Goal: Task Accomplishment & Management: Manage account settings

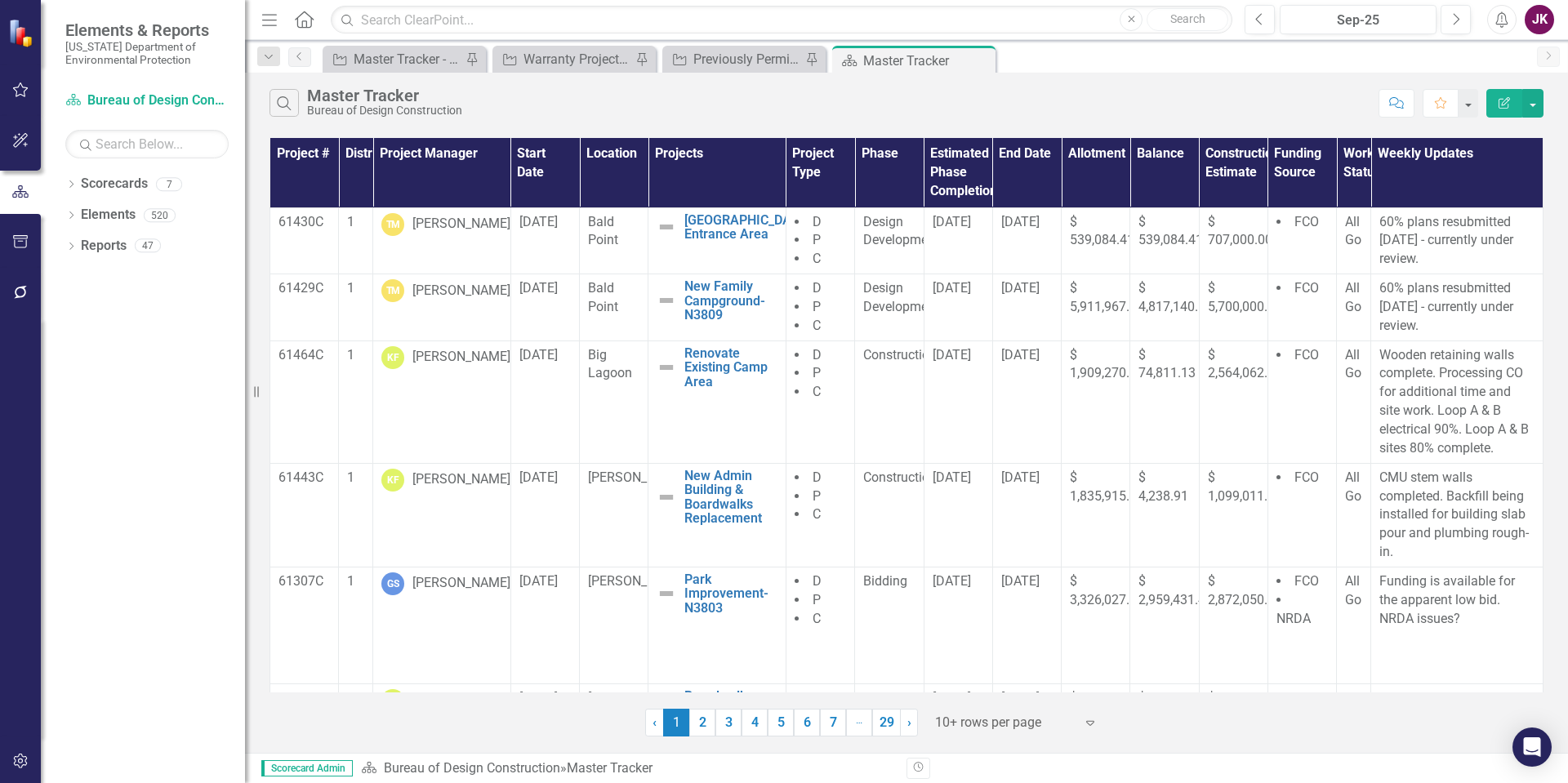
click at [264, 25] on icon "Menu" at bounding box center [270, 19] width 21 height 17
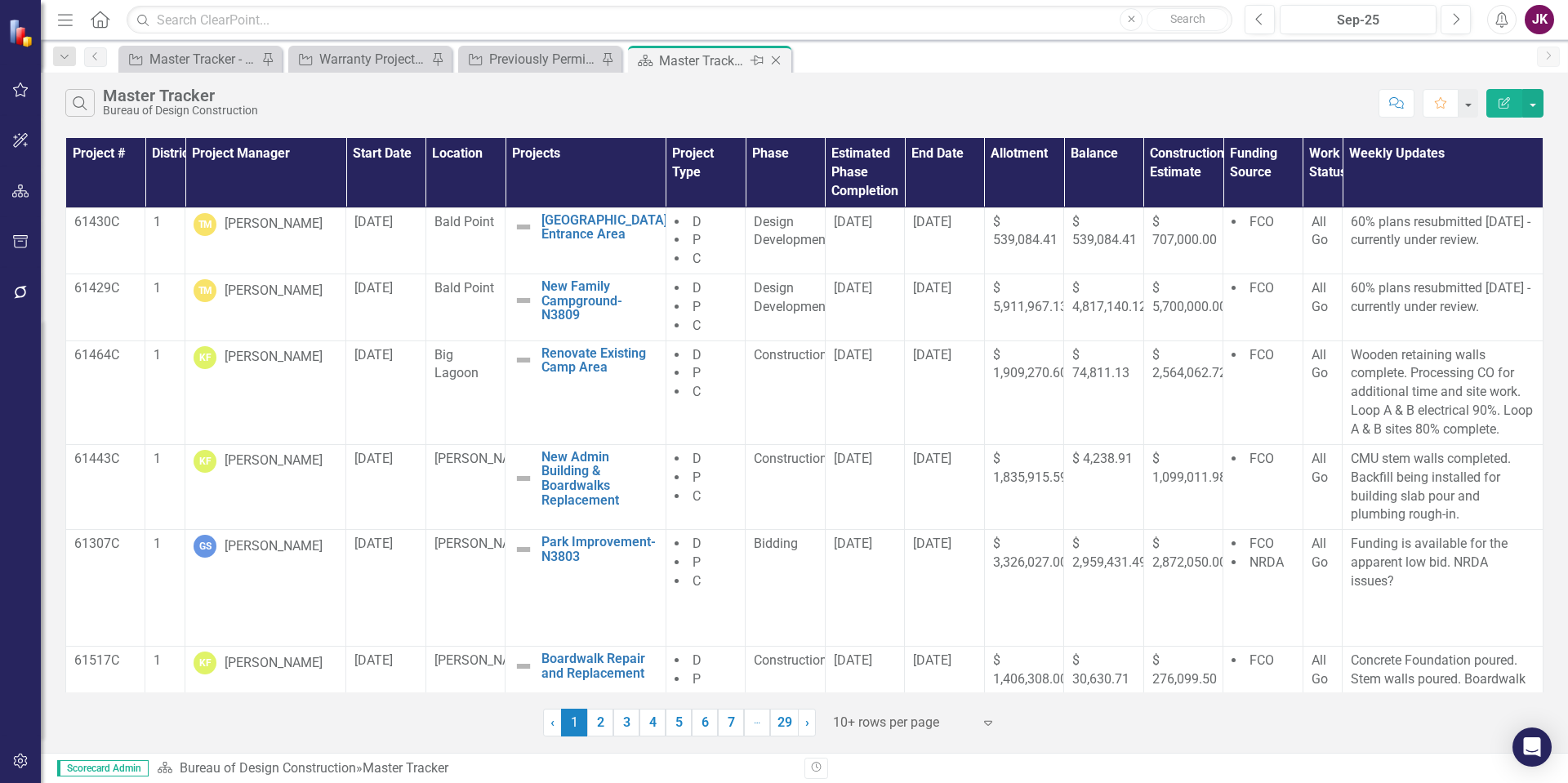
click at [774, 59] on icon at bounding box center [775, 61] width 9 height 9
click at [610, 62] on icon "Close" at bounding box center [605, 61] width 16 height 13
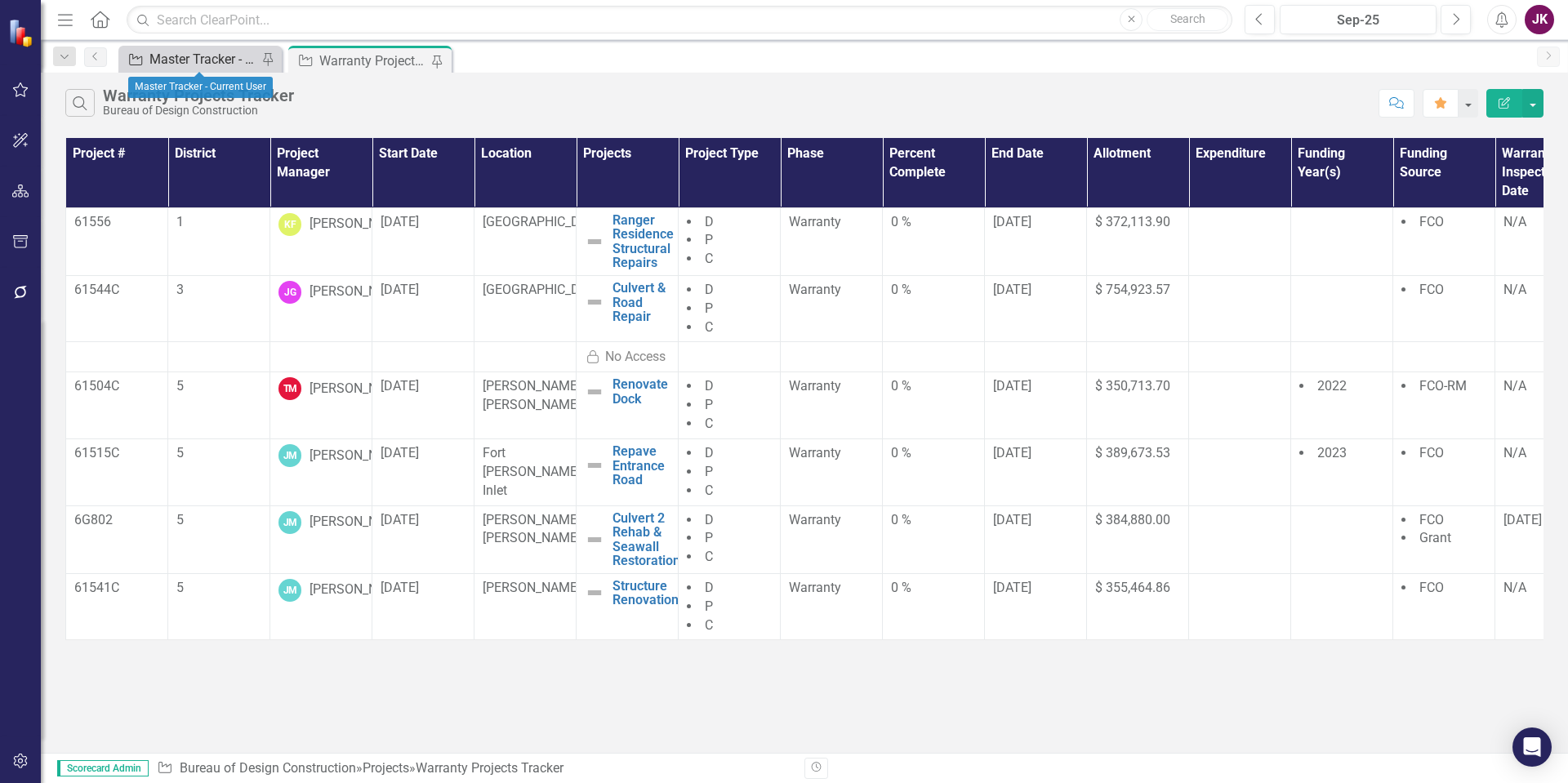
click at [188, 60] on div "Master Tracker - Current User" at bounding box center [204, 59] width 108 height 20
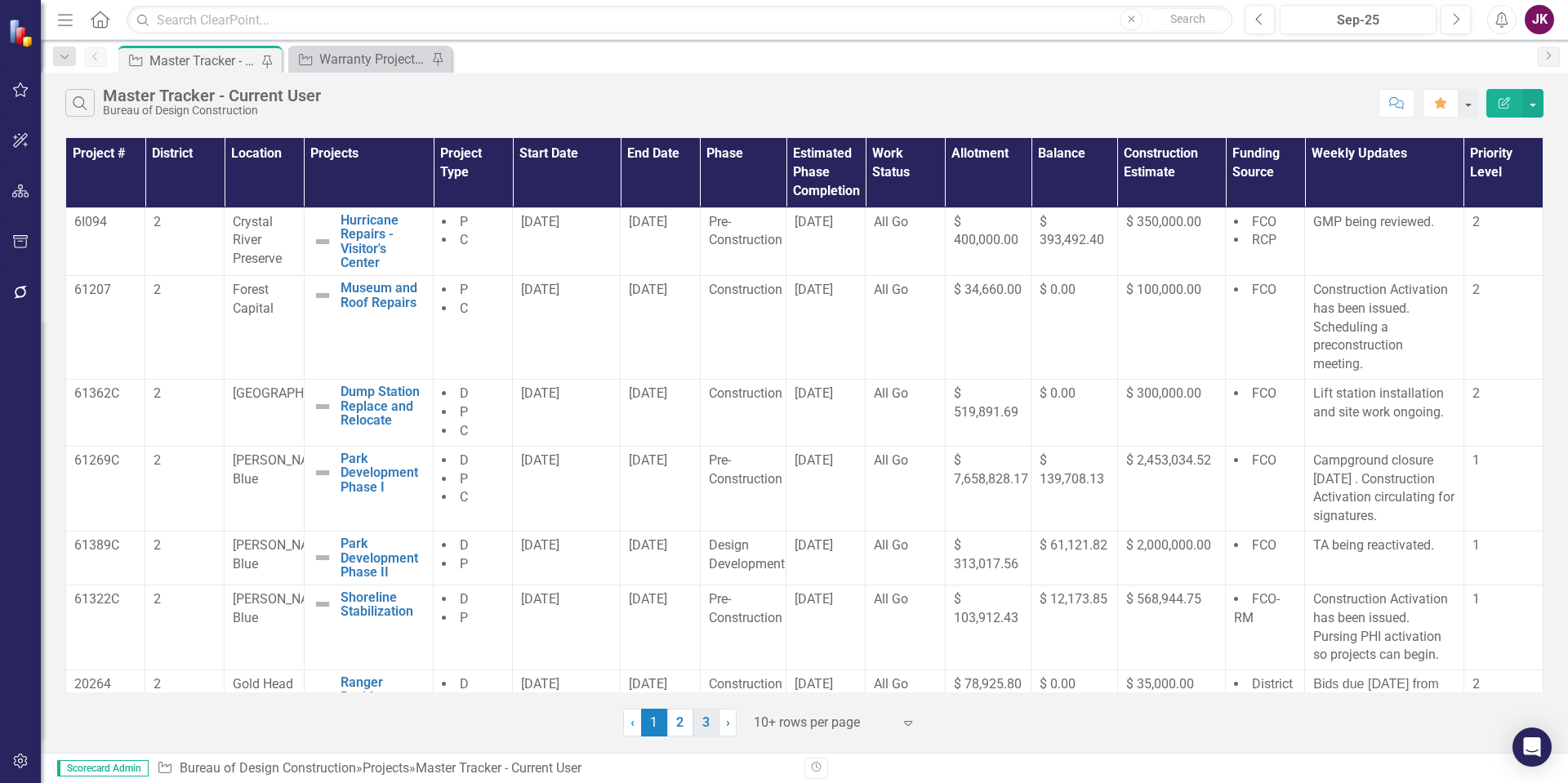
click at [704, 732] on link "3" at bounding box center [706, 722] width 26 height 28
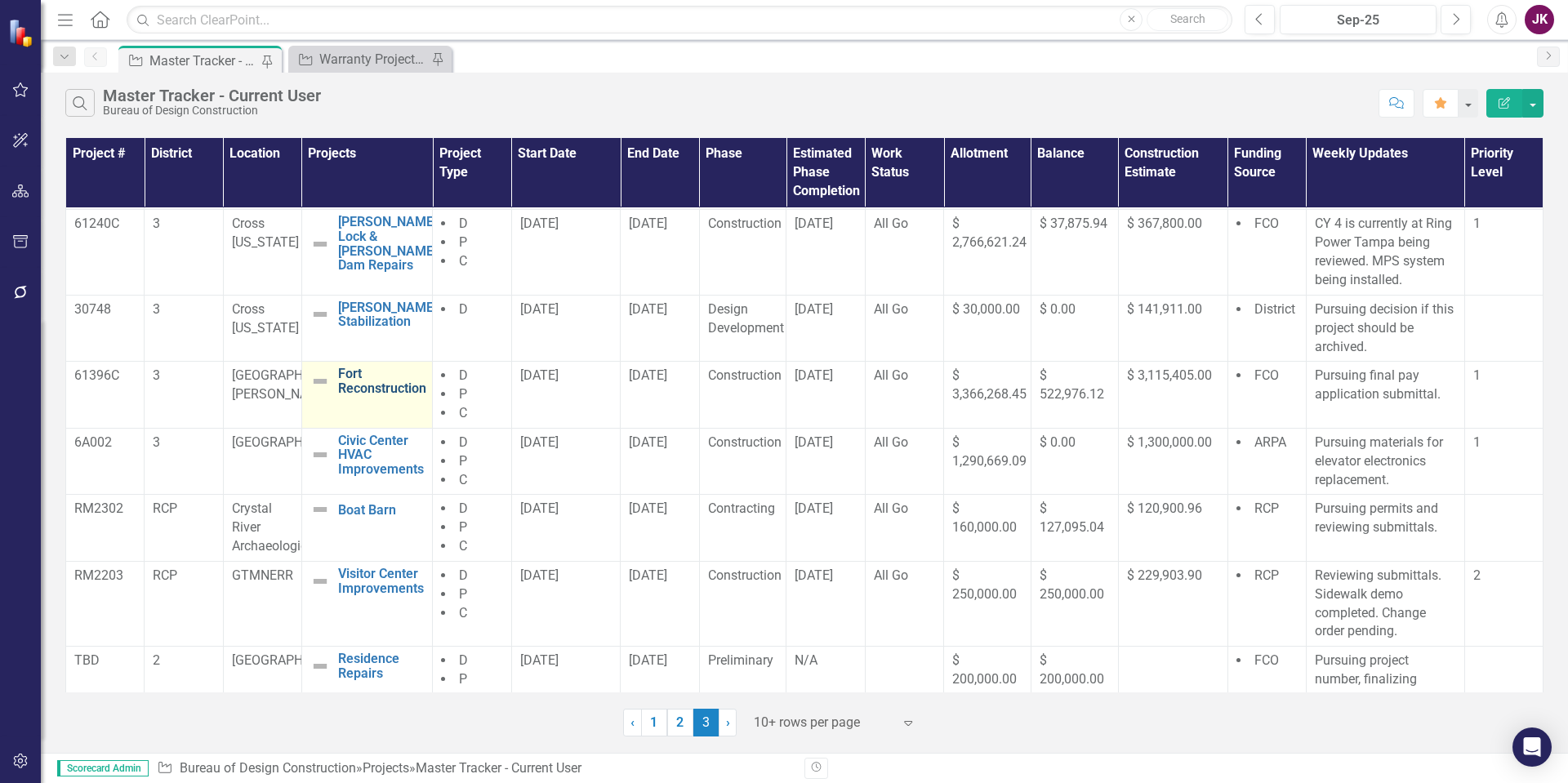
scroll to position [275, 0]
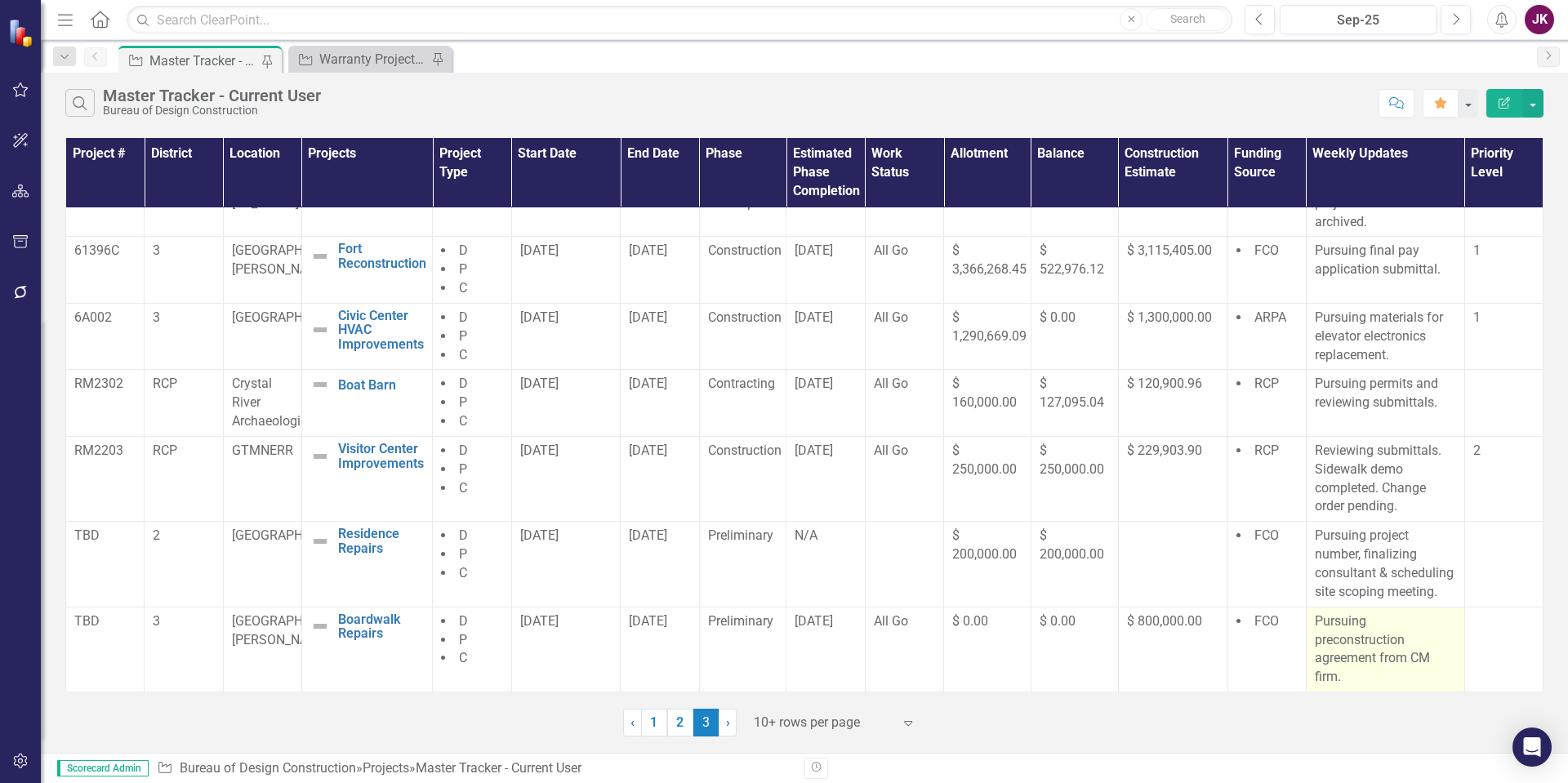
click at [1315, 624] on p "Pursuing preconstruction agreement from CM firm." at bounding box center [1385, 649] width 141 height 74
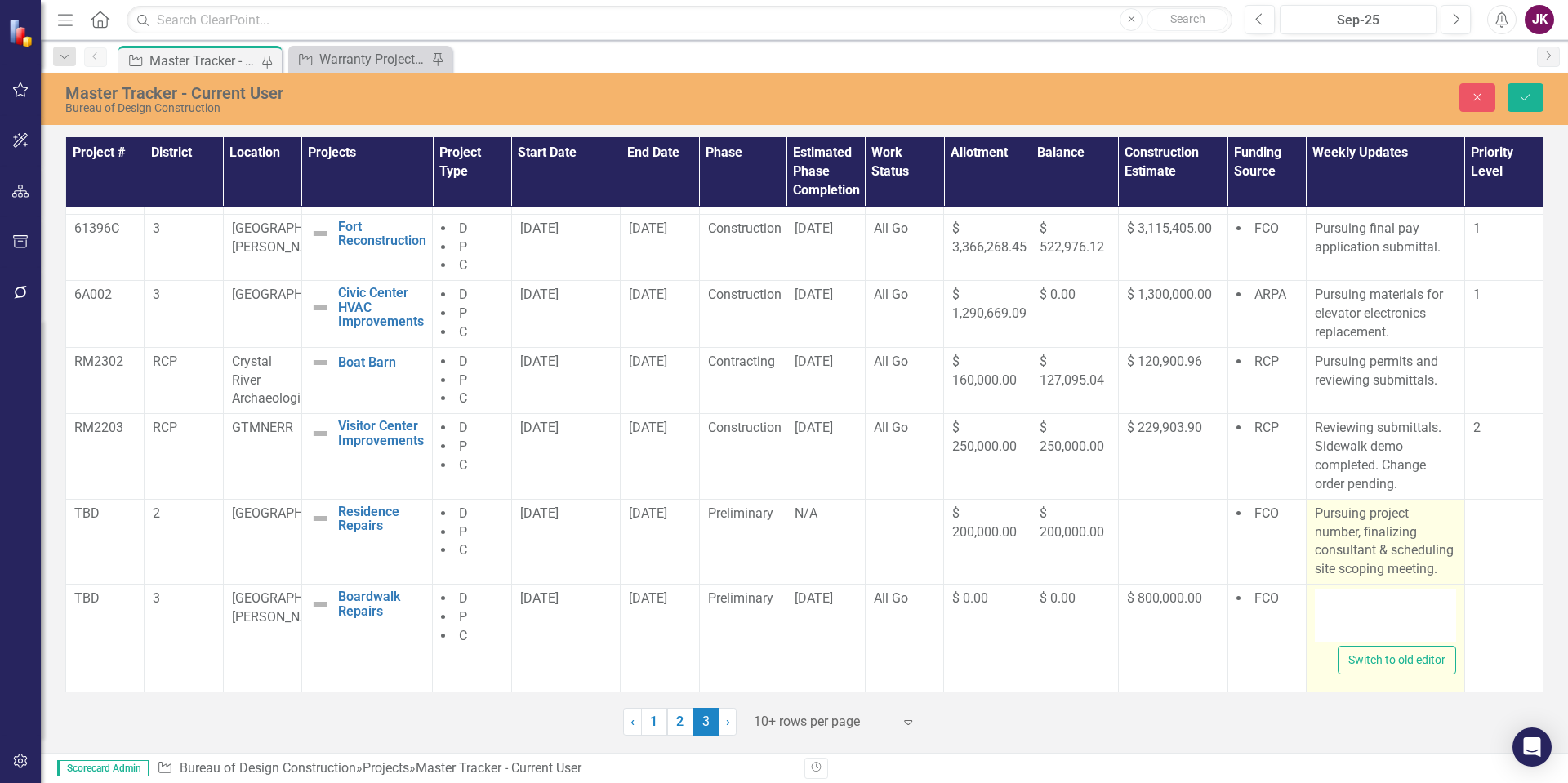
type textarea "<p>Pursuing preconstruction agreement from CM firm.</p>"
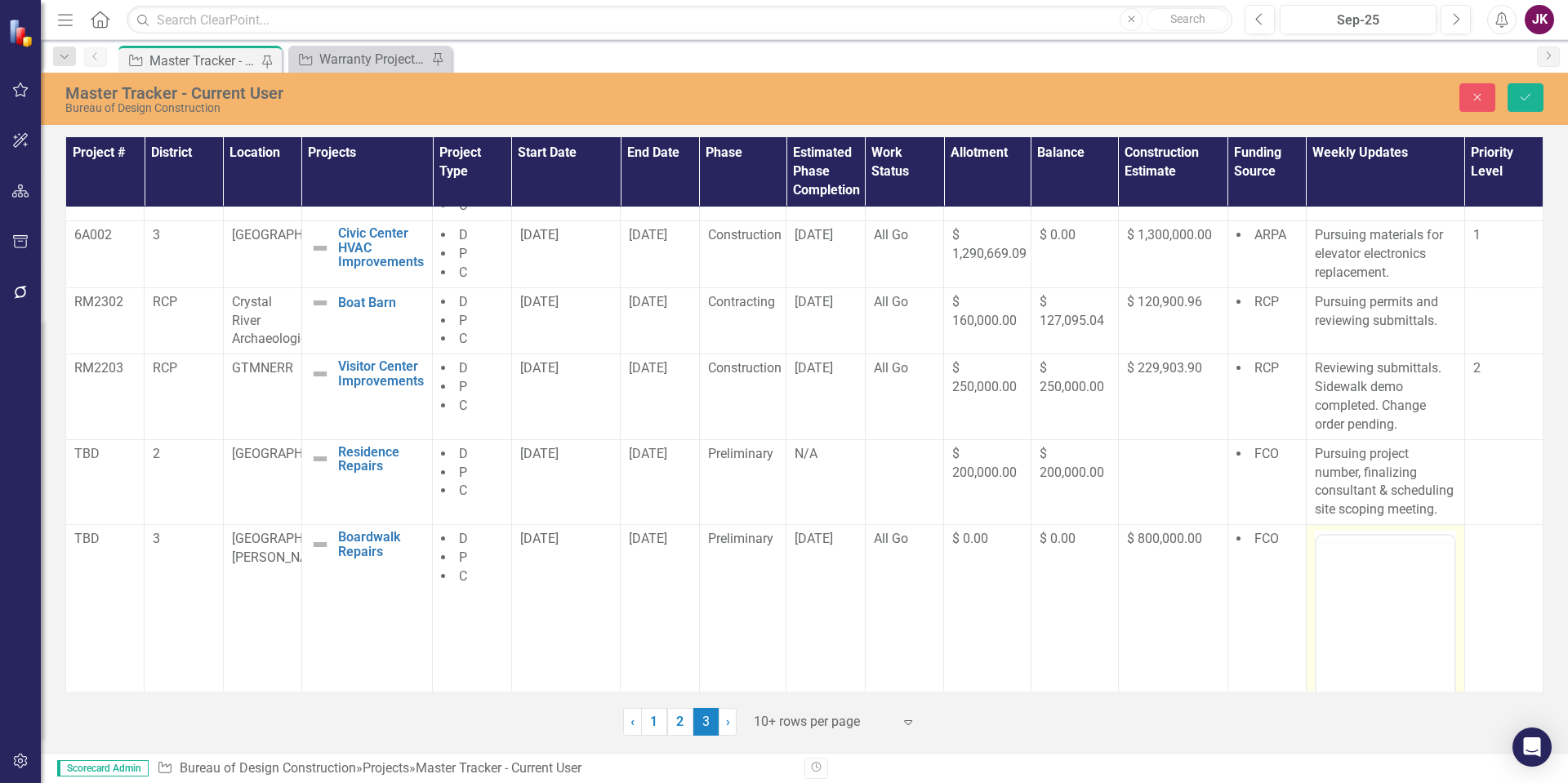
scroll to position [0, 0]
click at [1331, 561] on icon "Reveal or hide additional toolbar items" at bounding box center [1340, 555] width 19 height 19
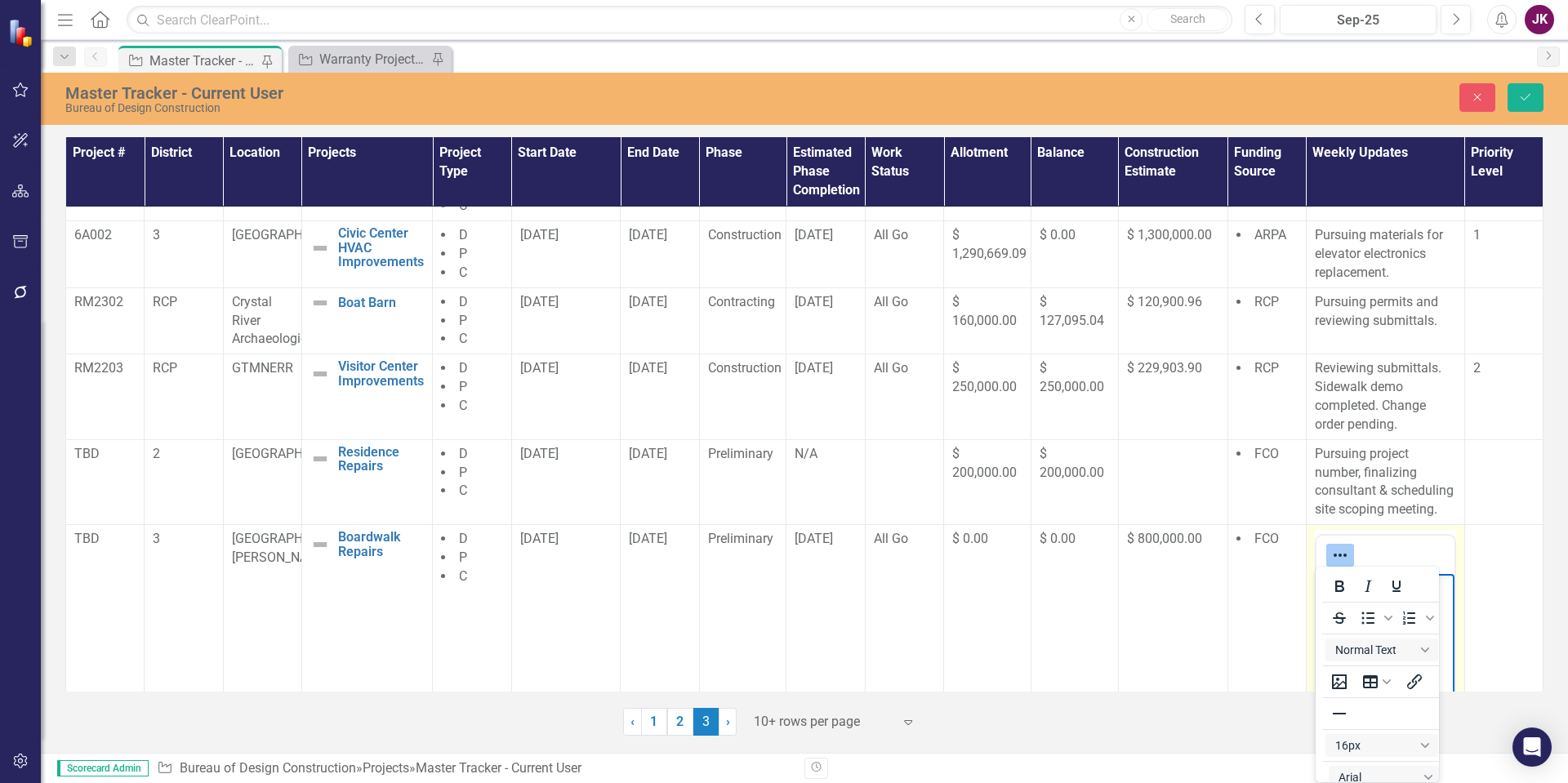
click at [1320, 672] on body "Pursuing preconstruction agreement from CM firm." at bounding box center [1385, 697] width 138 height 245
click at [1334, 557] on icon "Reveal or hide additional toolbar items" at bounding box center [1340, 555] width 19 height 19
click at [1322, 590] on p "Pursuing preconstruction agreement from CM firm." at bounding box center [1384, 618] width 130 height 79
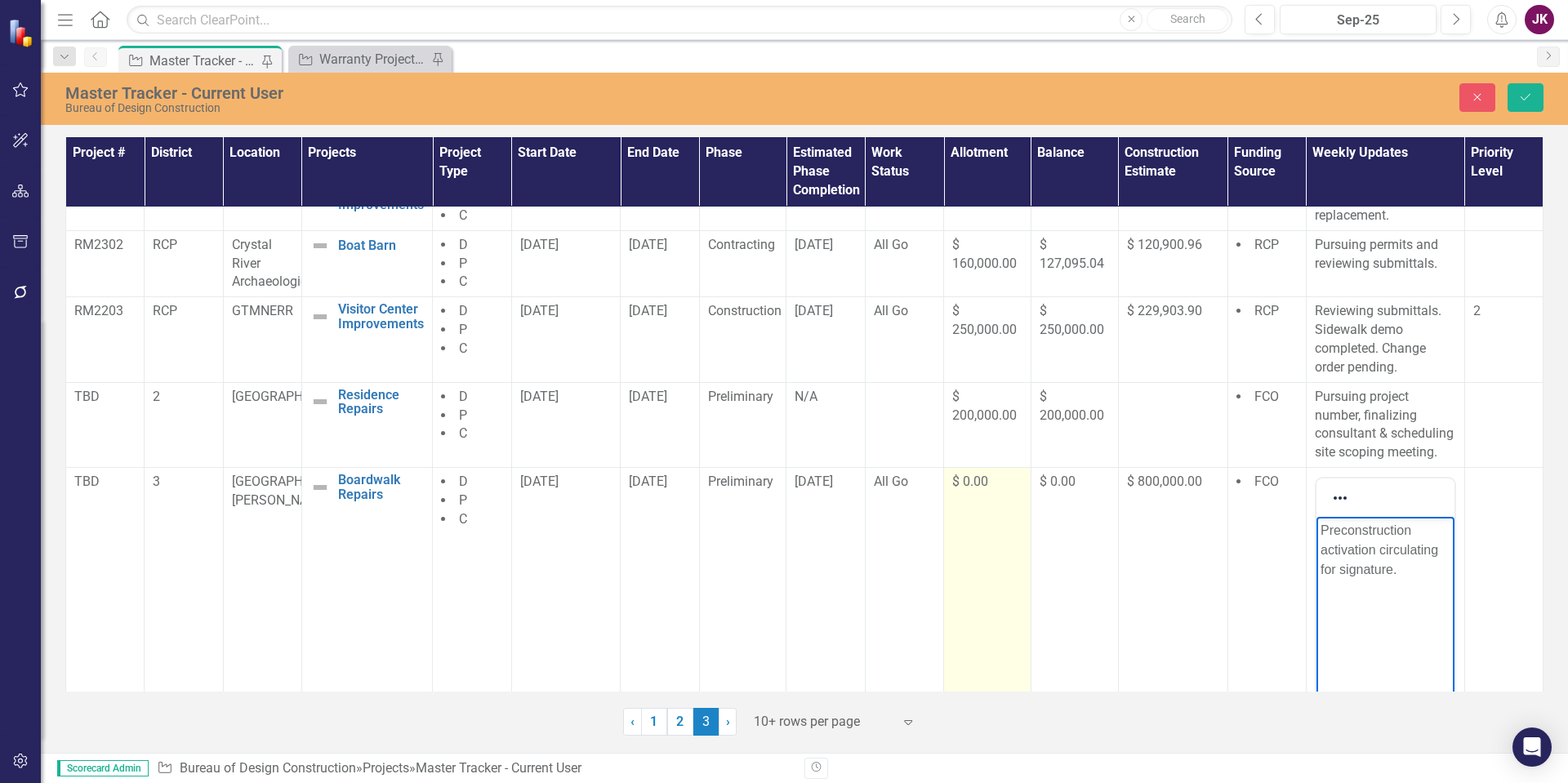
scroll to position [412, 0]
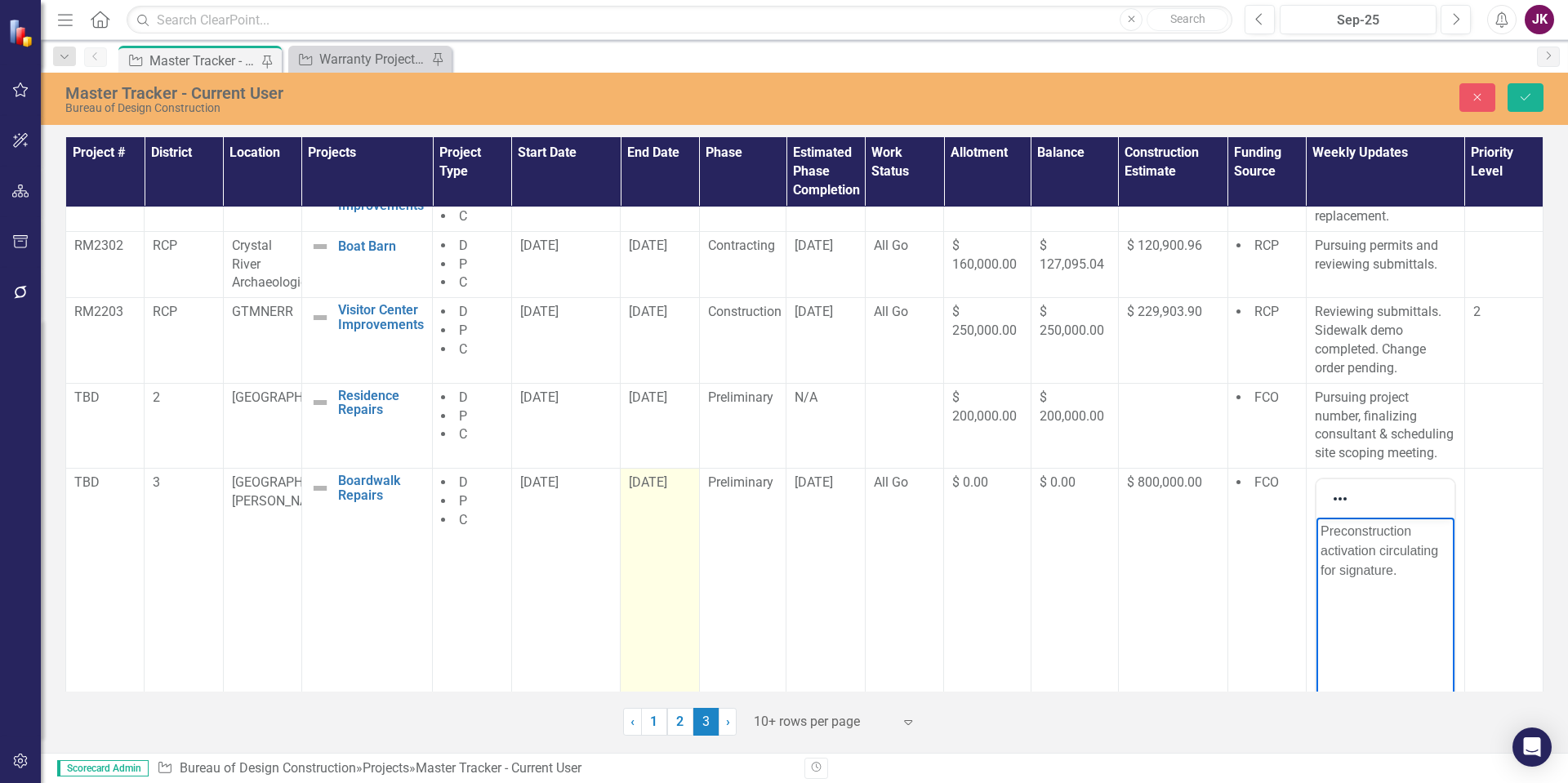
click at [682, 482] on div "11/28/25" at bounding box center [660, 483] width 61 height 19
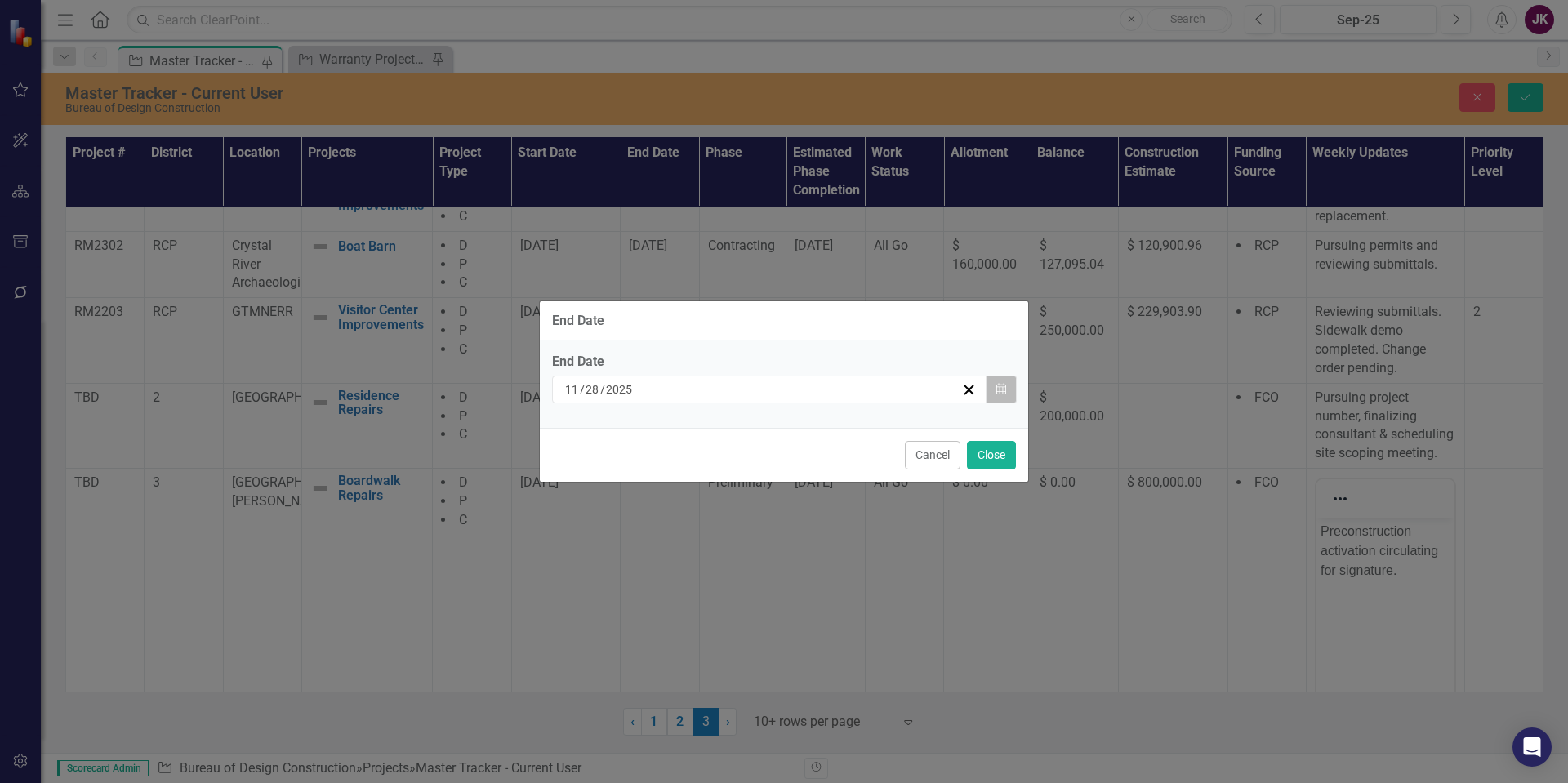
click at [998, 389] on icon "Calendar" at bounding box center [1001, 390] width 10 height 12
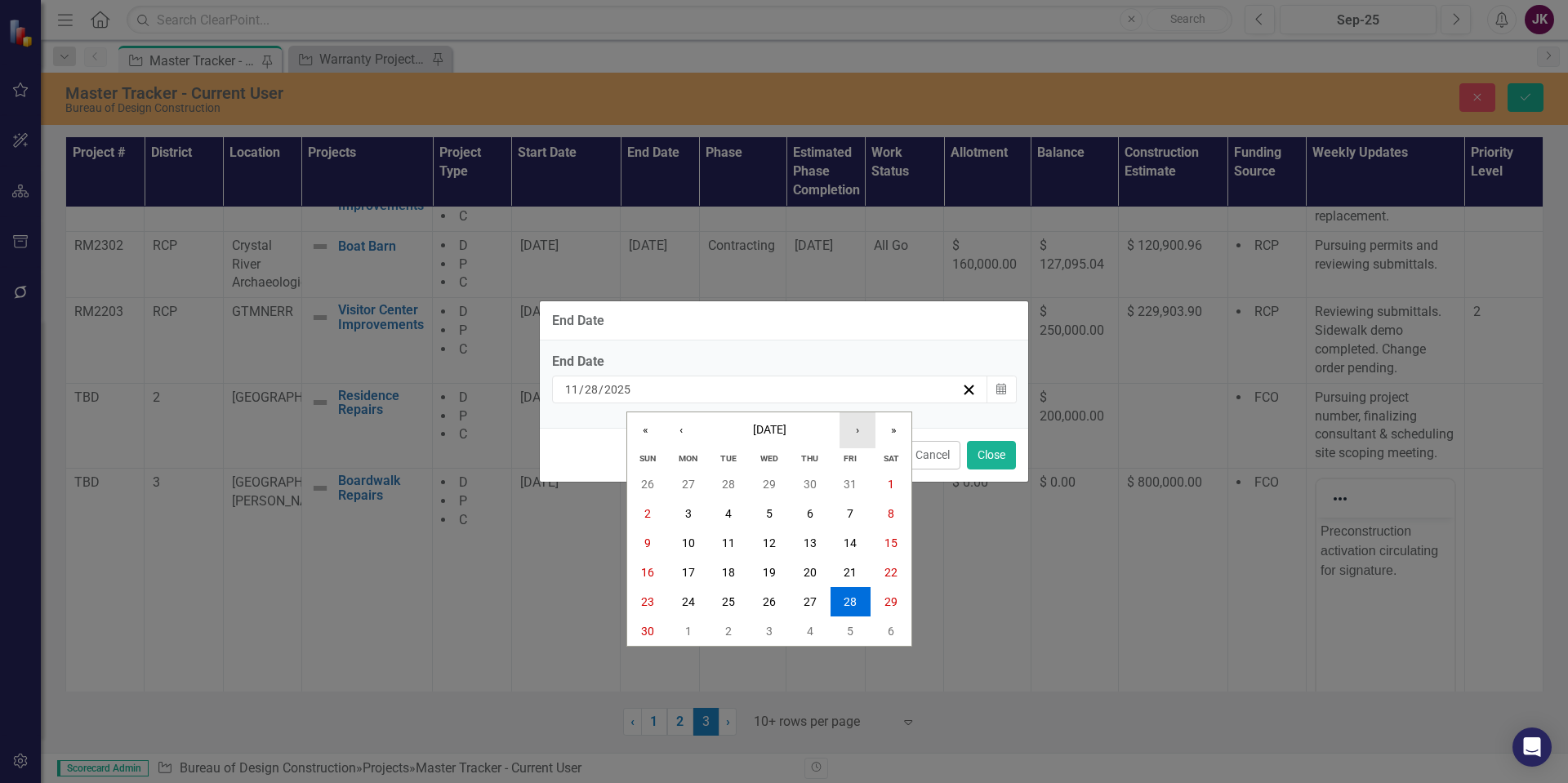
click at [859, 433] on button "›" at bounding box center [857, 429] width 36 height 36
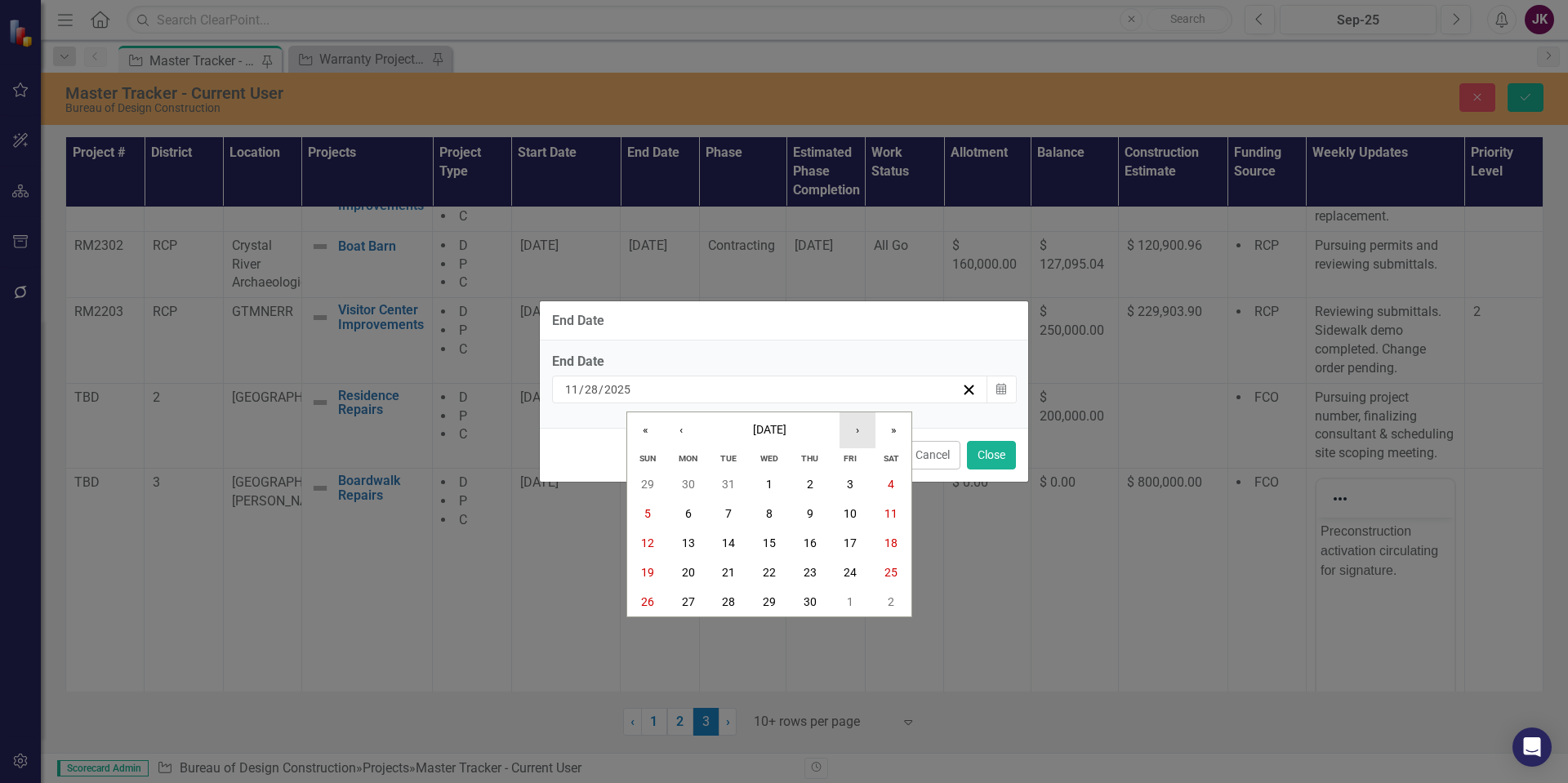
click at [859, 433] on button "›" at bounding box center [857, 429] width 36 height 36
click at [848, 602] on abbr "29" at bounding box center [850, 602] width 13 height 13
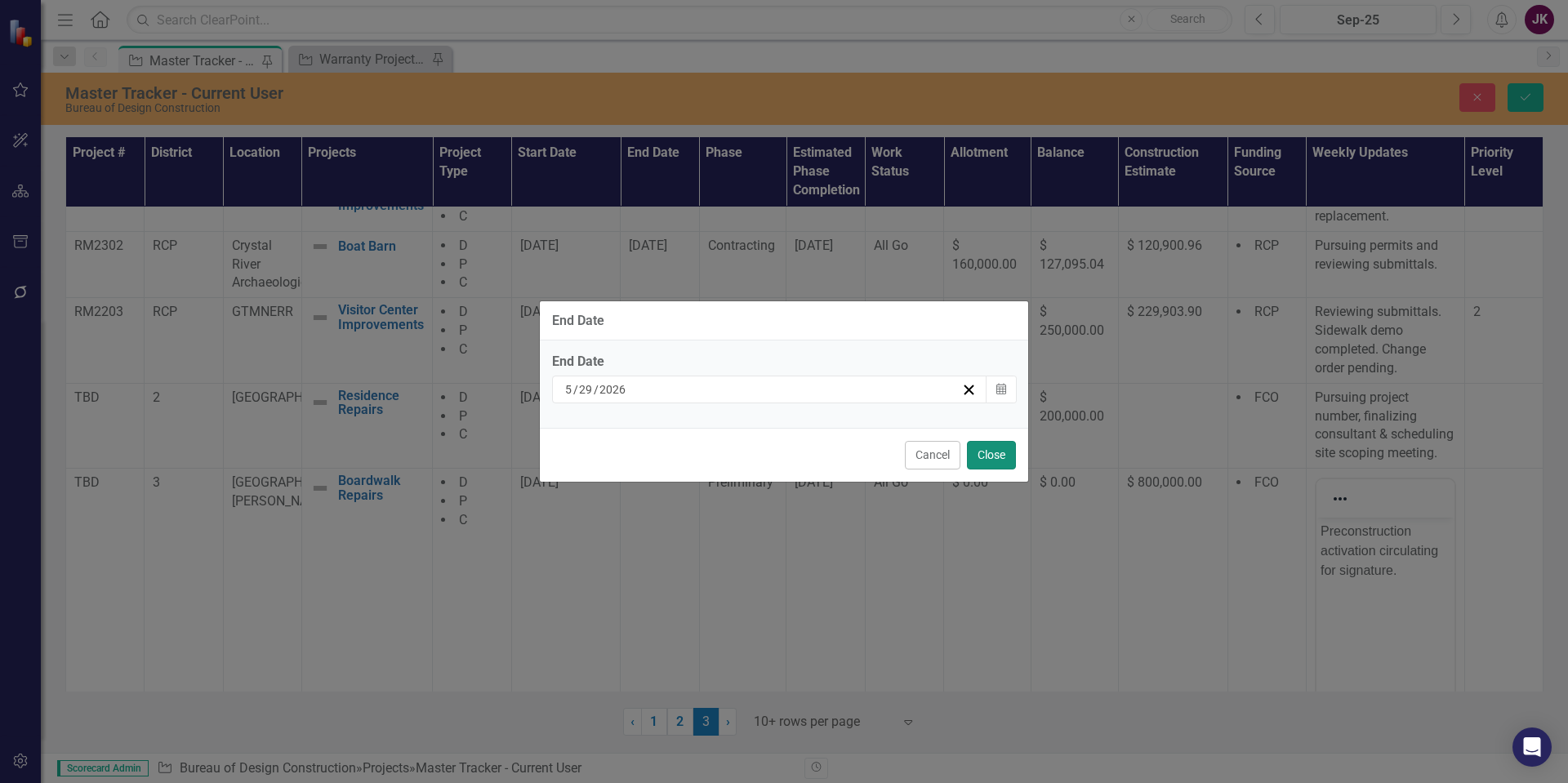
click at [975, 459] on button "Close" at bounding box center [992, 455] width 49 height 29
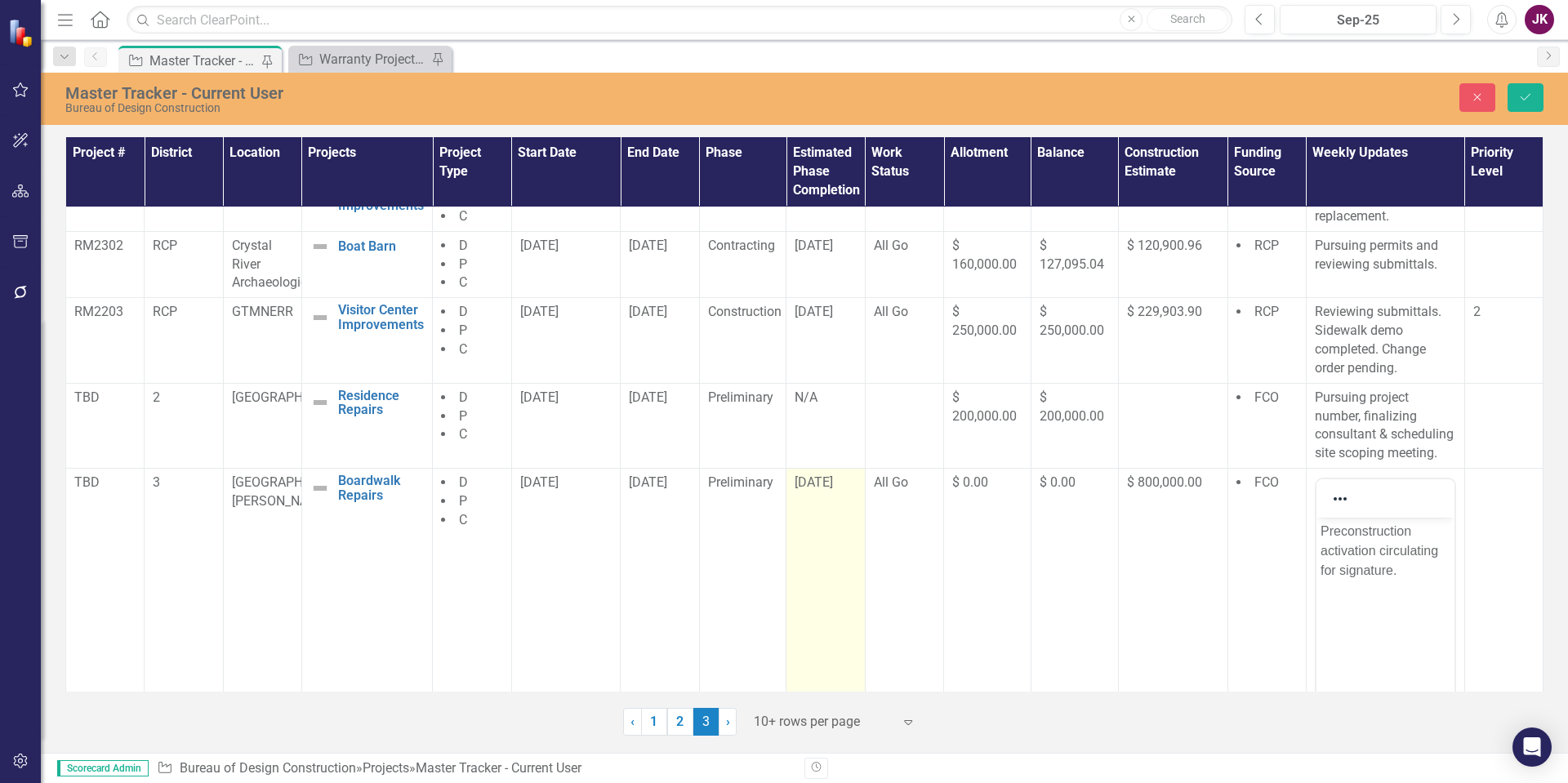
click at [828, 532] on td "[DATE]" at bounding box center [826, 662] width 79 height 386
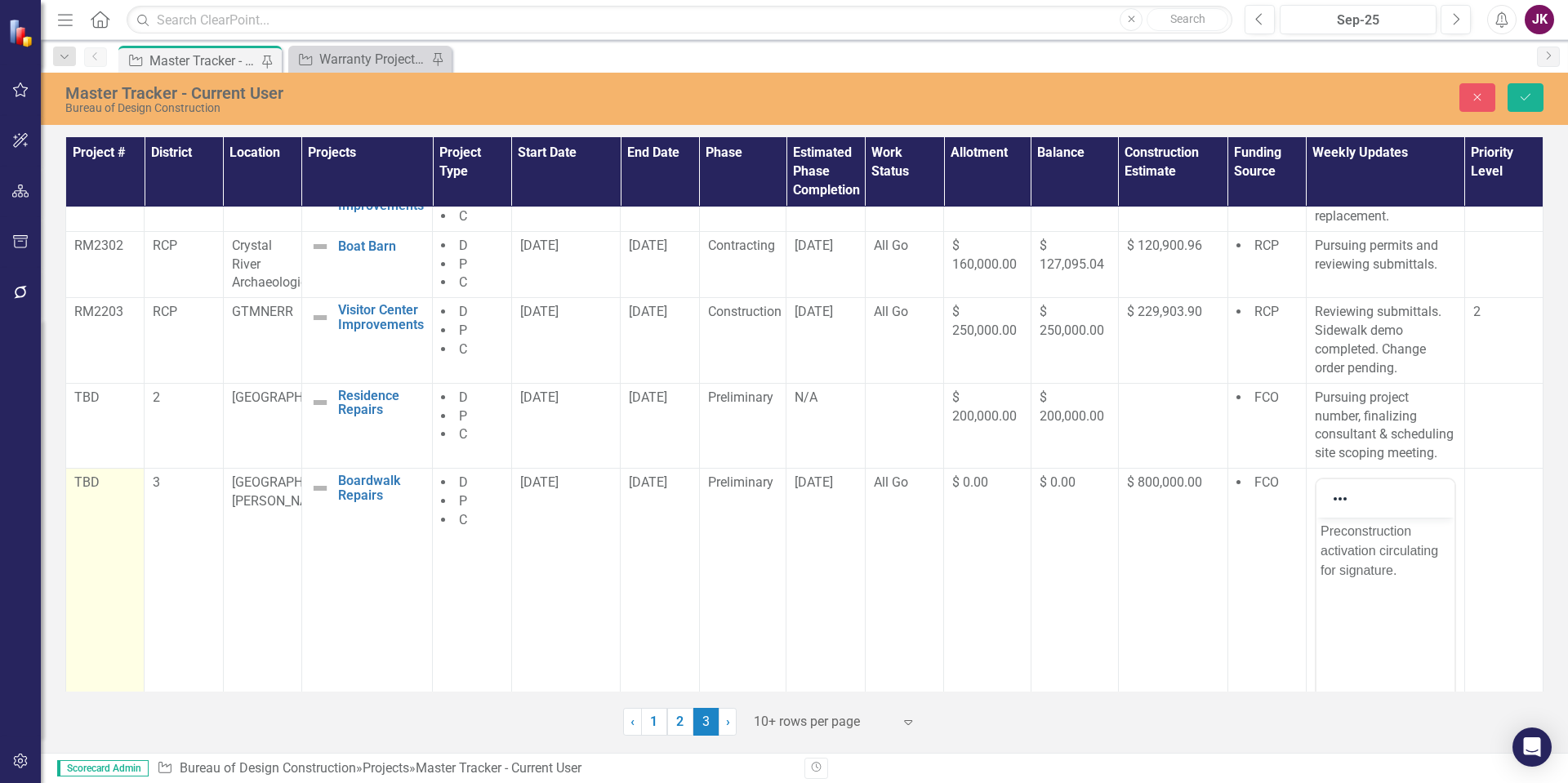
click at [106, 488] on p "TBD" at bounding box center [105, 483] width 61 height 19
click at [110, 553] on body "TBD" at bounding box center [105, 640] width 58 height 245
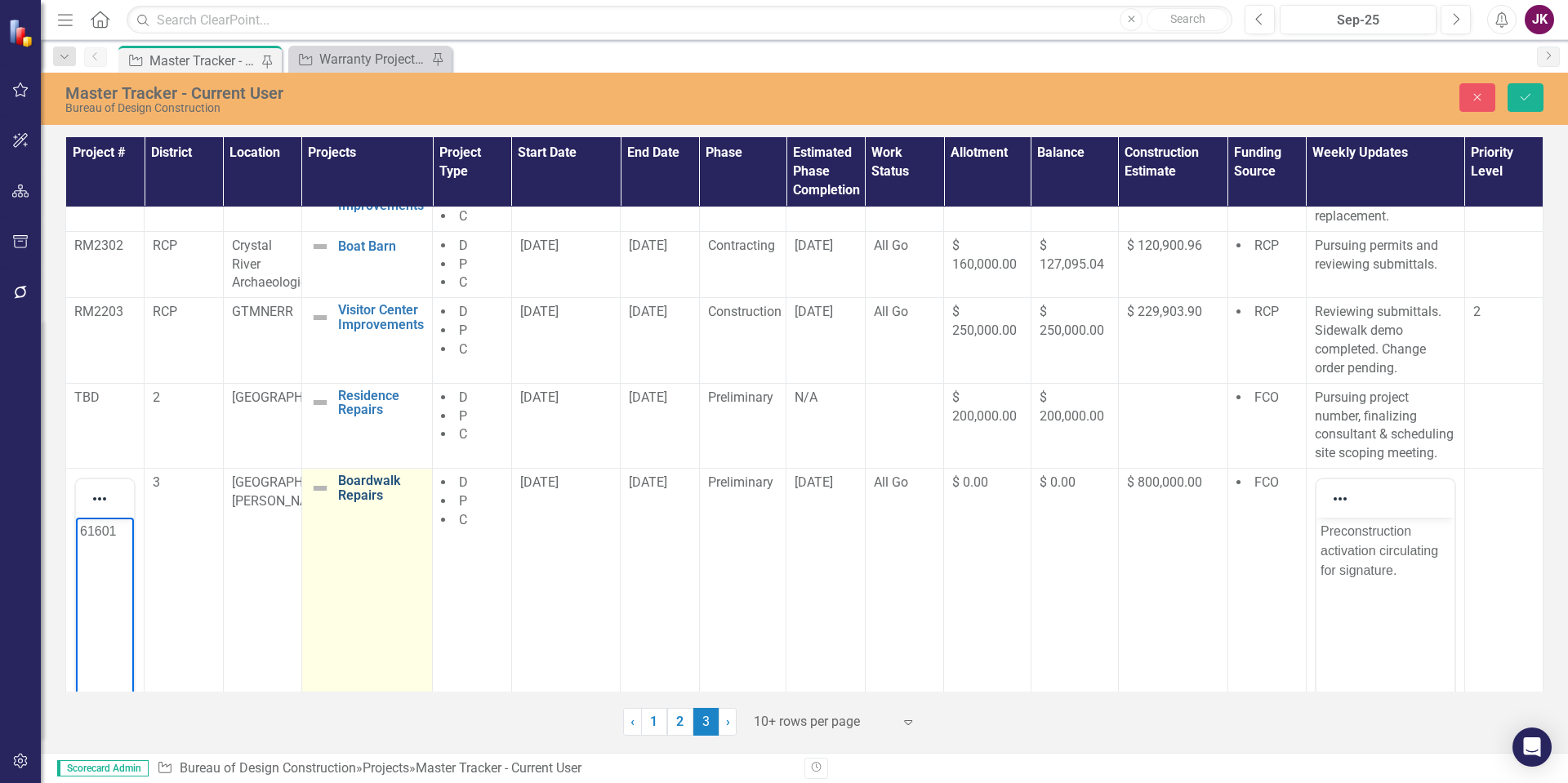
click at [406, 488] on link "Boardwalk Repairs" at bounding box center [380, 488] width 86 height 29
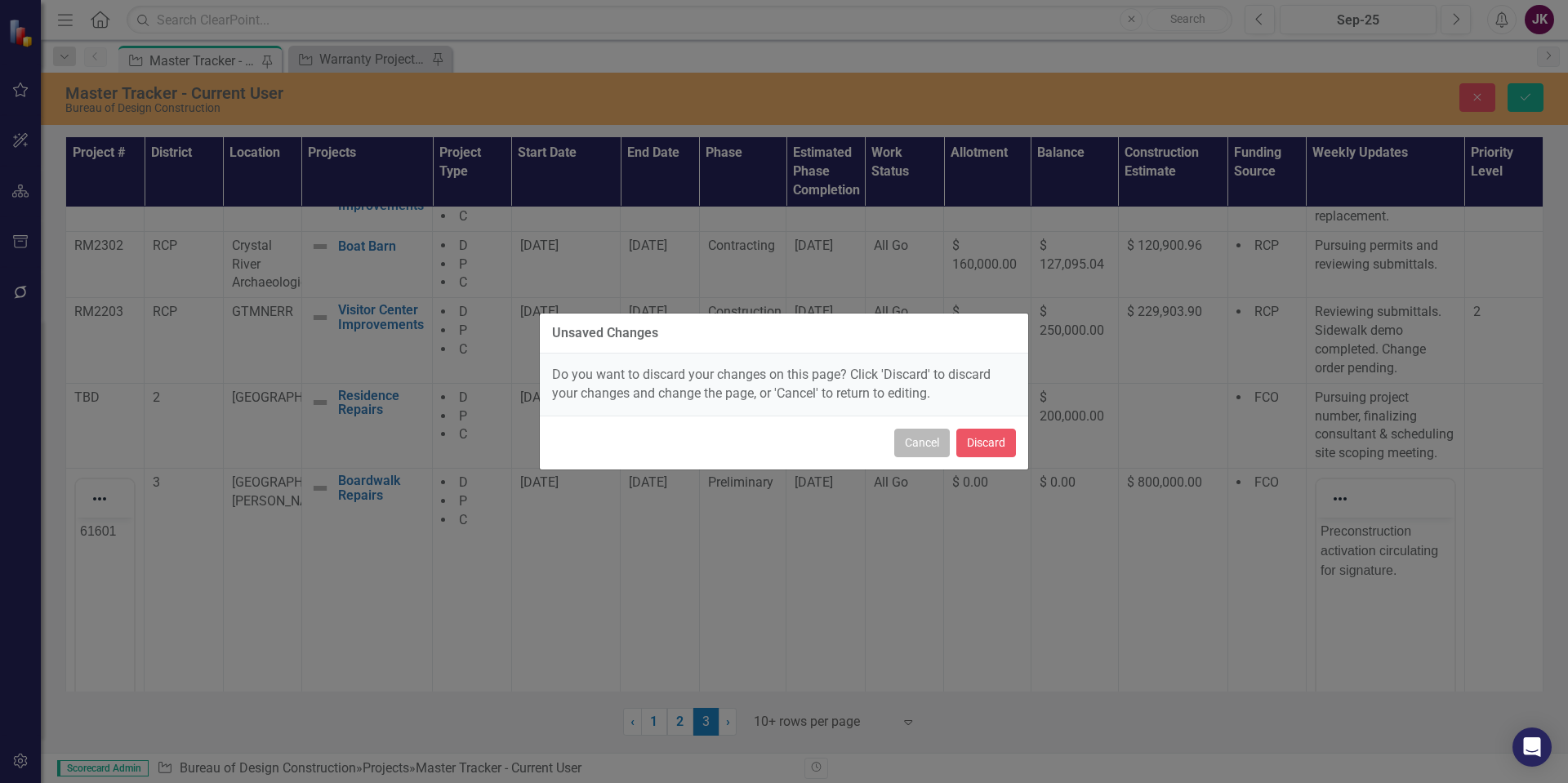
click at [933, 446] on button "Cancel" at bounding box center [922, 443] width 56 height 29
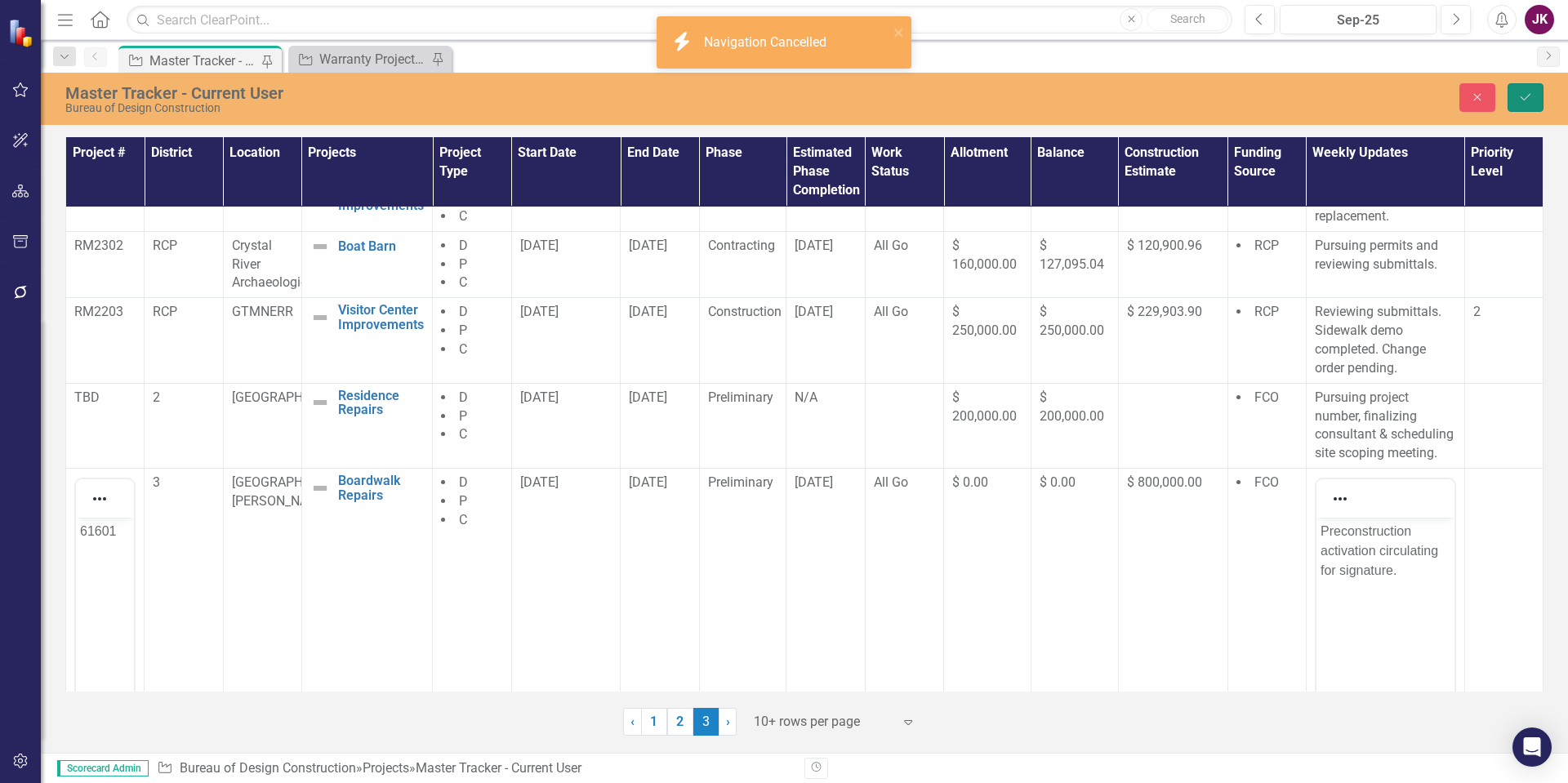
click at [1525, 100] on icon "submit" at bounding box center [1526, 97] width 10 height 7
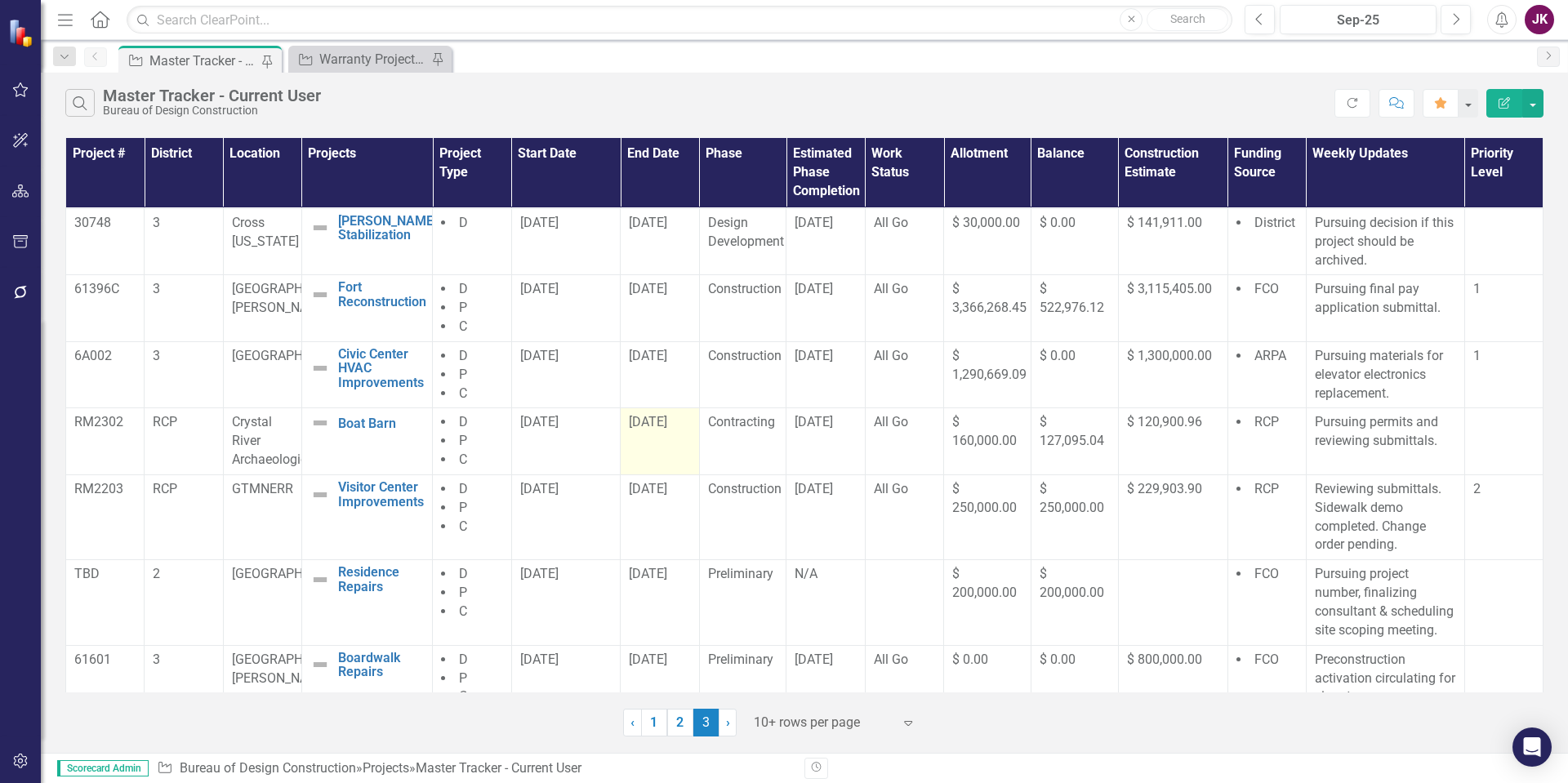
scroll to position [256, 0]
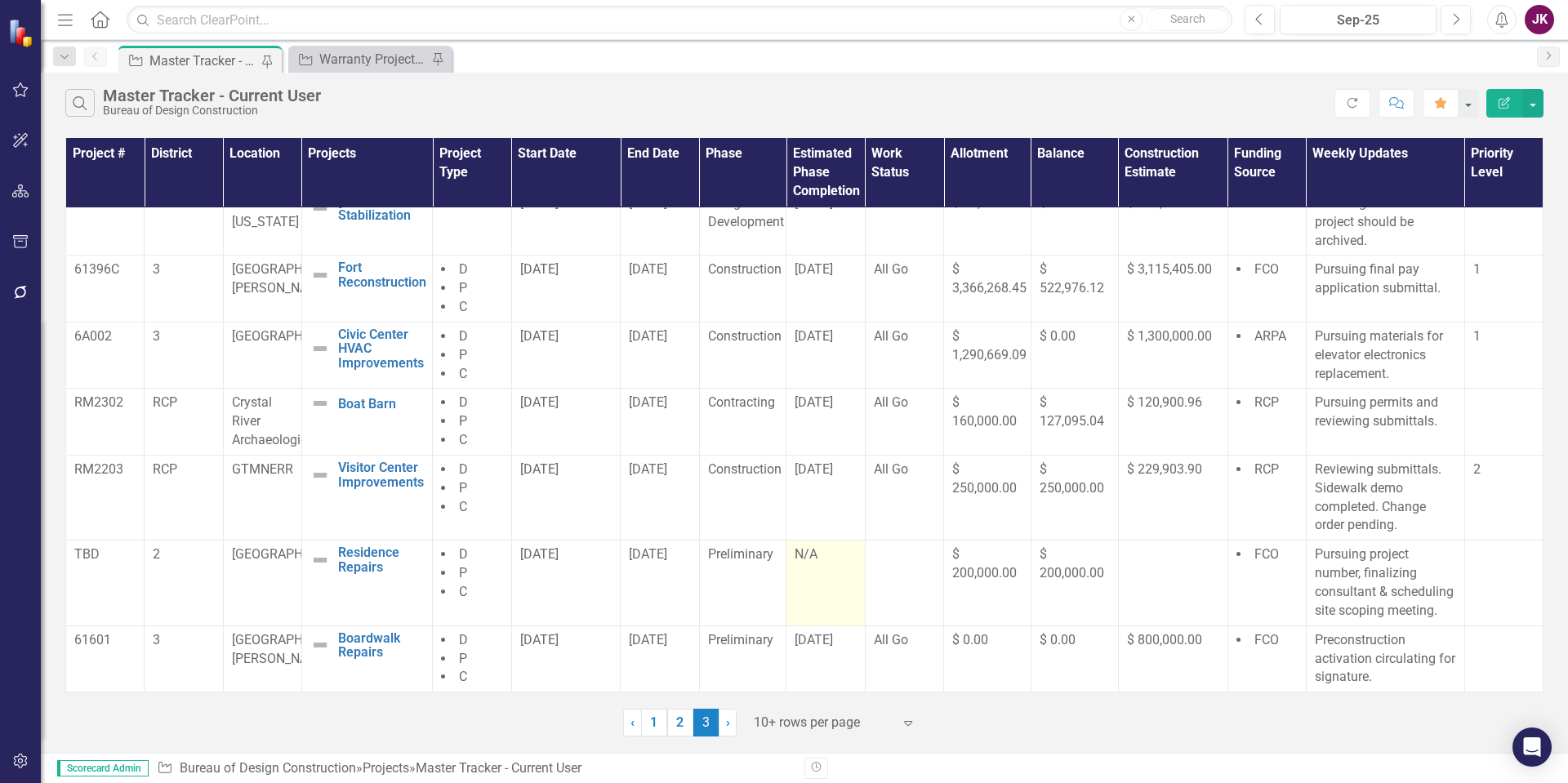
click at [842, 555] on div "N/A" at bounding box center [825, 555] width 61 height 19
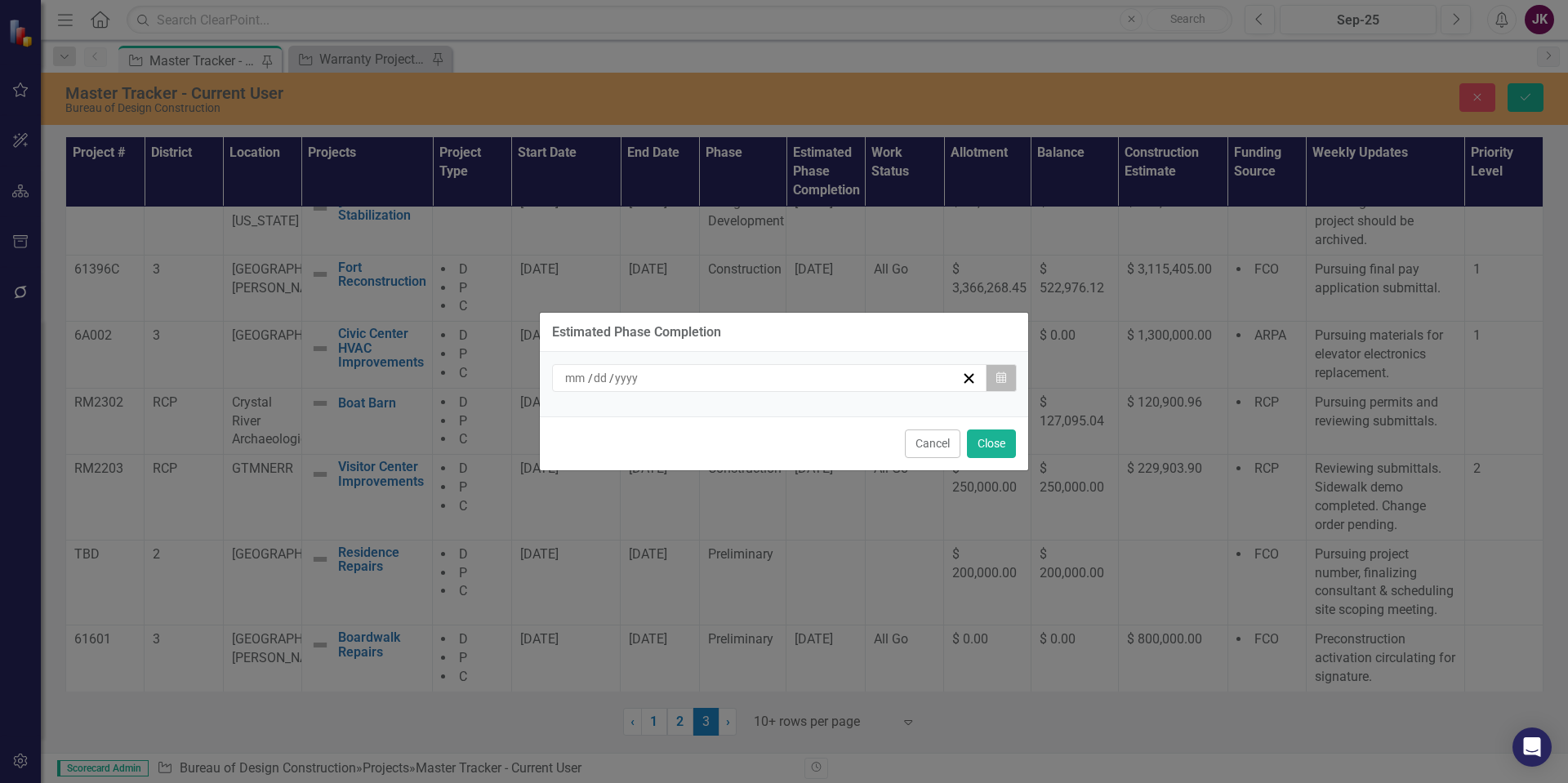
click at [1002, 374] on icon "button" at bounding box center [1001, 378] width 10 height 12
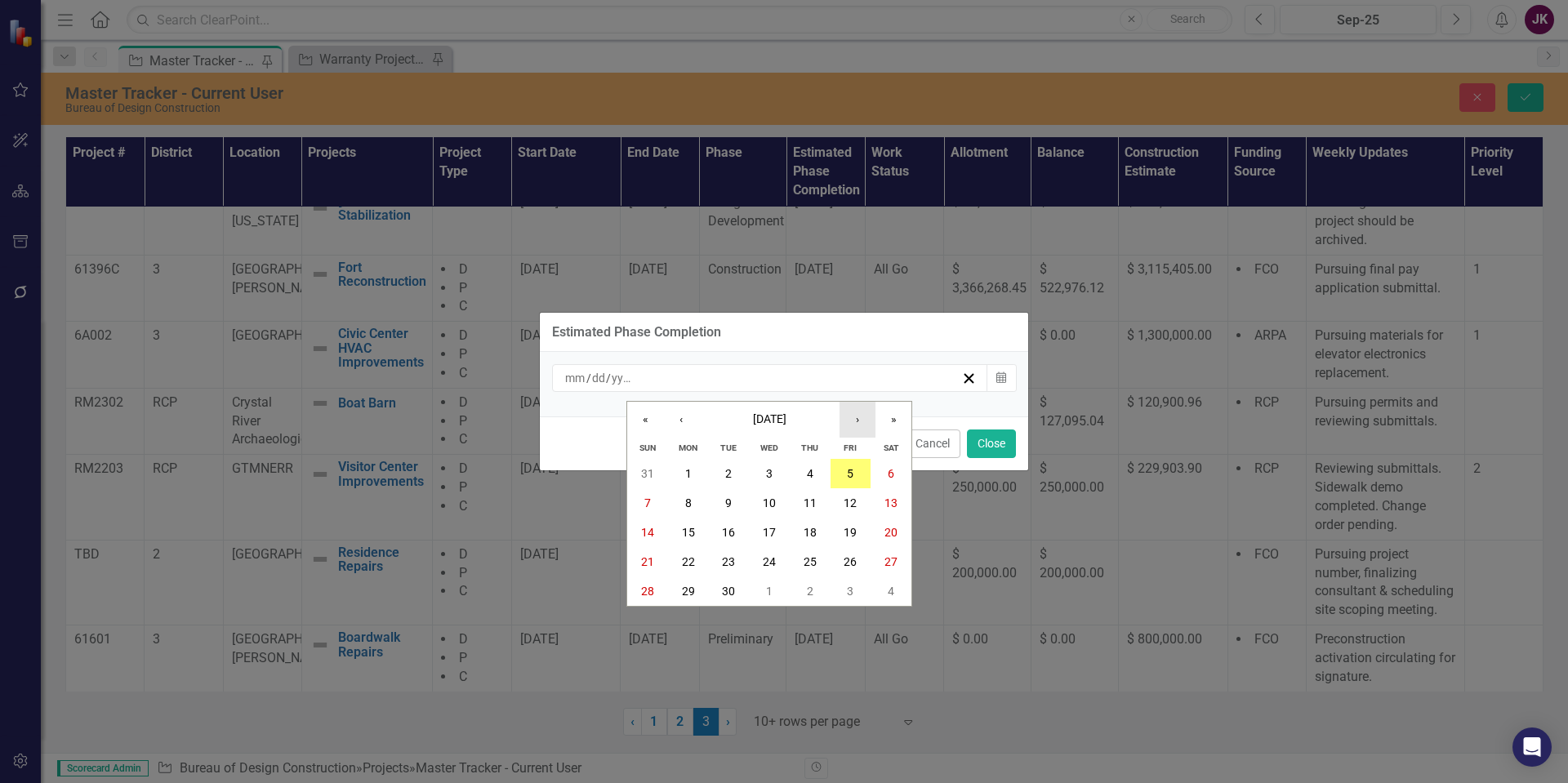
click at [861, 428] on button "›" at bounding box center [857, 419] width 36 height 36
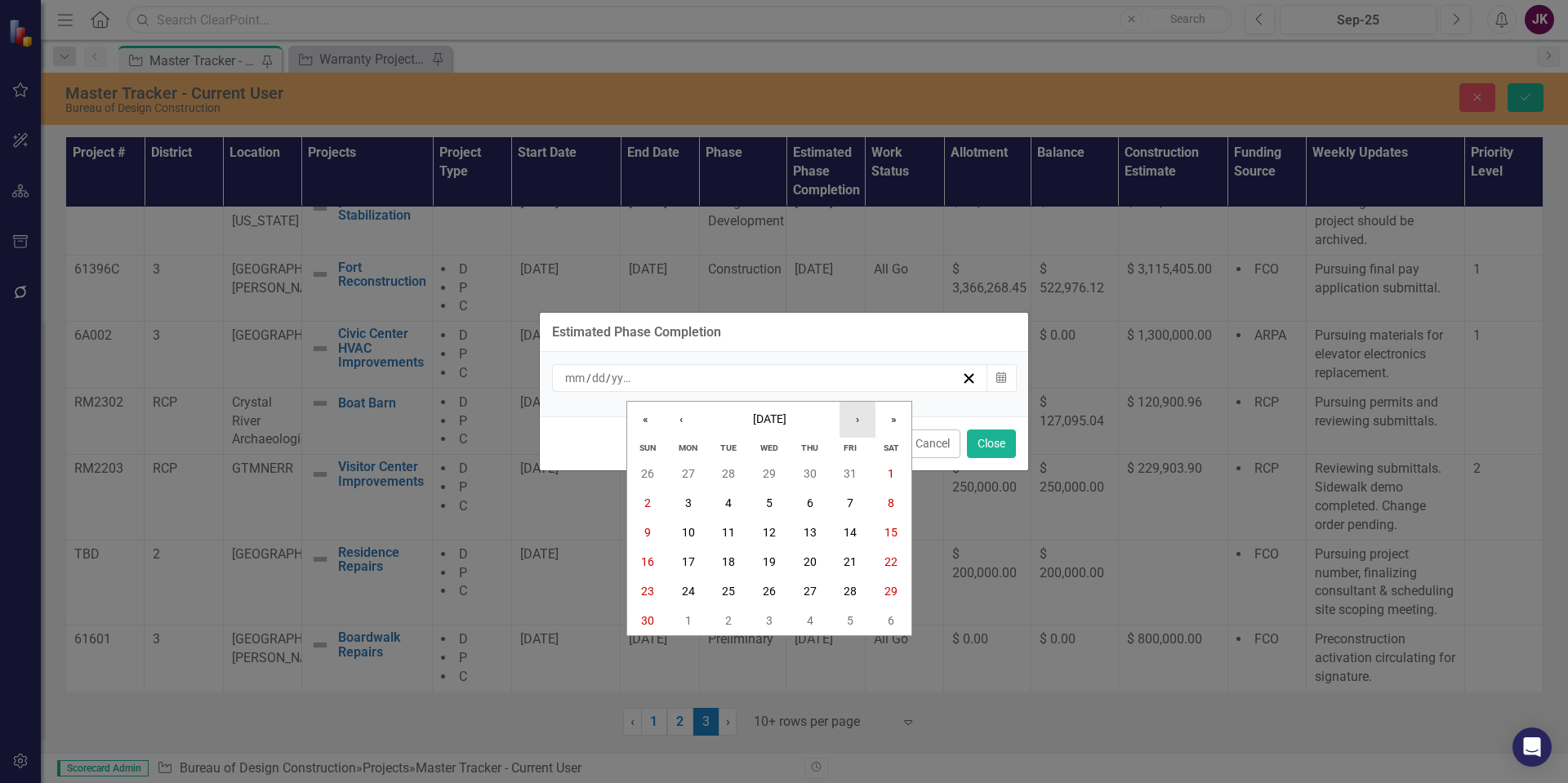
click at [861, 428] on button "›" at bounding box center [857, 419] width 36 height 36
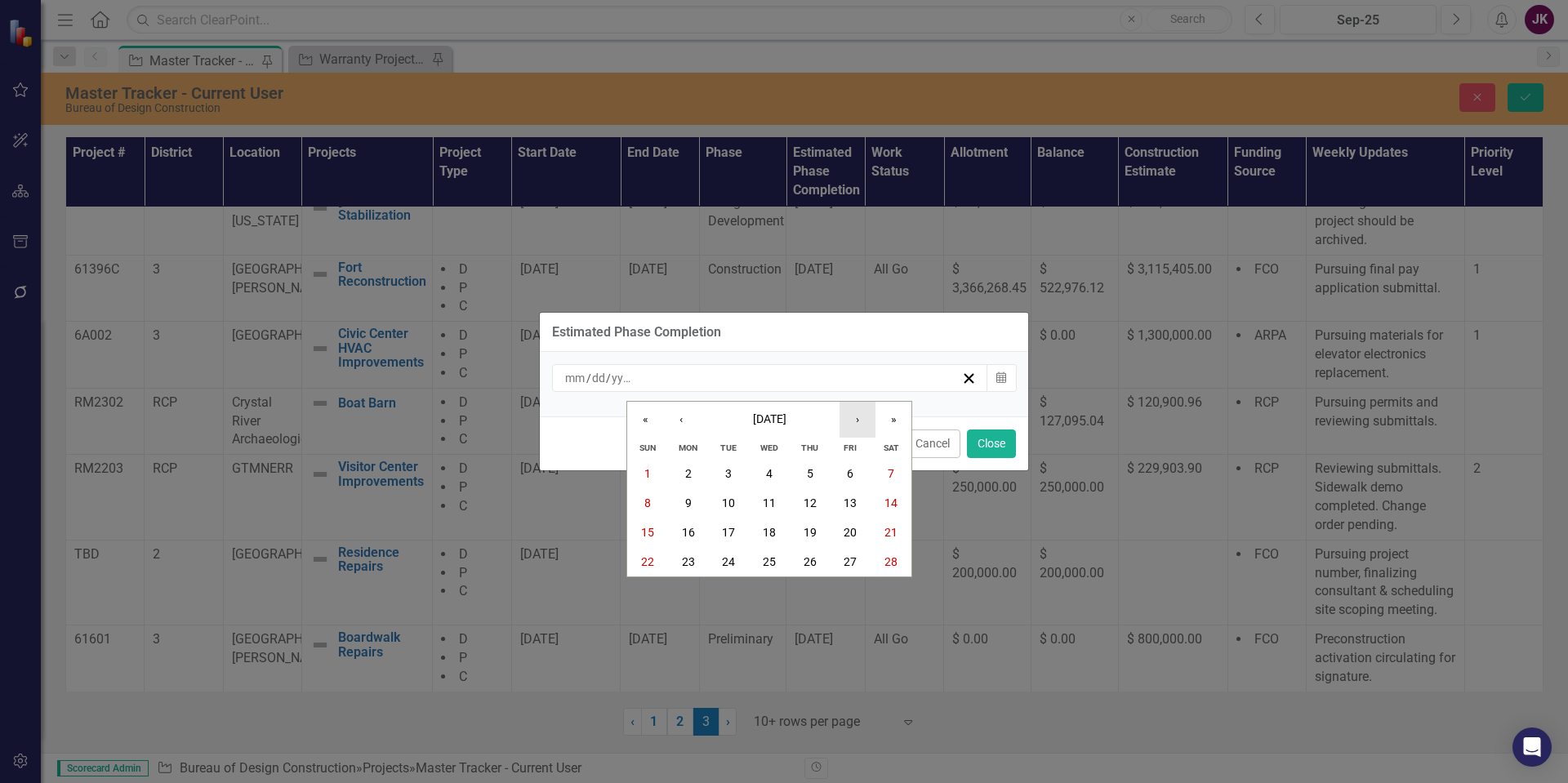
click at [861, 428] on button "›" at bounding box center [857, 419] width 36 height 36
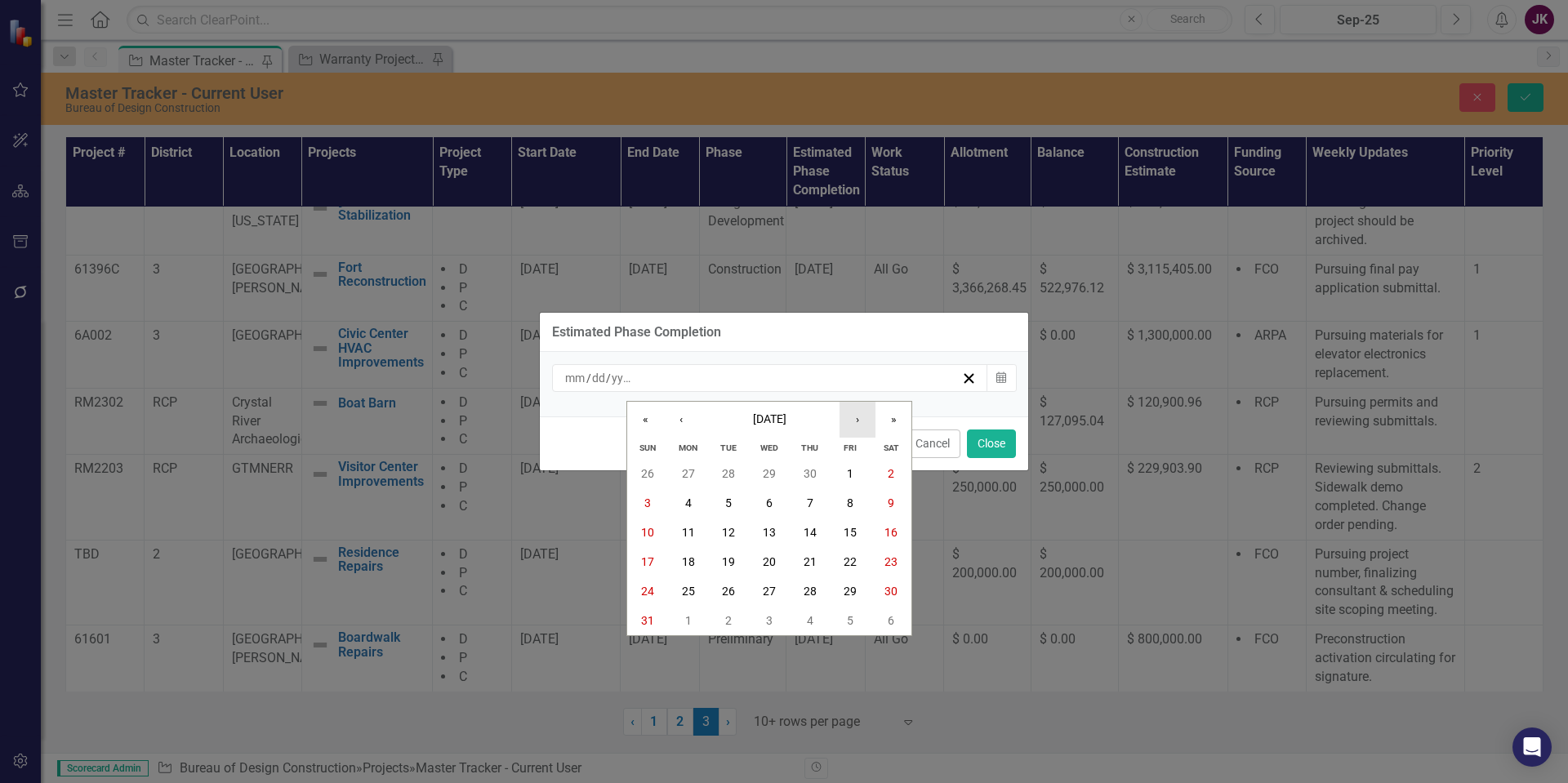
click at [861, 428] on button "›" at bounding box center [857, 419] width 36 height 36
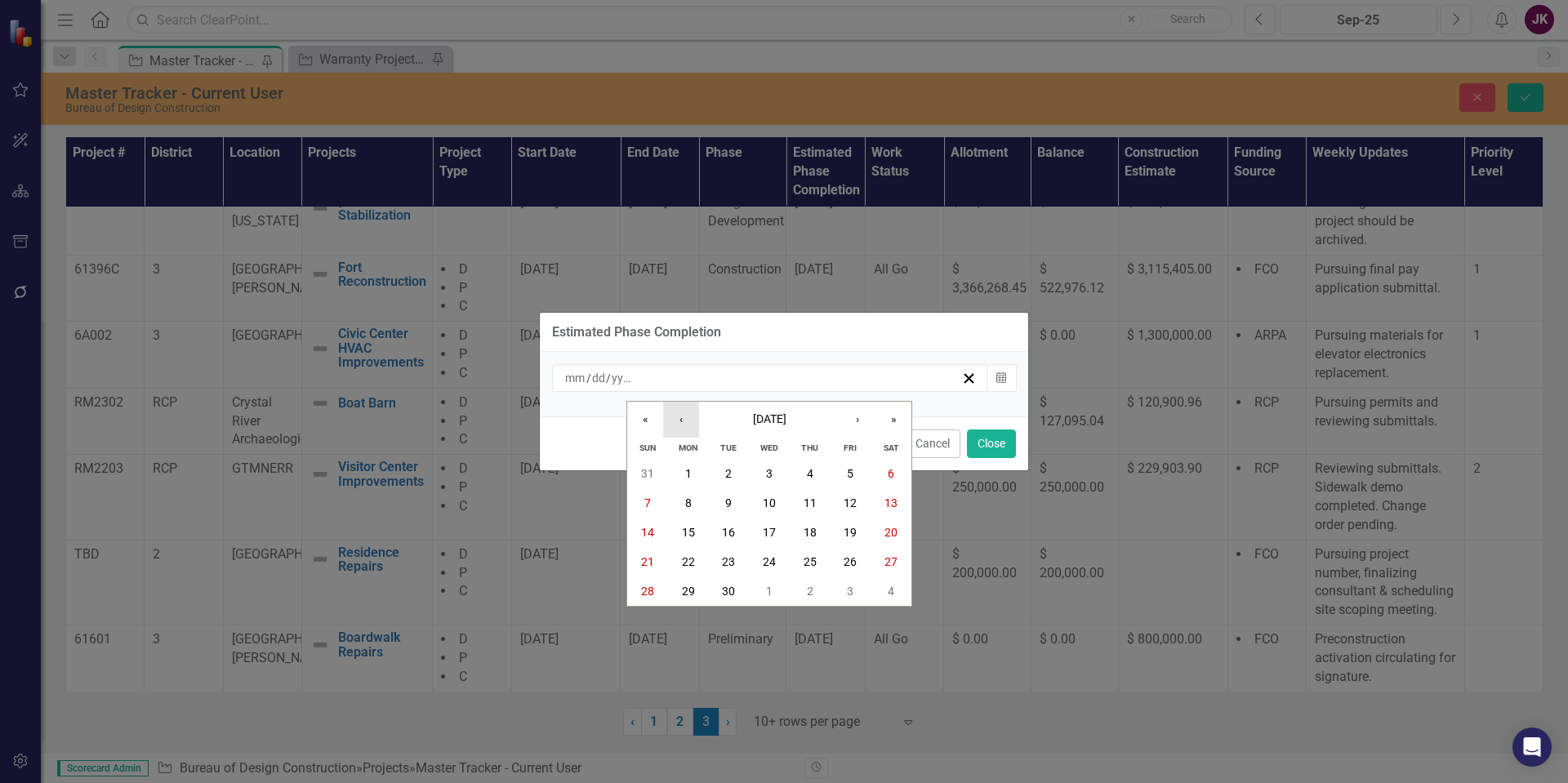
click at [678, 414] on button "‹" at bounding box center [680, 419] width 36 height 36
click at [857, 410] on button "›" at bounding box center [857, 419] width 36 height 36
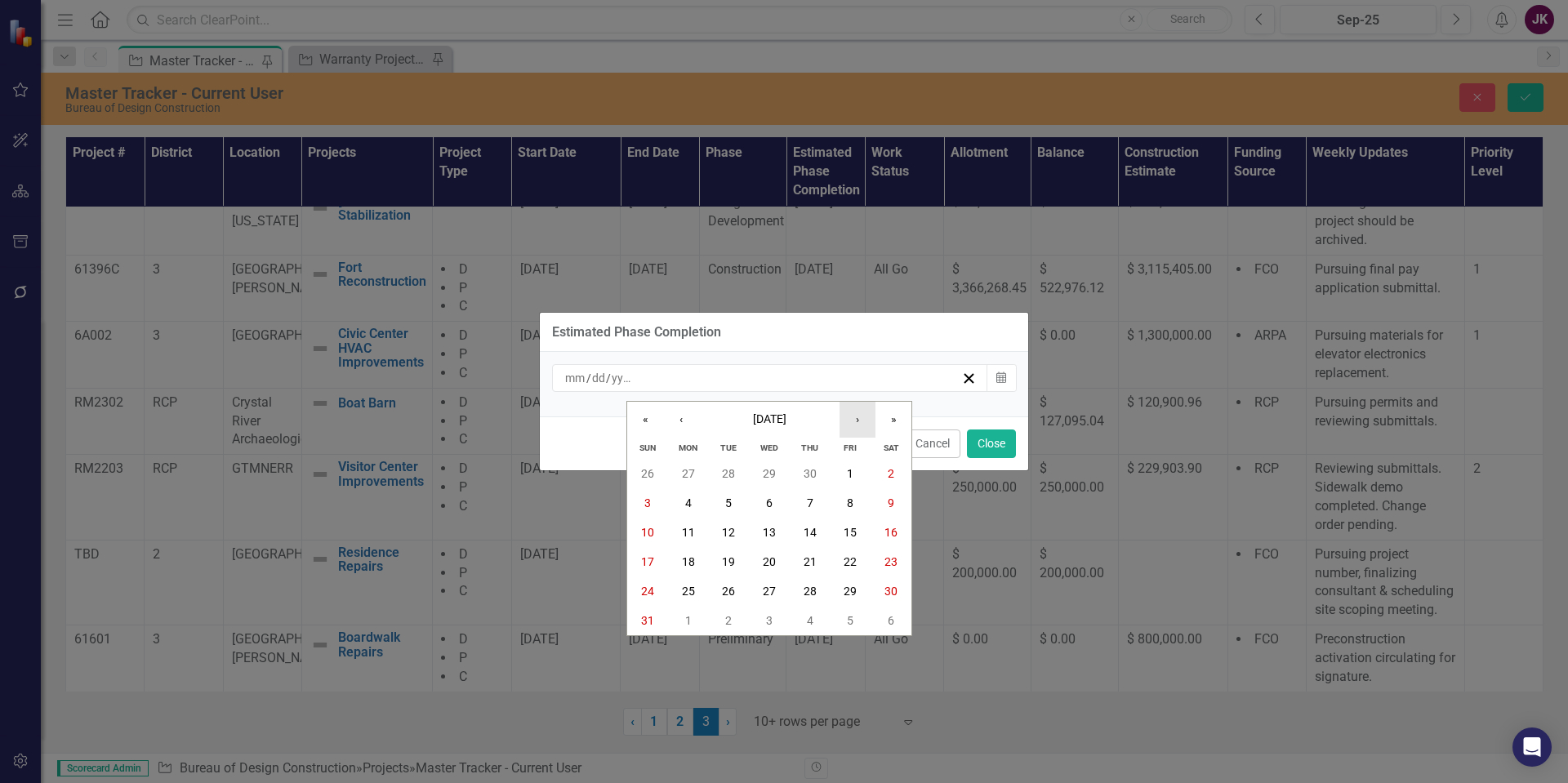
click at [857, 410] on button "›" at bounding box center [857, 419] width 36 height 36
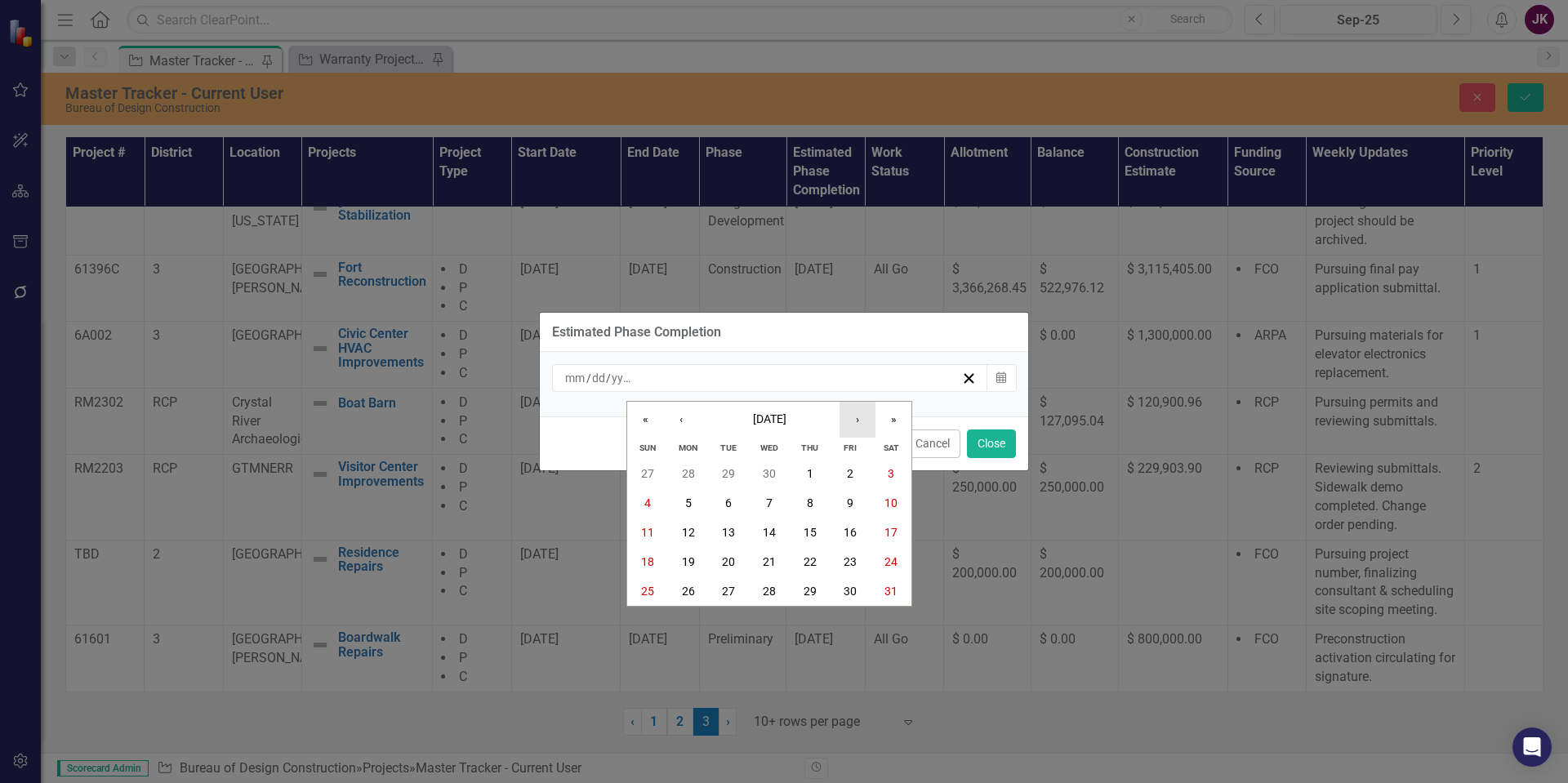
click at [857, 410] on button "›" at bounding box center [857, 419] width 36 height 36
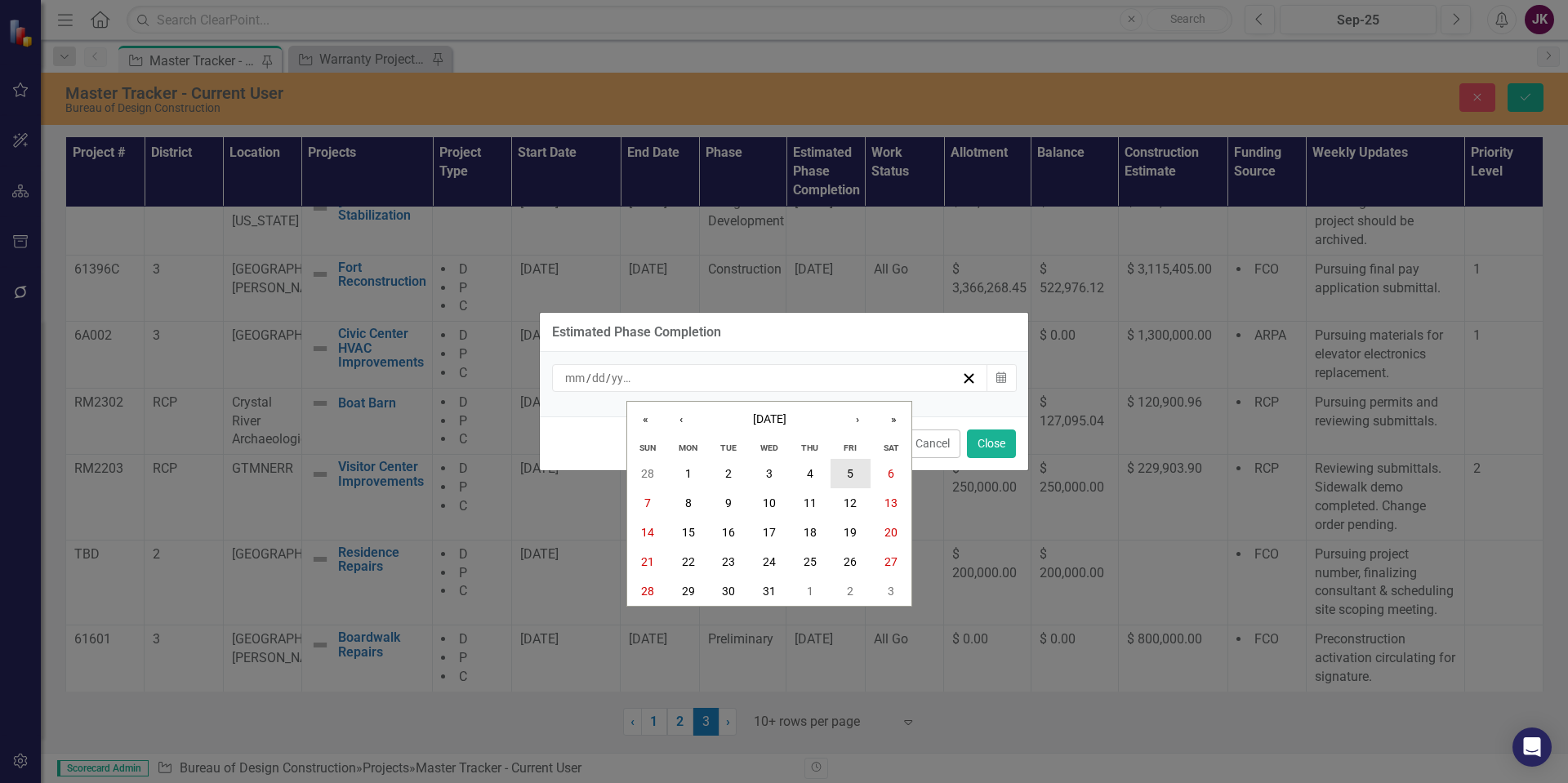
click at [847, 477] on abbr "5" at bounding box center [850, 474] width 7 height 13
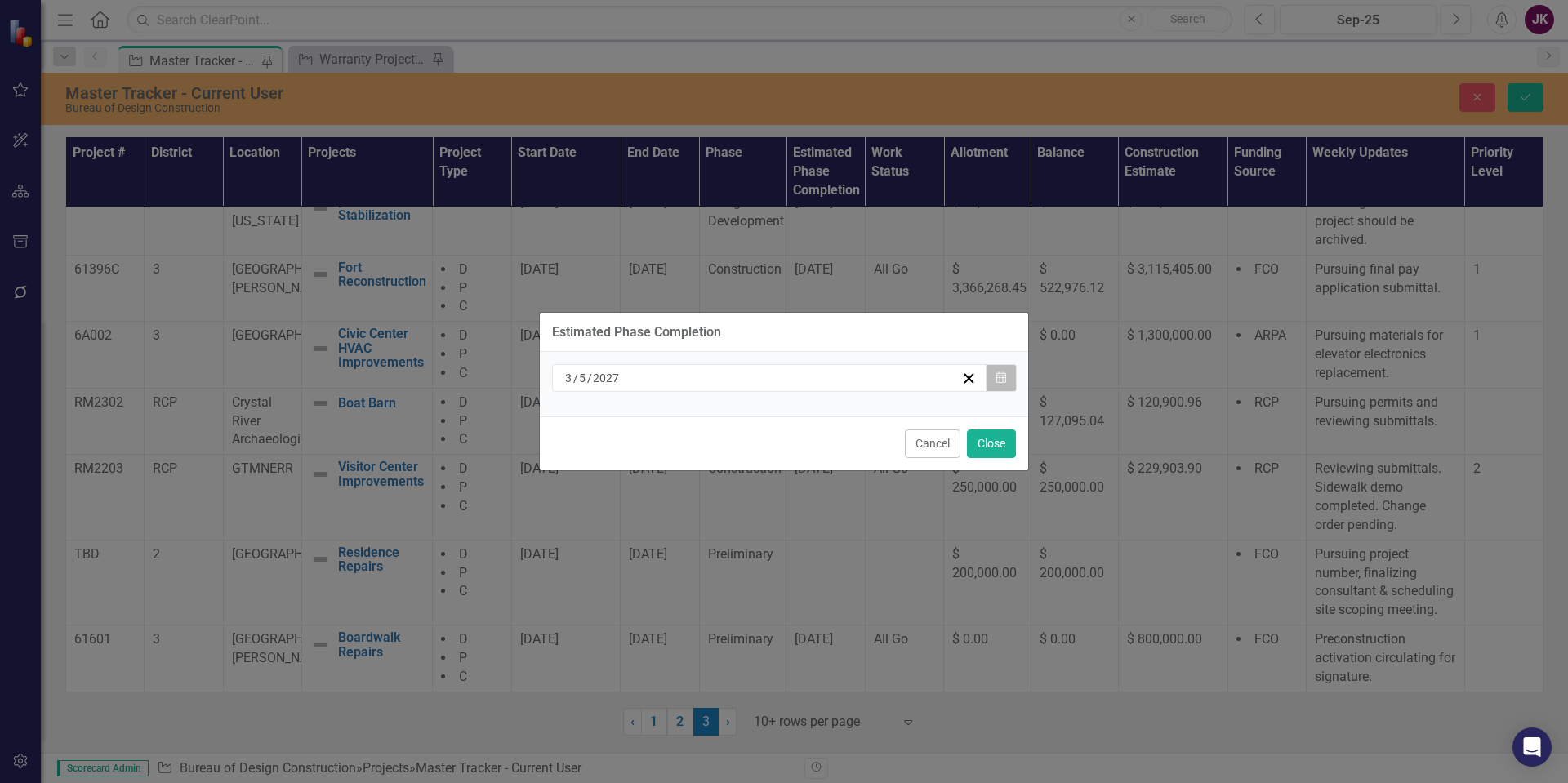
click at [1002, 380] on icon "button" at bounding box center [1001, 378] width 10 height 12
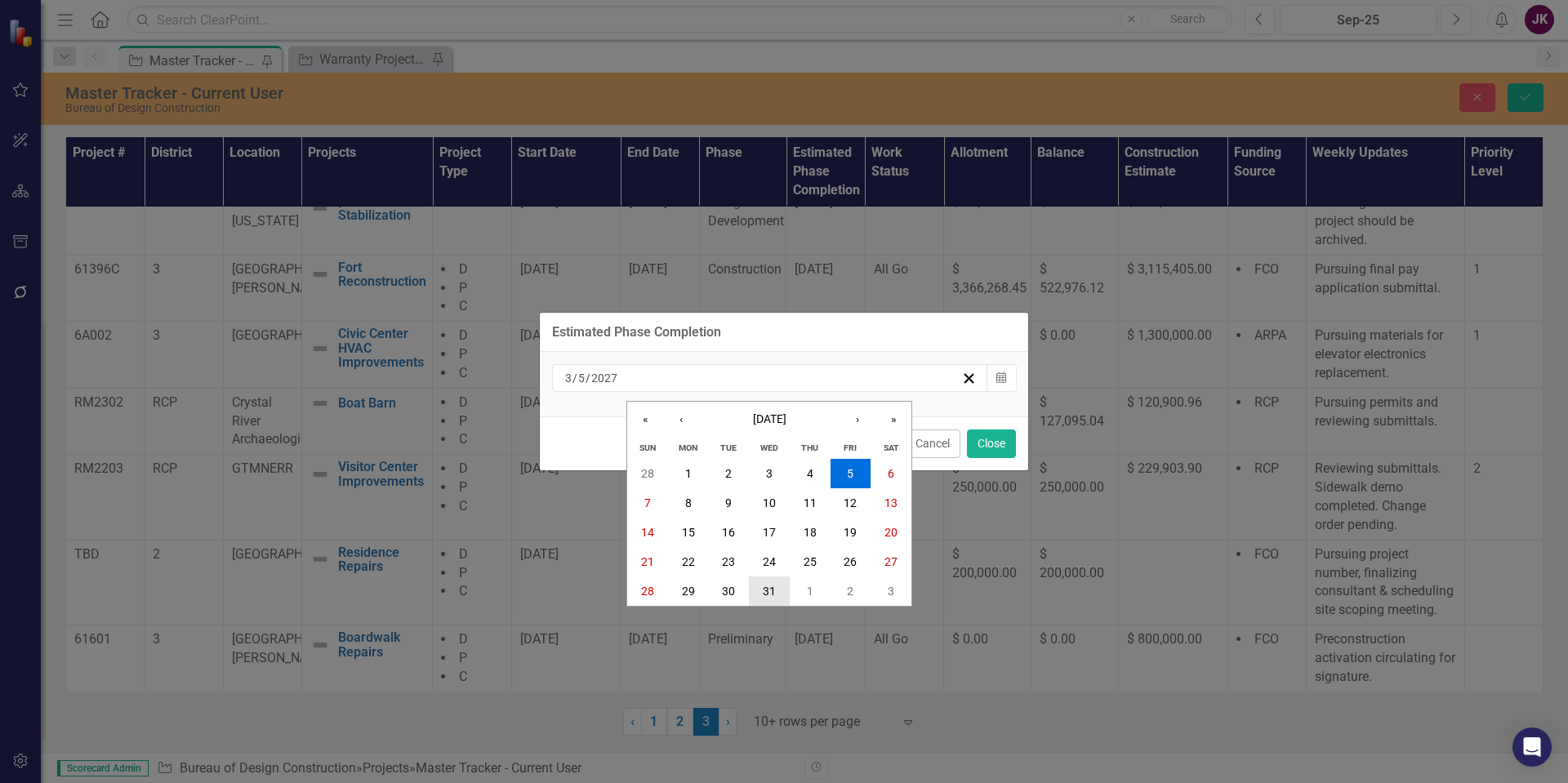
click at [770, 589] on abbr "31" at bounding box center [770, 592] width 13 height 13
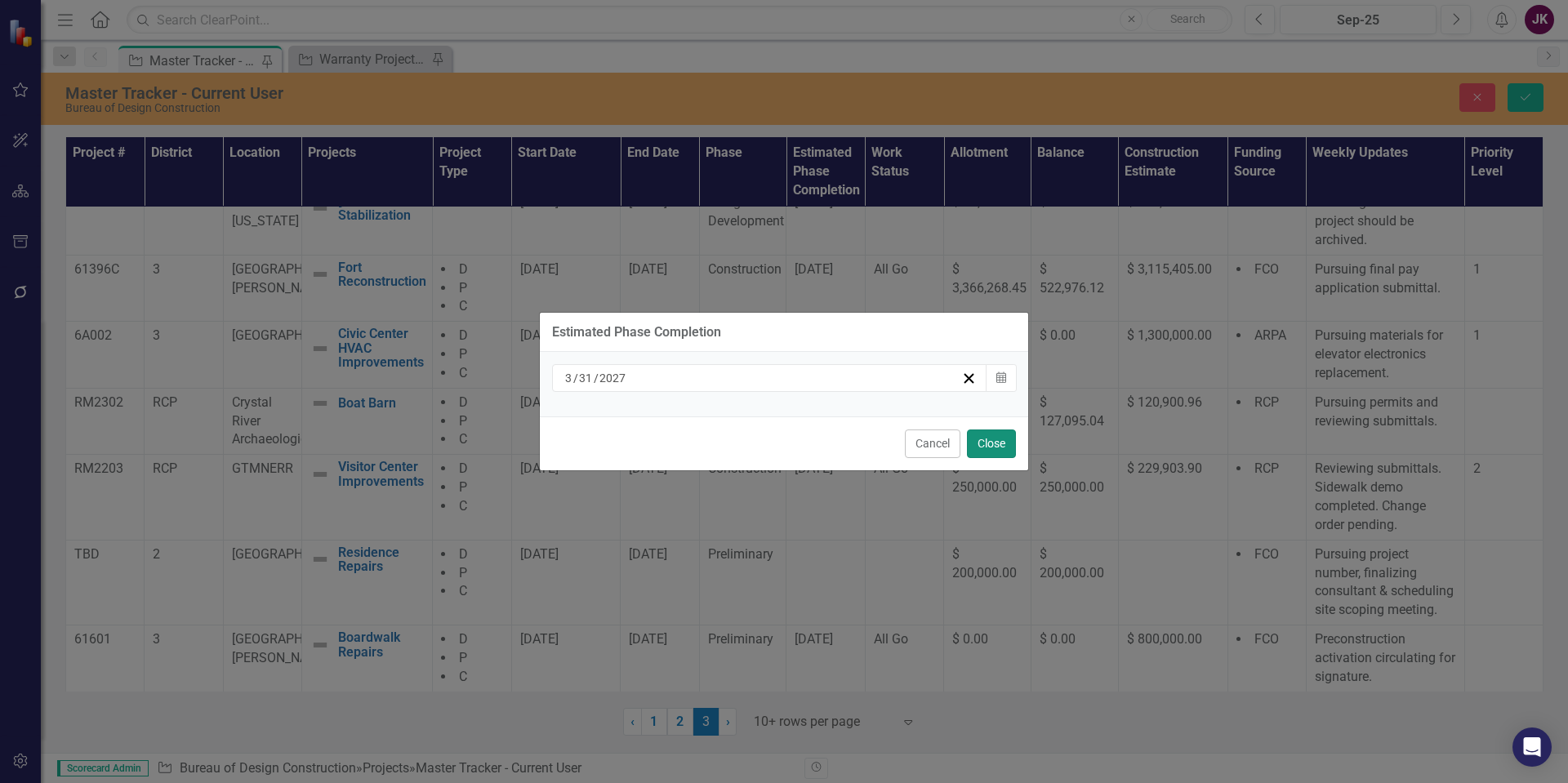
click at [993, 445] on button "Close" at bounding box center [992, 444] width 49 height 29
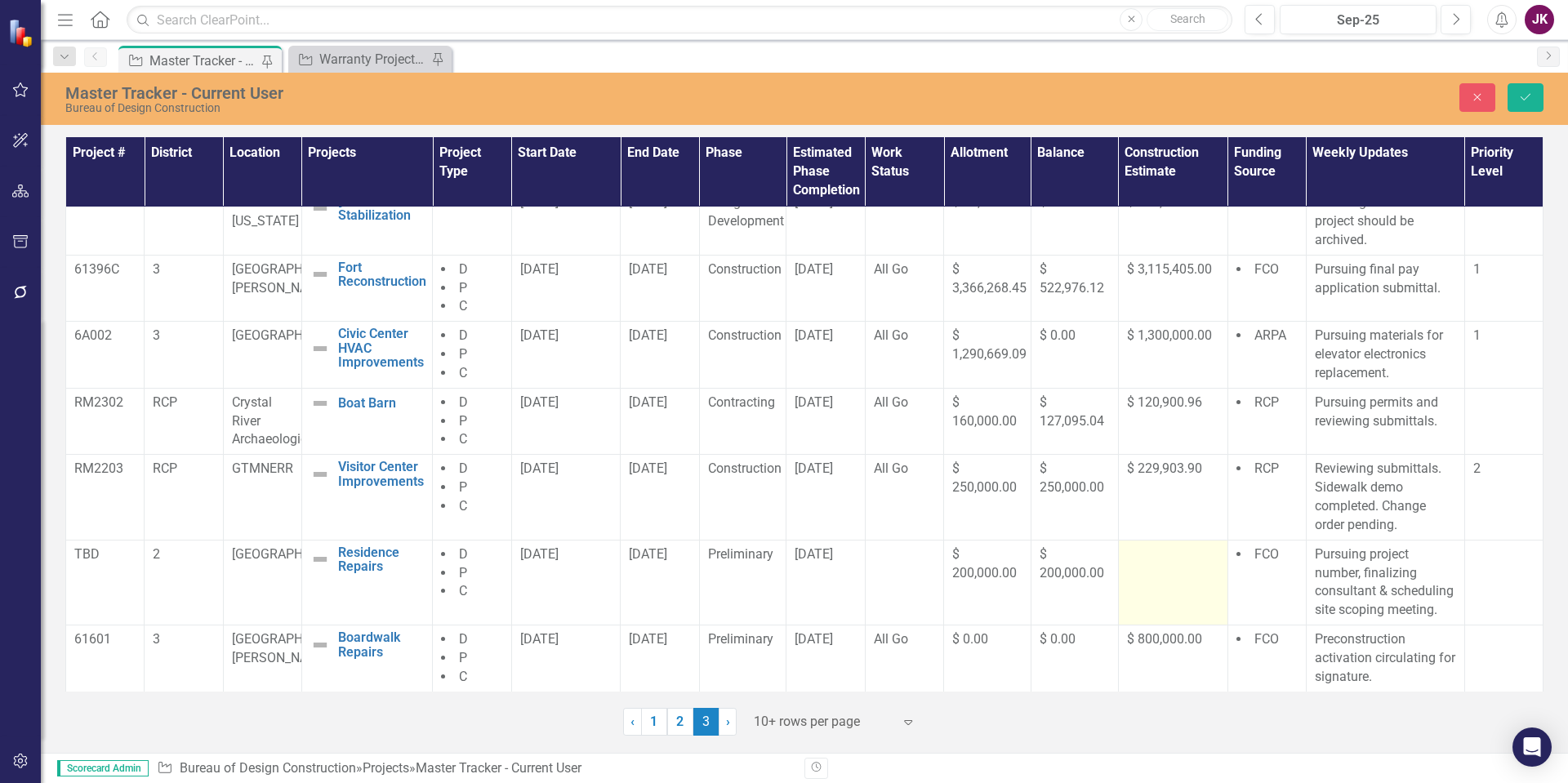
click at [1170, 551] on div at bounding box center [1173, 555] width 92 height 19
click at [1153, 561] on div at bounding box center [1173, 555] width 92 height 19
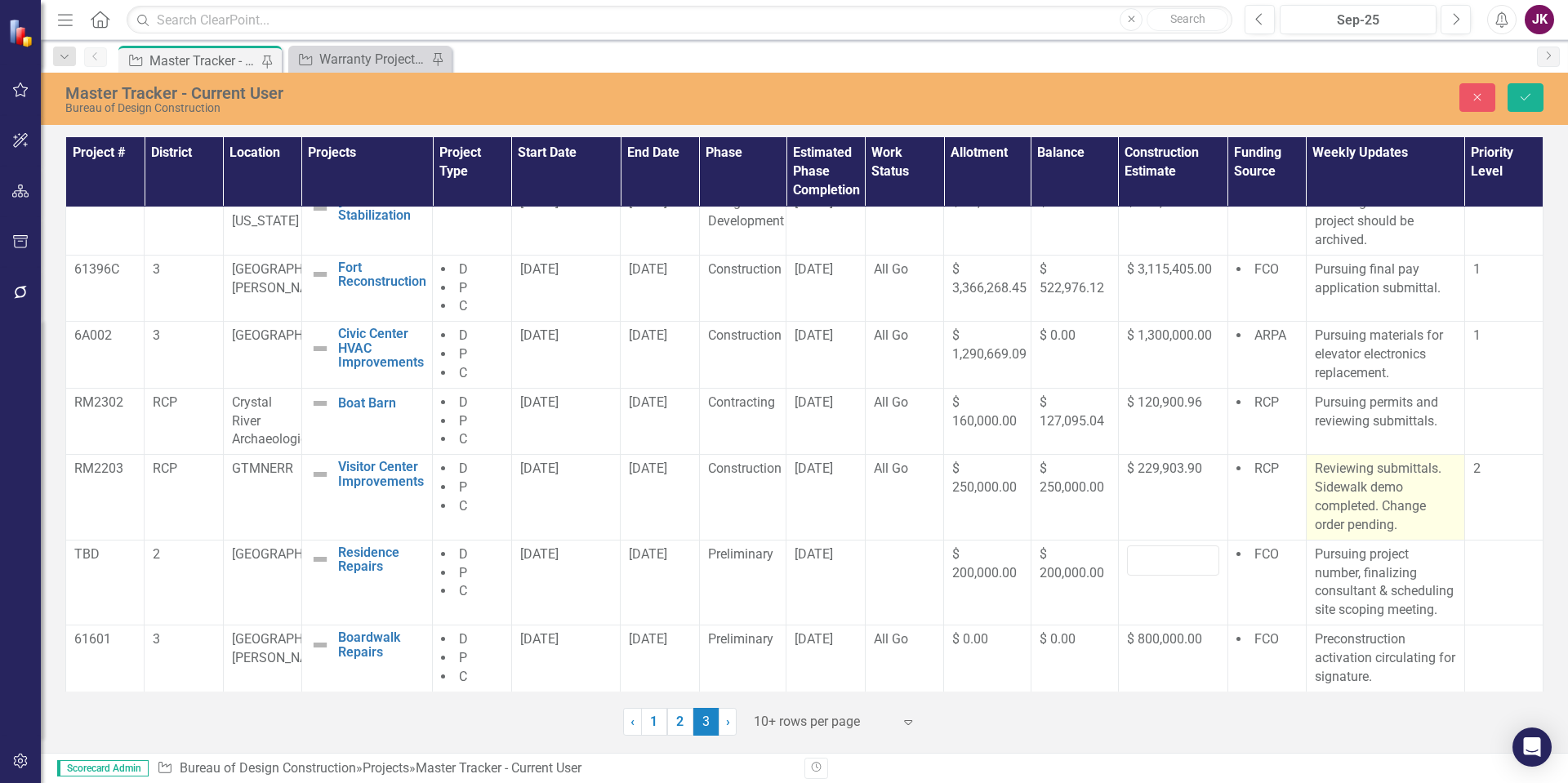
click at [1325, 502] on p "Reviewing submittals. Sidewalk demo completed. Change order pending." at bounding box center [1385, 497] width 141 height 74
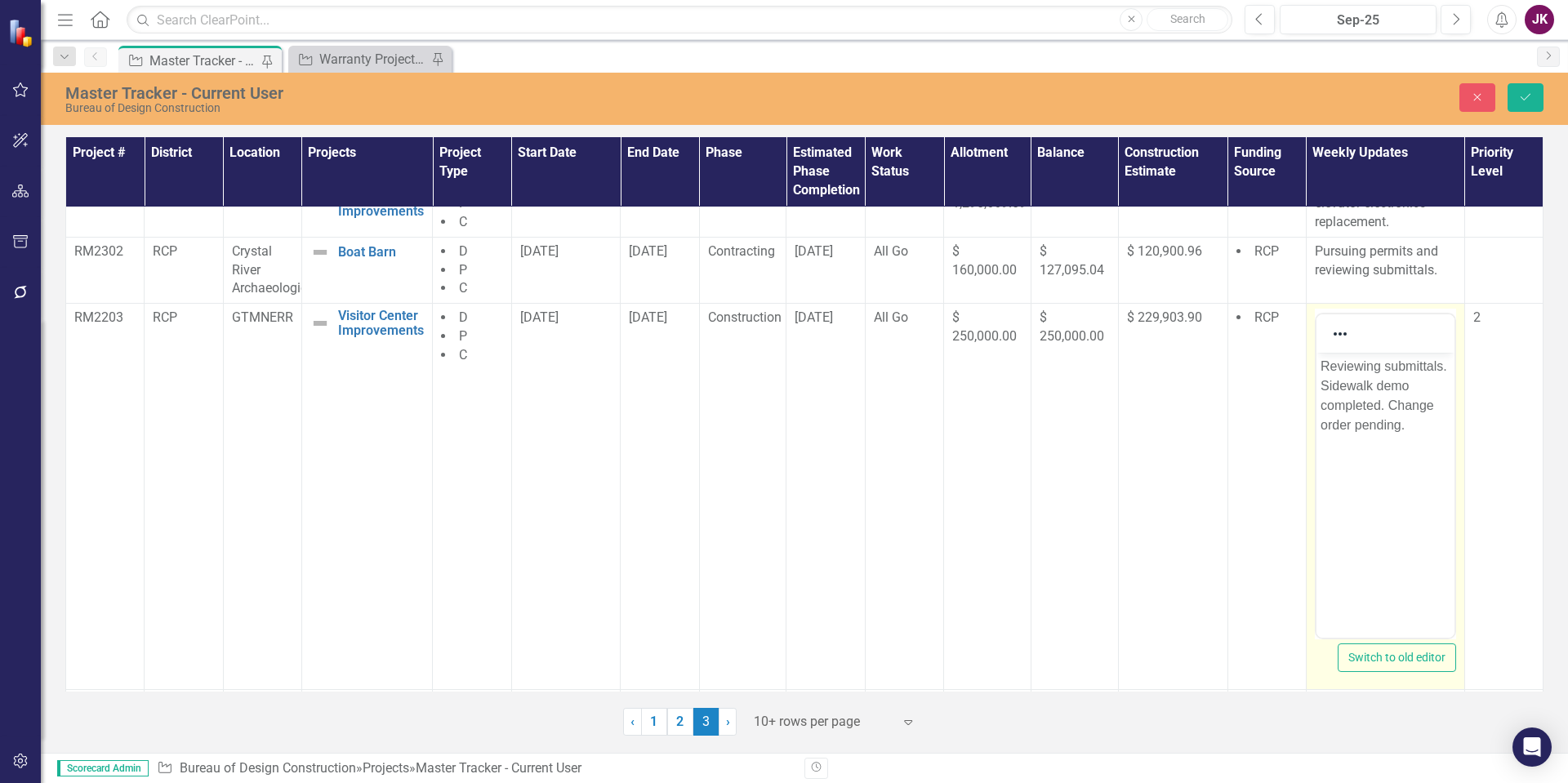
scroll to position [419, 0]
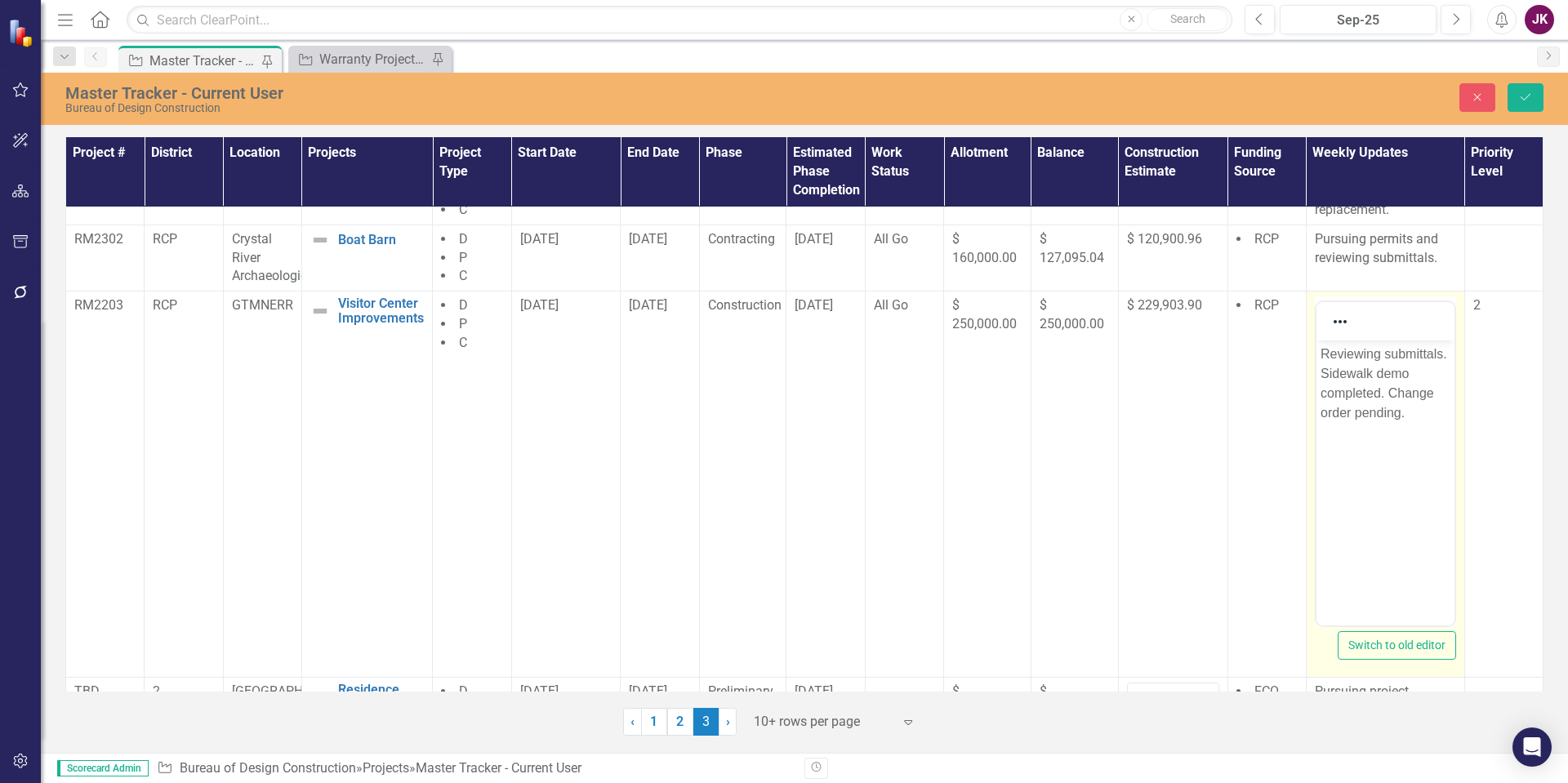
drag, startPoint x: 1322, startPoint y: 375, endPoint x: 1330, endPoint y: 374, distance: 8.1
click at [1322, 375] on p "Reviewing submittals. Sidewalk demo completed. Change order pending." at bounding box center [1384, 384] width 130 height 79
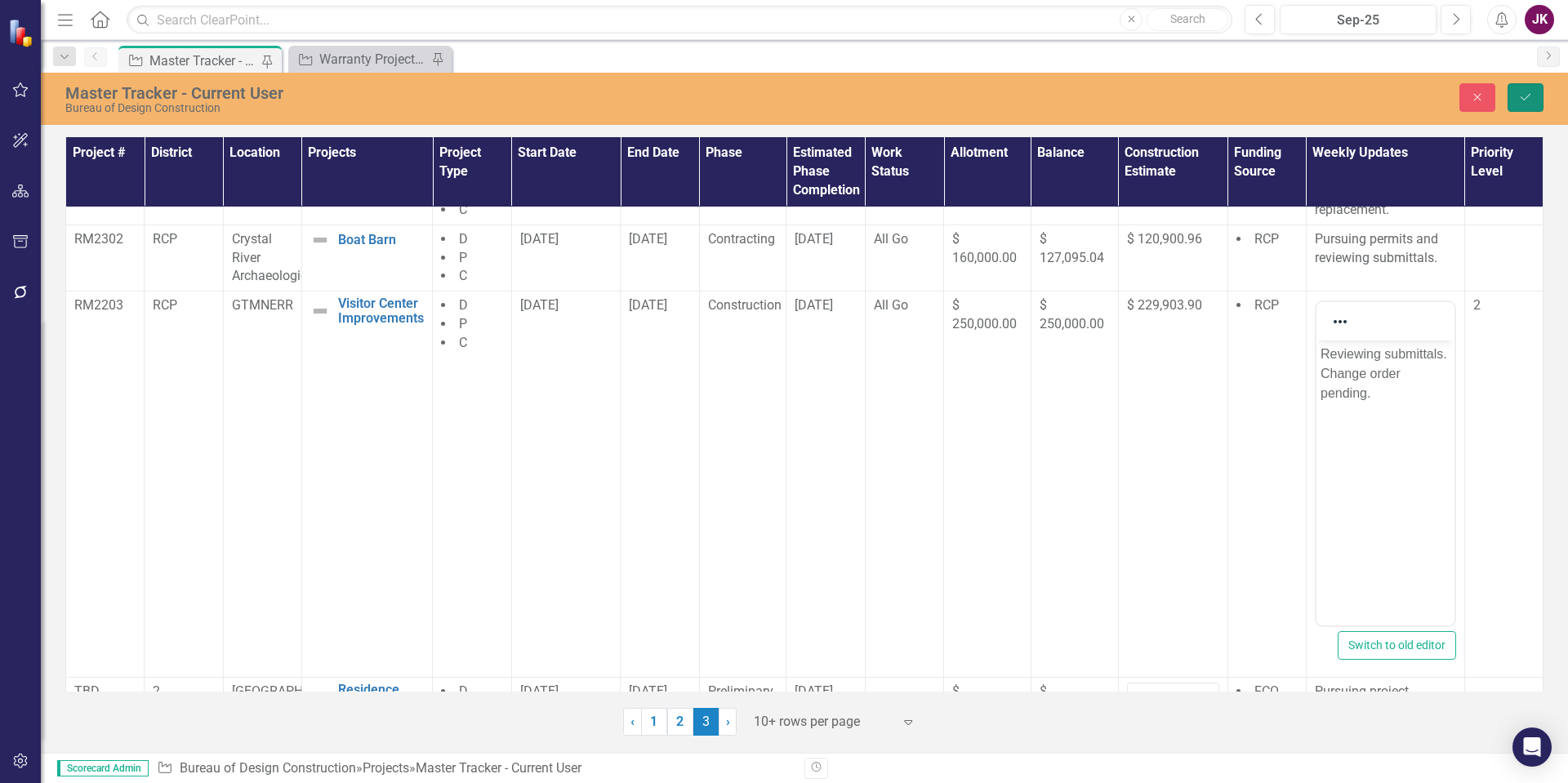
click at [1537, 100] on button "Save" at bounding box center [1526, 98] width 36 height 29
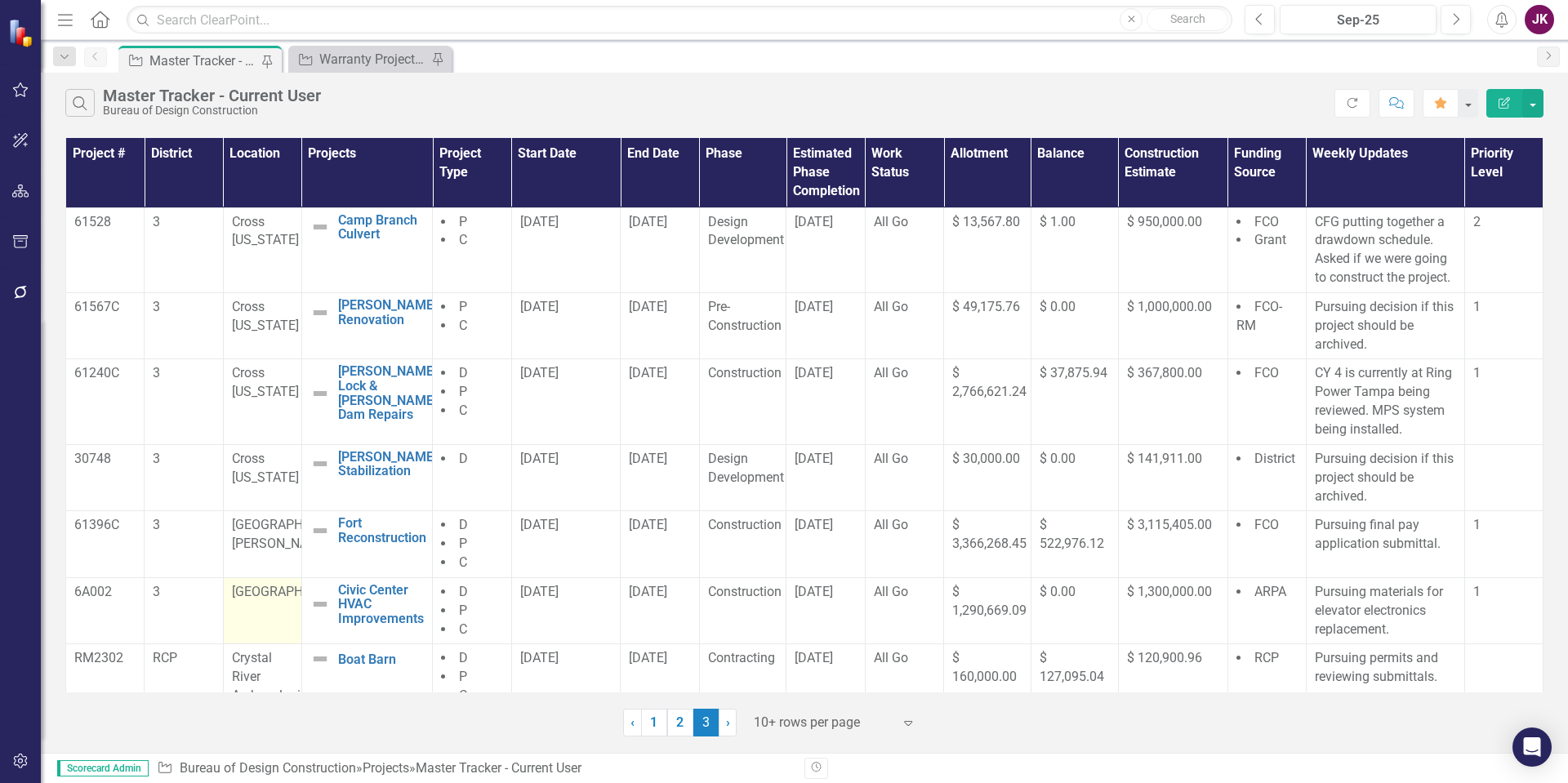
scroll to position [237, 0]
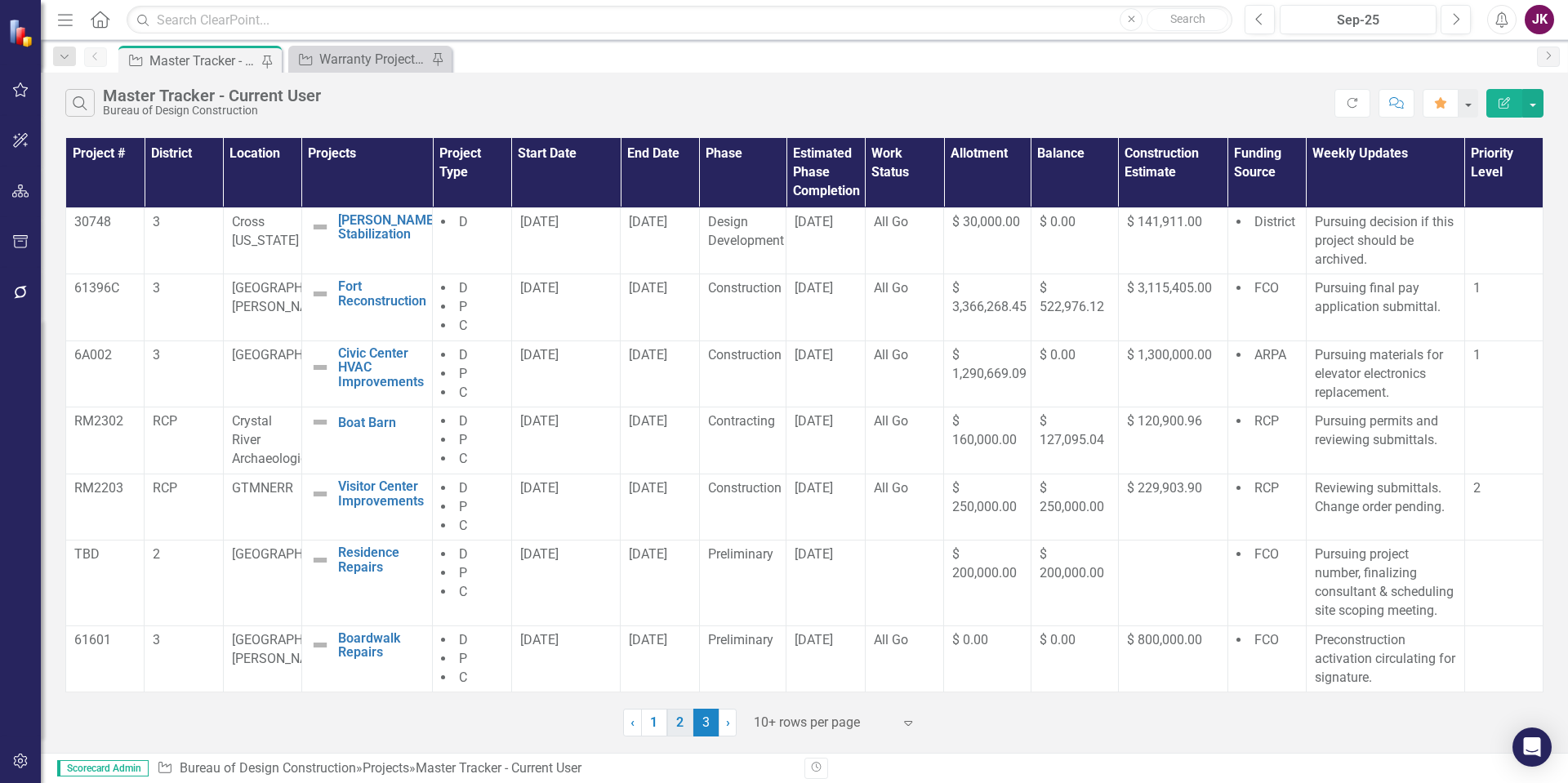
drag, startPoint x: 657, startPoint y: 724, endPoint x: 668, endPoint y: 726, distance: 11.2
click at [657, 724] on link "1" at bounding box center [653, 722] width 26 height 28
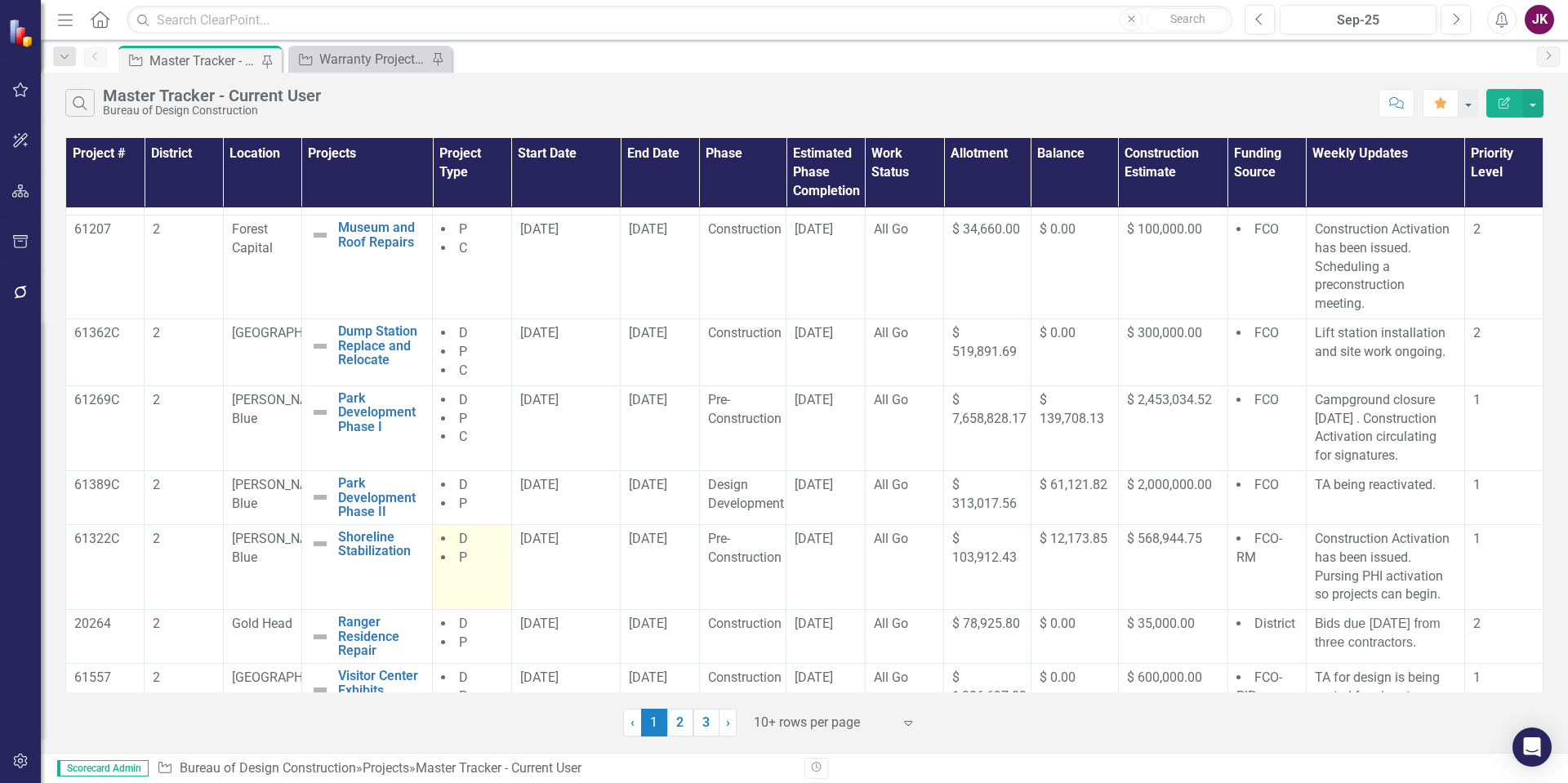
scroll to position [82, 0]
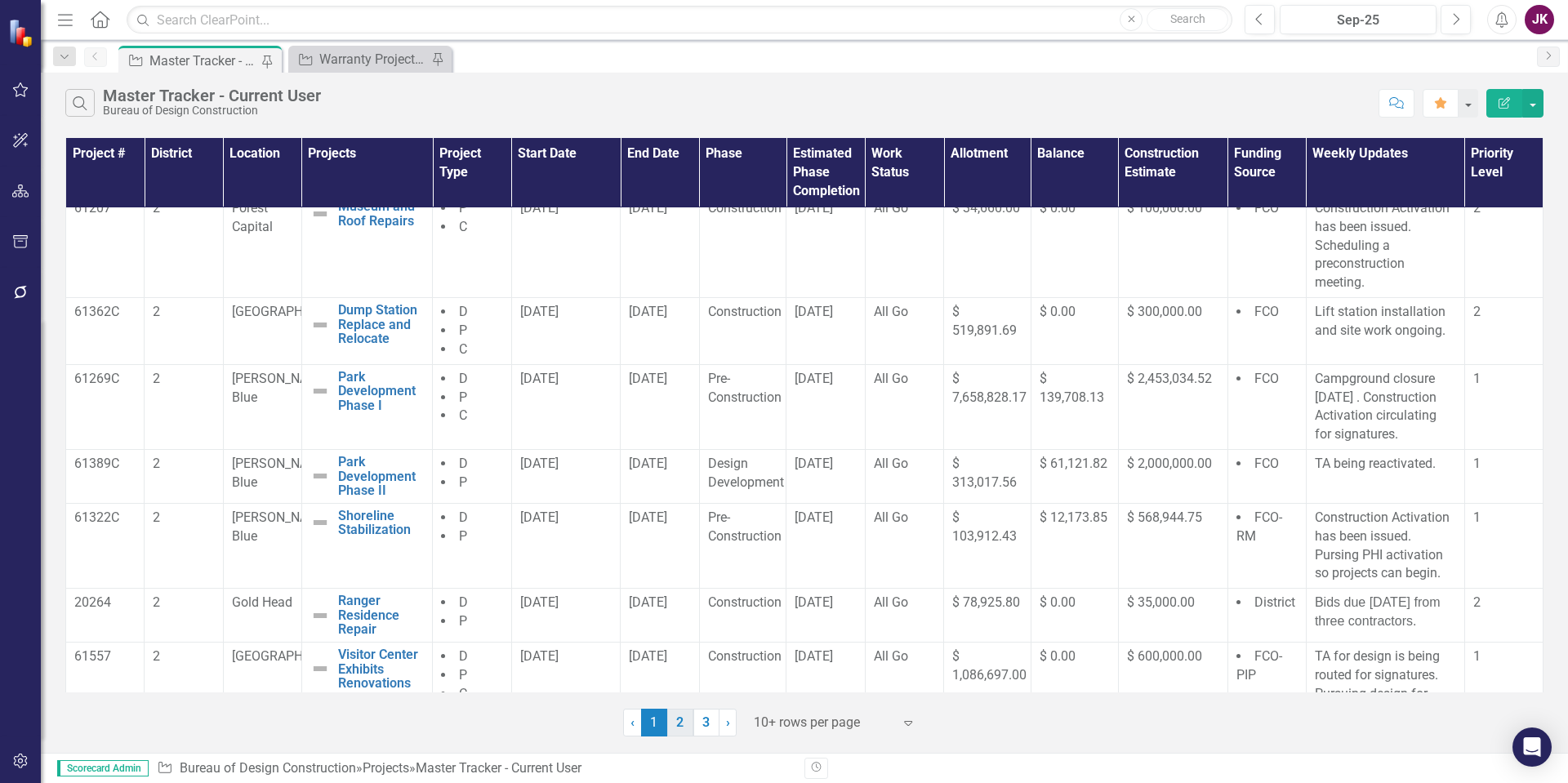
click at [684, 723] on link "2" at bounding box center [680, 722] width 26 height 28
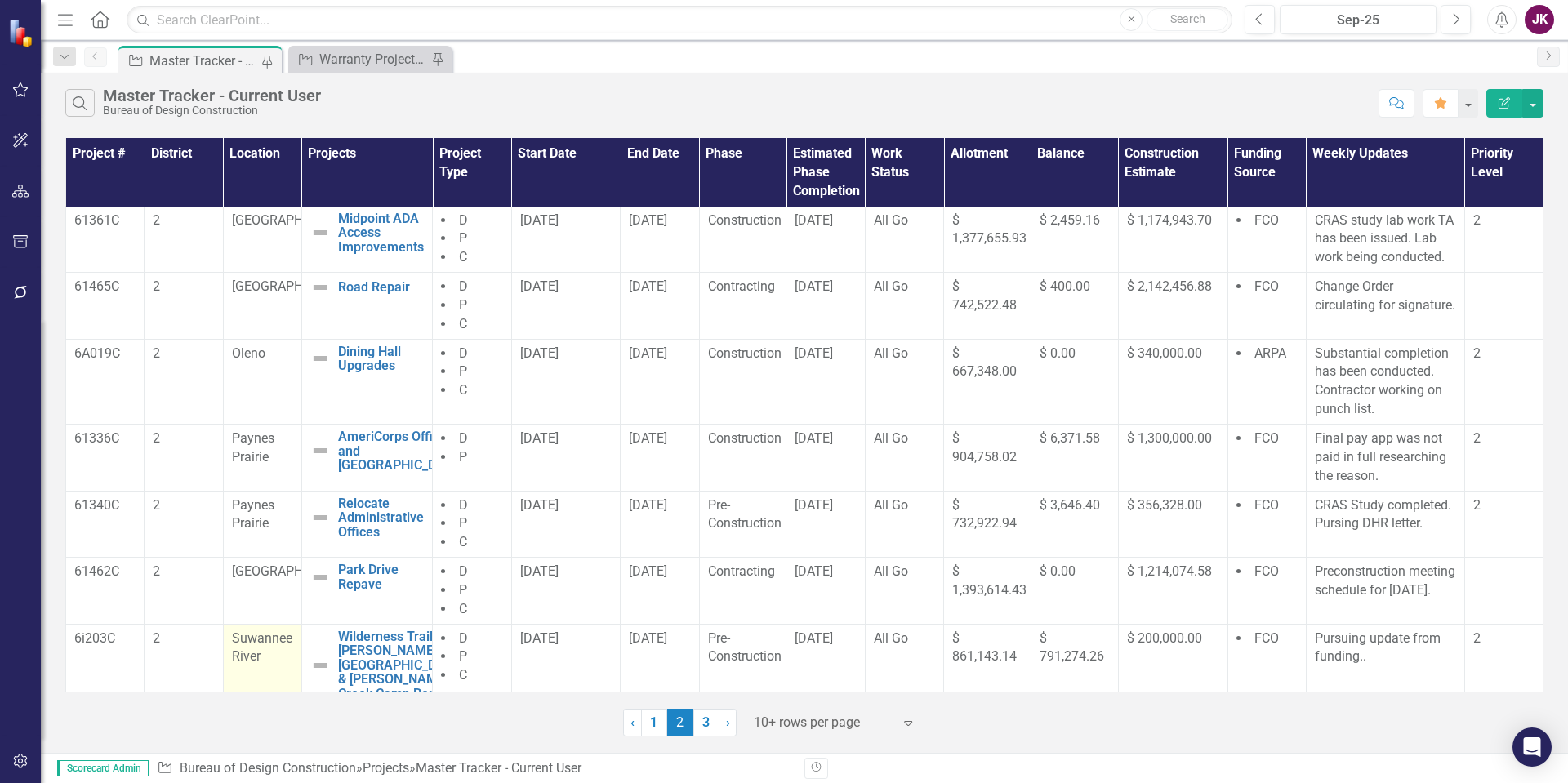
scroll to position [0, 0]
click at [697, 729] on link "3" at bounding box center [706, 722] width 26 height 28
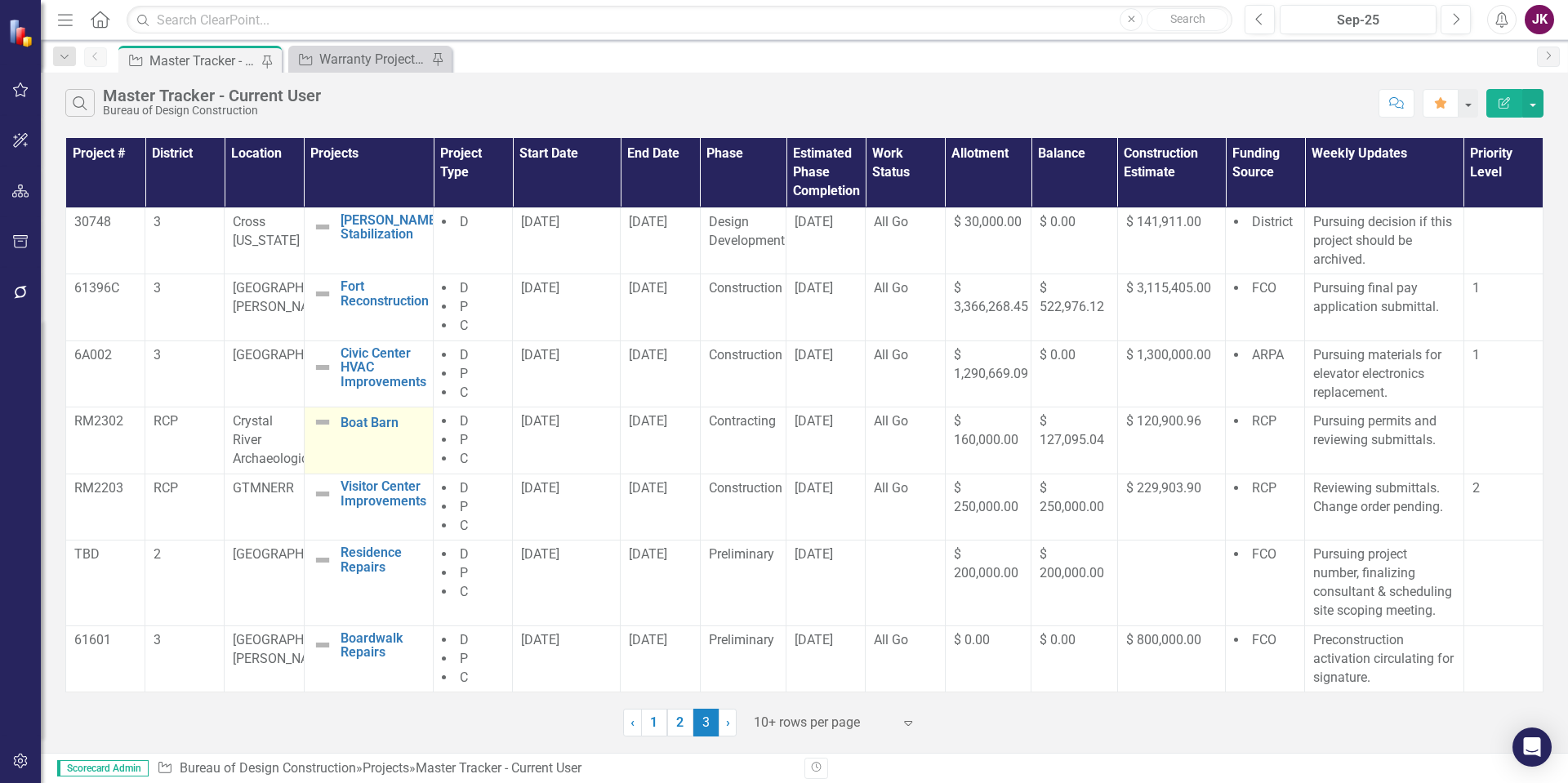
scroll to position [156, 0]
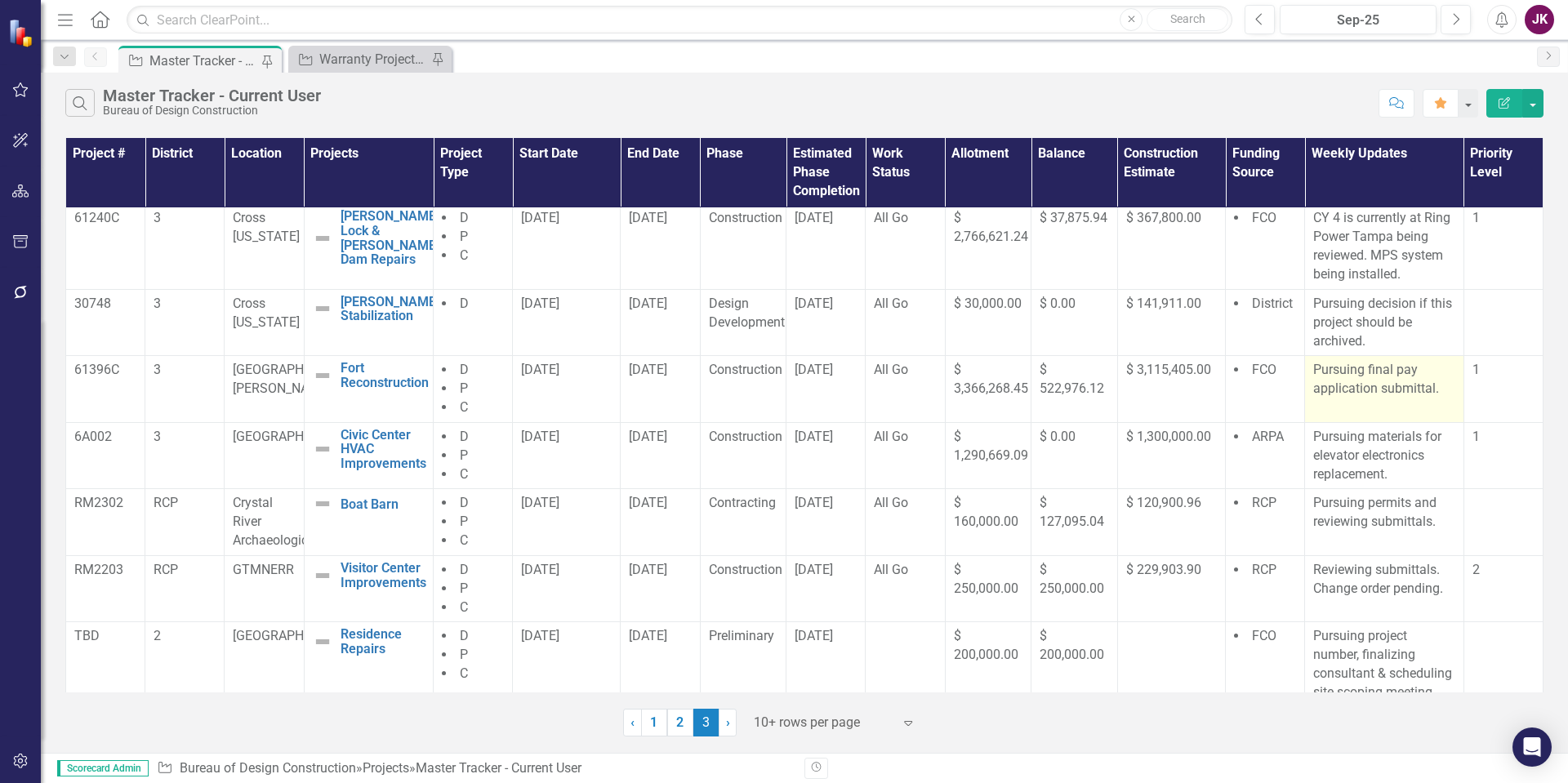
click at [1313, 372] on p "Pursuing final pay application submittal." at bounding box center [1384, 379] width 141 height 37
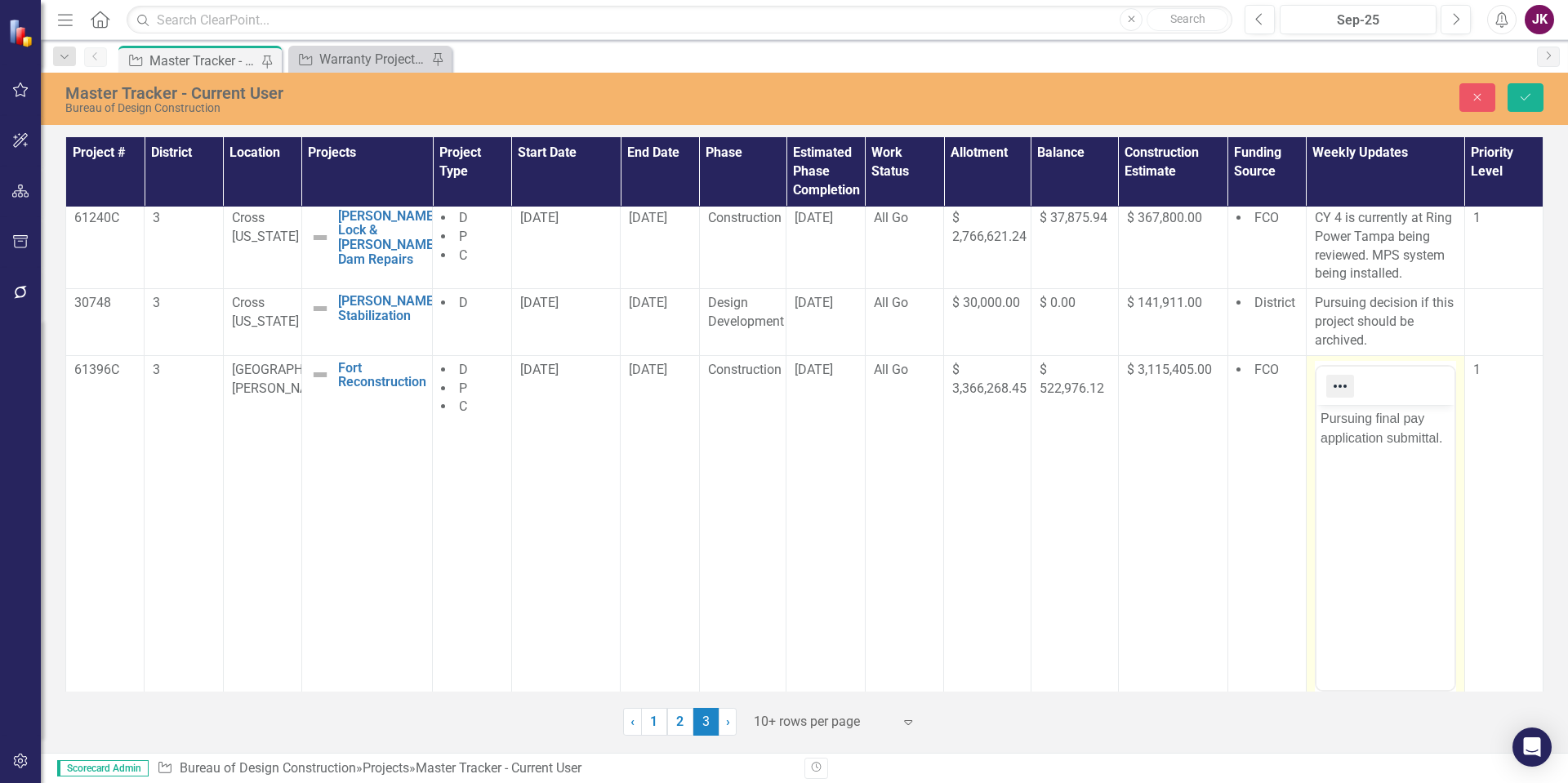
scroll to position [0, 0]
click at [1320, 420] on p "Pursuing final pay application submittal." at bounding box center [1384, 428] width 130 height 39
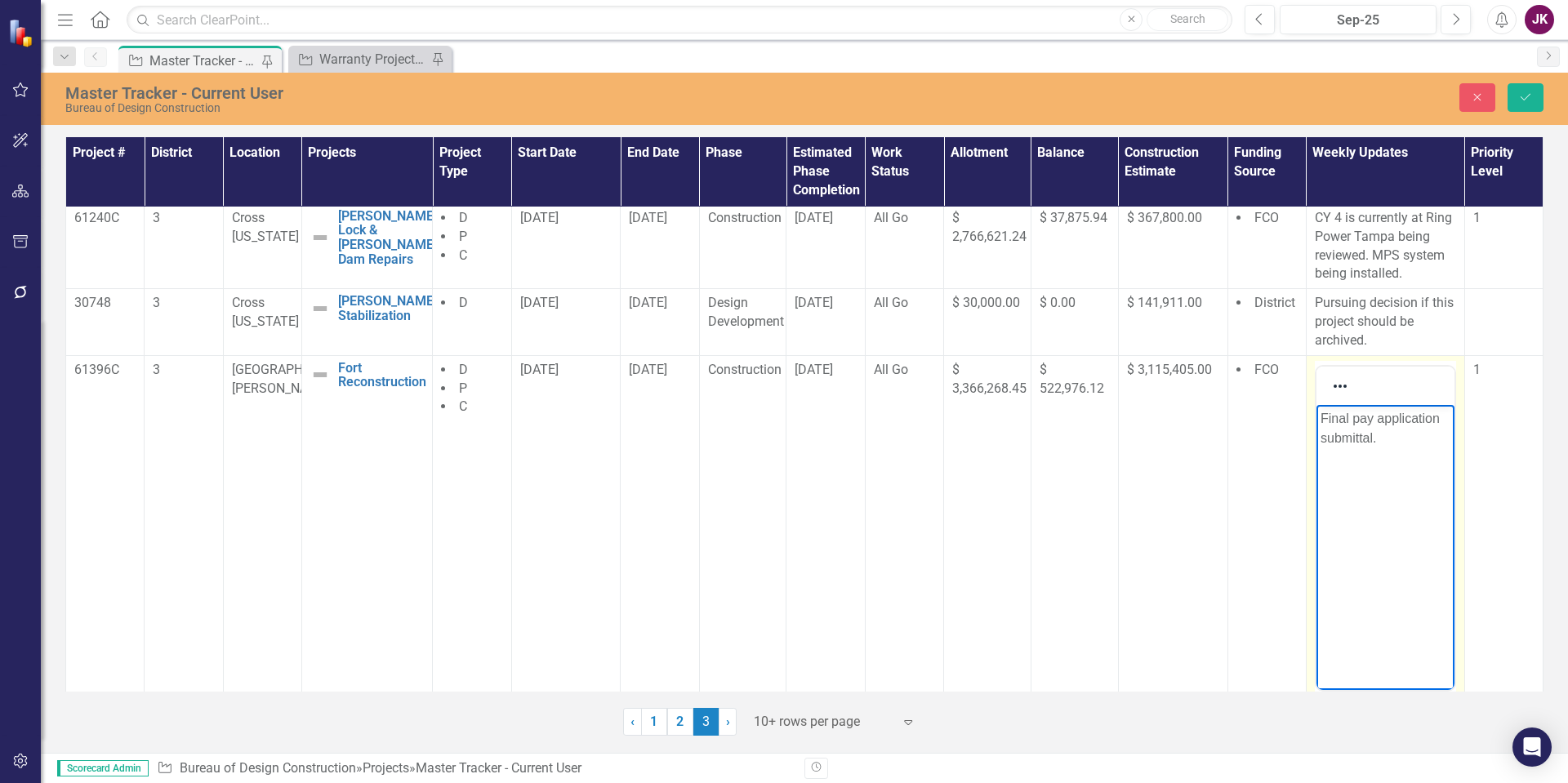
click at [1437, 420] on p "Final pay application submittal." at bounding box center [1384, 428] width 130 height 39
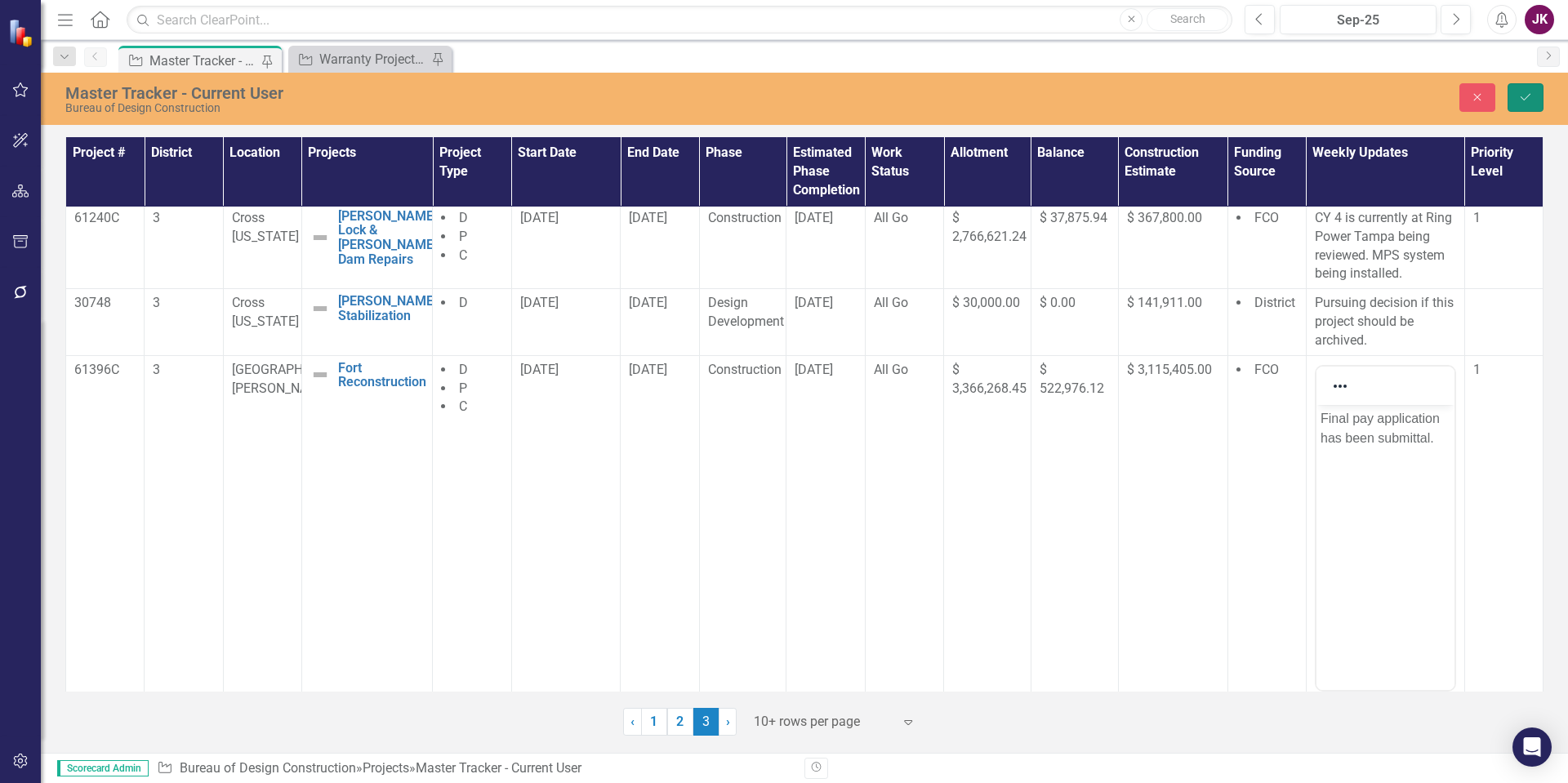
click at [1522, 93] on icon "Save" at bounding box center [1526, 97] width 14 height 12
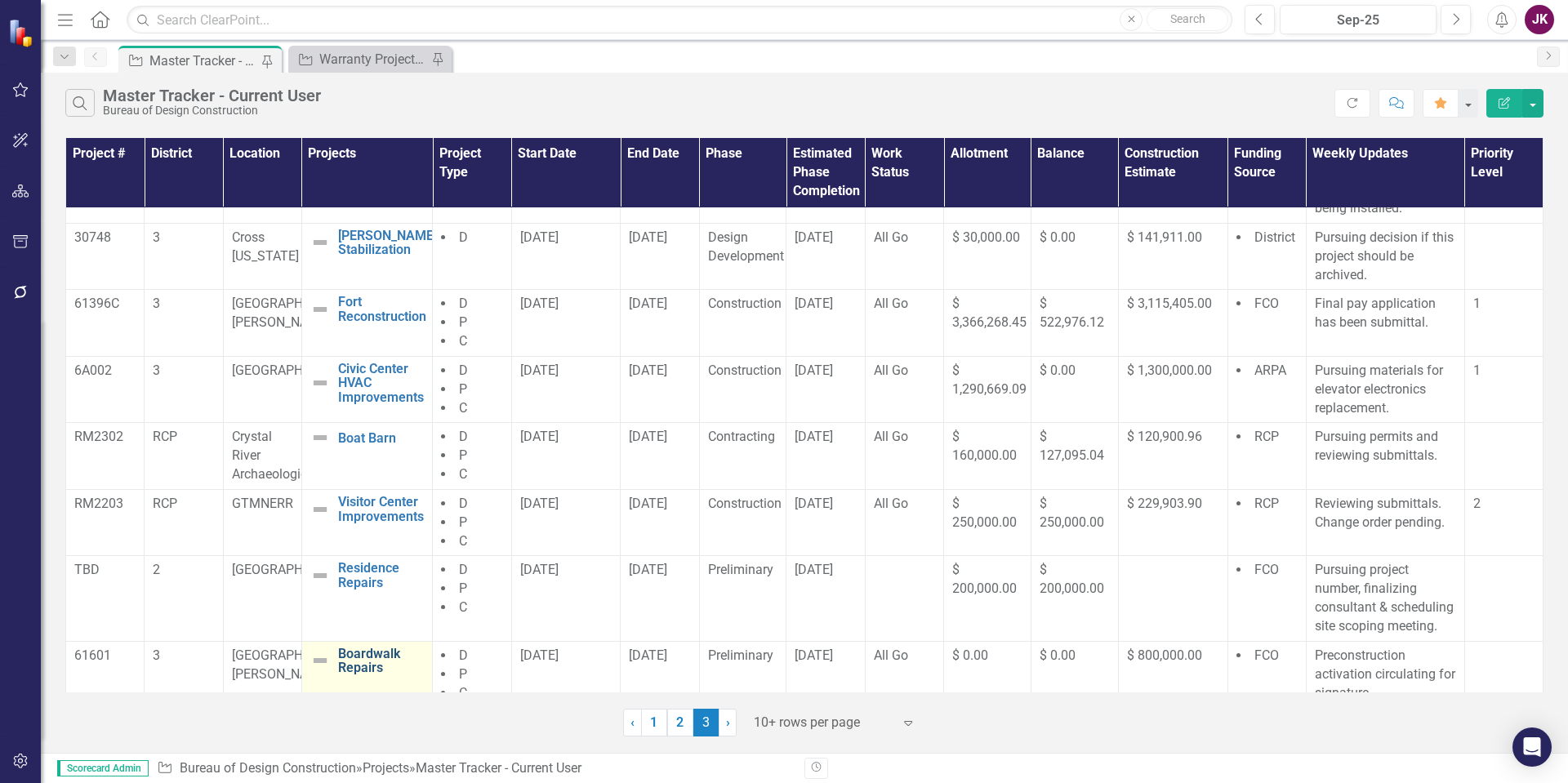
scroll to position [237, 0]
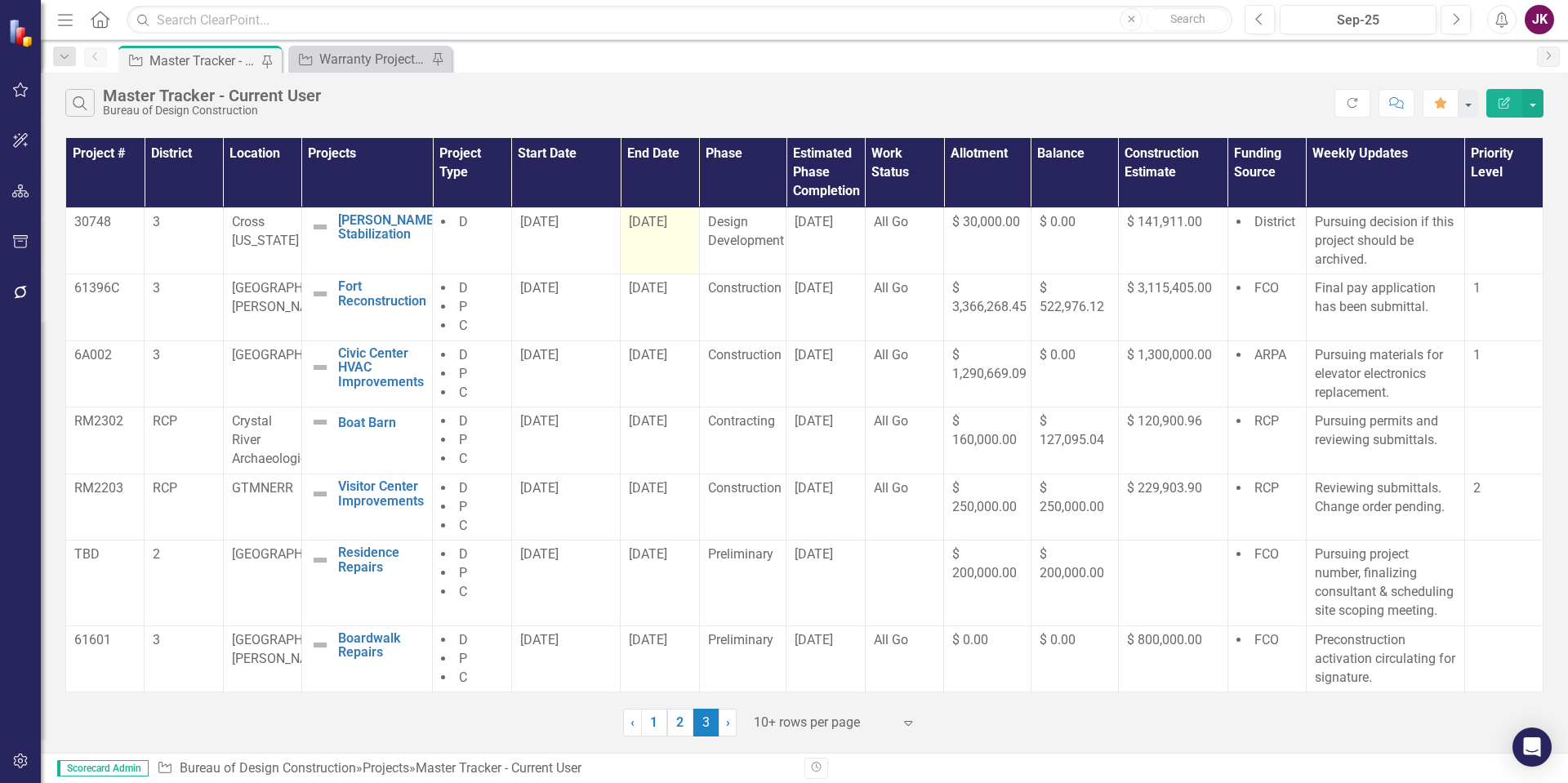
click at [685, 215] on div "[DATE]" at bounding box center [660, 223] width 61 height 19
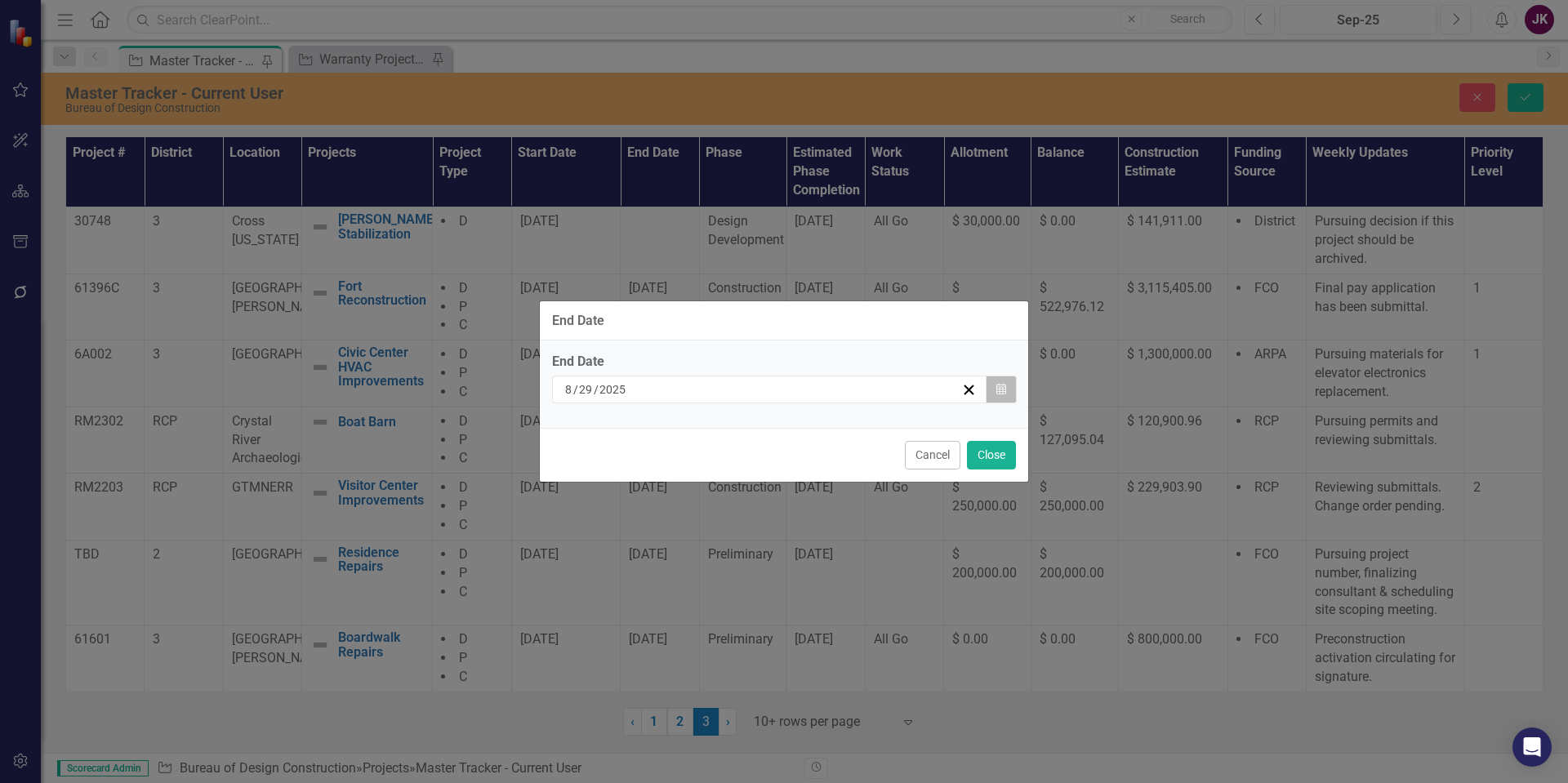
click at [1000, 388] on icon "button" at bounding box center [1001, 389] width 10 height 12
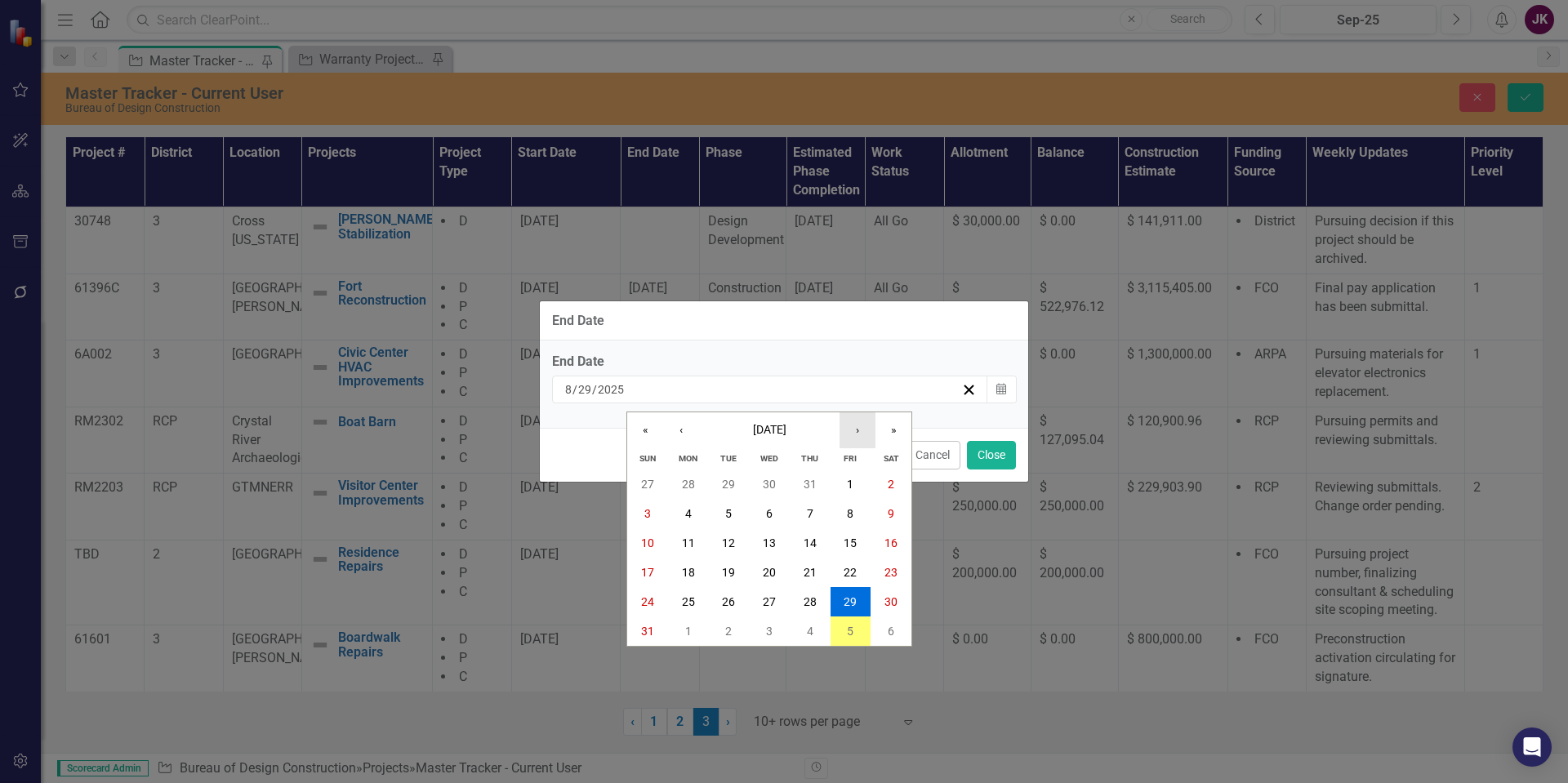
click at [863, 428] on button "›" at bounding box center [857, 429] width 36 height 36
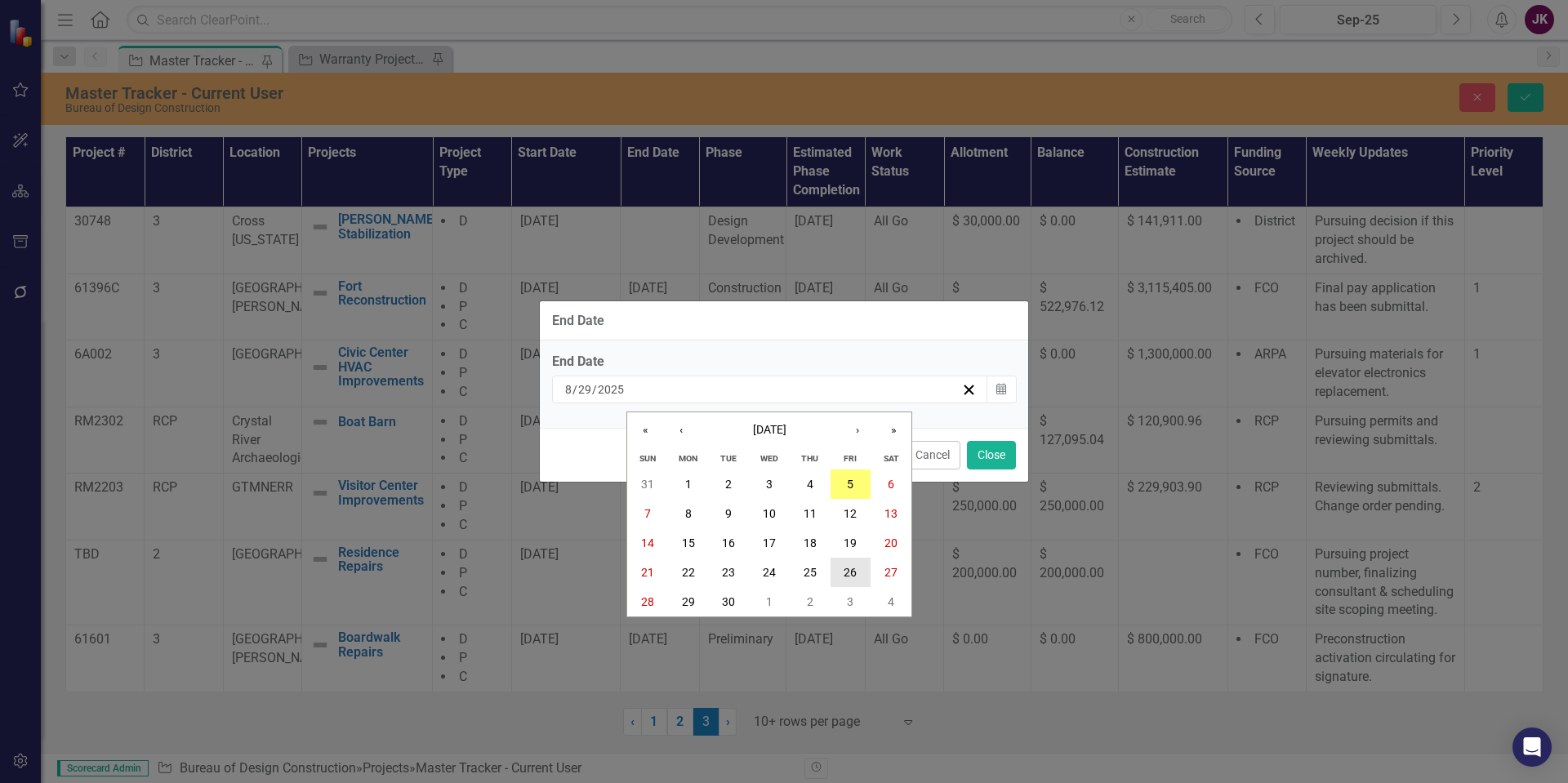
click at [857, 567] on abbr "26" at bounding box center [850, 573] width 13 height 13
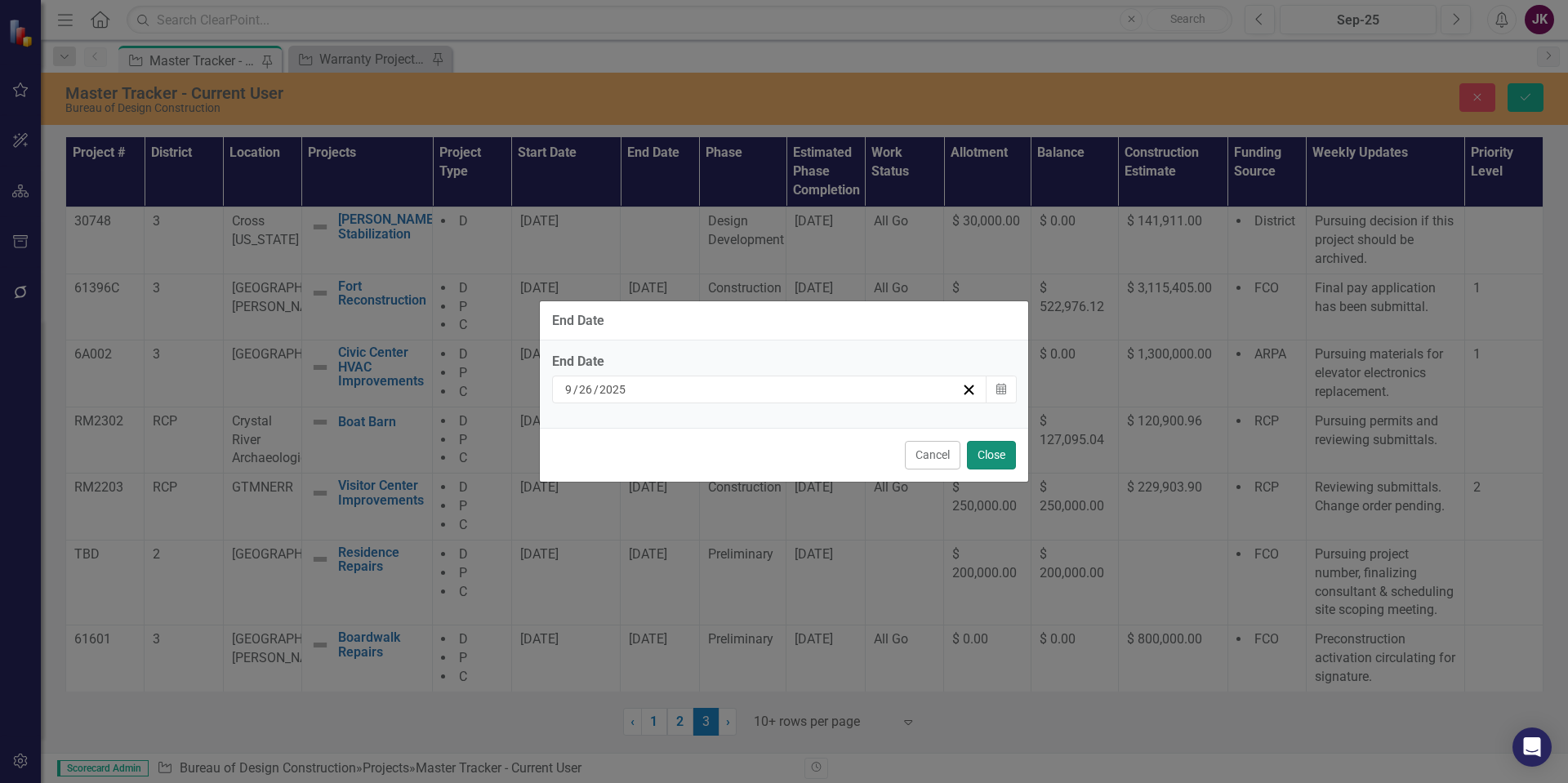
click at [991, 456] on button "Close" at bounding box center [992, 455] width 49 height 29
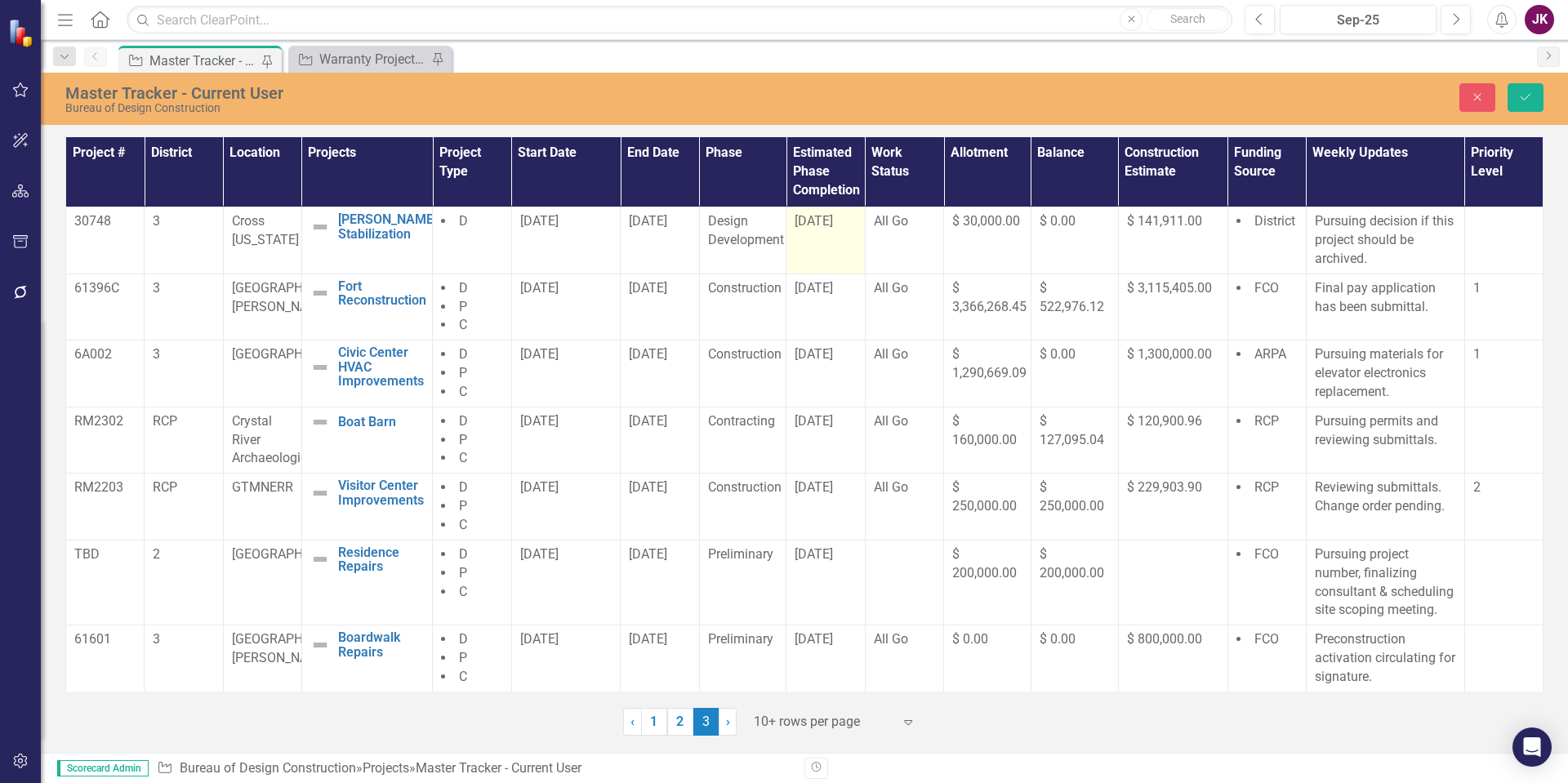
click at [840, 221] on div "[DATE]" at bounding box center [825, 222] width 61 height 19
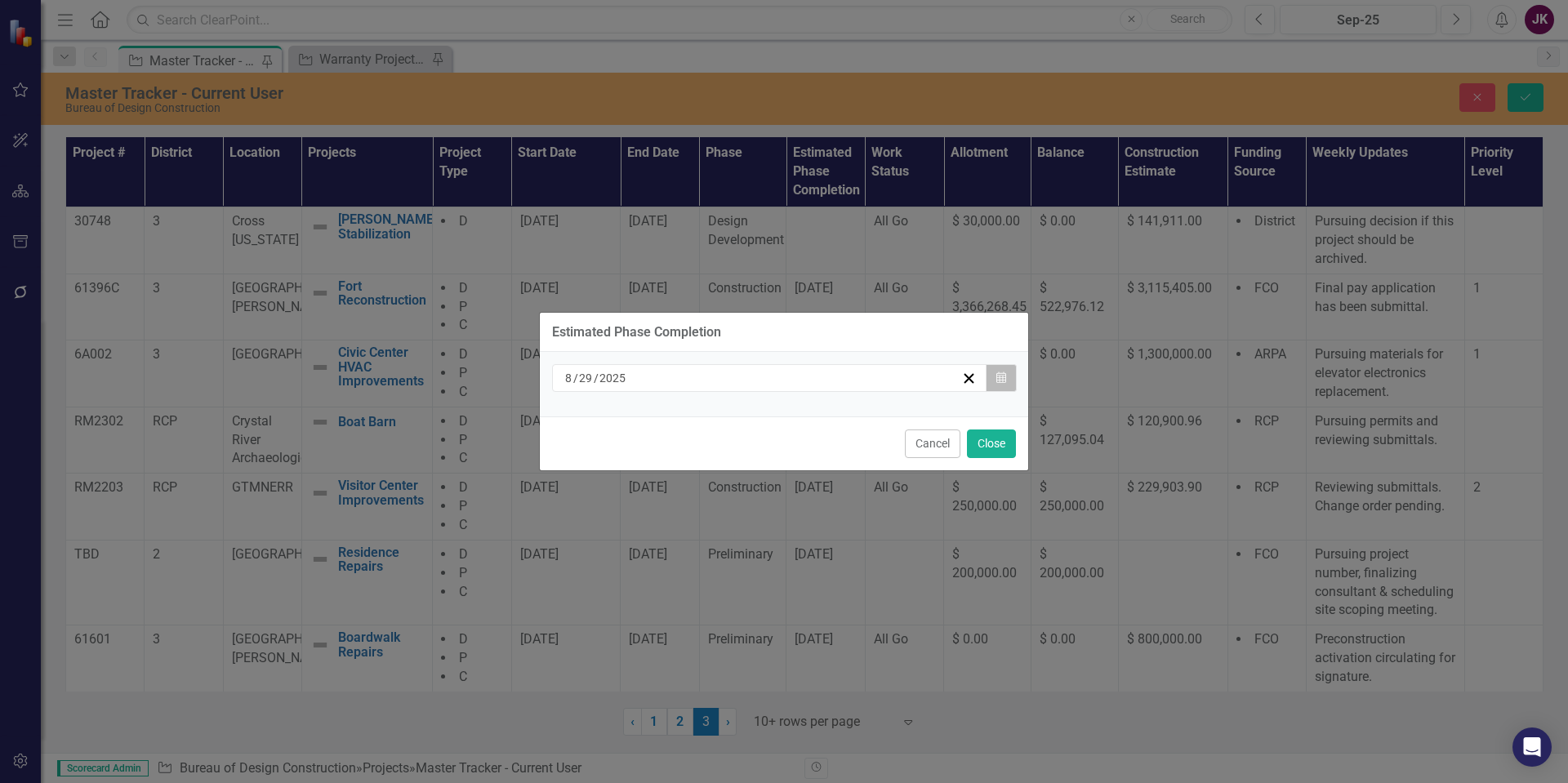
click at [1010, 383] on button "Calendar" at bounding box center [1001, 378] width 31 height 28
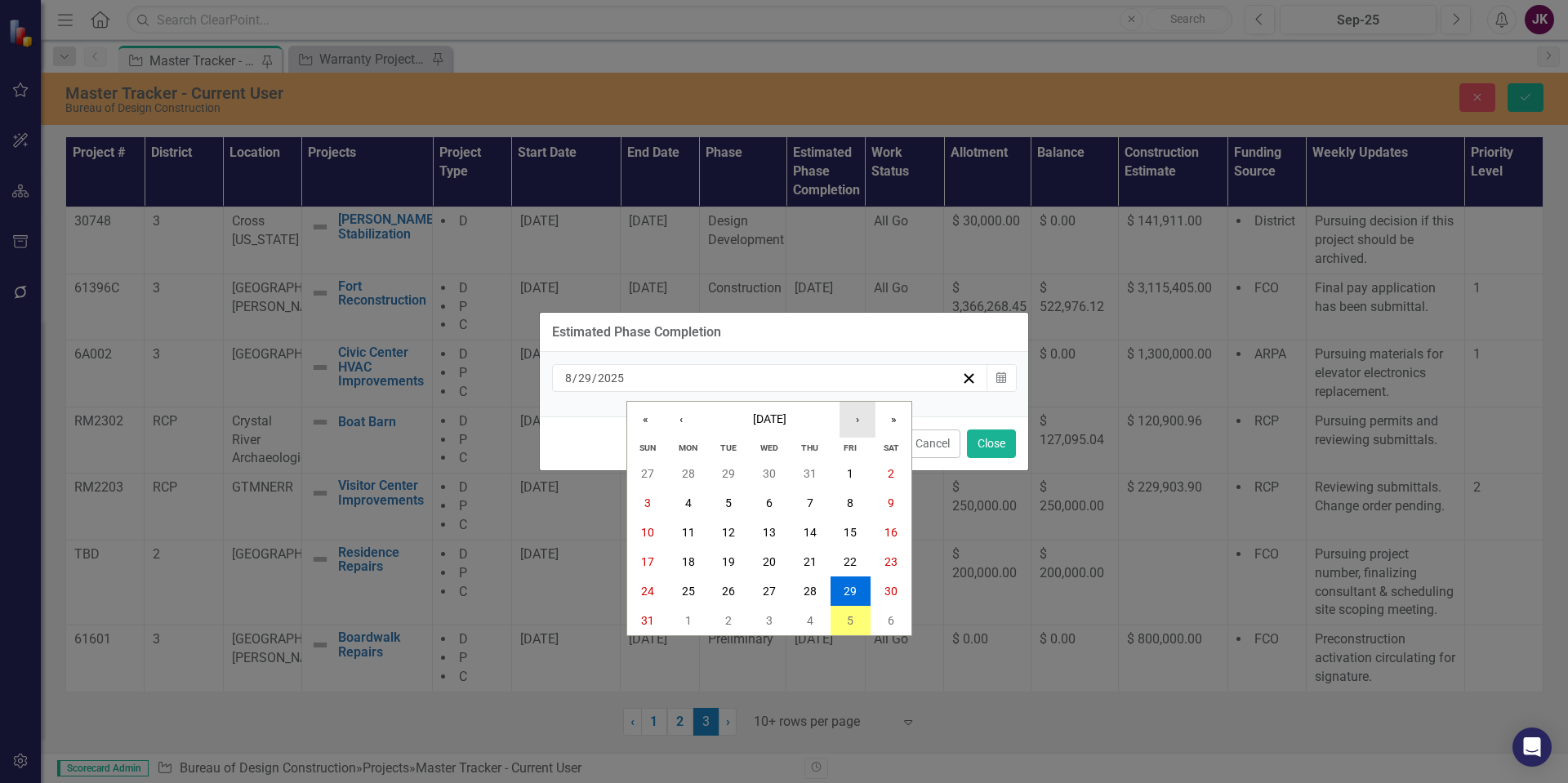
click at [859, 423] on button "›" at bounding box center [857, 419] width 36 height 36
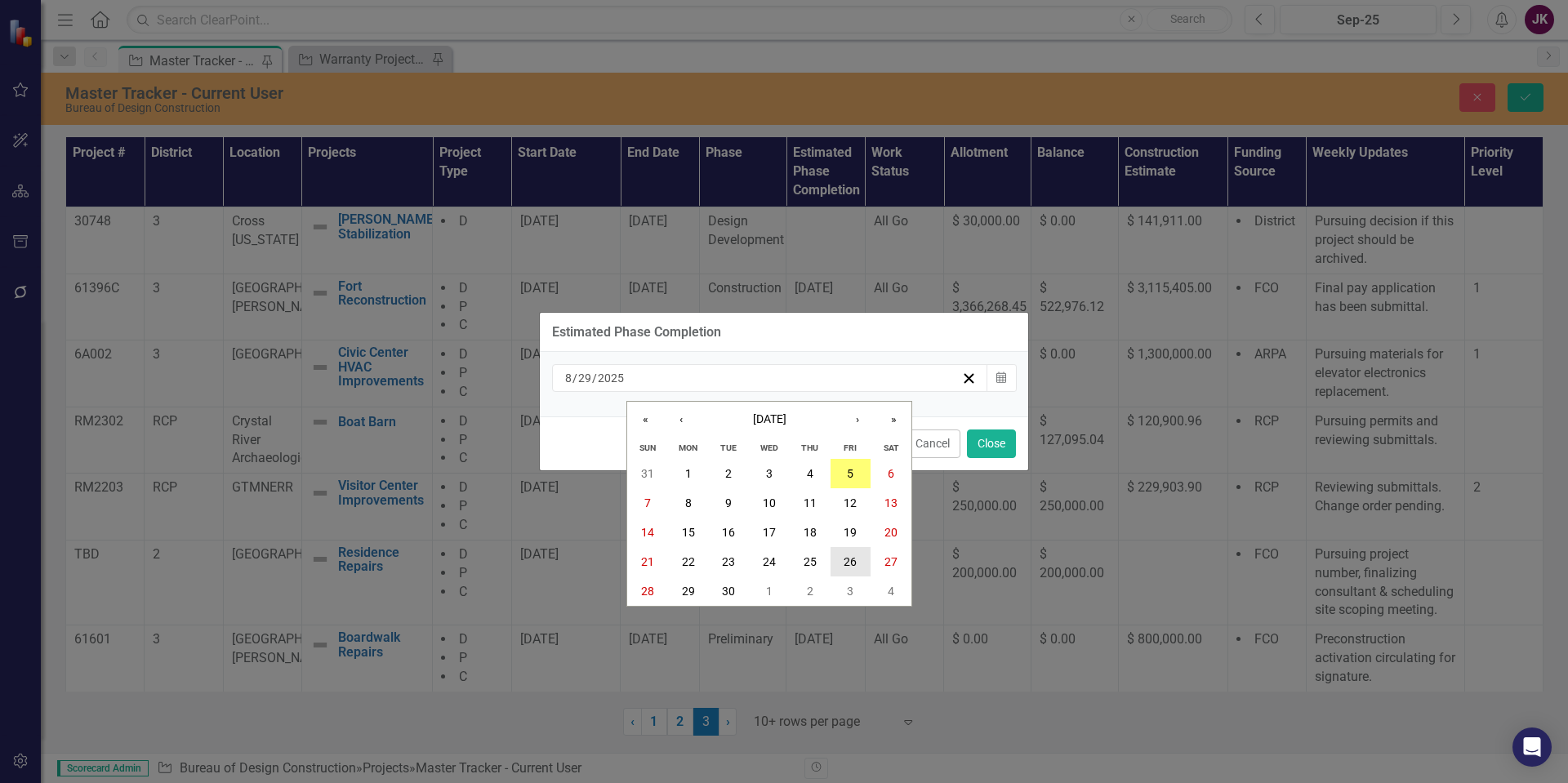
click at [843, 564] on button "26" at bounding box center [851, 562] width 41 height 30
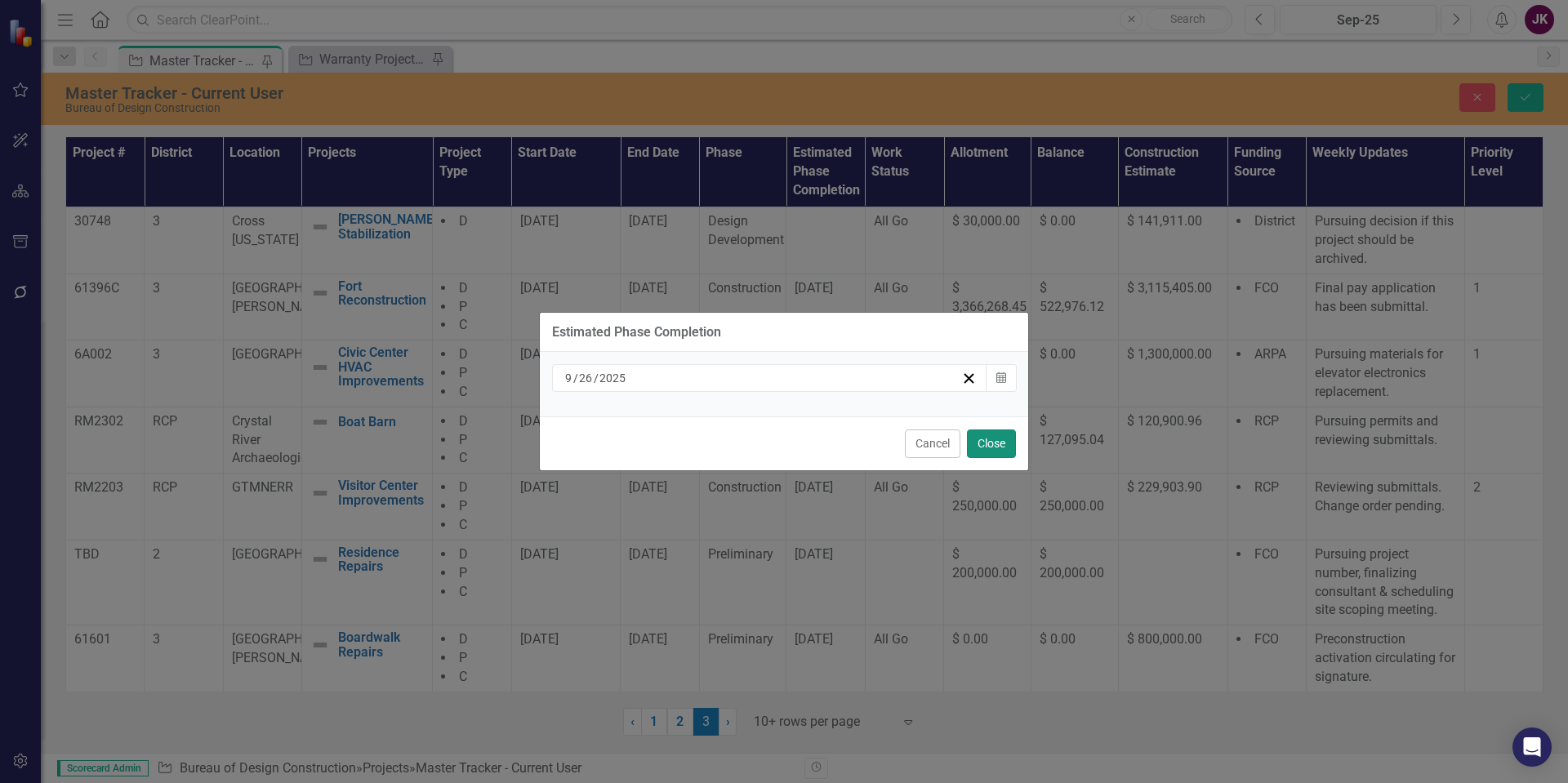
click at [991, 445] on button "Close" at bounding box center [992, 444] width 49 height 29
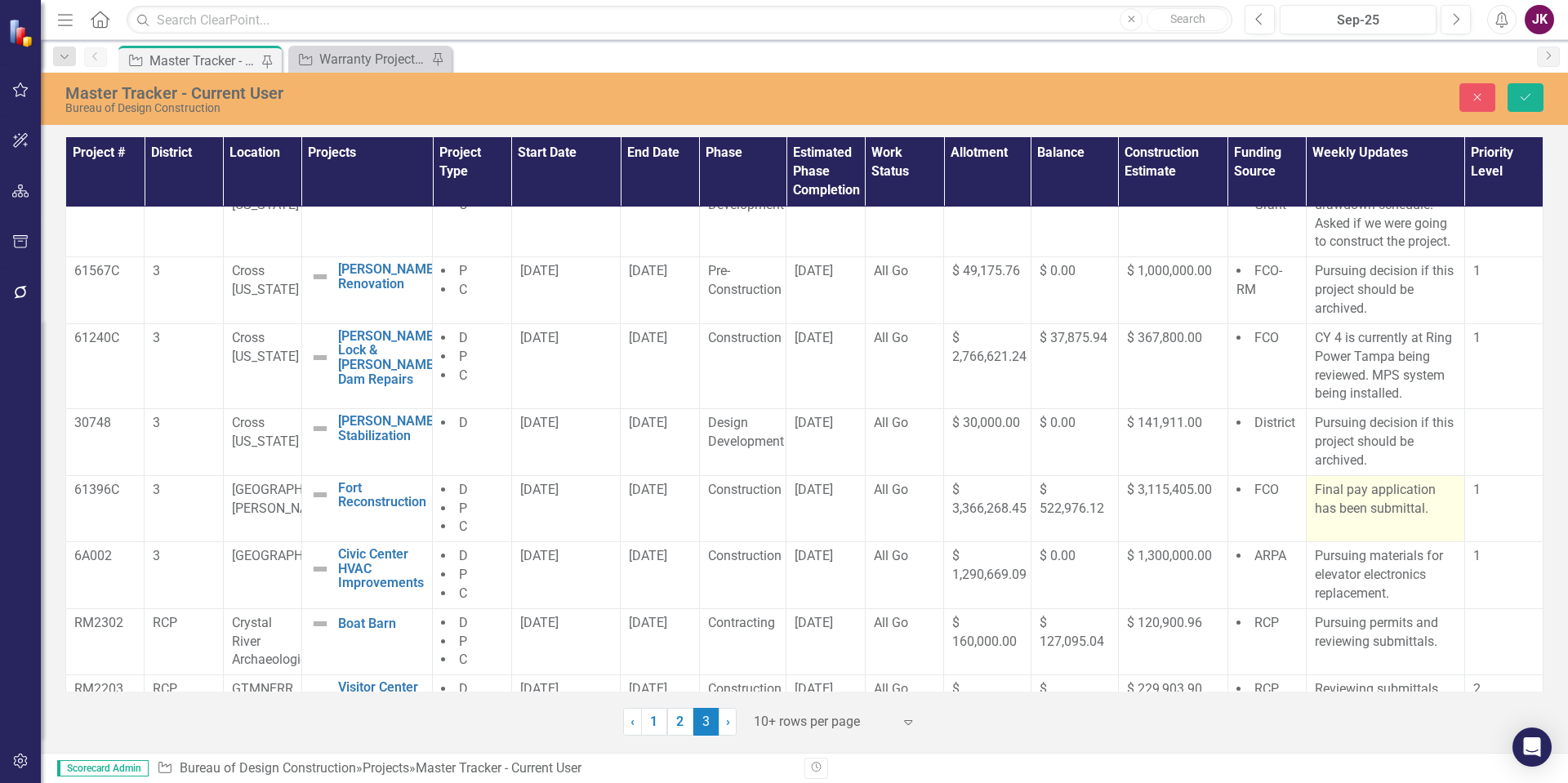
scroll to position [0, 0]
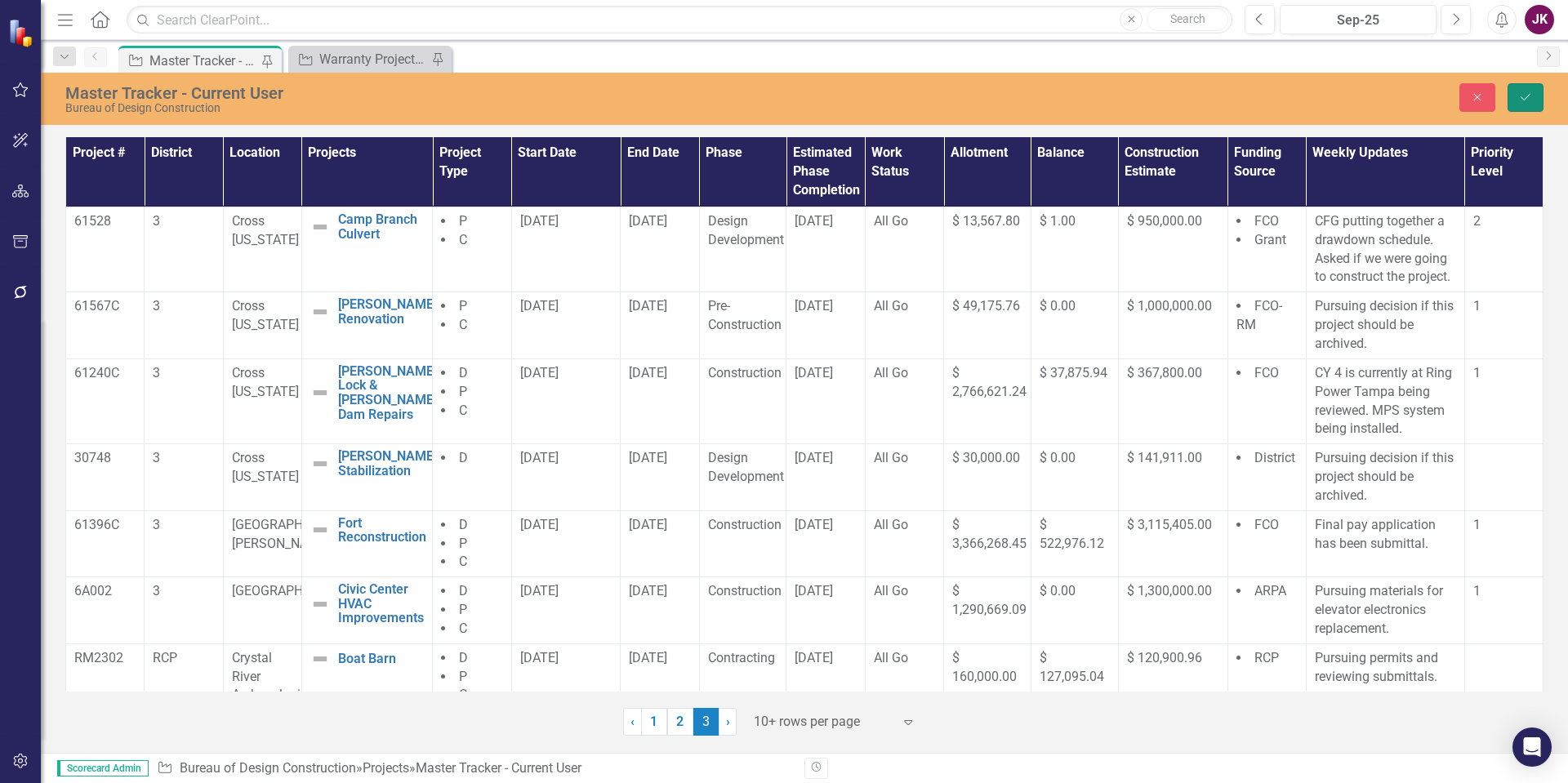
click at [1525, 98] on icon "Save" at bounding box center [1526, 97] width 14 height 12
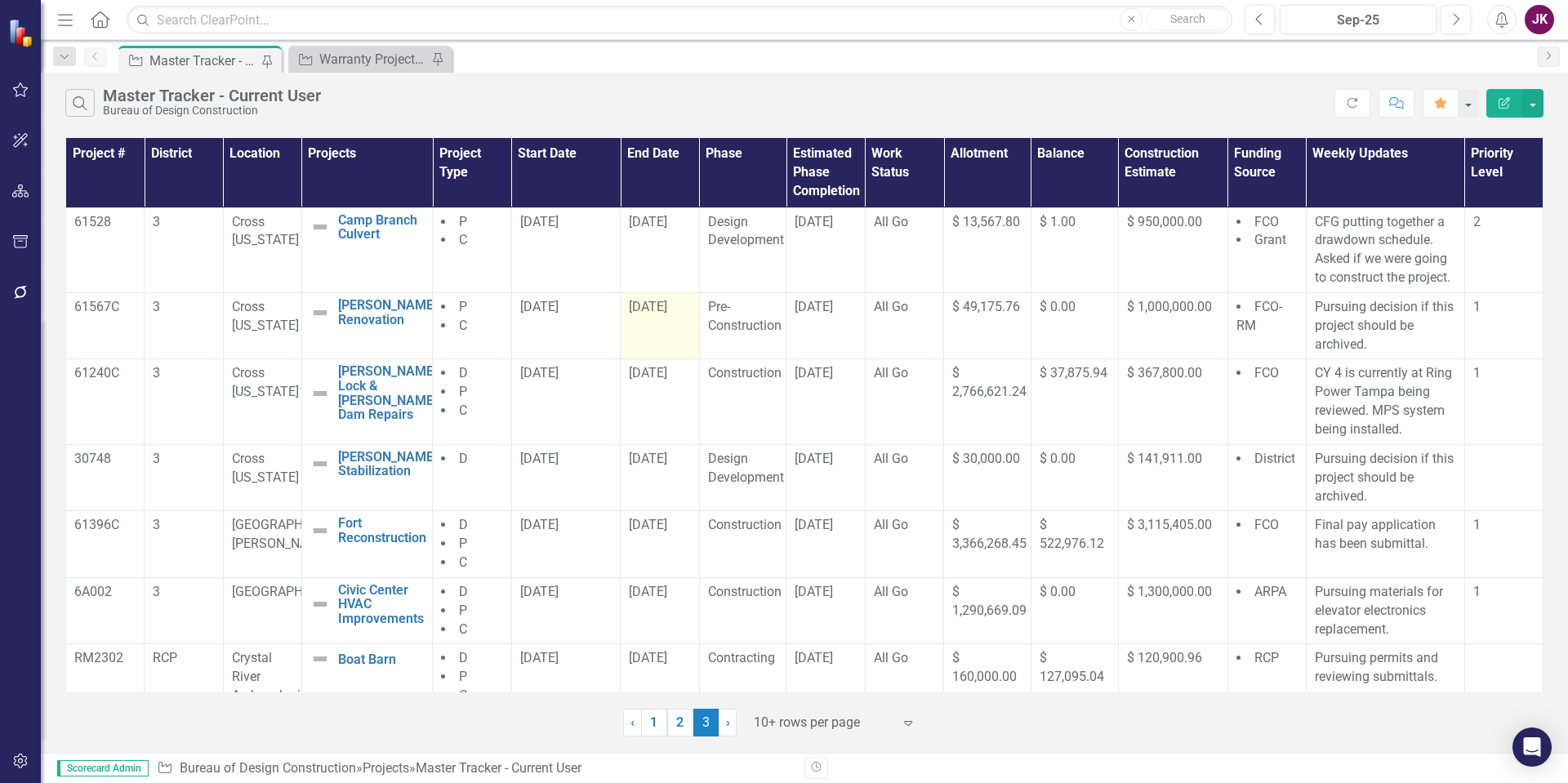
click at [681, 304] on div "7/28/25" at bounding box center [660, 307] width 61 height 19
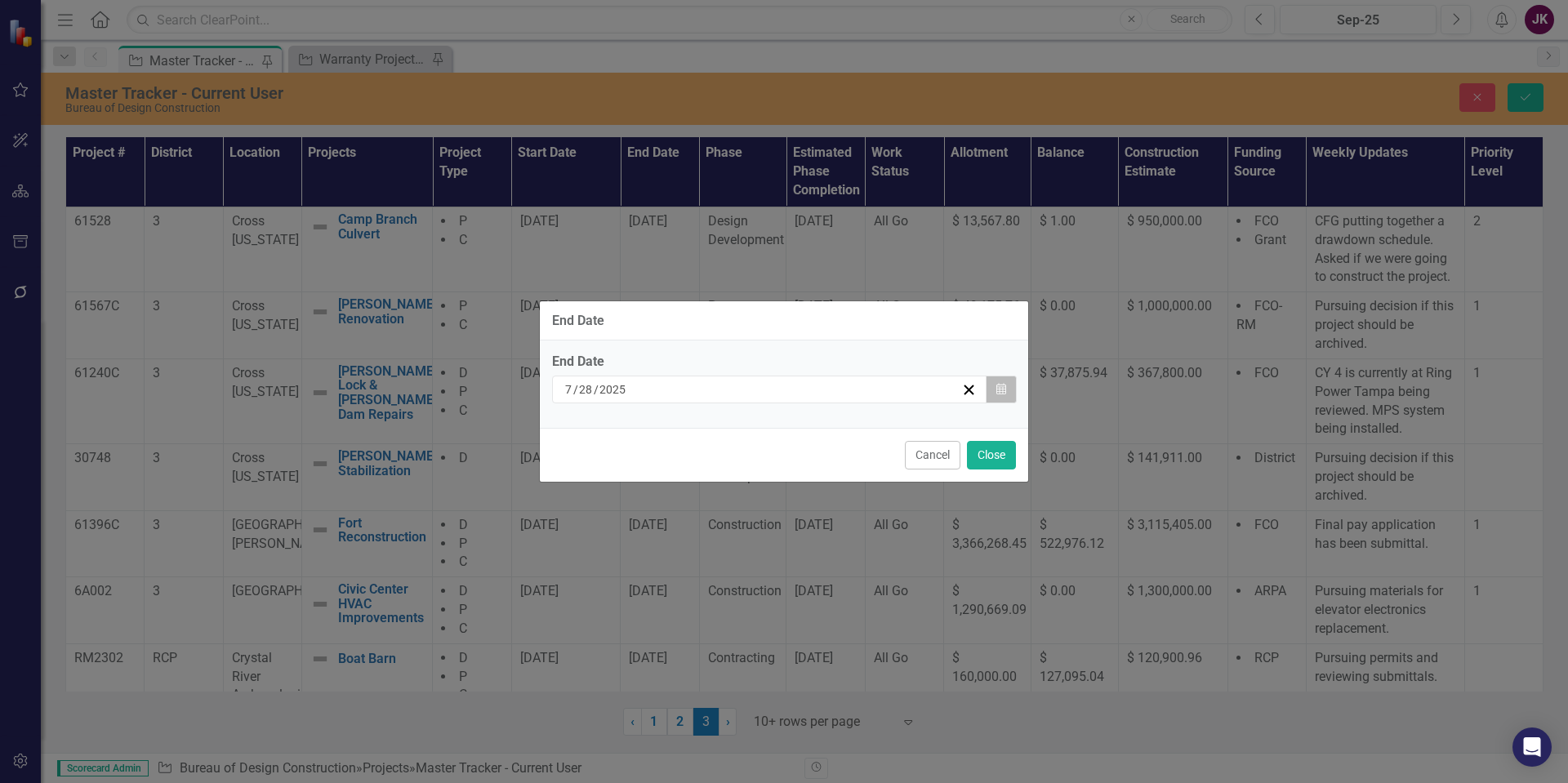
click at [992, 381] on button "Calendar" at bounding box center [1001, 389] width 31 height 28
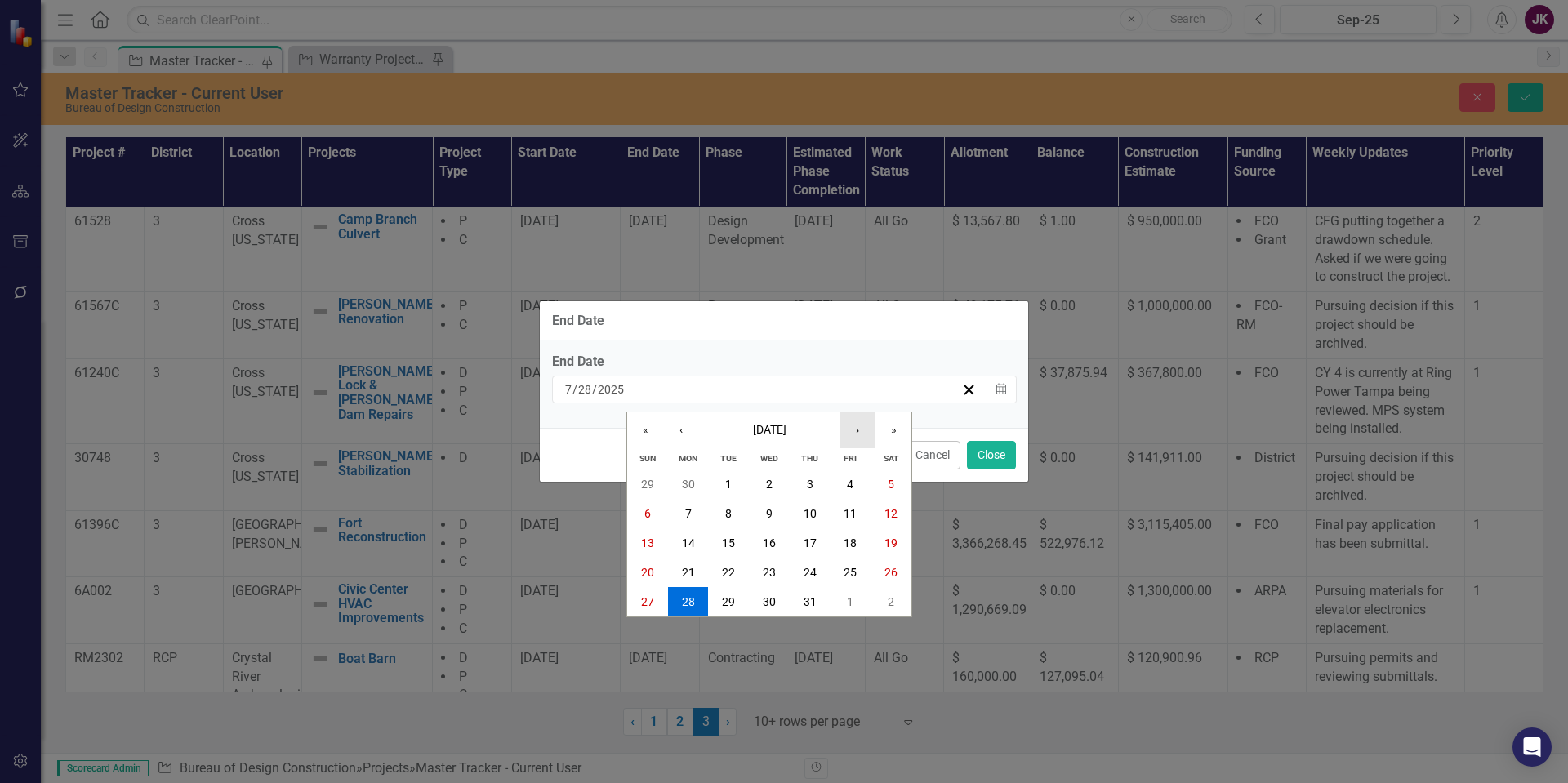
click at [860, 429] on button "›" at bounding box center [857, 429] width 36 height 36
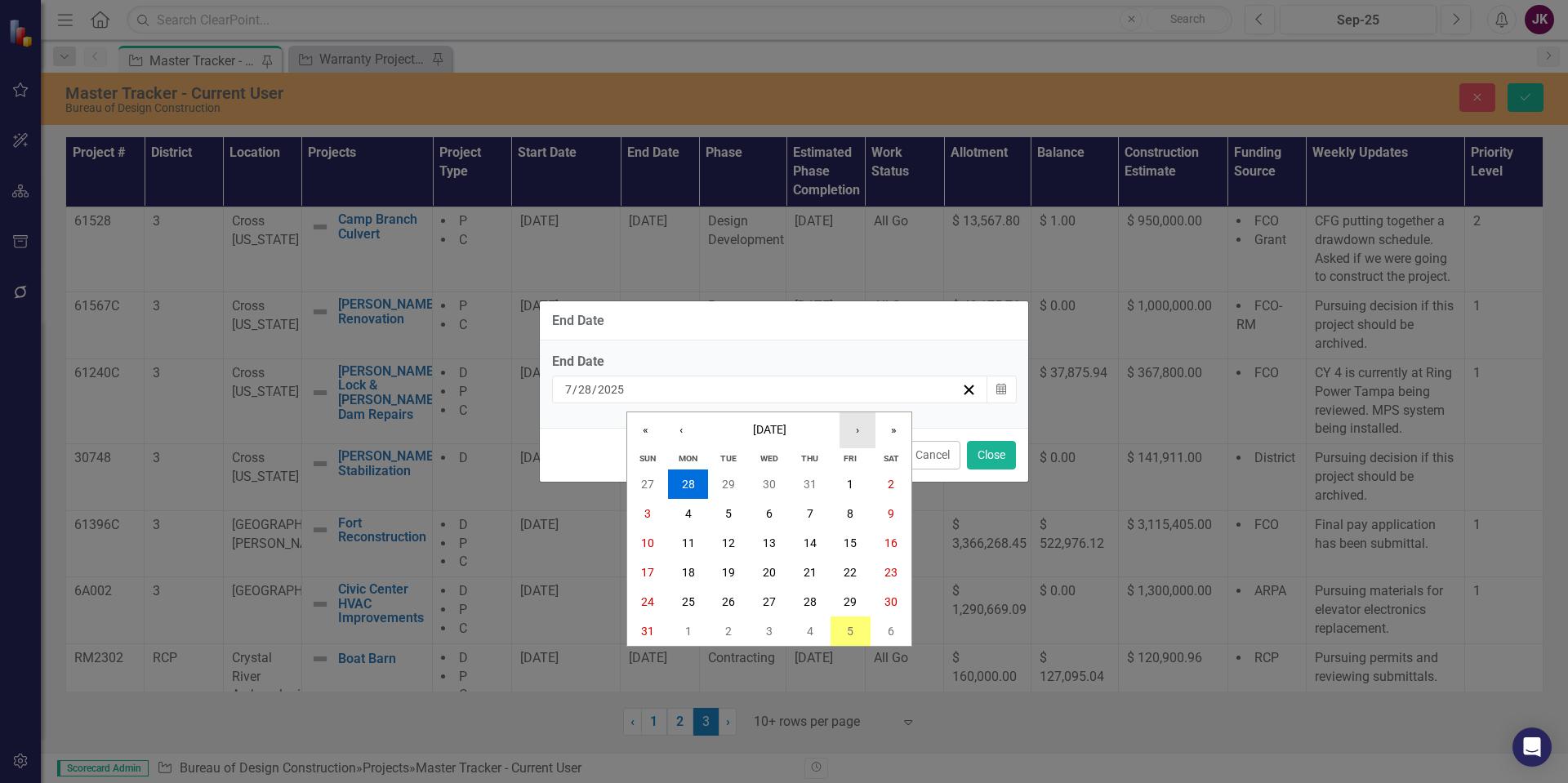
click at [860, 429] on button "›" at bounding box center [857, 429] width 36 height 36
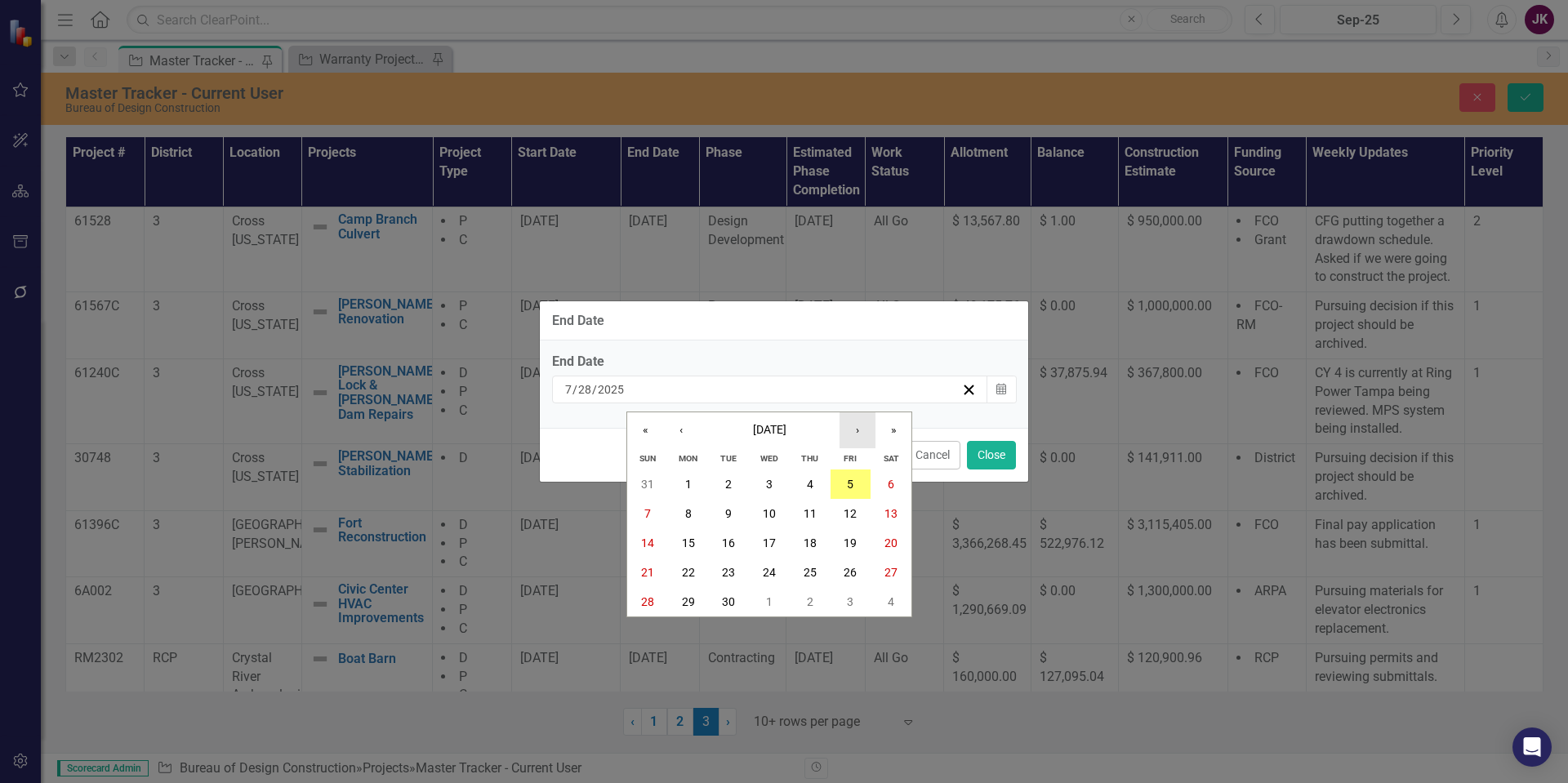
click at [860, 429] on button "›" at bounding box center [857, 429] width 36 height 36
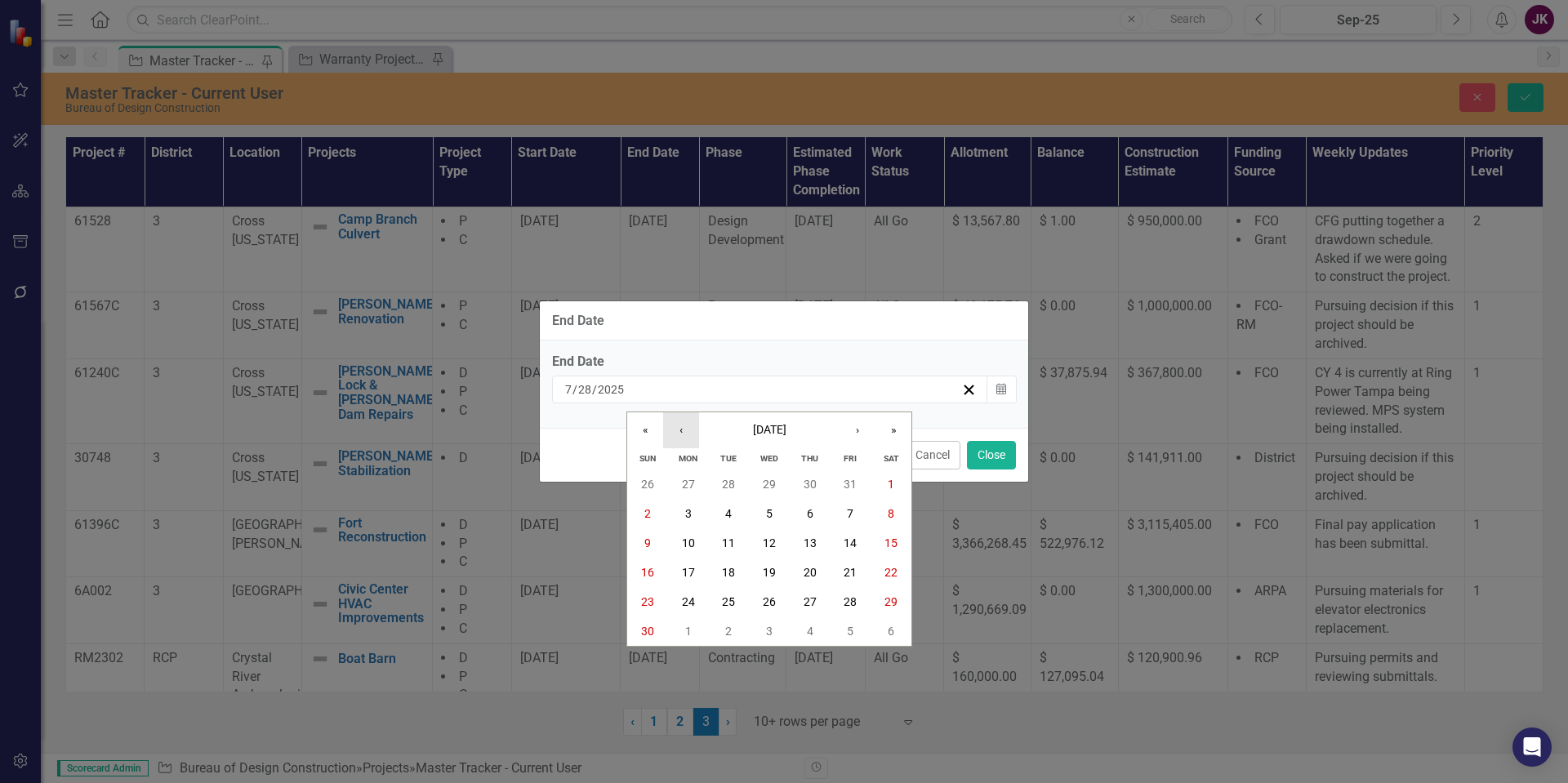
click at [686, 434] on button "‹" at bounding box center [680, 429] width 36 height 36
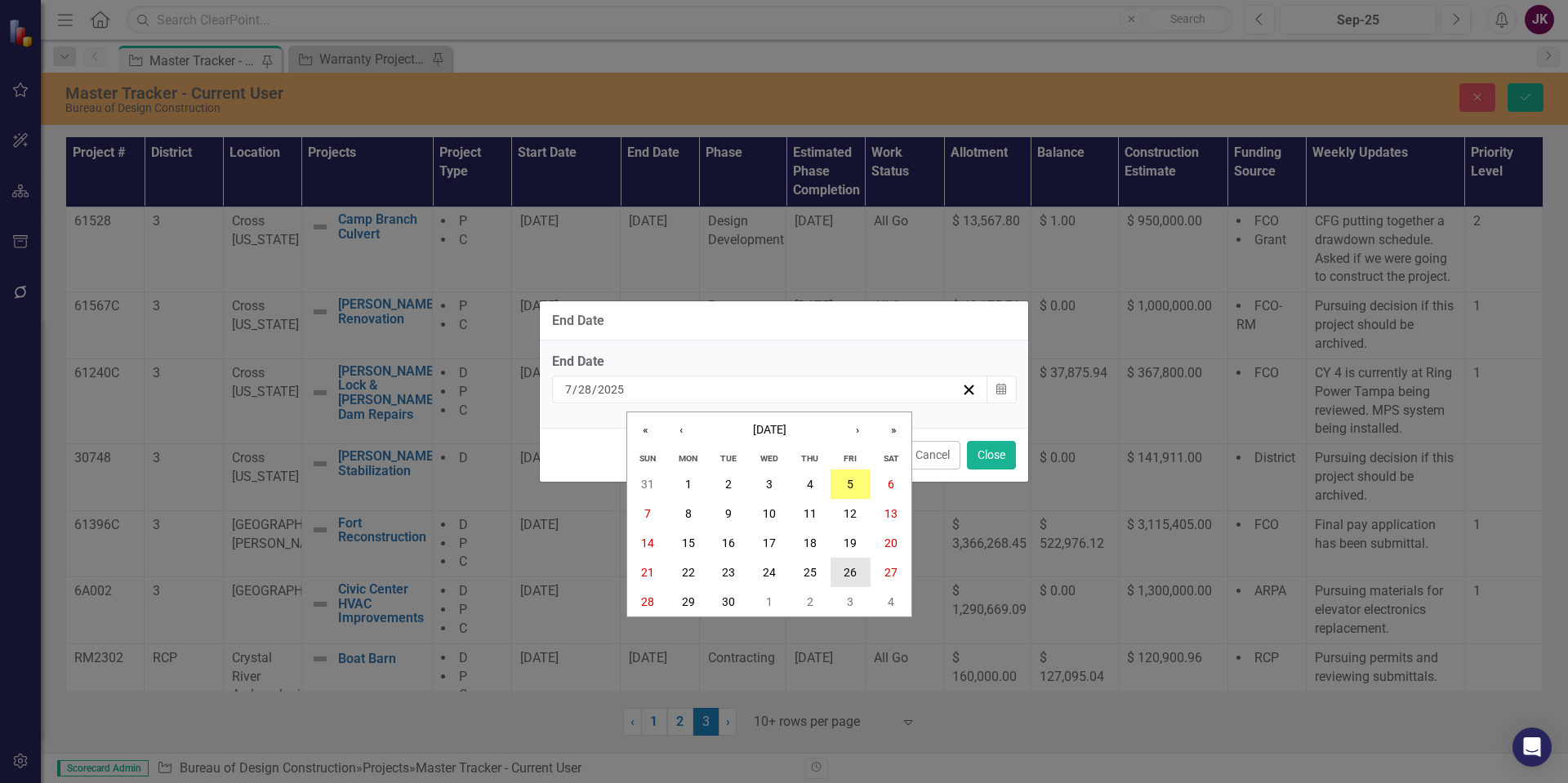
click at [843, 573] on button "26" at bounding box center [851, 573] width 41 height 30
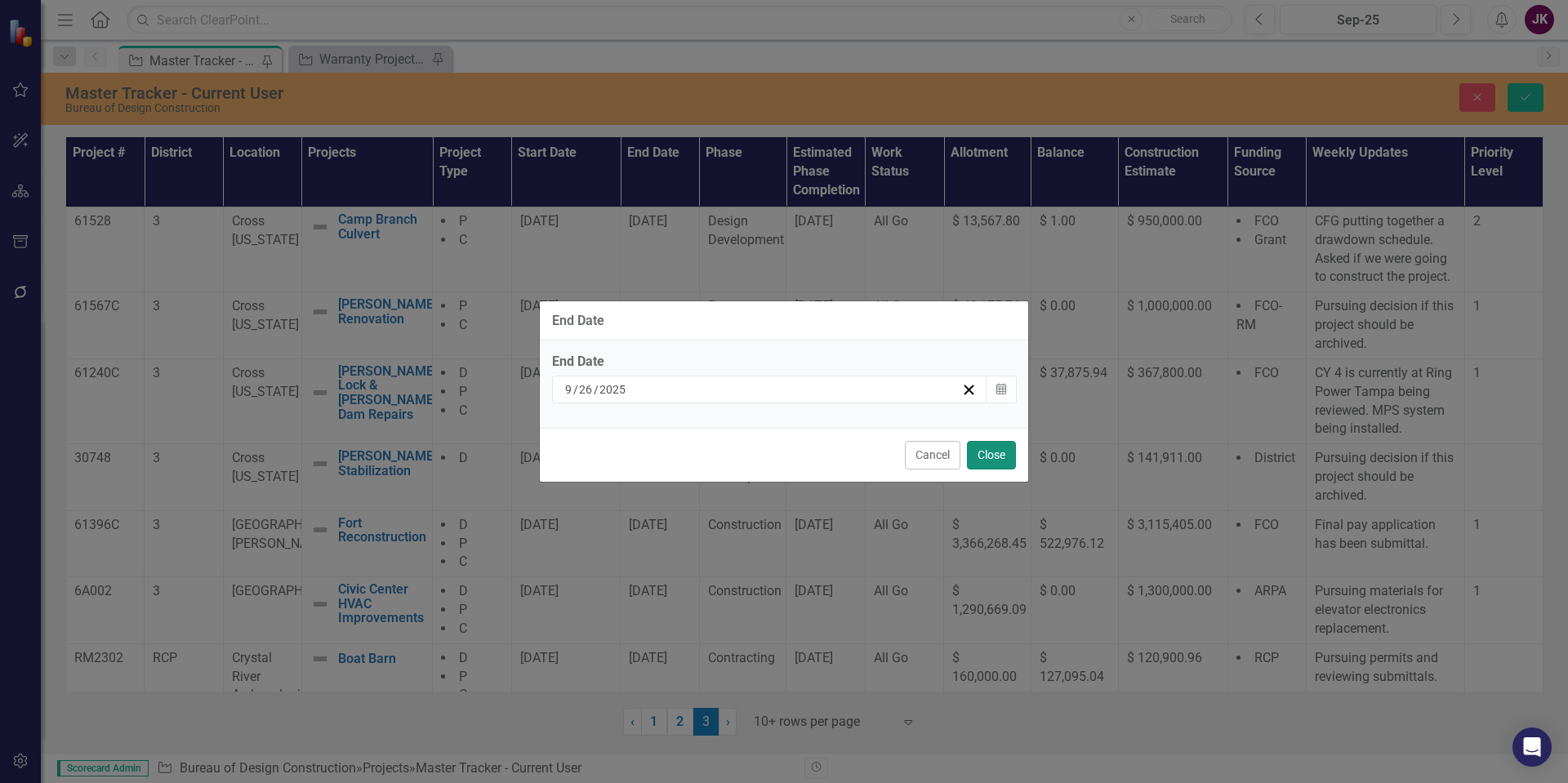
click at [984, 453] on button "Close" at bounding box center [992, 455] width 49 height 29
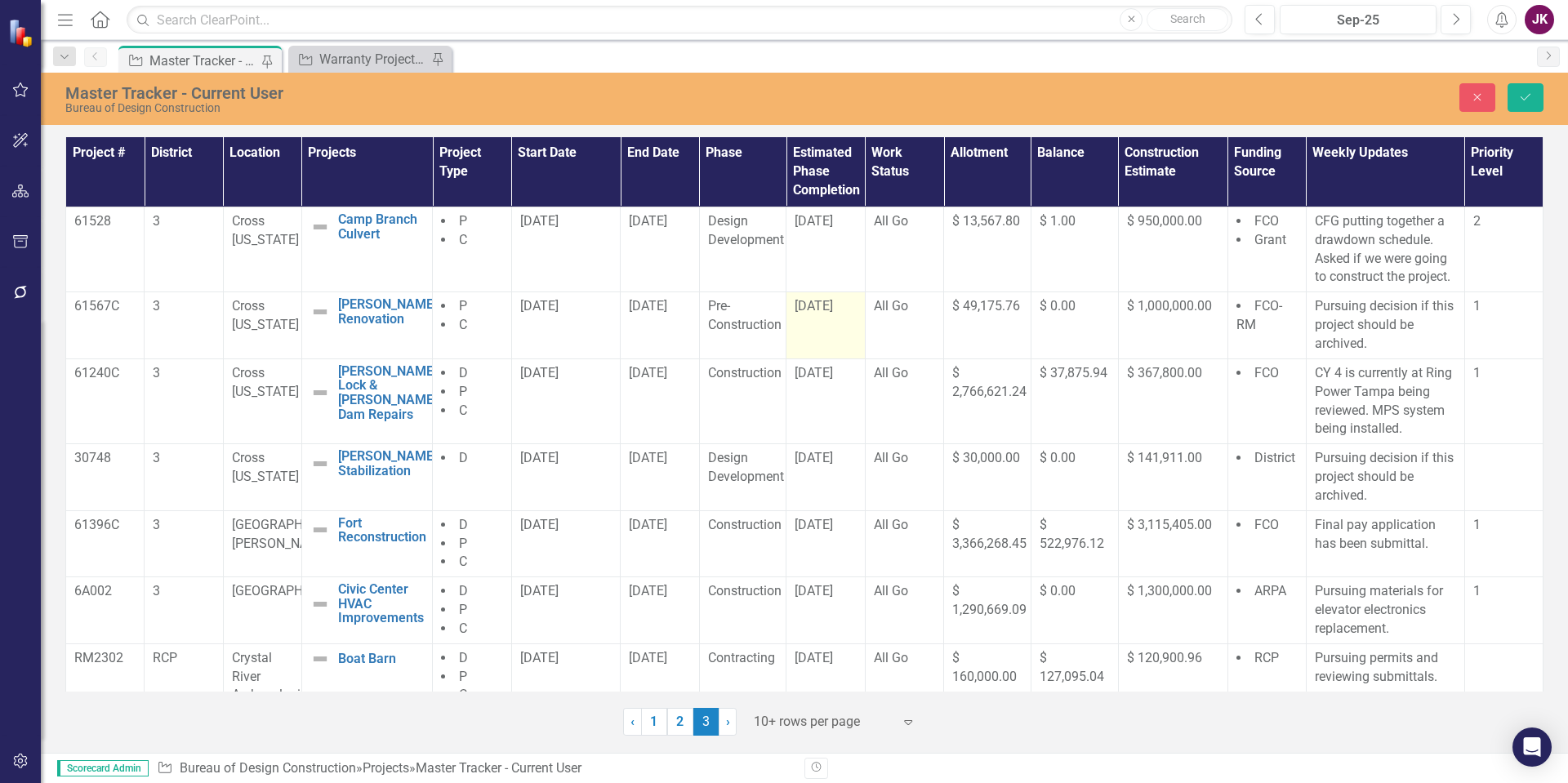
click at [847, 309] on div "7/28/25" at bounding box center [825, 306] width 61 height 19
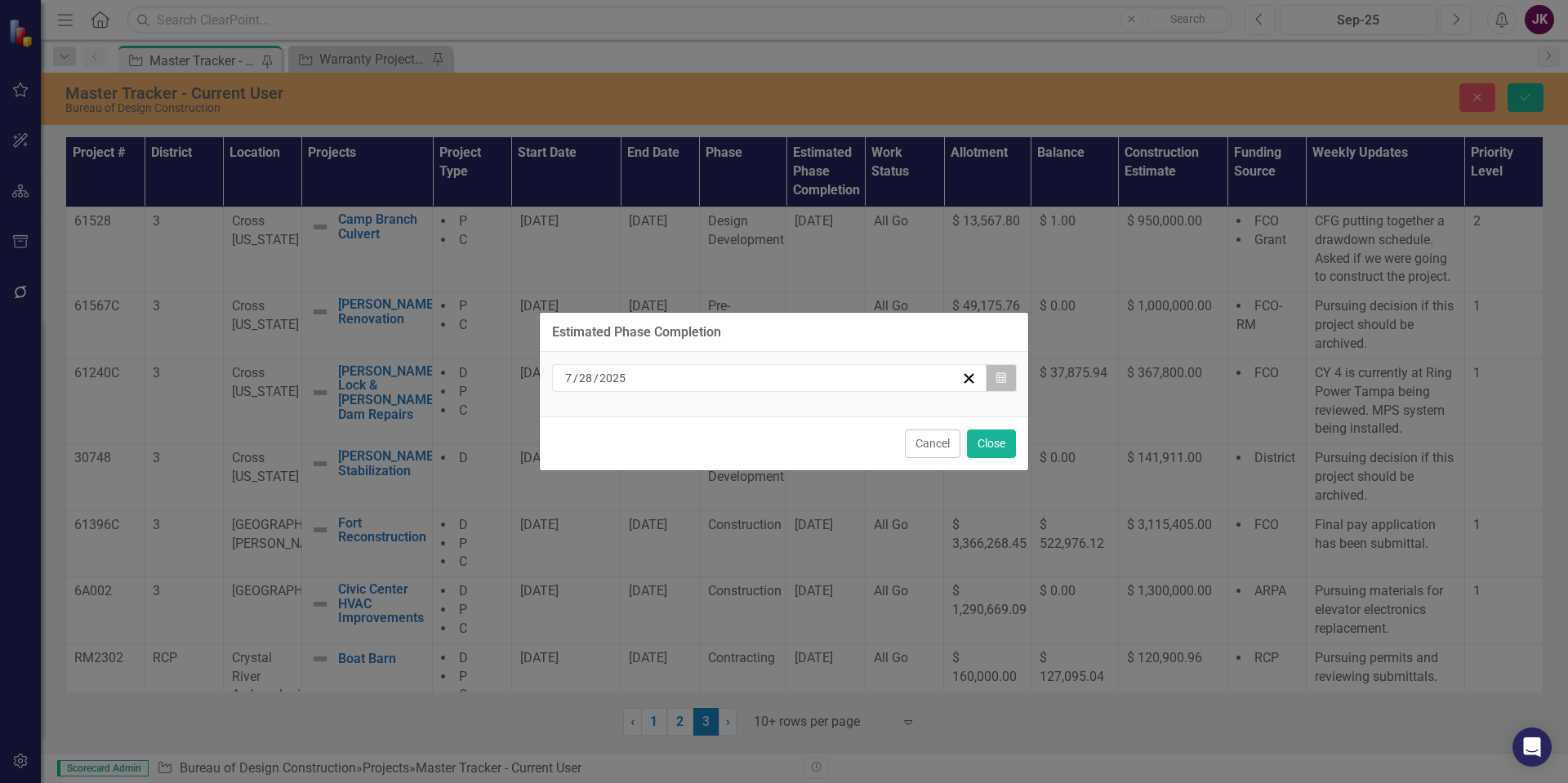
click at [1007, 381] on button "Calendar" at bounding box center [1001, 378] width 31 height 28
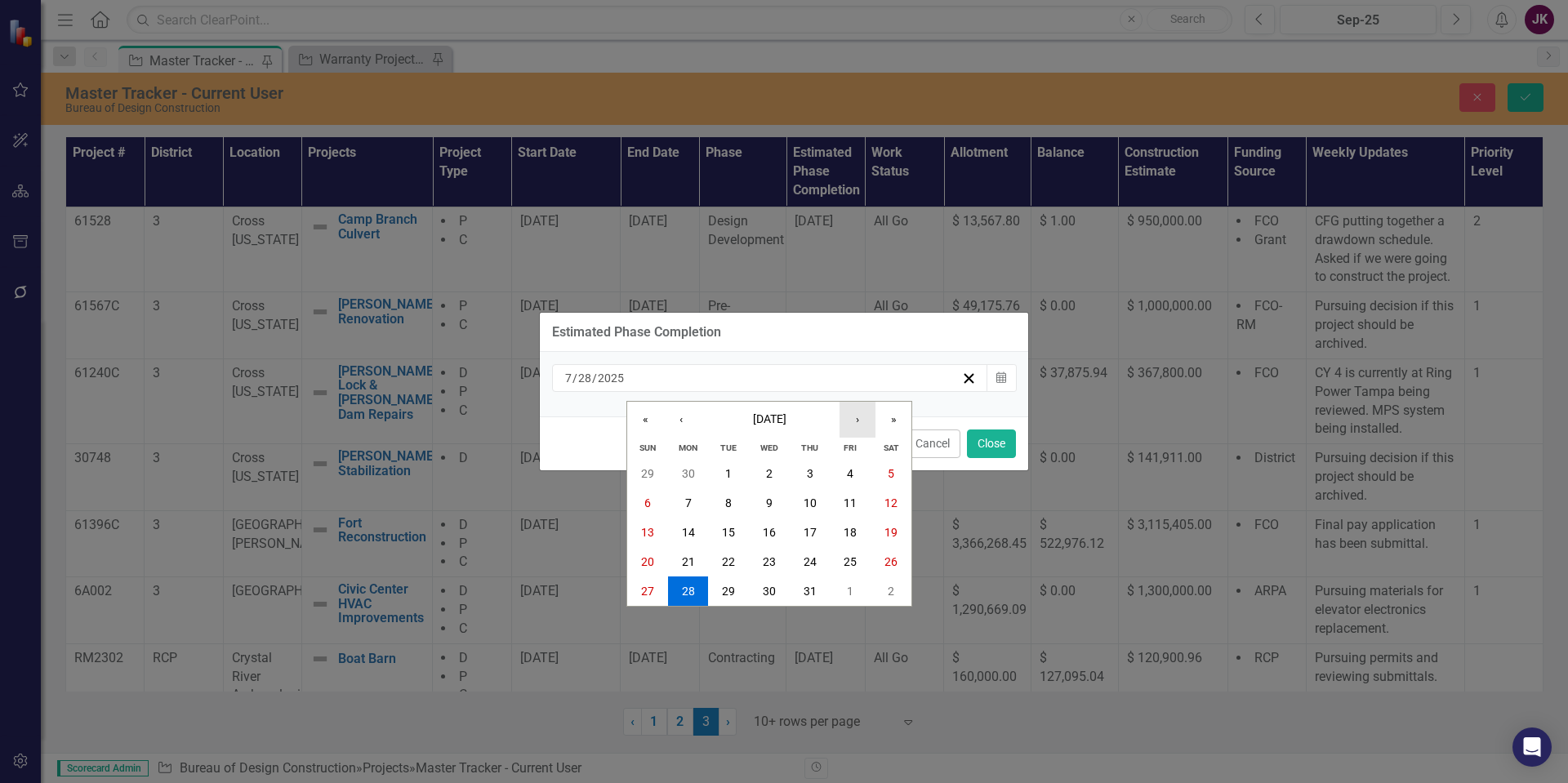
click at [854, 425] on button "›" at bounding box center [857, 419] width 36 height 36
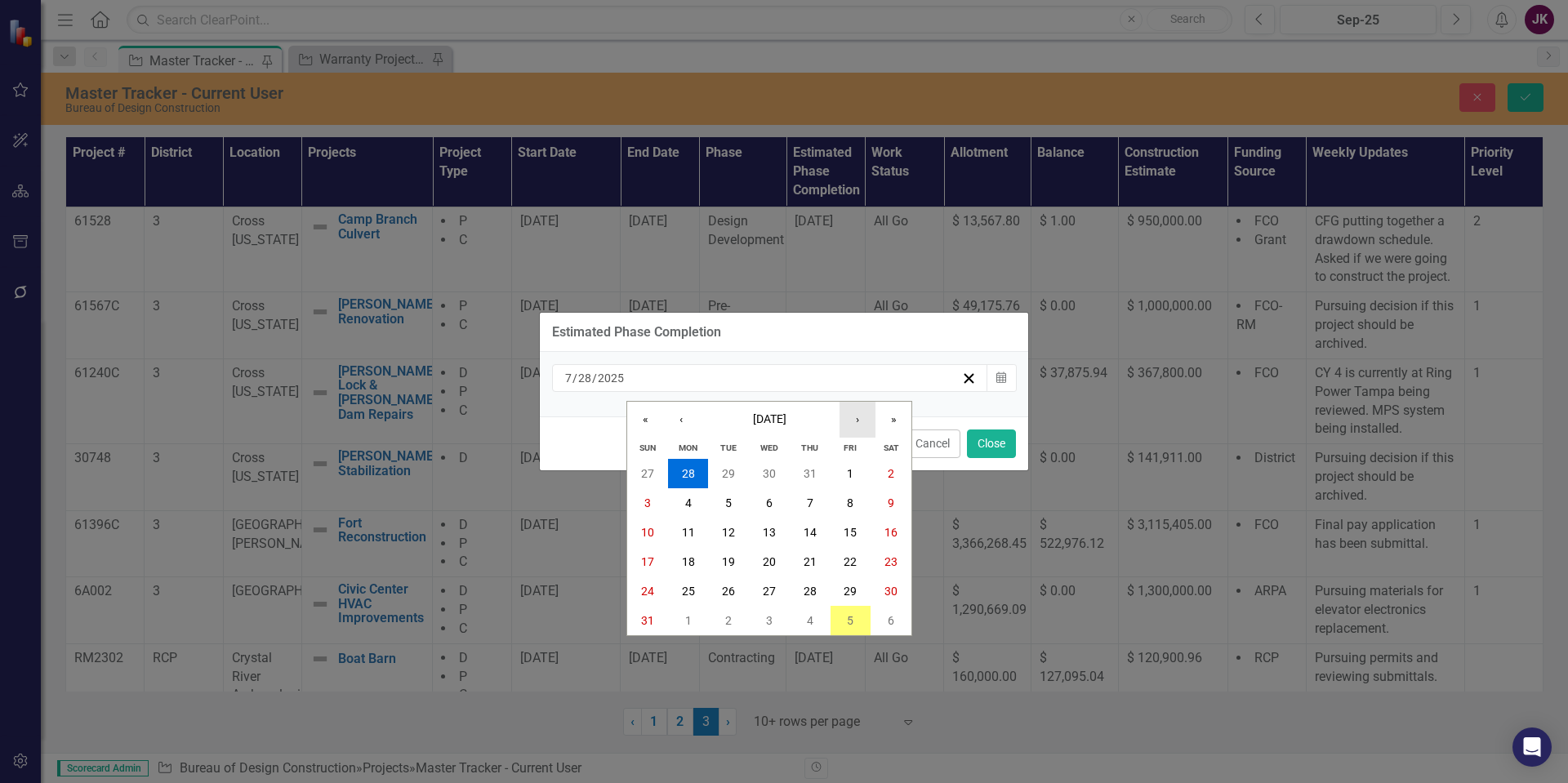
click at [854, 425] on button "›" at bounding box center [857, 419] width 36 height 36
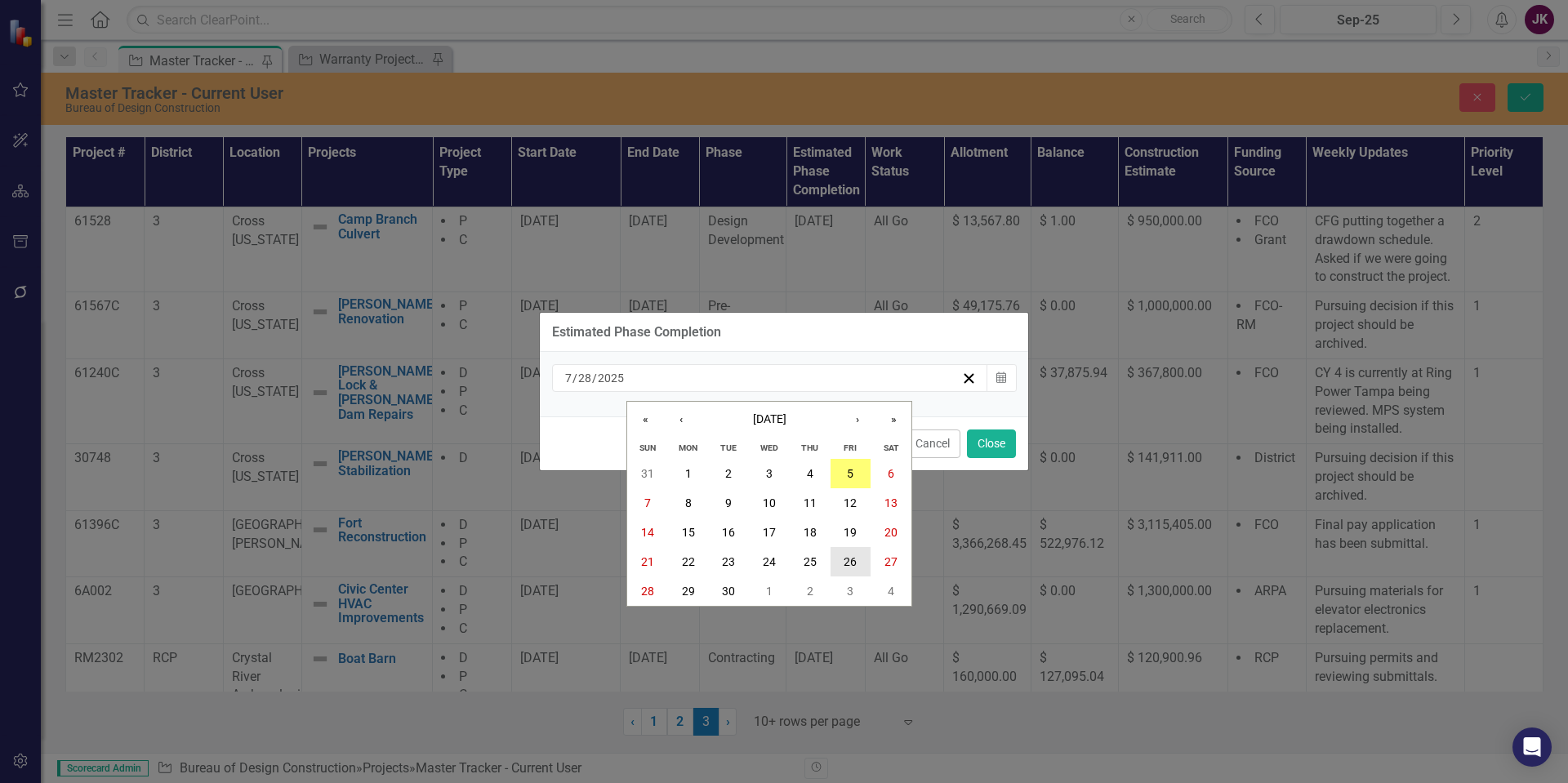
click at [844, 556] on abbr "26" at bounding box center [850, 562] width 13 height 13
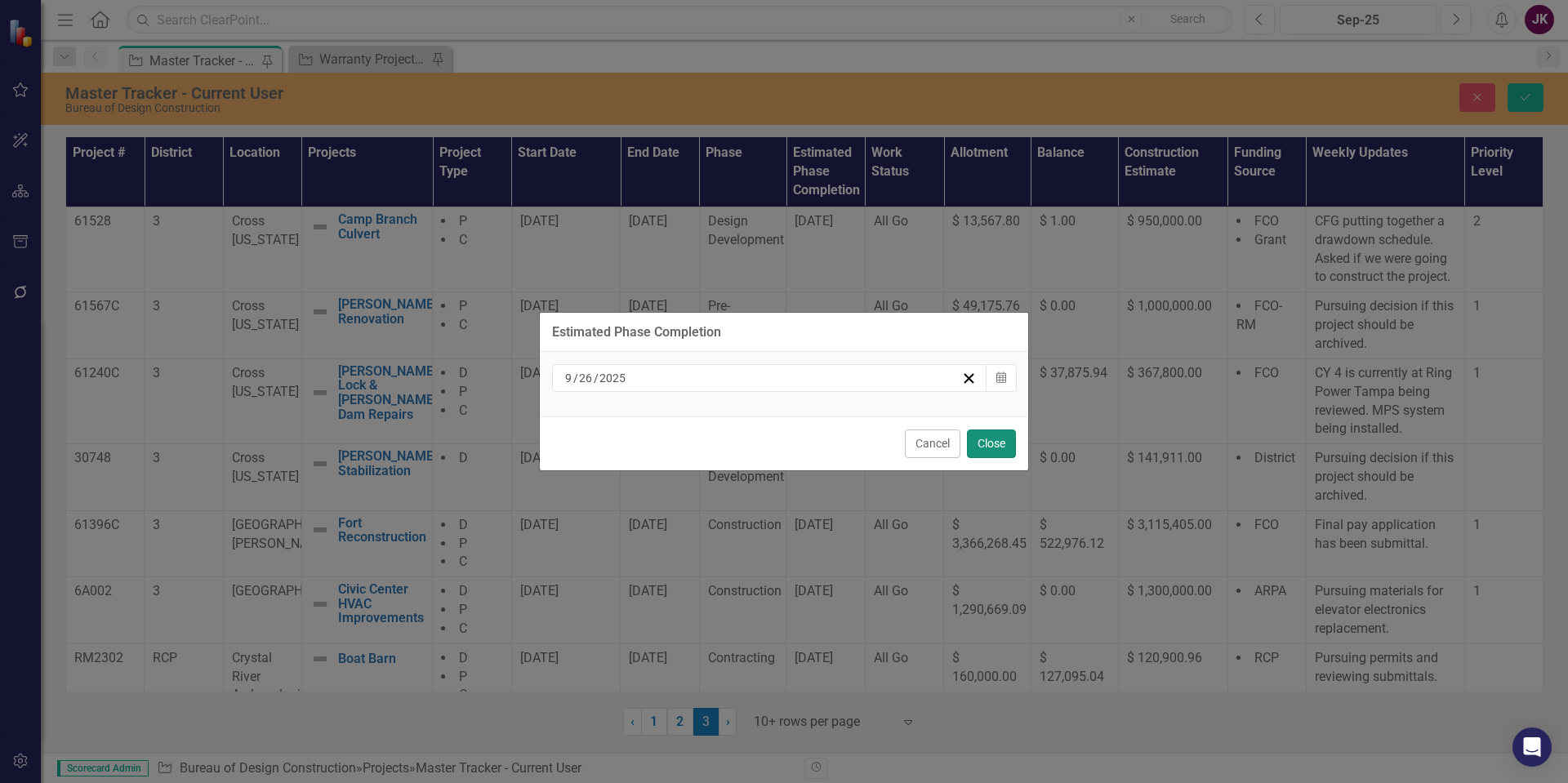
click at [989, 441] on button "Close" at bounding box center [992, 444] width 49 height 29
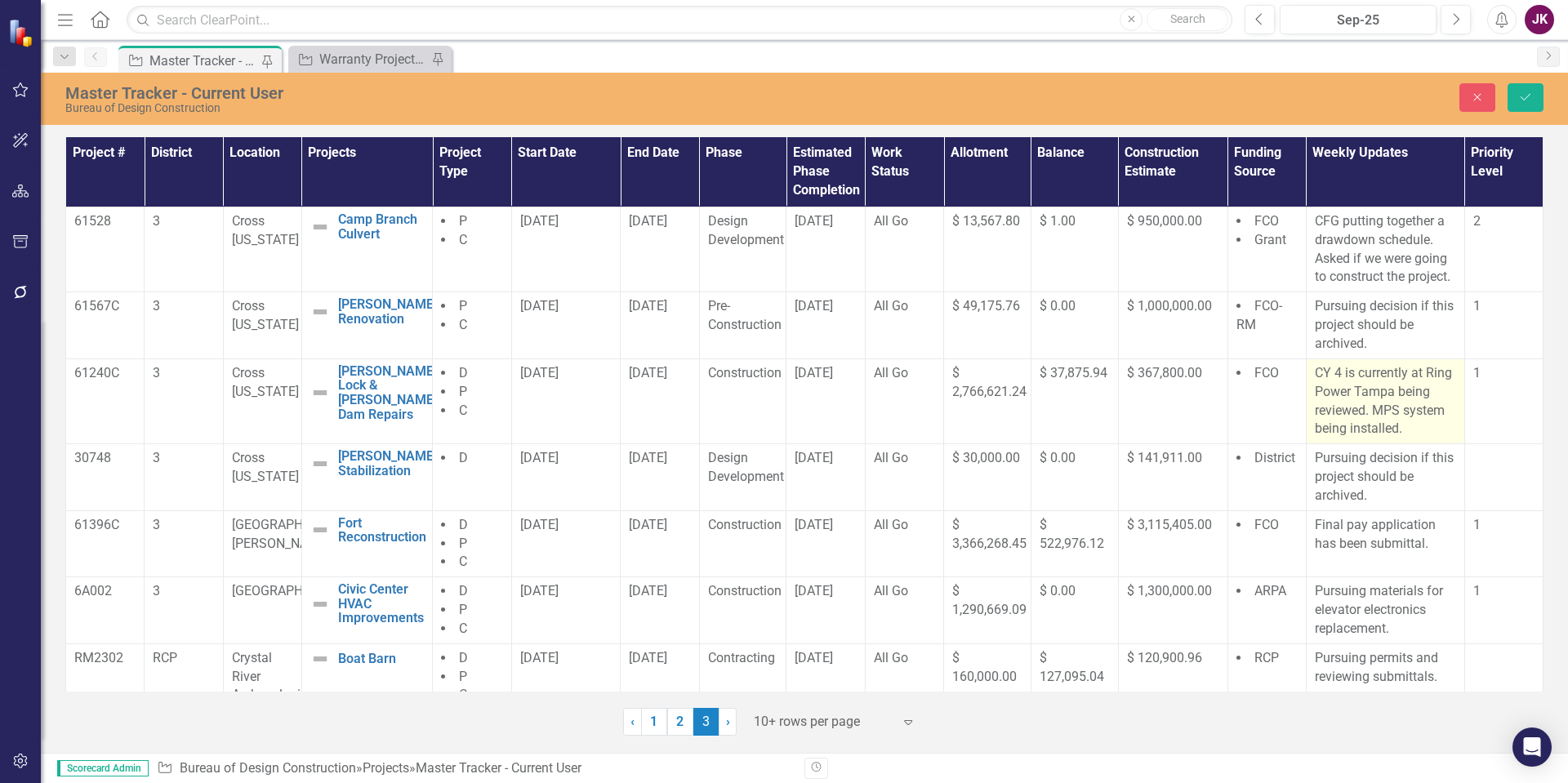
click at [1433, 409] on p "CY 4 is currently at Ring Power Tampa being reviewed. MPS system being installe…" at bounding box center [1385, 401] width 141 height 74
click at [1433, 409] on p "CY 4 is currently at Ring Power Tampa being reviewed. MPS system being installe…" at bounding box center [1385, 401] width 141 height 74
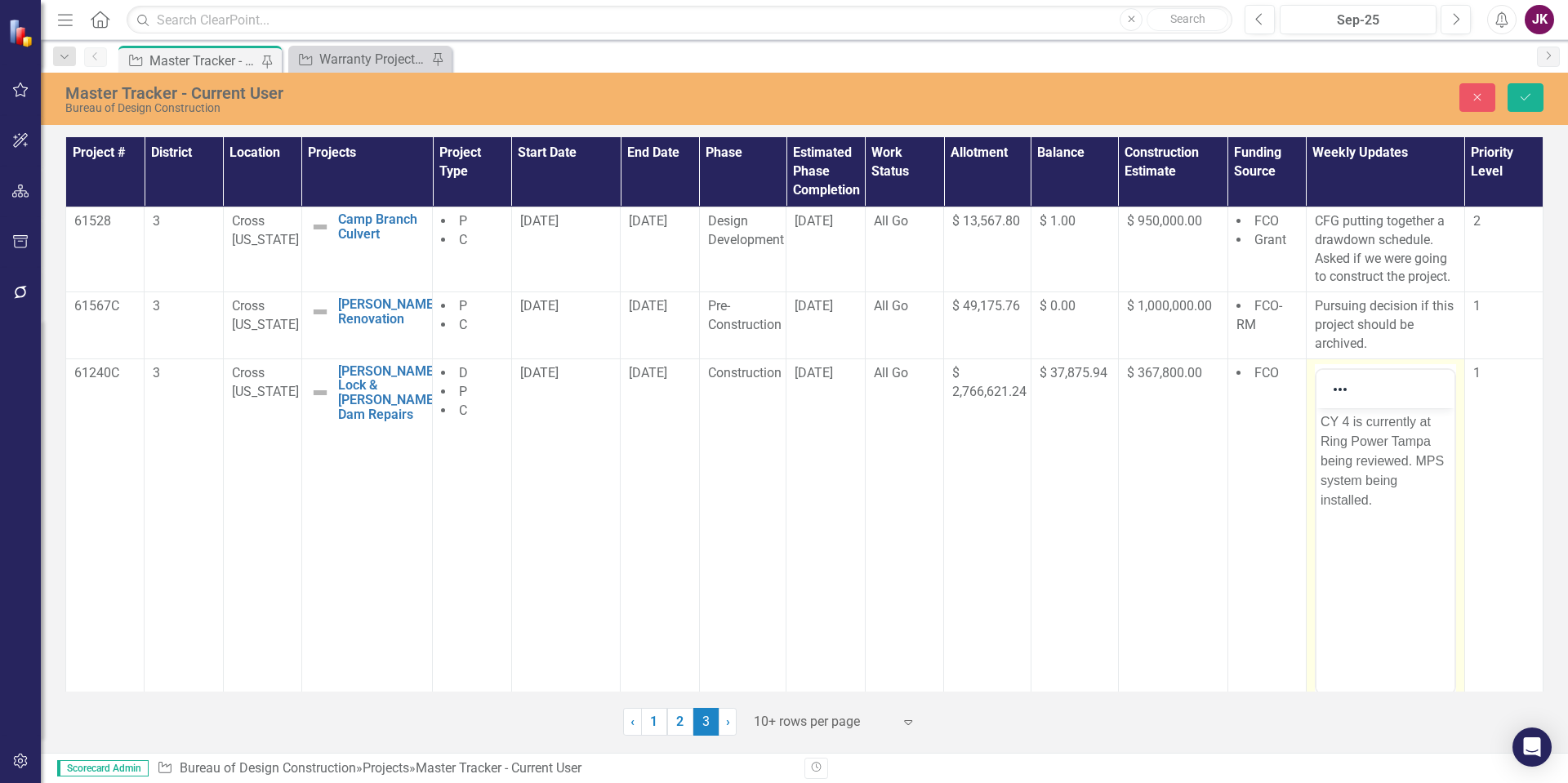
click at [1364, 484] on p "CY 4 is currently at Ring Power Tampa being reviewed. MPS system being installe…" at bounding box center [1384, 461] width 130 height 98
click at [1514, 90] on button "Save" at bounding box center [1526, 98] width 36 height 29
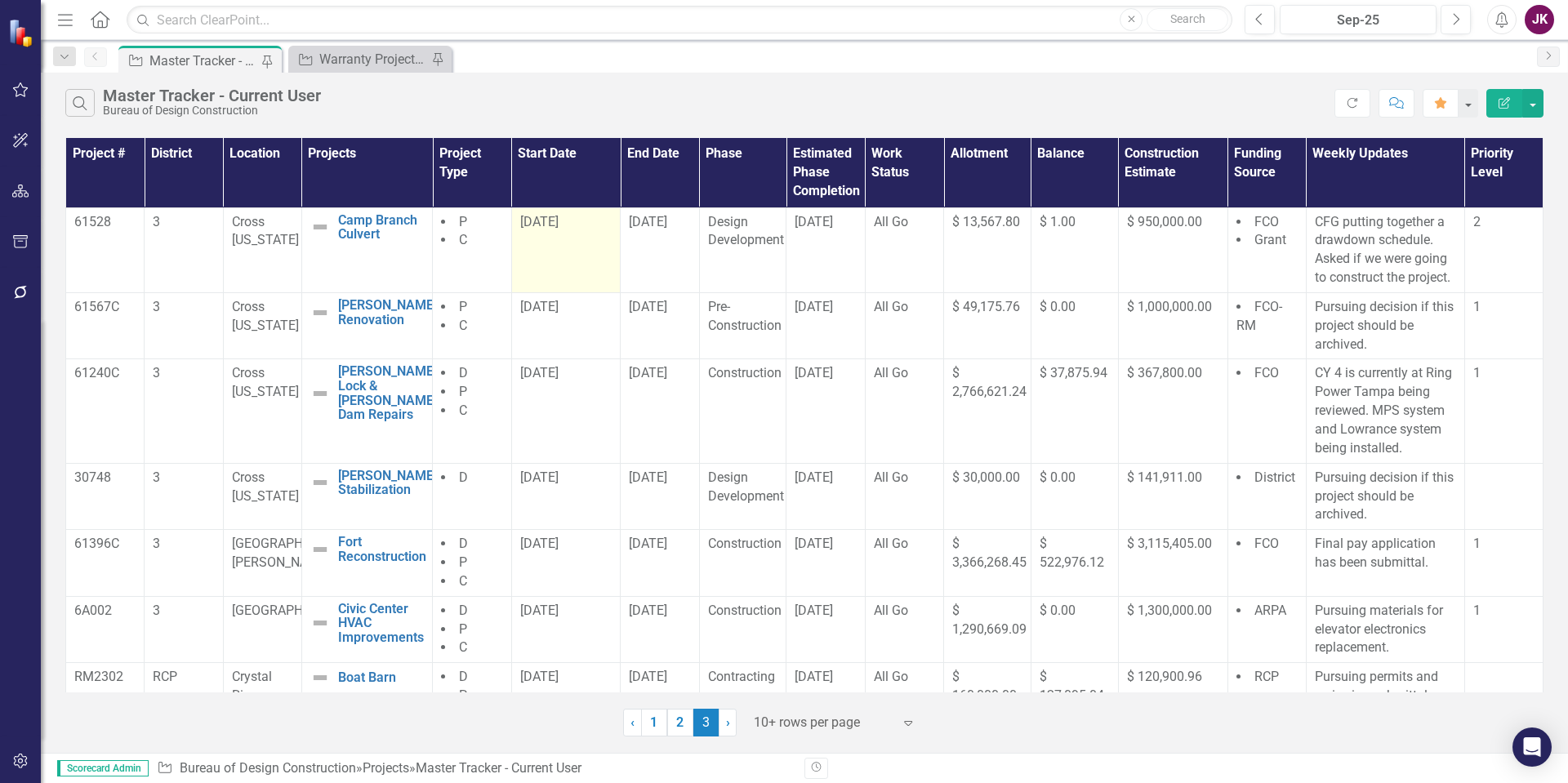
click at [585, 283] on td "[DATE]" at bounding box center [566, 250] width 110 height 85
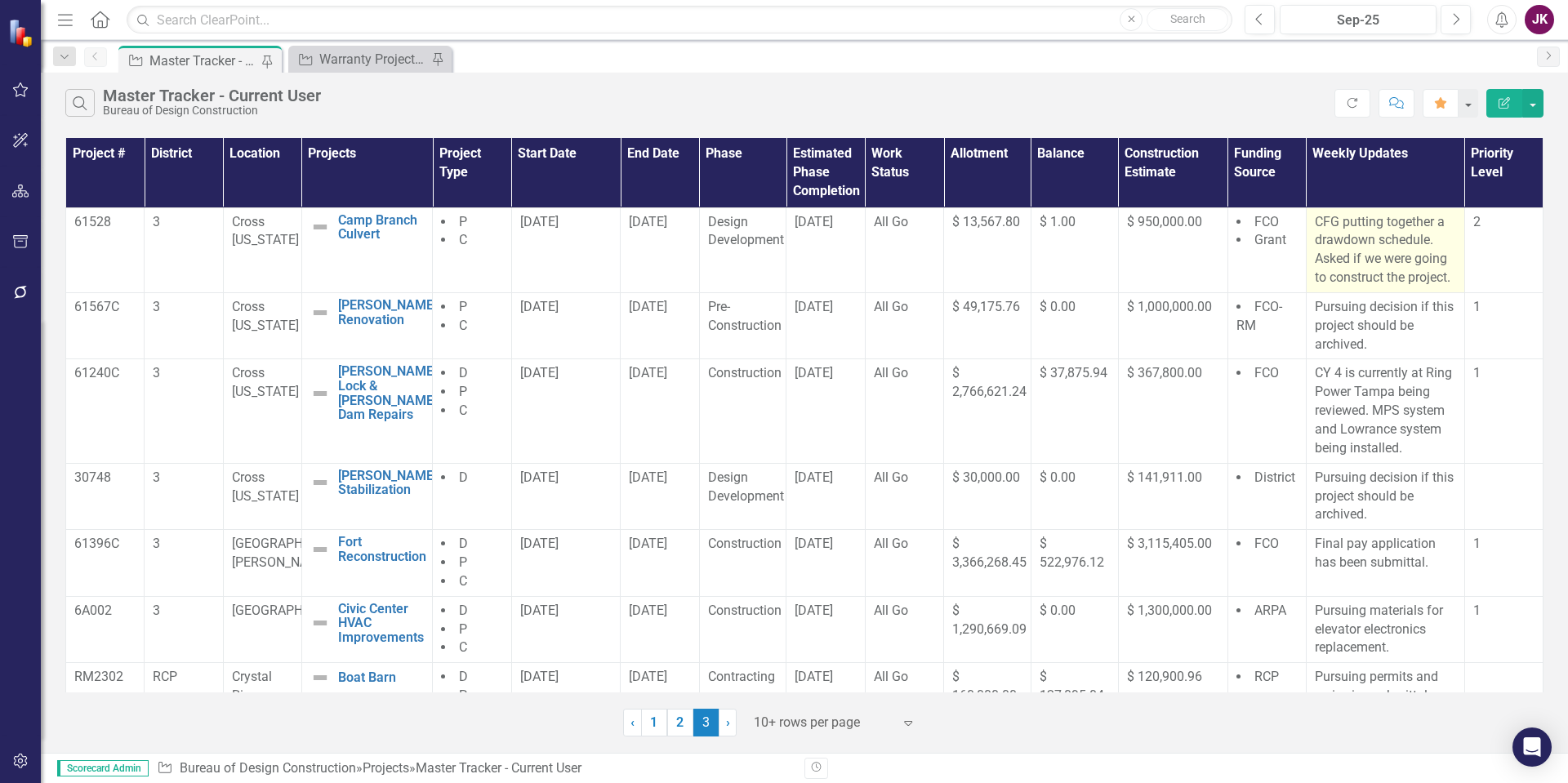
click at [1315, 226] on p "CFG putting together a drawdown schedule. Asked if we were going to construct t…" at bounding box center [1385, 250] width 141 height 74
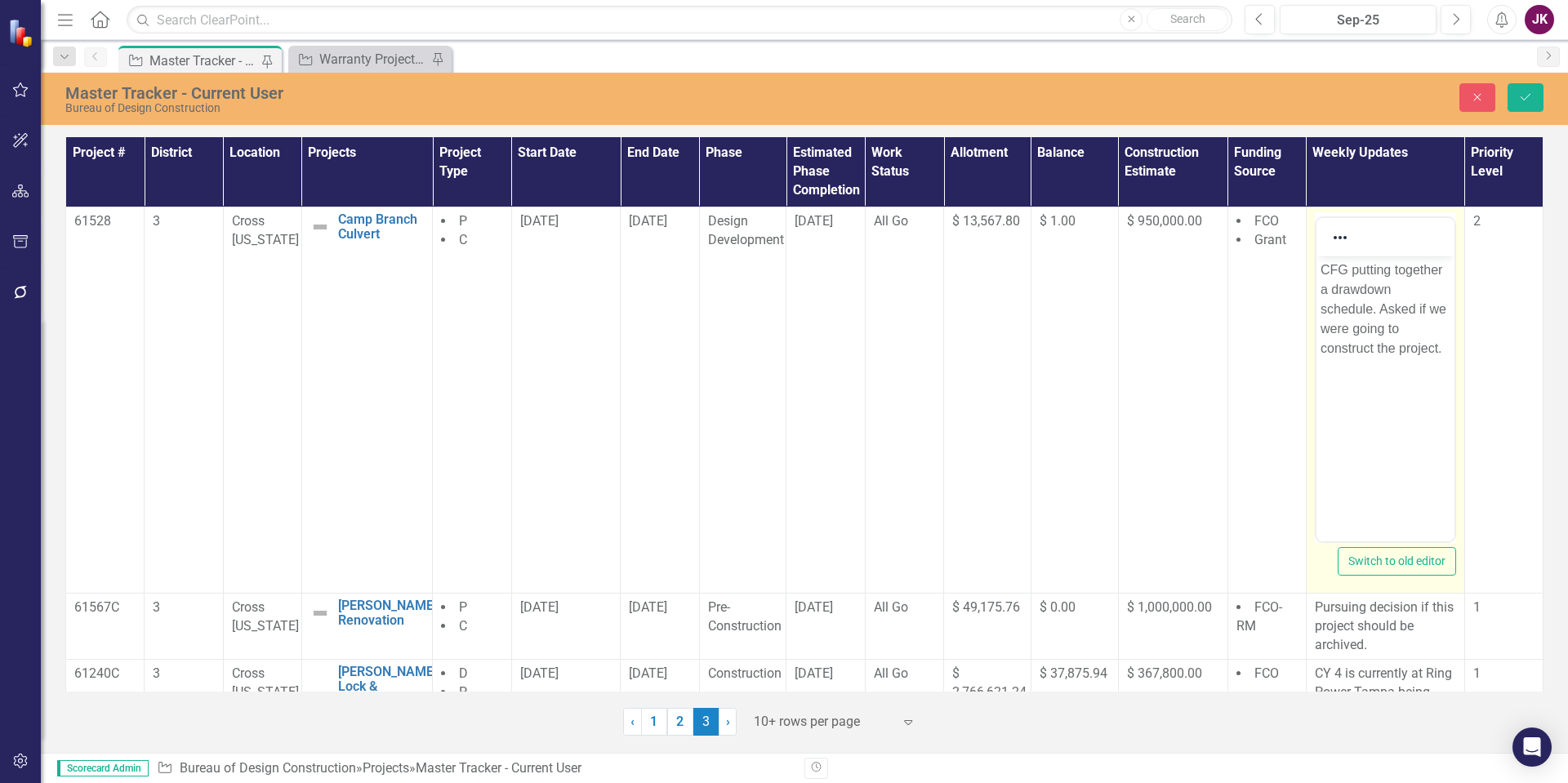
click at [1320, 270] on p "CFG putting together a drawdown schedule. Asked if we were going to construct t…" at bounding box center [1384, 308] width 130 height 98
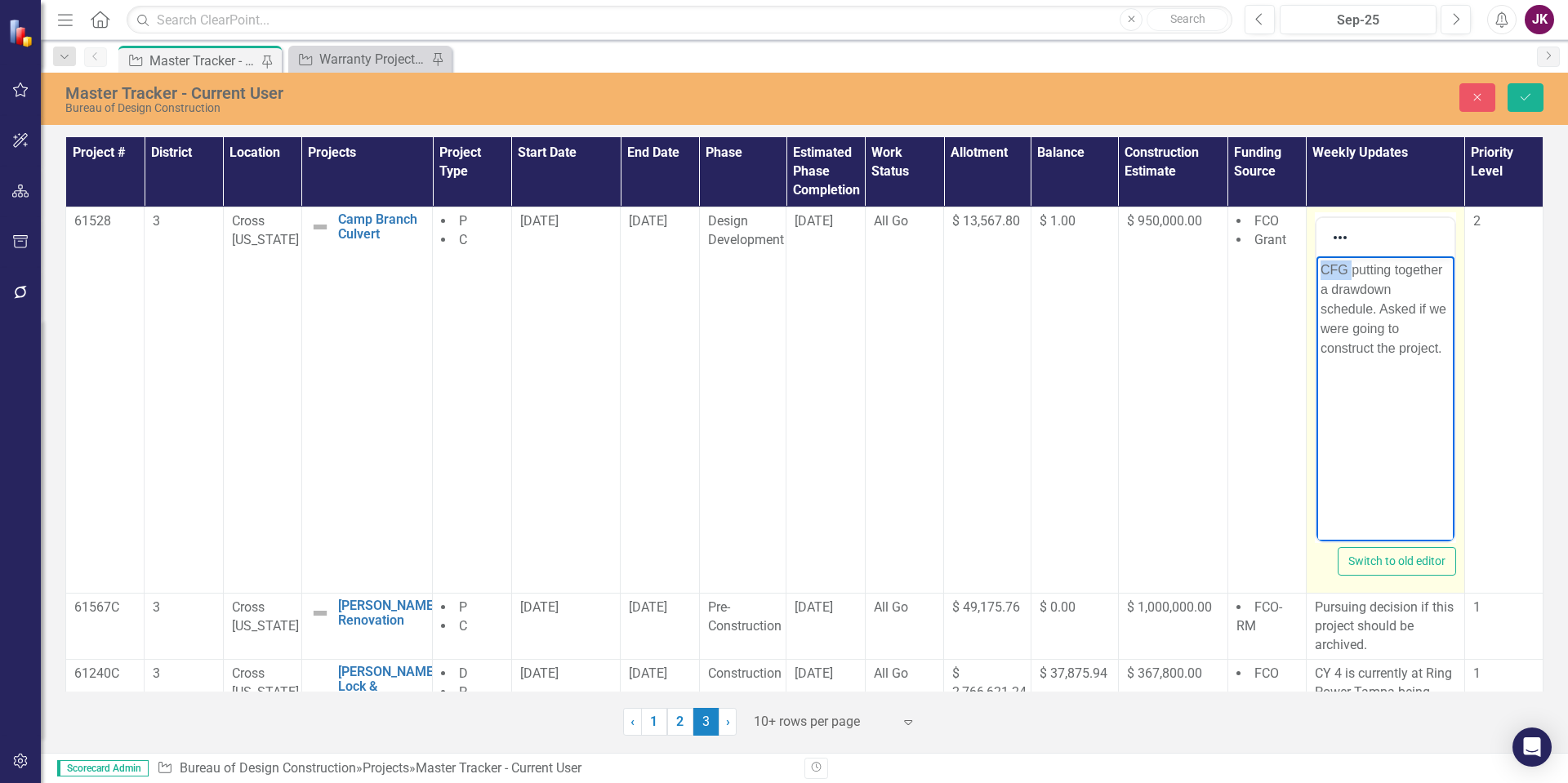
click at [1320, 270] on p "CFG putting together a drawdown schedule. Asked if we were going to construct t…" at bounding box center [1384, 308] width 130 height 98
click at [1324, 270] on p "CFG putting together a drawdown schedule. Asked if we were going to construct t…" at bounding box center [1384, 308] width 130 height 98
drag, startPoint x: 1394, startPoint y: 288, endPoint x: 1405, endPoint y: 286, distance: 11.2
click at [1394, 288] on p "Drawdown scheduled. D# did not receive funding for the project.." at bounding box center [1384, 299] width 130 height 79
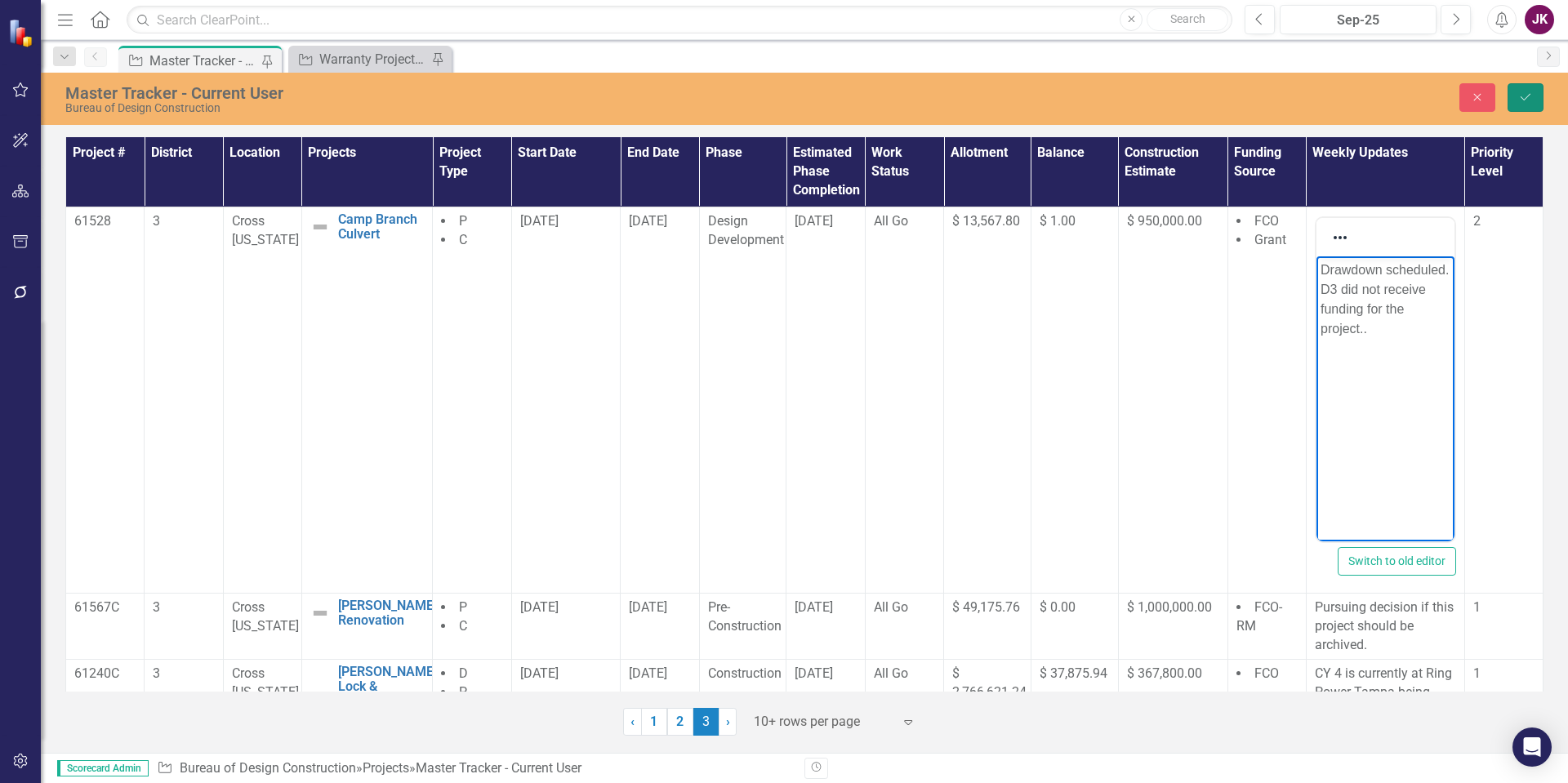
click at [1523, 90] on button "Save" at bounding box center [1526, 98] width 36 height 29
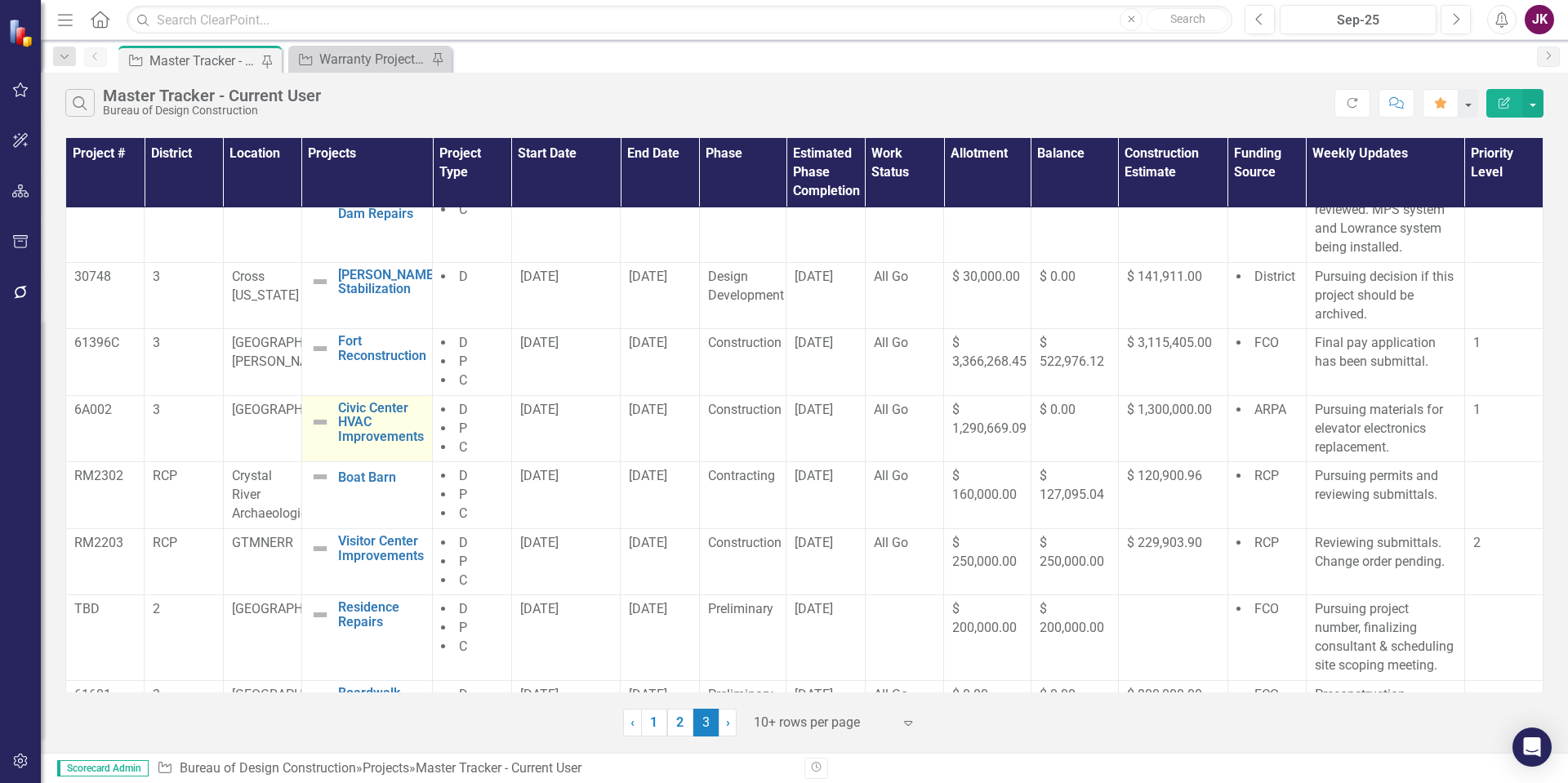
scroll to position [237, 0]
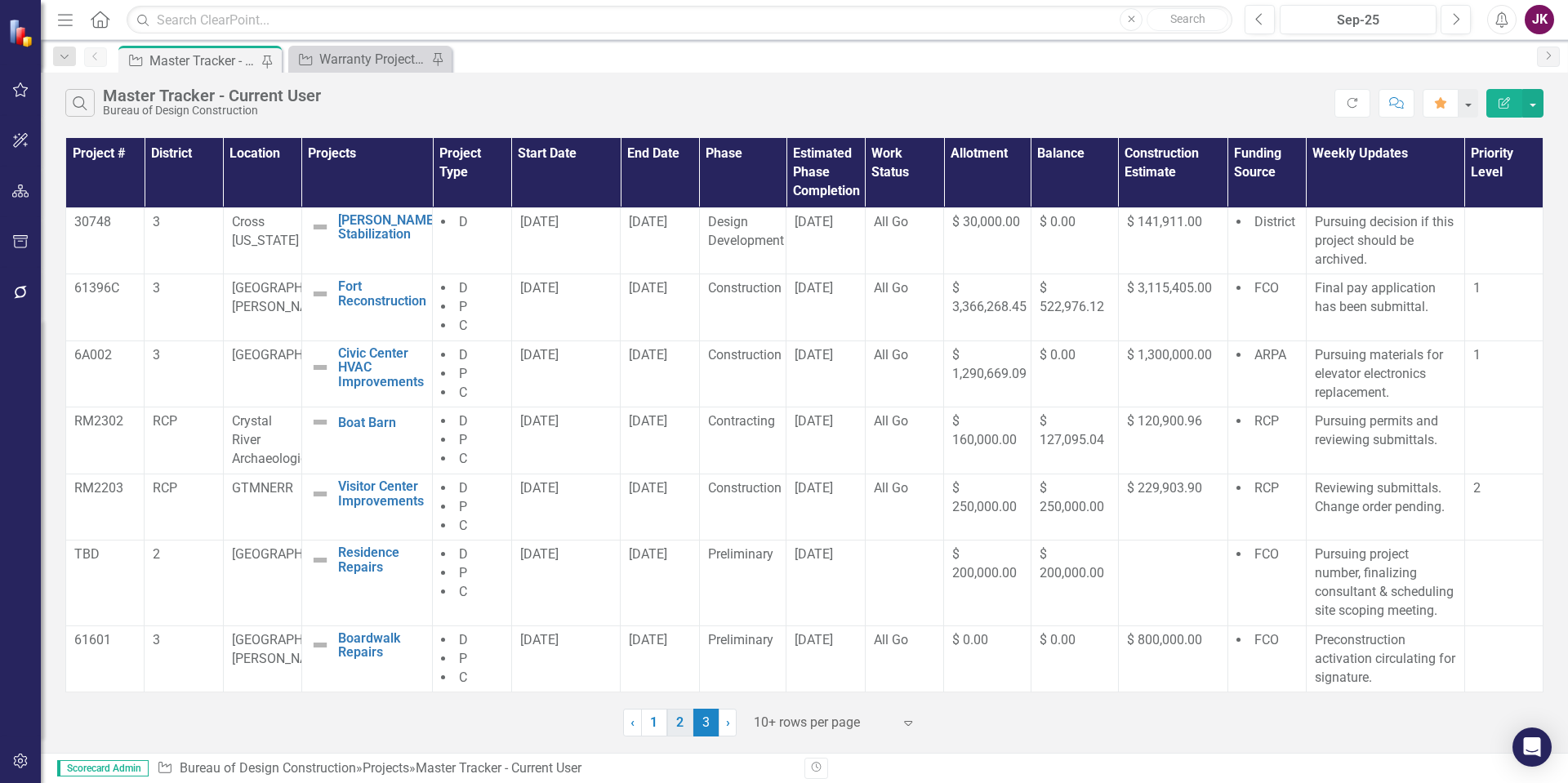
click at [684, 733] on link "2" at bounding box center [680, 722] width 26 height 28
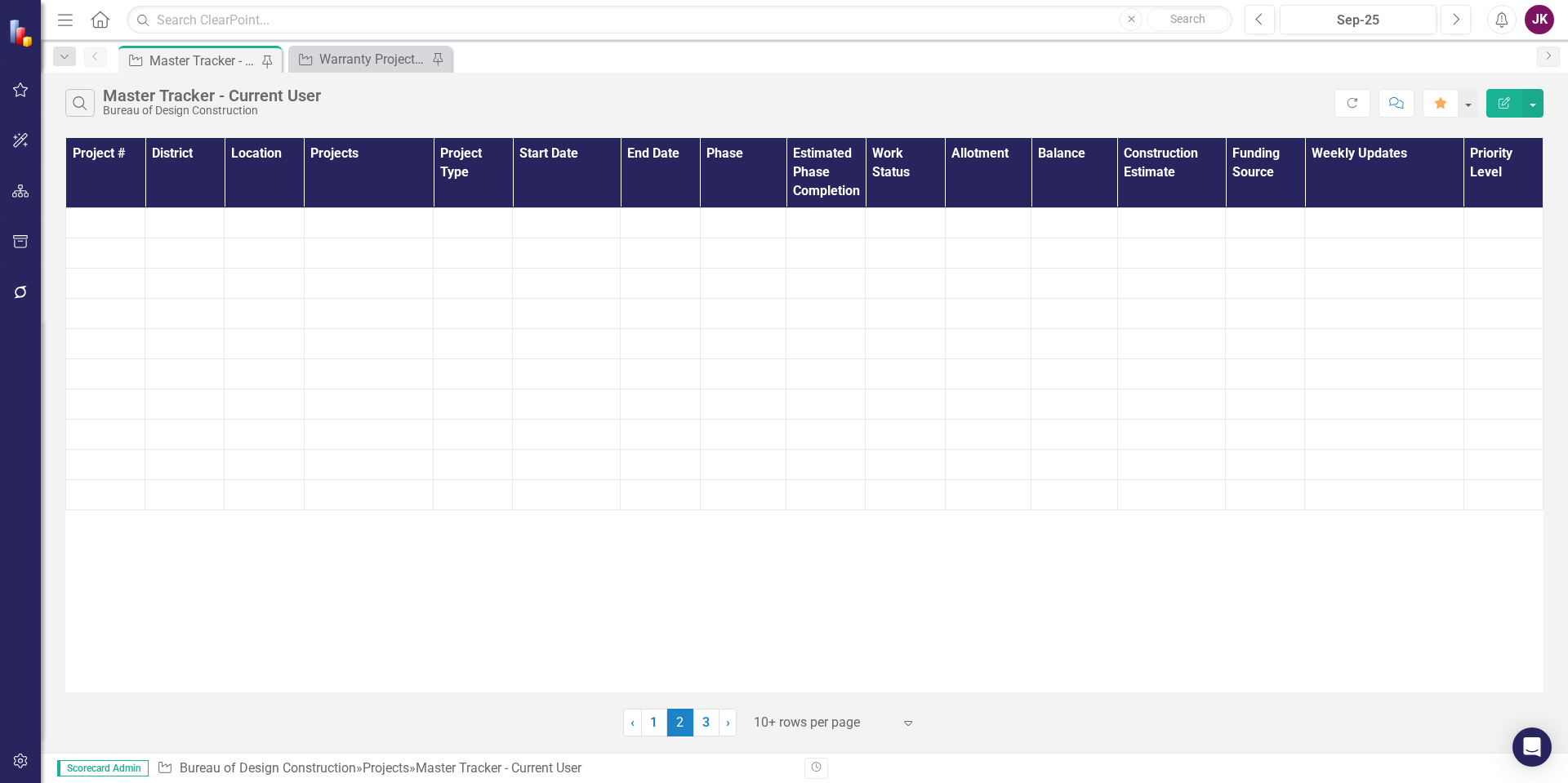
scroll to position [0, 0]
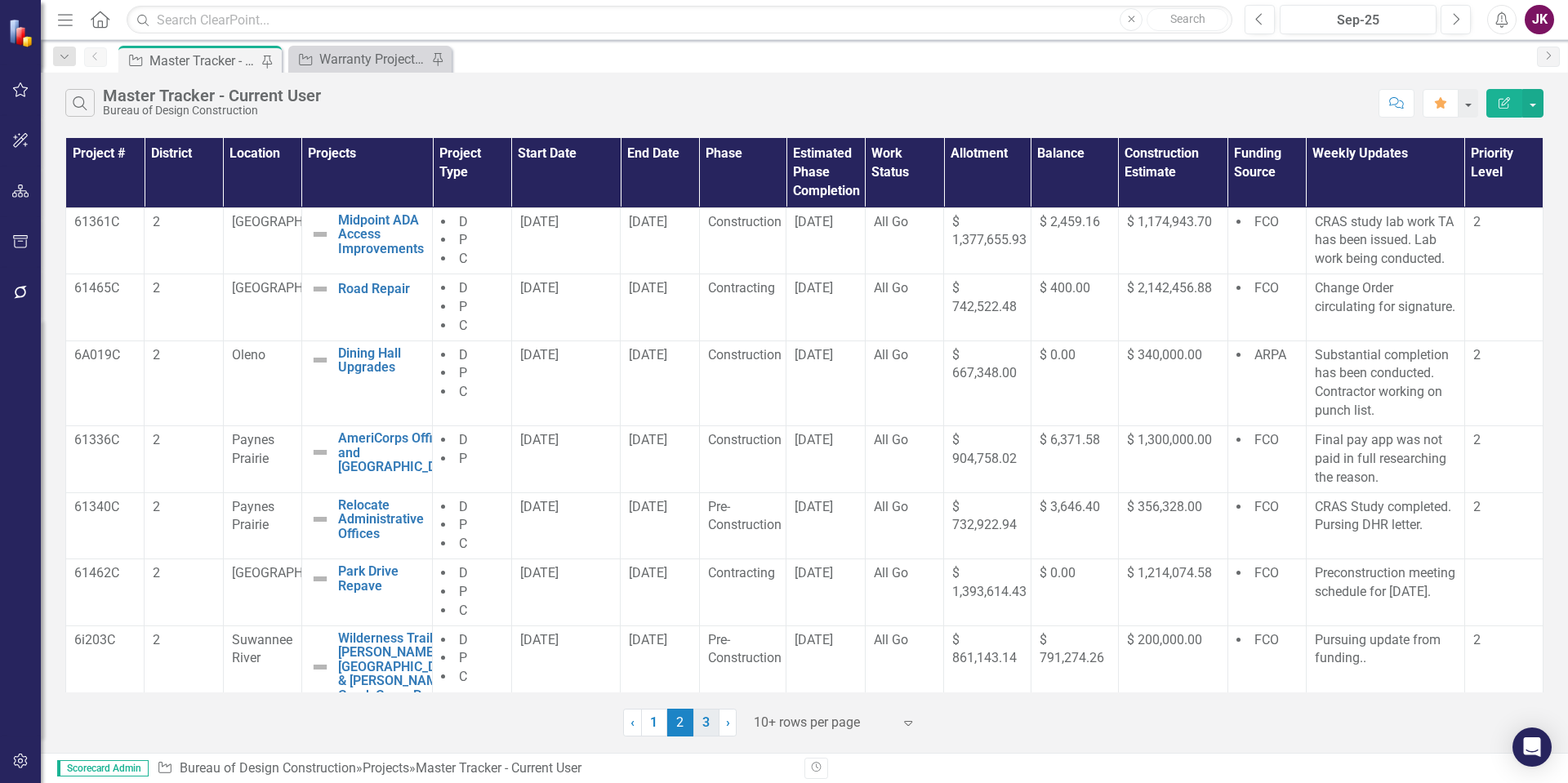
click at [700, 723] on link "3" at bounding box center [706, 722] width 26 height 28
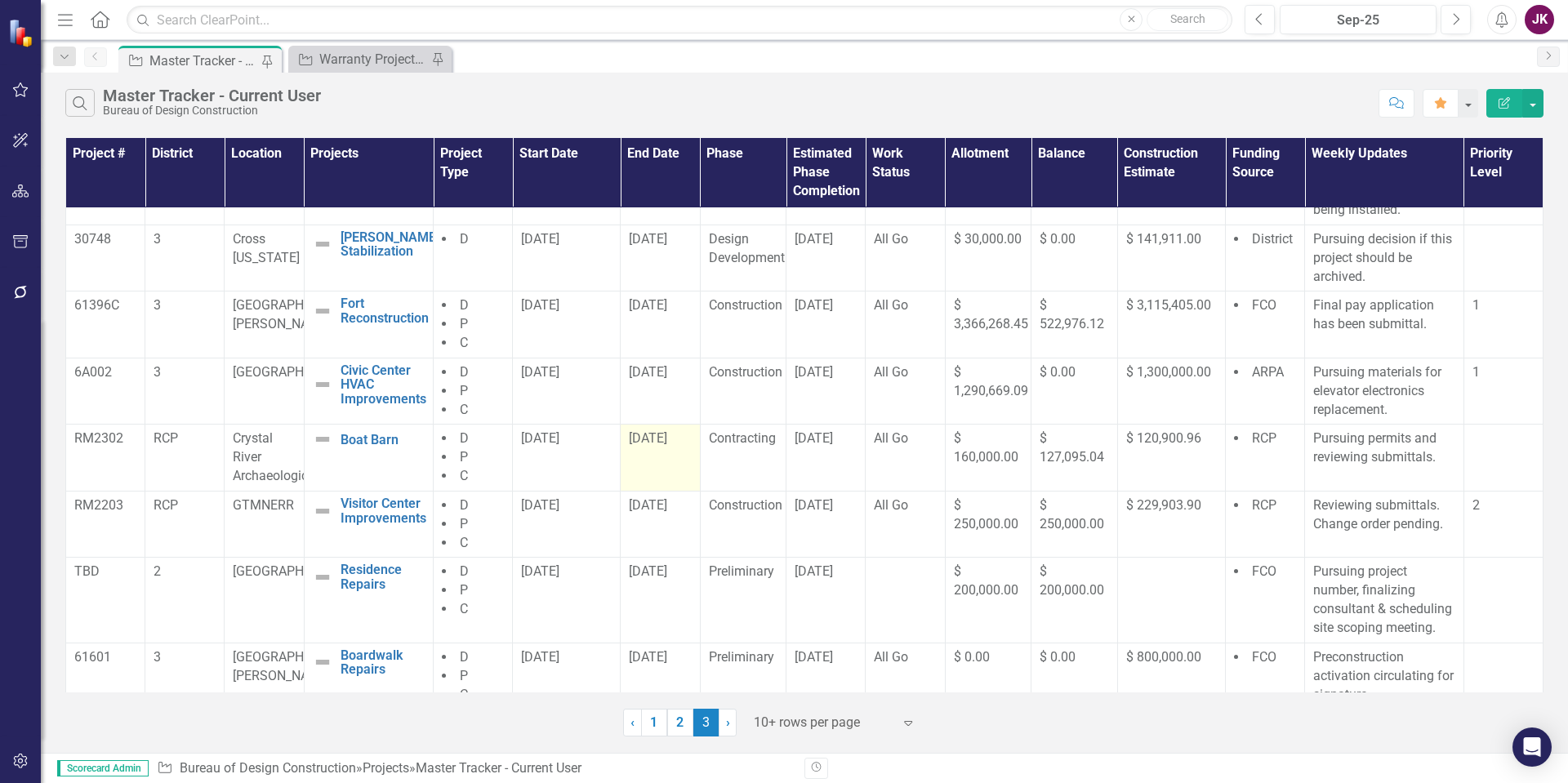
scroll to position [237, 0]
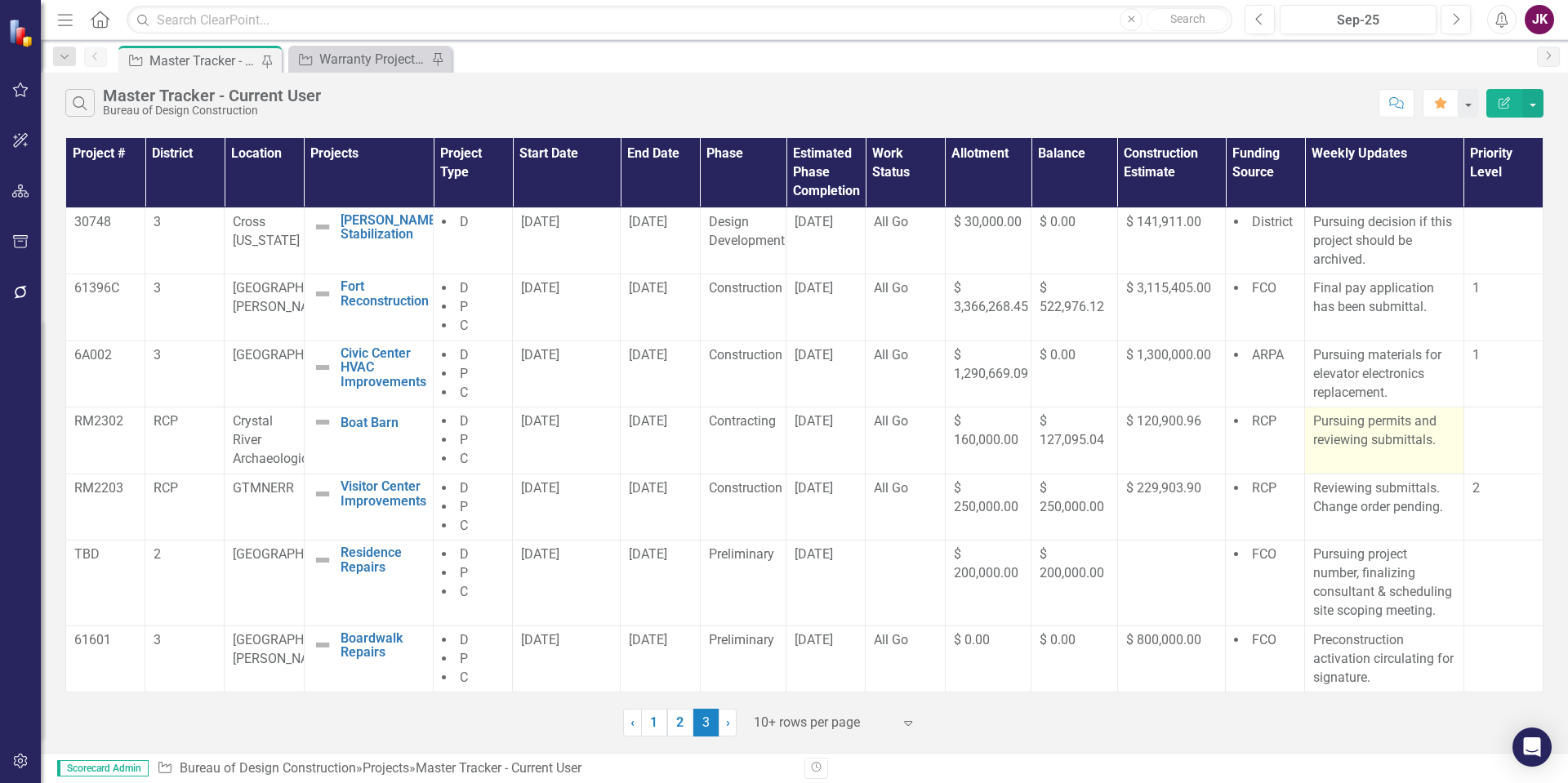
click at [1313, 423] on p "Pursuing permits and reviewing submittals." at bounding box center [1384, 430] width 141 height 37
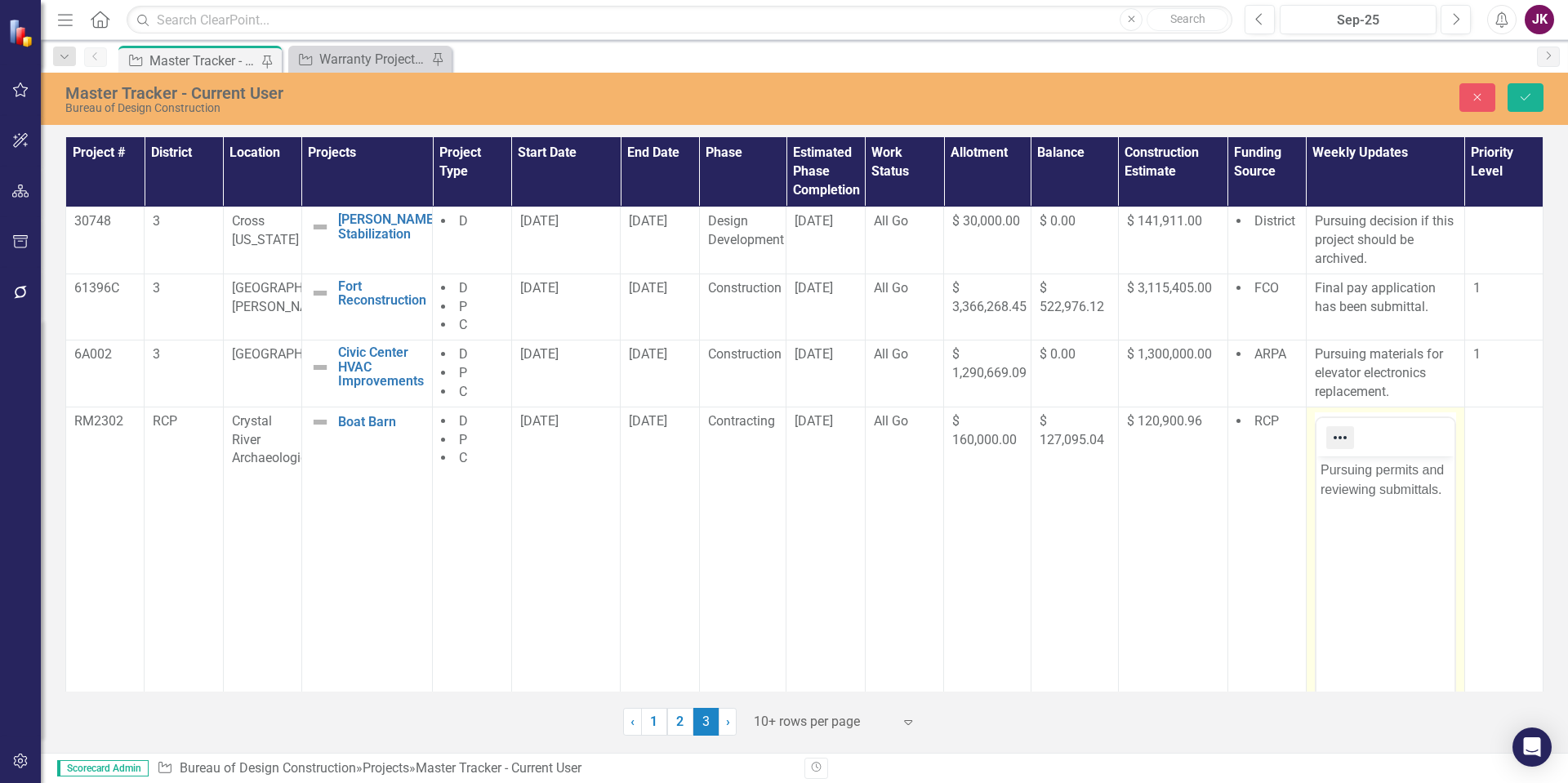
scroll to position [0, 0]
click at [1327, 477] on p "Pursuing permits and reviewing submittals." at bounding box center [1384, 479] width 130 height 39
click at [1357, 516] on body "Pursuing permits. reviewing submittals." at bounding box center [1385, 577] width 138 height 245
click at [1514, 100] on button "Save" at bounding box center [1526, 98] width 36 height 29
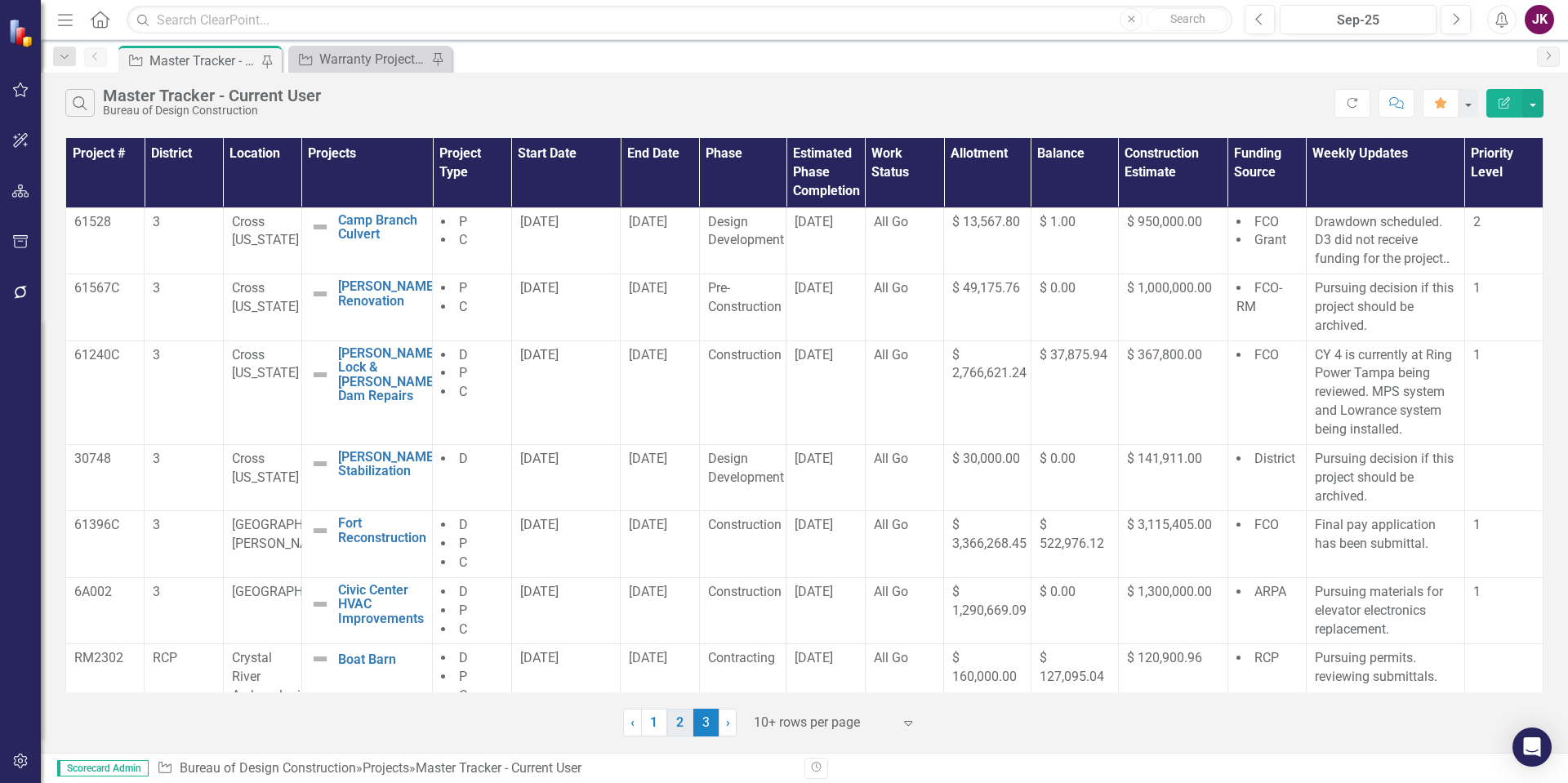
click at [681, 722] on link "2" at bounding box center [680, 722] width 26 height 28
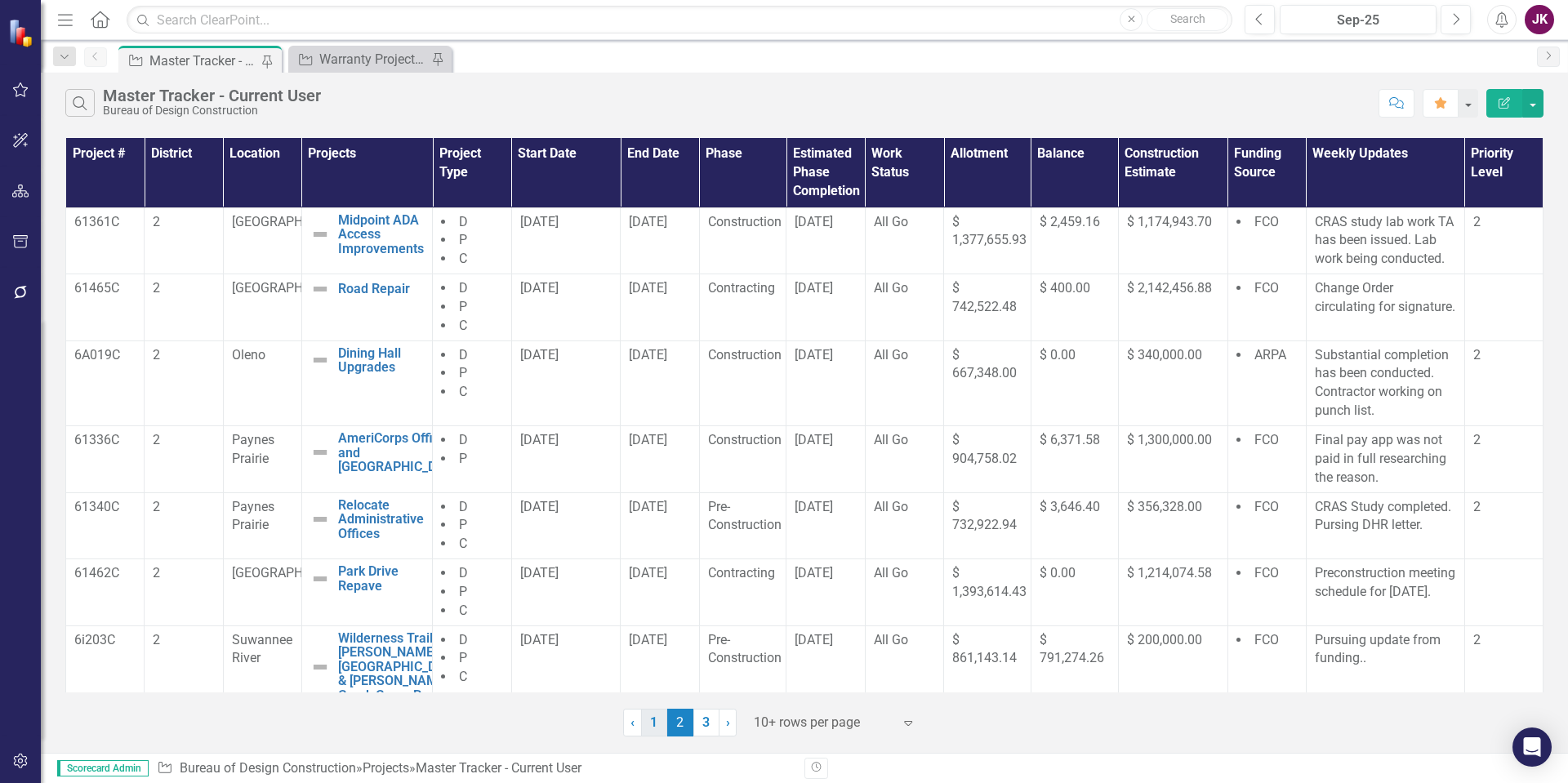
click at [652, 722] on link "1" at bounding box center [653, 722] width 26 height 28
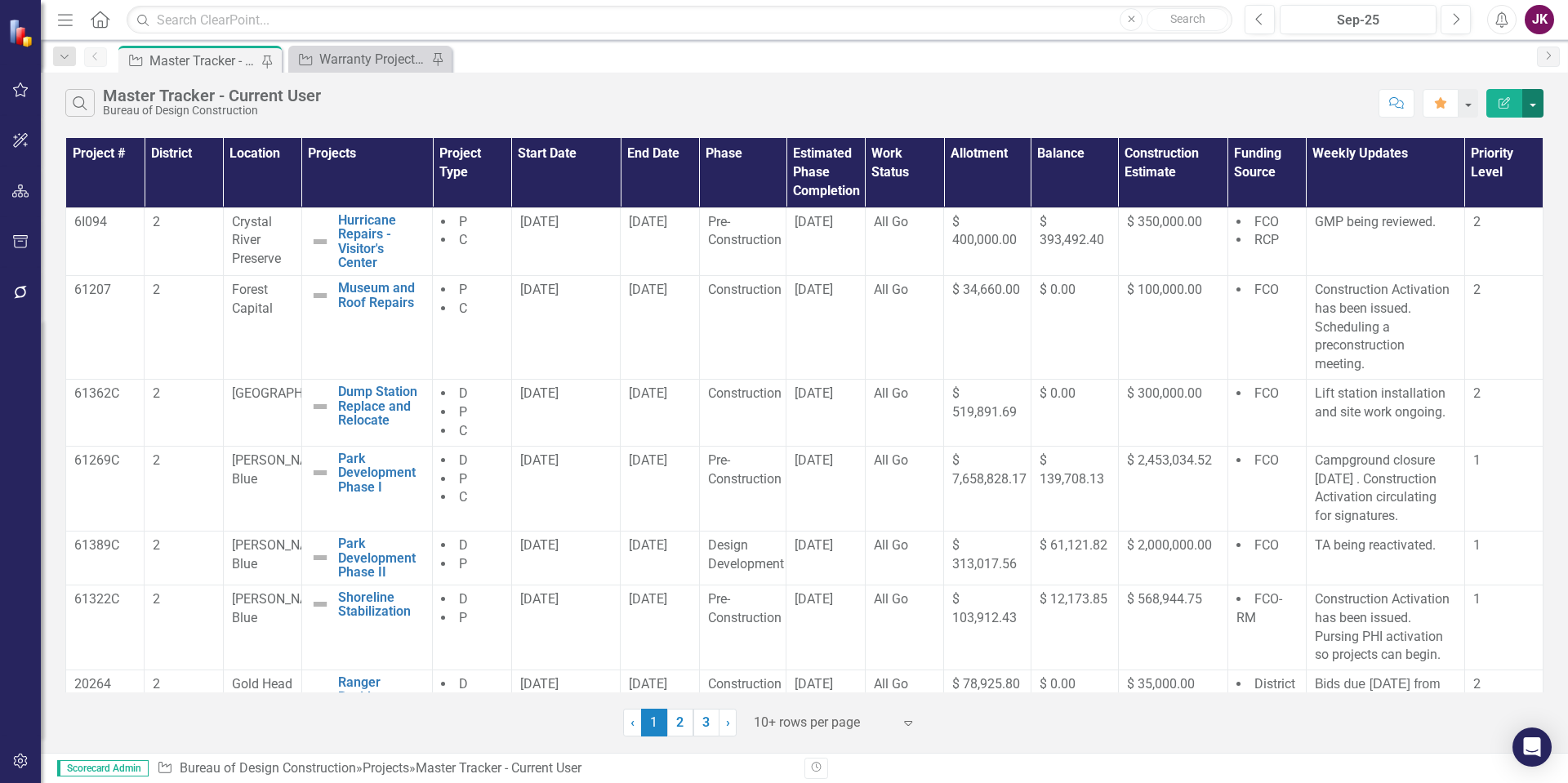
click at [1529, 97] on button "button" at bounding box center [1533, 104] width 21 height 29
click at [1286, 100] on div "Search Master Tracker - Current User Bureau of Design Construction" at bounding box center [718, 103] width 1306 height 28
drag, startPoint x: 62, startPoint y: 26, endPoint x: 102, endPoint y: 90, distance: 75.5
click at [62, 26] on icon "Menu" at bounding box center [65, 19] width 21 height 17
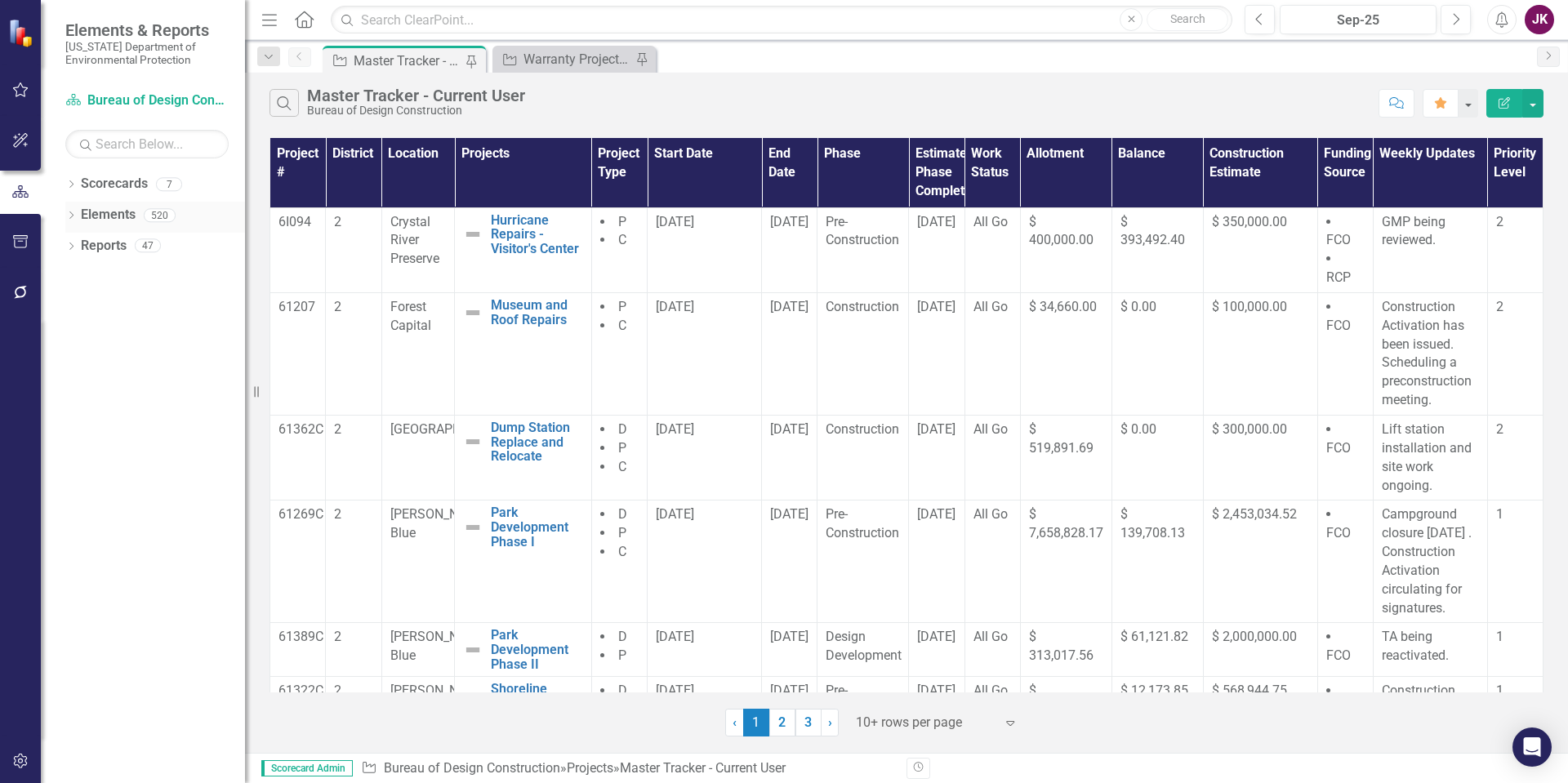
click at [112, 211] on link "Elements" at bounding box center [108, 215] width 55 height 19
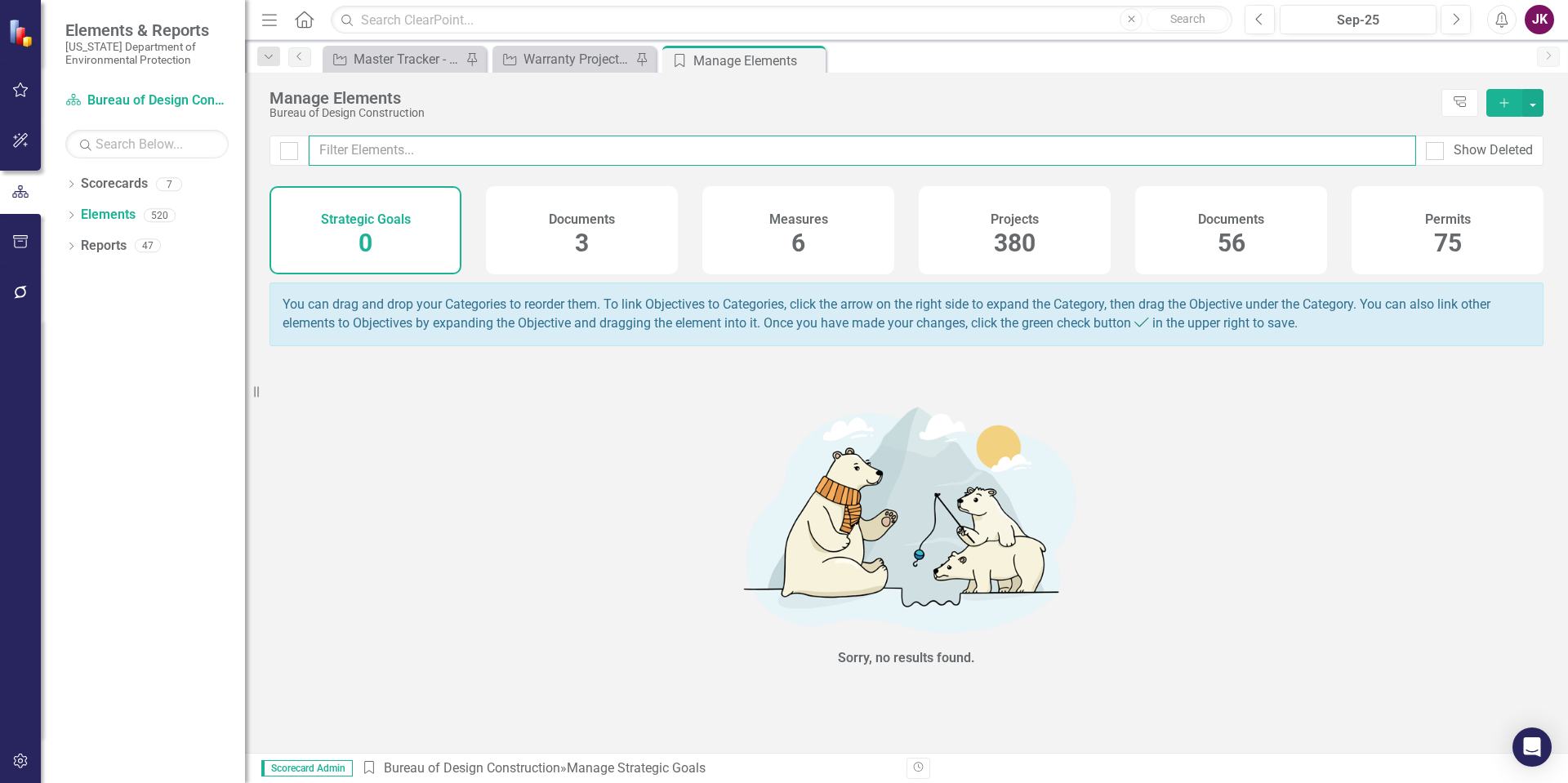
click at [359, 139] on input "text" at bounding box center [862, 150] width 1108 height 30
click at [330, 150] on input "teplate" at bounding box center [862, 150] width 1108 height 30
type input "template"
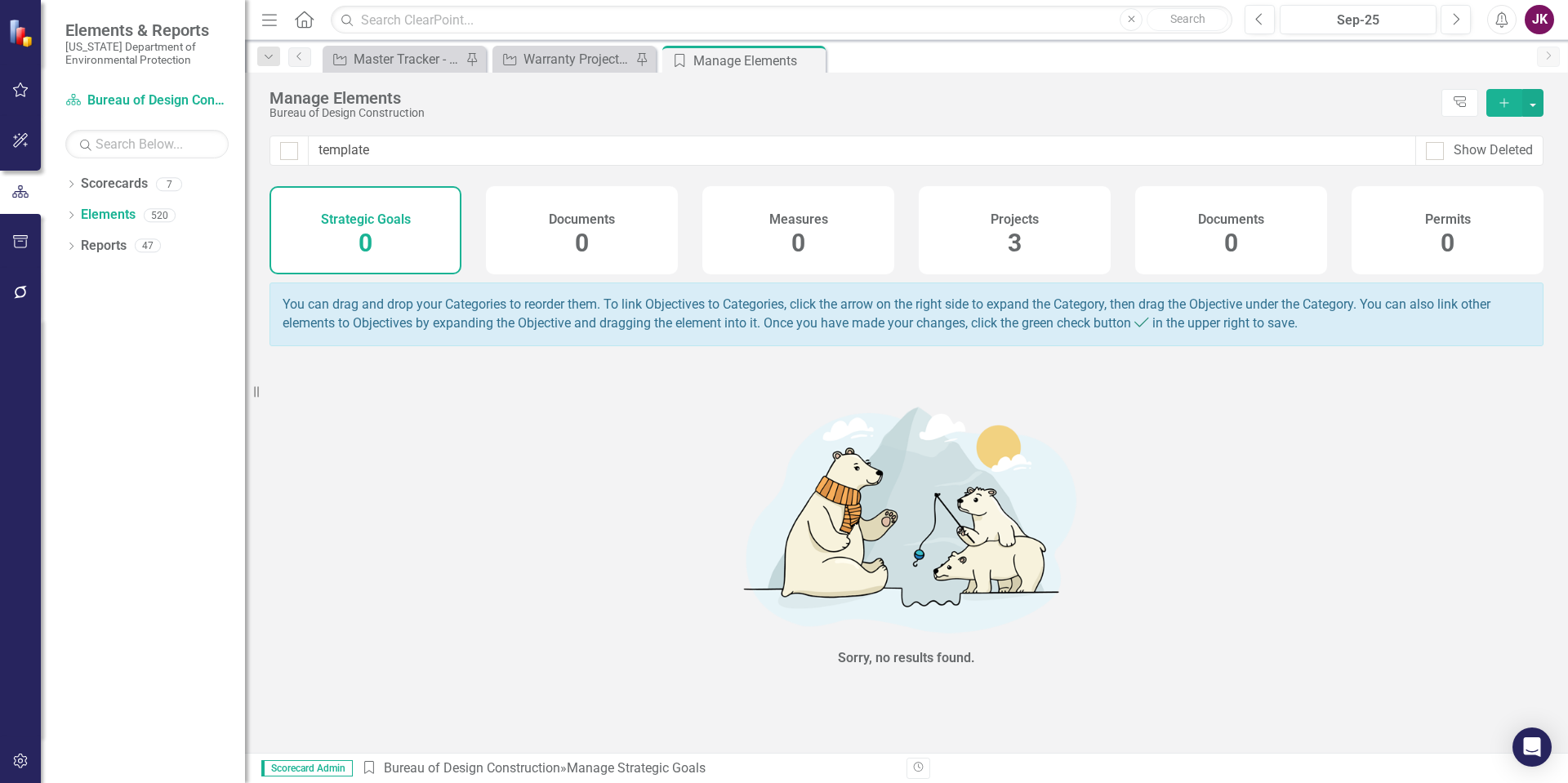
click at [978, 232] on div "Projects 3" at bounding box center [1016, 231] width 192 height 88
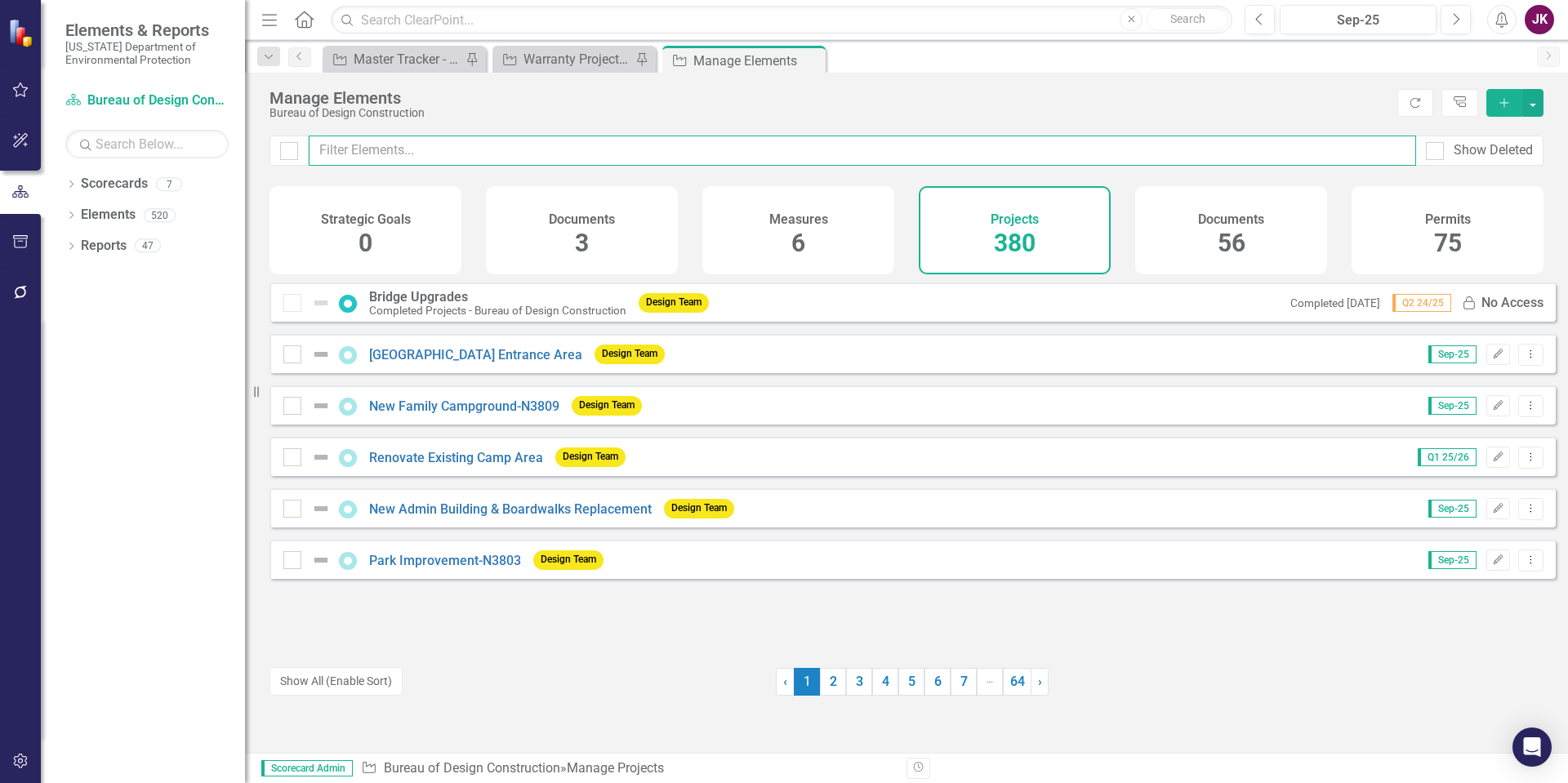
click at [401, 157] on input "text" at bounding box center [862, 150] width 1108 height 30
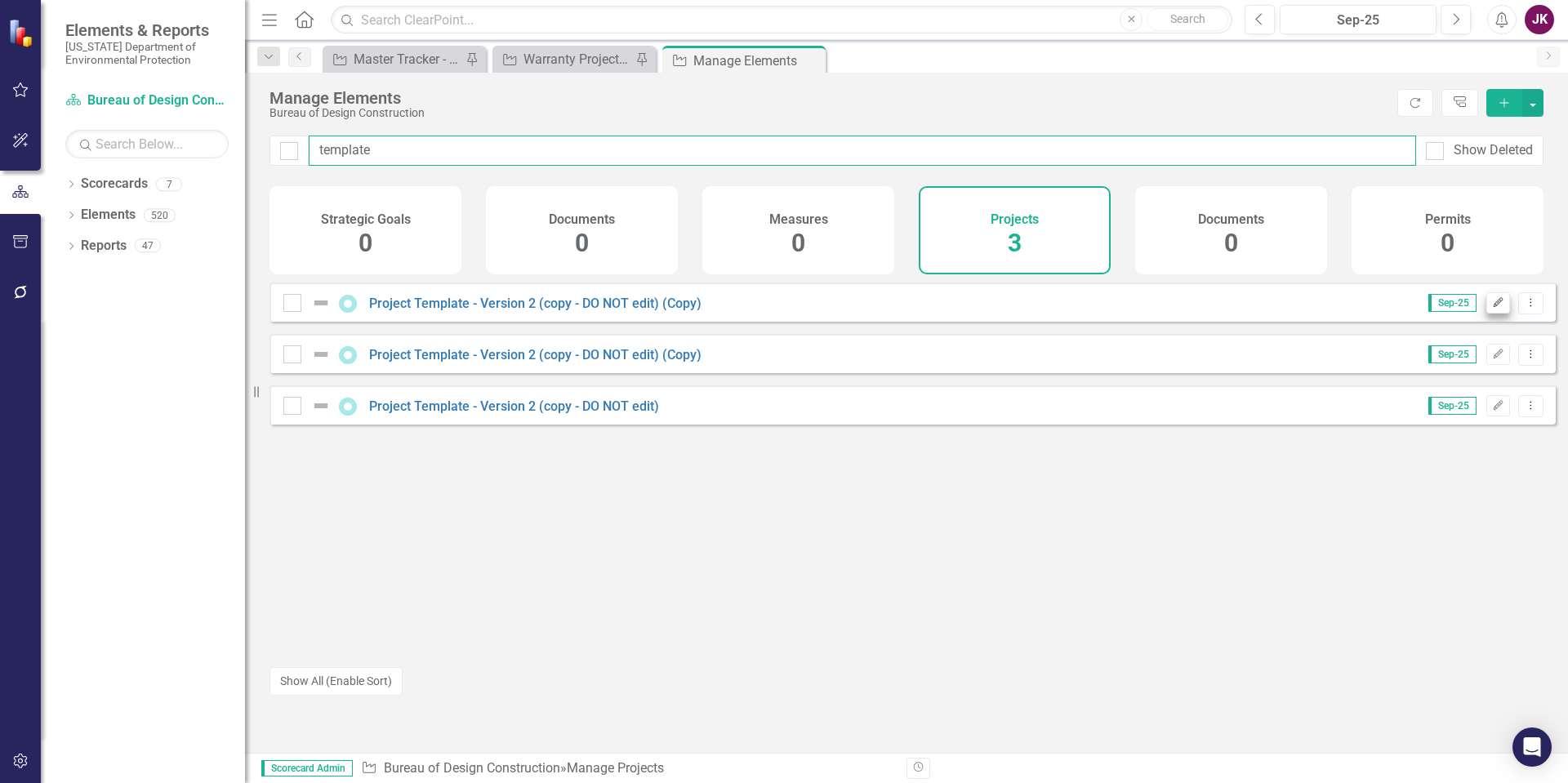
type input "template"
click at [1492, 308] on icon "Edit" at bounding box center [1498, 303] width 12 height 10
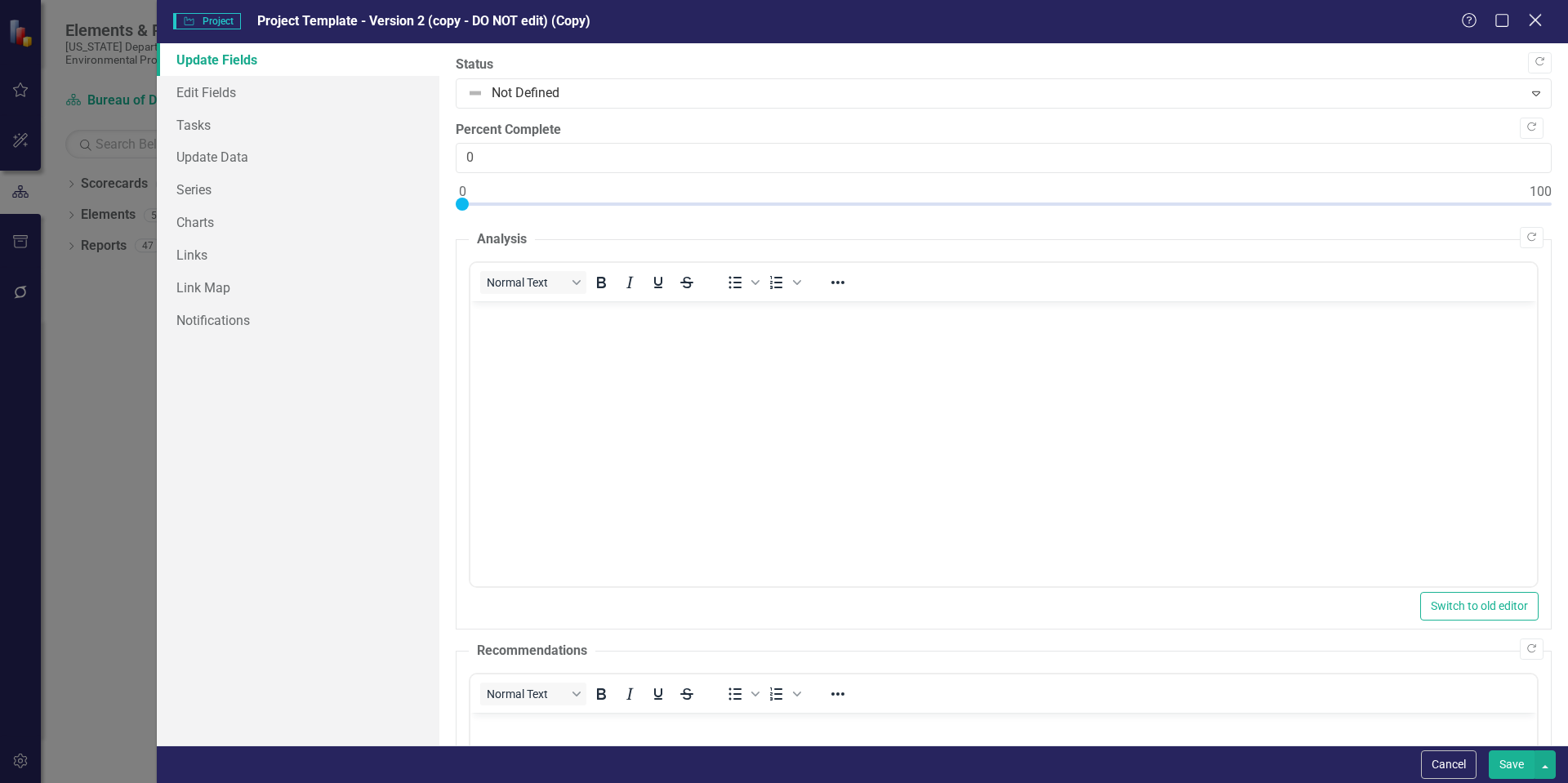
click at [1541, 15] on icon "Close" at bounding box center [1534, 20] width 20 height 15
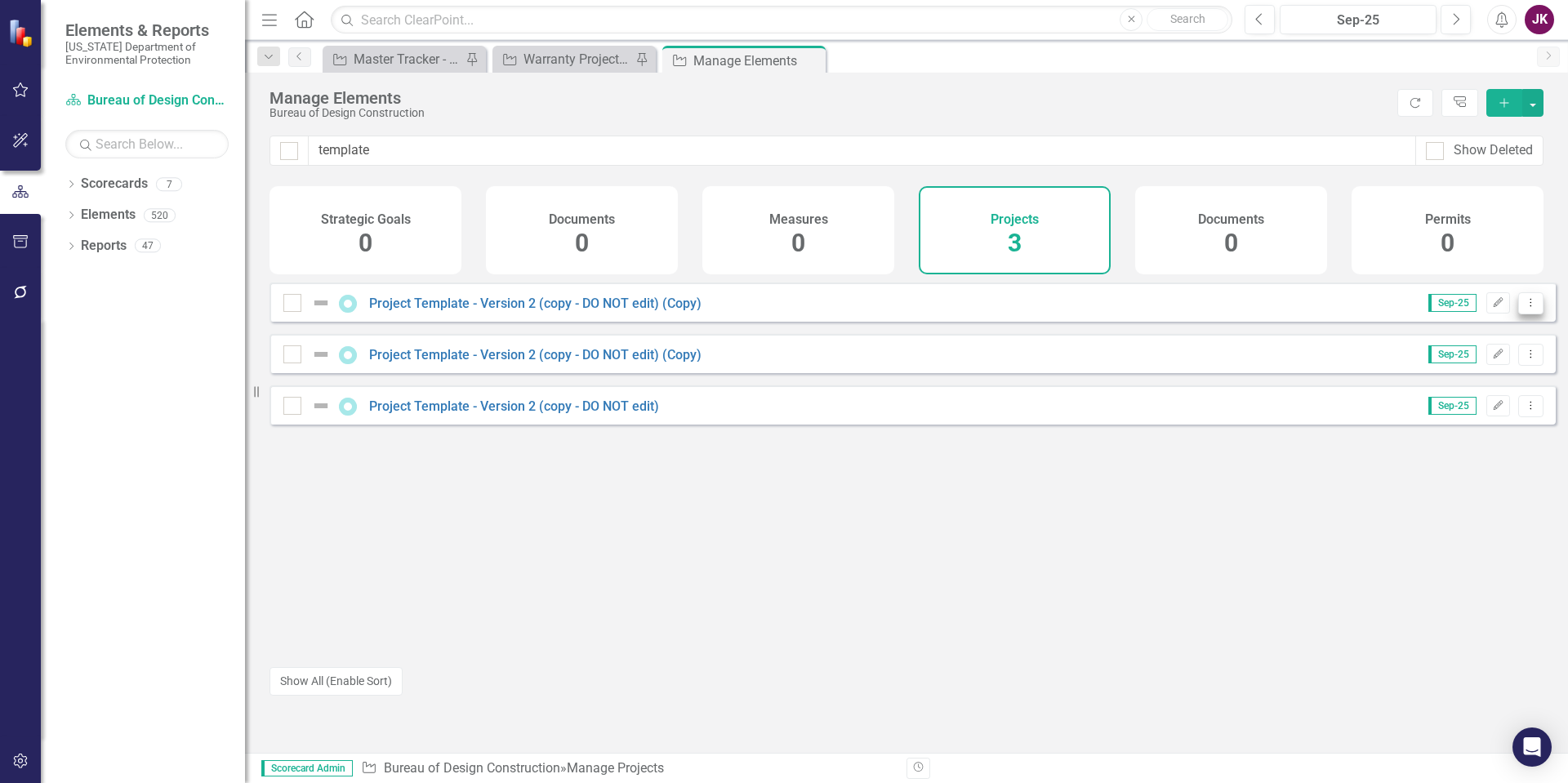
click at [1520, 314] on button "Dropdown Menu" at bounding box center [1531, 303] width 25 height 22
click at [1486, 402] on link "Copy Duplicate Project" at bounding box center [1462, 403] width 137 height 30
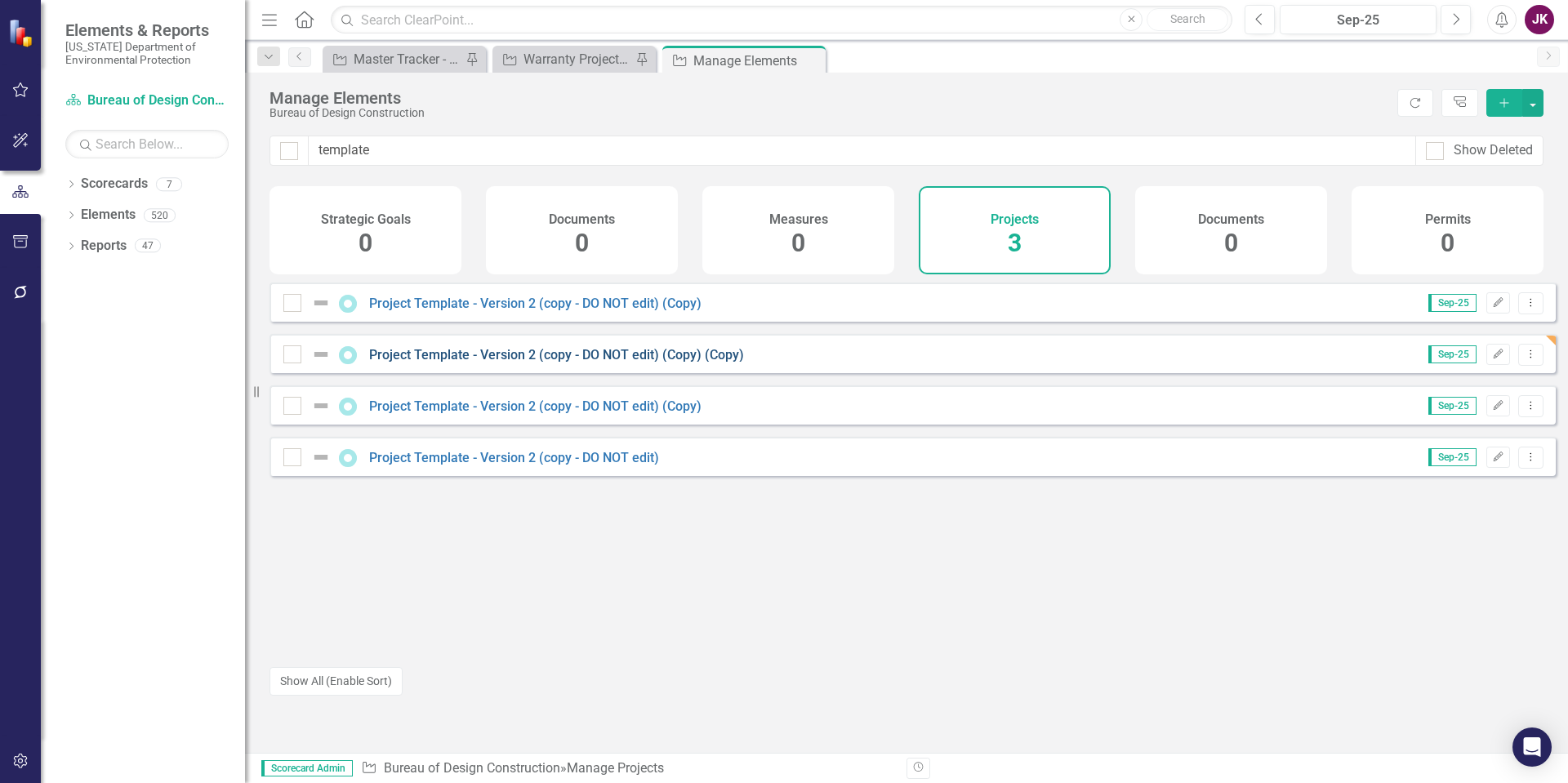
click at [453, 363] on link "Project Template - Version 2 (copy - DO NOT edit) (Copy) (Copy)" at bounding box center [556, 355] width 375 height 15
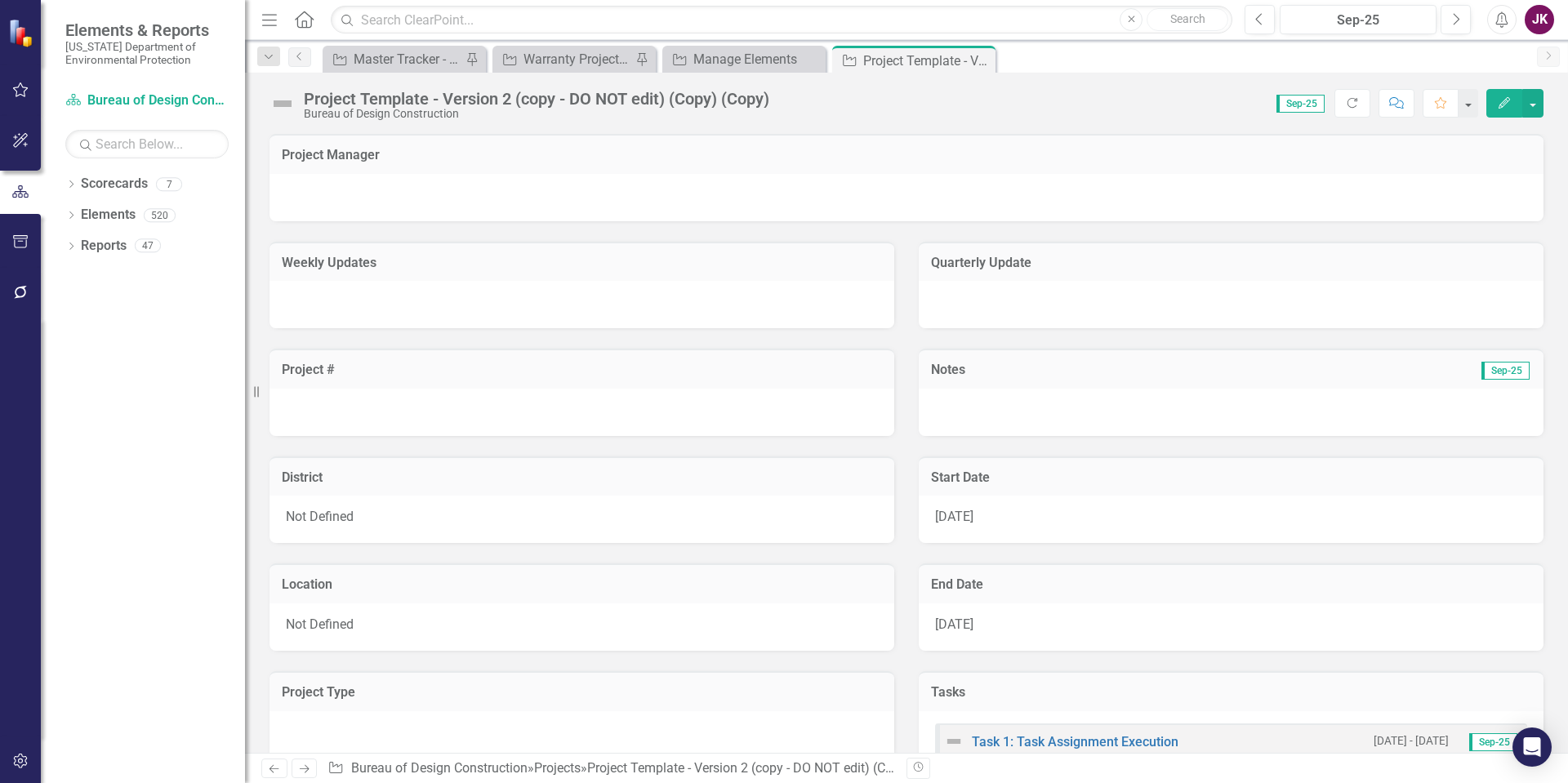
click at [442, 101] on div "Project Template - Version 2 (copy - DO NOT edit) (Copy) (Copy)" at bounding box center [536, 99] width 466 height 18
click at [459, 98] on div "Project Template - Version 2 (copy - DO NOT edit) (Copy) (Copy)" at bounding box center [536, 99] width 466 height 18
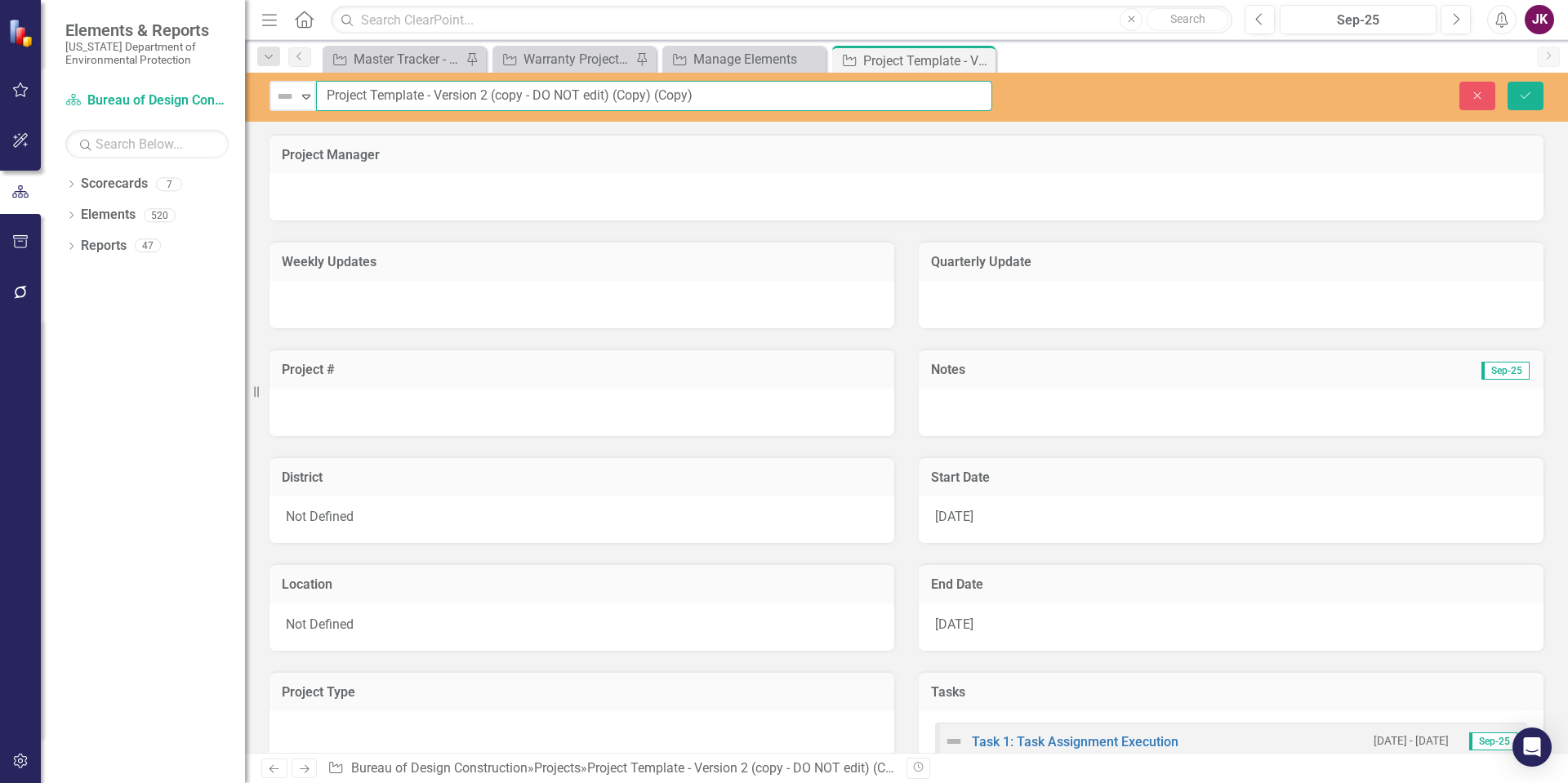
click at [527, 95] on input "Project Template - Version 2 (copy - DO NOT edit) (Copy) (Copy)" at bounding box center [654, 95] width 676 height 30
type input "- DO NOT edit) (Copy) (Copy)"
click at [1470, 94] on icon "Close" at bounding box center [1477, 96] width 14 height 12
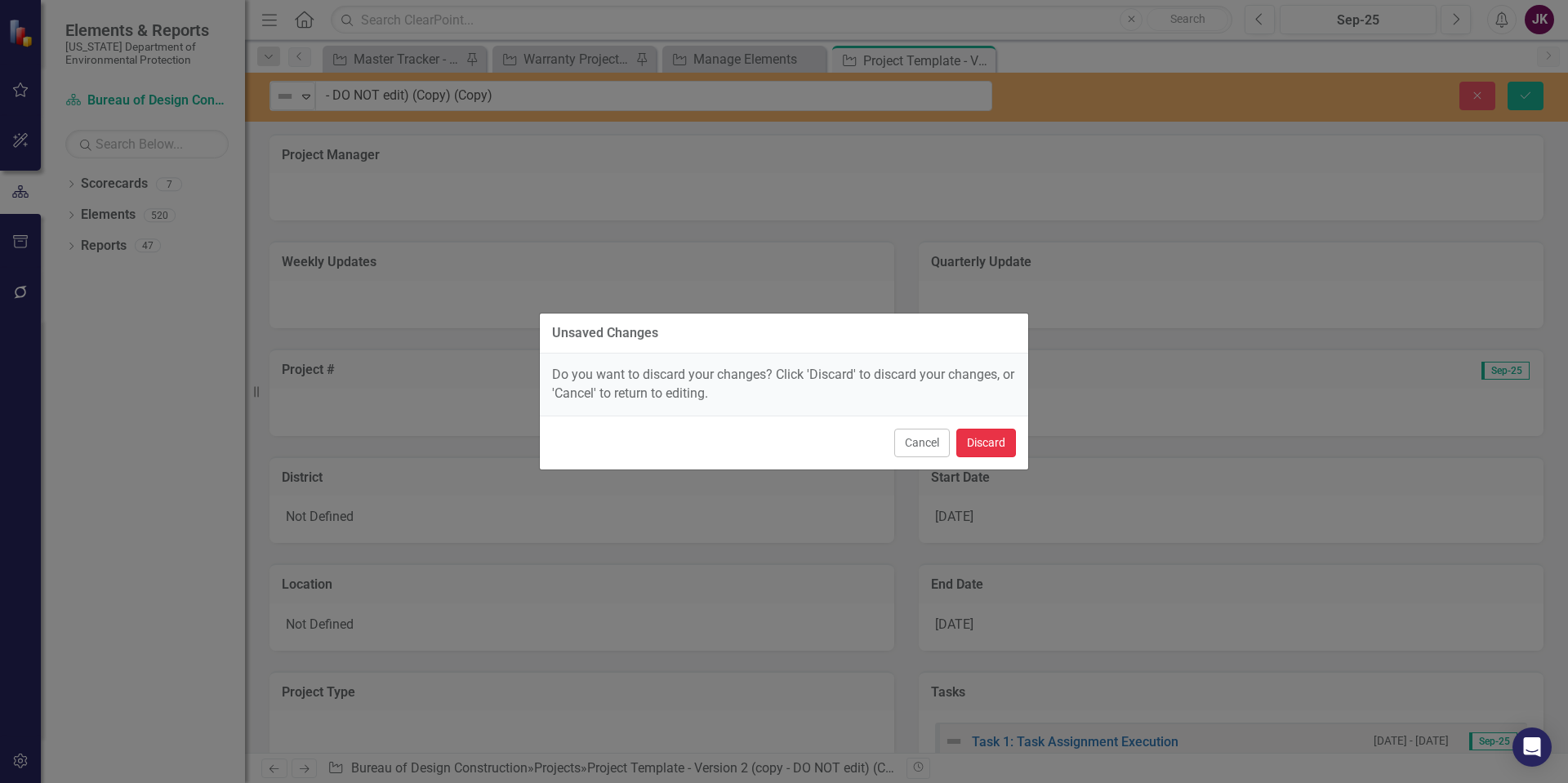
click at [995, 446] on button "Discard" at bounding box center [987, 443] width 60 height 29
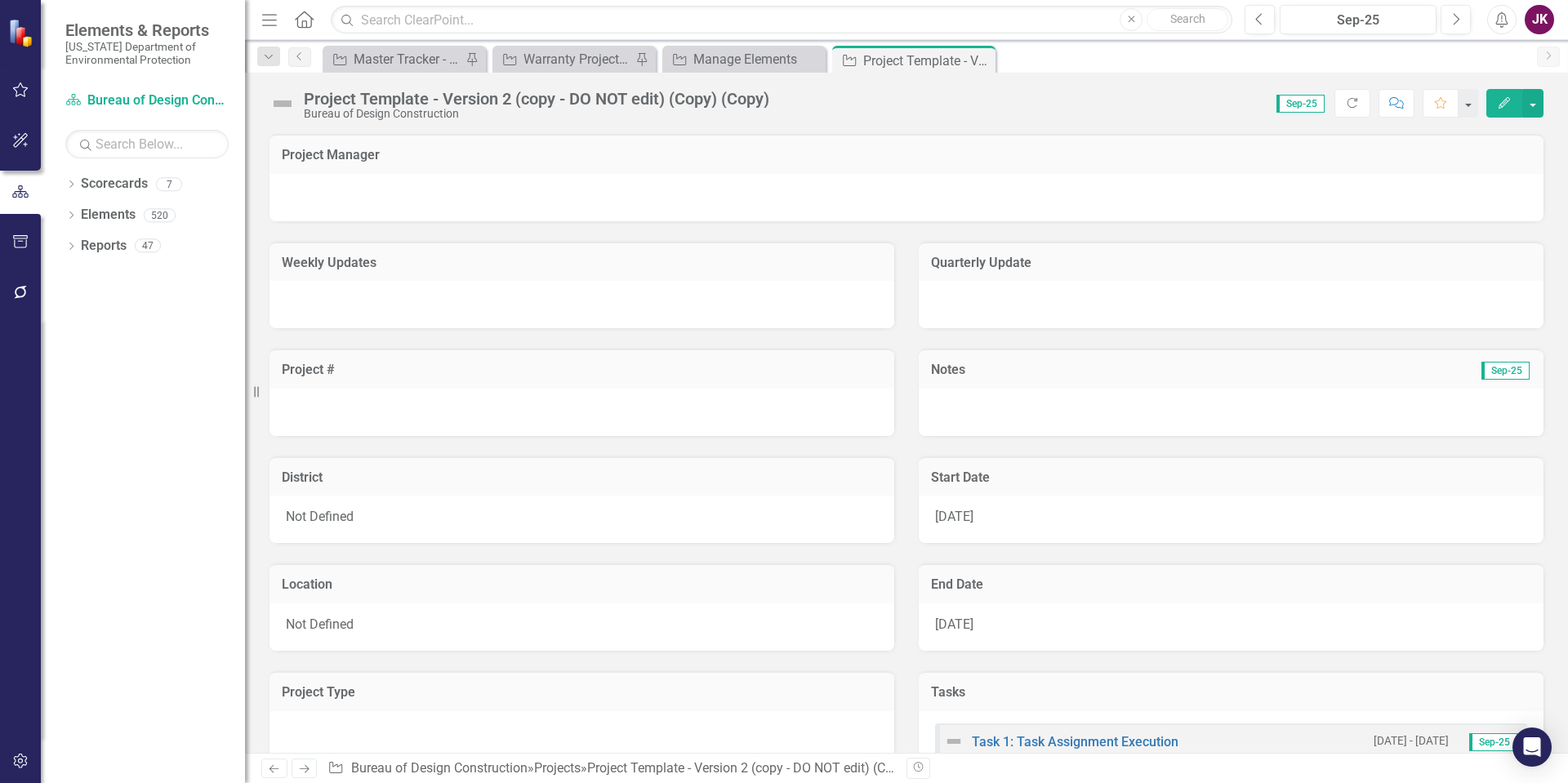
click at [270, 24] on icon "Menu" at bounding box center [270, 19] width 21 height 17
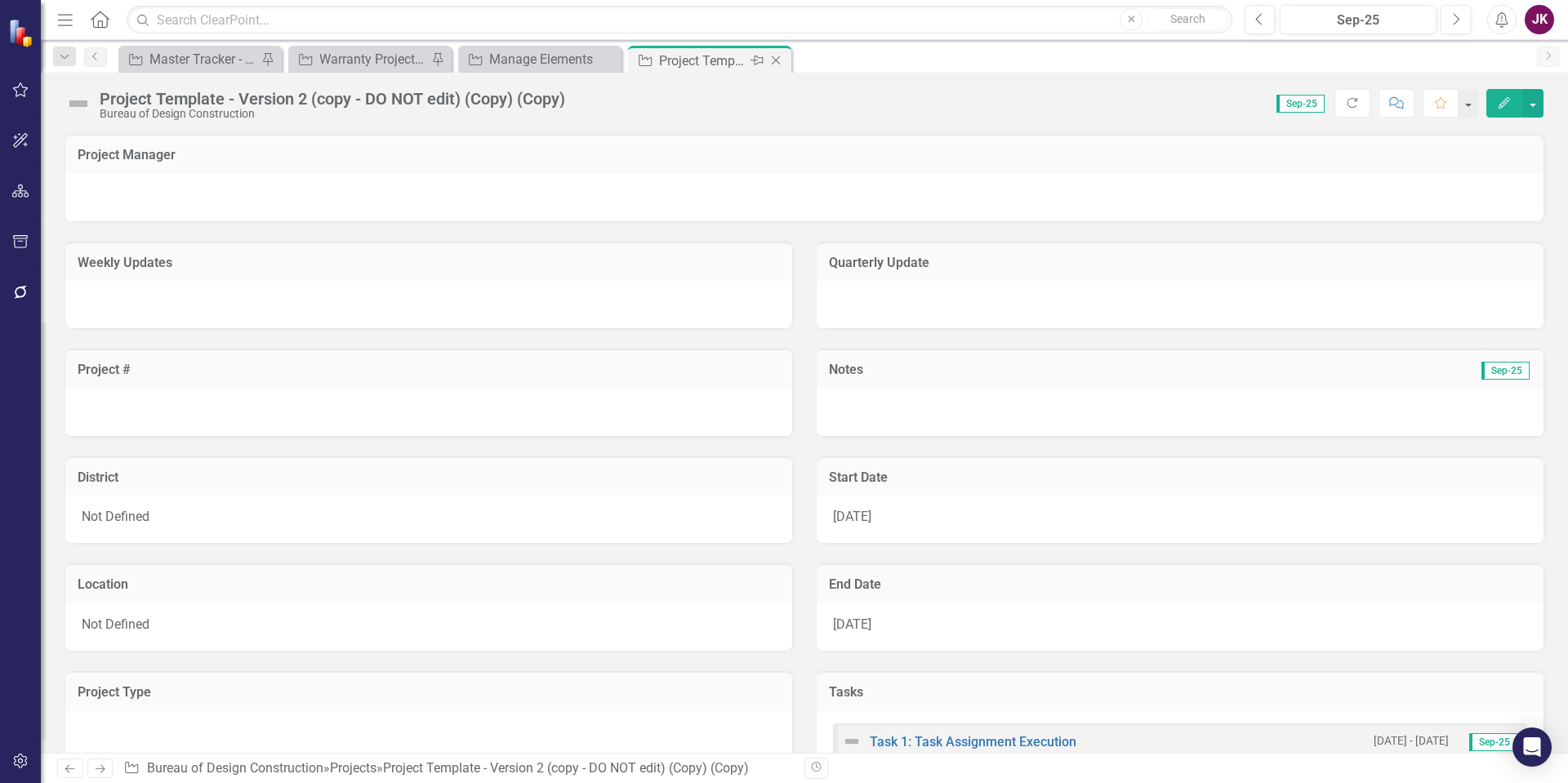
click at [778, 59] on icon "Close" at bounding box center [775, 61] width 16 height 13
click at [610, 61] on icon "Close" at bounding box center [605, 61] width 16 height 13
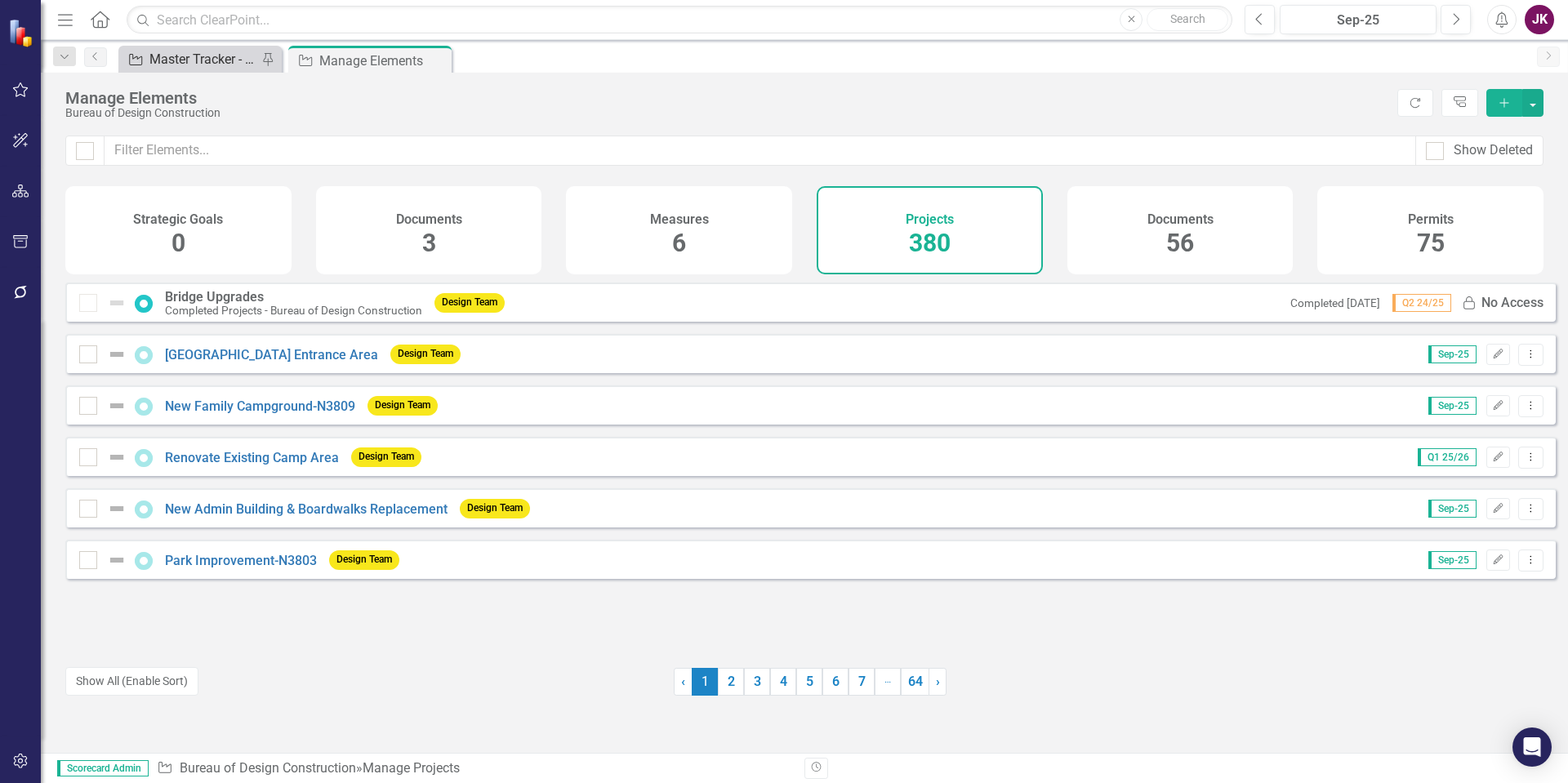
click at [199, 60] on div "Master Tracker - Current User" at bounding box center [204, 59] width 108 height 20
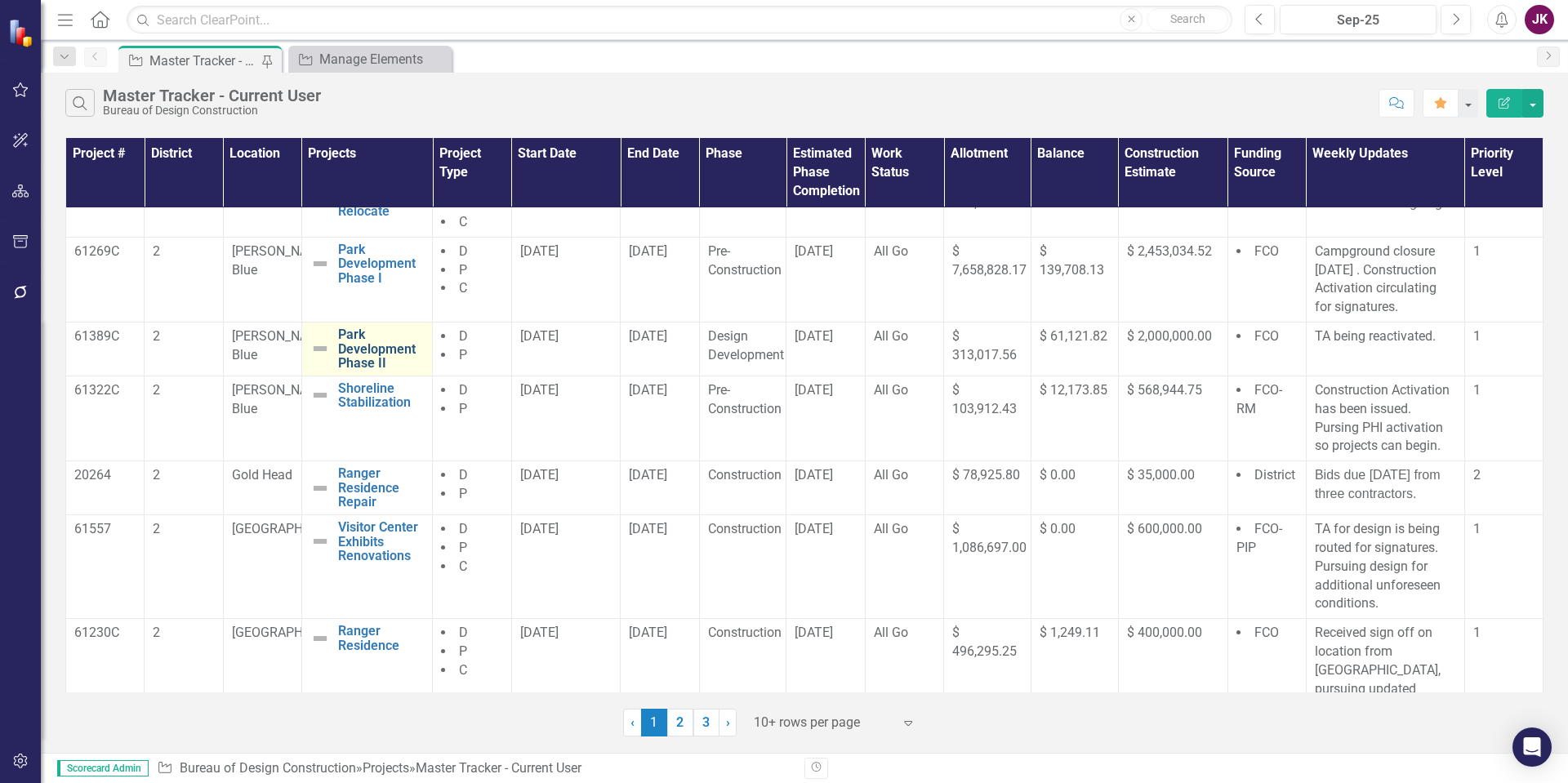
scroll to position [245, 0]
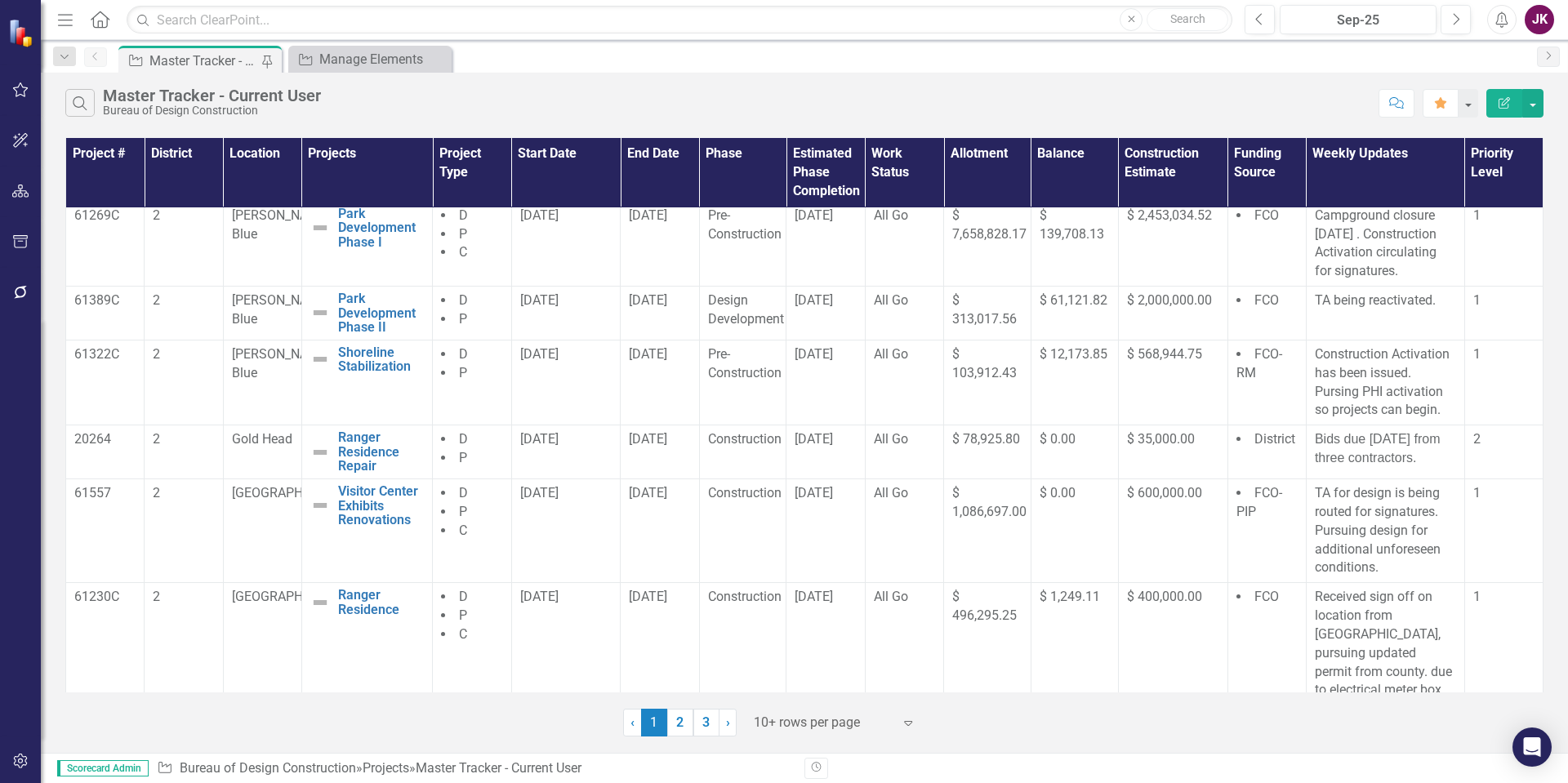
drag, startPoint x: 703, startPoint y: 722, endPoint x: 625, endPoint y: 648, distance: 107.5
click at [703, 722] on link "3" at bounding box center [706, 722] width 26 height 28
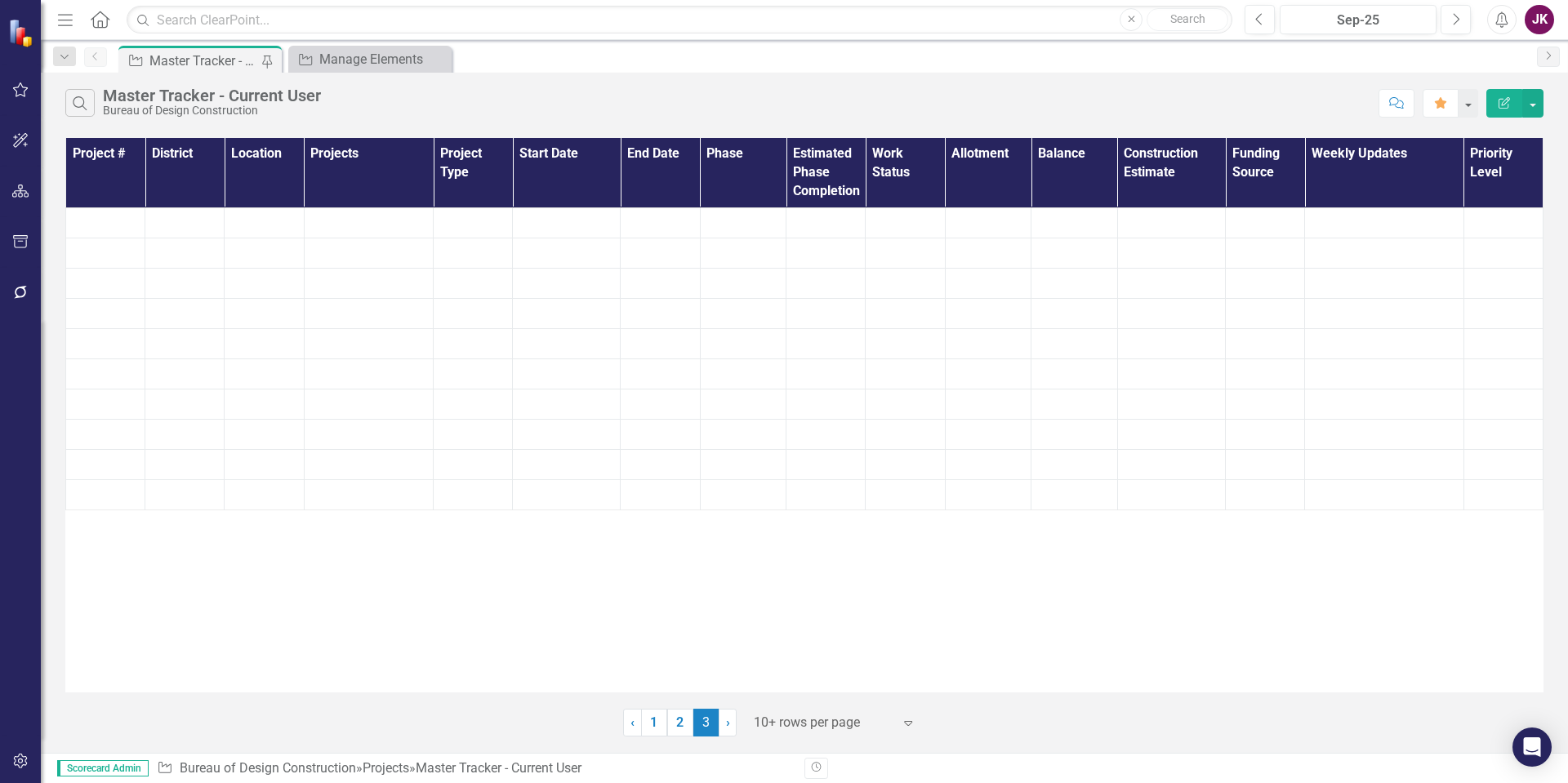
scroll to position [0, 0]
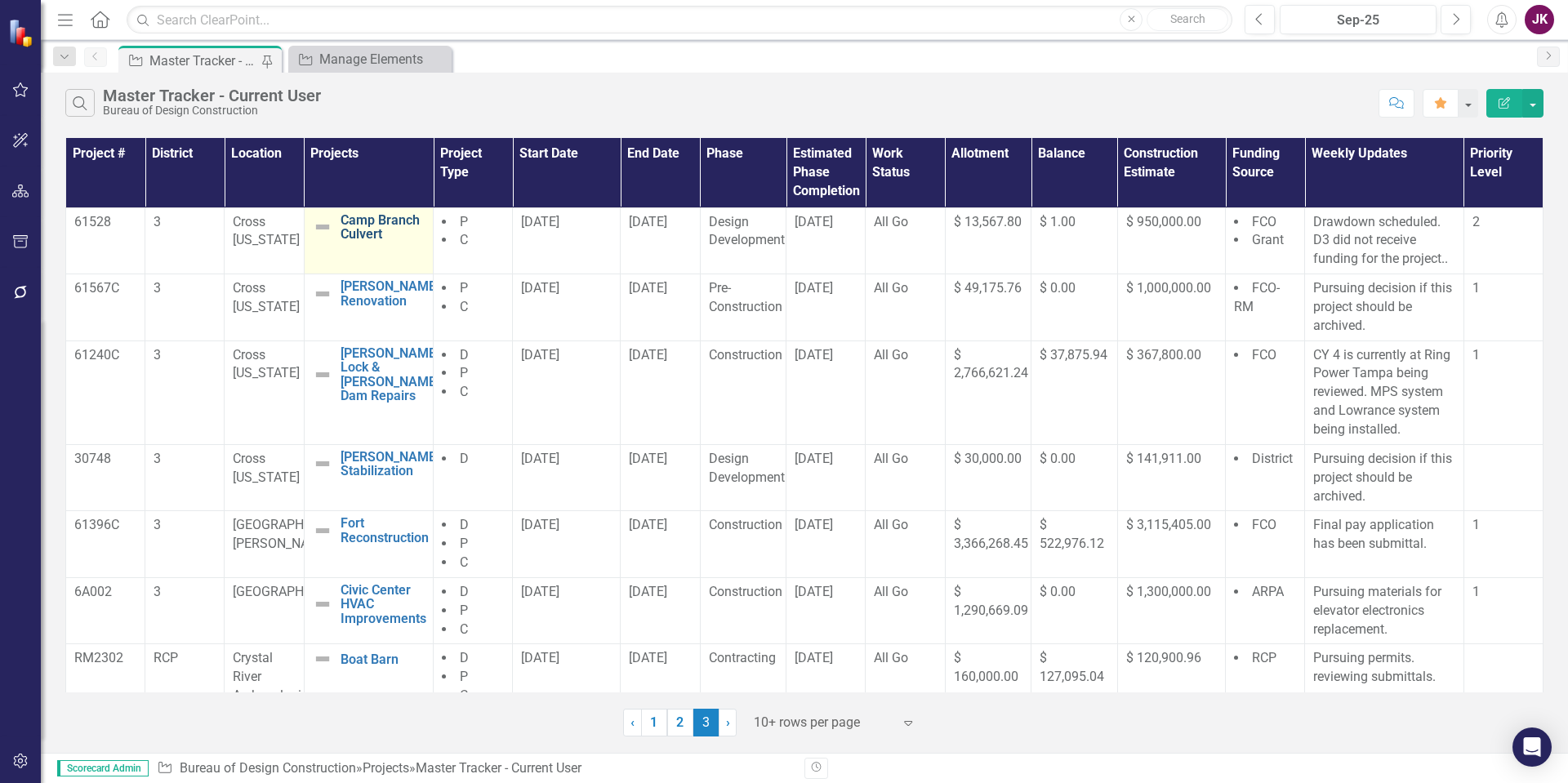
click at [372, 227] on link "Camp Branch Culvert" at bounding box center [383, 228] width 85 height 29
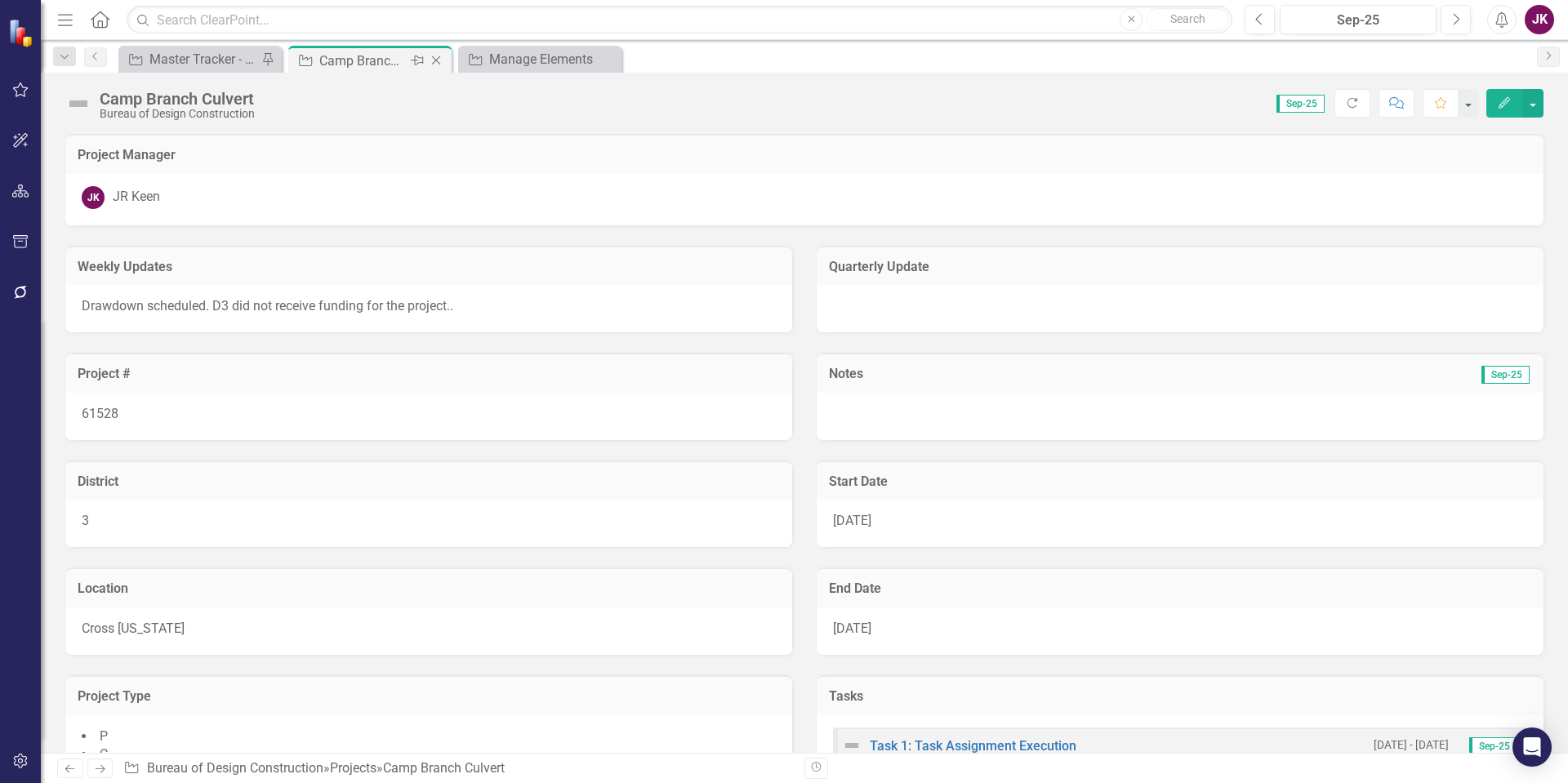
click at [435, 57] on icon "Close" at bounding box center [436, 61] width 16 height 13
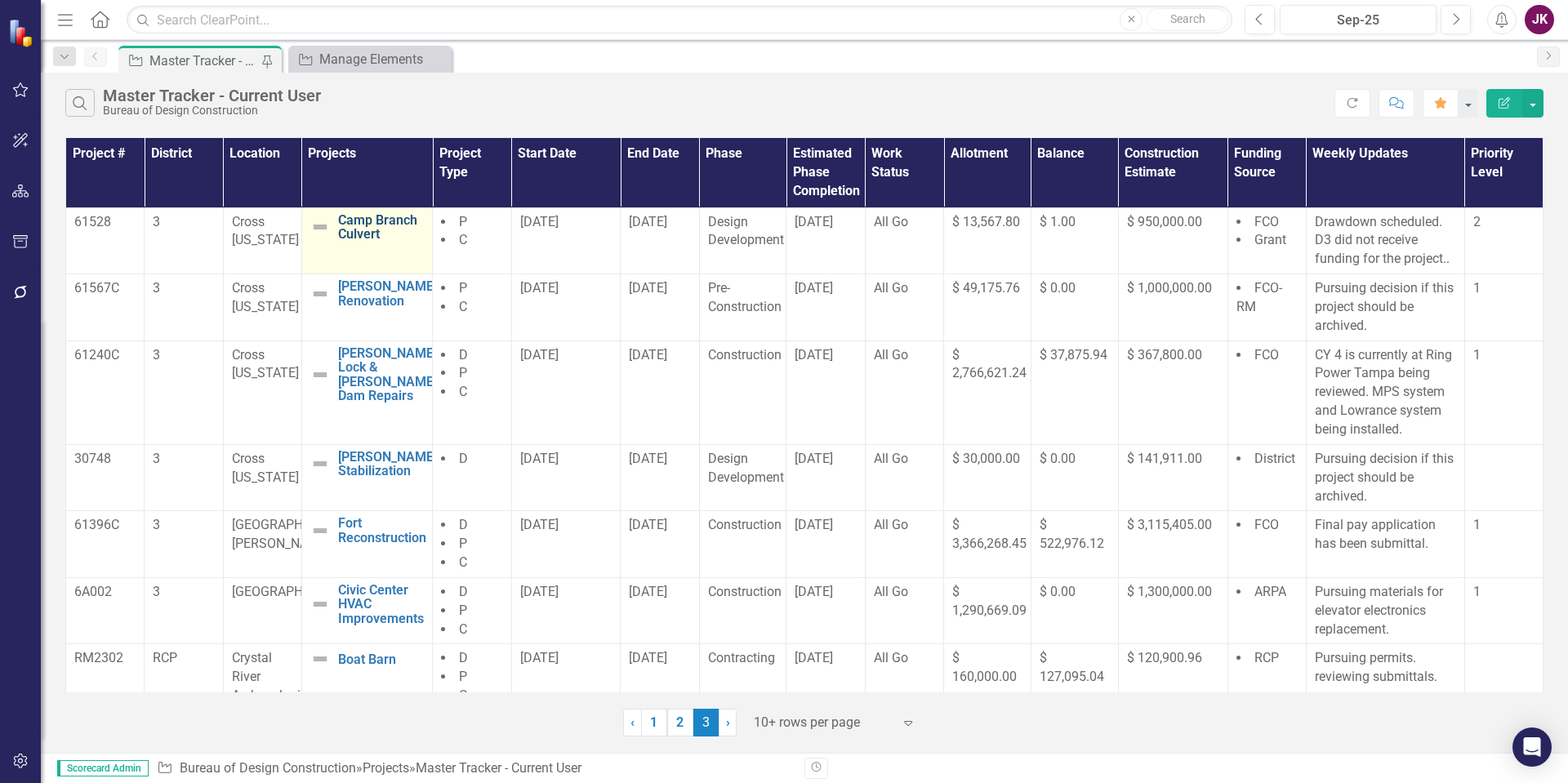
click at [356, 226] on link "Camp Branch Culvert" at bounding box center [380, 228] width 86 height 29
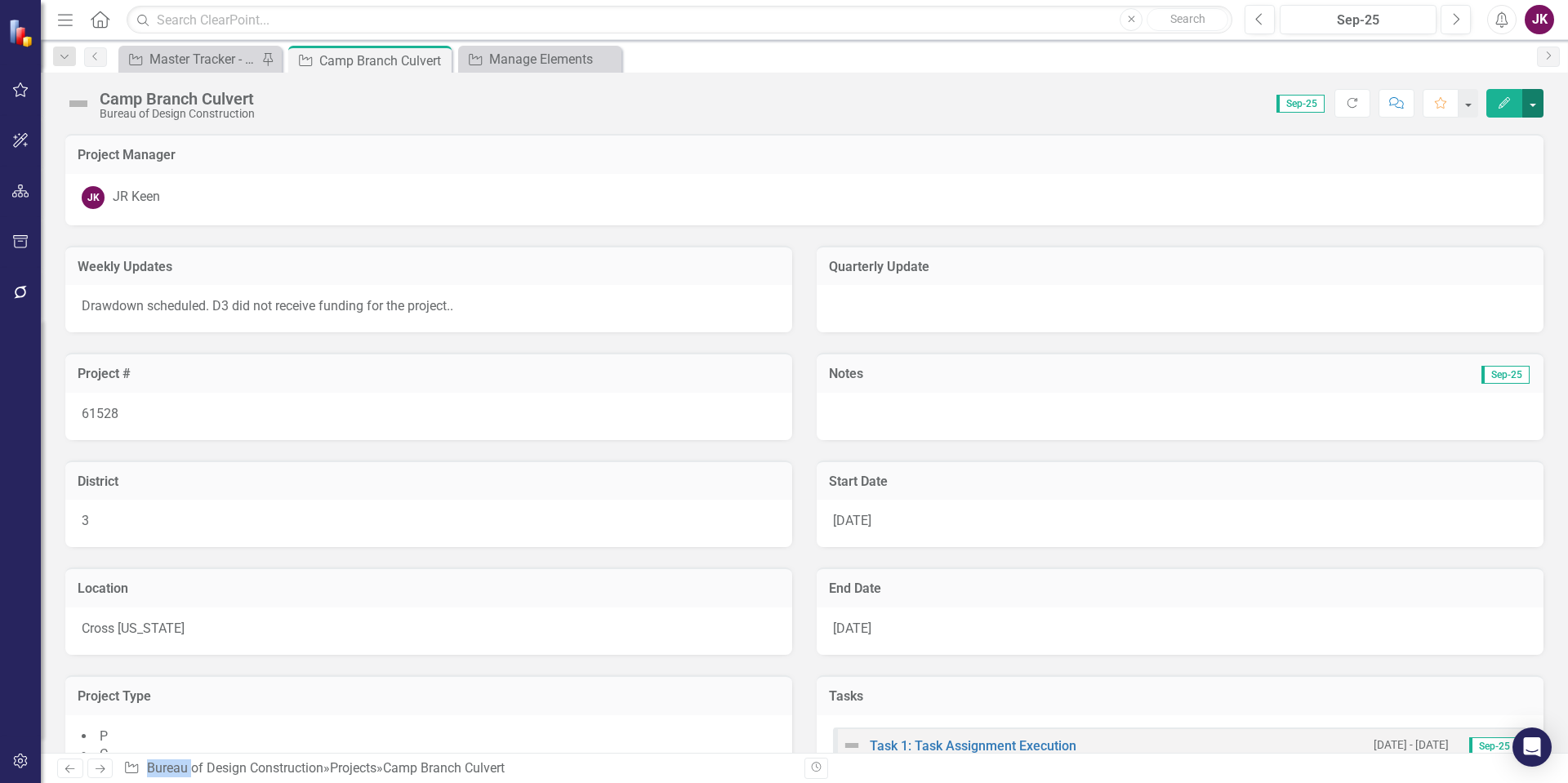
click at [1531, 96] on button "button" at bounding box center [1533, 104] width 21 height 29
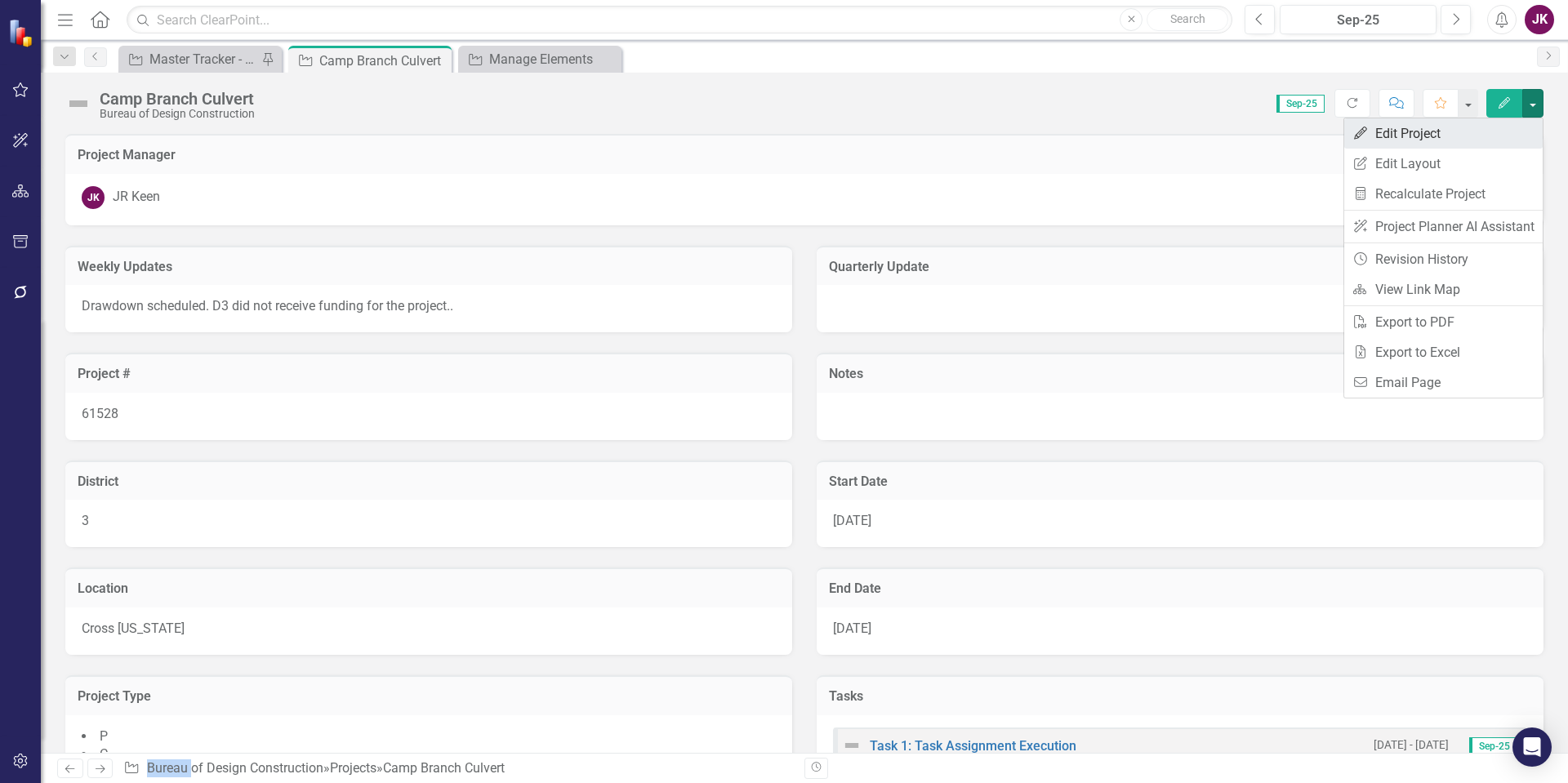
click at [1428, 140] on link "Edit Edit Project" at bounding box center [1444, 133] width 199 height 30
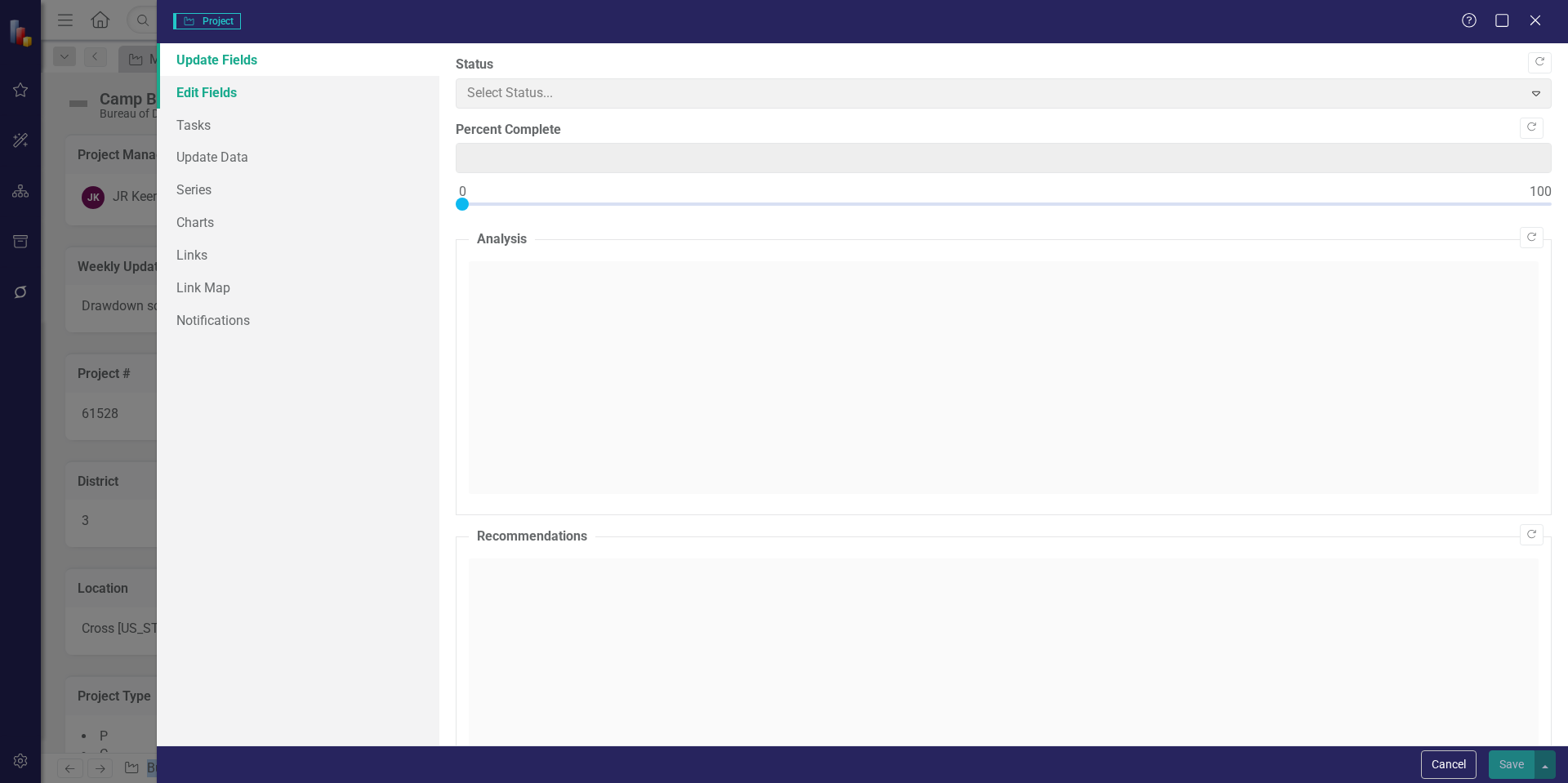
click at [234, 95] on link "Edit Fields" at bounding box center [298, 92] width 282 height 33
type input "0"
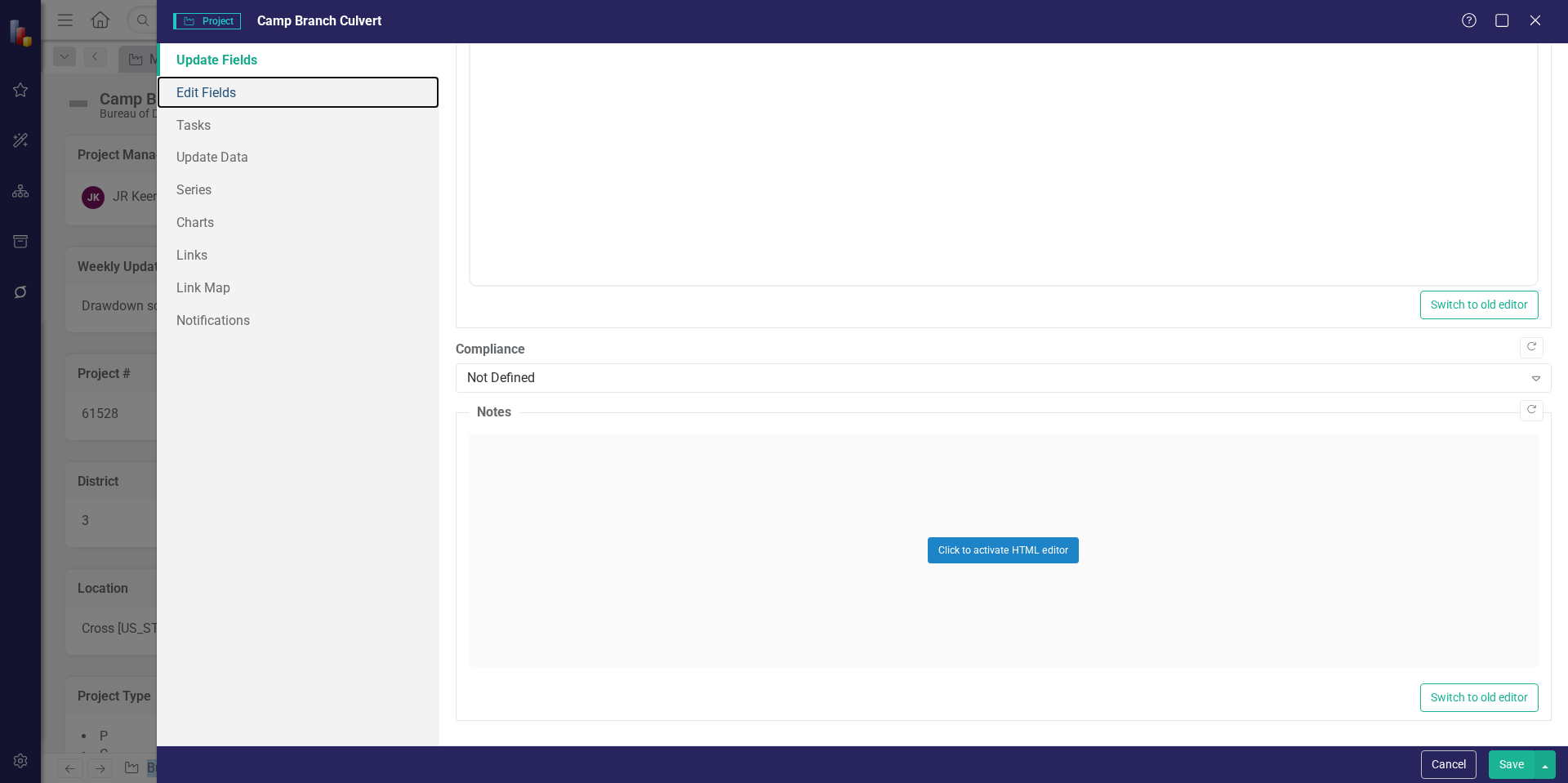
scroll to position [468, 0]
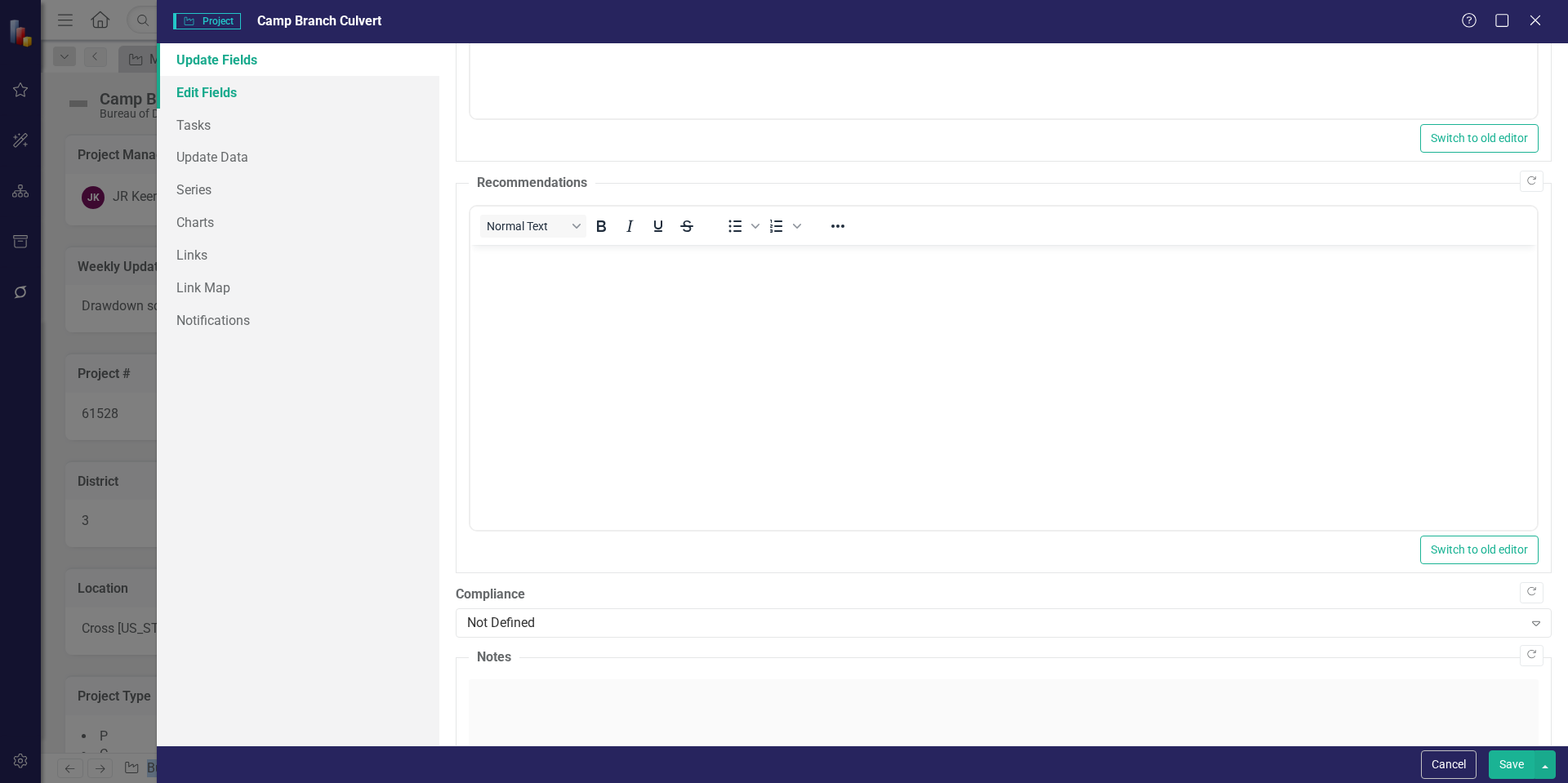
click at [240, 86] on link "Edit Fields" at bounding box center [298, 92] width 282 height 33
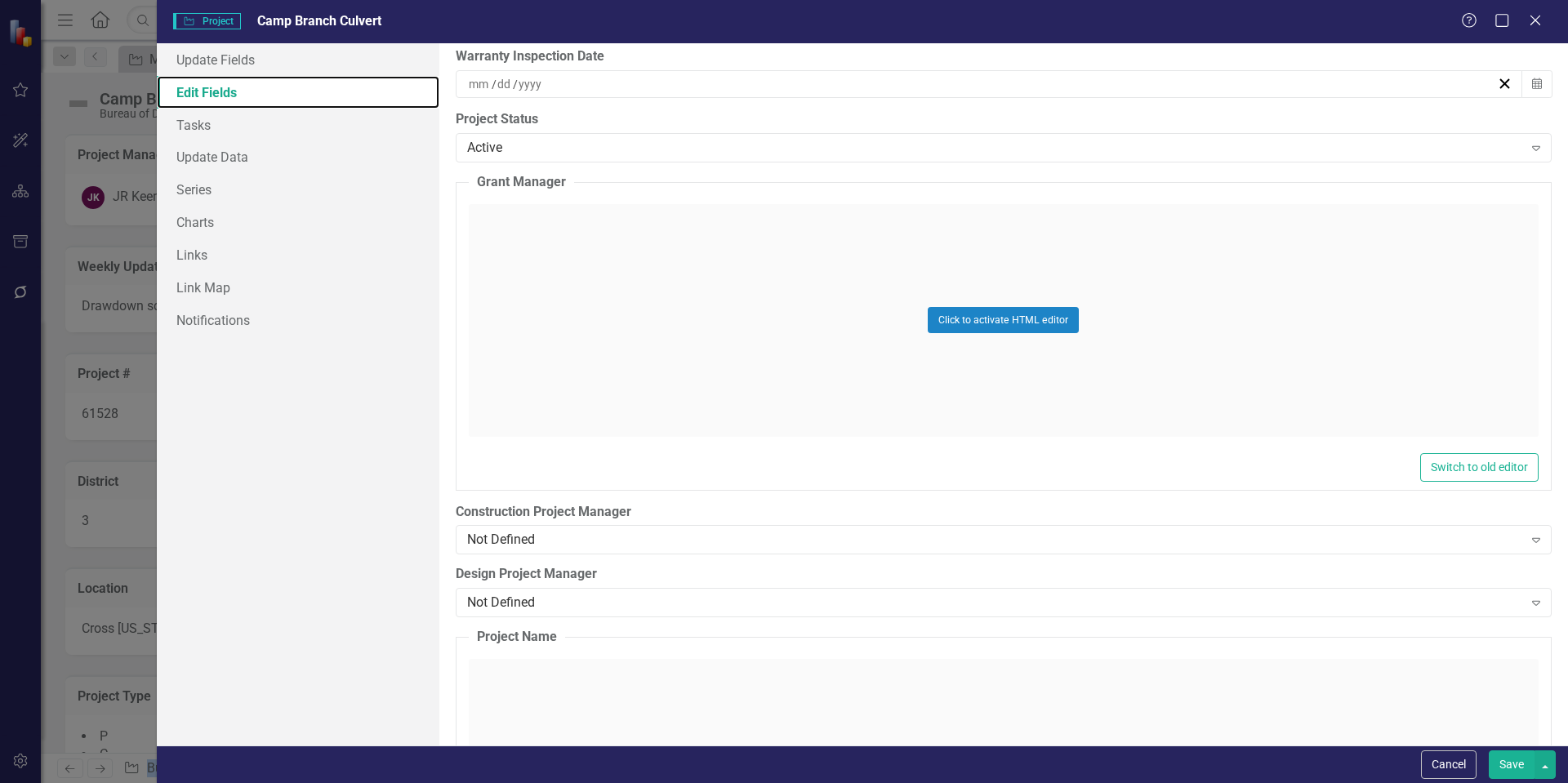
scroll to position [4737, 0]
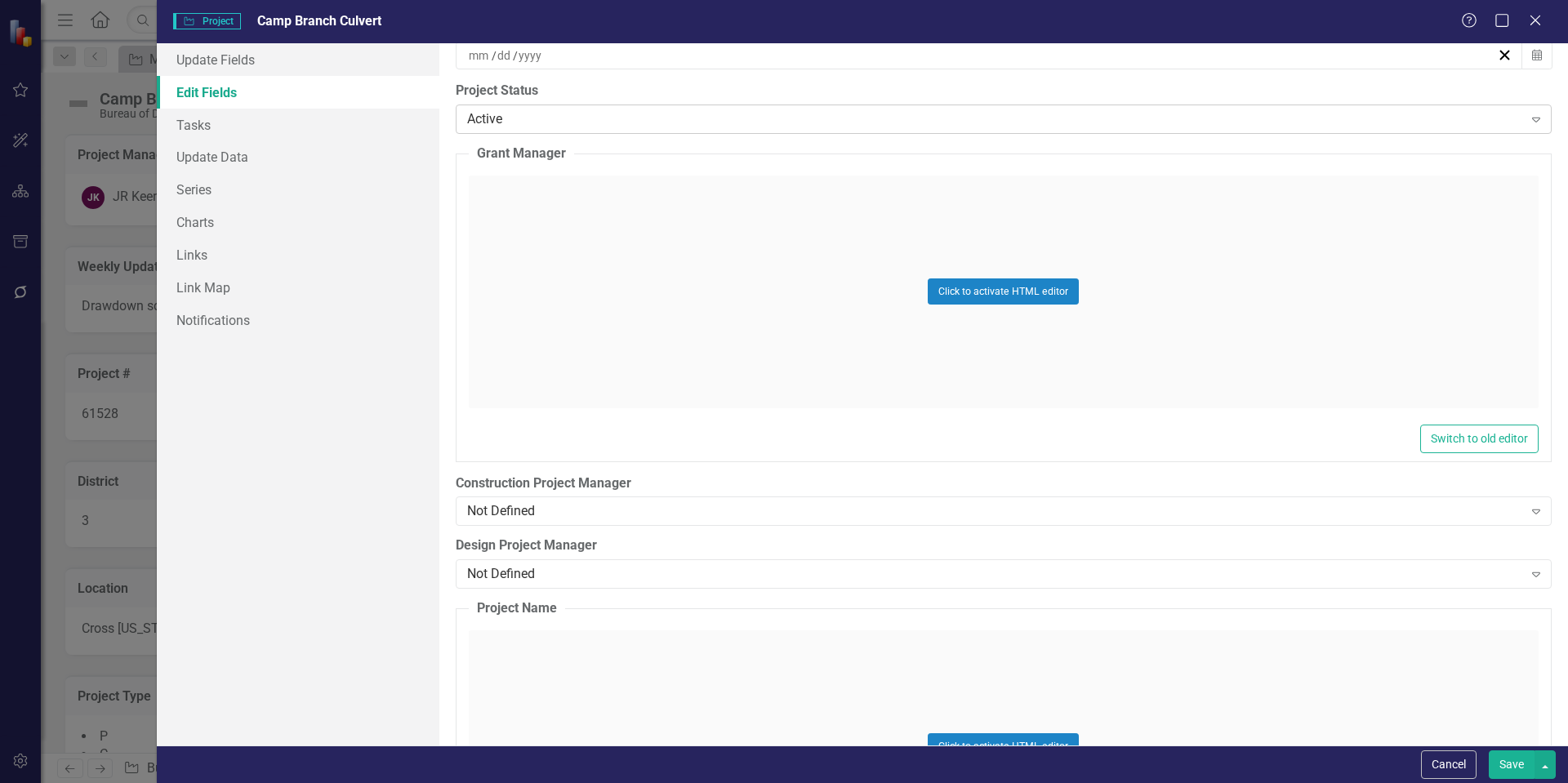
click at [551, 133] on div "Active Expand" at bounding box center [1003, 119] width 1096 height 30
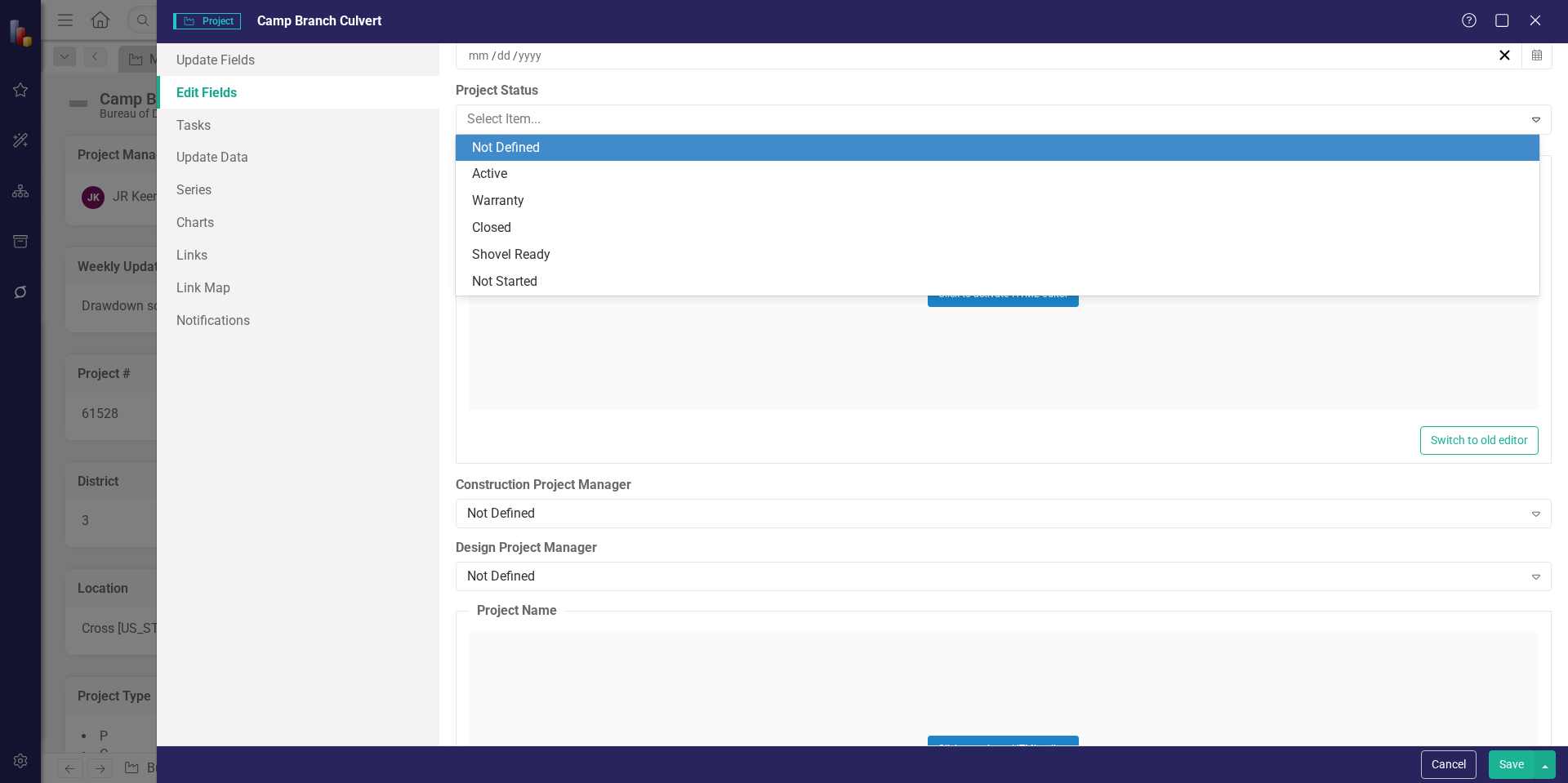
click at [515, 151] on div "Not Defined" at bounding box center [1000, 149] width 1058 height 19
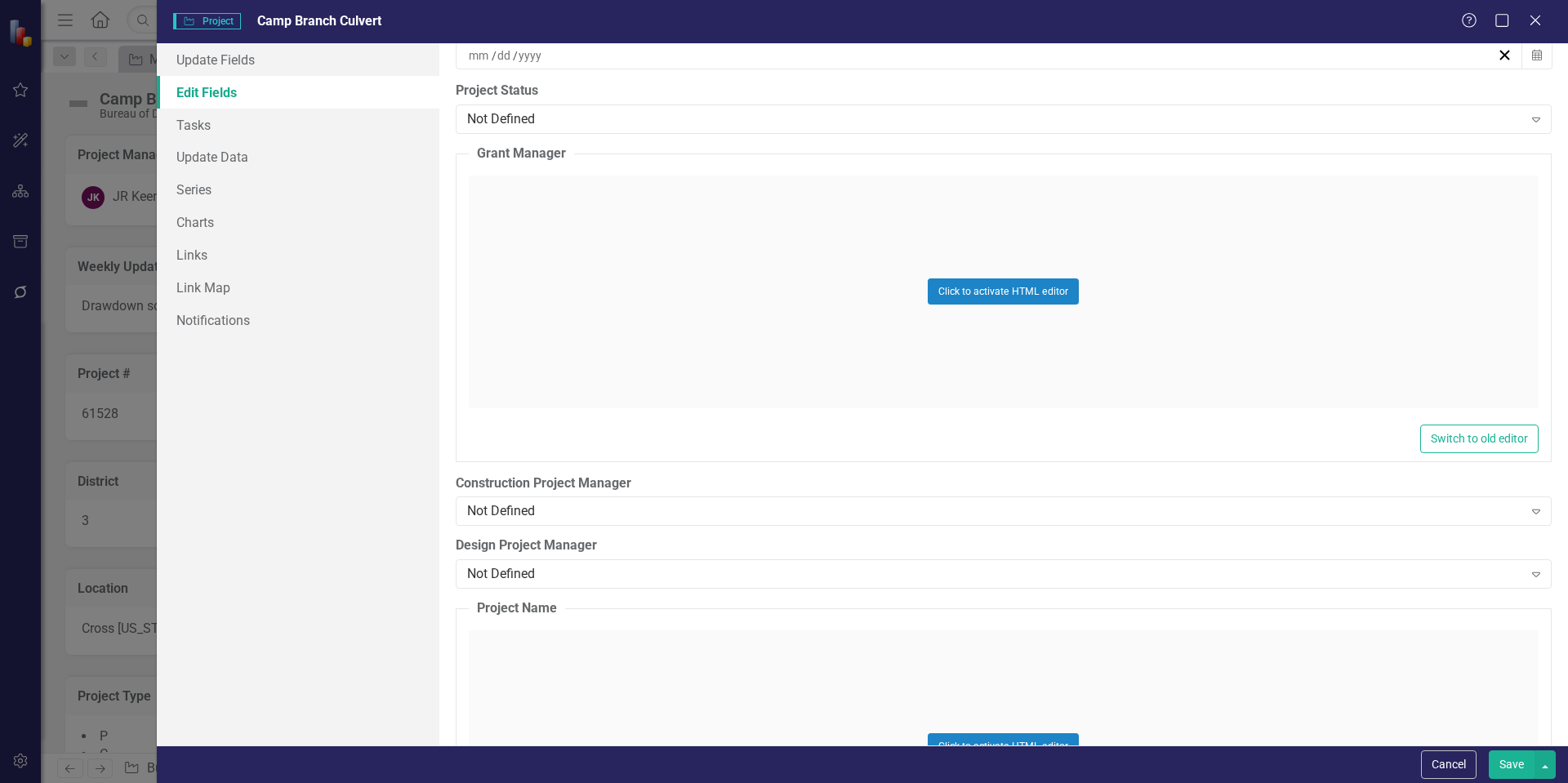
click at [452, 139] on div "ClearPoint Can Do More! How ClearPoint Can Help Close Enterprise plans can auto…" at bounding box center [1003, 394] width 1129 height 702
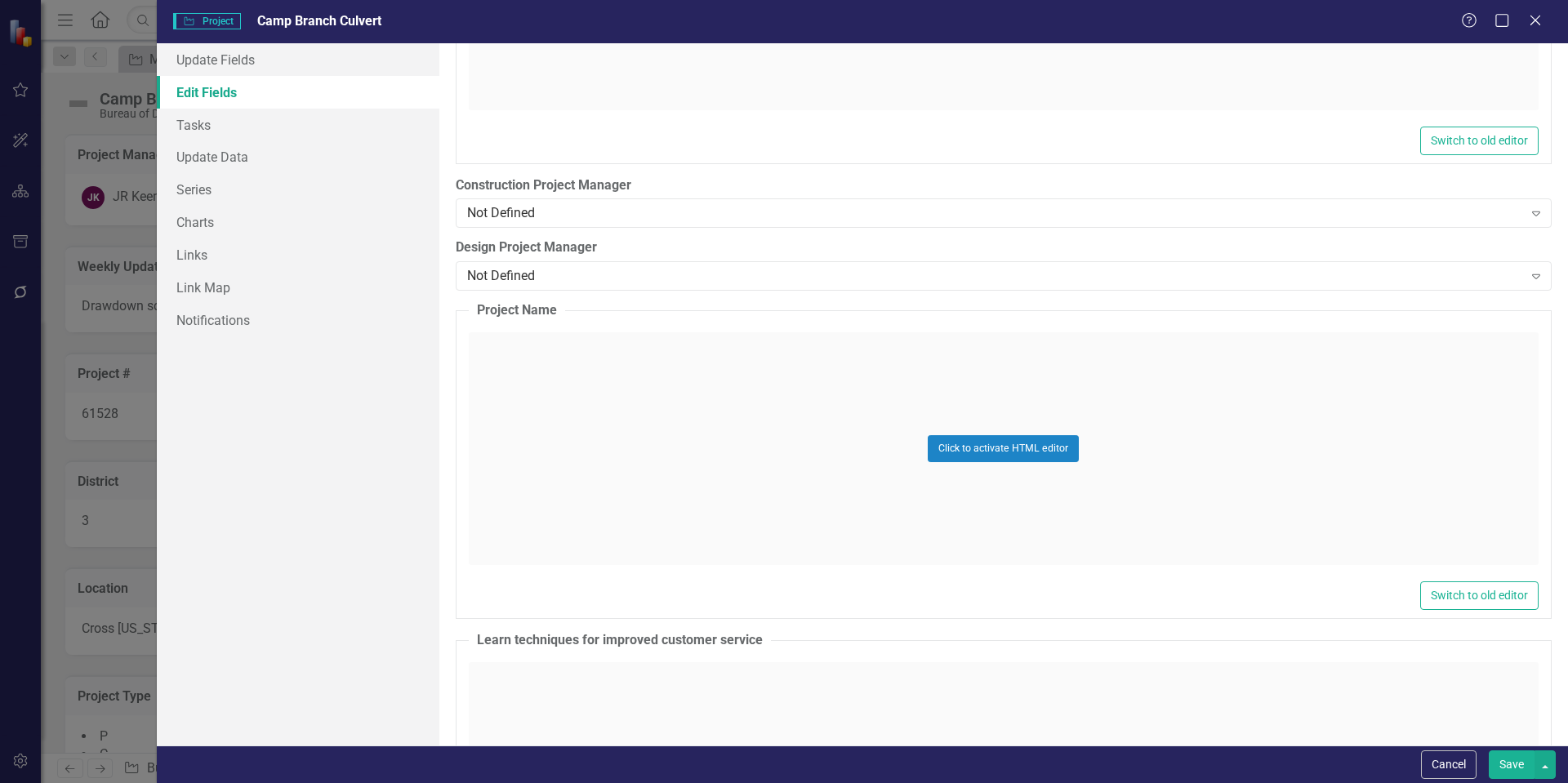
scroll to position [5065, 0]
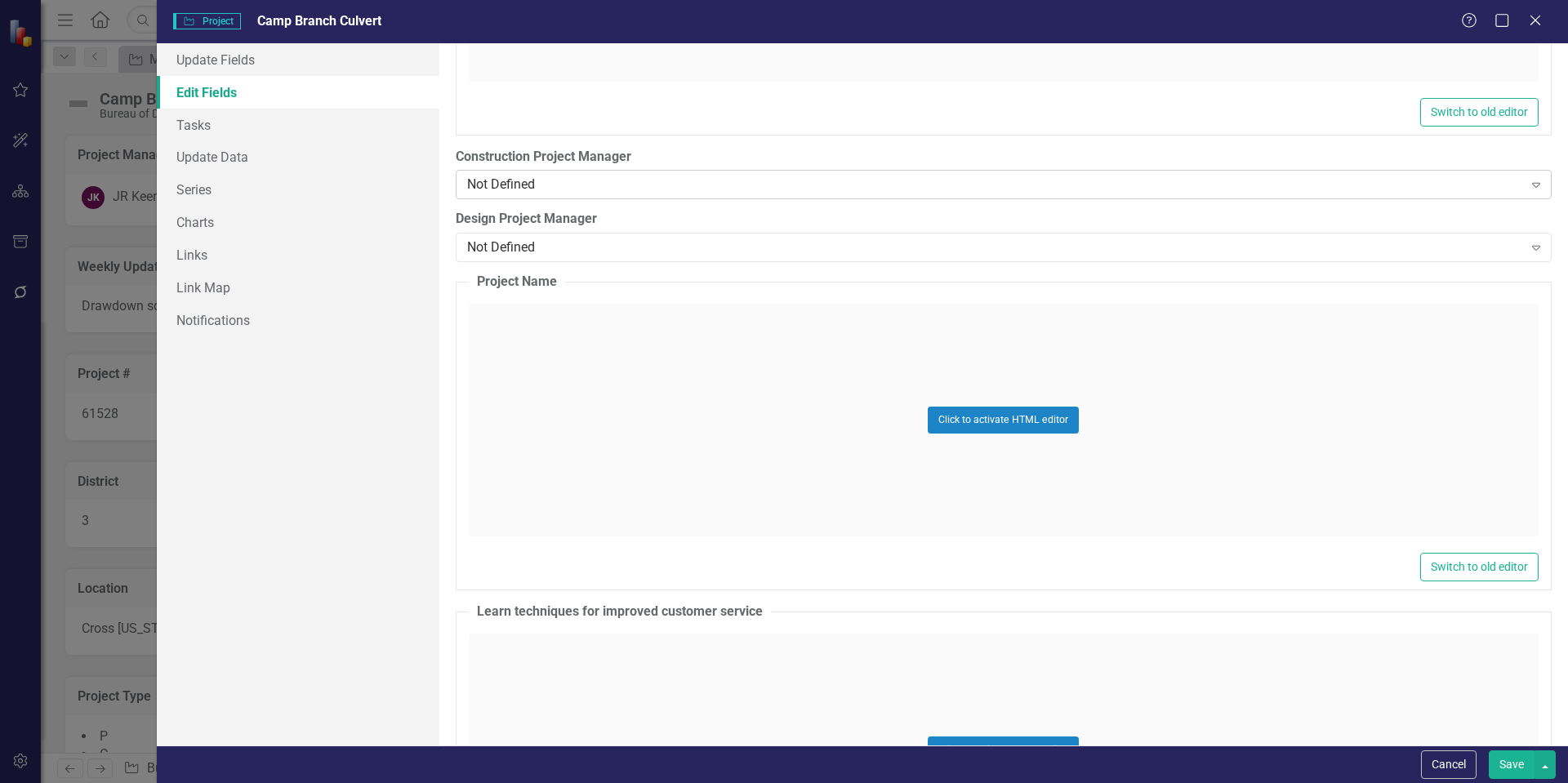
click at [551, 185] on div "Not Defined" at bounding box center [994, 185] width 1056 height 19
click at [553, 185] on div "Not Defined" at bounding box center [994, 185] width 1056 height 19
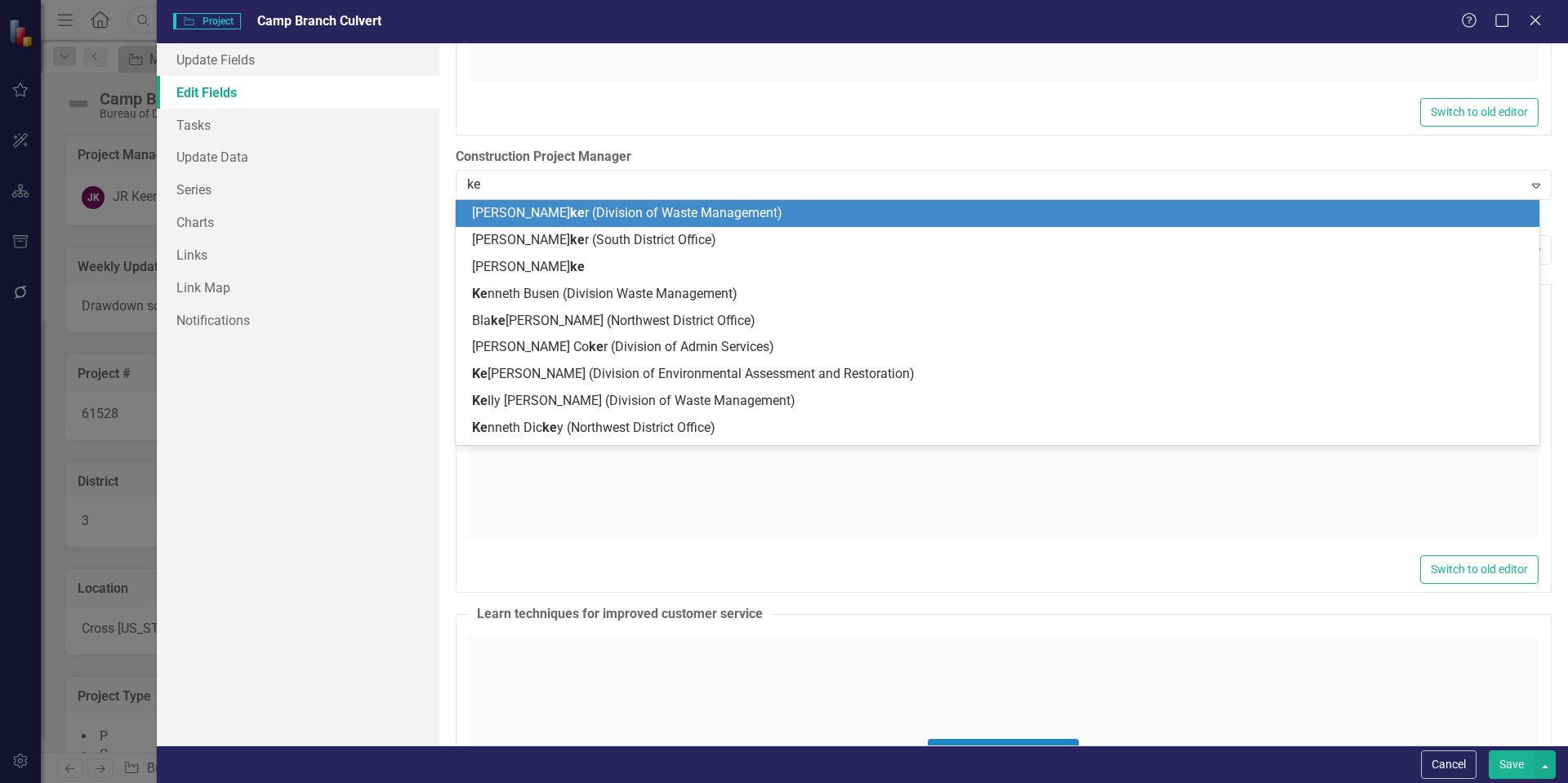
type input "kee"
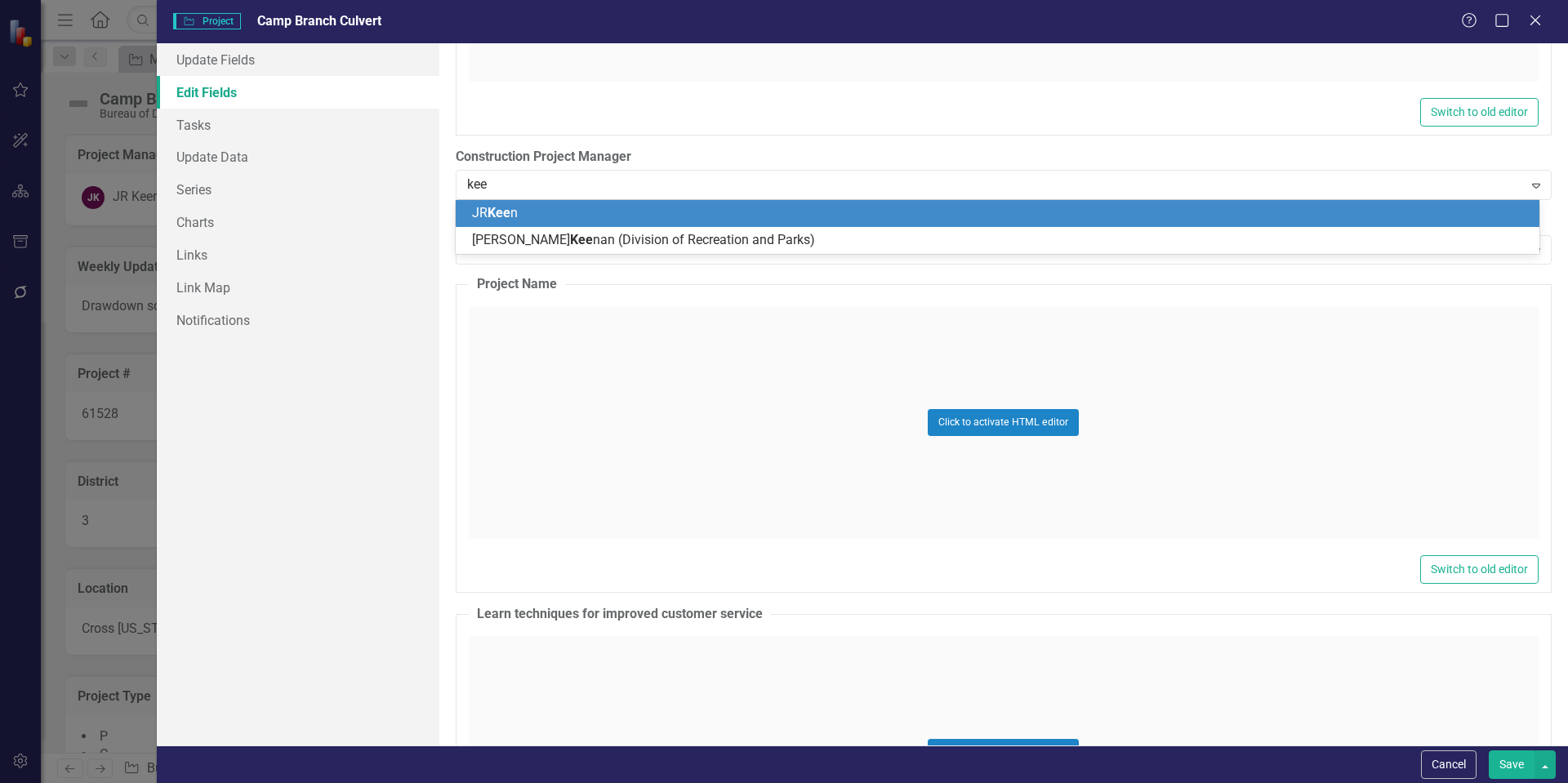
click at [531, 210] on div "JR Kee n" at bounding box center [1000, 214] width 1058 height 19
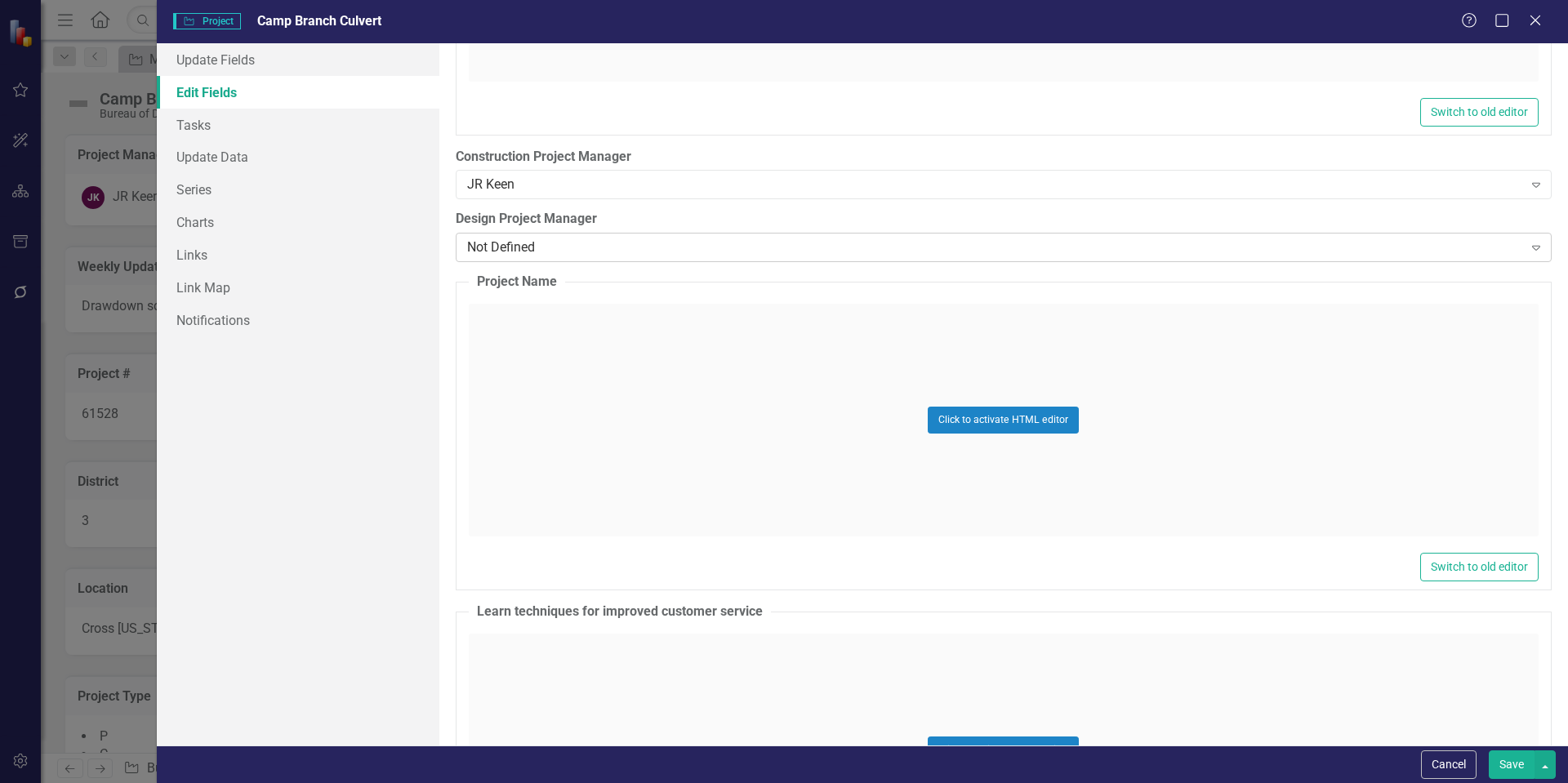
click at [540, 243] on div "Not Defined" at bounding box center [994, 248] width 1056 height 19
click at [543, 244] on div "Not Defined" at bounding box center [994, 248] width 1056 height 19
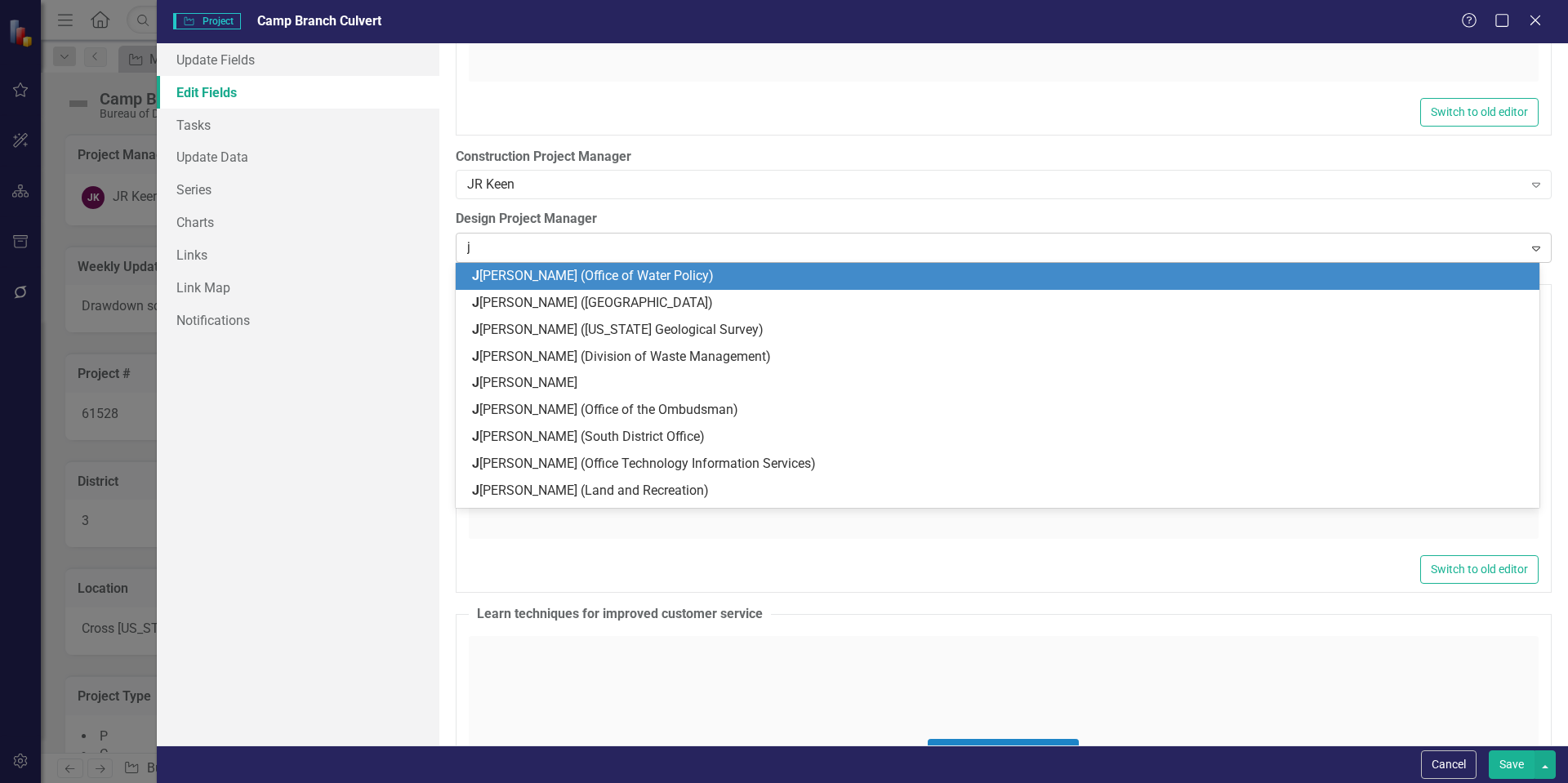
type input "jr"
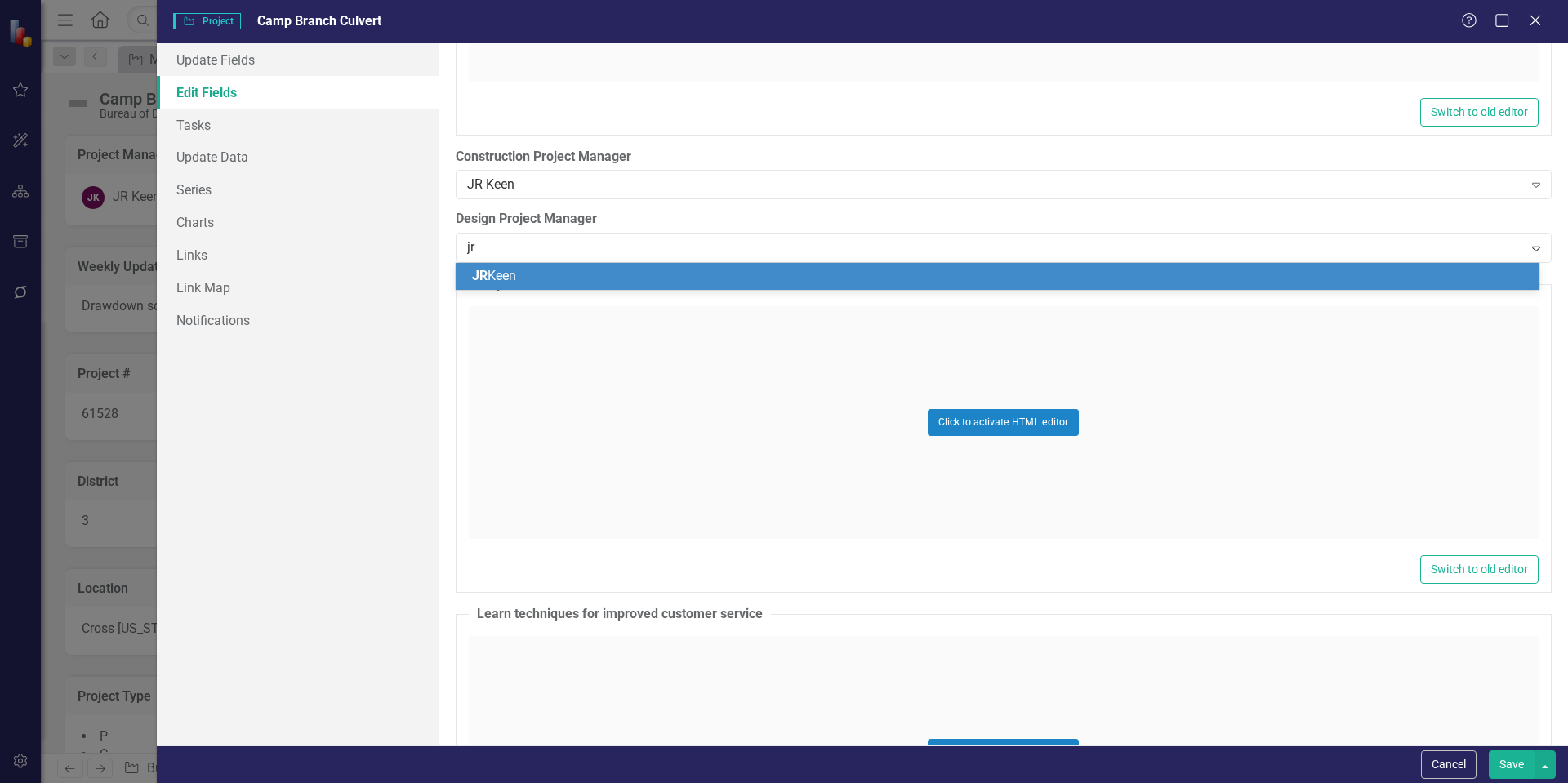
click at [529, 275] on div "JR Keen" at bounding box center [1000, 277] width 1058 height 19
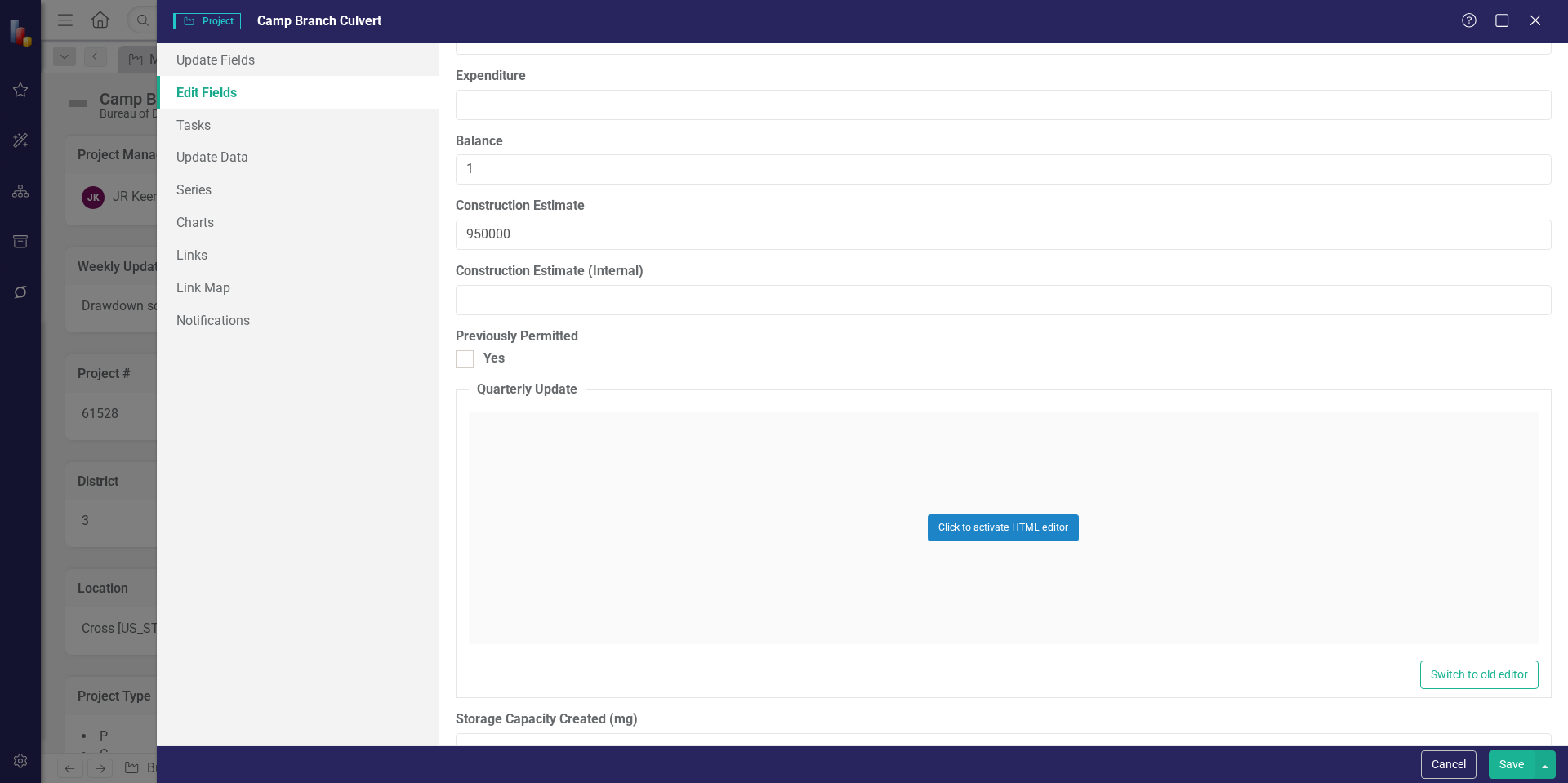
scroll to position [13478, 0]
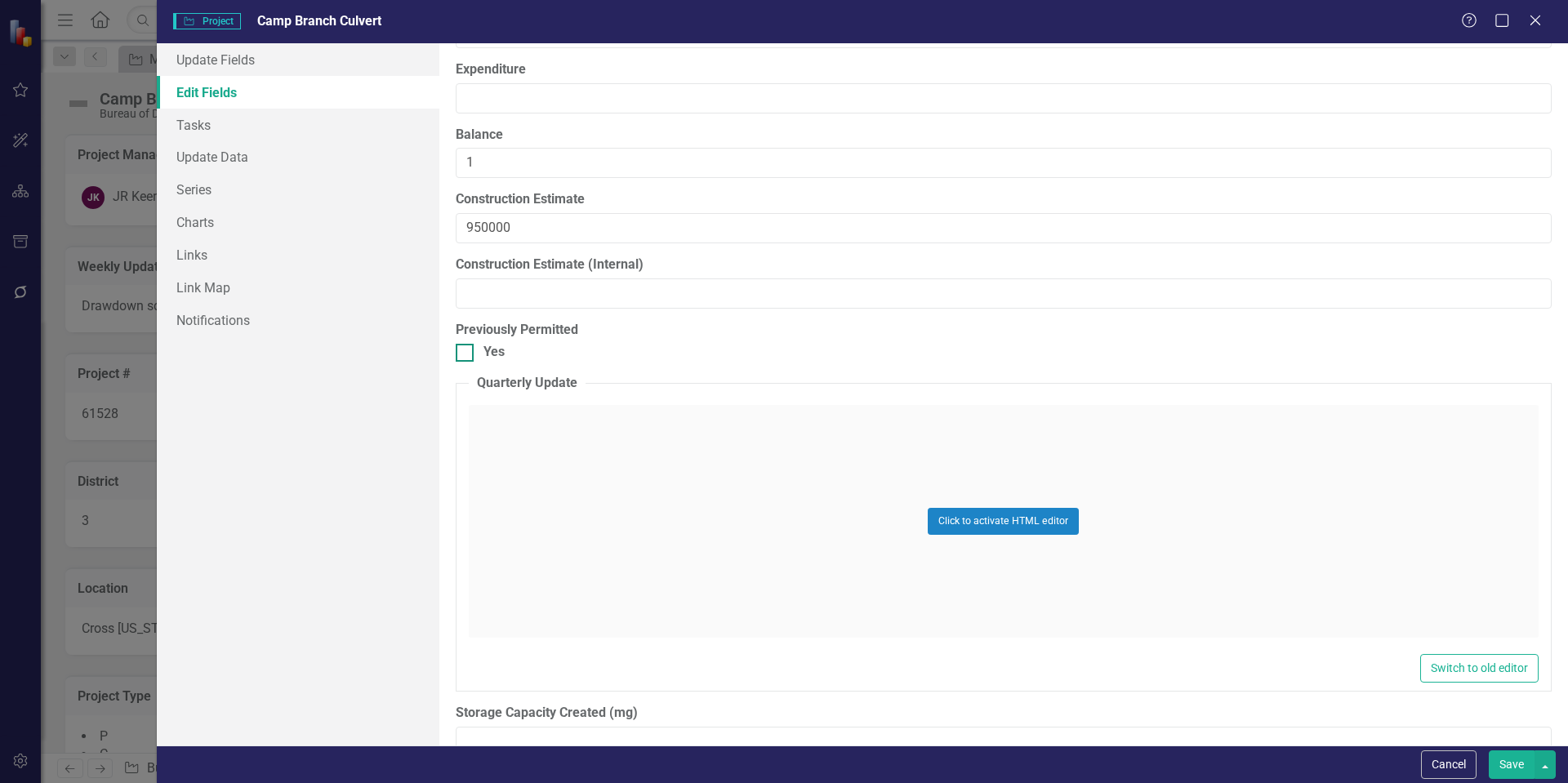
click at [466, 357] on div at bounding box center [464, 353] width 18 height 18
click at [466, 355] on input "Yes" at bounding box center [460, 349] width 11 height 11
checkbox input "true"
click at [1542, 24] on icon "Close" at bounding box center [1534, 20] width 20 height 15
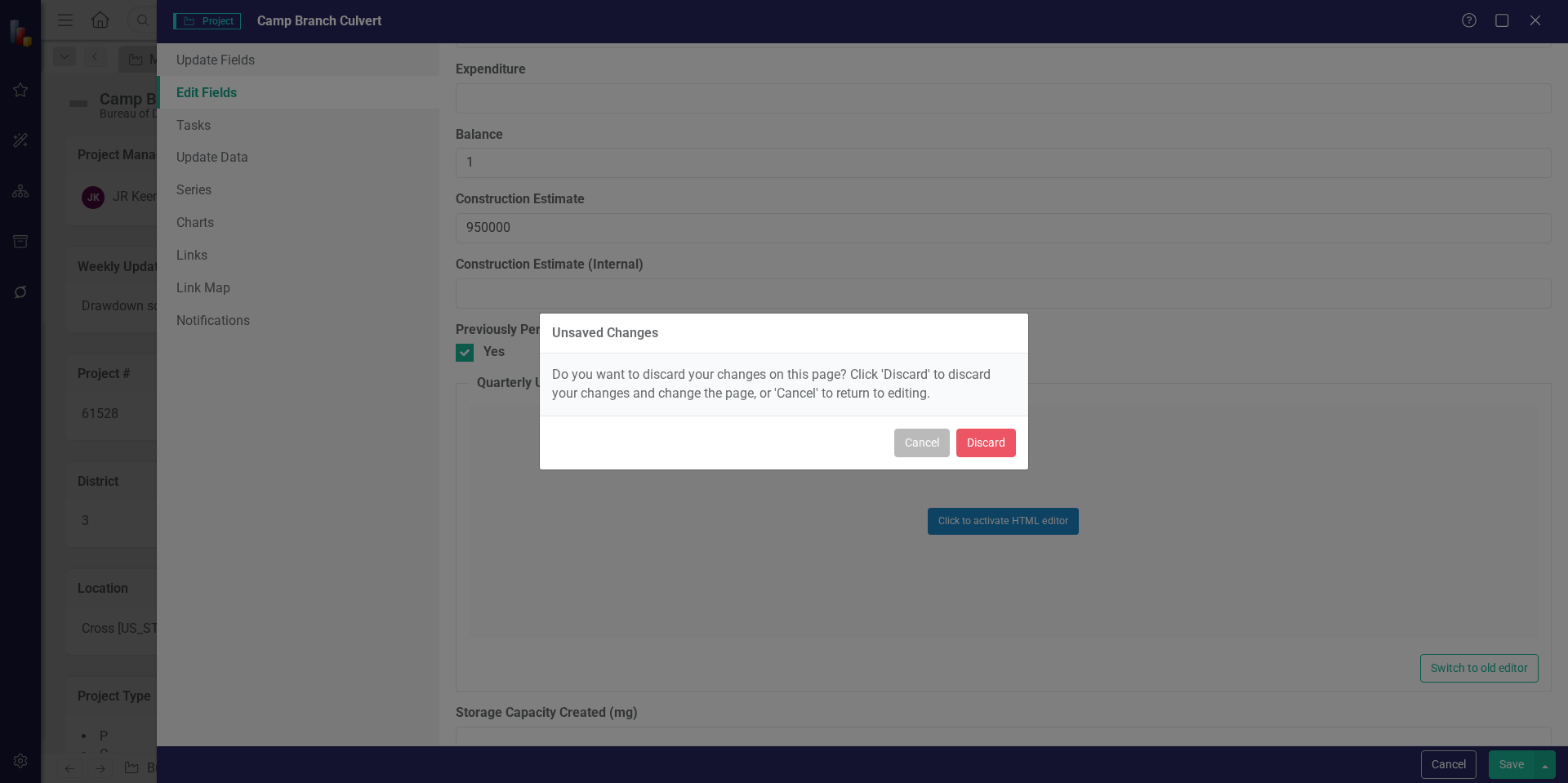
click at [929, 450] on button "Cancel" at bounding box center [922, 443] width 56 height 29
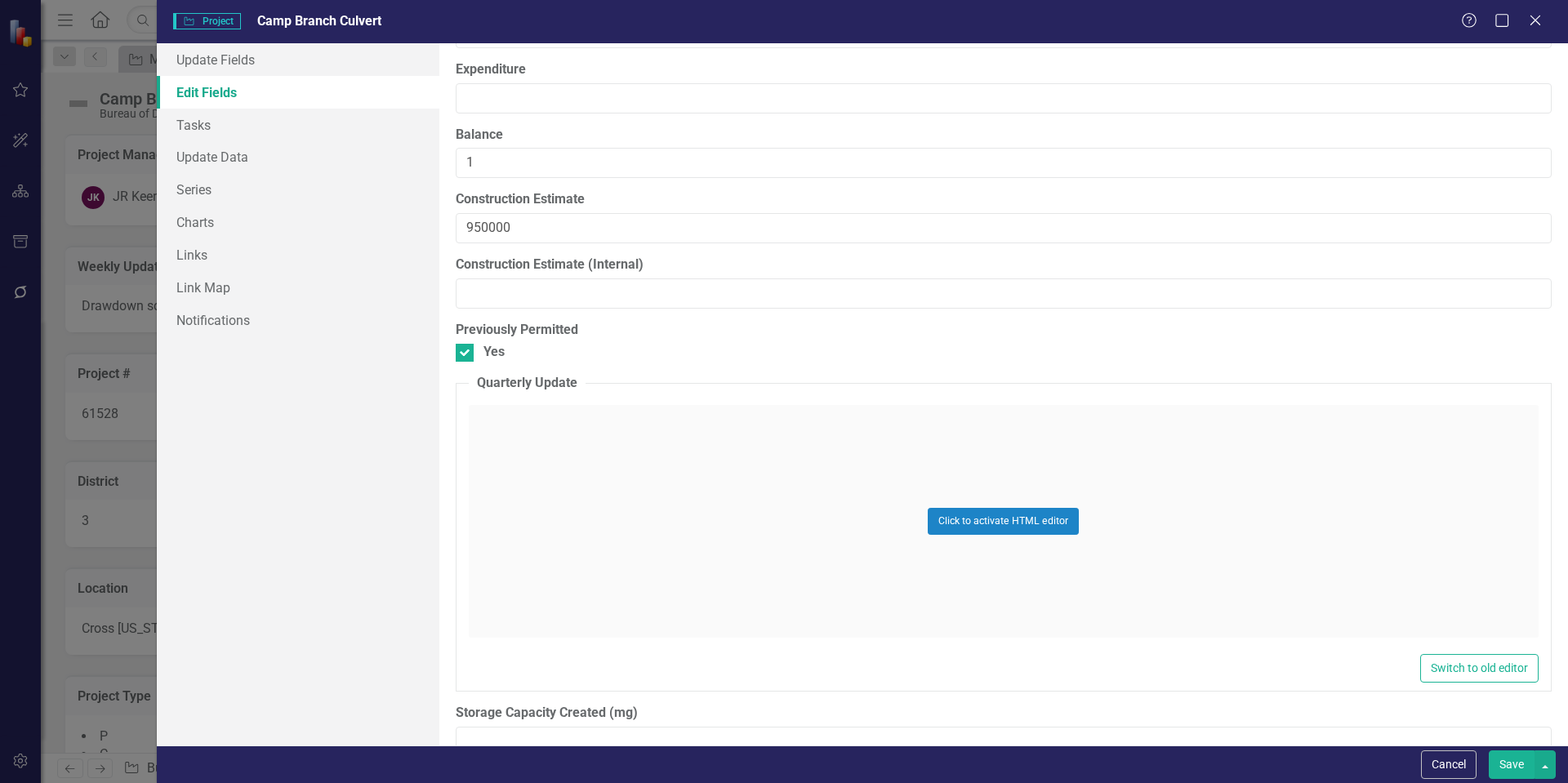
click at [1515, 756] on button "Save" at bounding box center [1512, 765] width 46 height 29
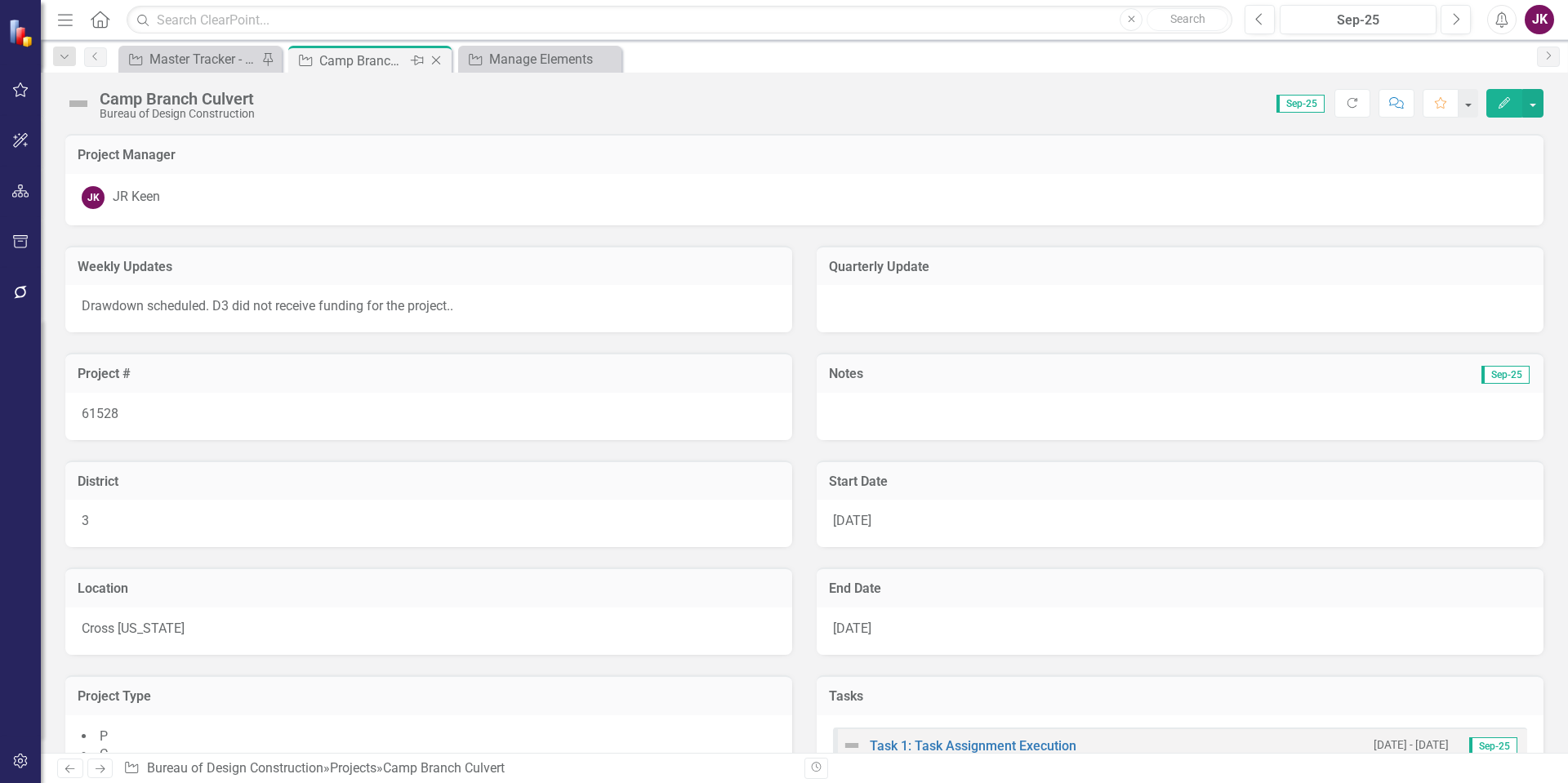
click at [439, 56] on icon "Close" at bounding box center [436, 61] width 16 height 13
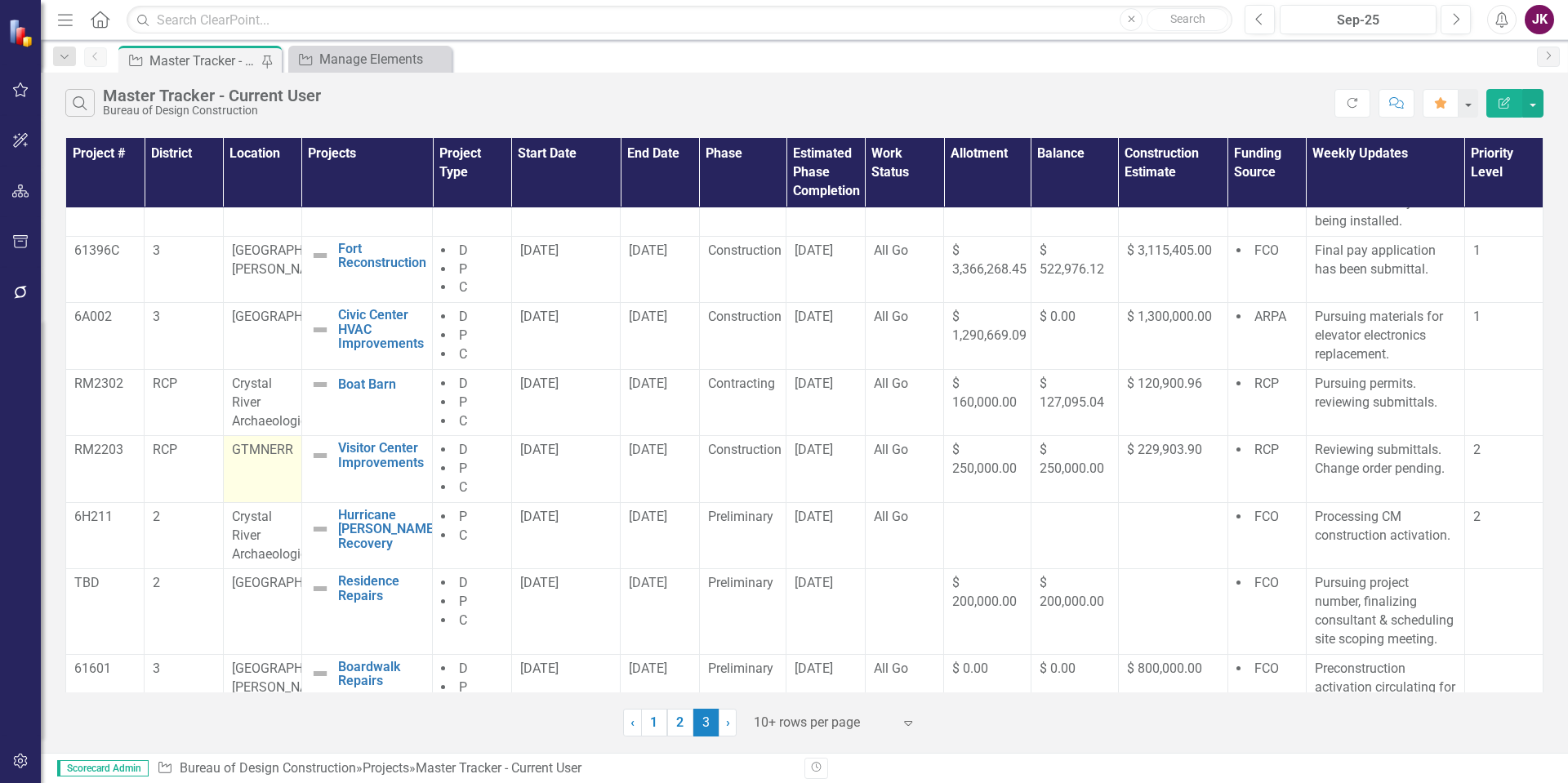
scroll to position [104, 0]
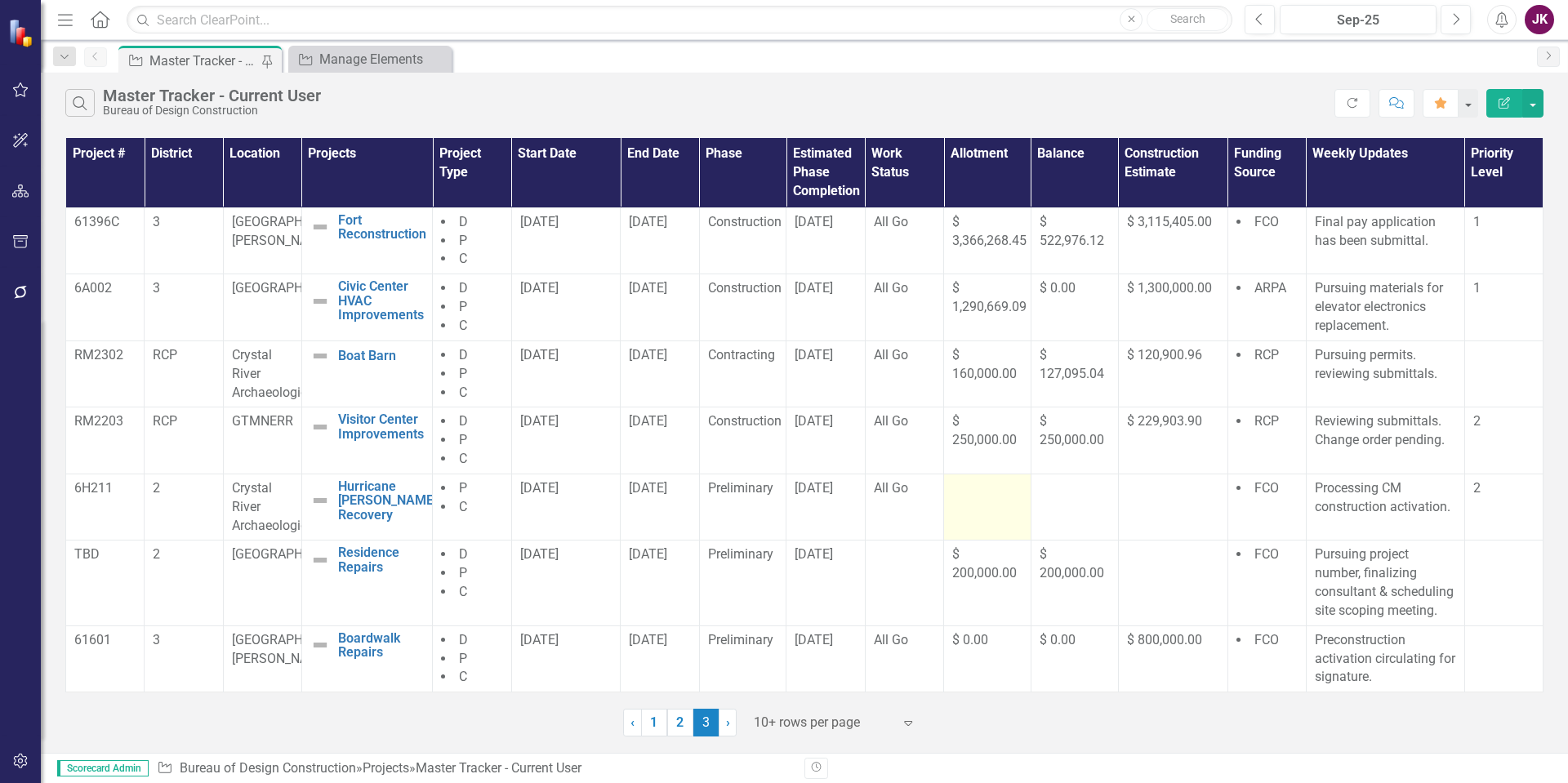
click at [978, 504] on td at bounding box center [988, 507] width 87 height 67
click at [981, 511] on td at bounding box center [988, 507] width 87 height 67
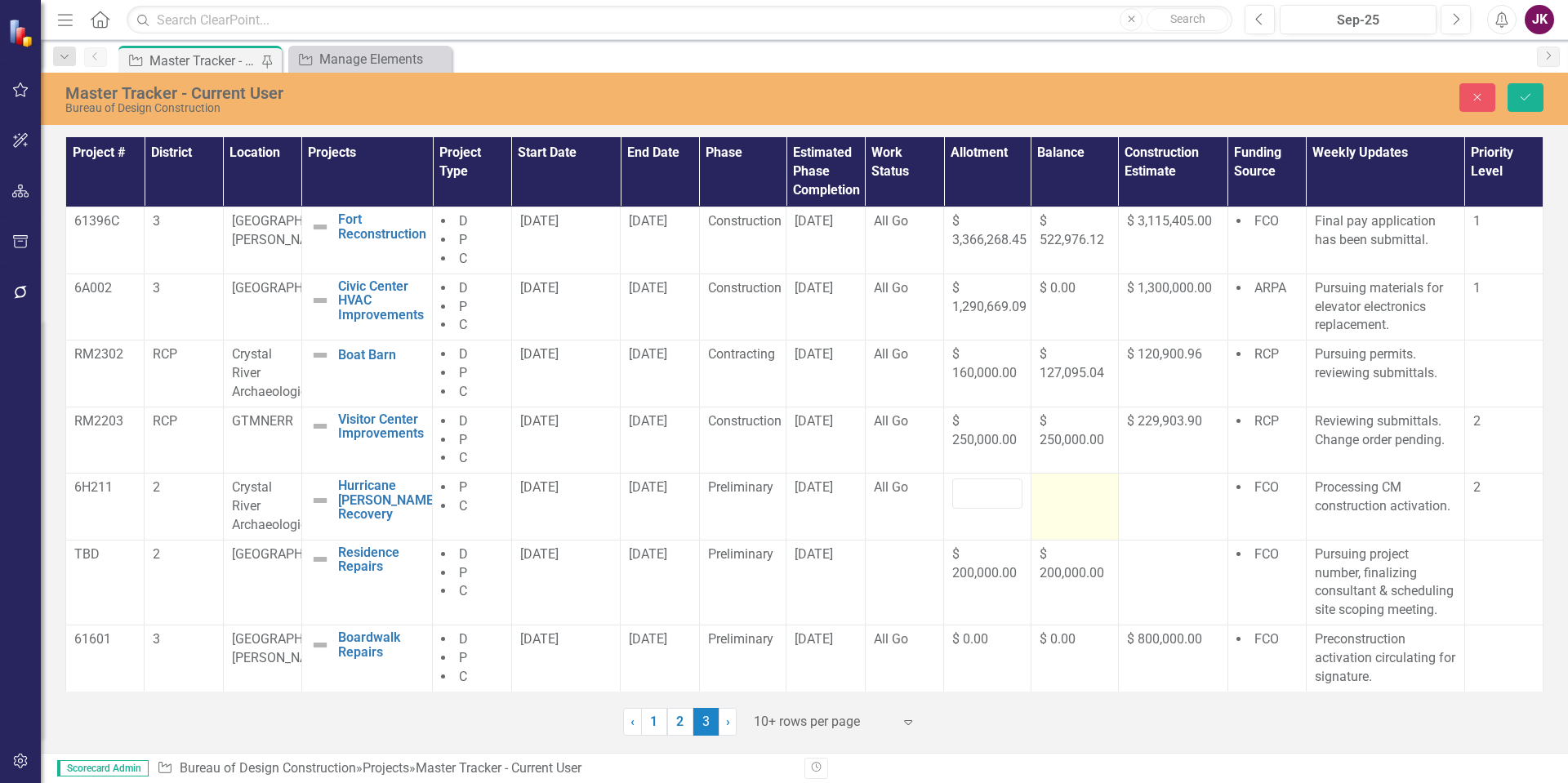
click at [1069, 507] on td at bounding box center [1074, 507] width 87 height 67
click at [966, 494] on input "number" at bounding box center [987, 493] width 70 height 30
type input "687870.03"
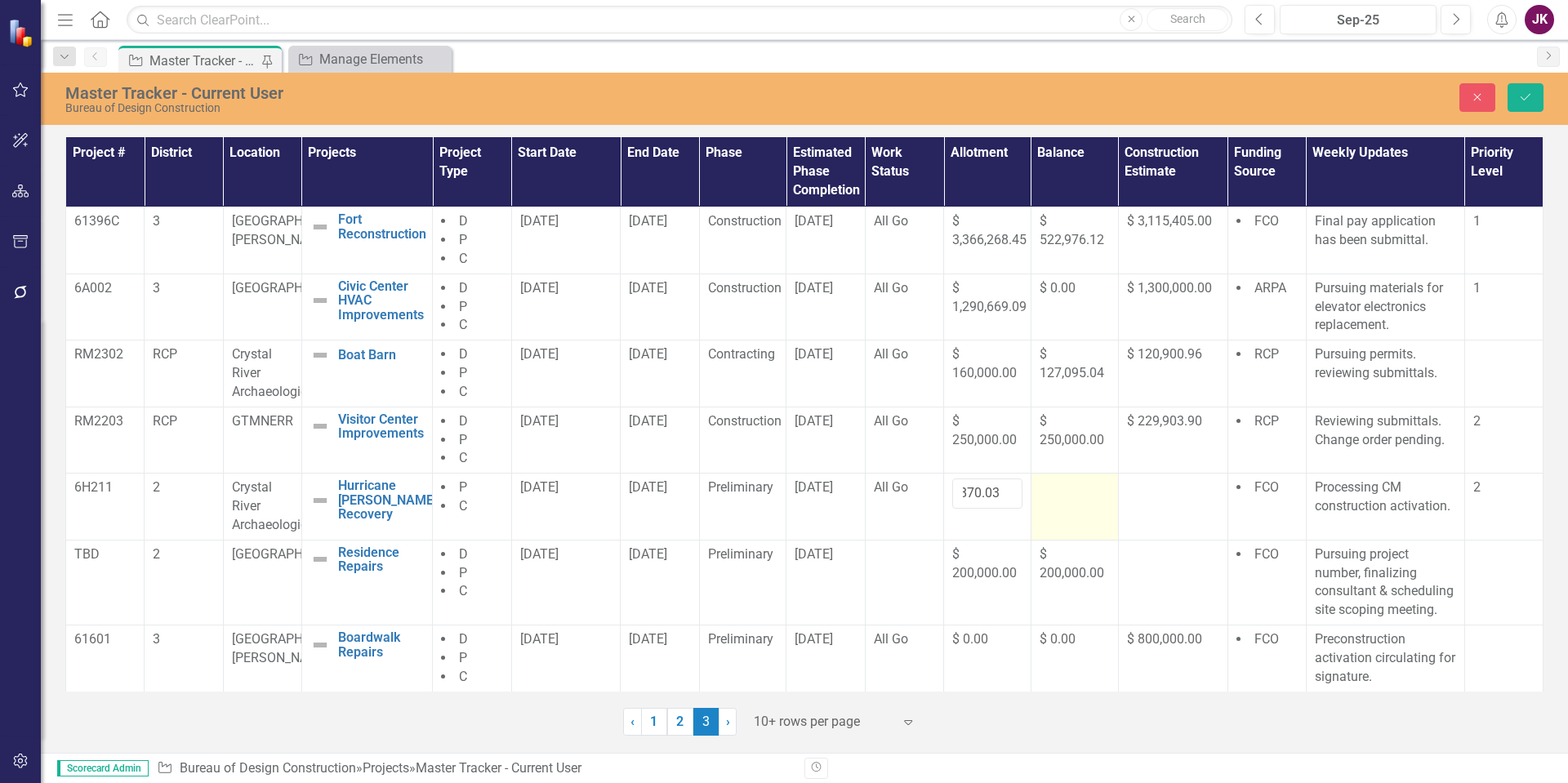
scroll to position [0, 0]
click at [1087, 507] on td at bounding box center [1074, 507] width 87 height 67
click at [1084, 502] on td at bounding box center [1074, 507] width 87 height 67
click at [1059, 496] on input "number" at bounding box center [1074, 493] width 70 height 30
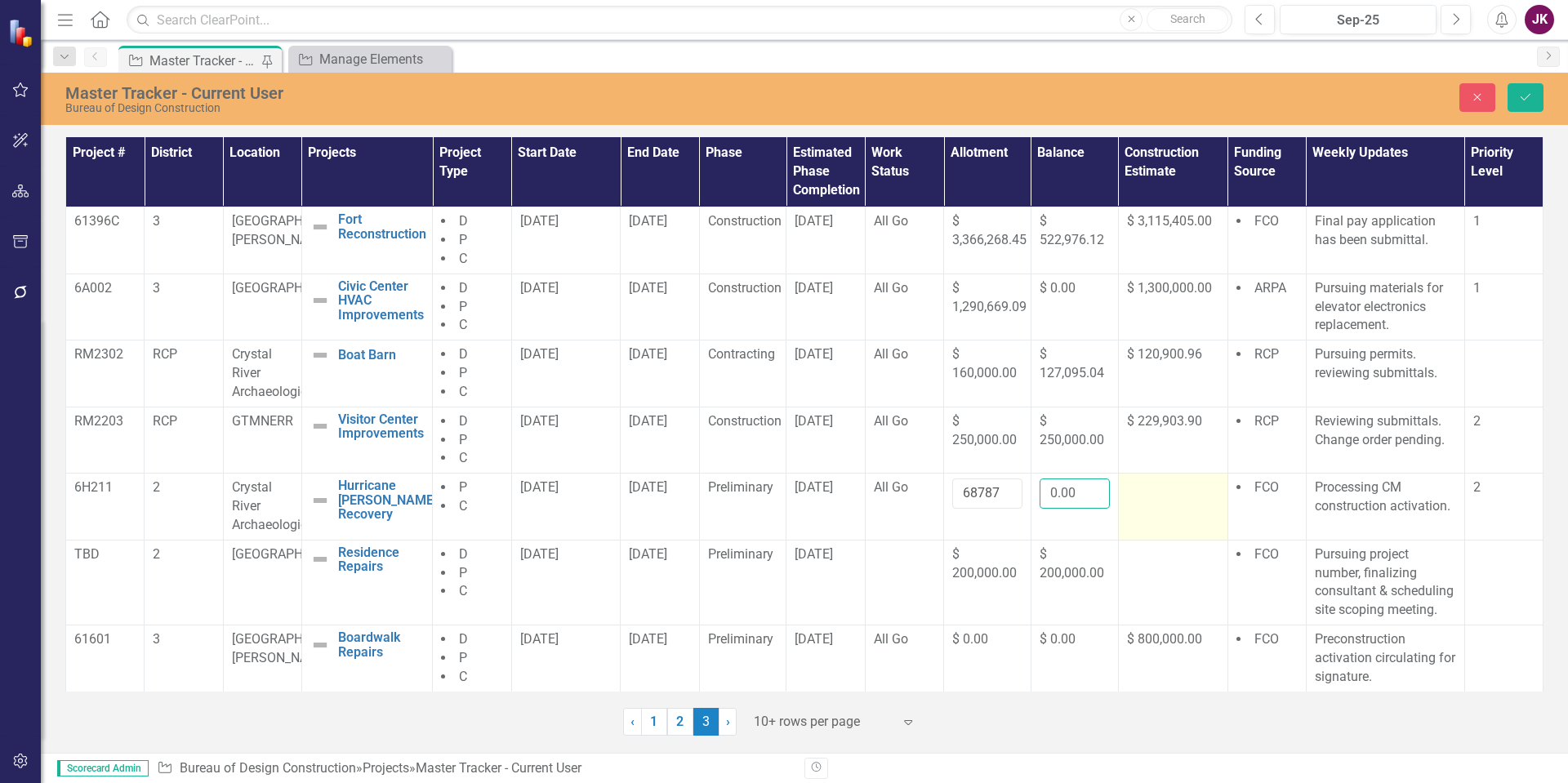
type input "0.00"
click at [1164, 502] on td at bounding box center [1173, 507] width 110 height 67
click at [1171, 494] on div at bounding box center [1173, 488] width 92 height 19
click at [1167, 491] on input "number" at bounding box center [1173, 493] width 92 height 30
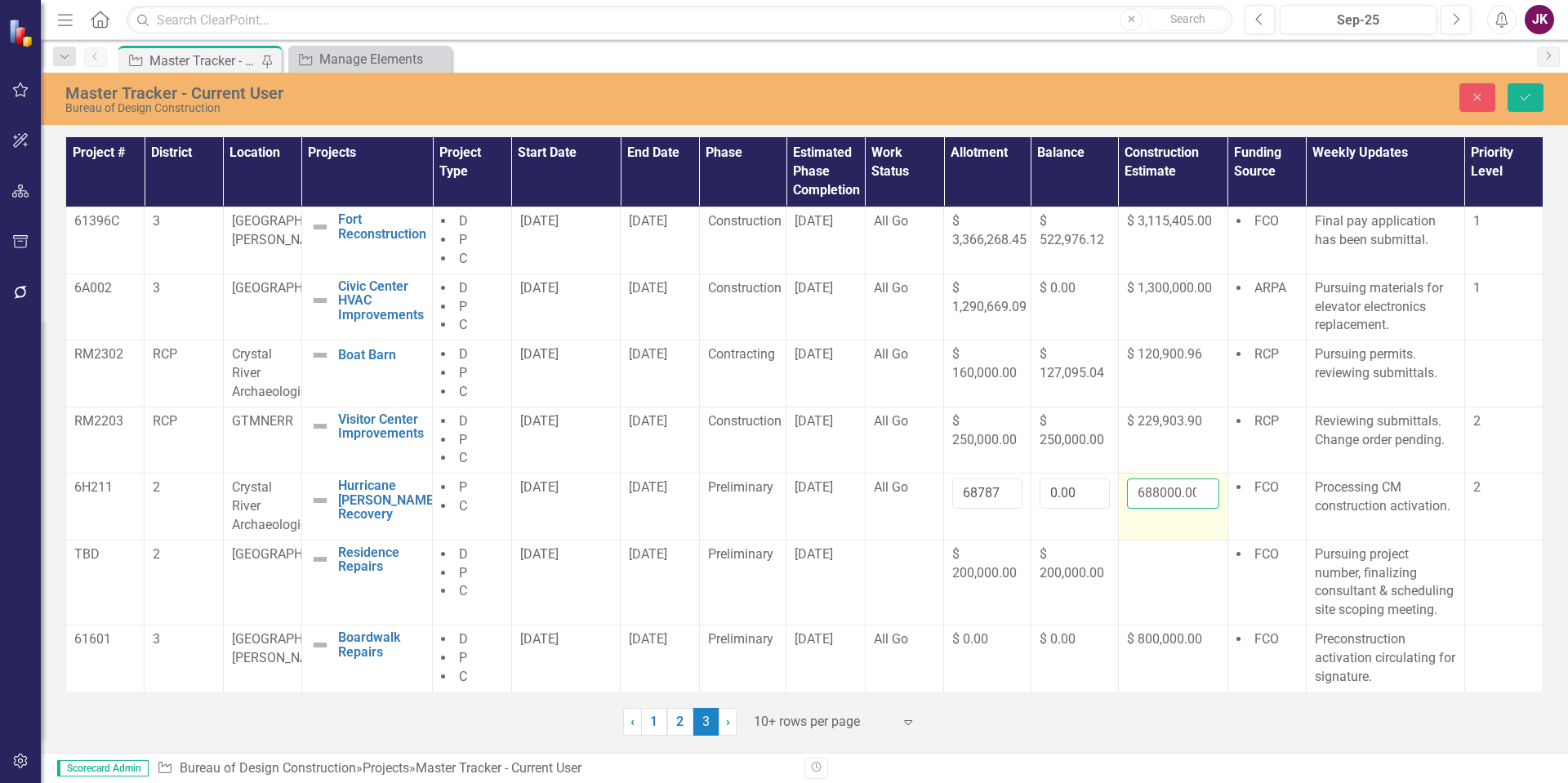
scroll to position [0, 4]
type input "688000.00"
click at [1254, 502] on td "FCO" at bounding box center [1267, 507] width 79 height 67
click at [1535, 93] on button "Save" at bounding box center [1526, 98] width 36 height 29
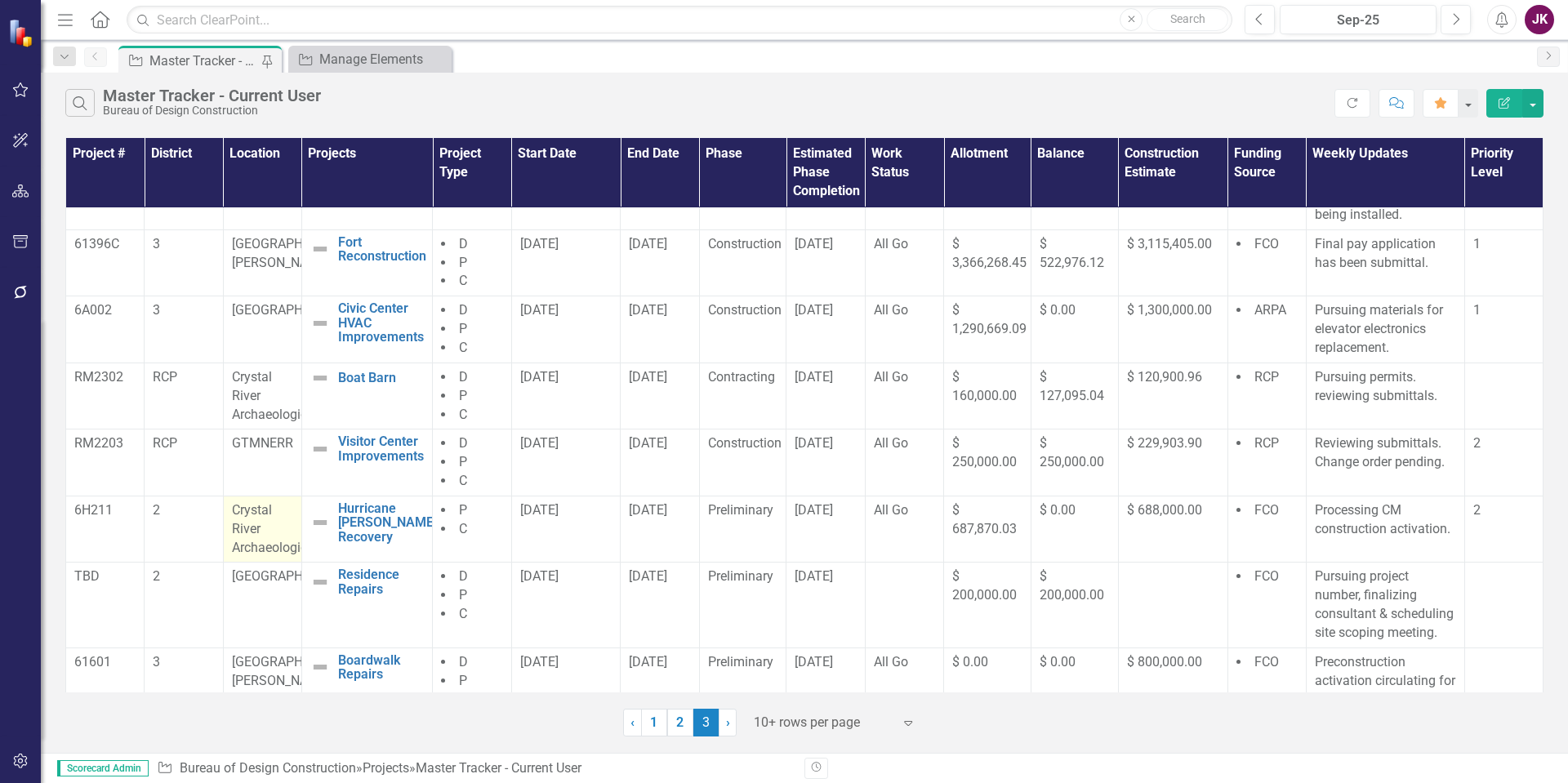
scroll to position [104, 0]
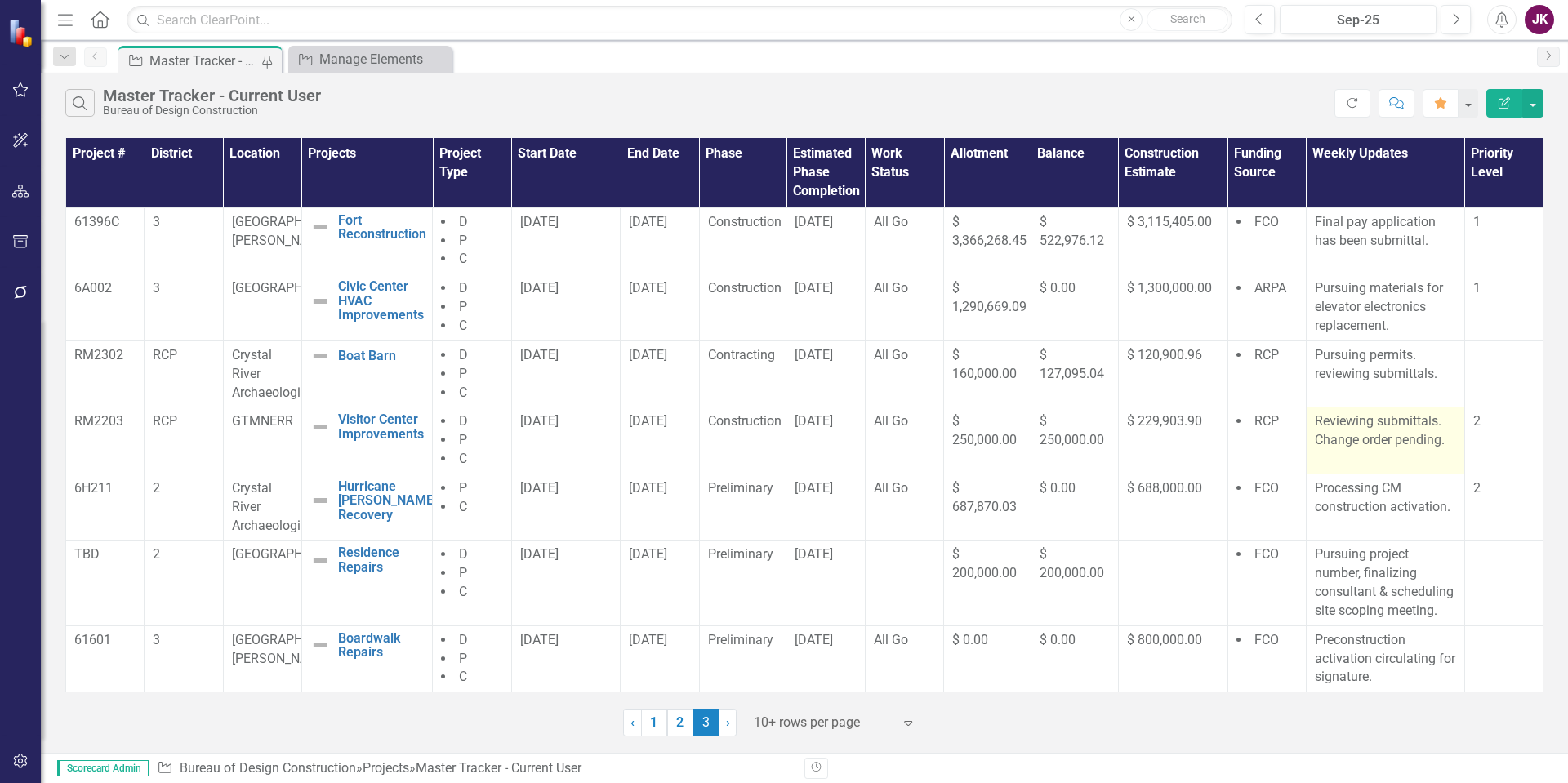
click at [1391, 441] on p "Reviewing submittals. Change order pending." at bounding box center [1385, 430] width 141 height 37
click at [1387, 441] on p "Reviewing submittals. Change order pending." at bounding box center [1385, 430] width 141 height 37
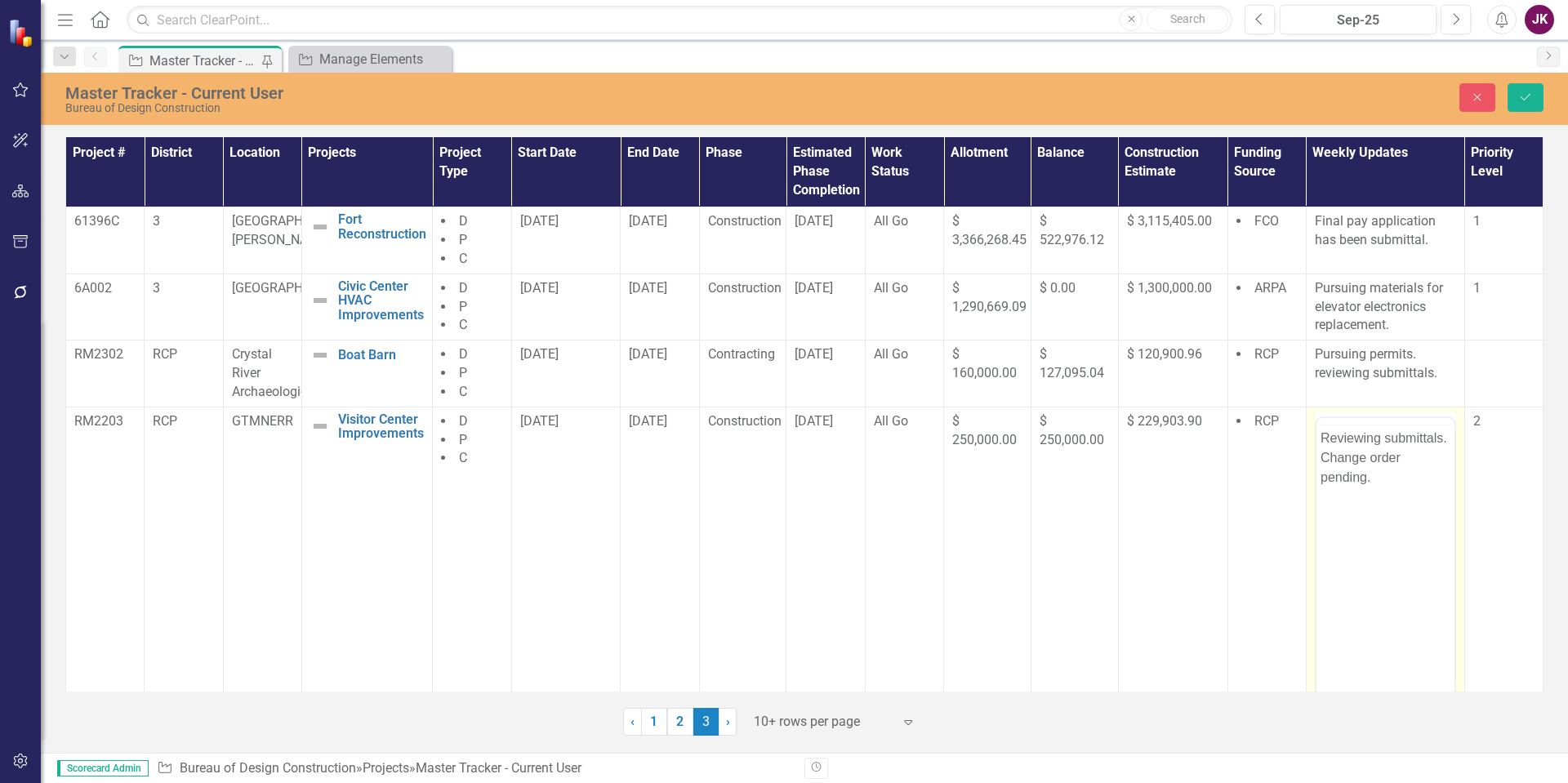
scroll to position [0, 0]
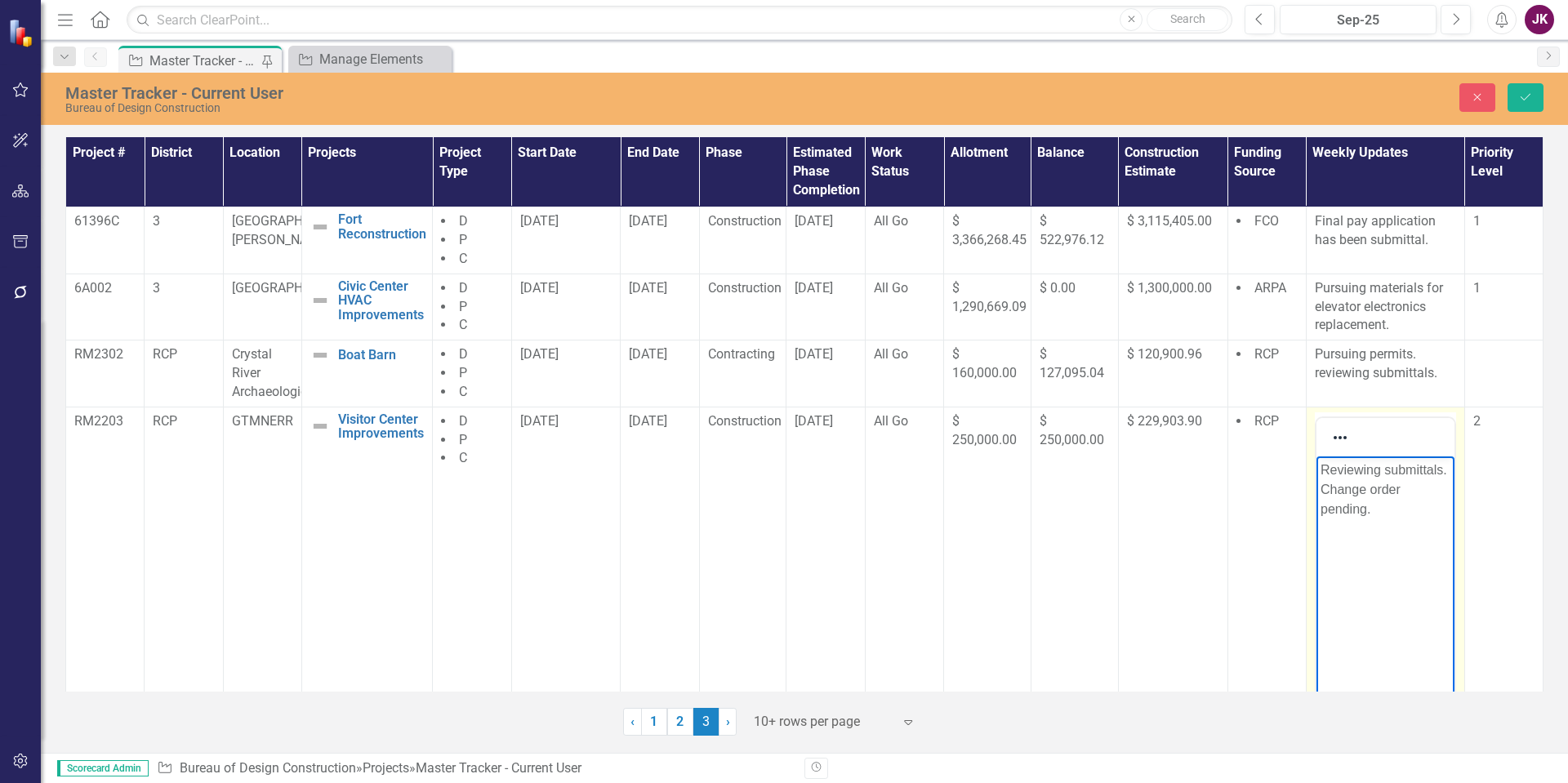
click at [1317, 510] on body "Reviewing submittals. Change order pending." at bounding box center [1385, 577] width 138 height 245
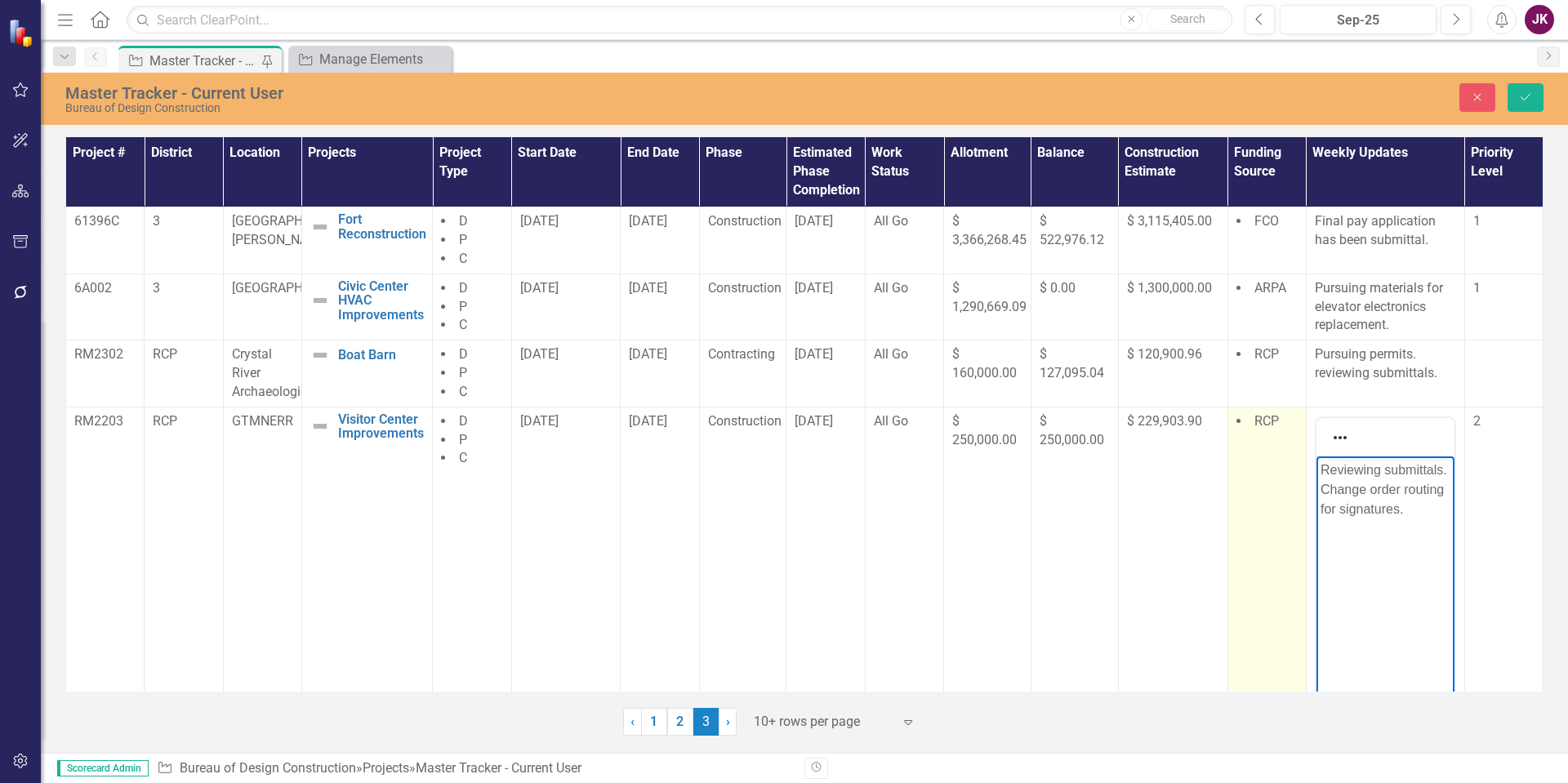
click at [1286, 504] on td "RCP" at bounding box center [1267, 599] width 79 height 386
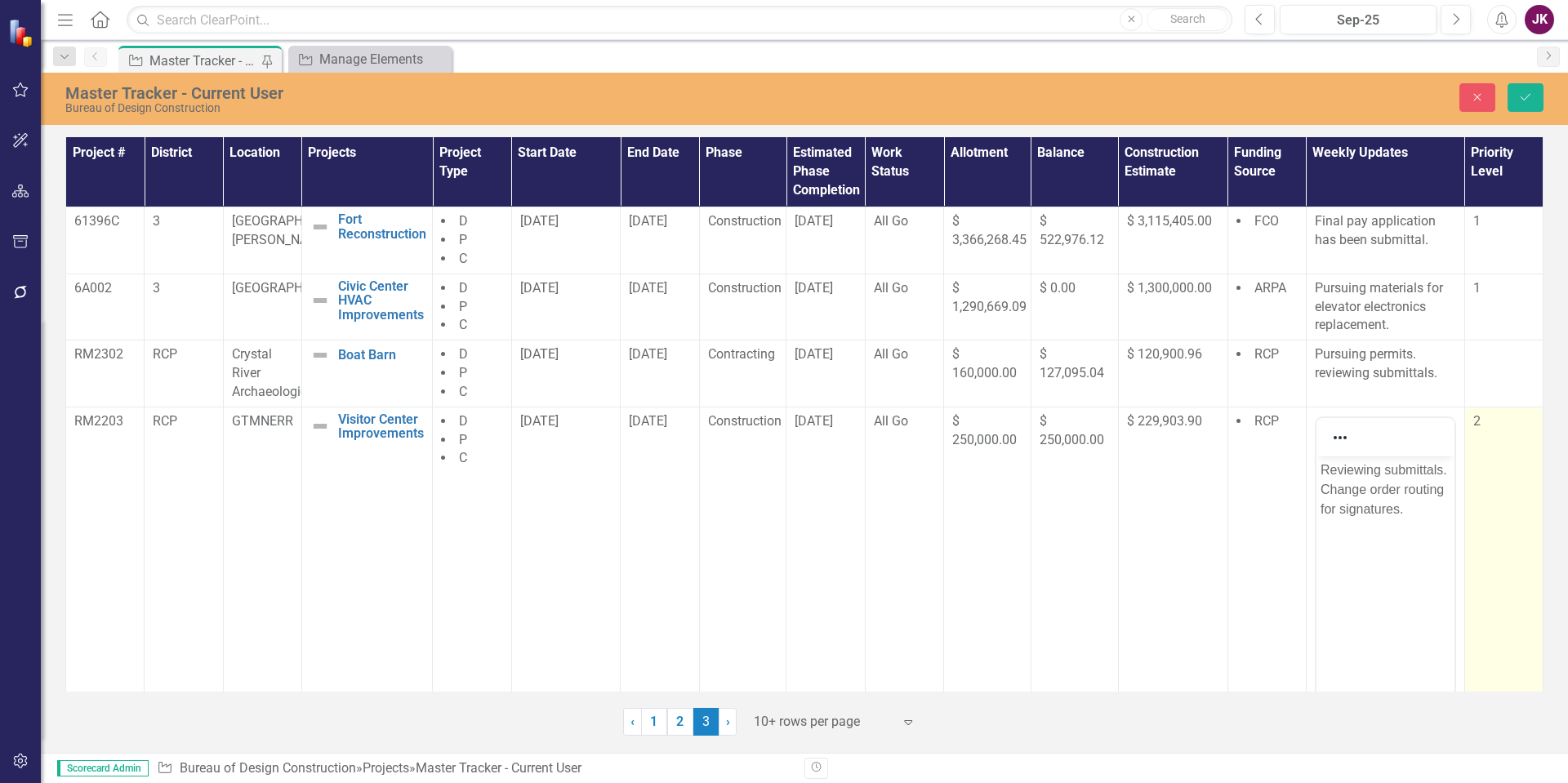
click at [1476, 439] on td "2" at bounding box center [1504, 599] width 79 height 386
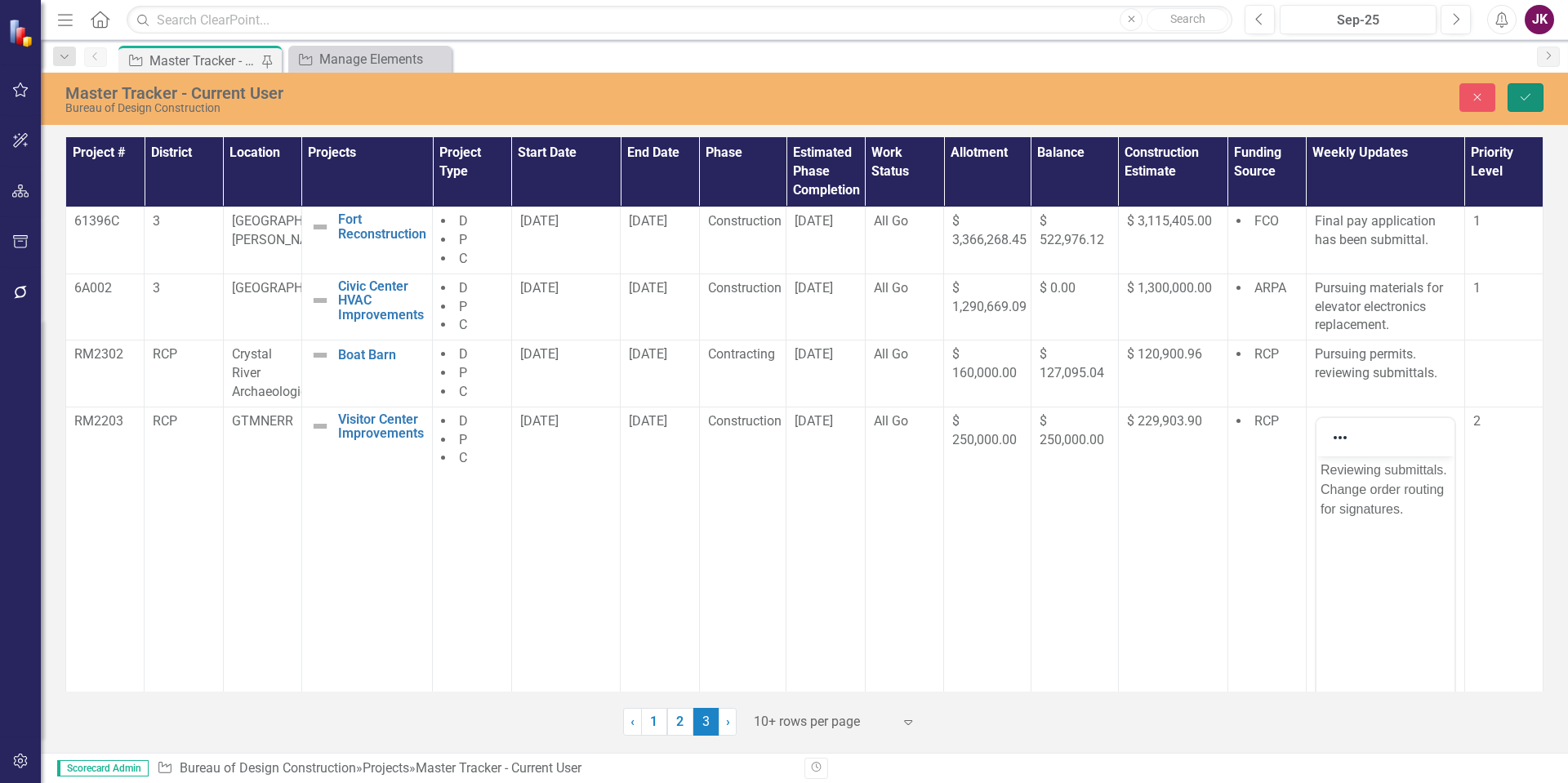
click at [1535, 92] on button "Save" at bounding box center [1526, 98] width 36 height 29
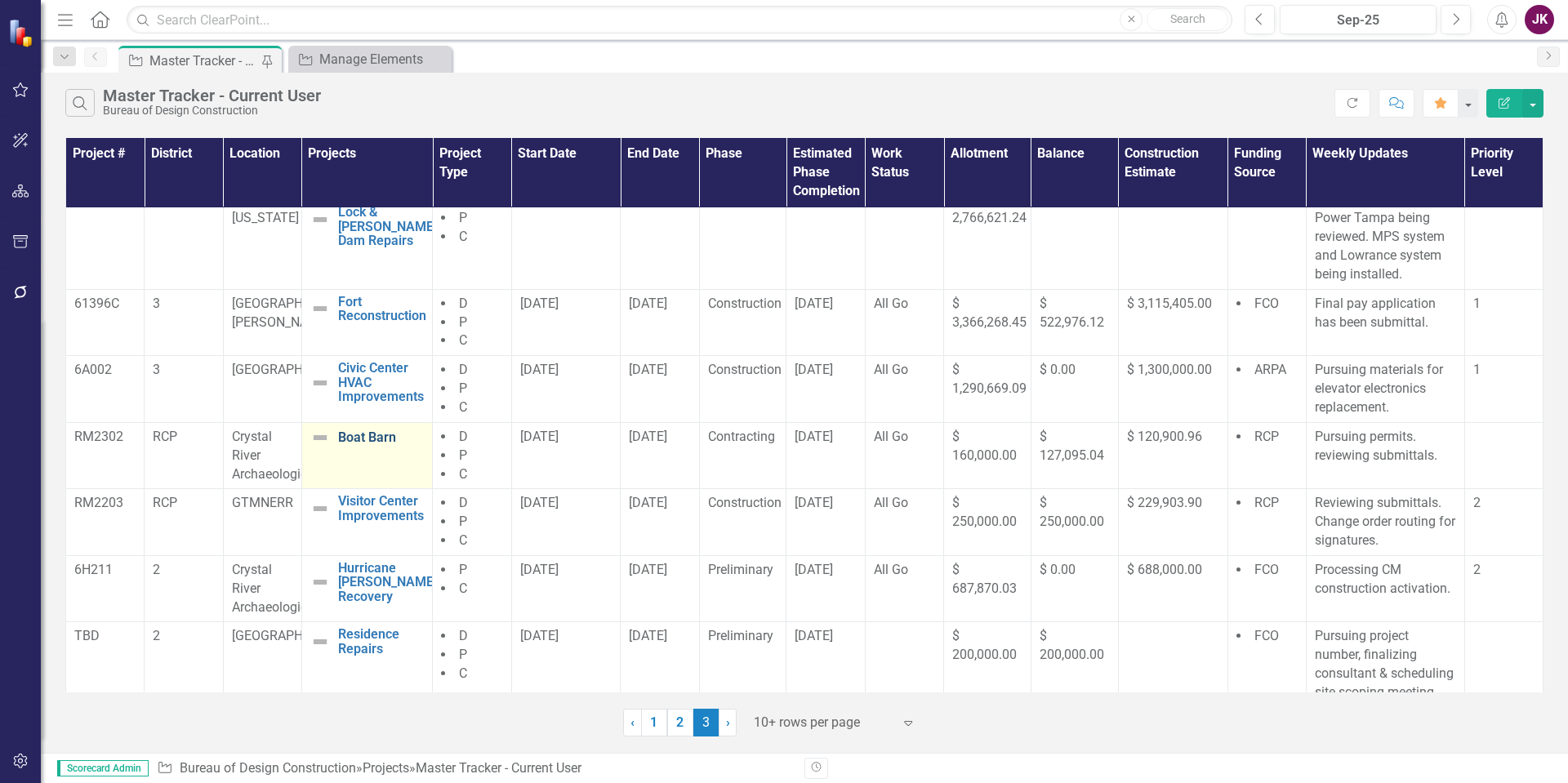
scroll to position [104, 0]
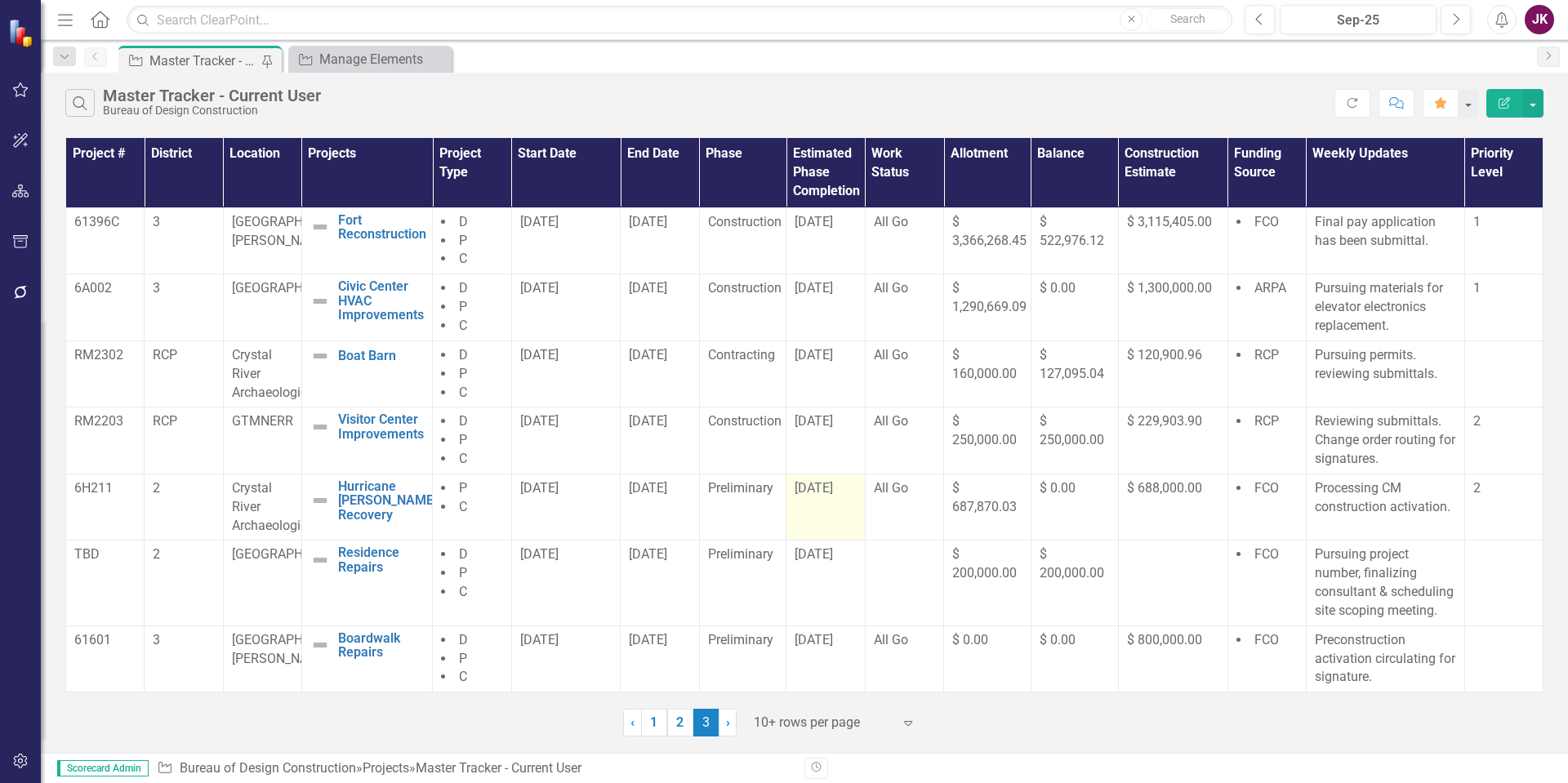
click at [842, 489] on div "7/28/25" at bounding box center [825, 489] width 61 height 19
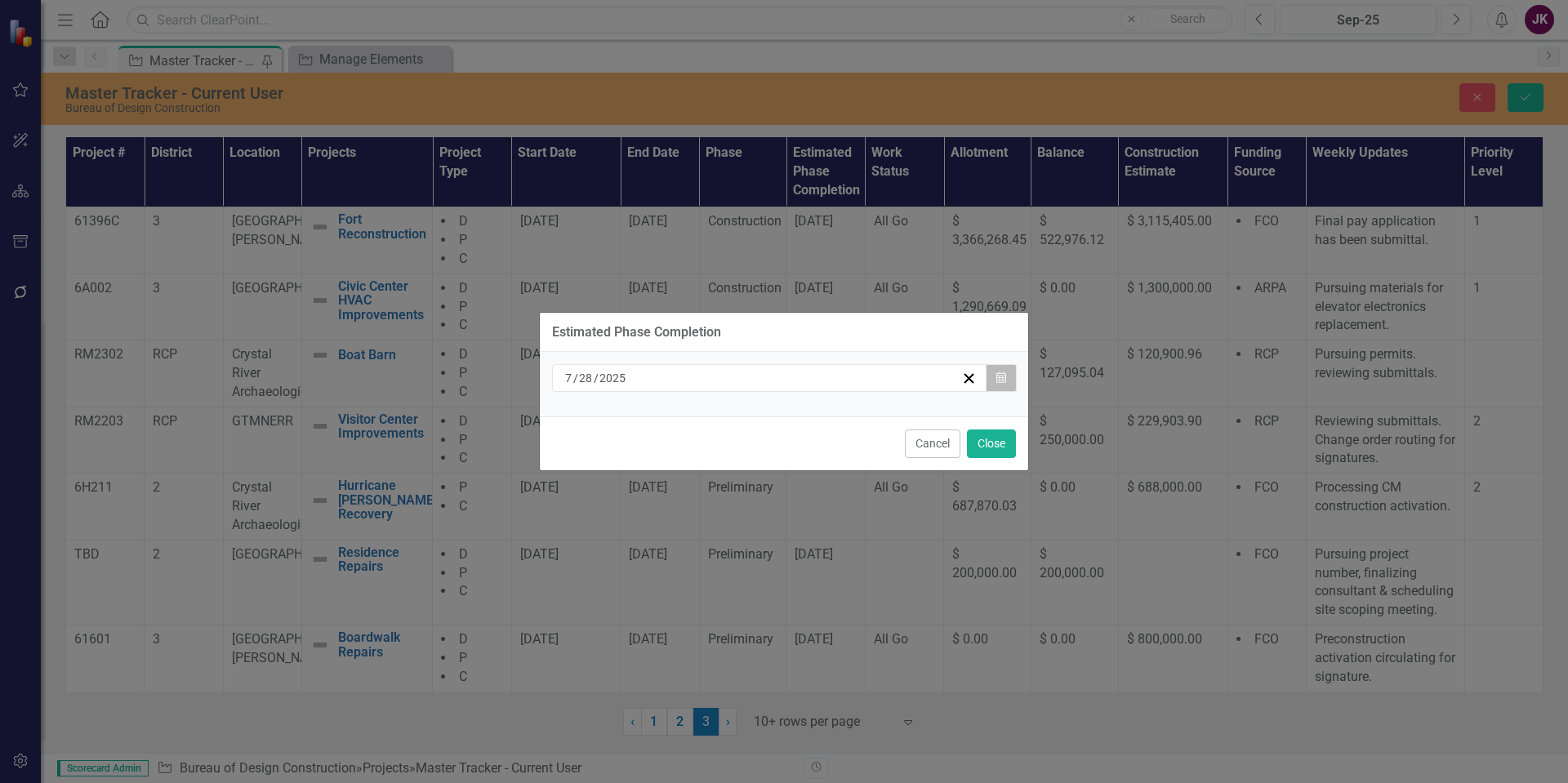
click at [1000, 381] on icon "button" at bounding box center [1001, 378] width 10 height 12
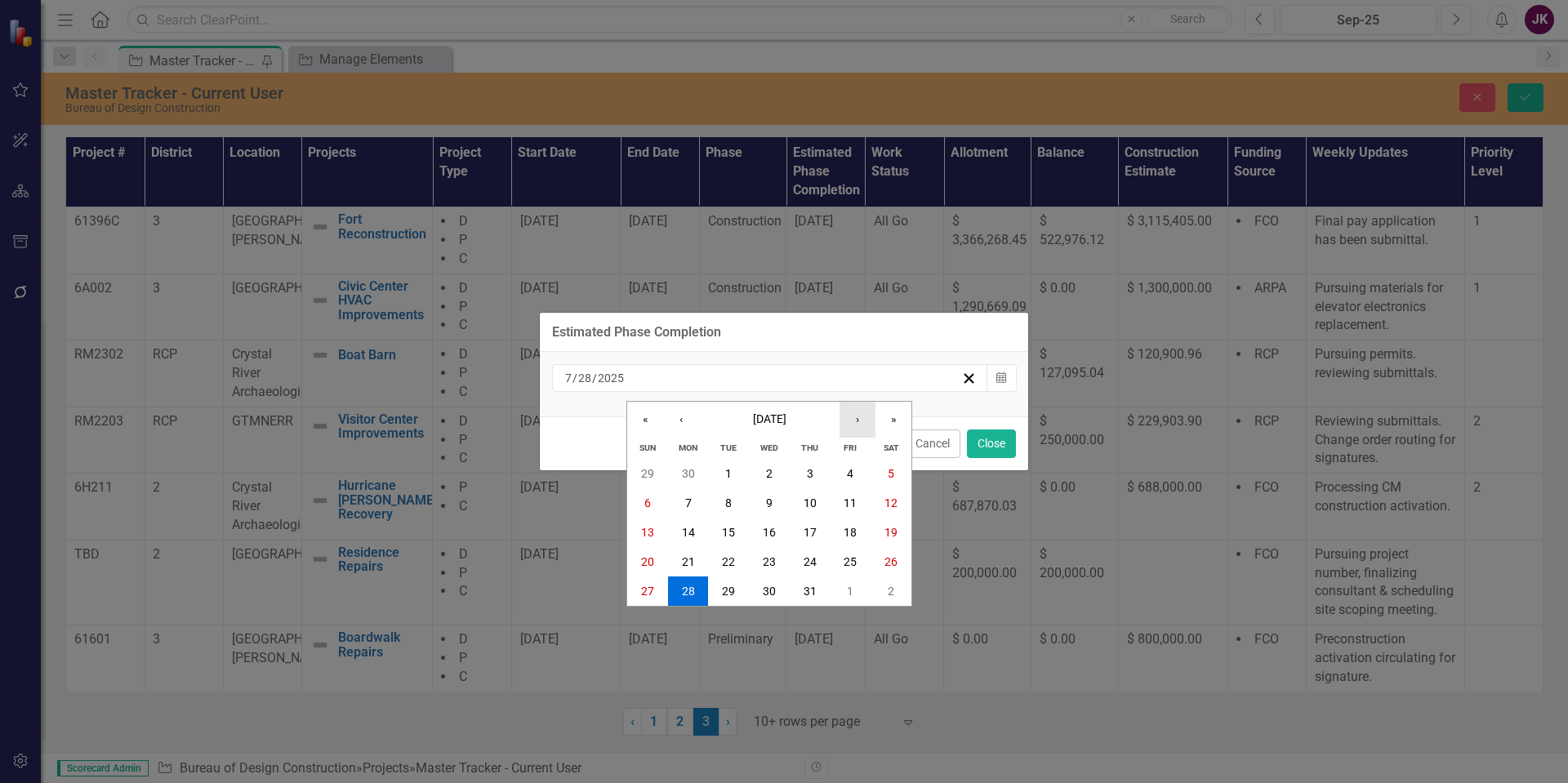
click at [859, 415] on button "›" at bounding box center [857, 419] width 36 height 36
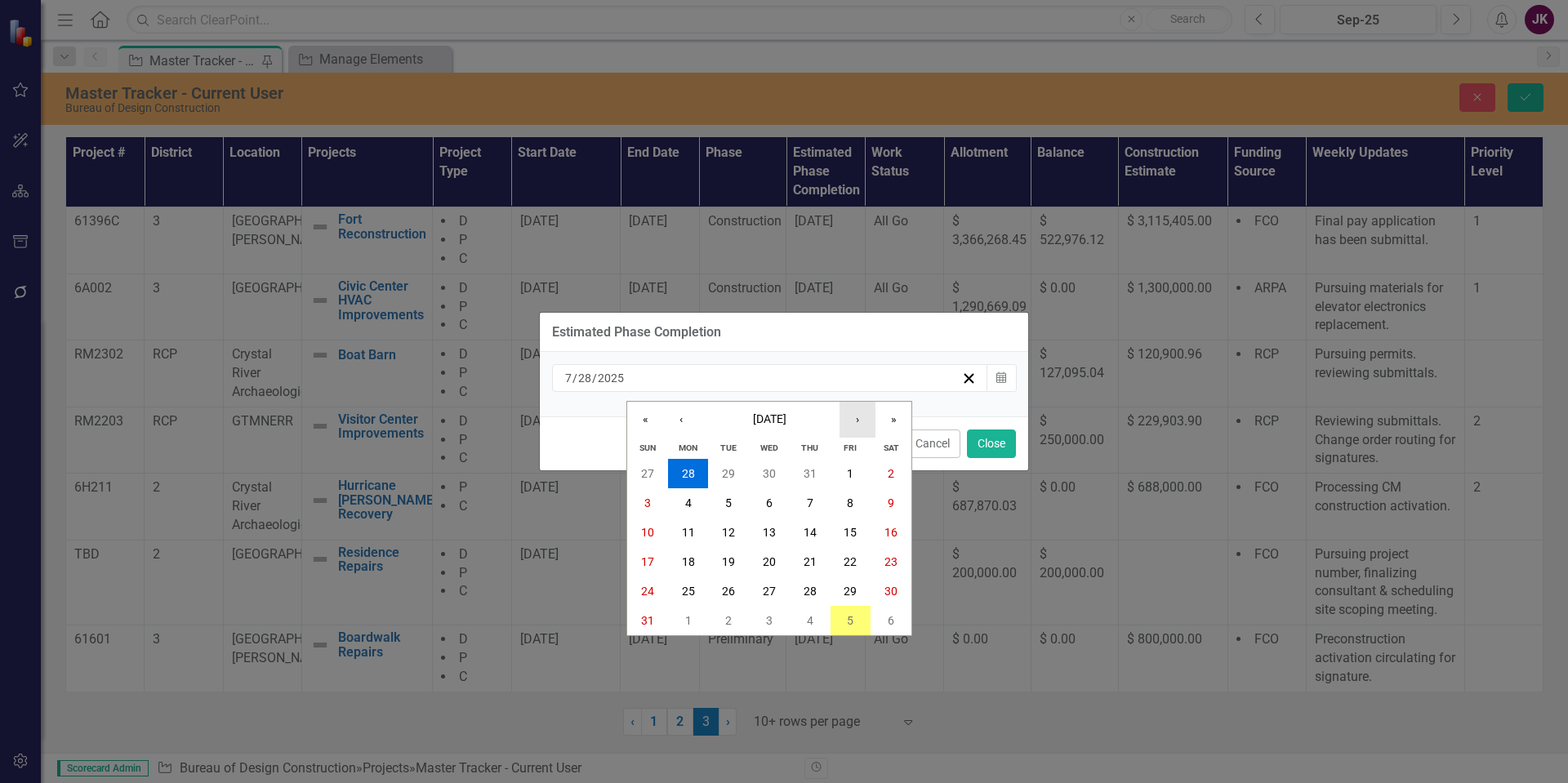
click at [859, 415] on button "›" at bounding box center [857, 419] width 36 height 36
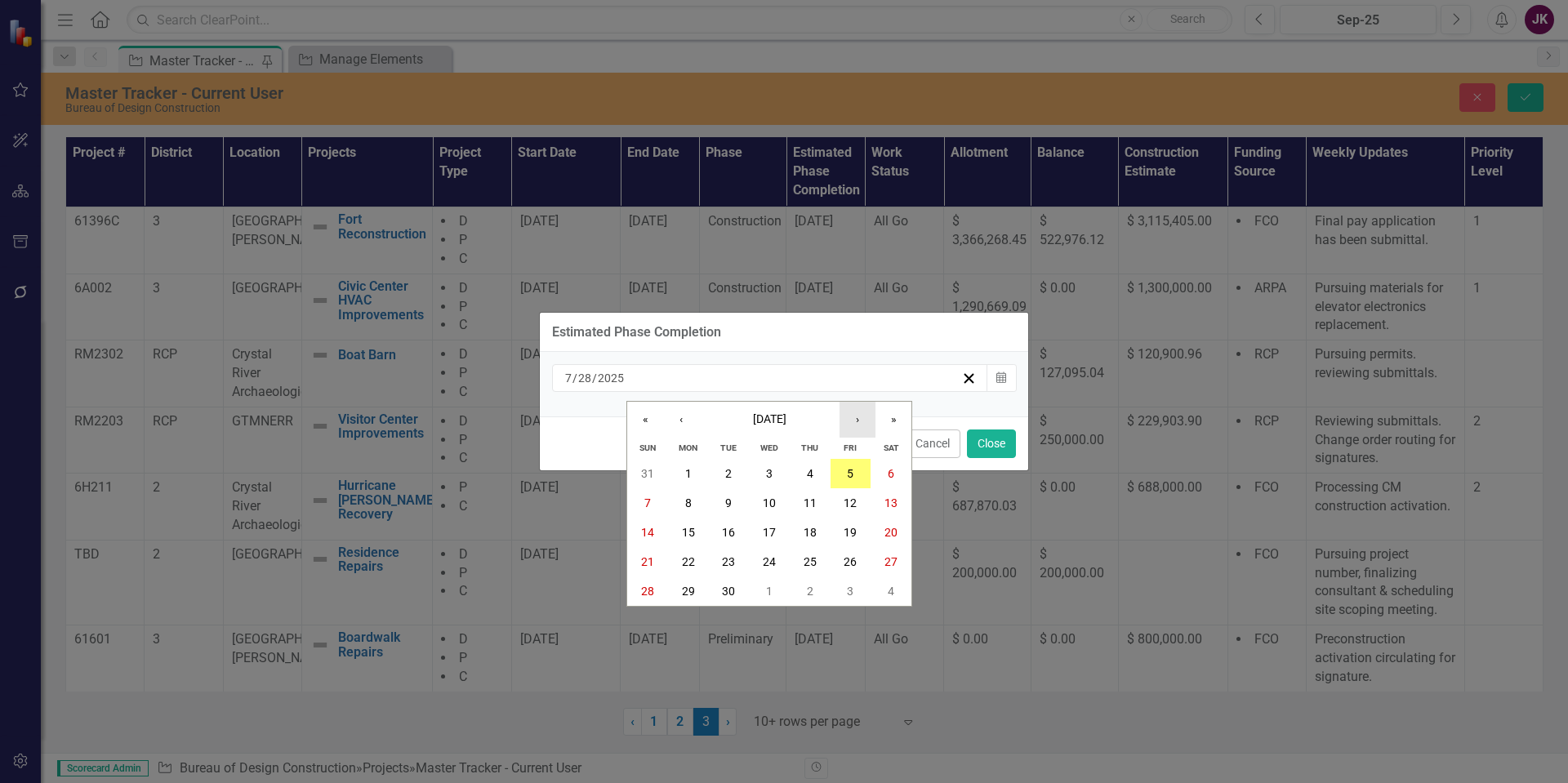
click at [859, 415] on button "›" at bounding box center [857, 419] width 36 height 36
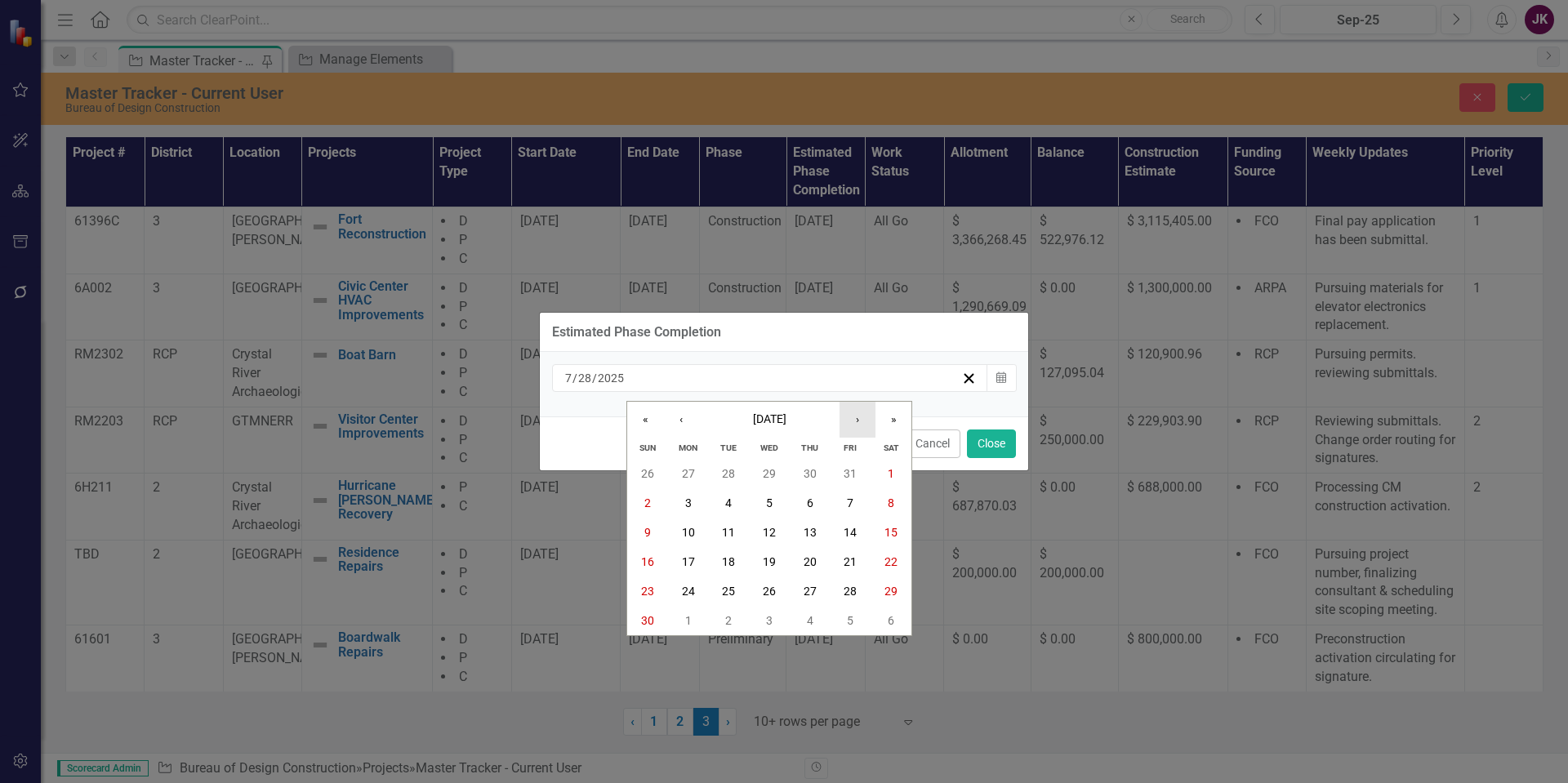
click at [859, 415] on button "›" at bounding box center [857, 419] width 36 height 36
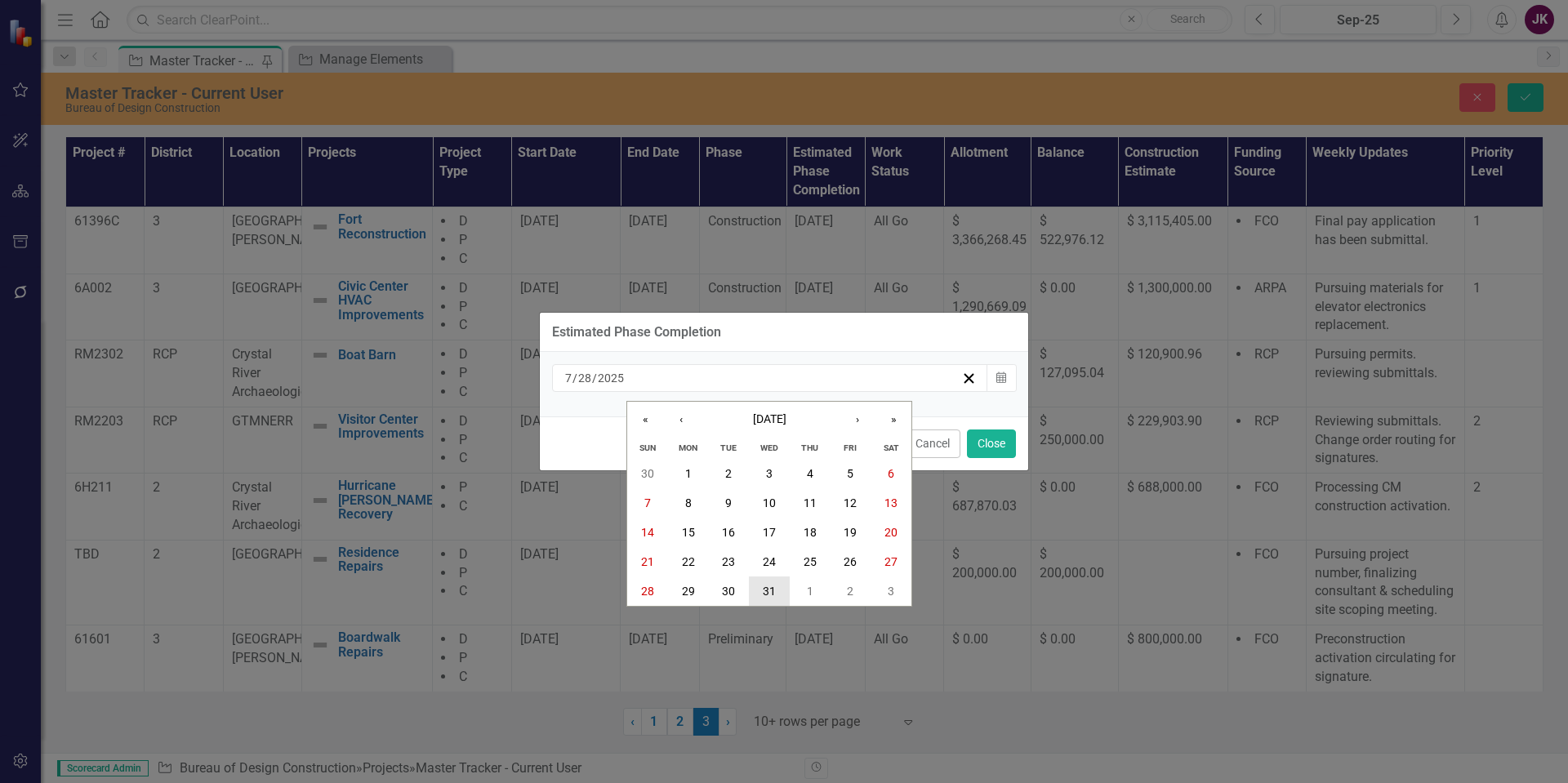
click at [773, 581] on button "31" at bounding box center [770, 591] width 41 height 30
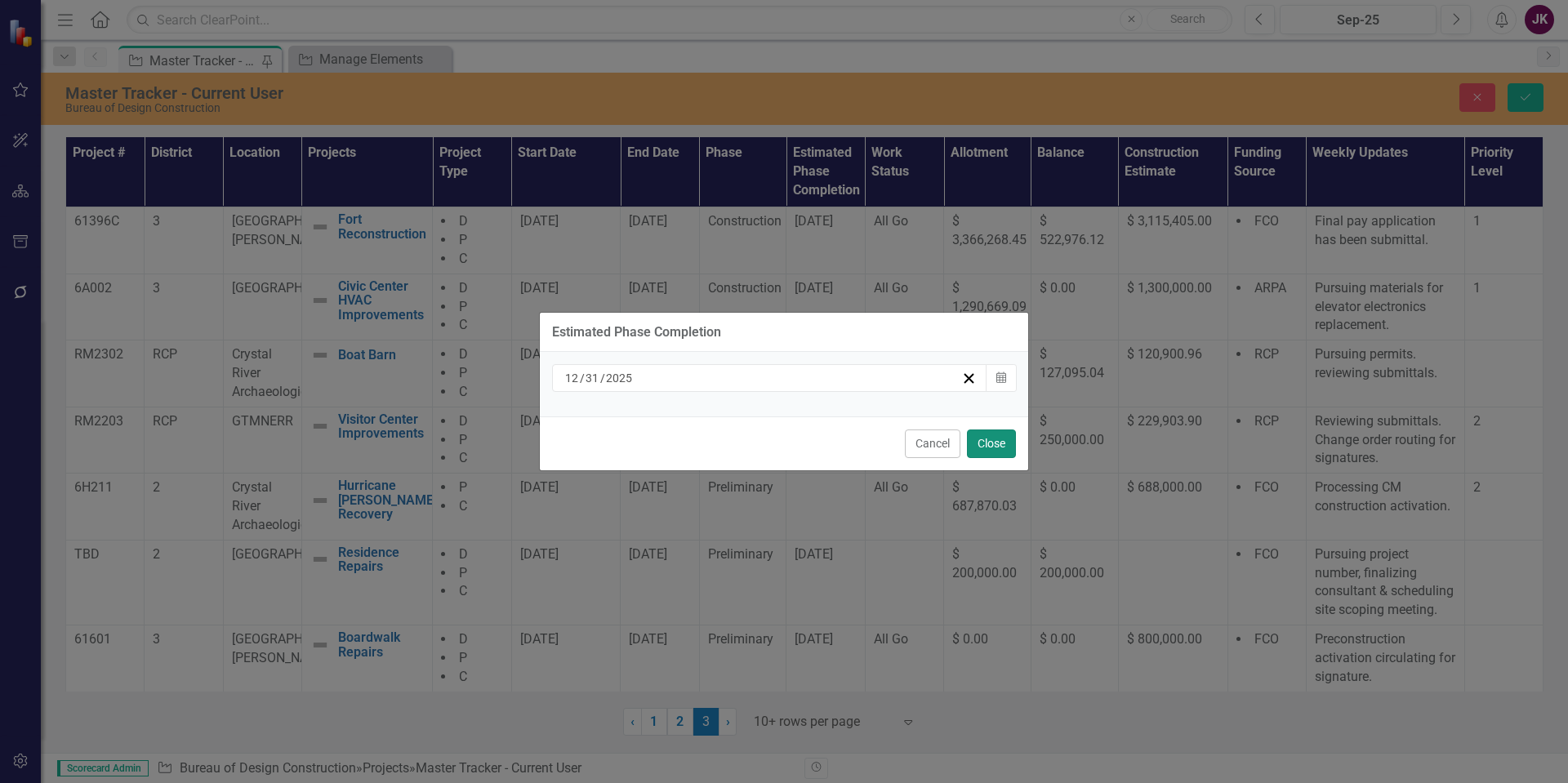
click at [978, 444] on button "Close" at bounding box center [992, 444] width 49 height 29
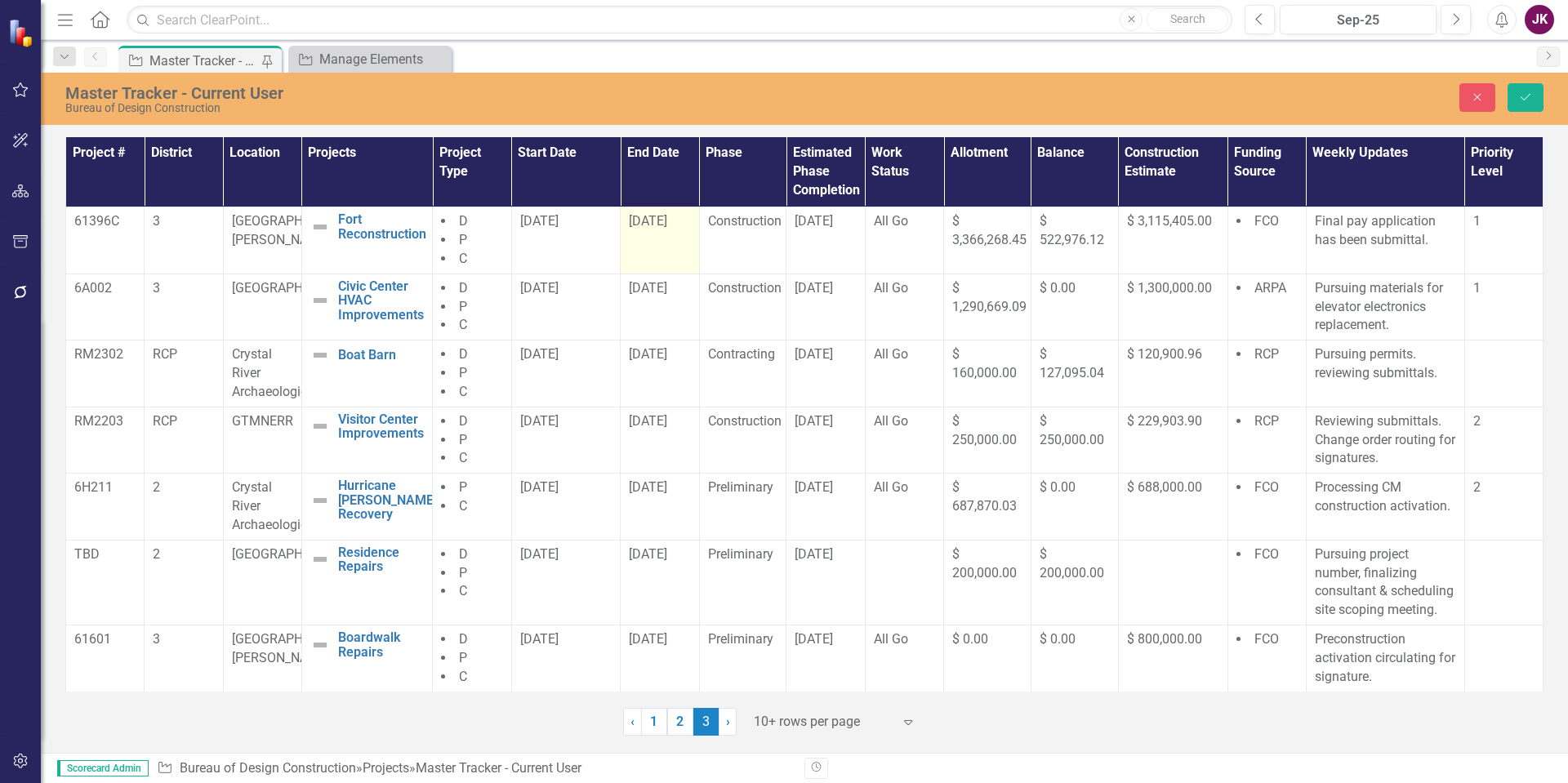
click at [678, 218] on div "[DATE]" at bounding box center [660, 222] width 61 height 19
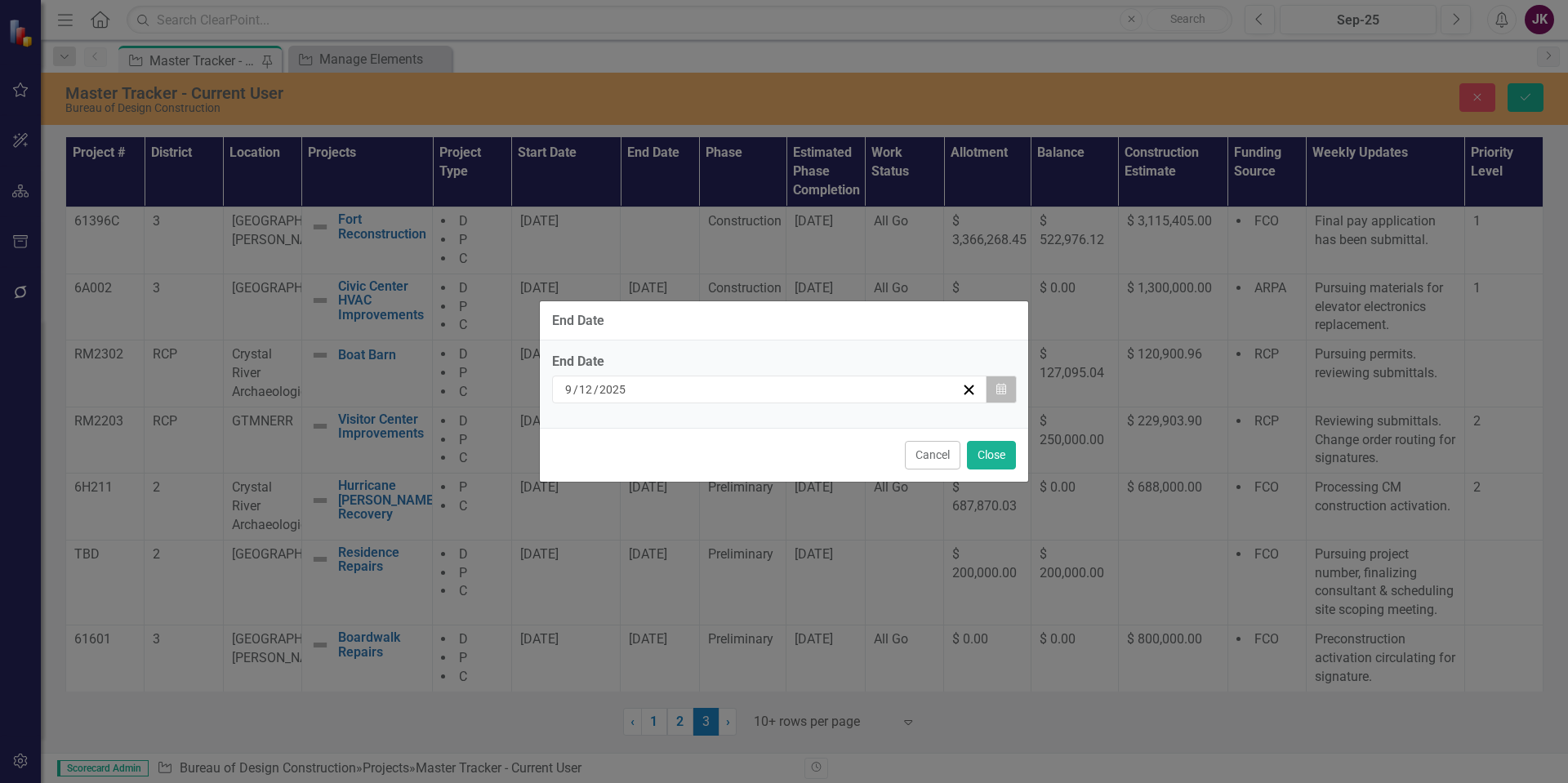
click at [1000, 390] on icon "button" at bounding box center [1001, 389] width 10 height 12
click at [985, 450] on button "Close" at bounding box center [992, 455] width 49 height 29
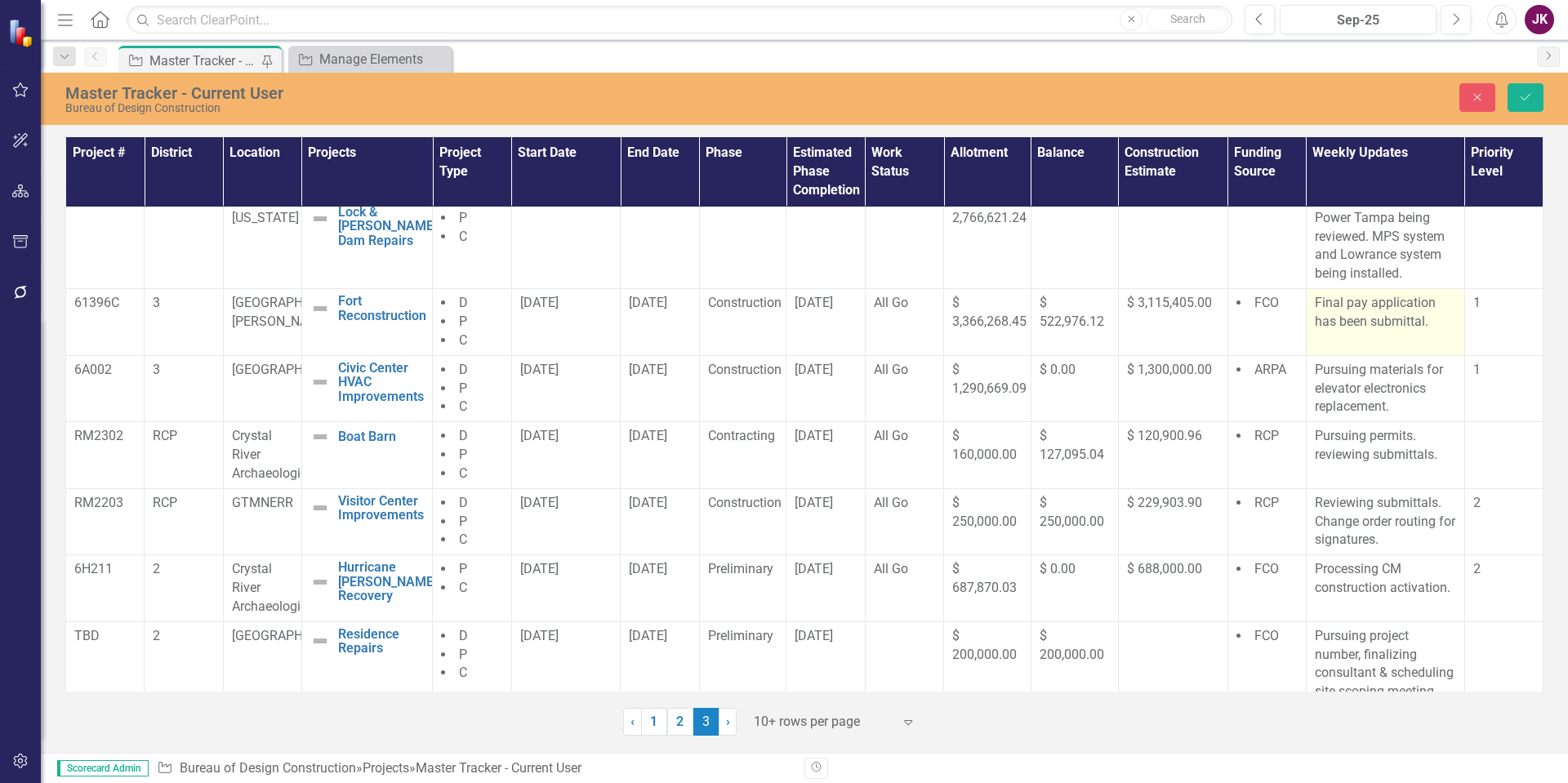
scroll to position [0, 0]
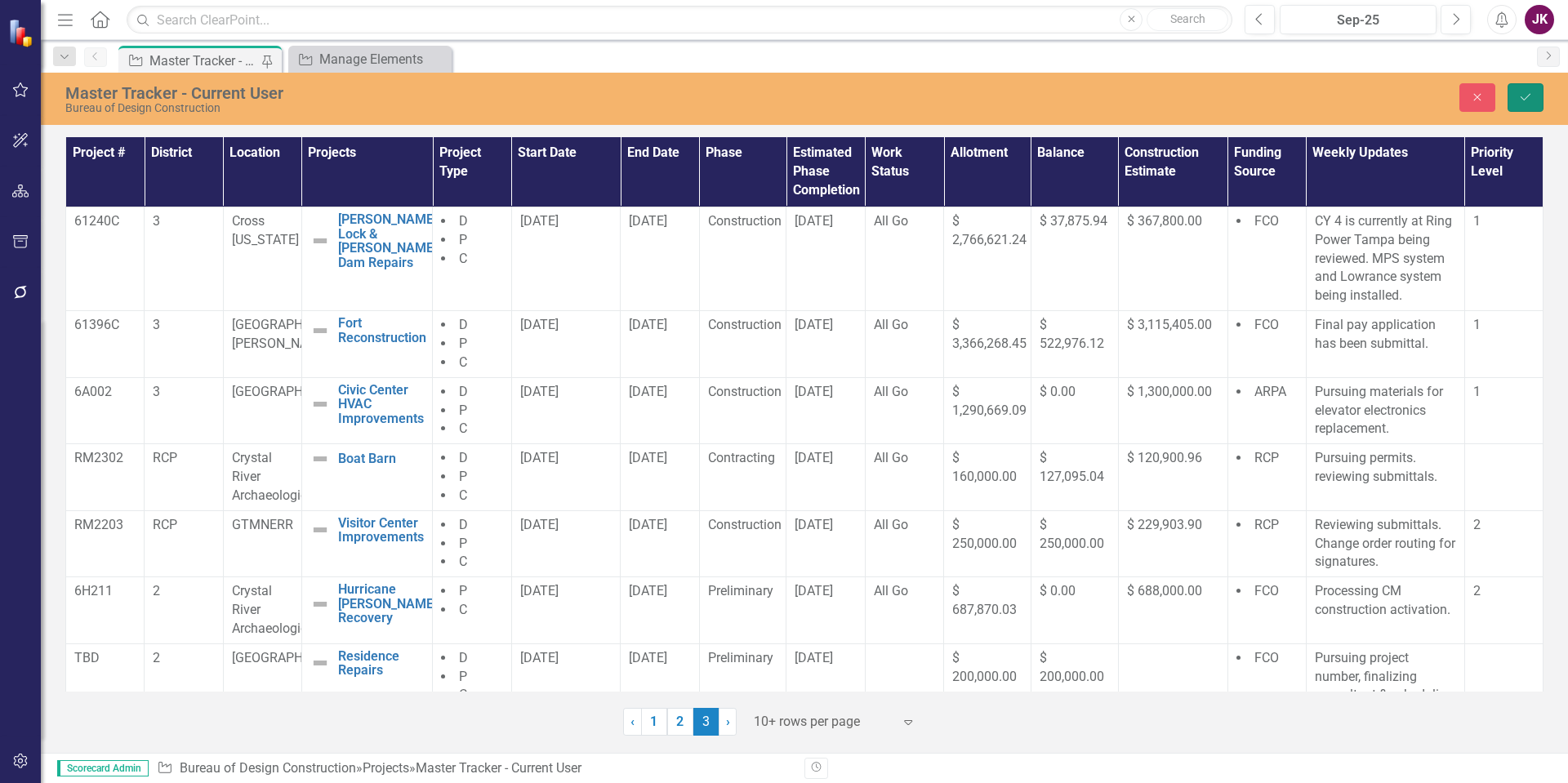
click at [1514, 92] on button "Save" at bounding box center [1526, 98] width 36 height 29
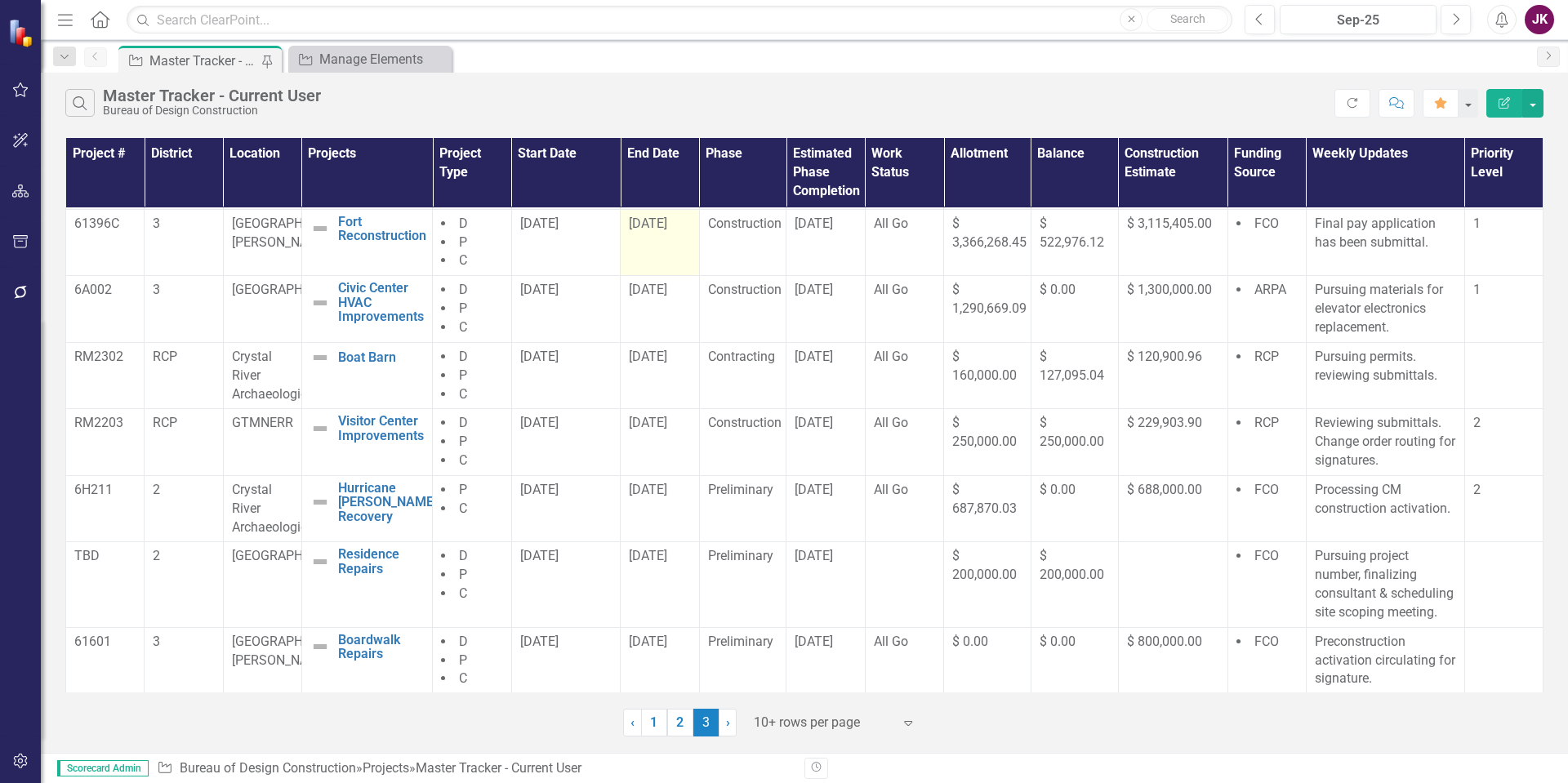
scroll to position [104, 0]
click at [652, 725] on link "1" at bounding box center [653, 722] width 26 height 28
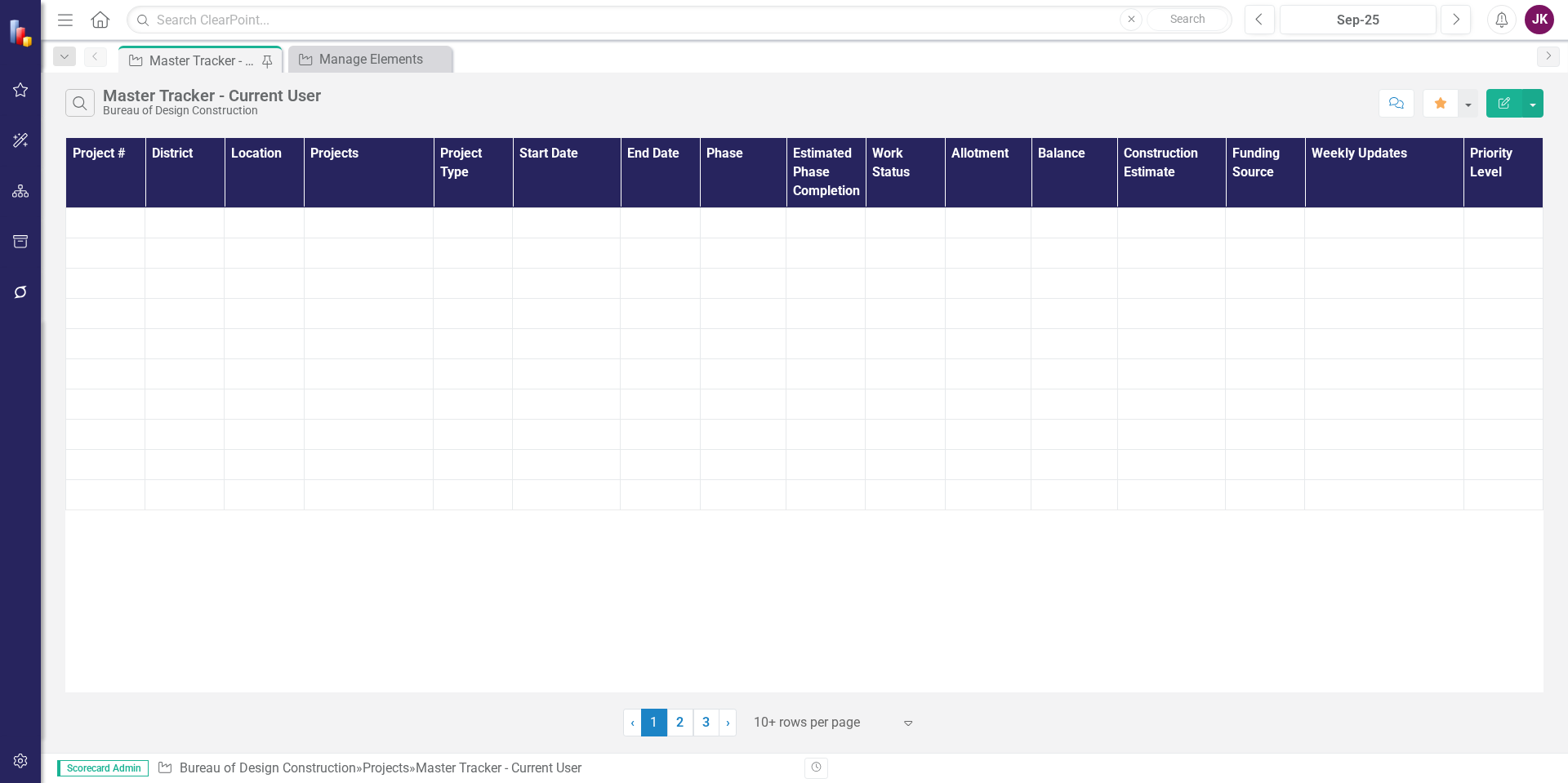
scroll to position [0, 0]
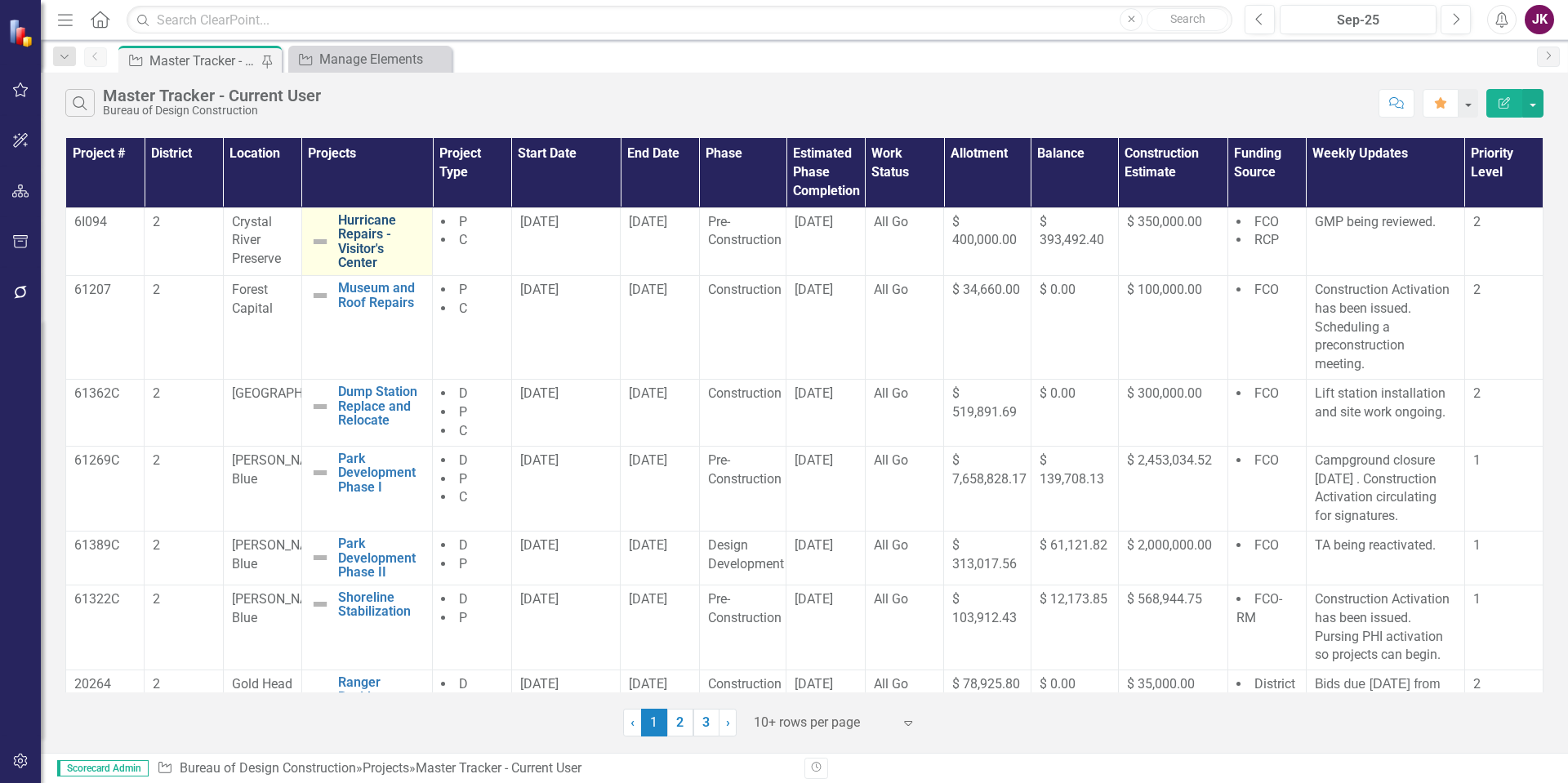
click at [353, 231] on link "Hurricane Repairs - Visitor's Center" at bounding box center [380, 242] width 86 height 58
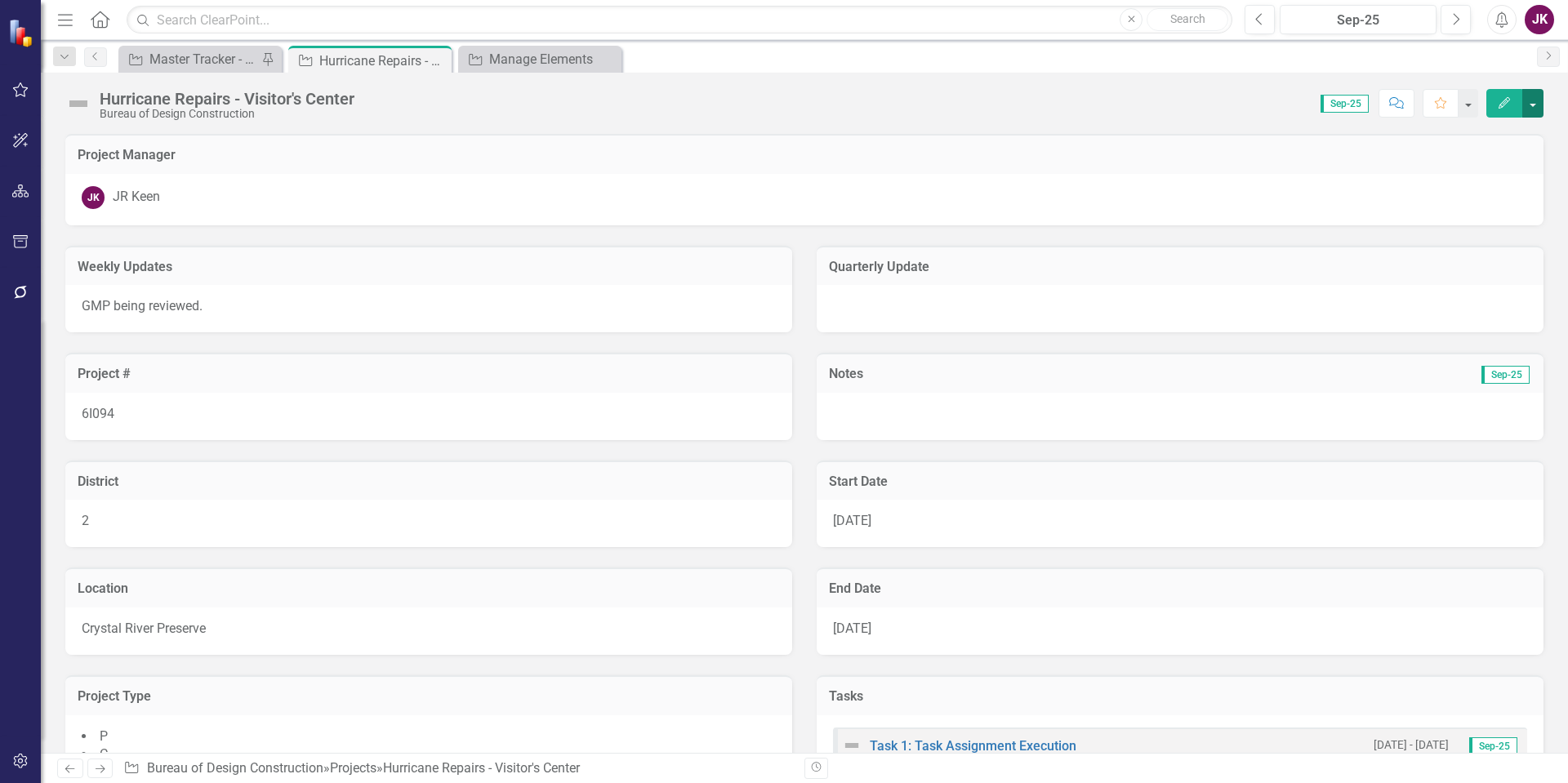
click at [1535, 101] on button "button" at bounding box center [1533, 104] width 21 height 29
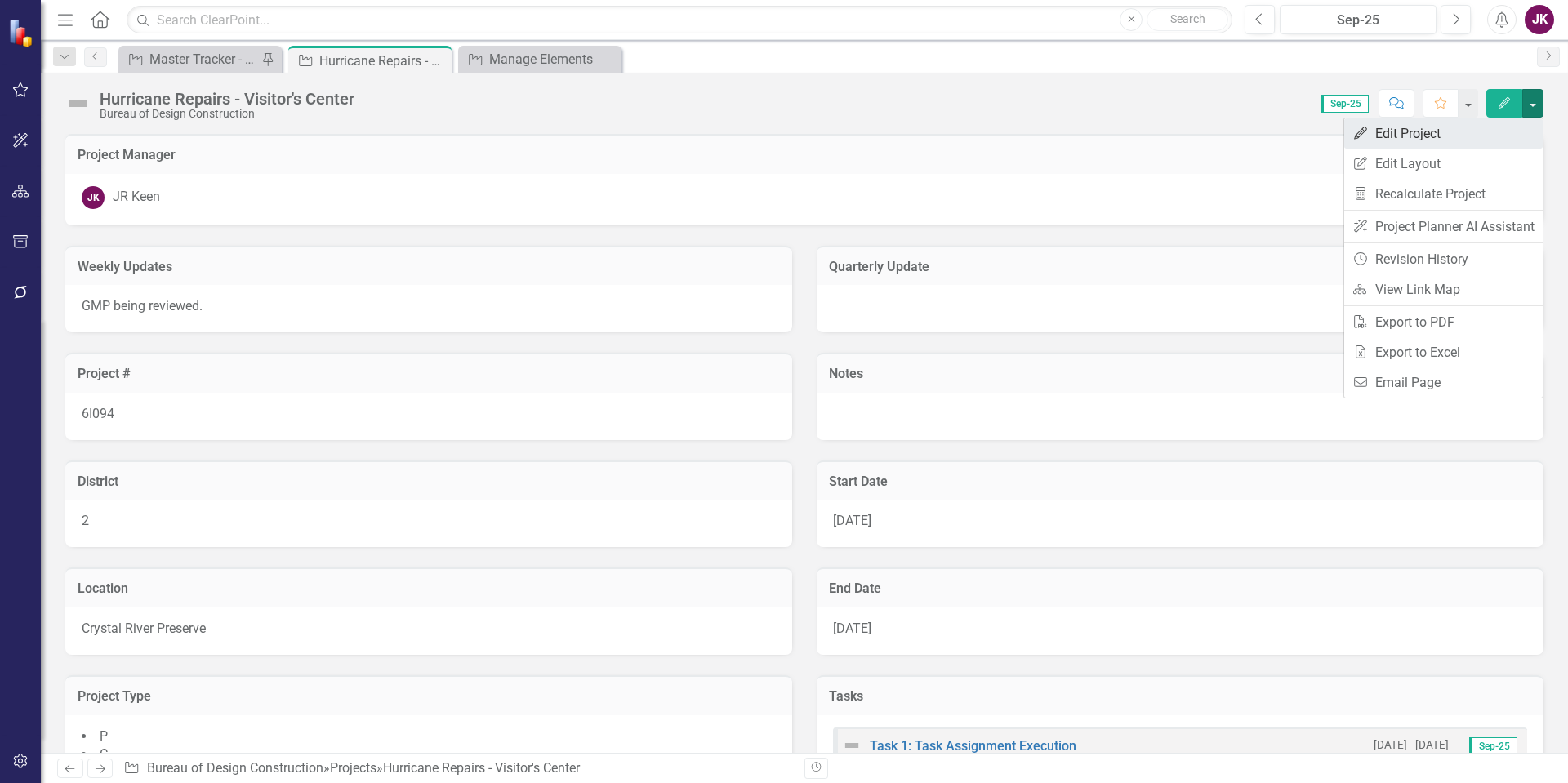
click at [1411, 140] on link "Edit Edit Project" at bounding box center [1444, 133] width 199 height 30
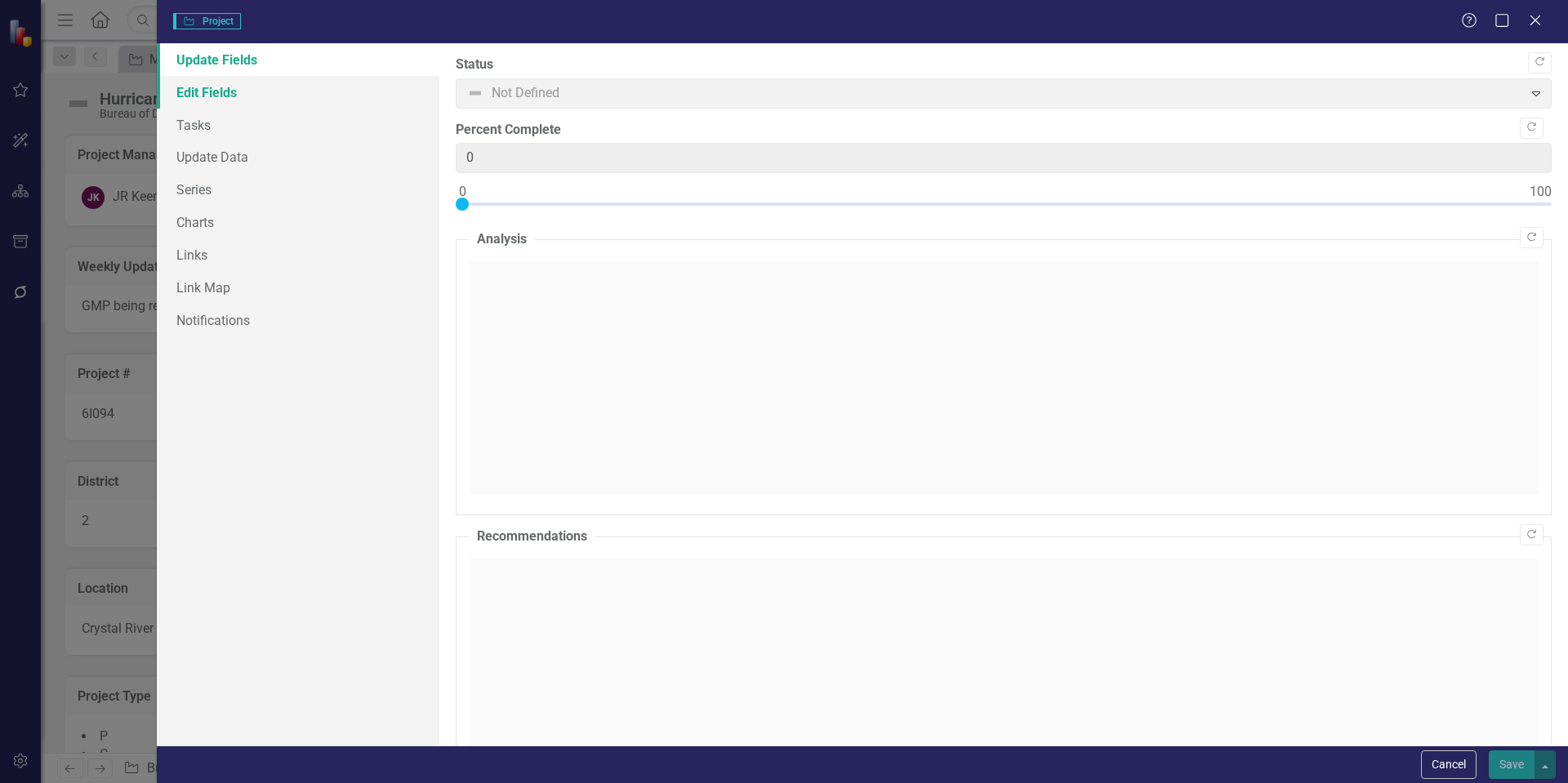
click at [213, 90] on link "Edit Fields" at bounding box center [298, 92] width 282 height 33
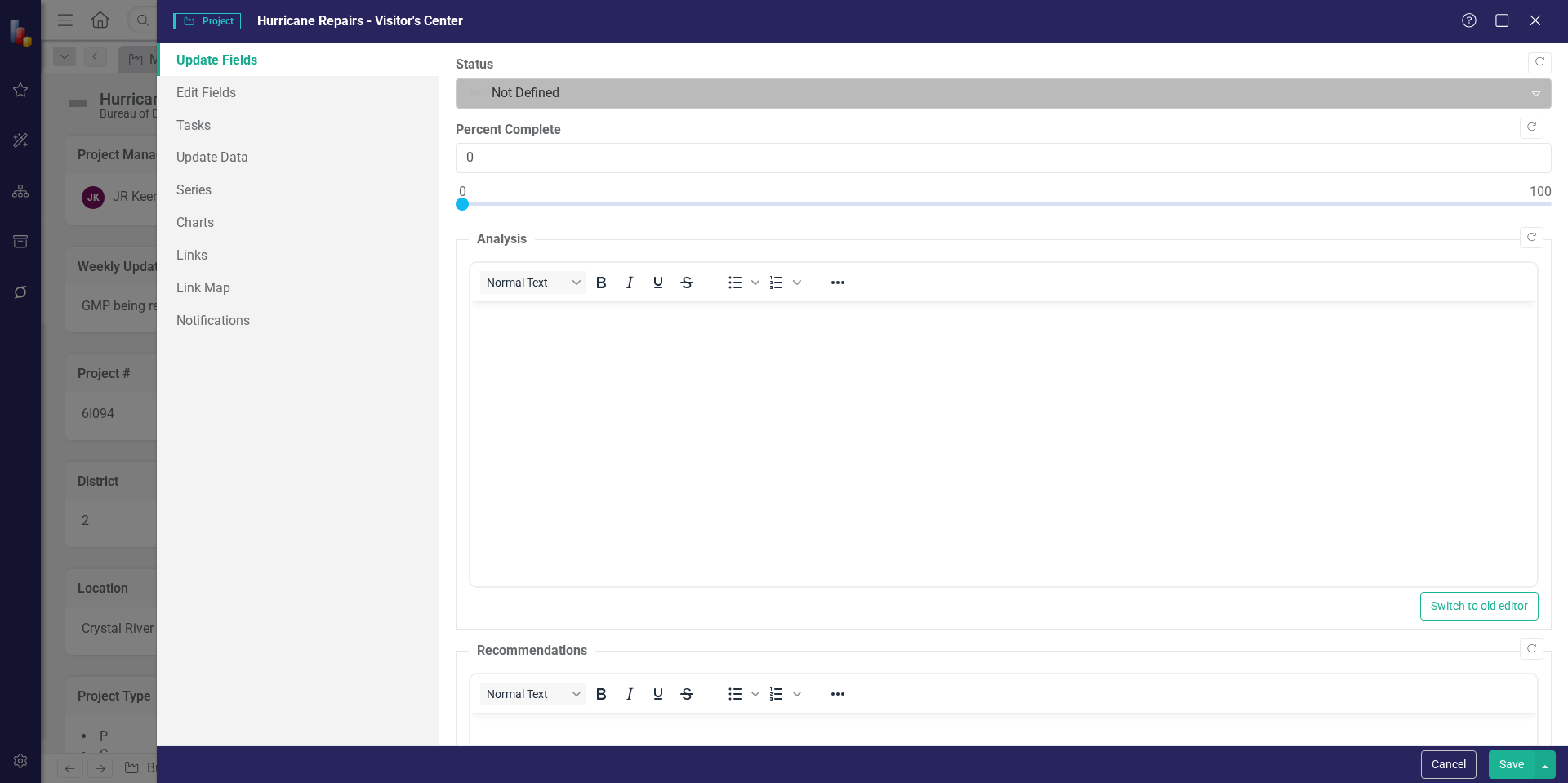
click at [480, 94] on div at bounding box center [990, 93] width 1046 height 22
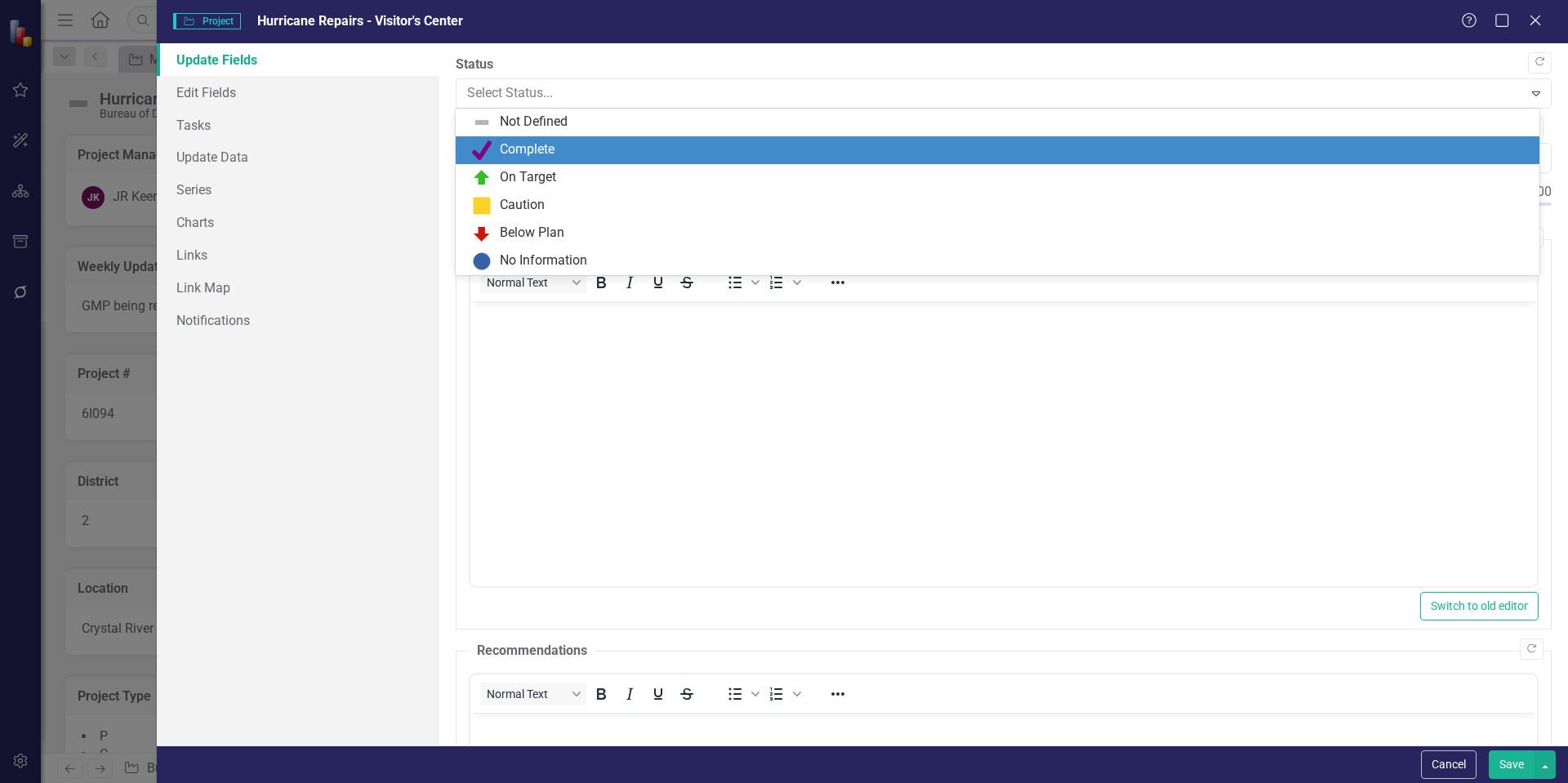
click at [496, 154] on div "Complete" at bounding box center [1000, 150] width 1058 height 19
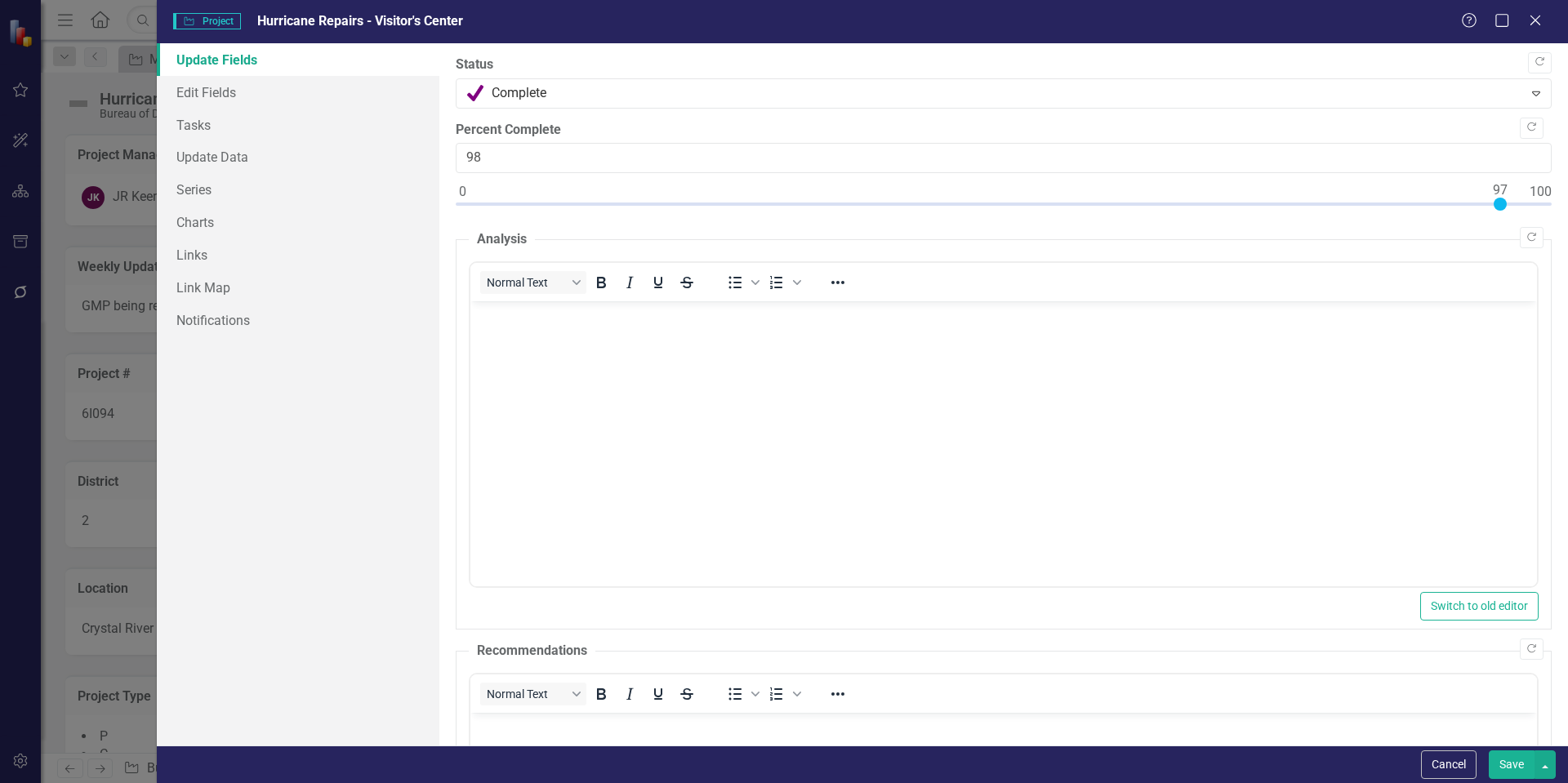
type input "100"
drag, startPoint x: 461, startPoint y: 200, endPoint x: 1544, endPoint y: 219, distance: 1083.2
click at [1544, 219] on div ""Update" fields in ClearPoint are the fields that change from reporting period …" at bounding box center [1003, 394] width 1129 height 702
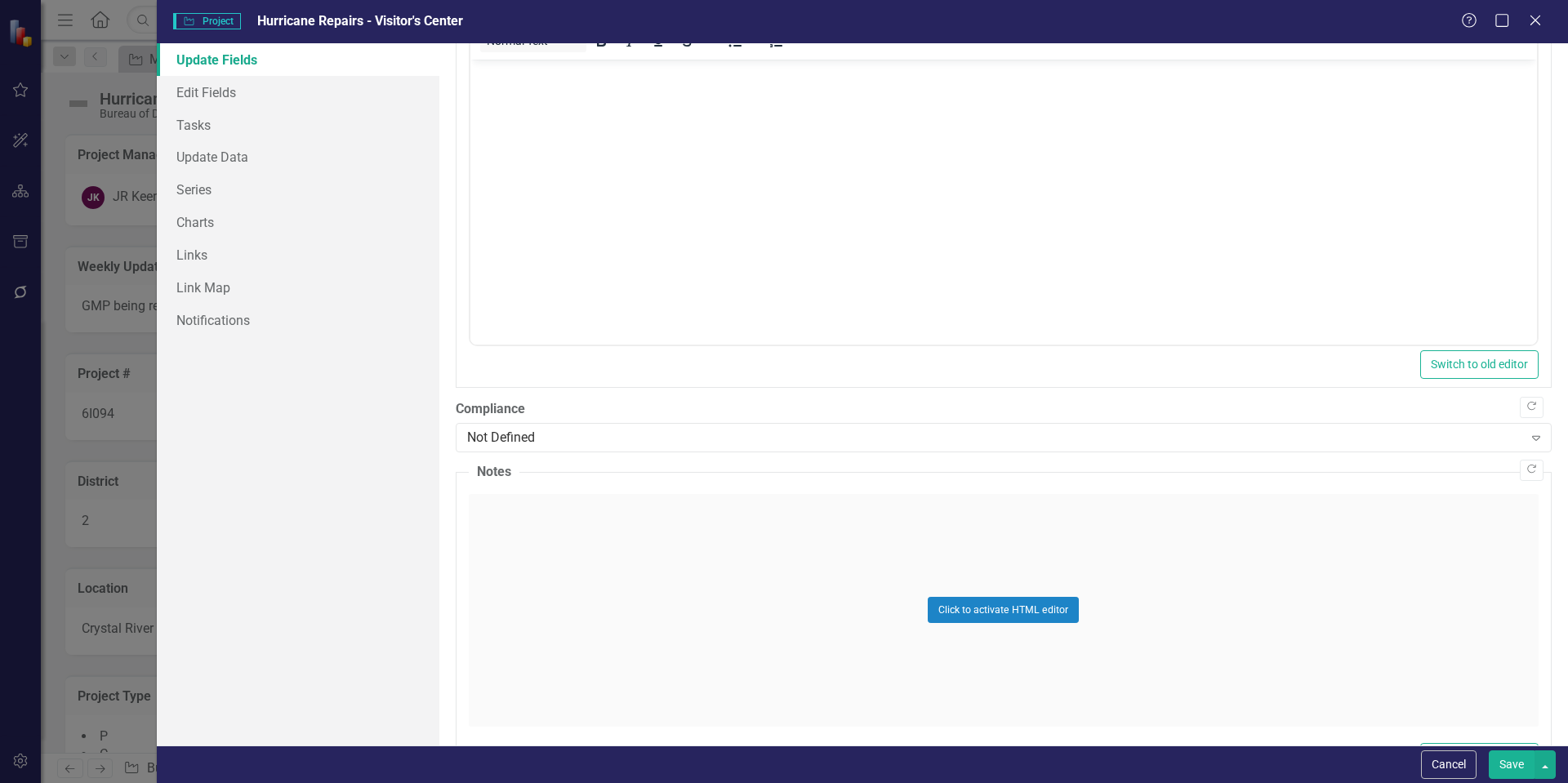
scroll to position [713, 0]
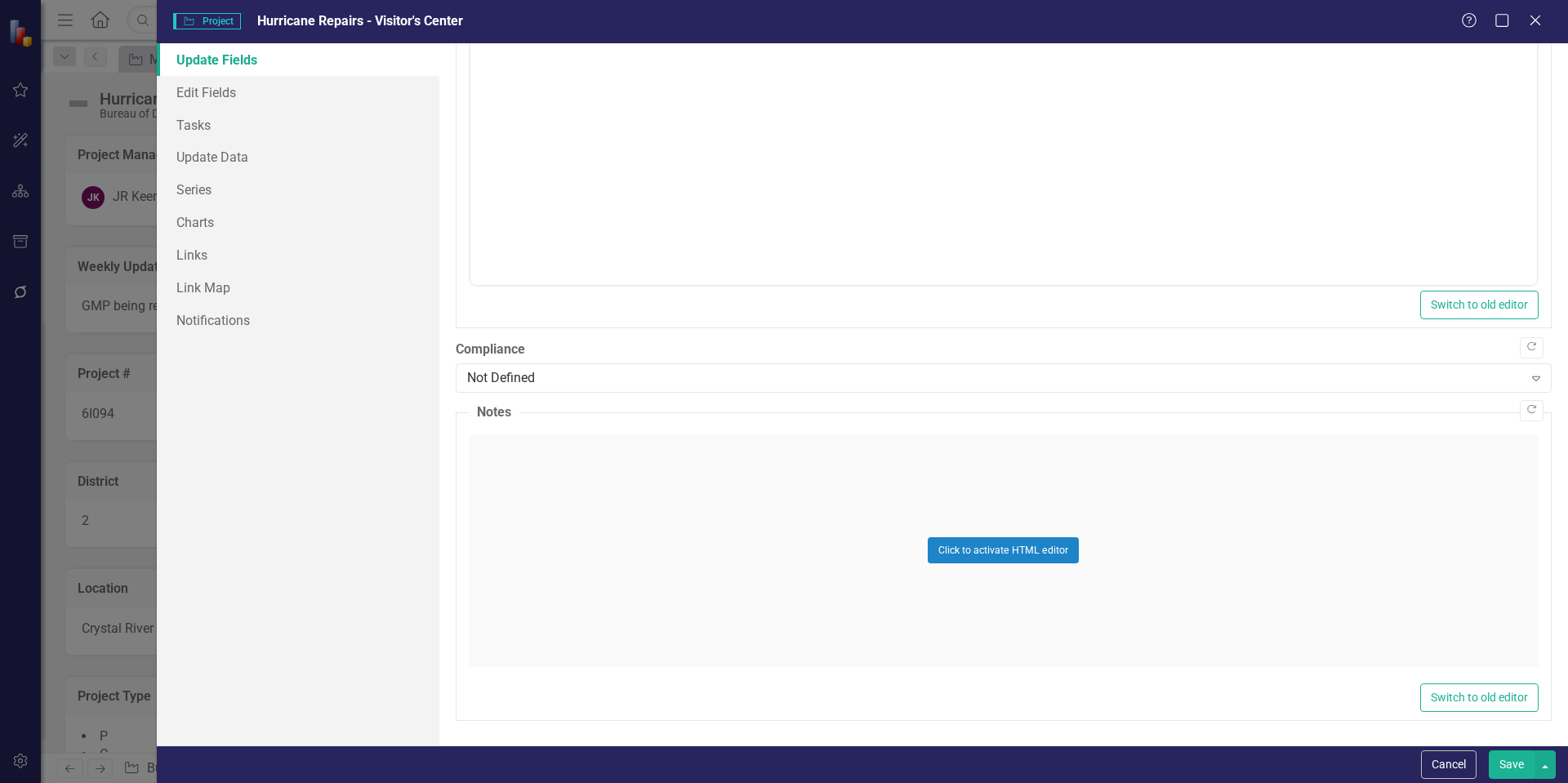
click at [1507, 767] on button "Save" at bounding box center [1512, 765] width 46 height 29
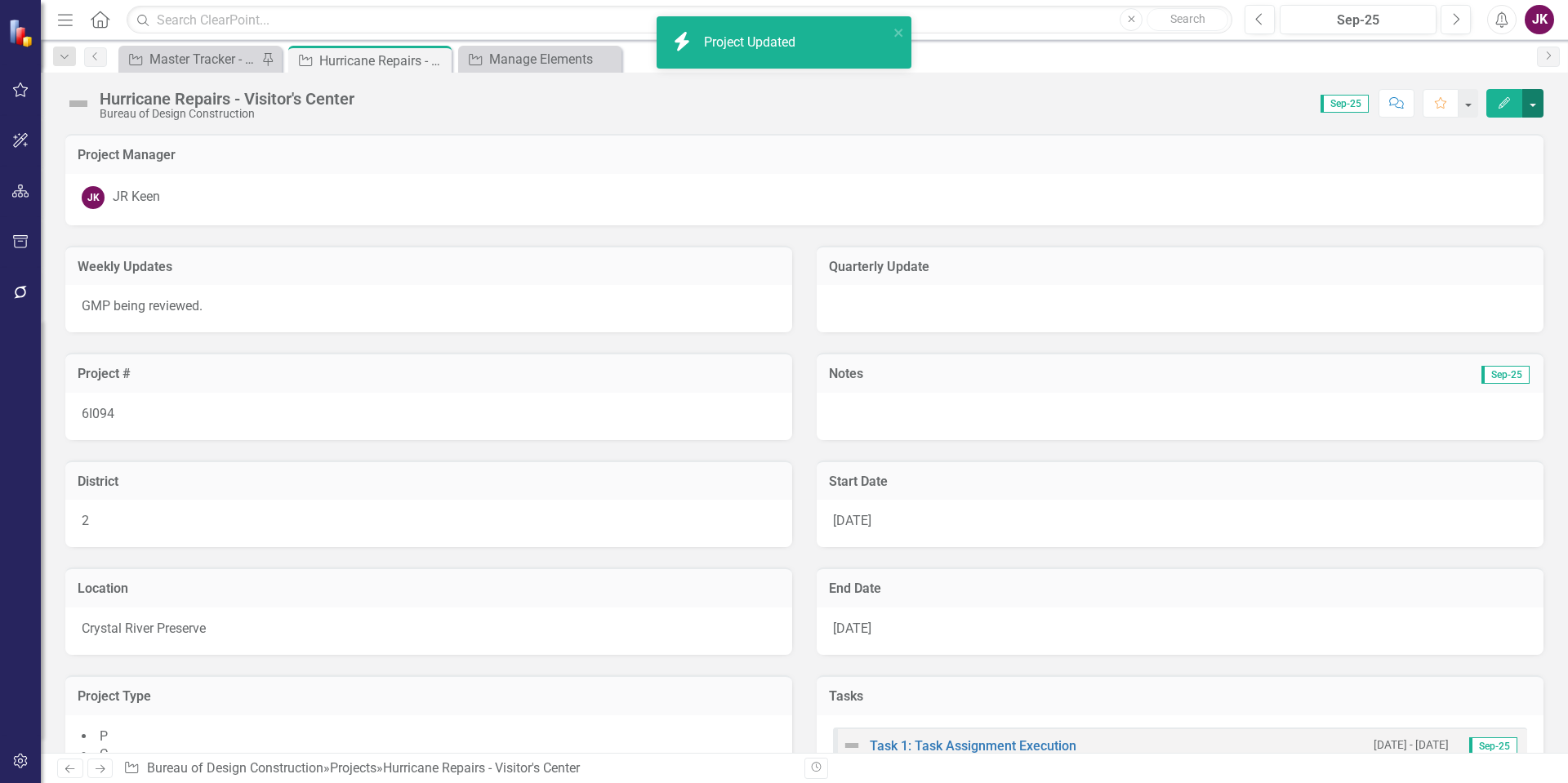
click at [1535, 111] on button "button" at bounding box center [1533, 104] width 21 height 29
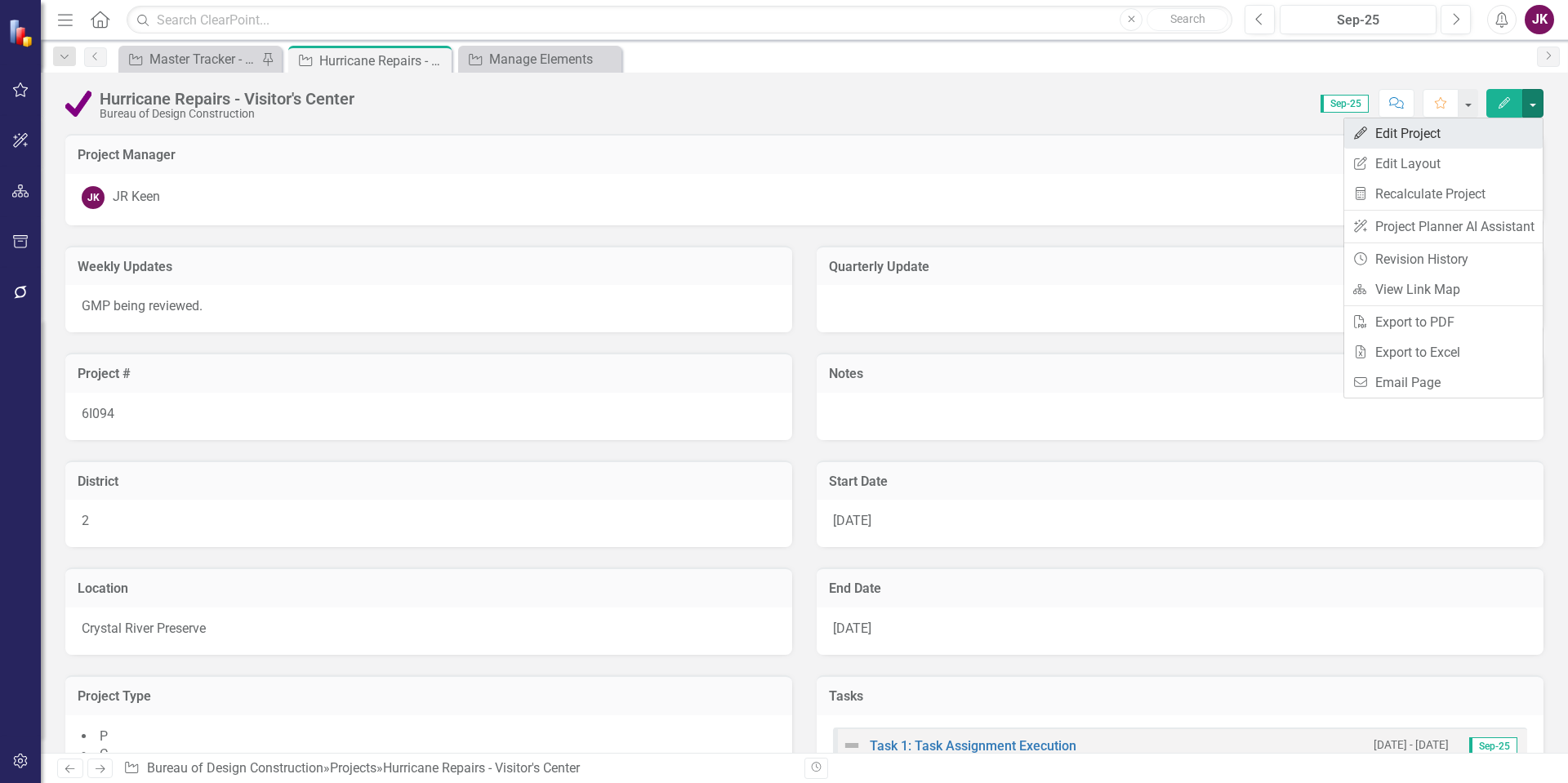
click at [1394, 132] on link "Edit Edit Project" at bounding box center [1444, 133] width 199 height 30
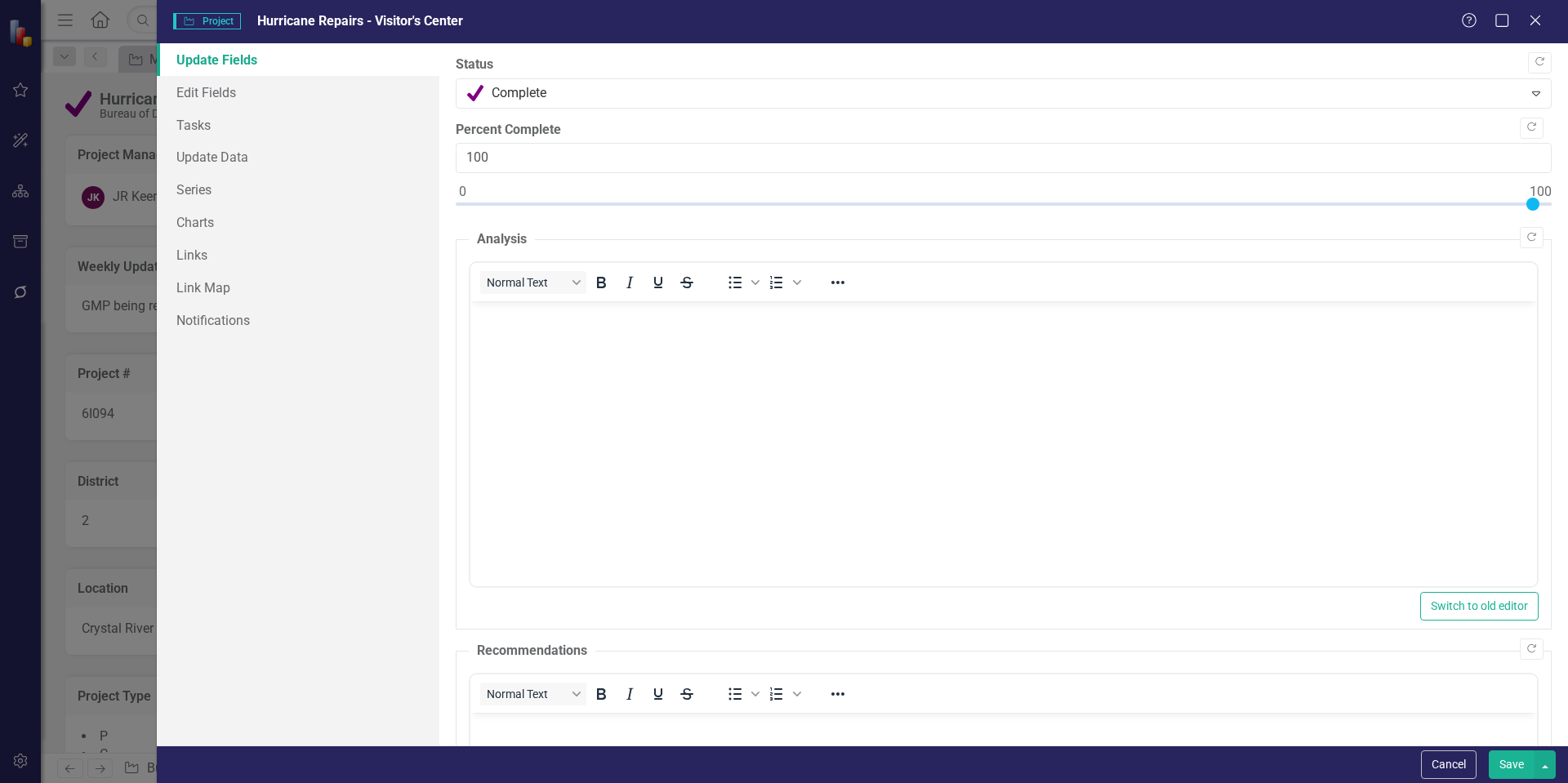
scroll to position [0, 0]
click at [248, 86] on link "Edit Fields" at bounding box center [298, 92] width 282 height 33
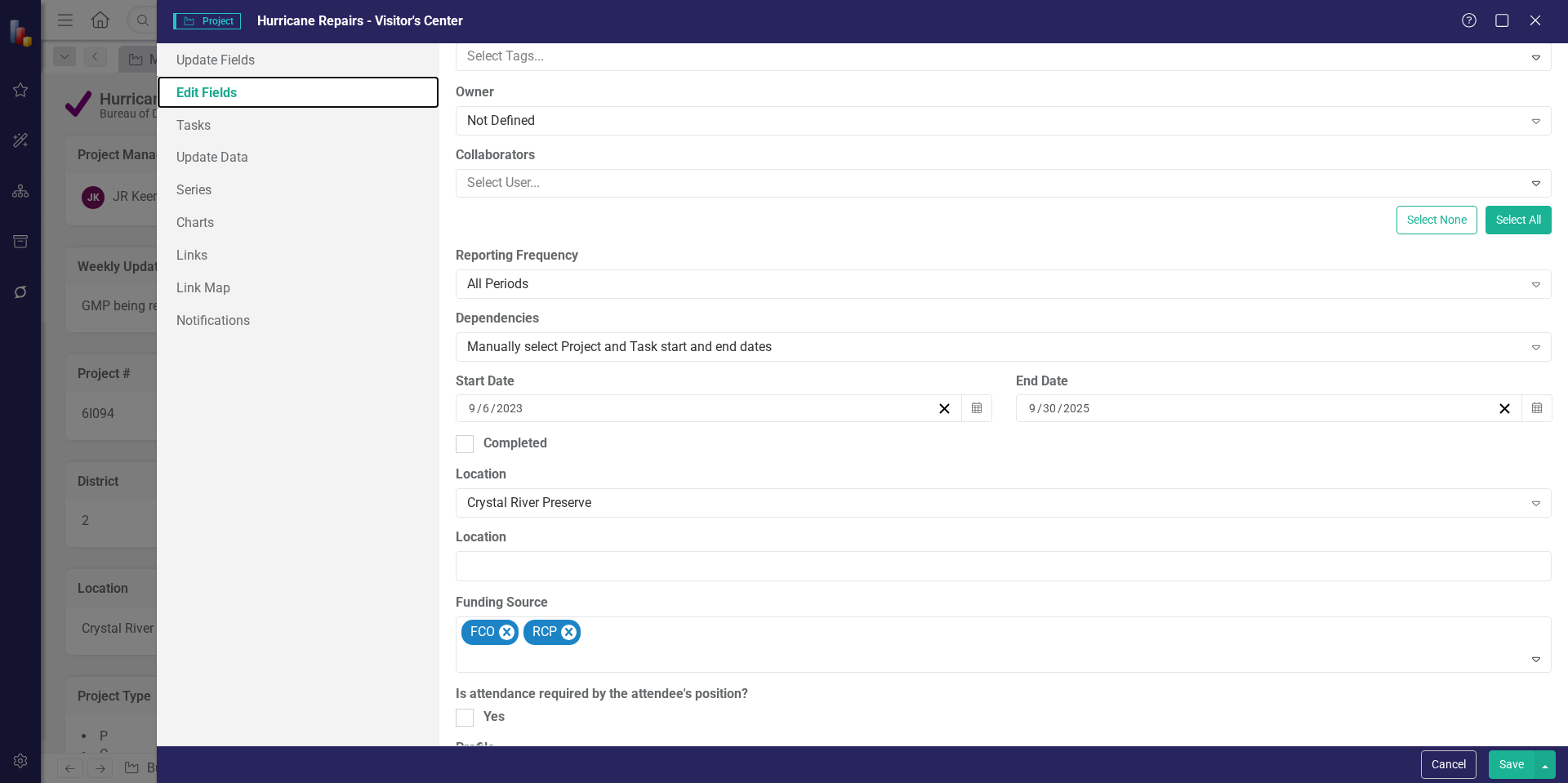
scroll to position [245, 0]
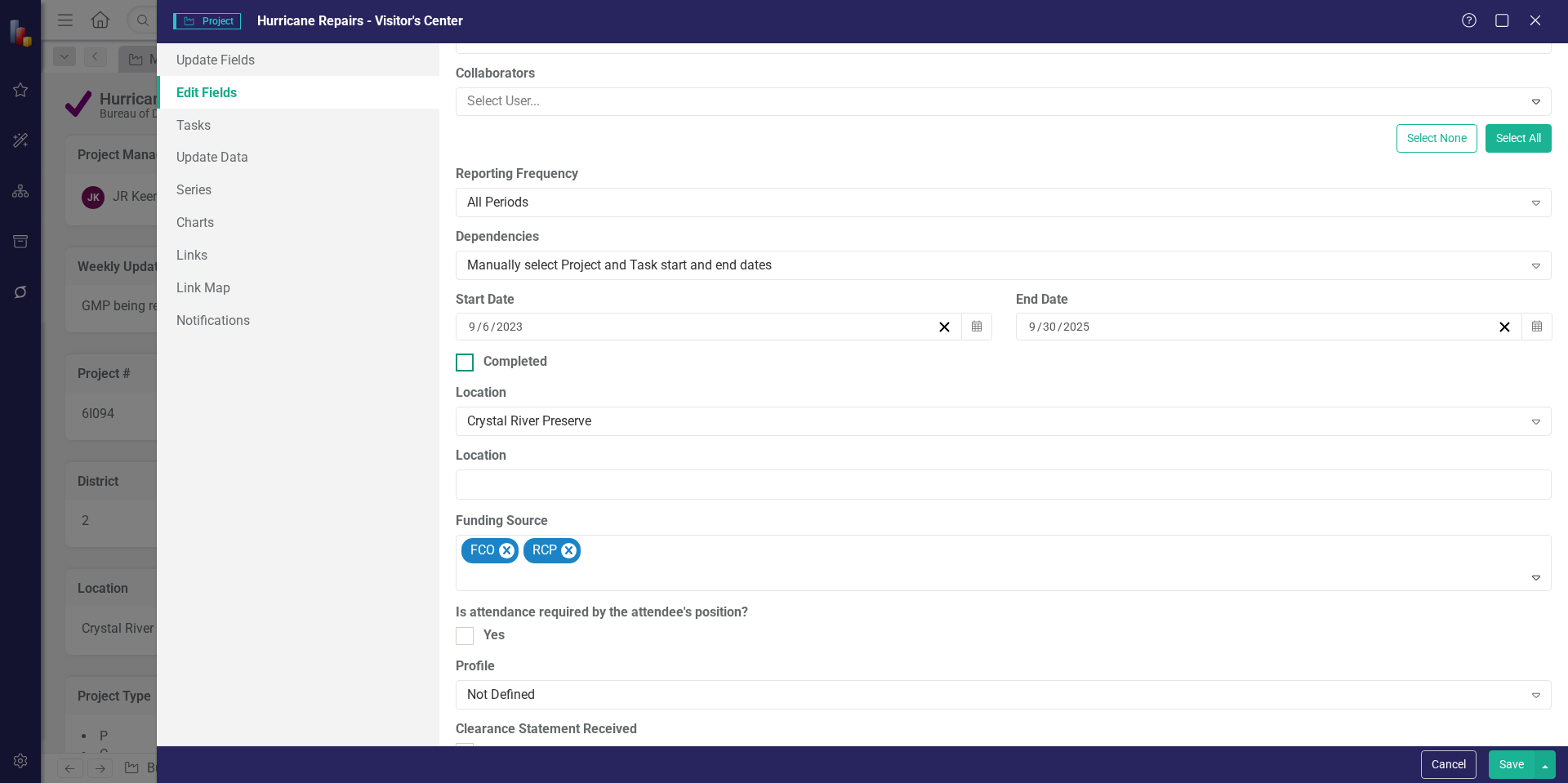
click at [461, 361] on input "Completed" at bounding box center [460, 358] width 11 height 11
checkbox input "true"
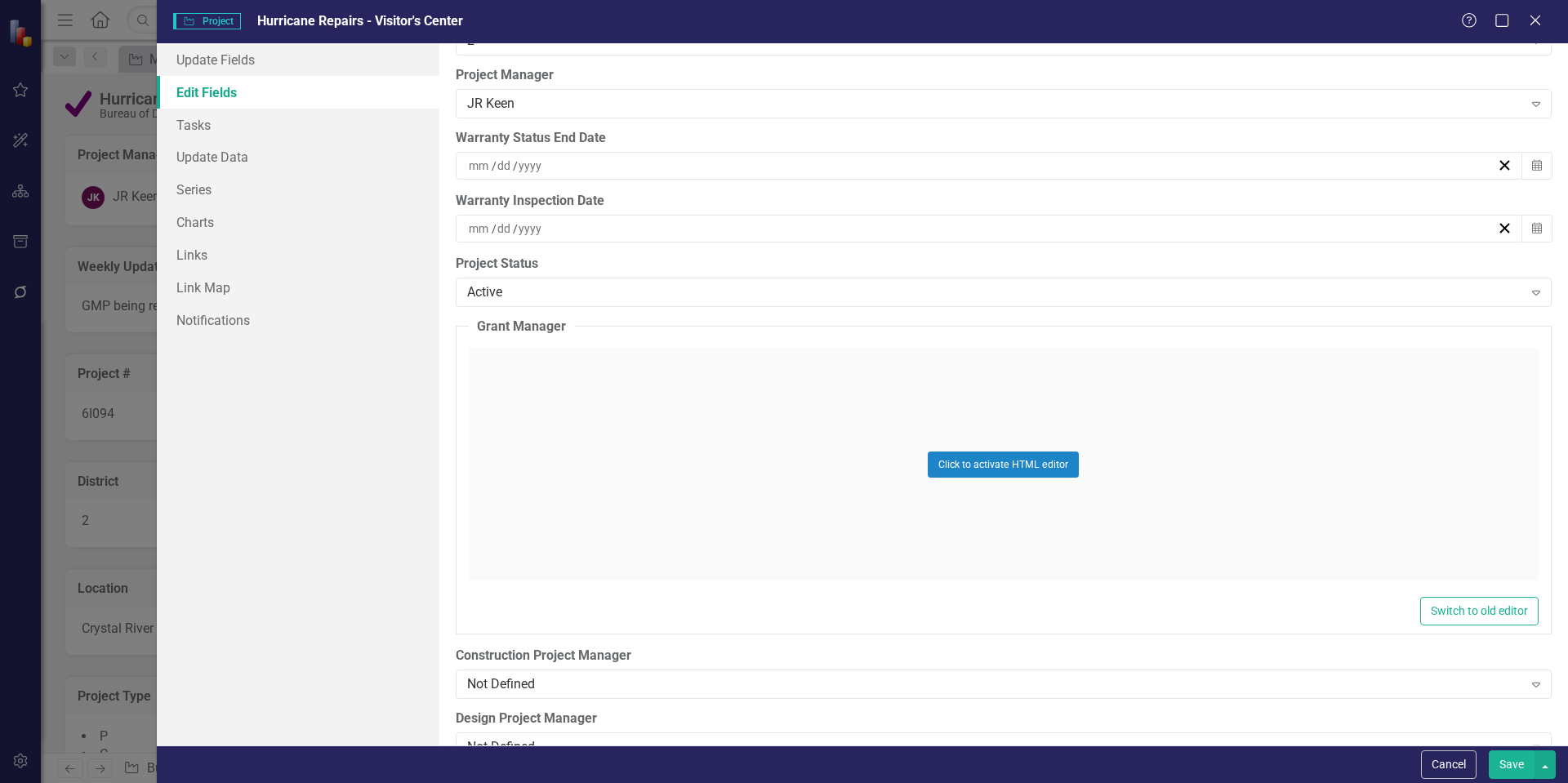
scroll to position [4656, 0]
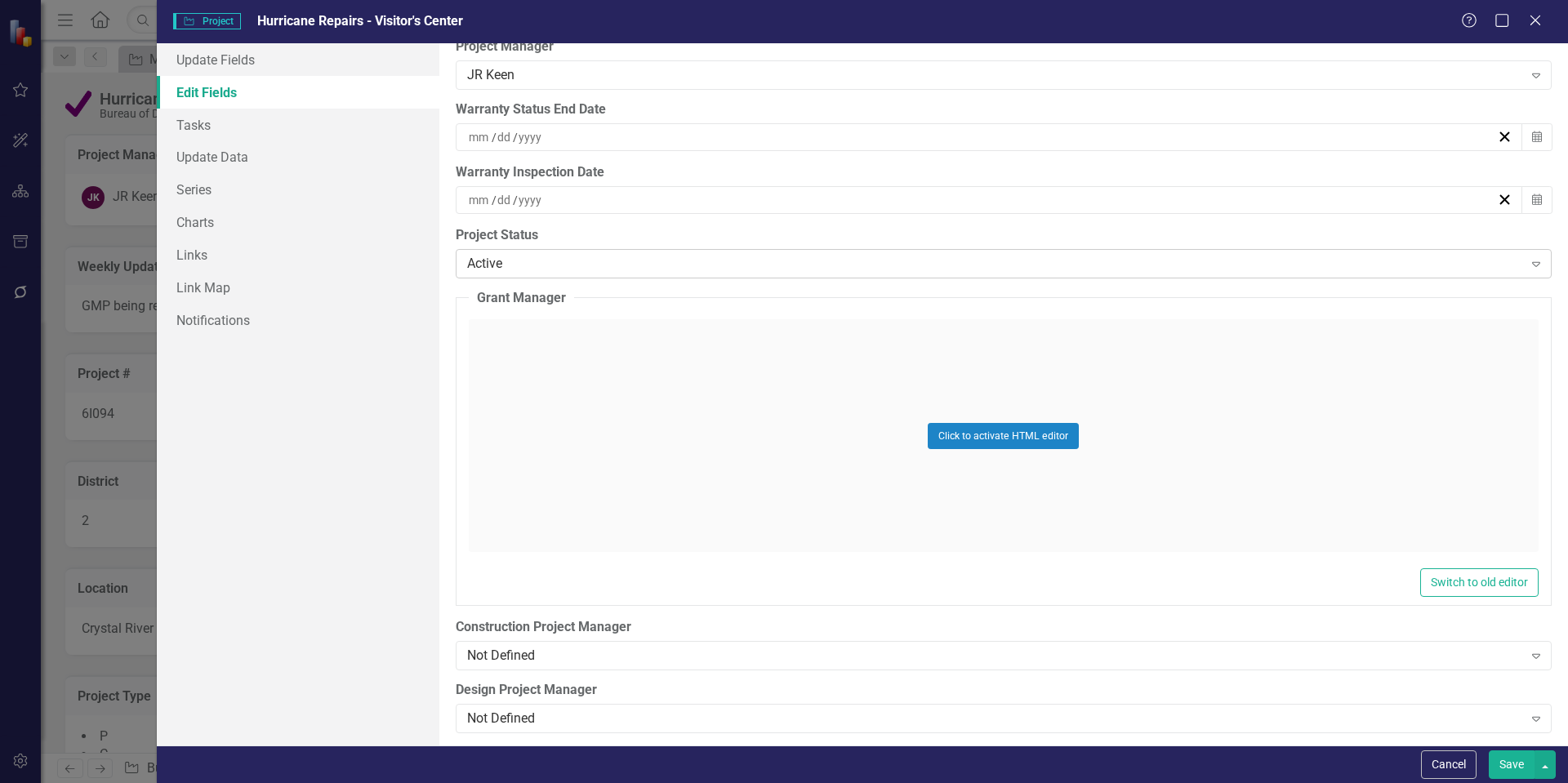
click at [562, 264] on div "Active" at bounding box center [994, 263] width 1056 height 19
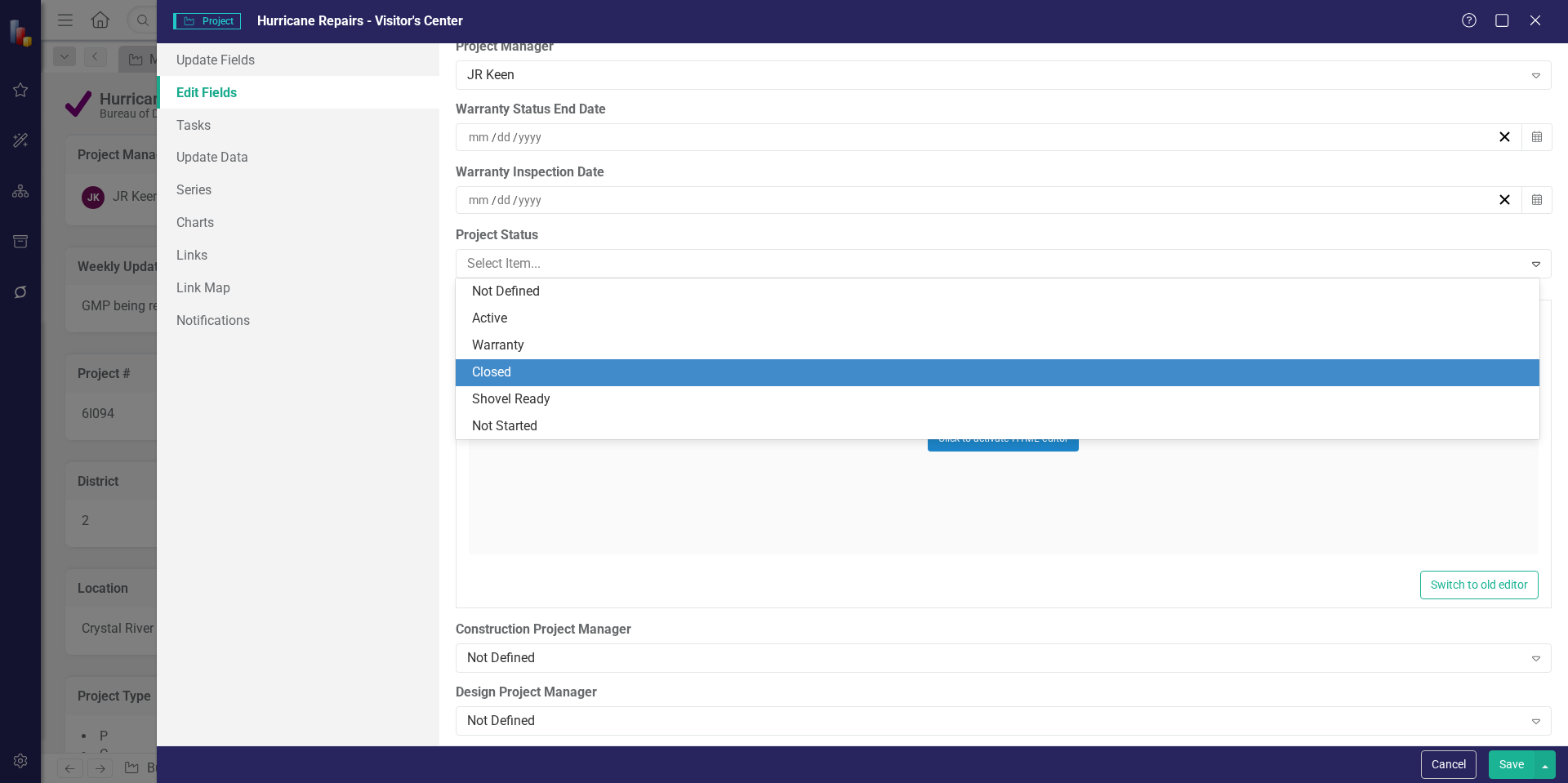
click at [517, 363] on div "Closed" at bounding box center [1000, 373] width 1058 height 19
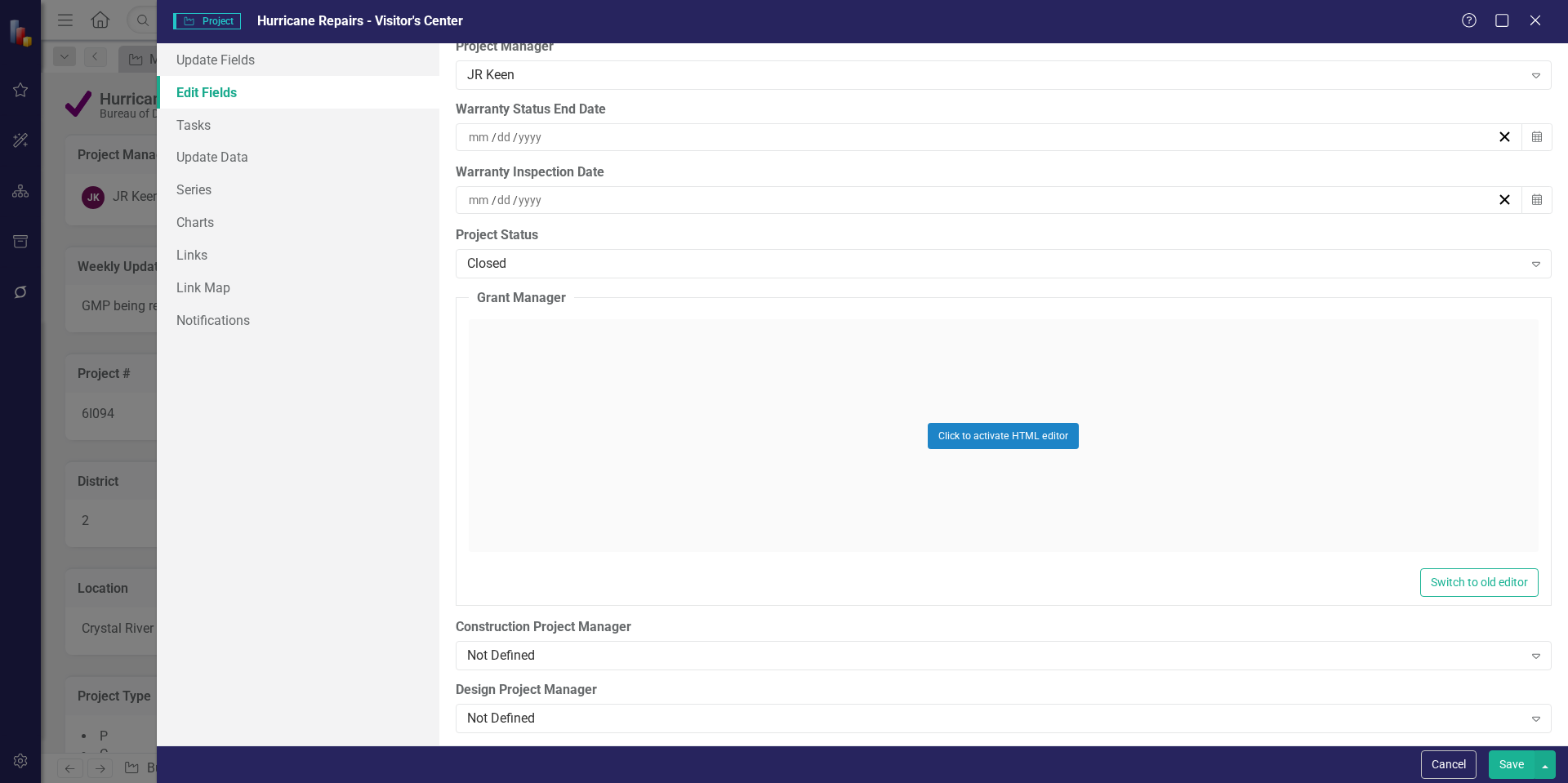
click at [549, 232] on label "Project Status" at bounding box center [1003, 236] width 1096 height 19
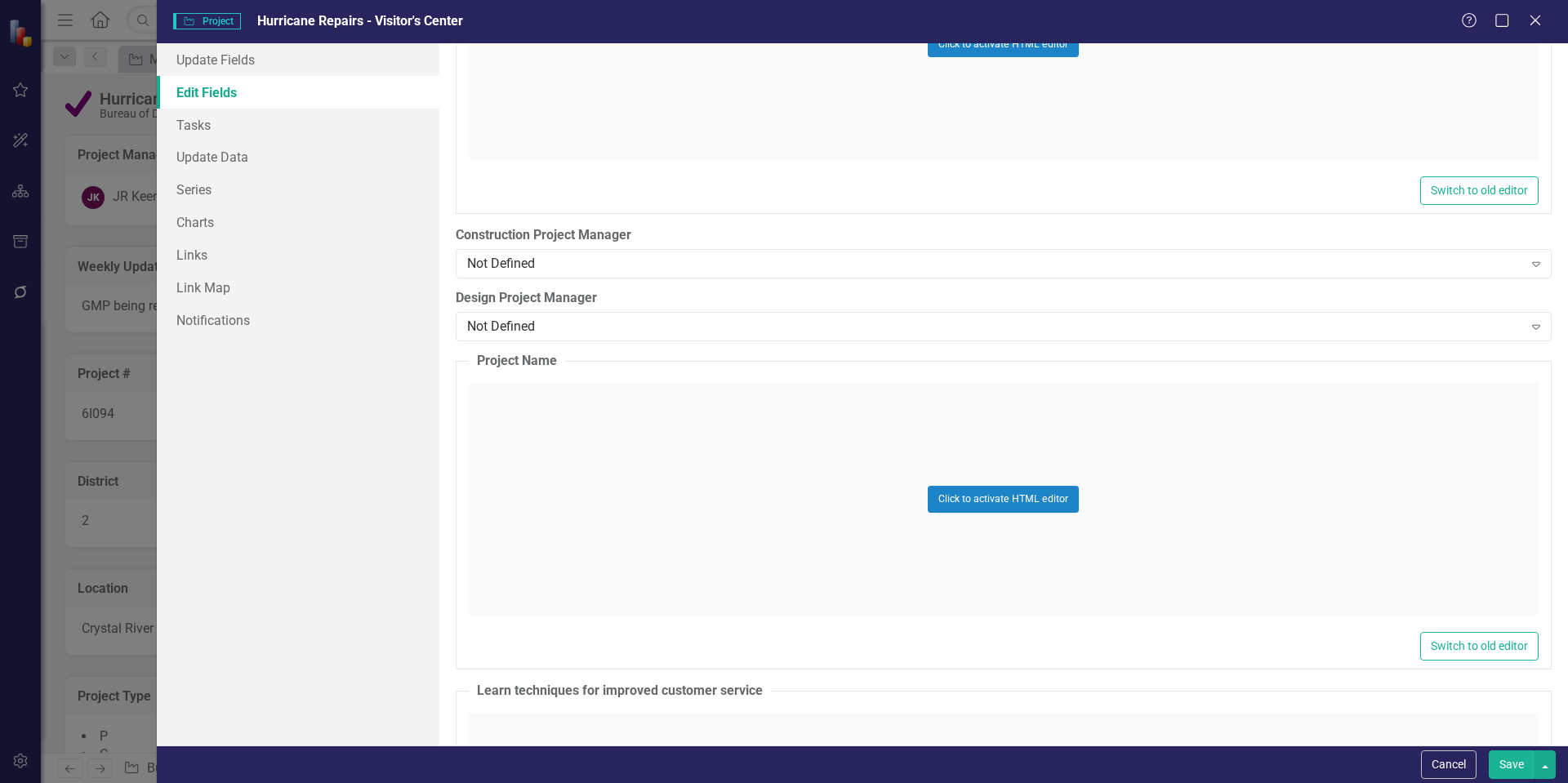
scroll to position [5065, 0]
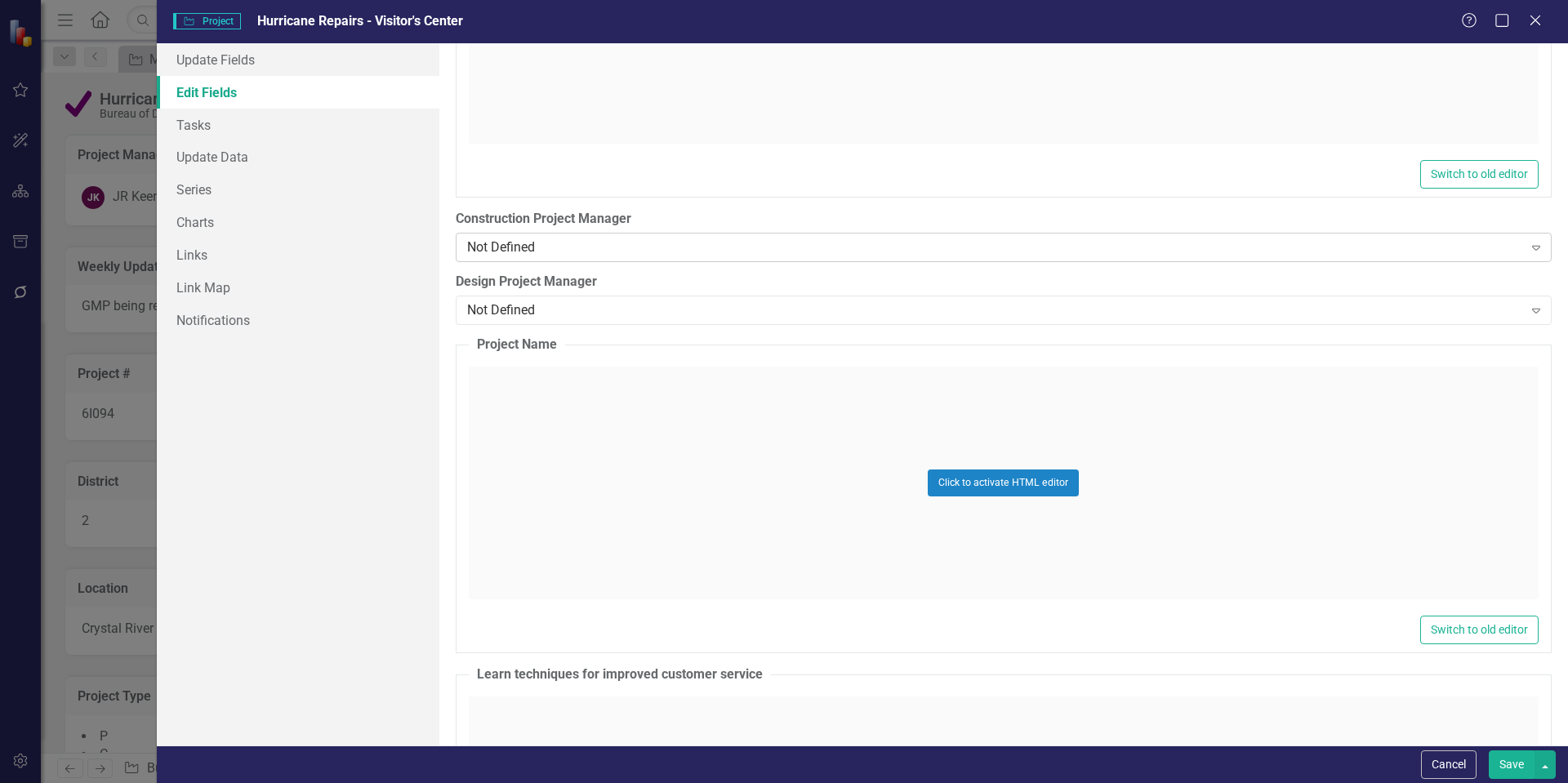
click at [545, 253] on div "Not Defined" at bounding box center [994, 248] width 1056 height 19
click at [569, 243] on div "Not Defined" at bounding box center [994, 248] width 1056 height 19
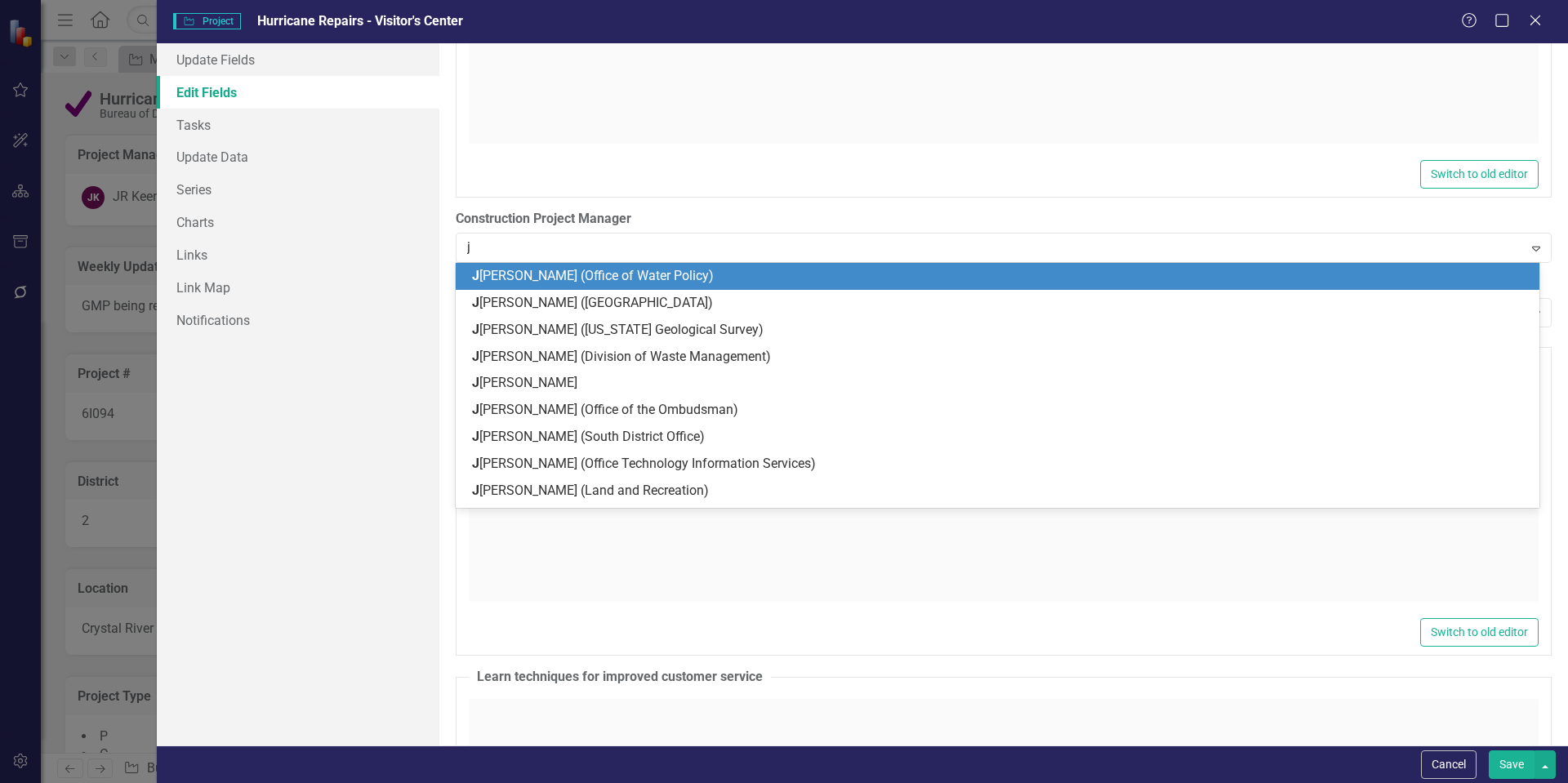
type input "jr"
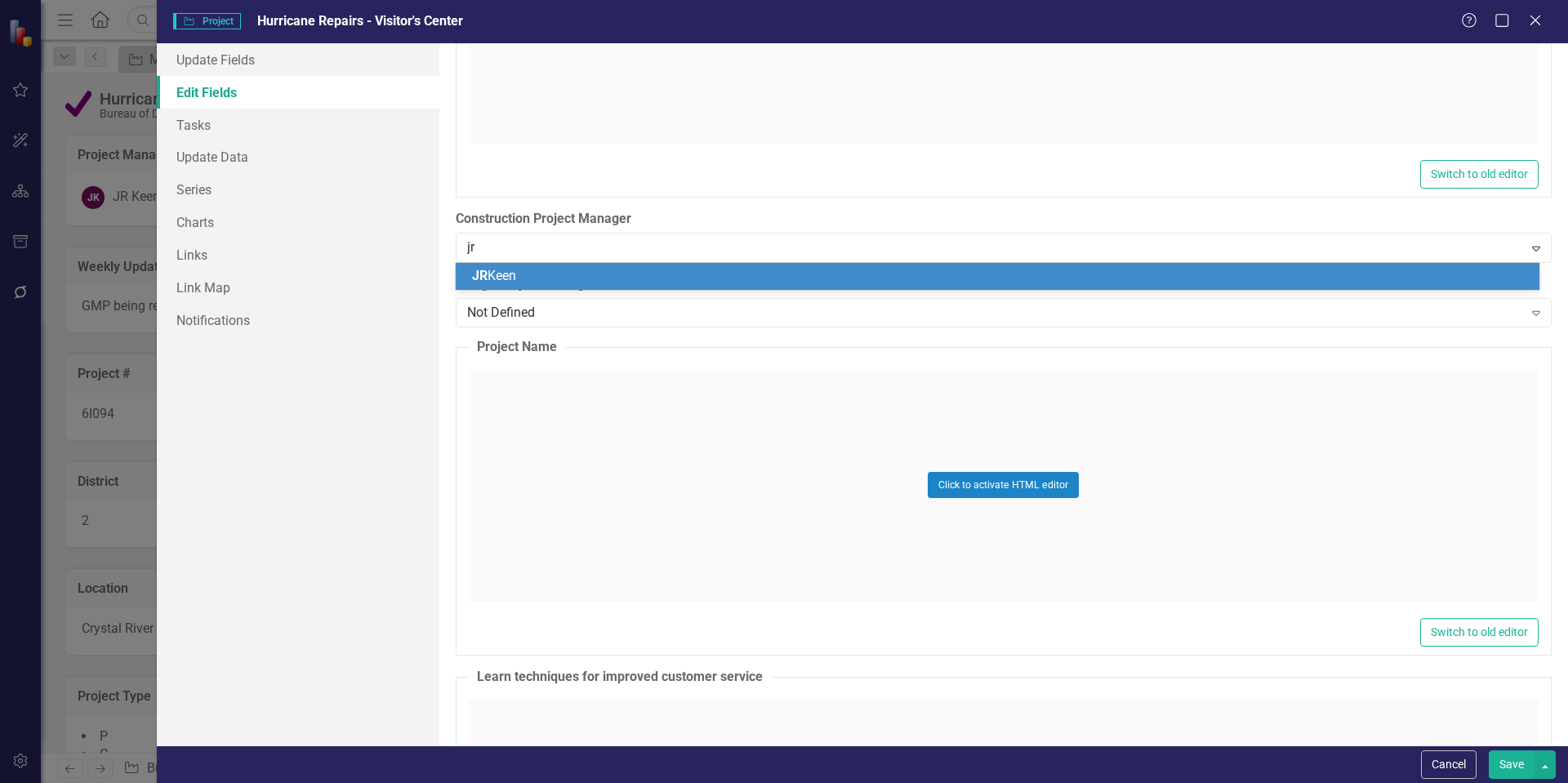
click at [538, 276] on div "JR Keen" at bounding box center [1000, 277] width 1058 height 19
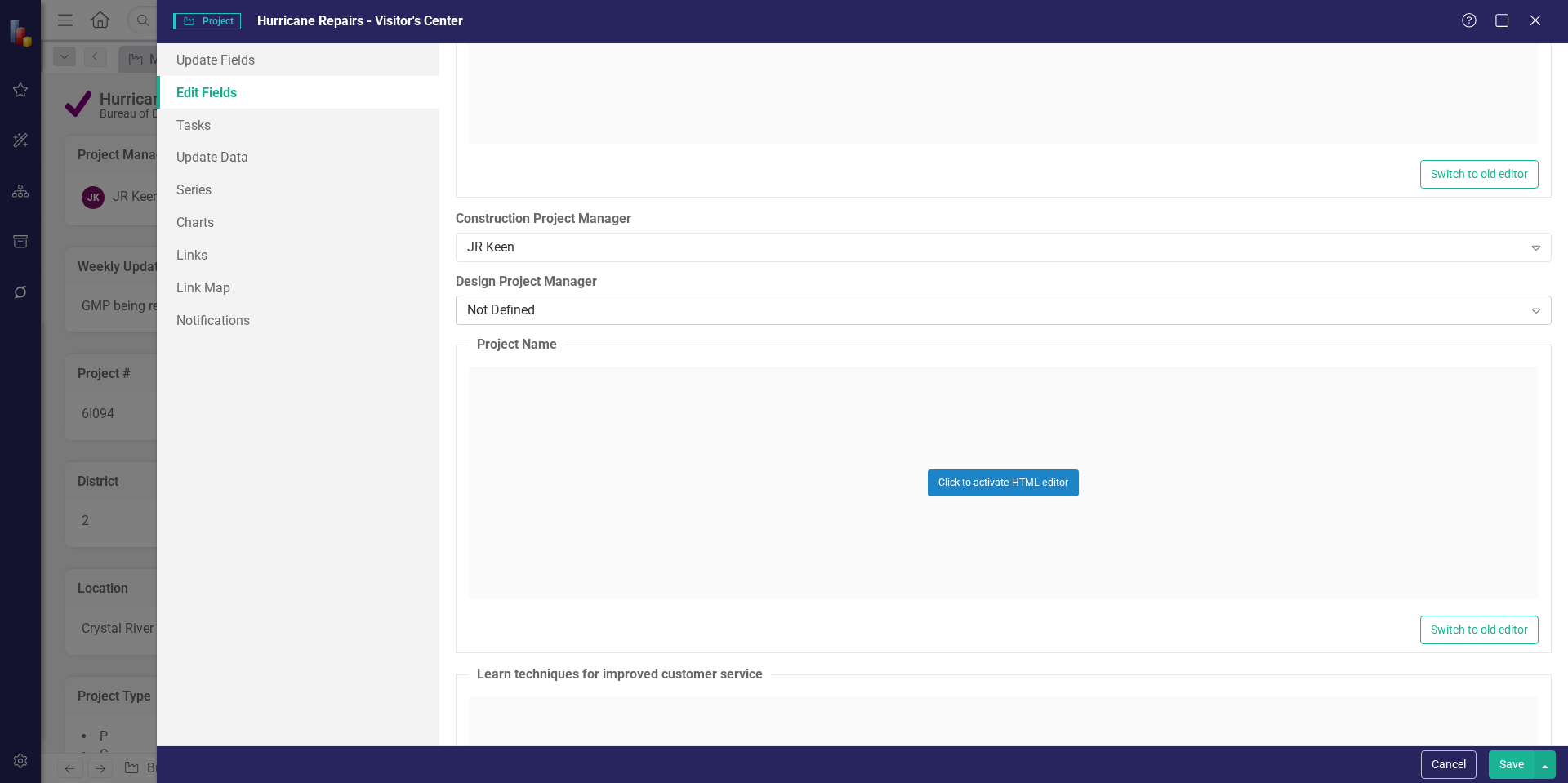
click at [553, 306] on div "Not Defined" at bounding box center [994, 311] width 1056 height 19
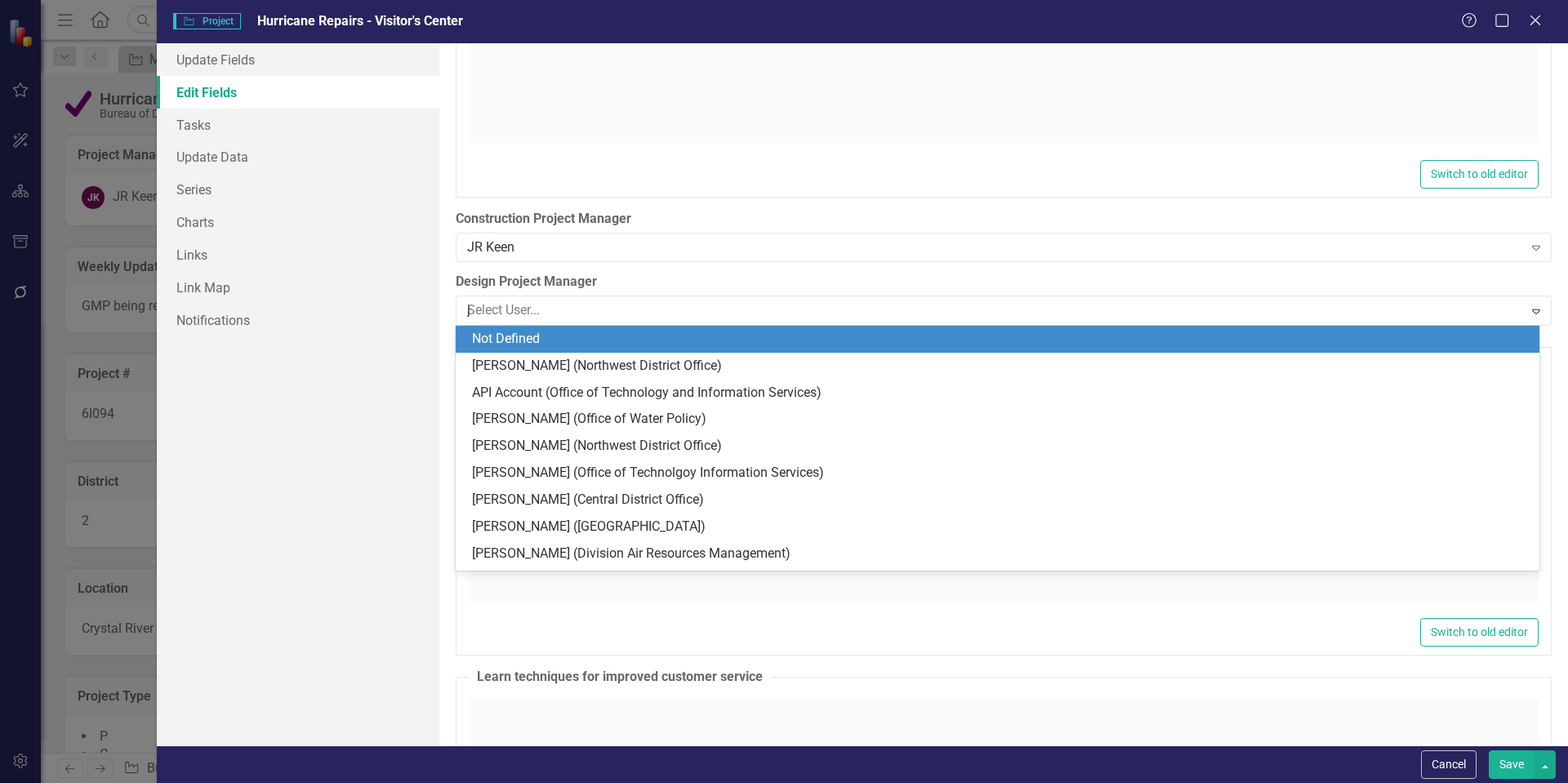
type input "jr"
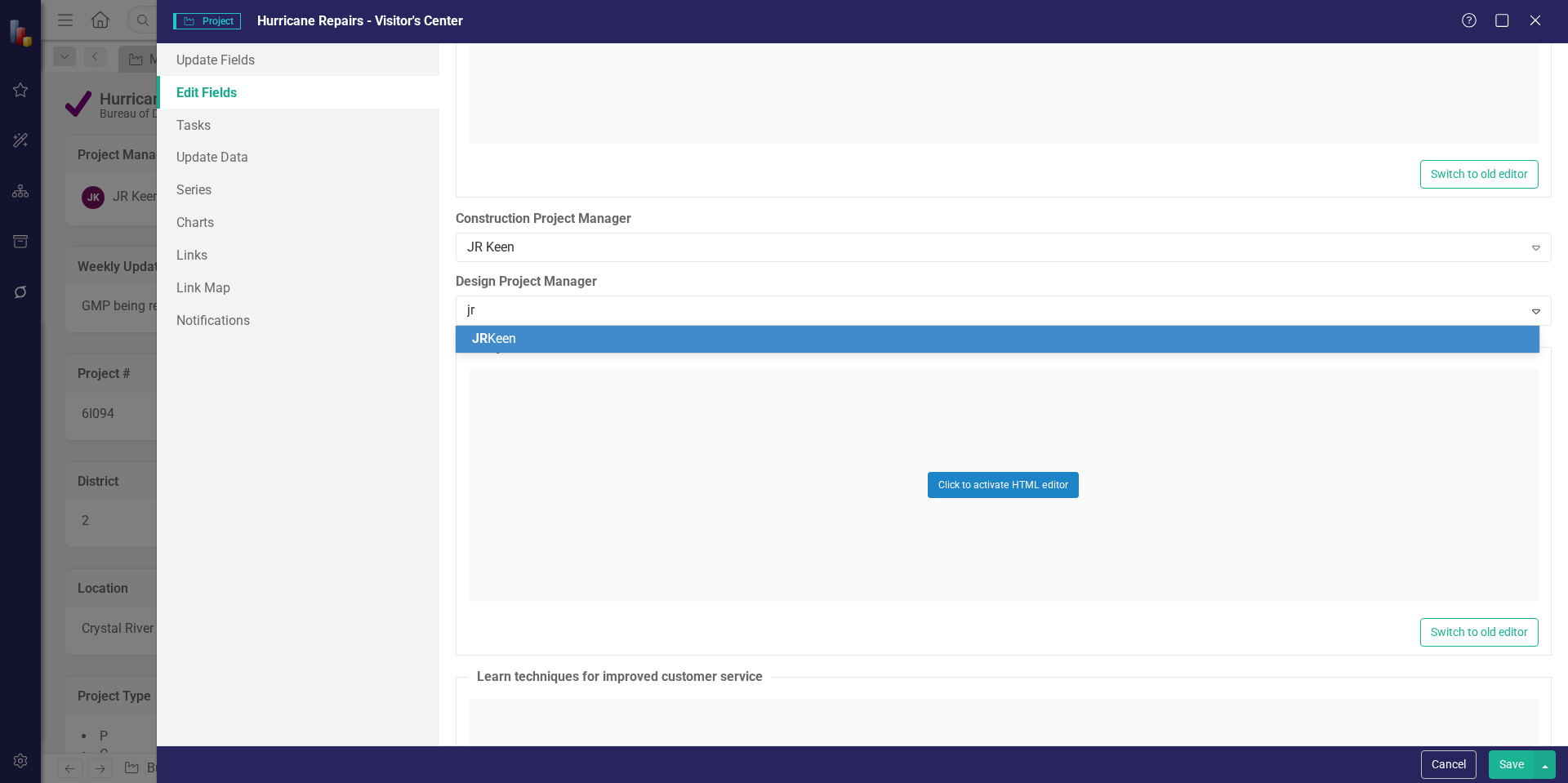
click at [516, 341] on span "JR Keen" at bounding box center [494, 338] width 44 height 15
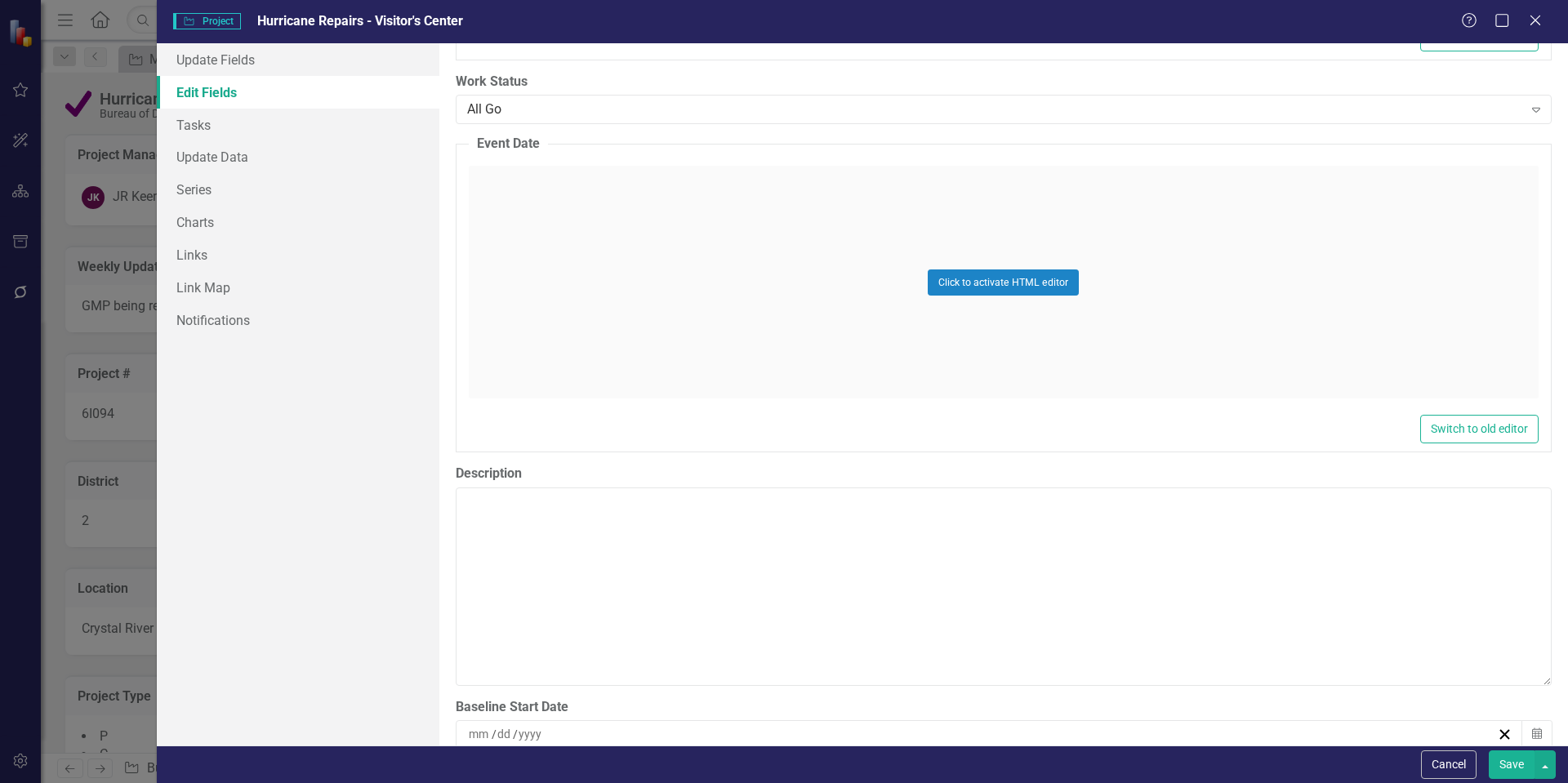
scroll to position [6290, 0]
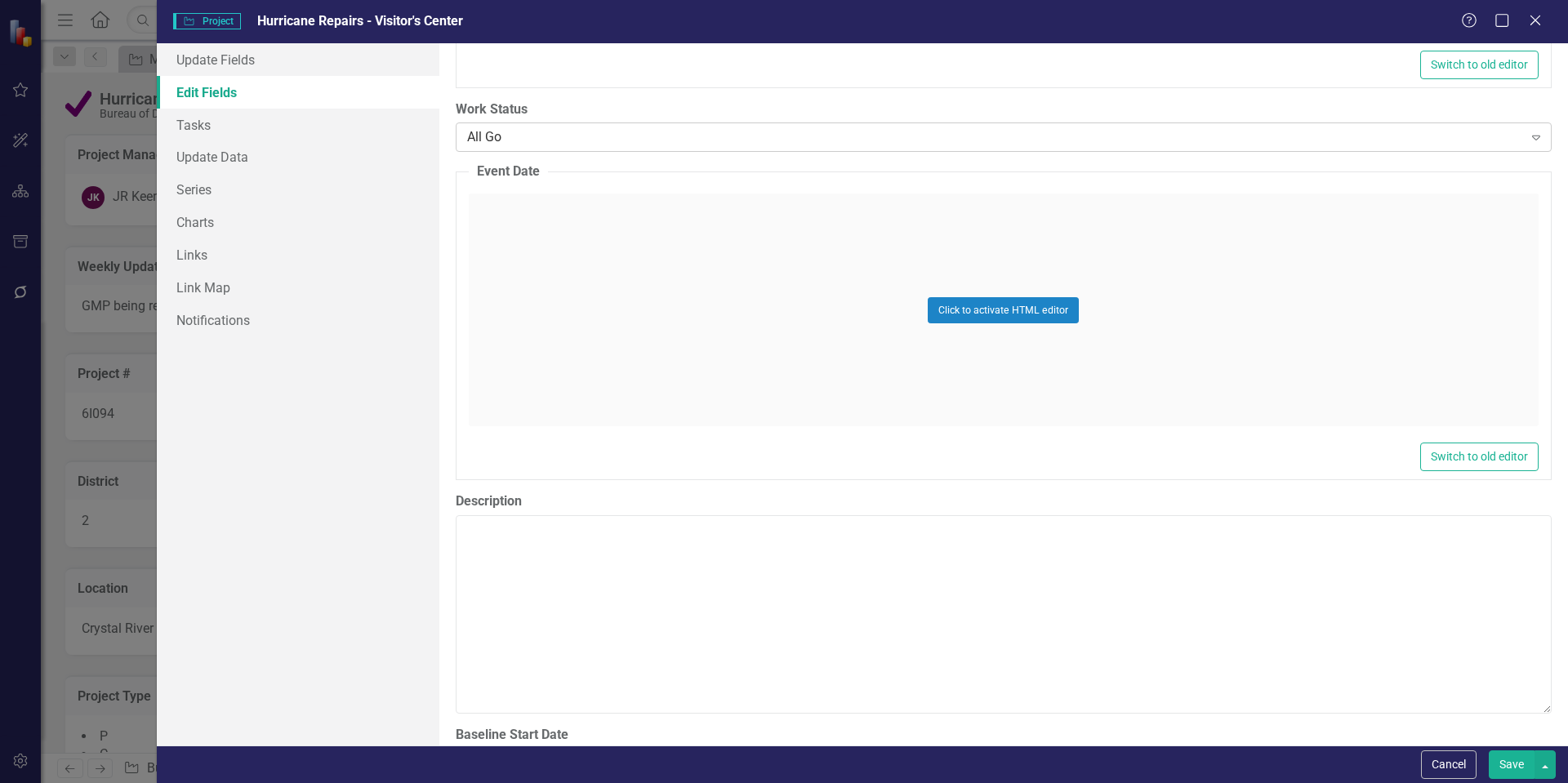
click at [562, 143] on div "All Go" at bounding box center [994, 137] width 1056 height 19
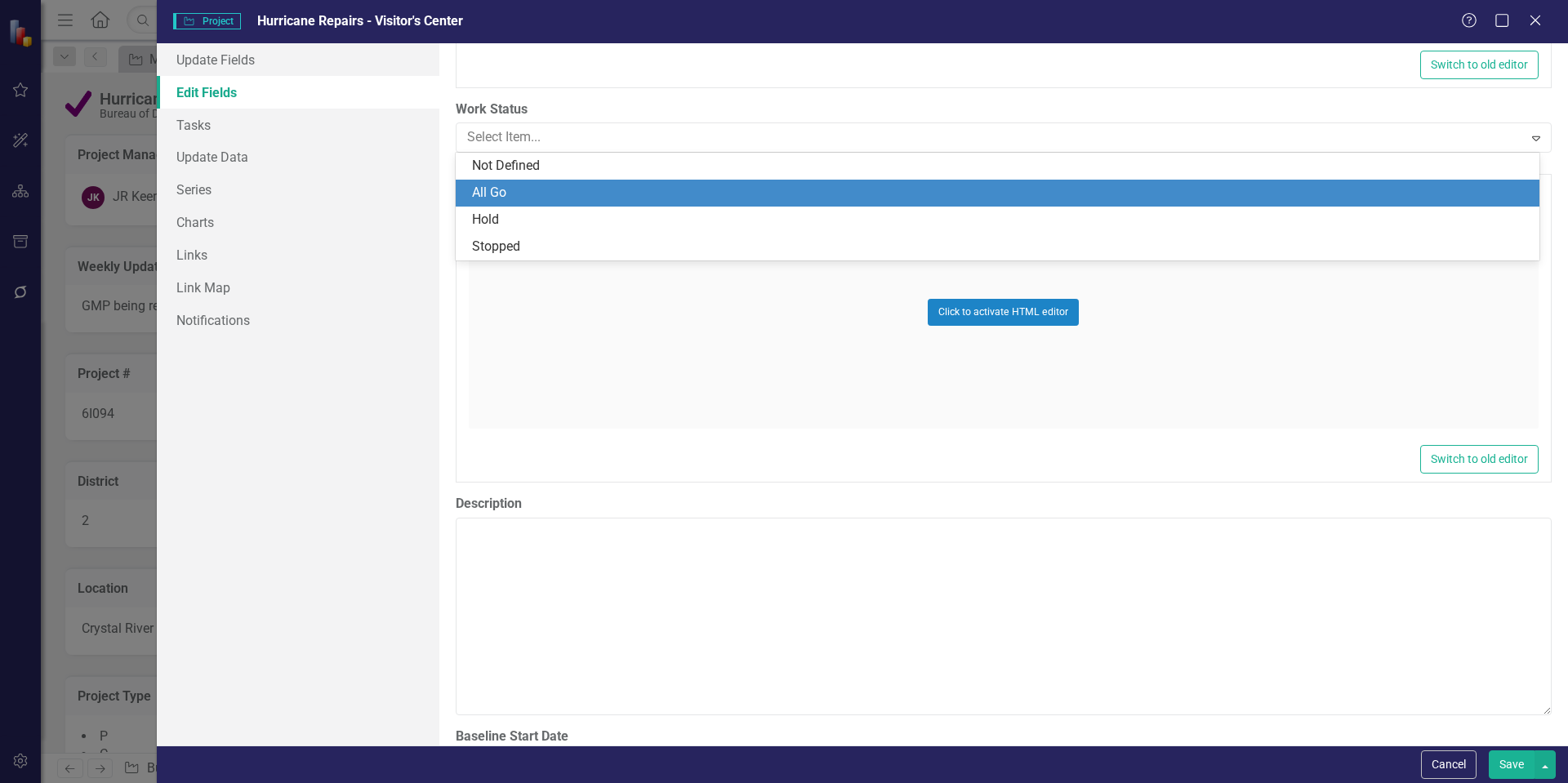
click at [508, 184] on div "All Go" at bounding box center [1000, 193] width 1058 height 19
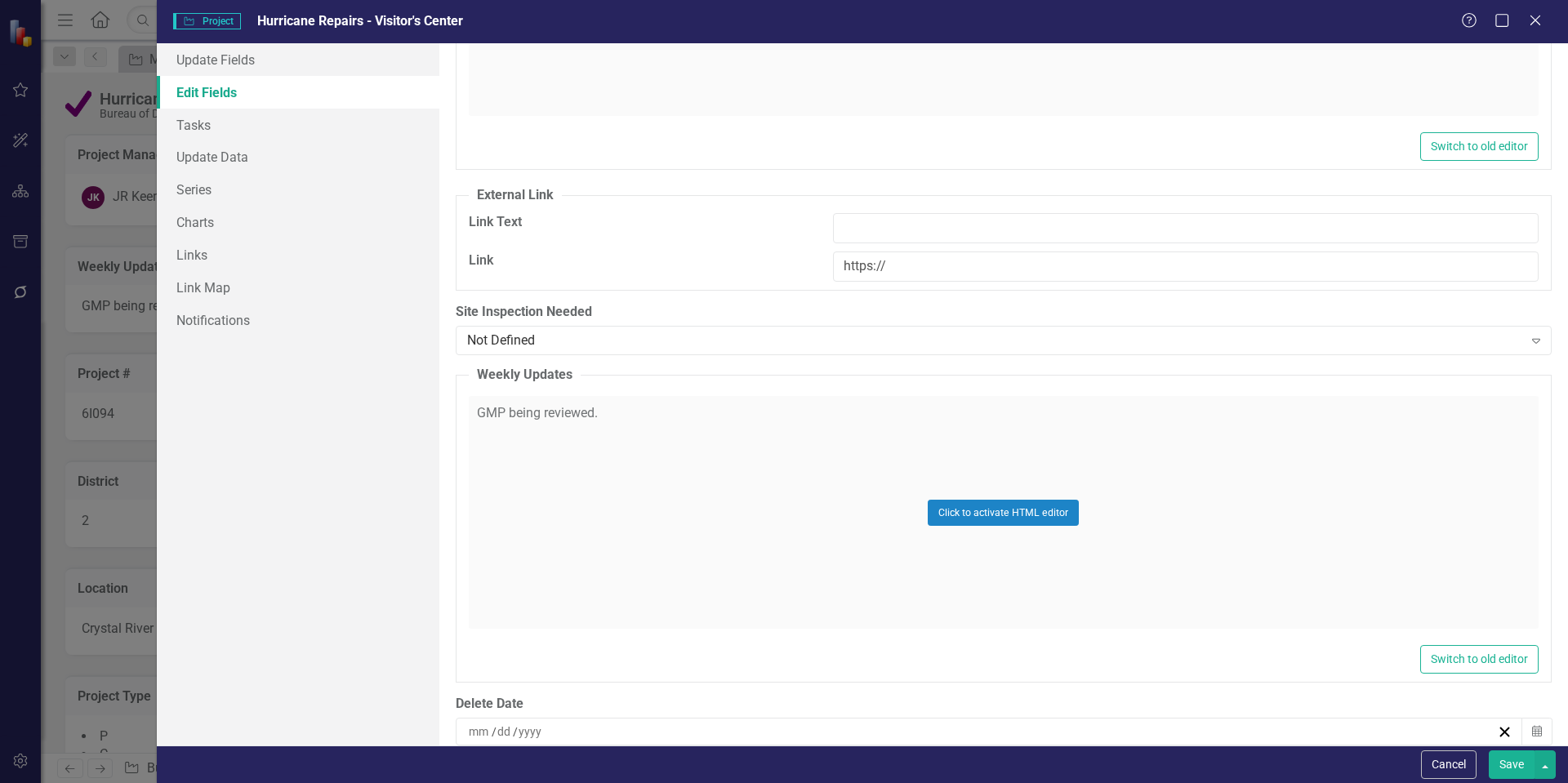
scroll to position [12825, 0]
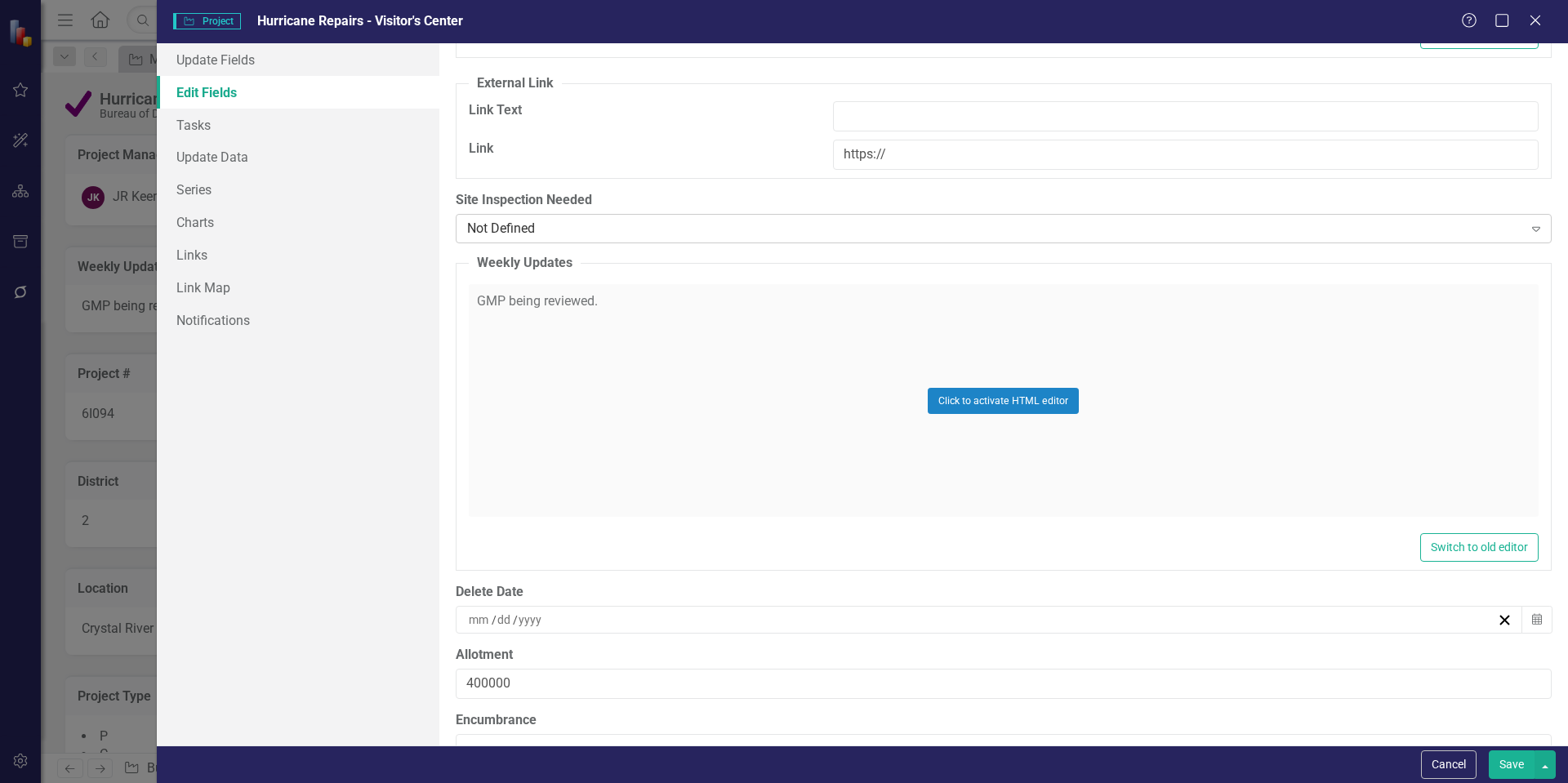
click at [551, 227] on div "Not Defined" at bounding box center [994, 229] width 1056 height 19
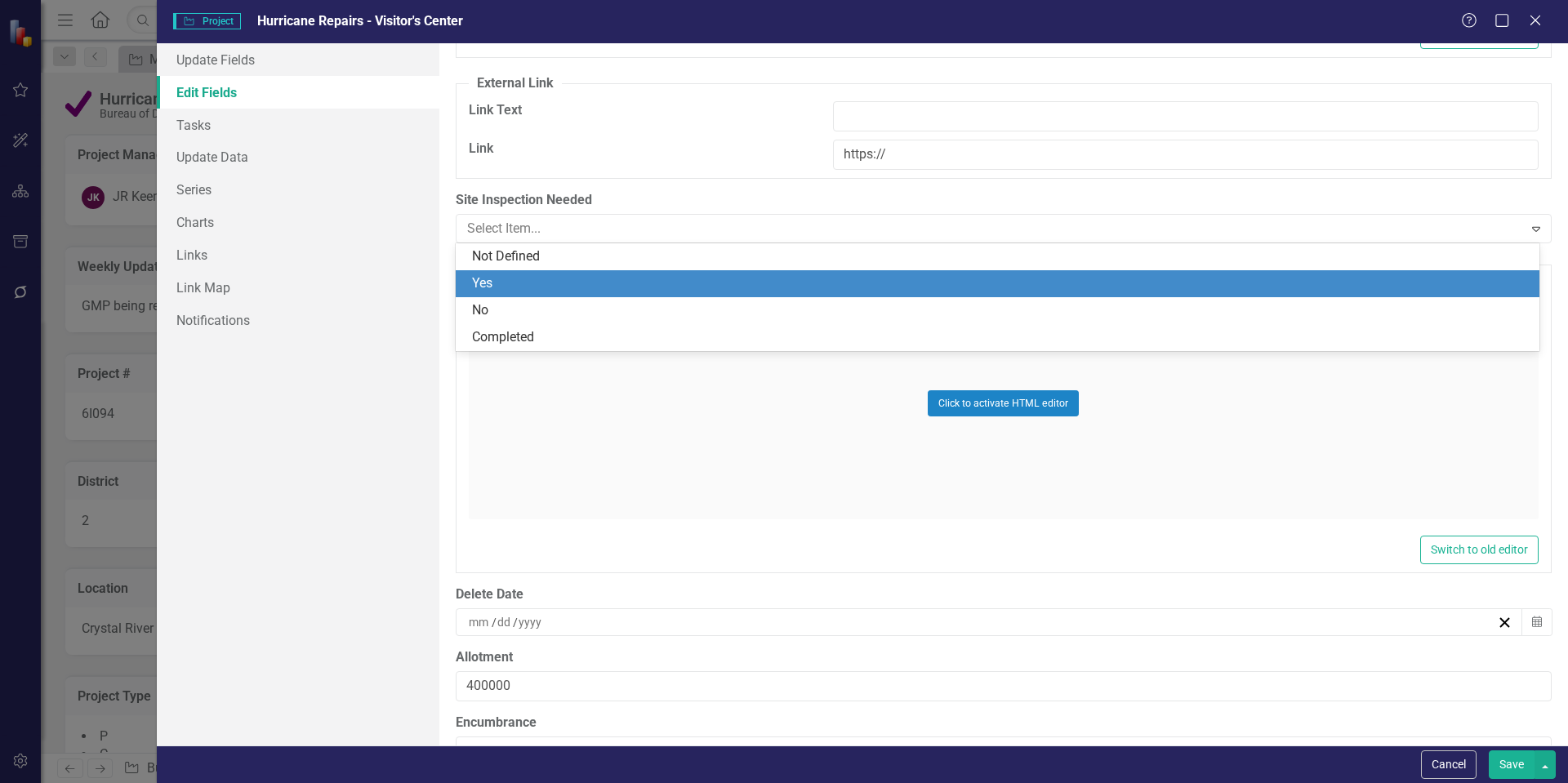
click at [510, 283] on div "Yes" at bounding box center [1000, 284] width 1058 height 19
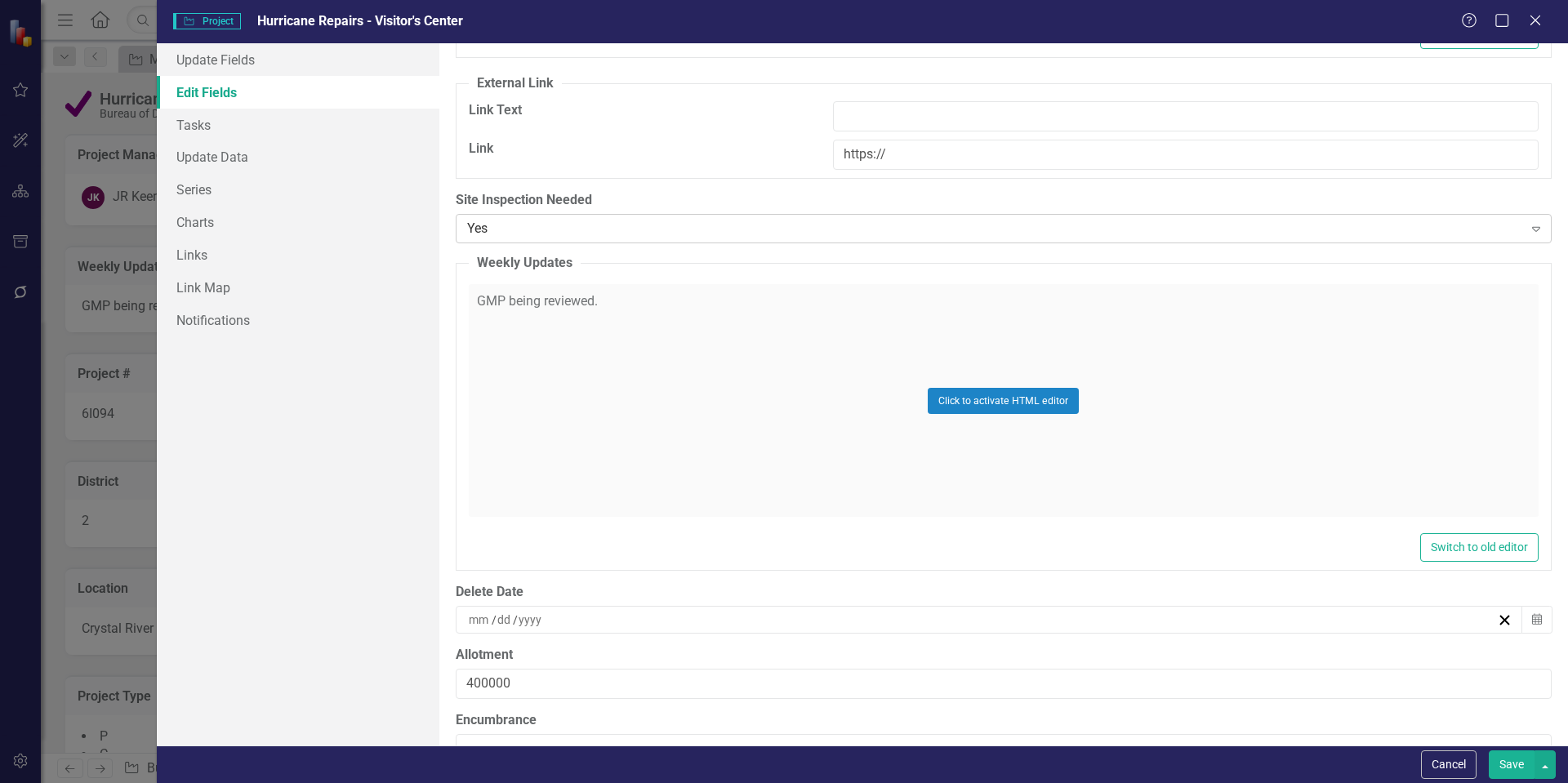
click at [527, 237] on div "Yes" at bounding box center [994, 229] width 1056 height 19
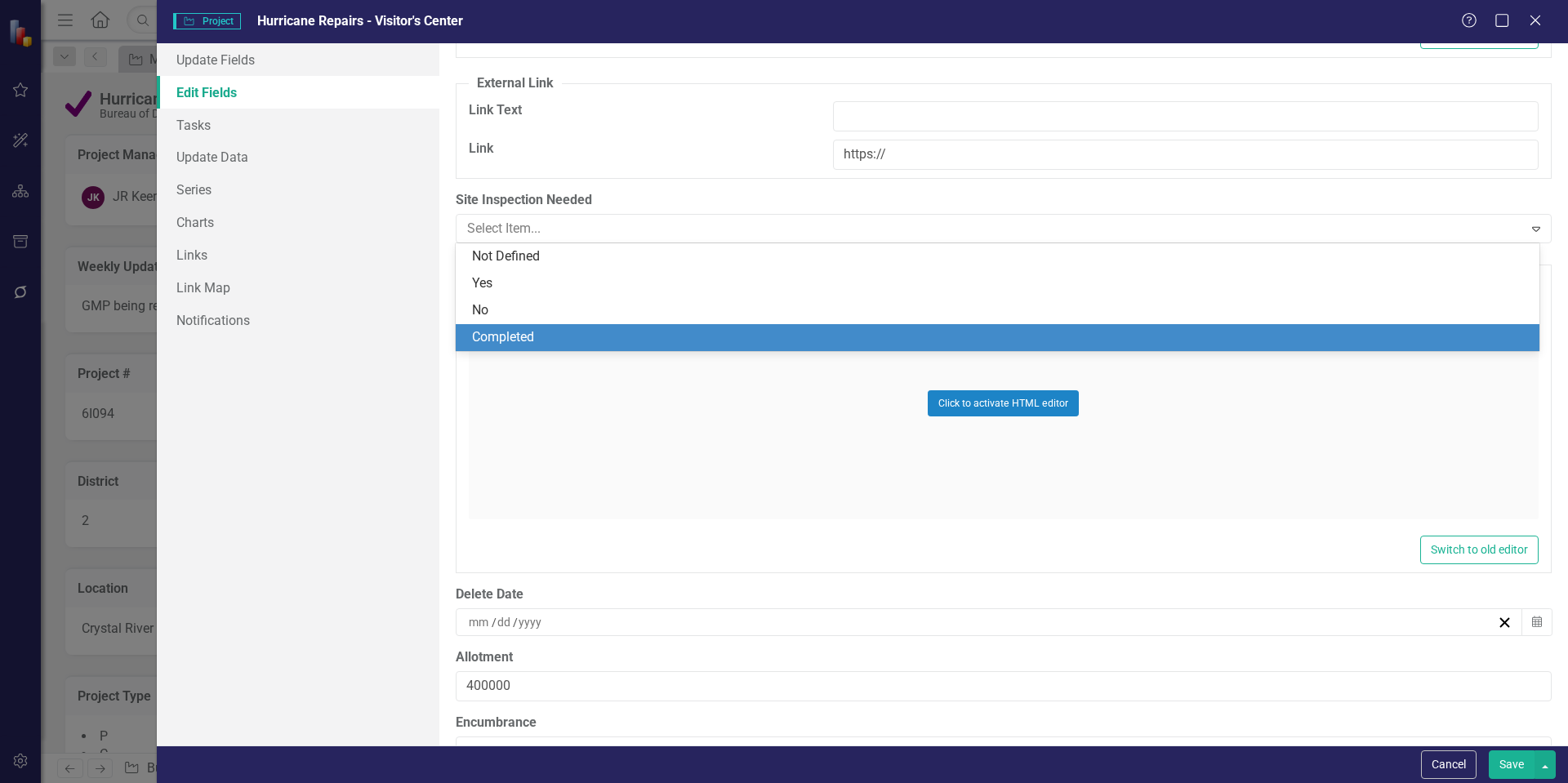
click at [520, 333] on div "Completed" at bounding box center [1000, 338] width 1058 height 19
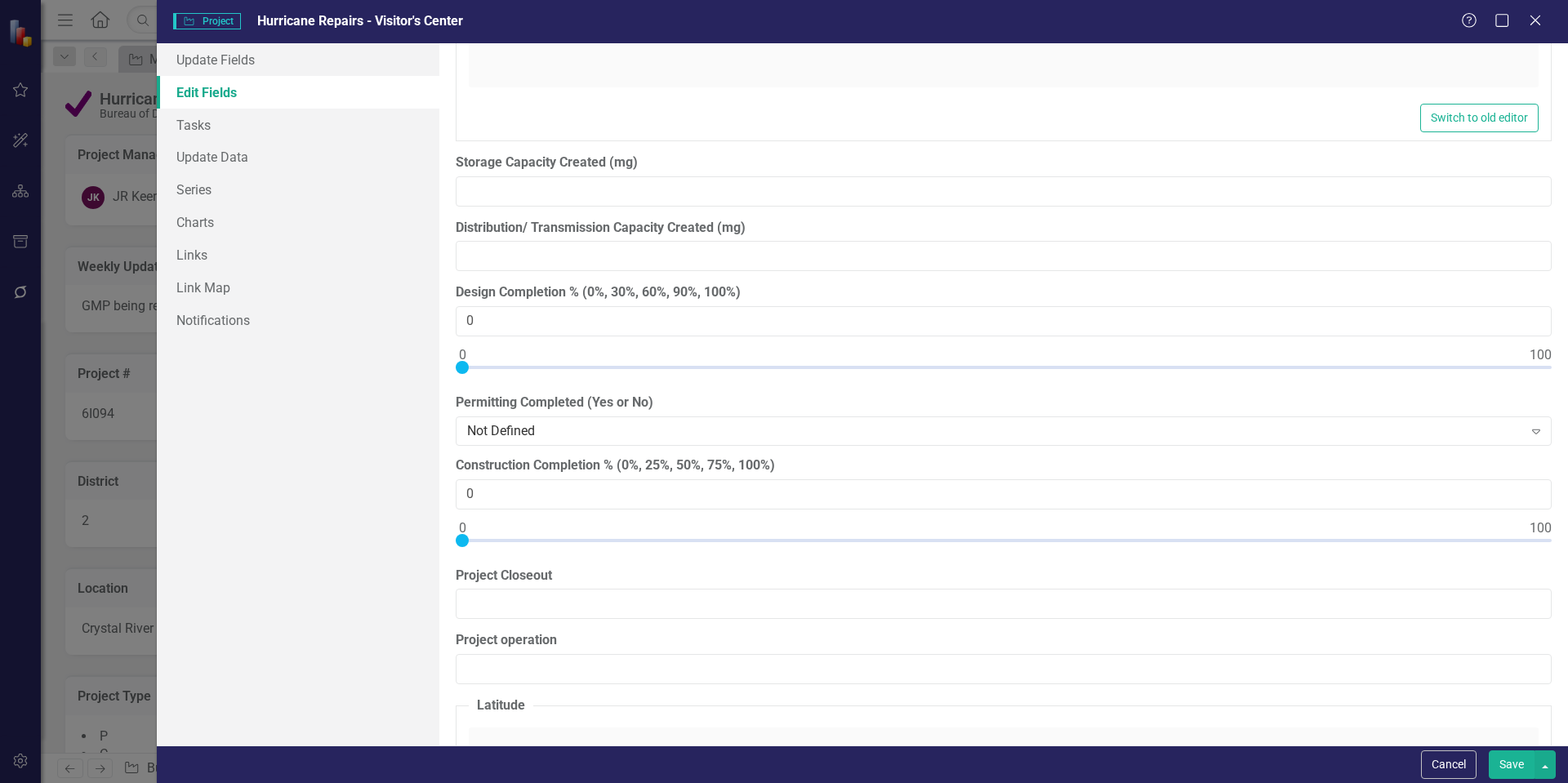
scroll to position [14131, 0]
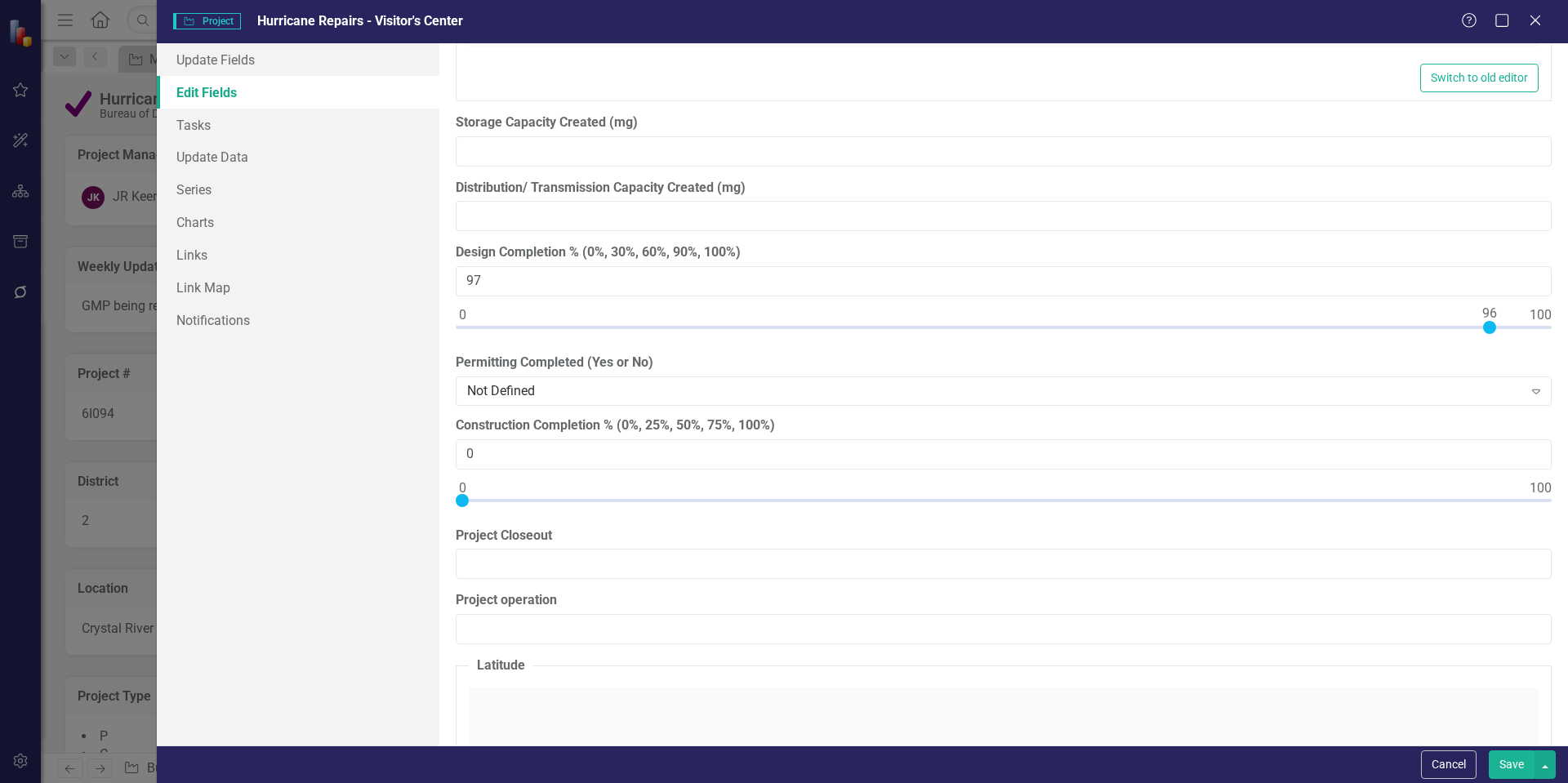
type input "100"
drag, startPoint x: 465, startPoint y: 326, endPoint x: 1547, endPoint y: 338, distance: 1082.1
click at [1547, 338] on div "ClearPoint Can Do More! How ClearPoint Can Help Close Enterprise plans can auto…" at bounding box center [1003, 394] width 1129 height 702
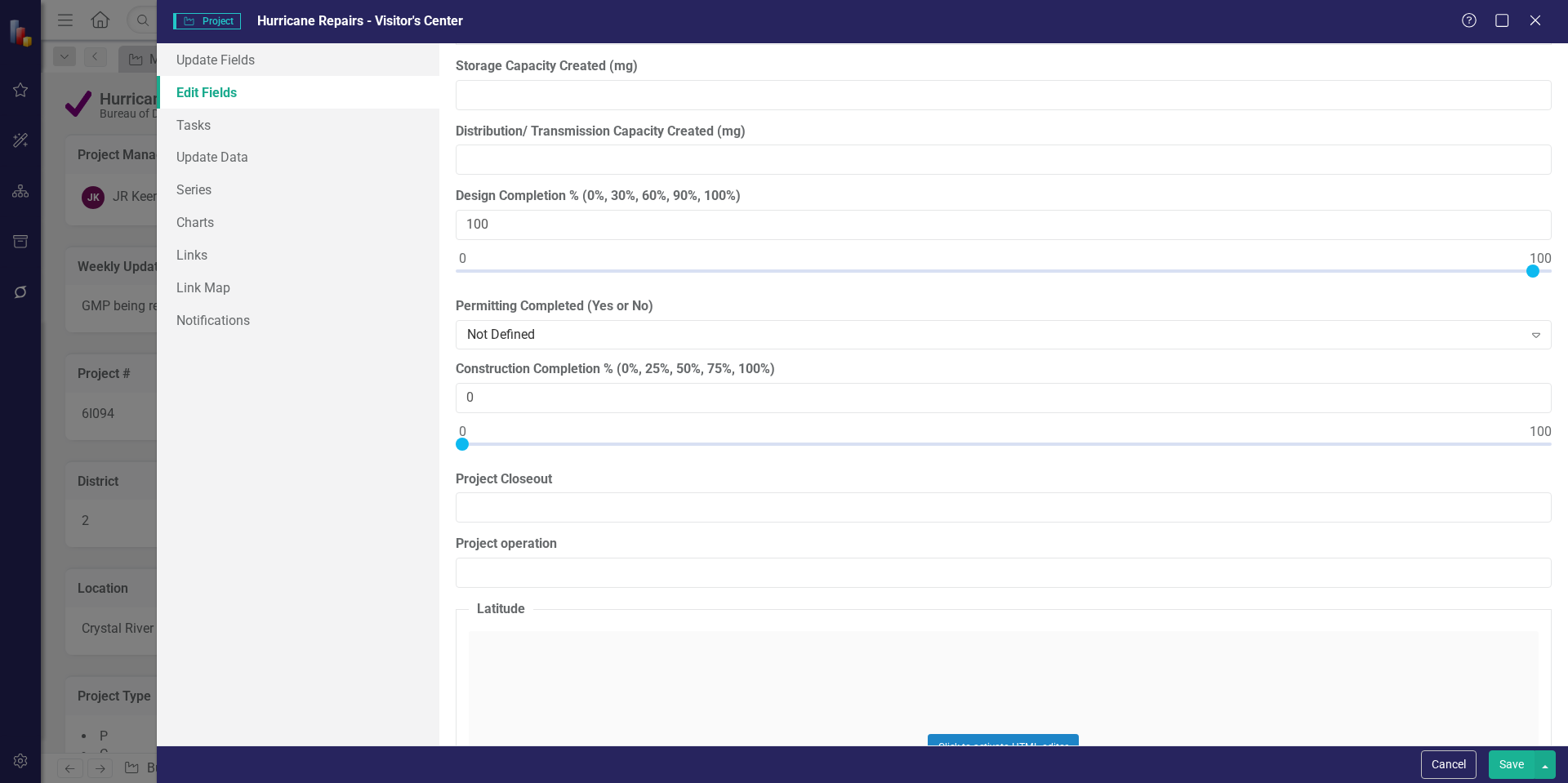
scroll to position [14213, 0]
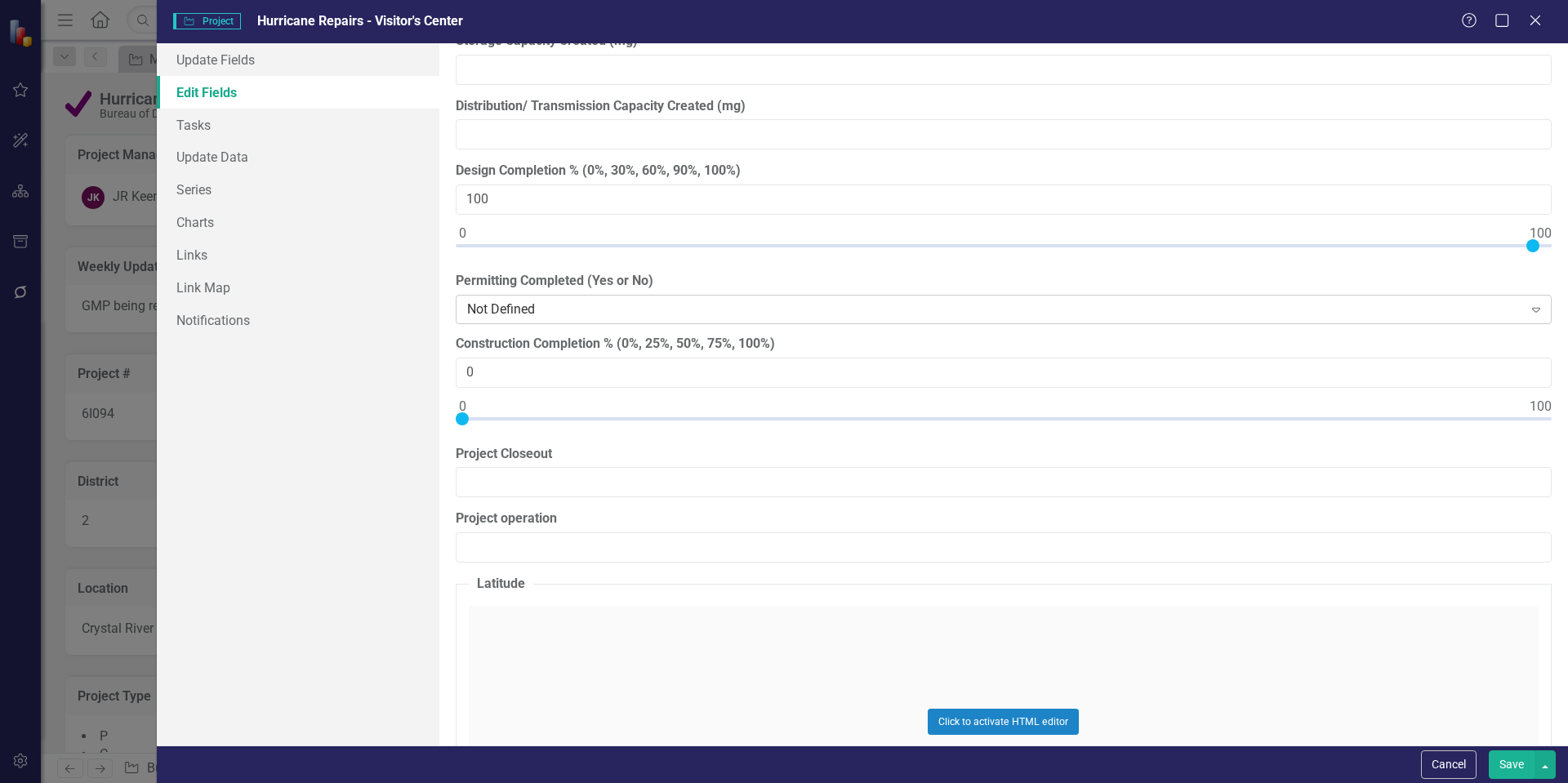
click at [556, 311] on div "Not Defined" at bounding box center [994, 309] width 1056 height 19
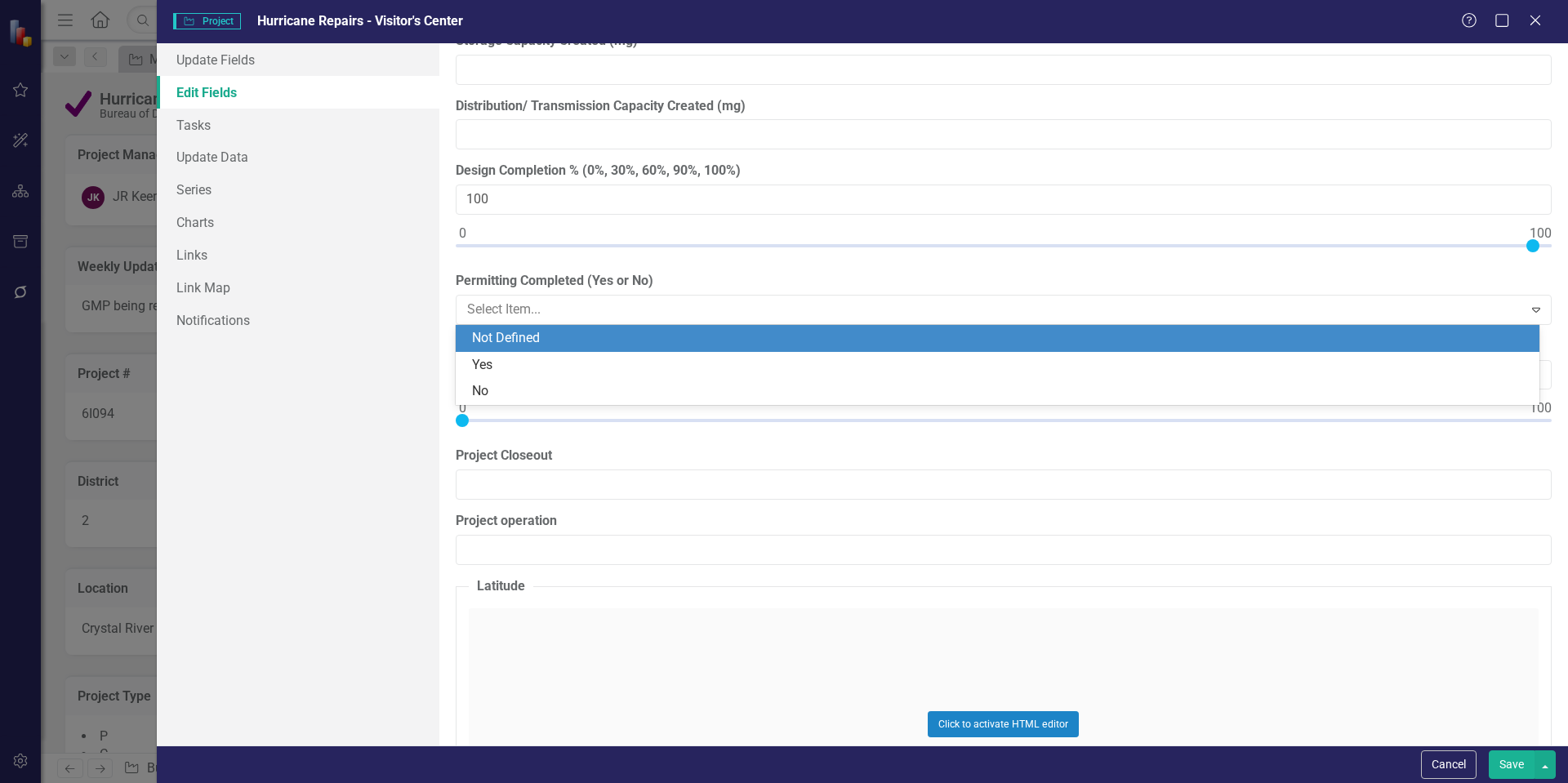
click at [555, 332] on div "Not Defined" at bounding box center [1000, 339] width 1058 height 19
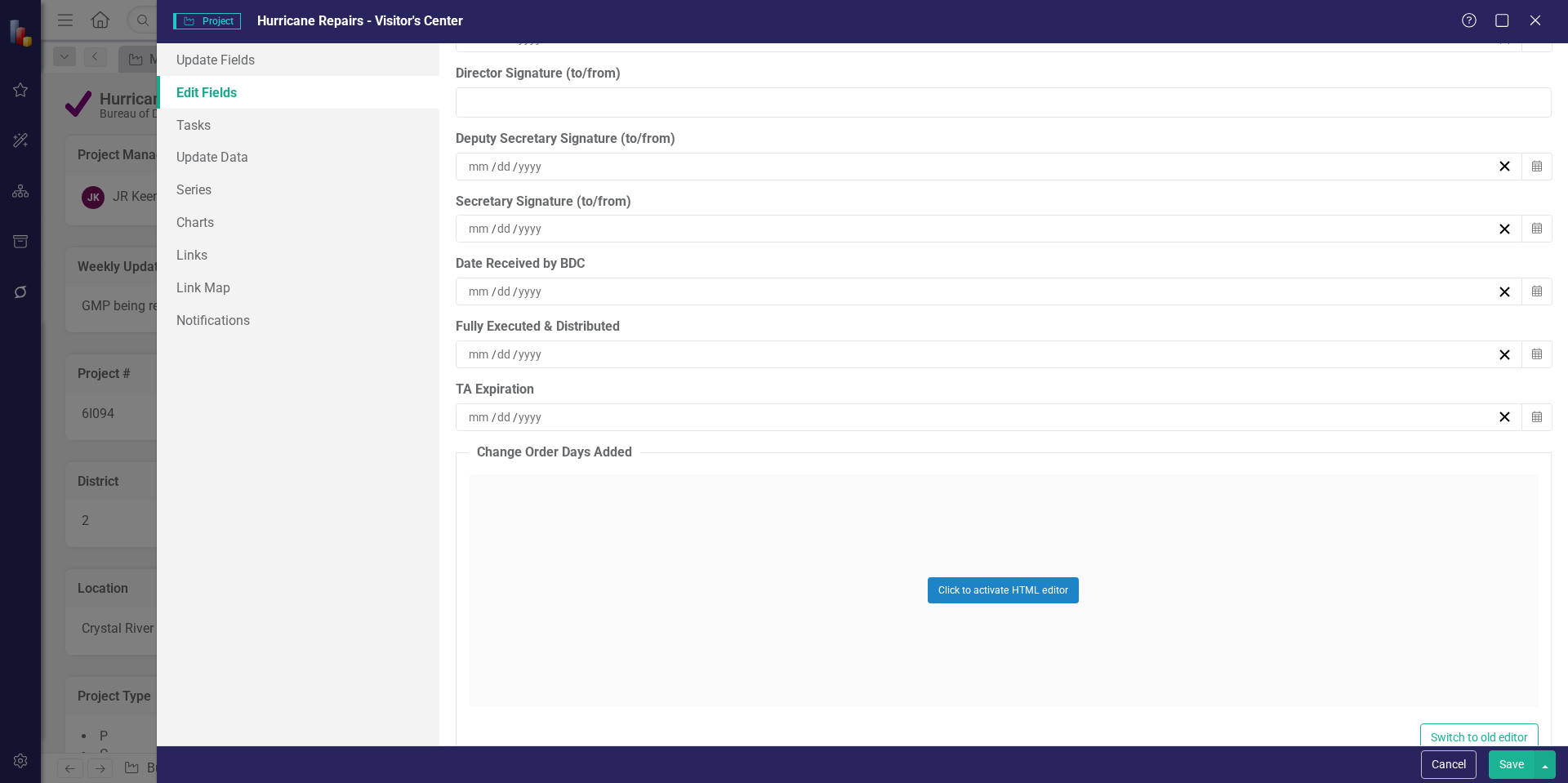
scroll to position [19196, 0]
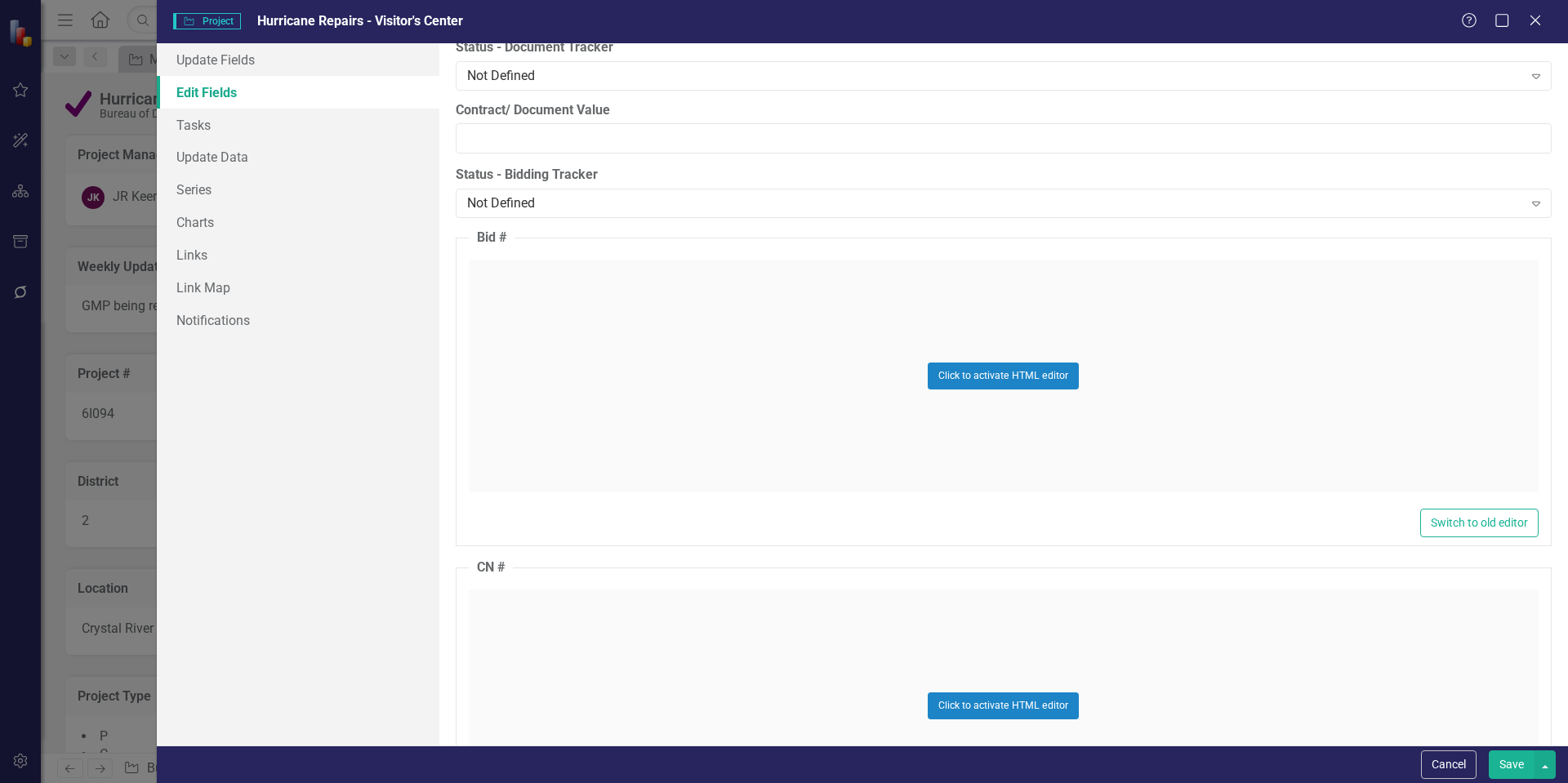
click at [1507, 757] on button "Save" at bounding box center [1512, 765] width 46 height 29
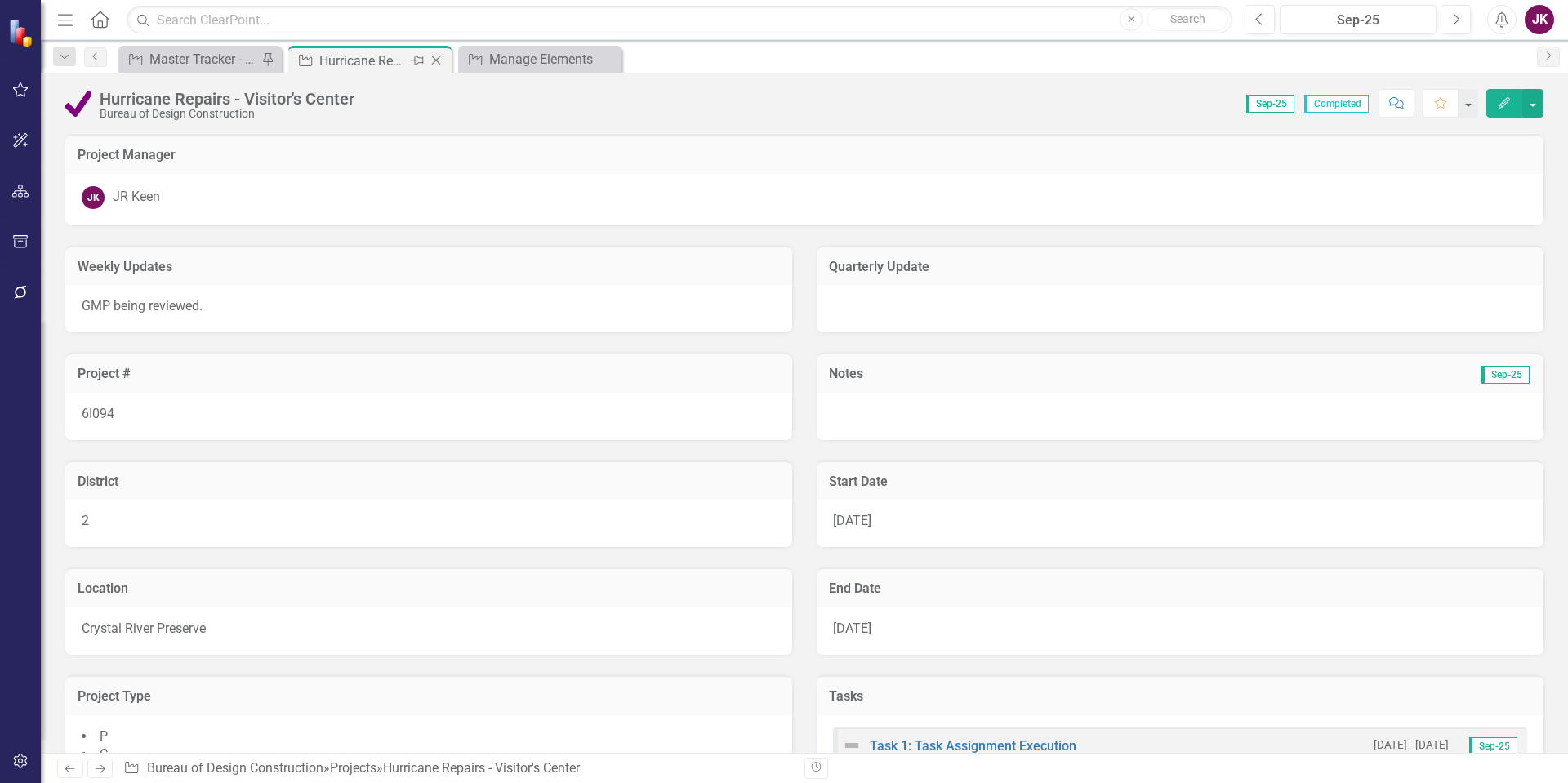
click at [438, 58] on icon "Close" at bounding box center [436, 61] width 16 height 13
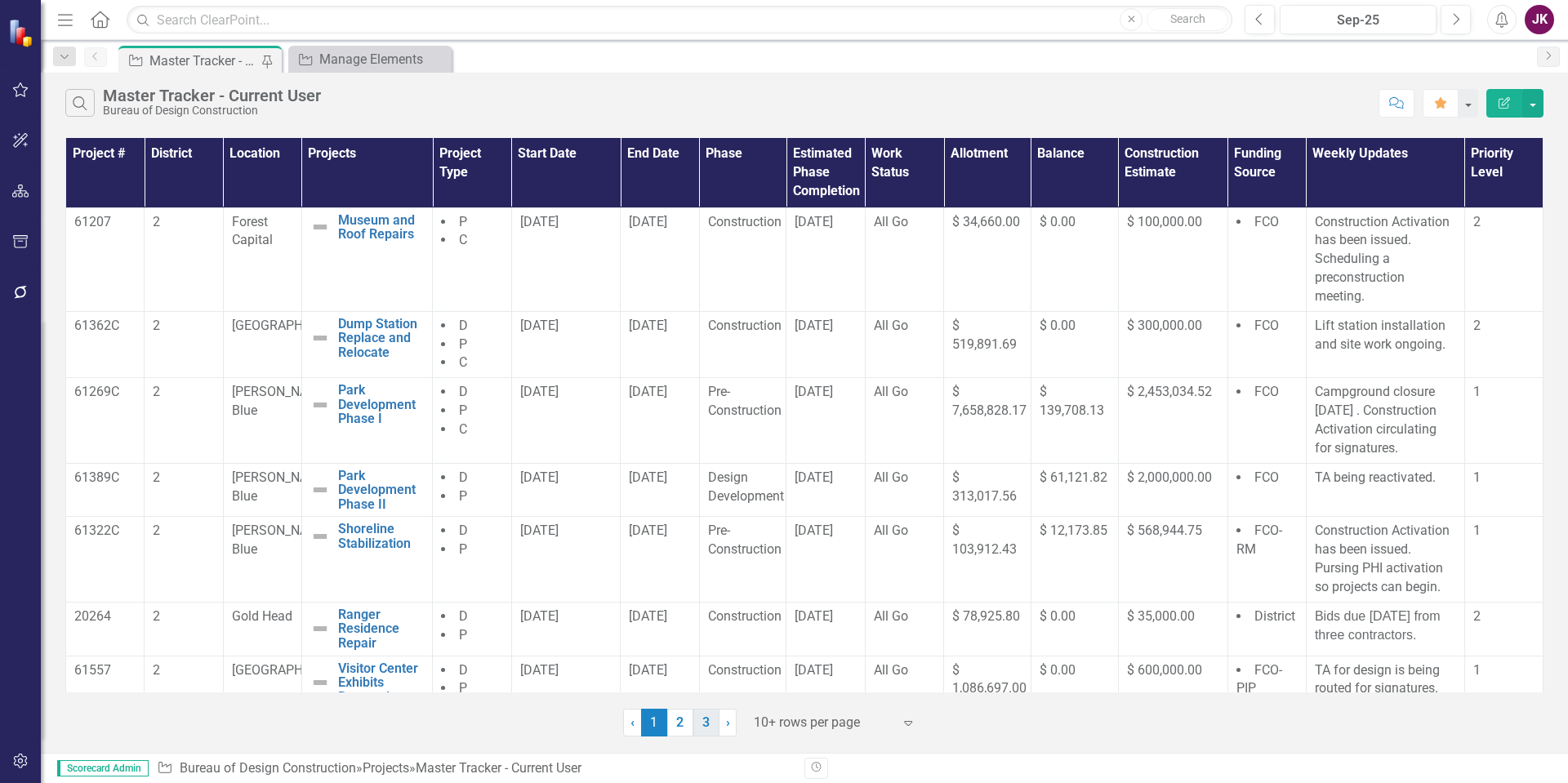
click at [706, 730] on link "3" at bounding box center [706, 722] width 26 height 28
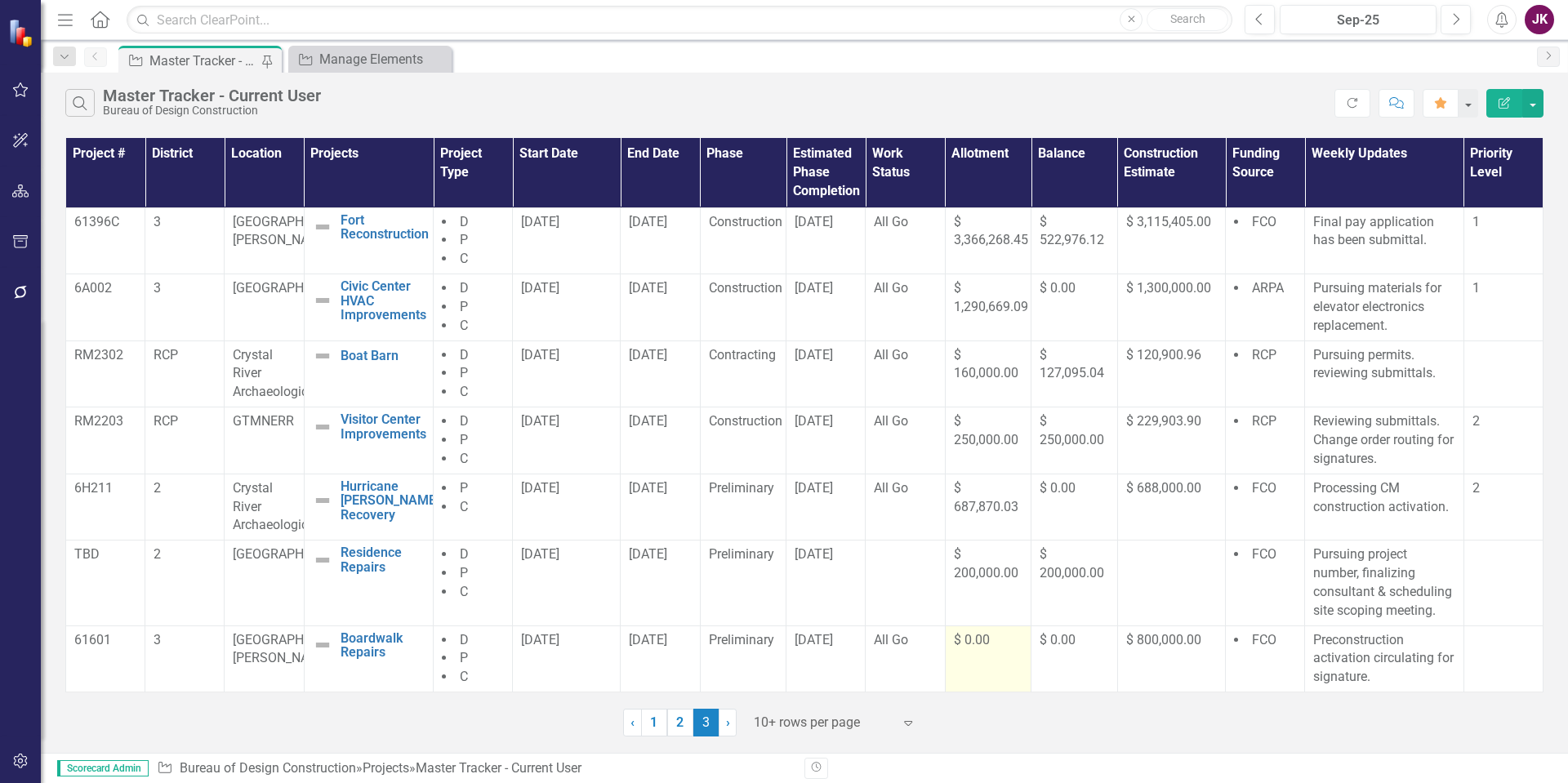
click at [970, 642] on span "$ 0.00" at bounding box center [971, 640] width 36 height 15
click at [963, 642] on span "$ 0.00" at bounding box center [971, 640] width 36 height 15
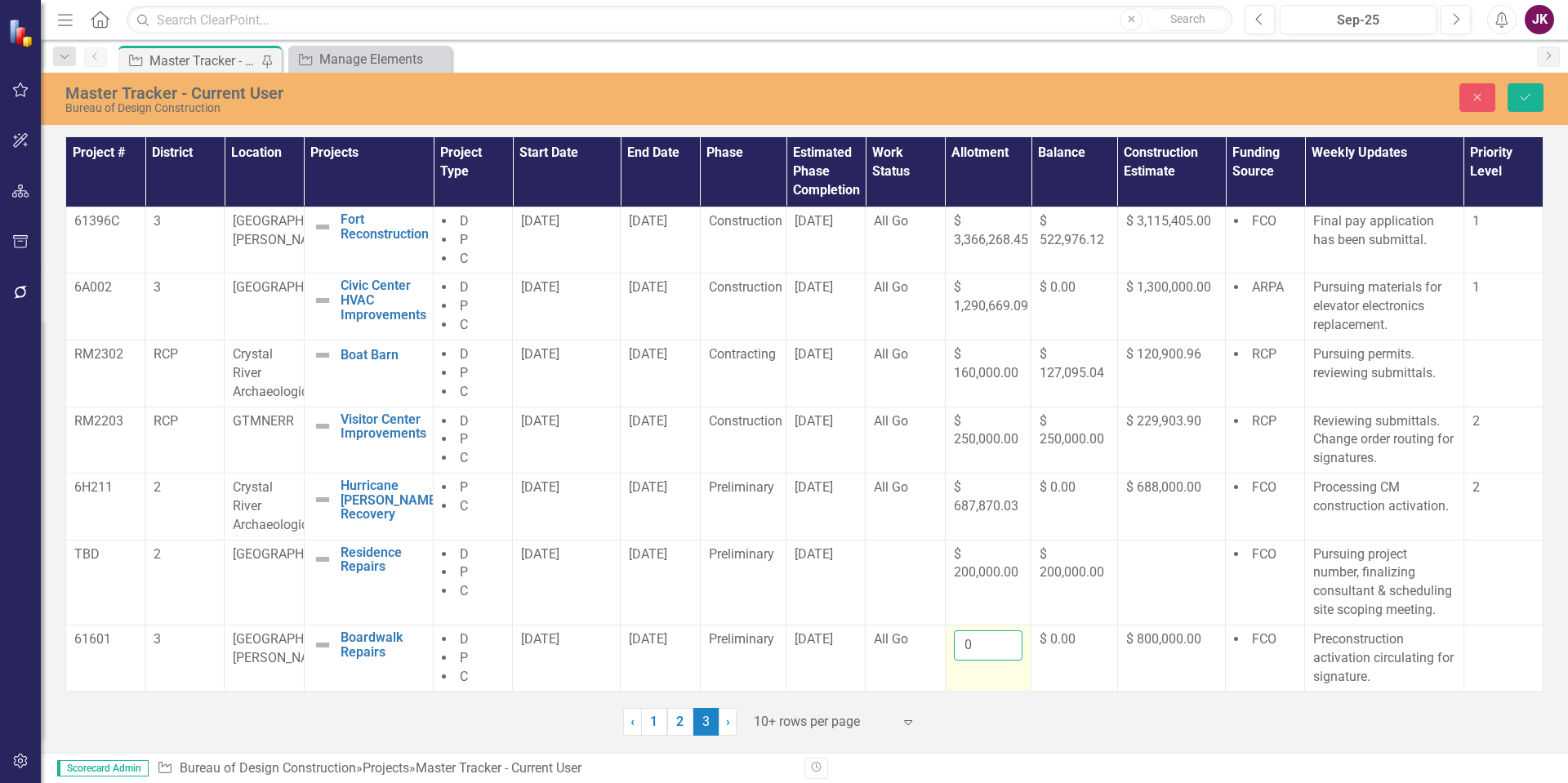
click at [987, 642] on input "0" at bounding box center [989, 645] width 69 height 30
click at [1058, 636] on span "$ 0.00" at bounding box center [1057, 639] width 36 height 15
click at [1054, 641] on input "0" at bounding box center [1074, 645] width 69 height 30
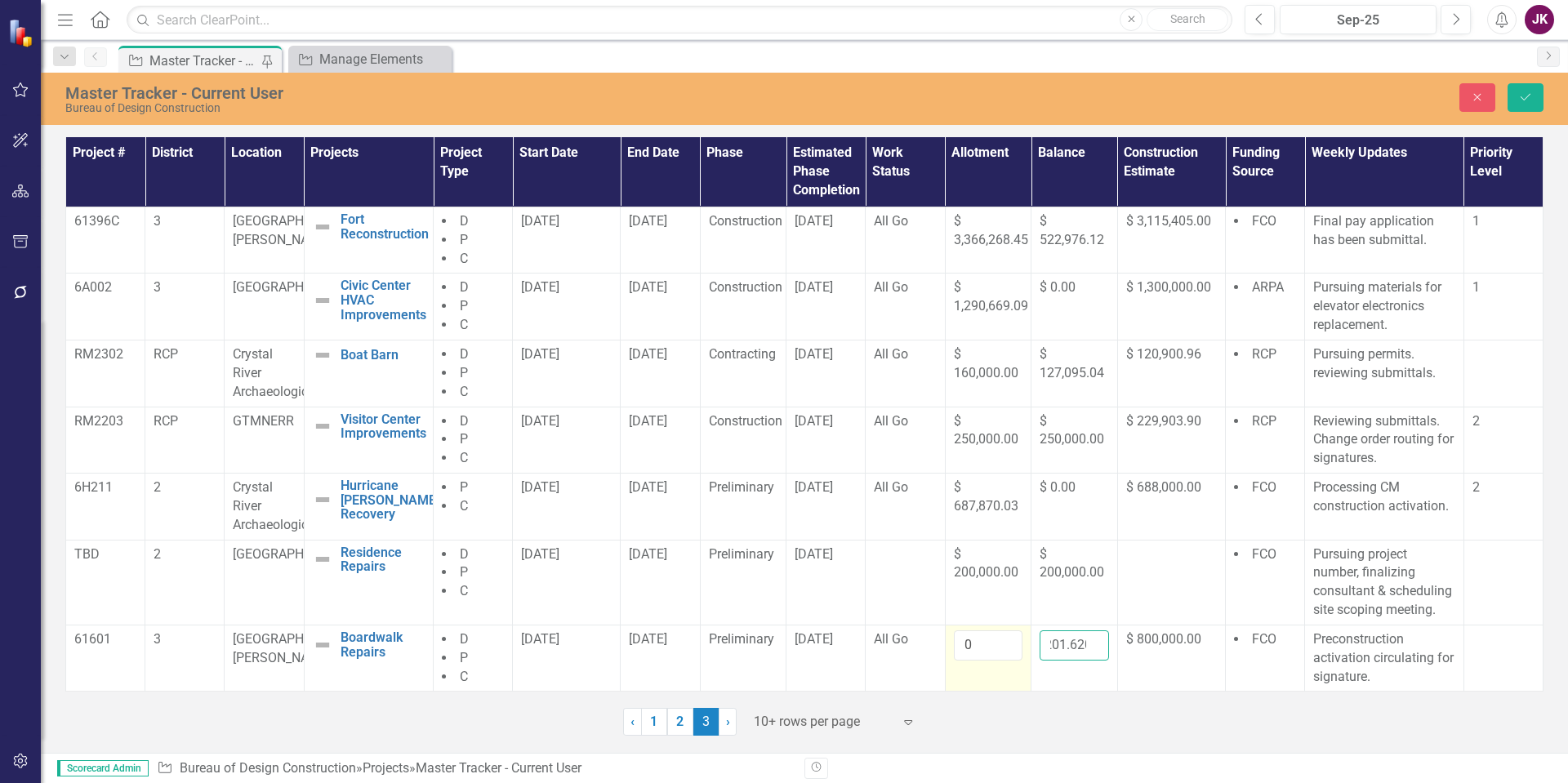
type input "731201.620"
click at [992, 656] on input "0" at bounding box center [989, 645] width 69 height 30
click at [982, 639] on input "0" at bounding box center [989, 645] width 69 height 30
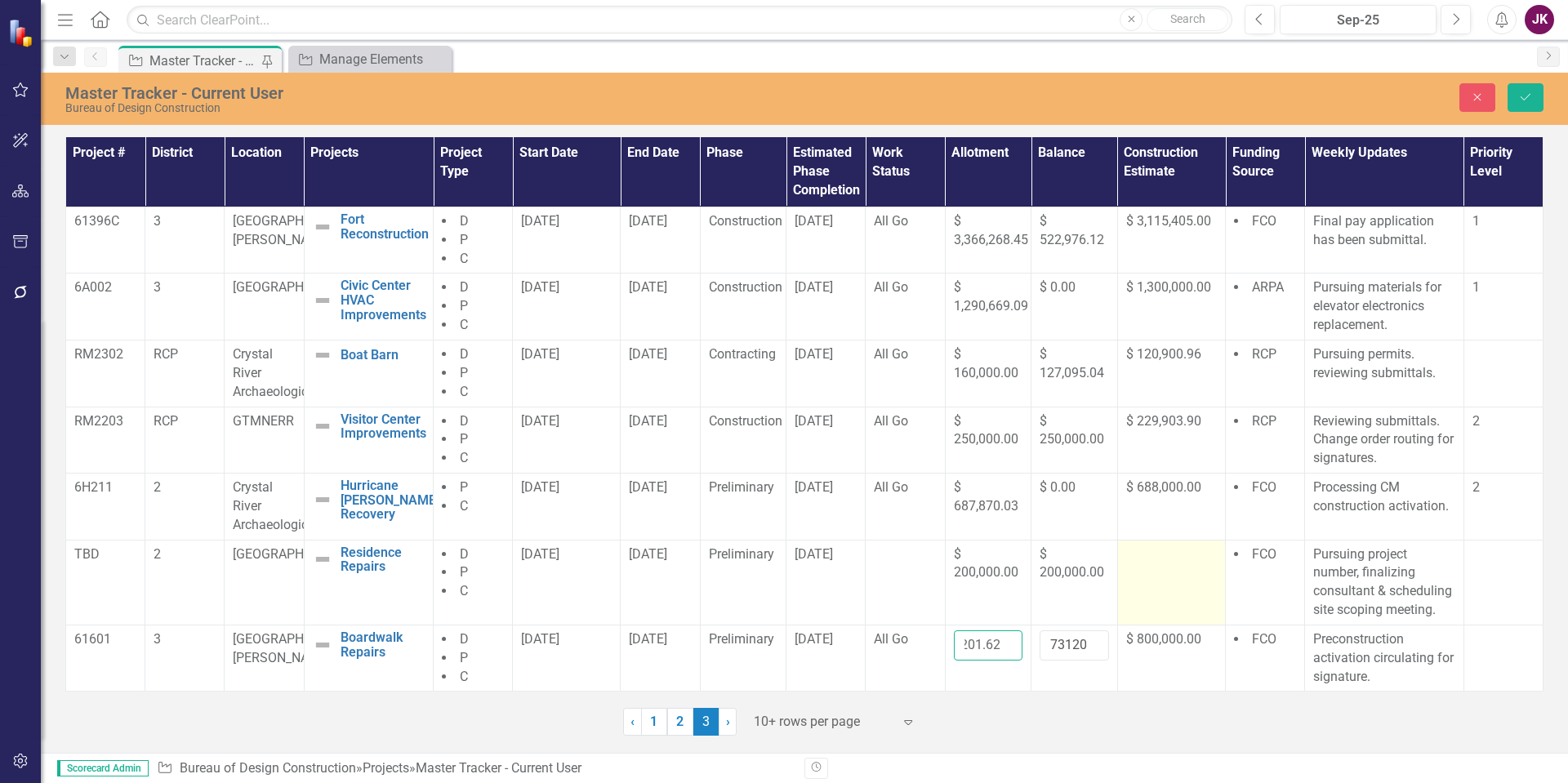
type input "731201.62"
click at [1171, 605] on td at bounding box center [1171, 582] width 108 height 85
click at [1532, 101] on icon "Save" at bounding box center [1526, 97] width 14 height 12
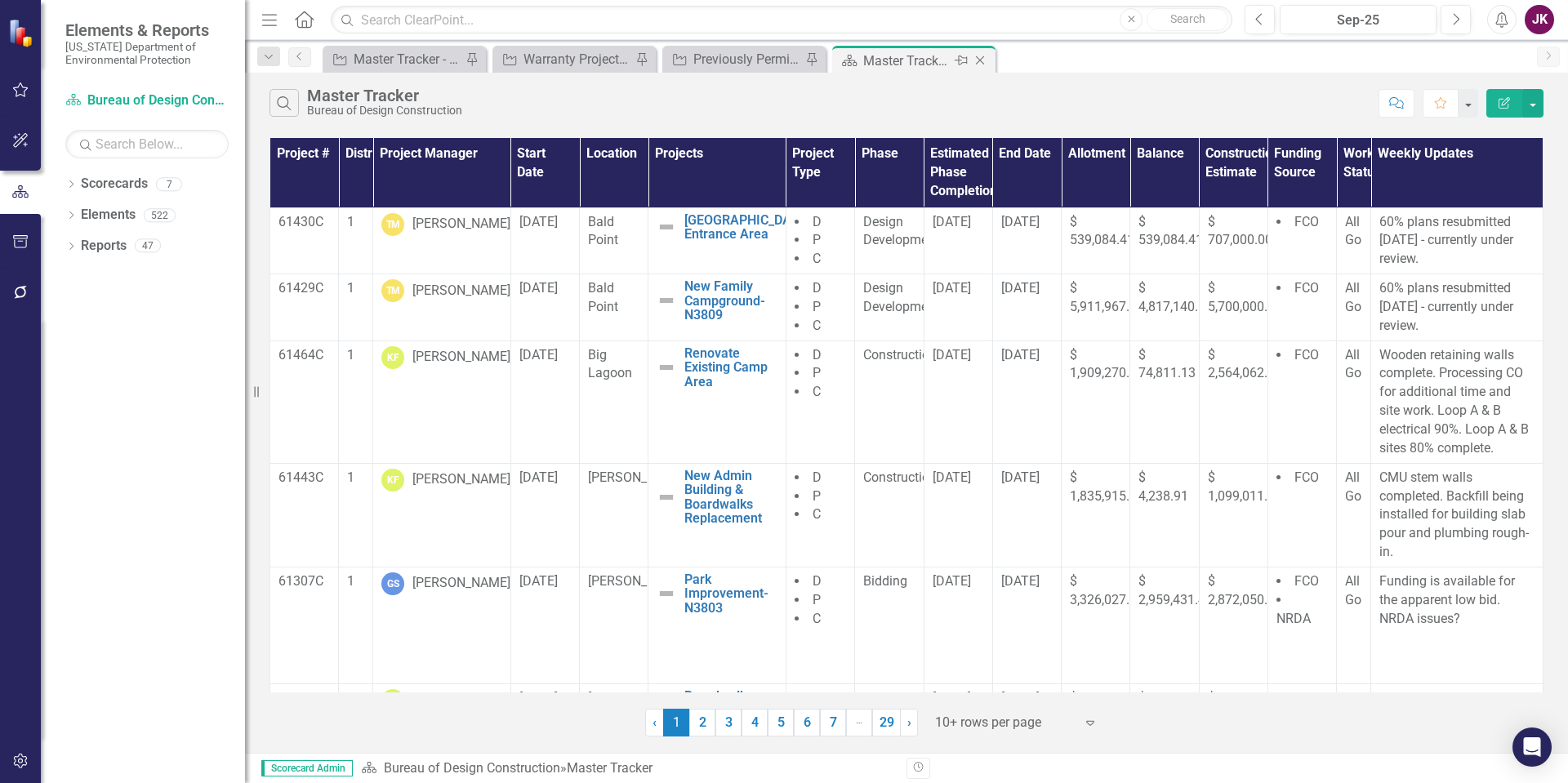
click at [985, 57] on icon "Close" at bounding box center [980, 61] width 16 height 13
click at [812, 60] on icon "Close" at bounding box center [810, 61] width 16 height 13
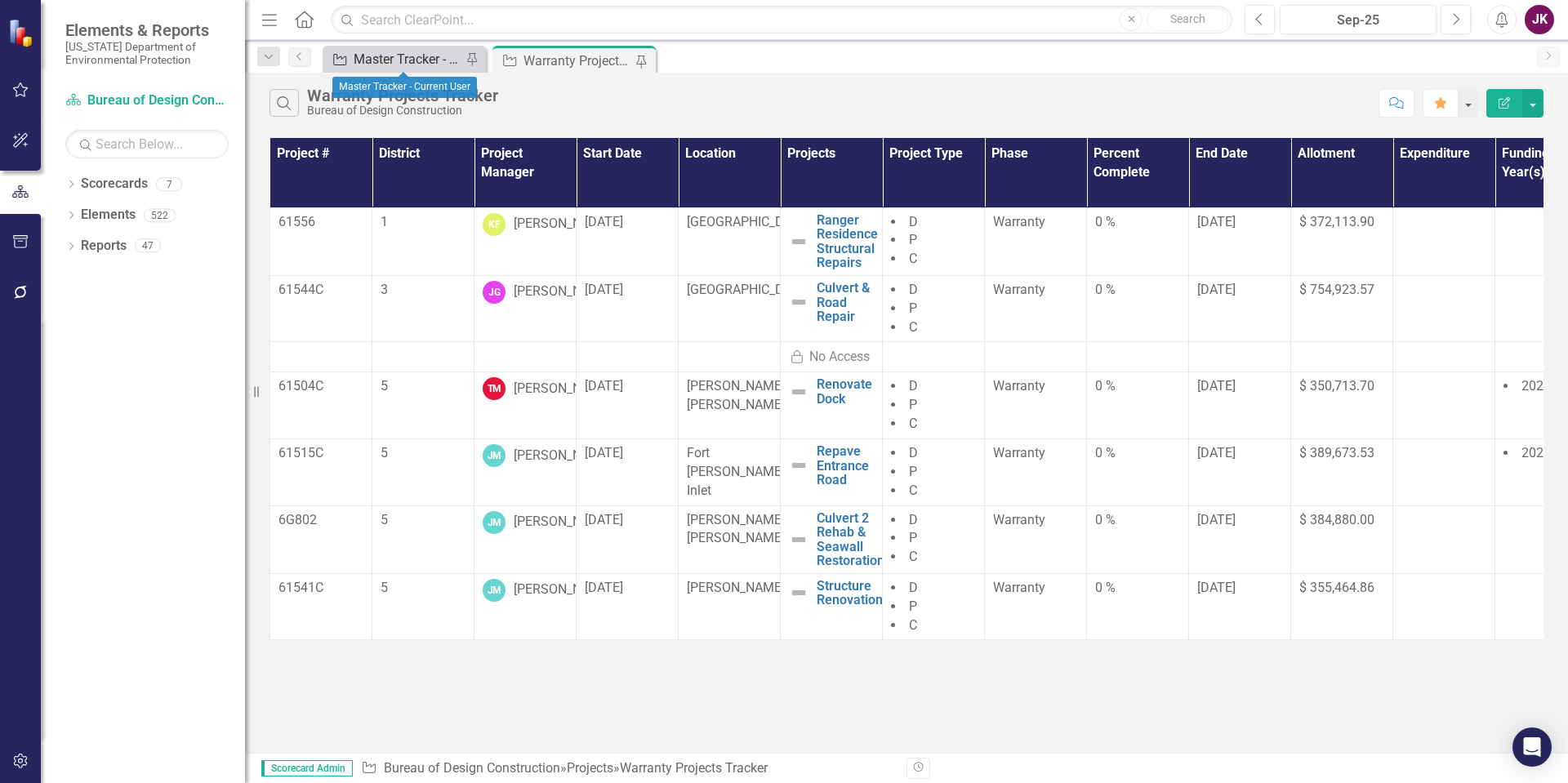
click at [404, 61] on div "Master Tracker - Current User" at bounding box center [407, 59] width 108 height 20
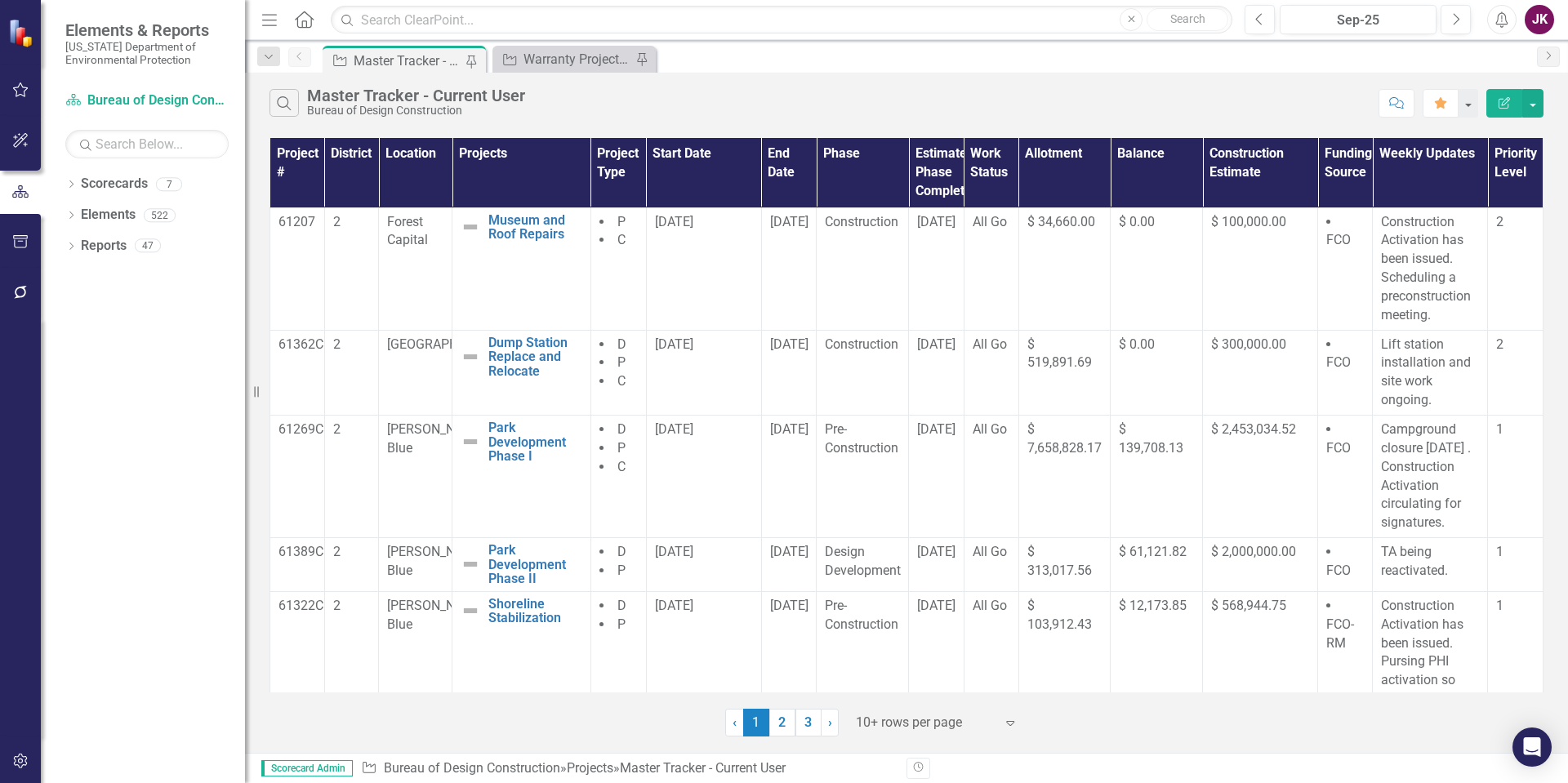
click at [262, 19] on icon "Menu" at bounding box center [270, 19] width 21 height 17
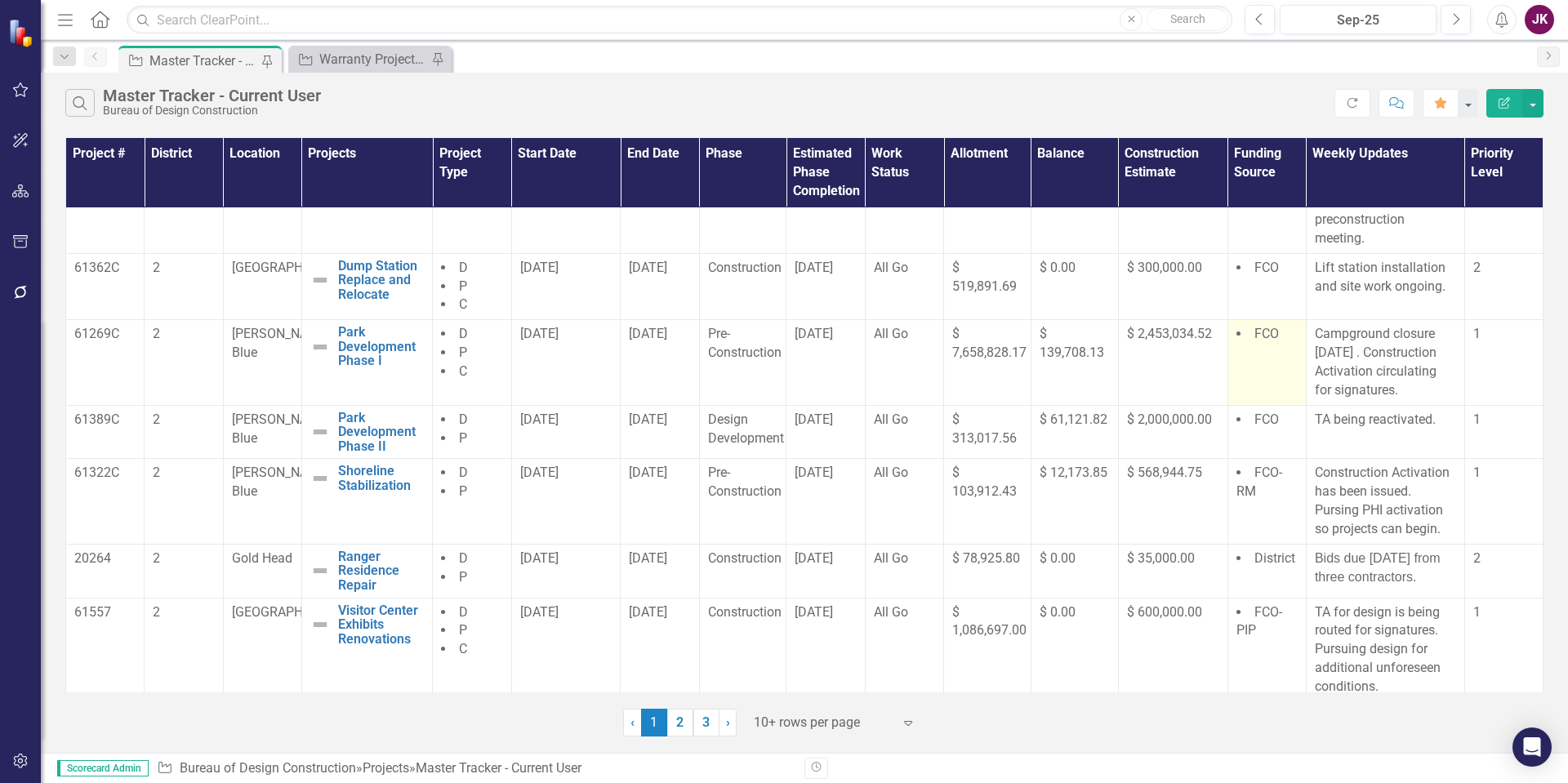
scroll to position [82, 0]
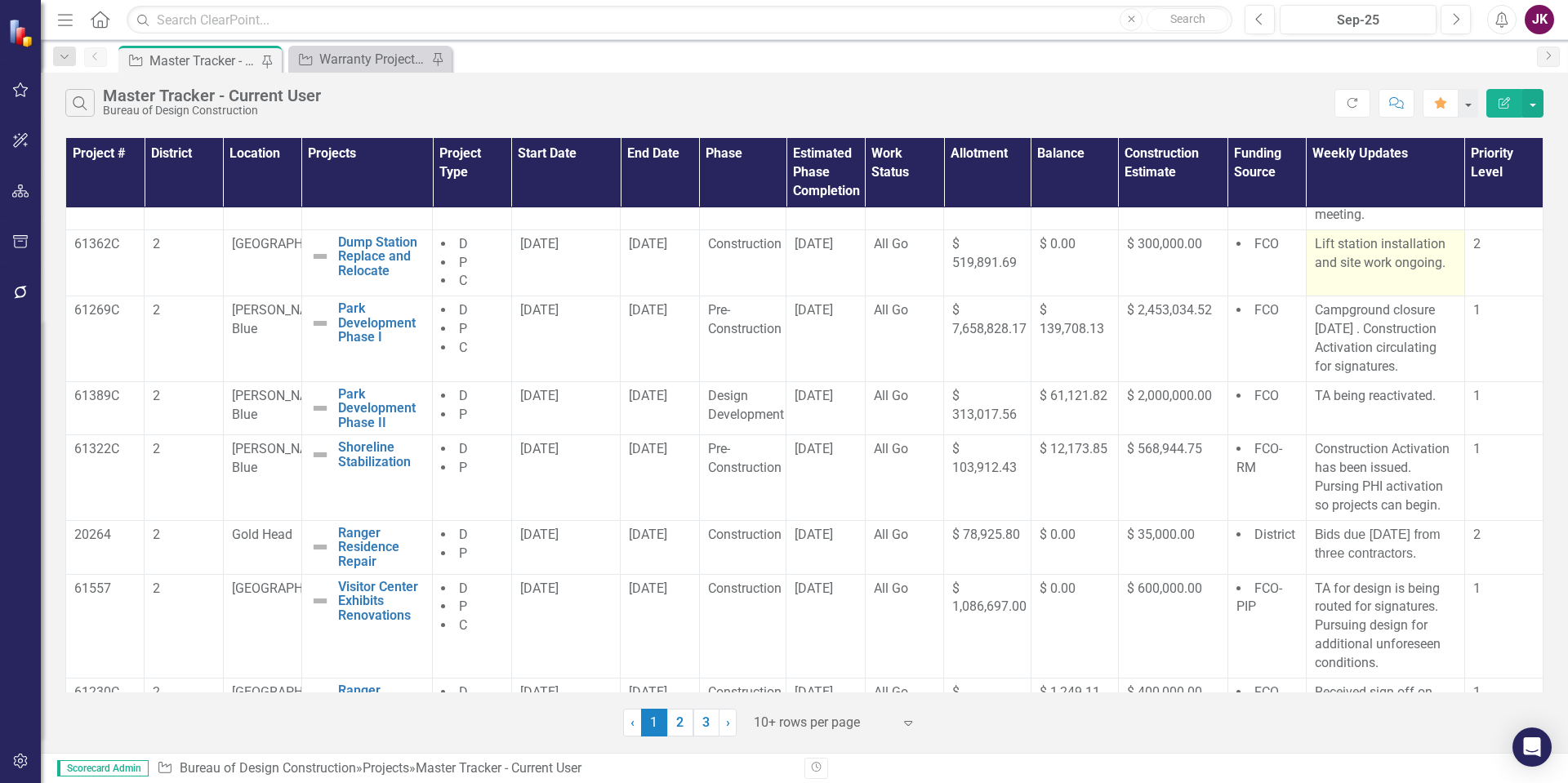
click at [1307, 254] on td "Lift station installation and site work ongoing." at bounding box center [1385, 263] width 159 height 67
click at [1307, 251] on td "Lift station installation and site work ongoing." at bounding box center [1385, 263] width 159 height 67
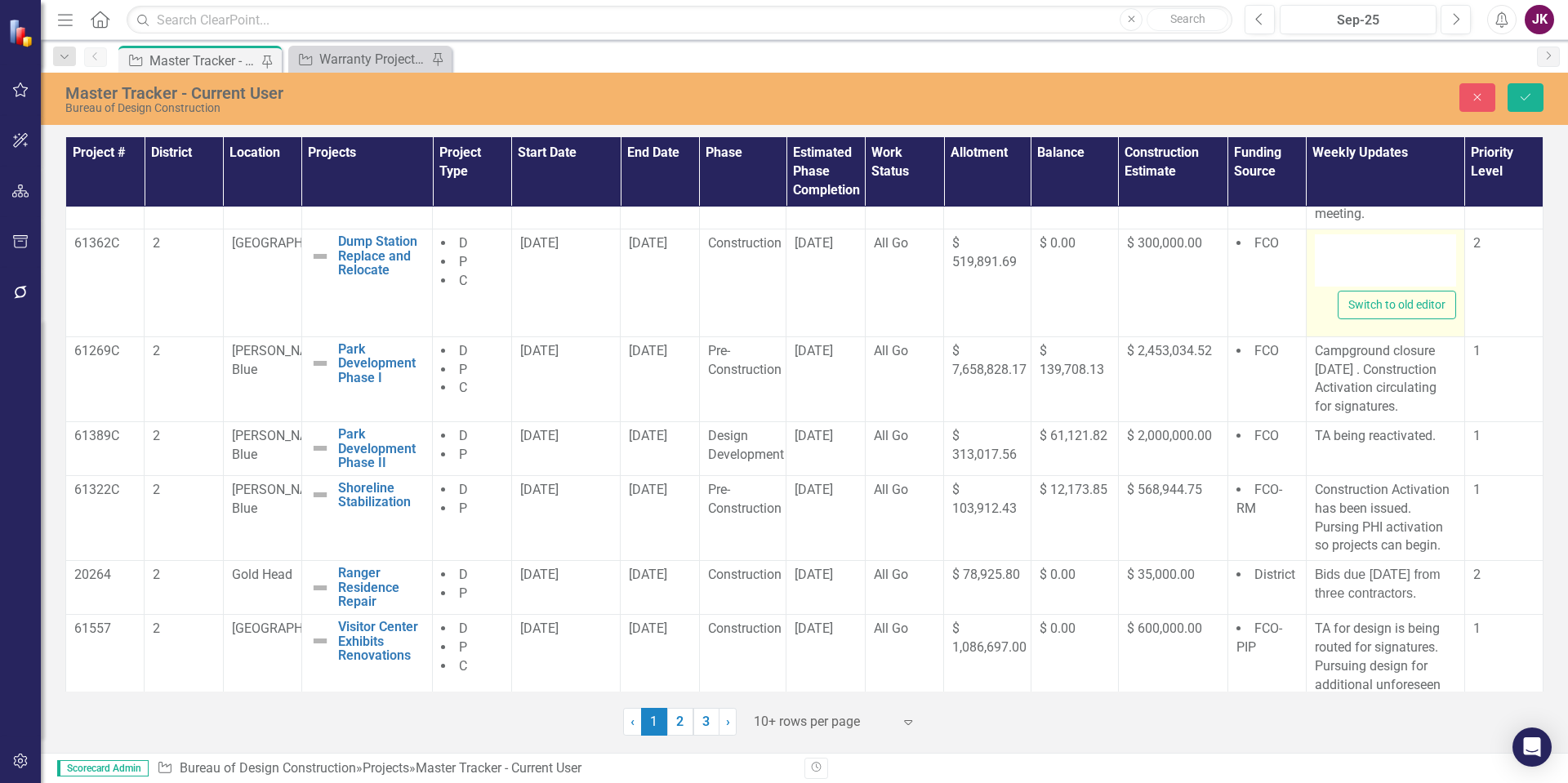
type textarea "<p>Lift station installation and site work ongoing.</p>"
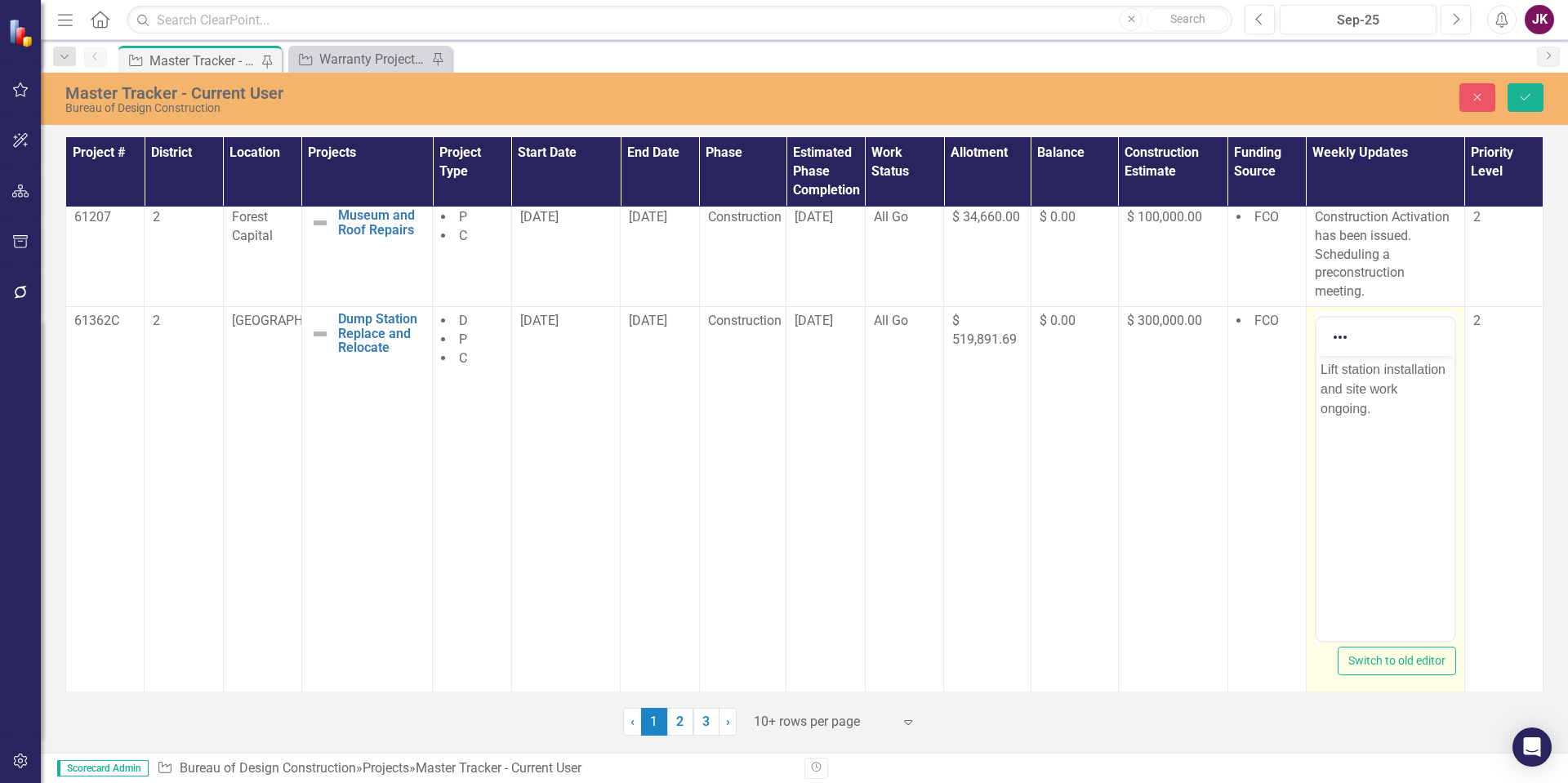
scroll to position [0, 0]
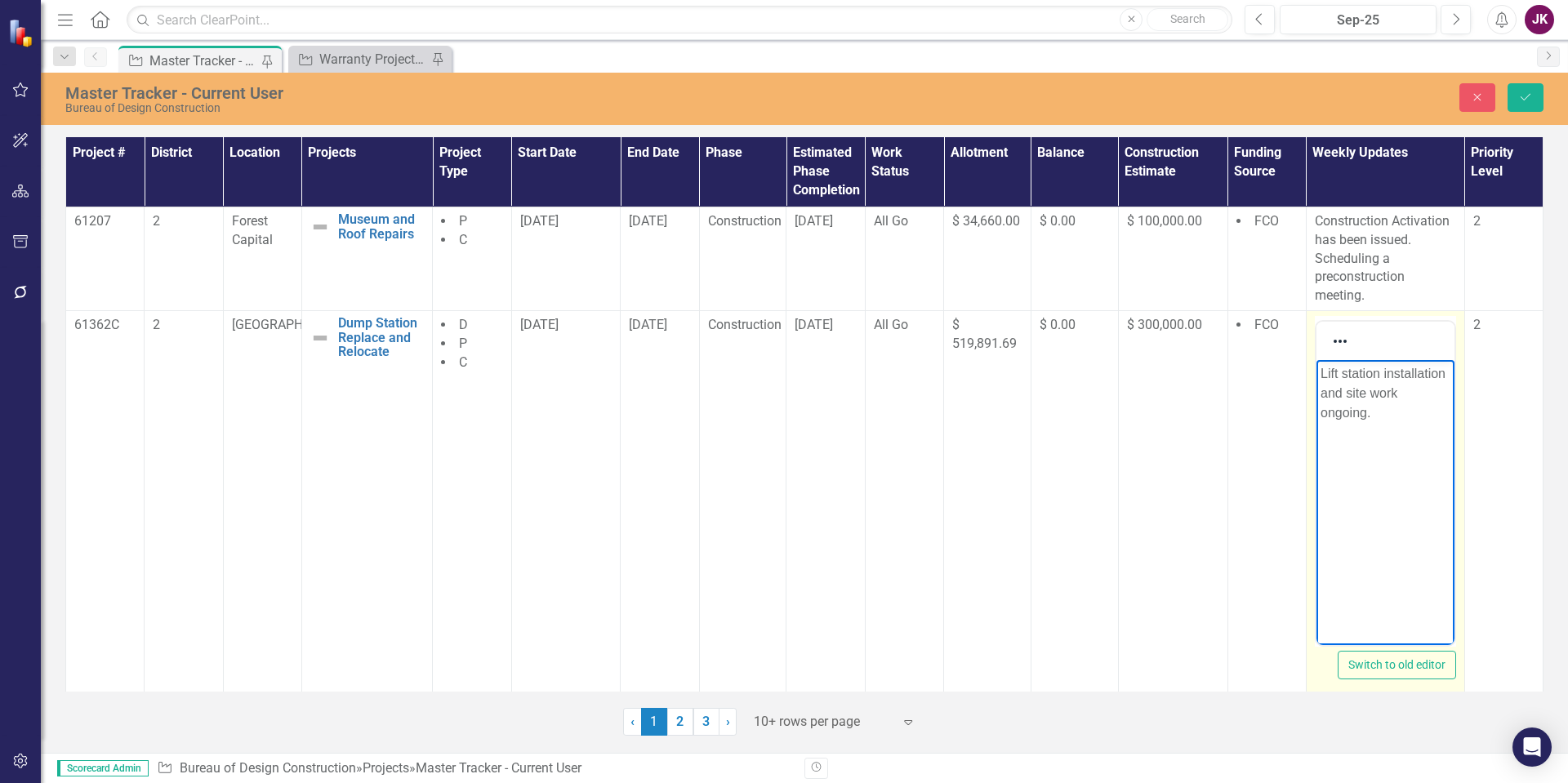
click at [1320, 372] on p "Lift station installation and site work ongoing." at bounding box center [1384, 393] width 130 height 59
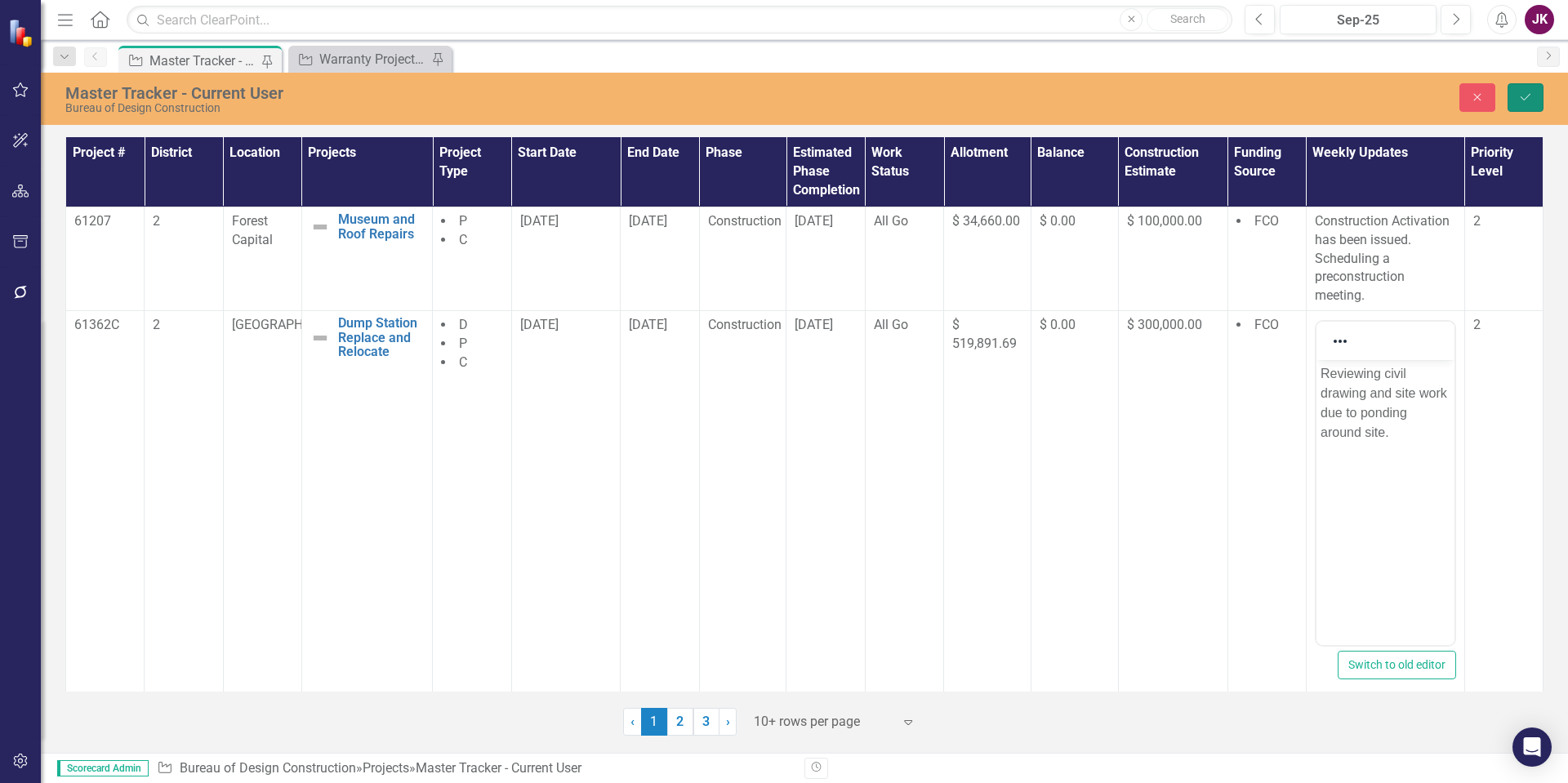
click at [1526, 96] on icon "Save" at bounding box center [1526, 97] width 14 height 12
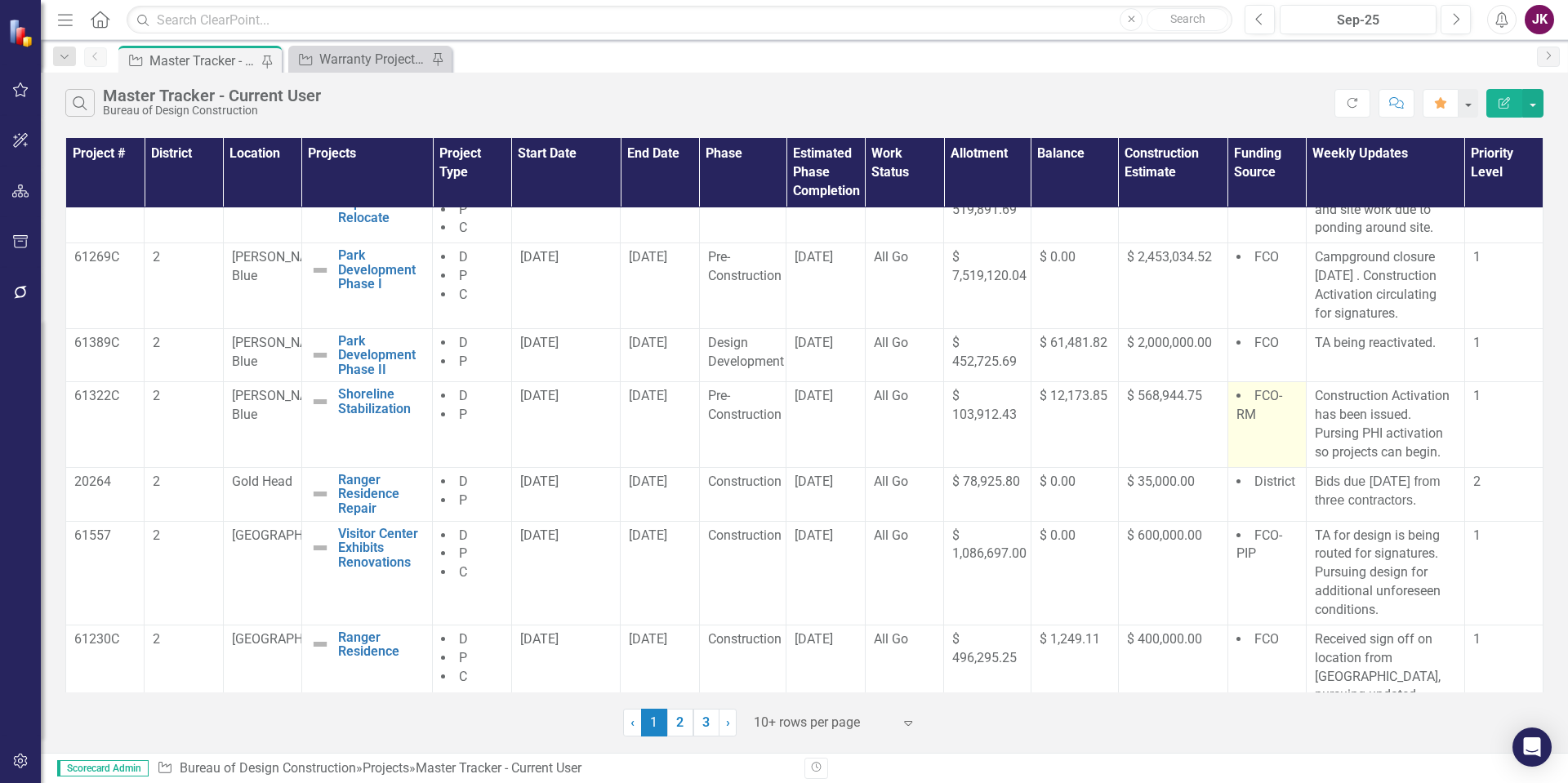
scroll to position [163, 0]
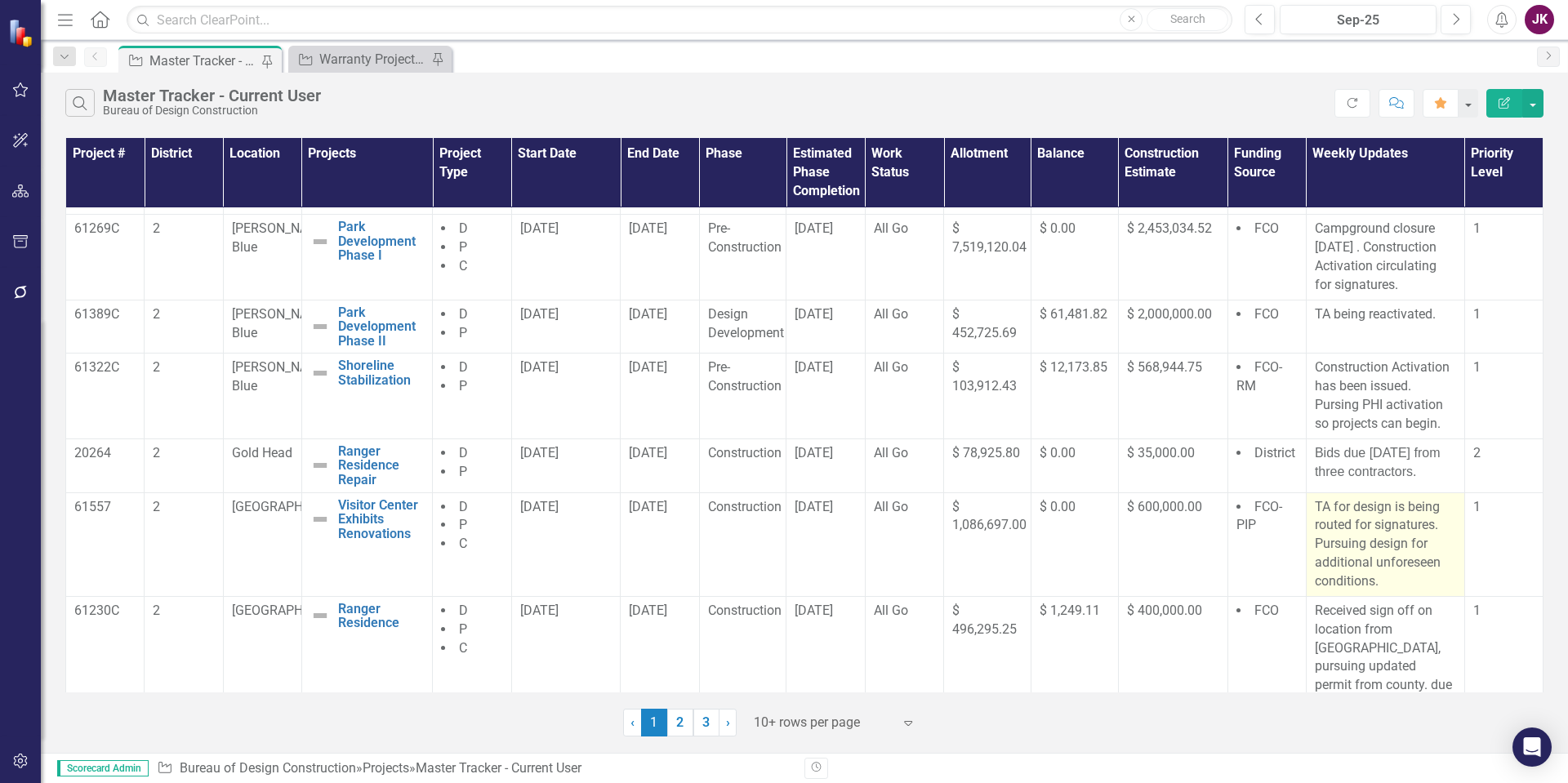
click at [1315, 543] on p "TA for design is being routed for signatures. Pursuing design for additional un…" at bounding box center [1385, 545] width 141 height 93
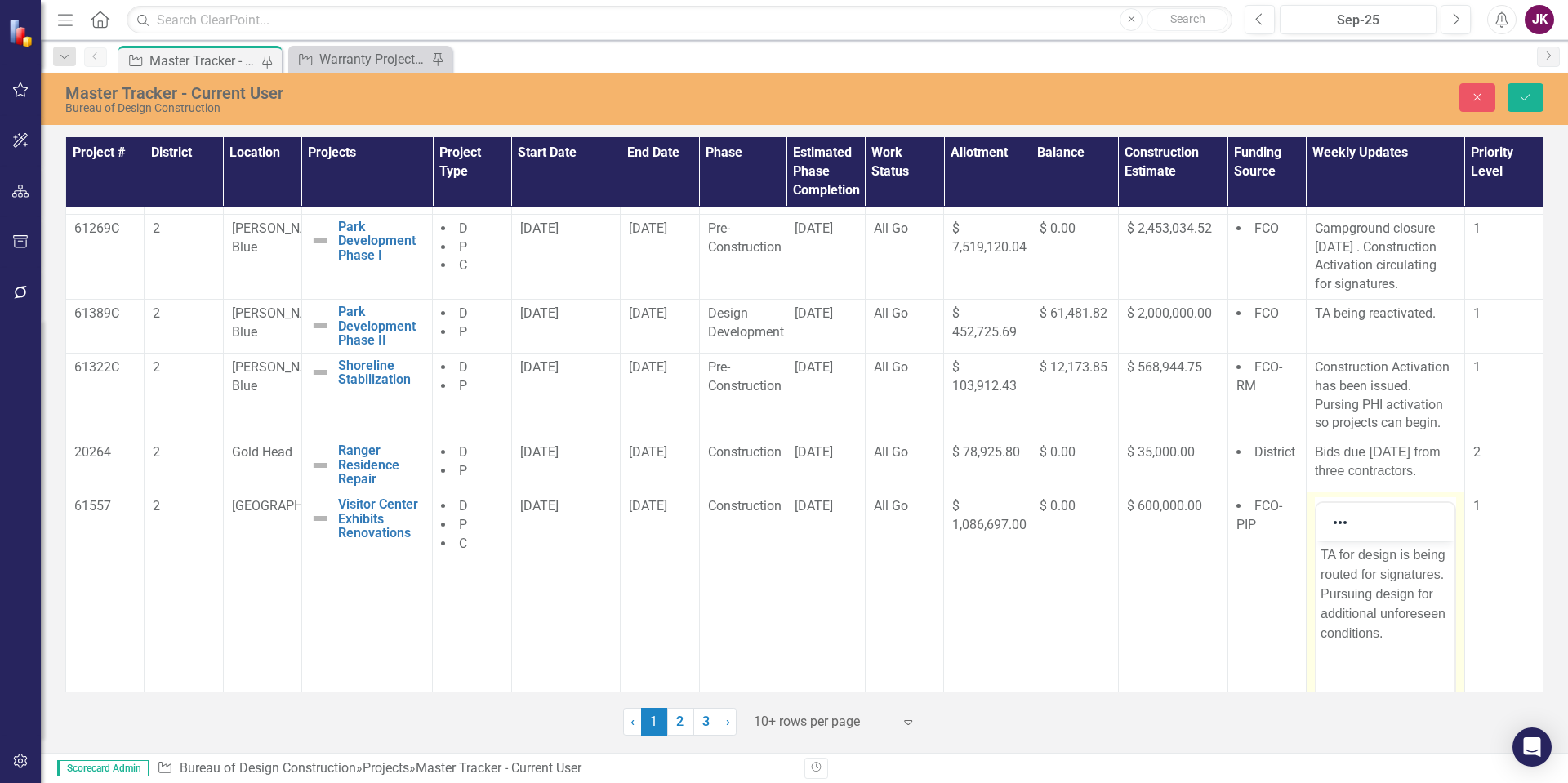
scroll to position [0, 0]
click at [1320, 592] on p "TA for design is being routed for signatures. Pursuing design for additional un…" at bounding box center [1384, 594] width 130 height 98
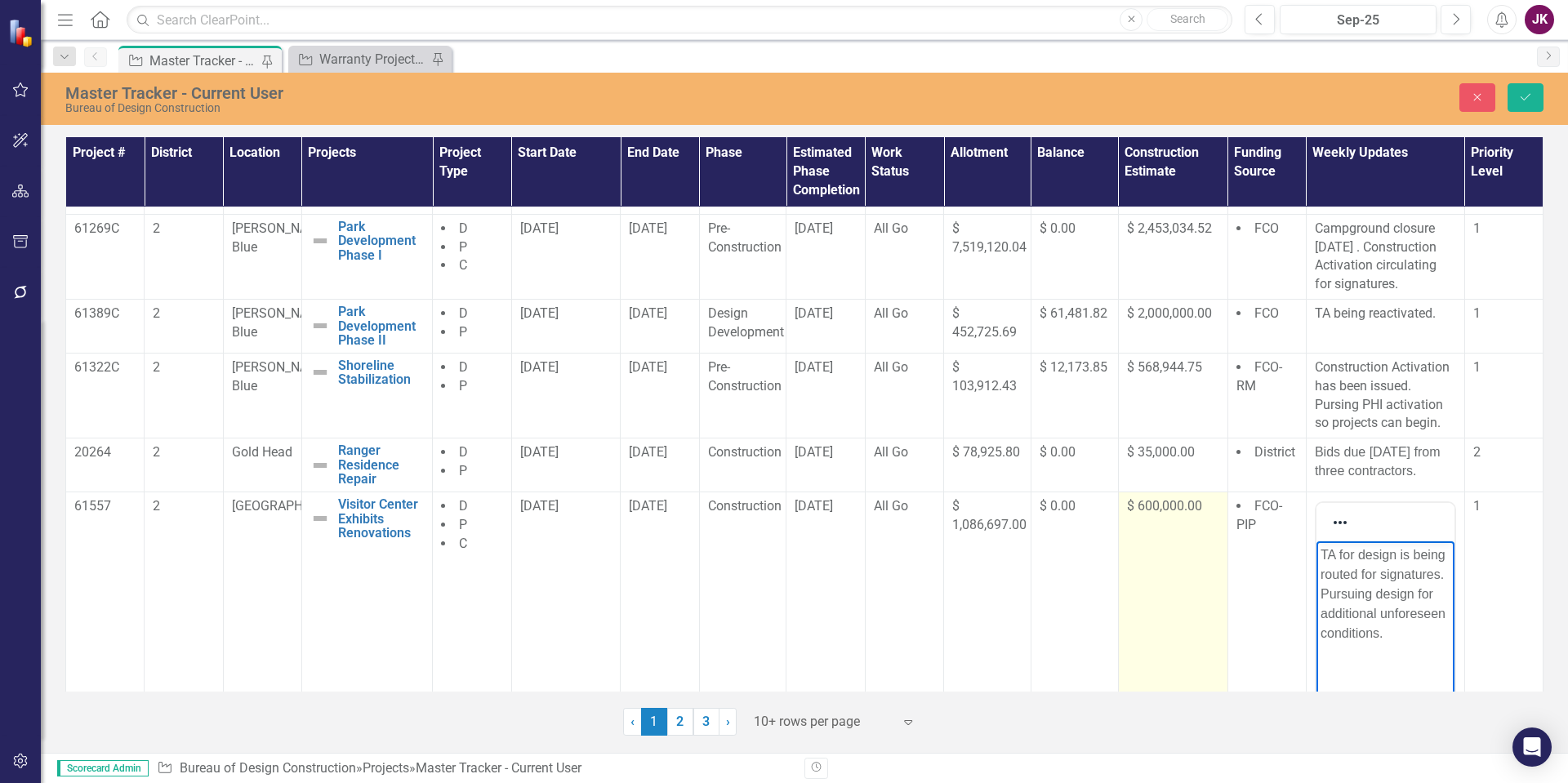
click at [1216, 543] on td "$ 600,000.00" at bounding box center [1173, 685] width 110 height 386
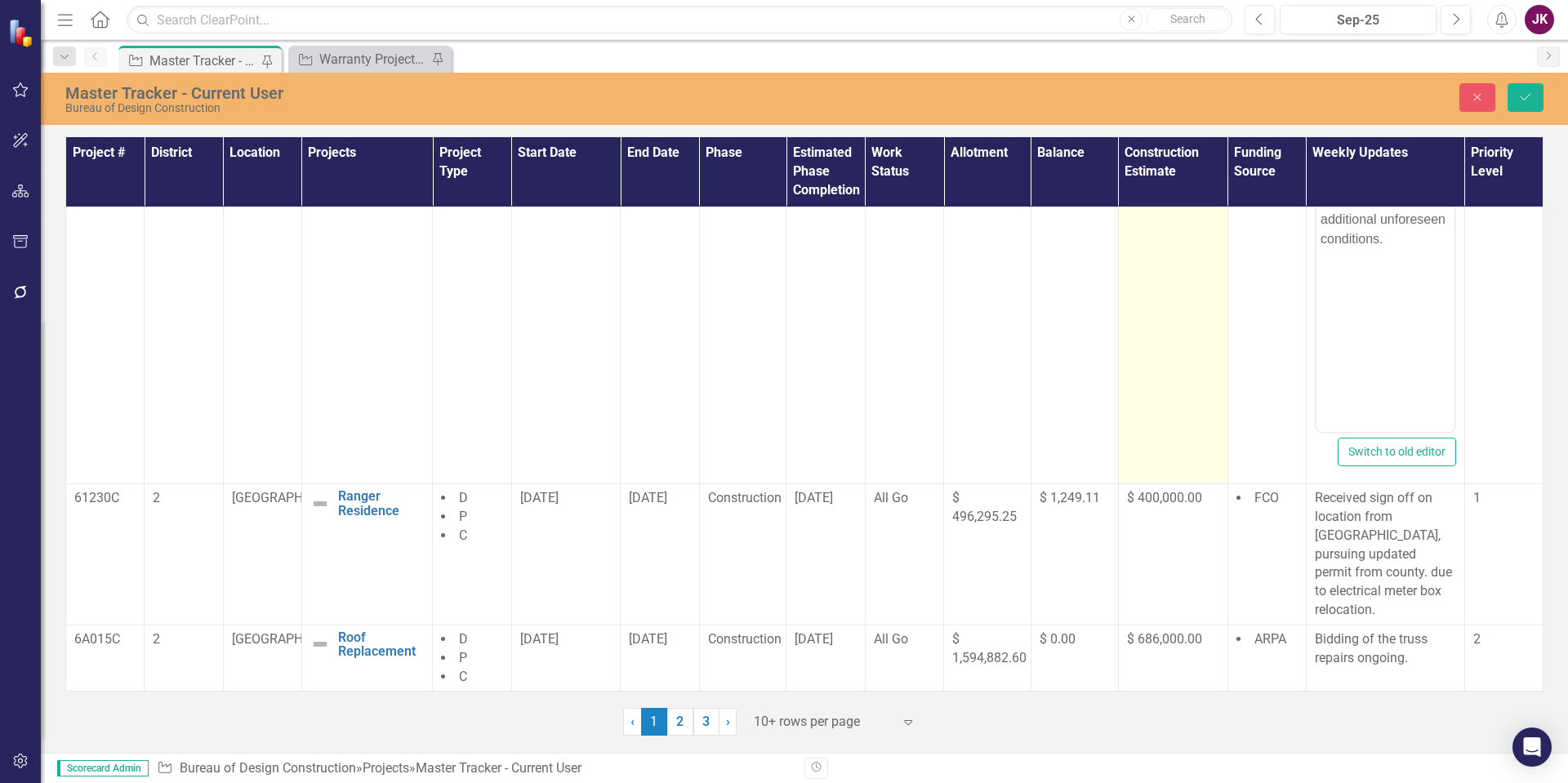
scroll to position [606, 0]
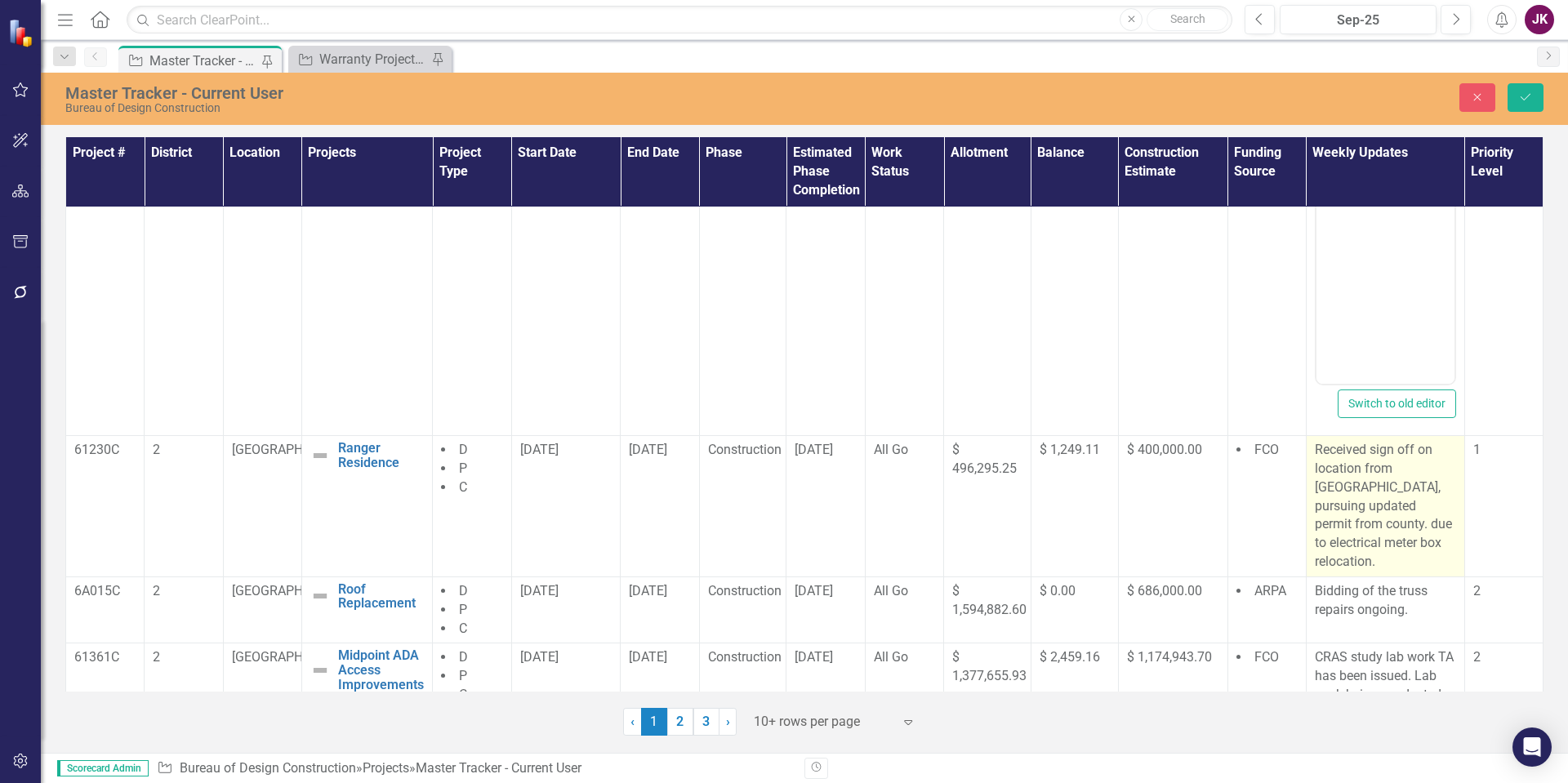
click at [1315, 452] on p "Received sign off on location from [GEOGRAPHIC_DATA], pursuing updated permit f…" at bounding box center [1385, 506] width 141 height 131
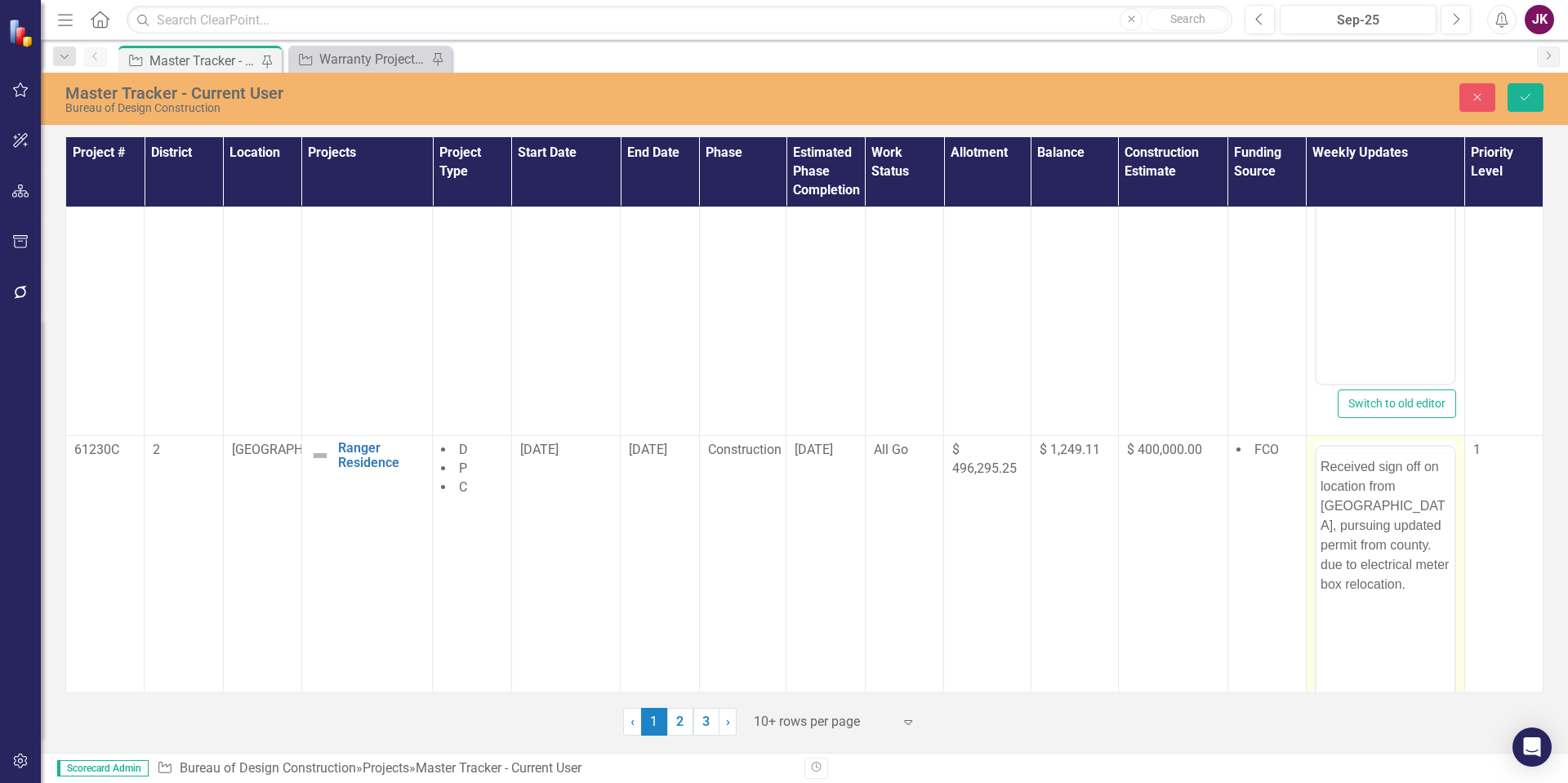
scroll to position [0, 0]
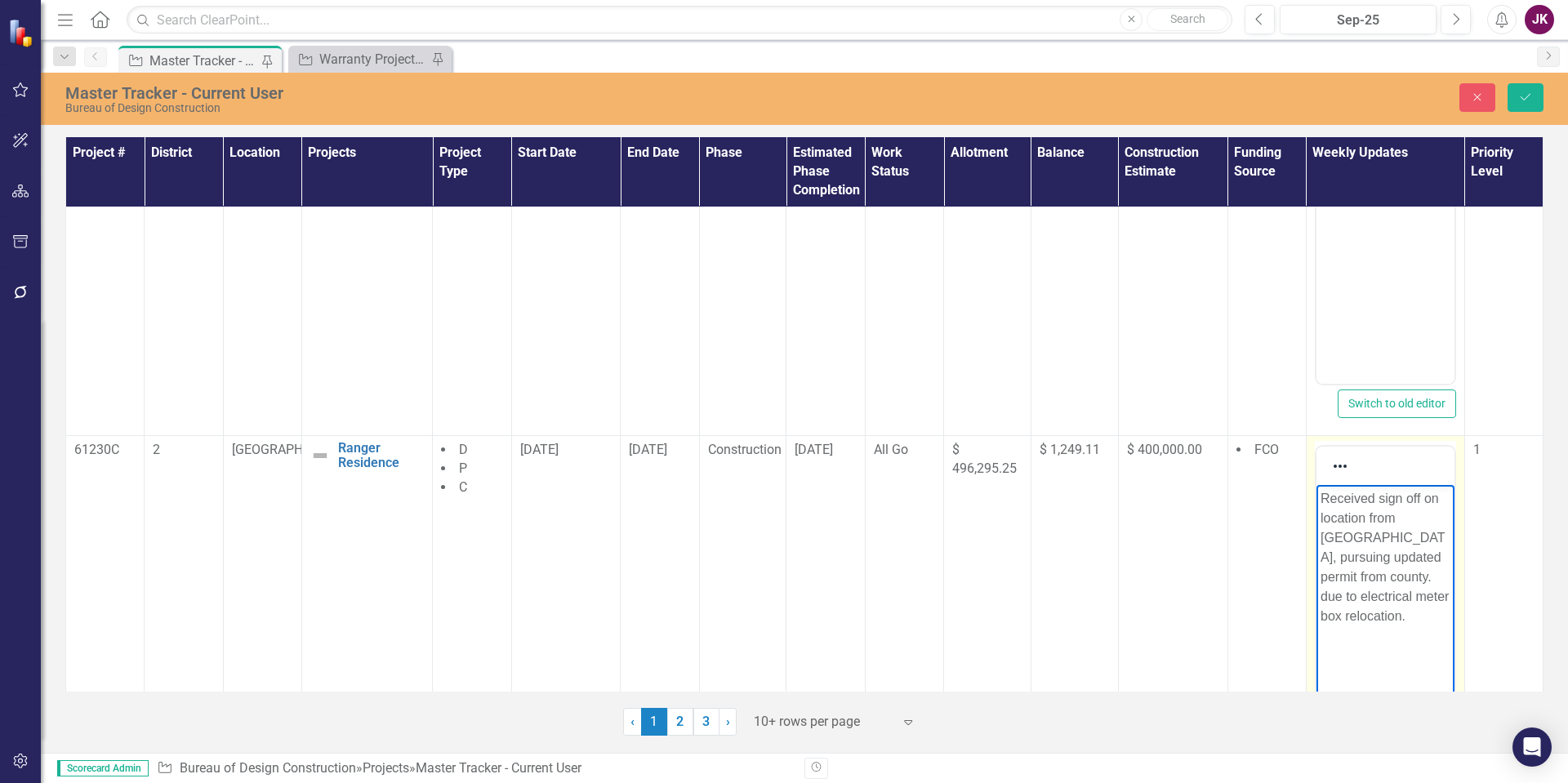
click at [1317, 491] on iframe at bounding box center [1386, 627] width 138 height 285
click at [1320, 494] on p "Received sign off on location from [GEOGRAPHIC_DATA], pursuing updated permit f…" at bounding box center [1384, 556] width 130 height 137
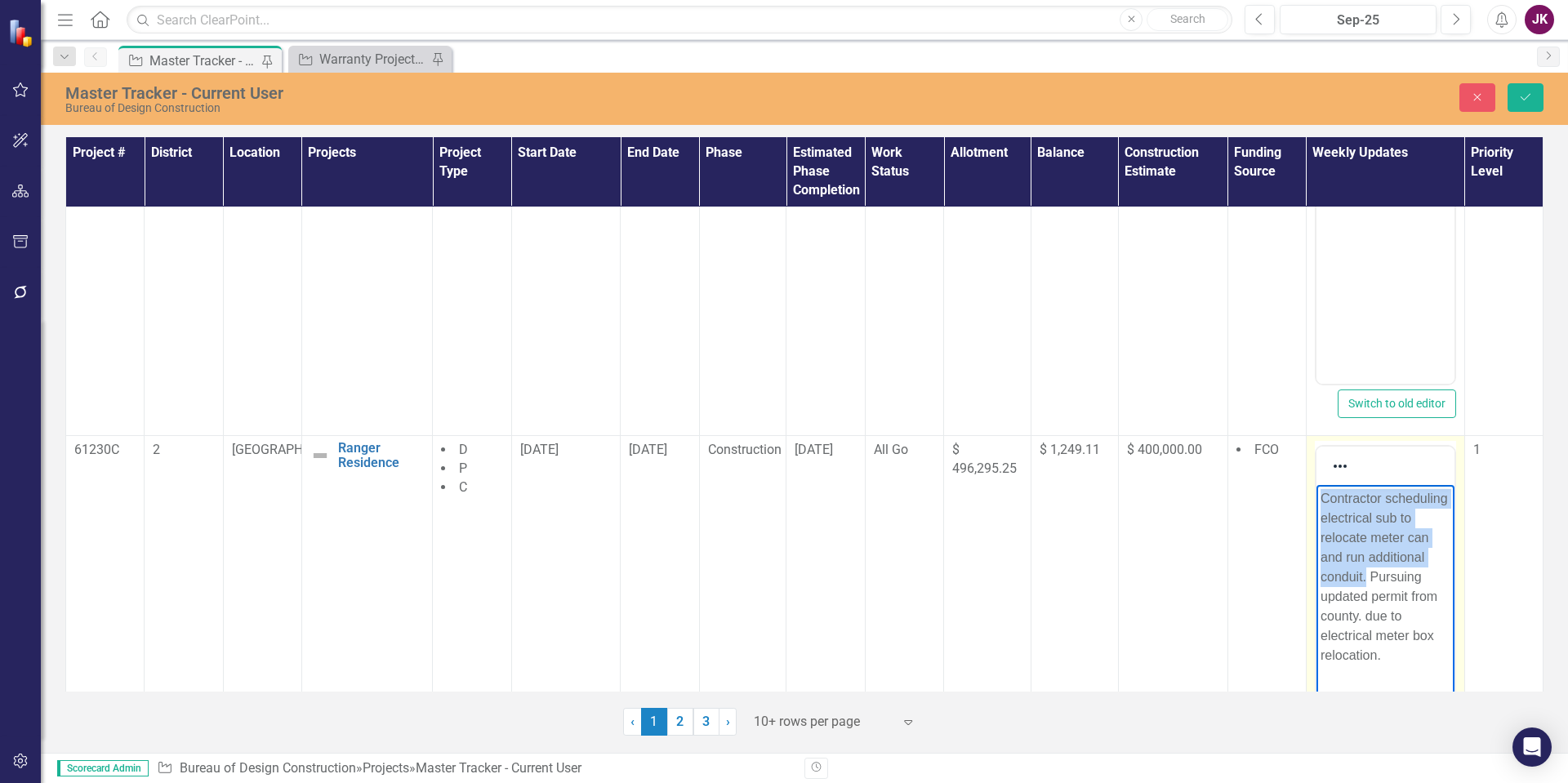
drag, startPoint x: 1366, startPoint y: 576, endPoint x: 1320, endPoint y: 501, distance: 88.0
click at [1320, 501] on p "Contractor scheduling electrical sub to relocate meter can and run additional c…" at bounding box center [1384, 576] width 130 height 177
drag, startPoint x: 1332, startPoint y: 501, endPoint x: 1339, endPoint y: 570, distance: 69.4
click at [1328, 570] on p "Contractor scheduling electrical sub to relocate meter can and run additional c…" at bounding box center [1384, 576] width 130 height 177
click at [1346, 569] on p "Contractor scheduling electrical sub to relocate meter can and run additional c…" at bounding box center [1384, 576] width 130 height 177
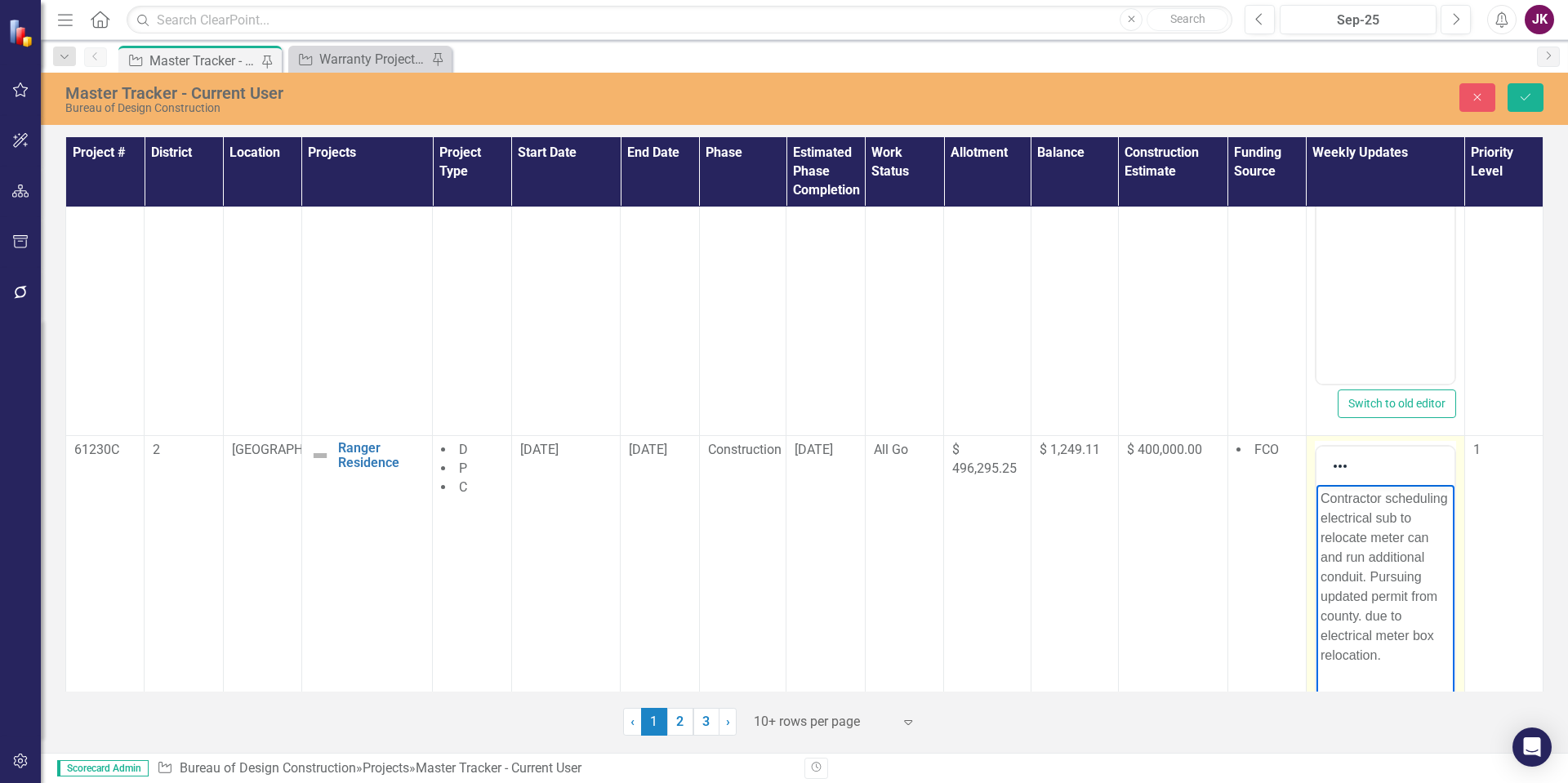
click at [1323, 494] on p "Contractor scheduling electrical sub to relocate meter can and run additional c…" at bounding box center [1384, 576] width 130 height 177
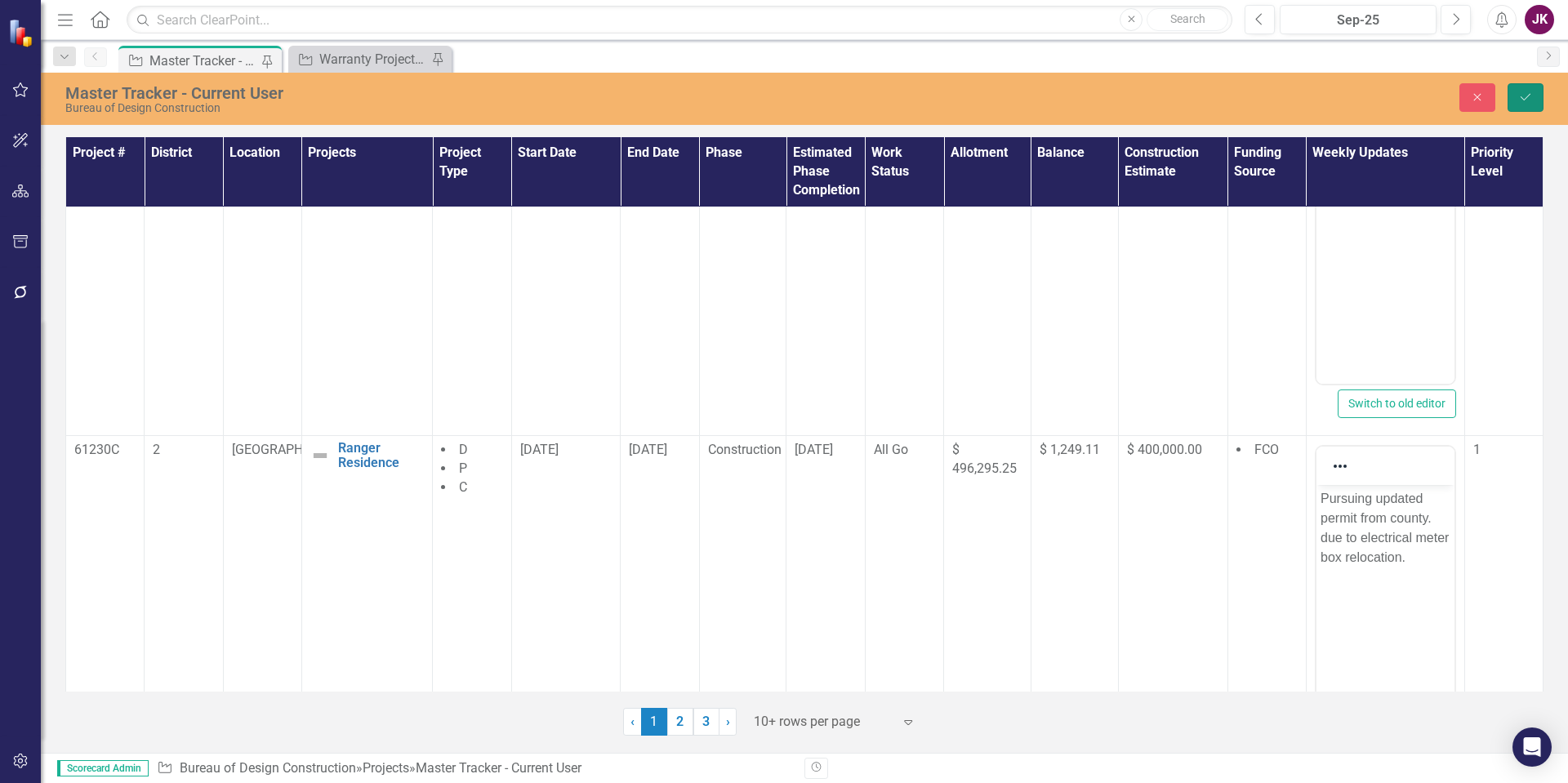
click at [1531, 97] on icon "Save" at bounding box center [1526, 97] width 14 height 12
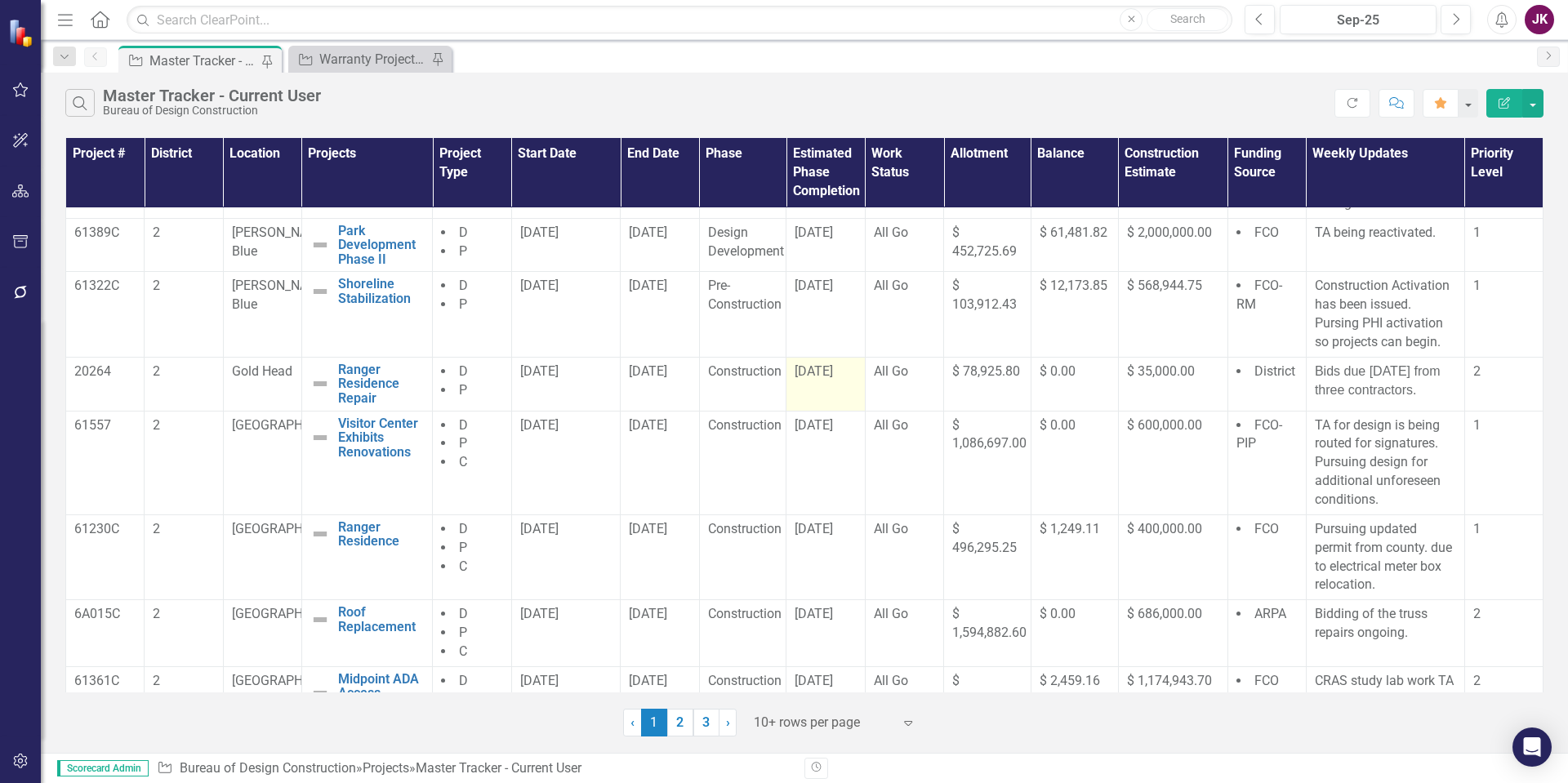
scroll to position [286, 0]
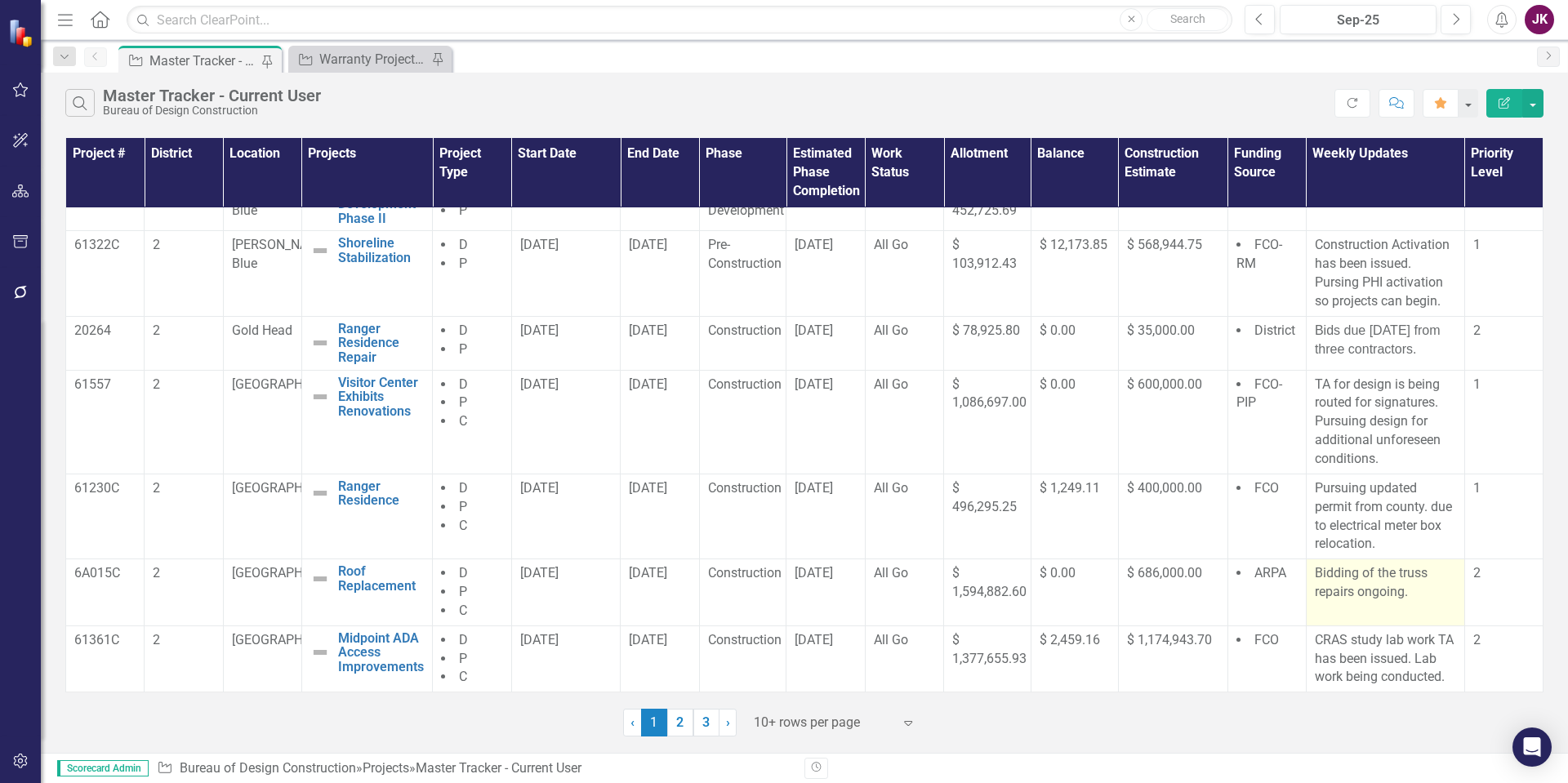
click at [1315, 576] on p "Bidding of the truss repairs ongoing." at bounding box center [1385, 583] width 141 height 37
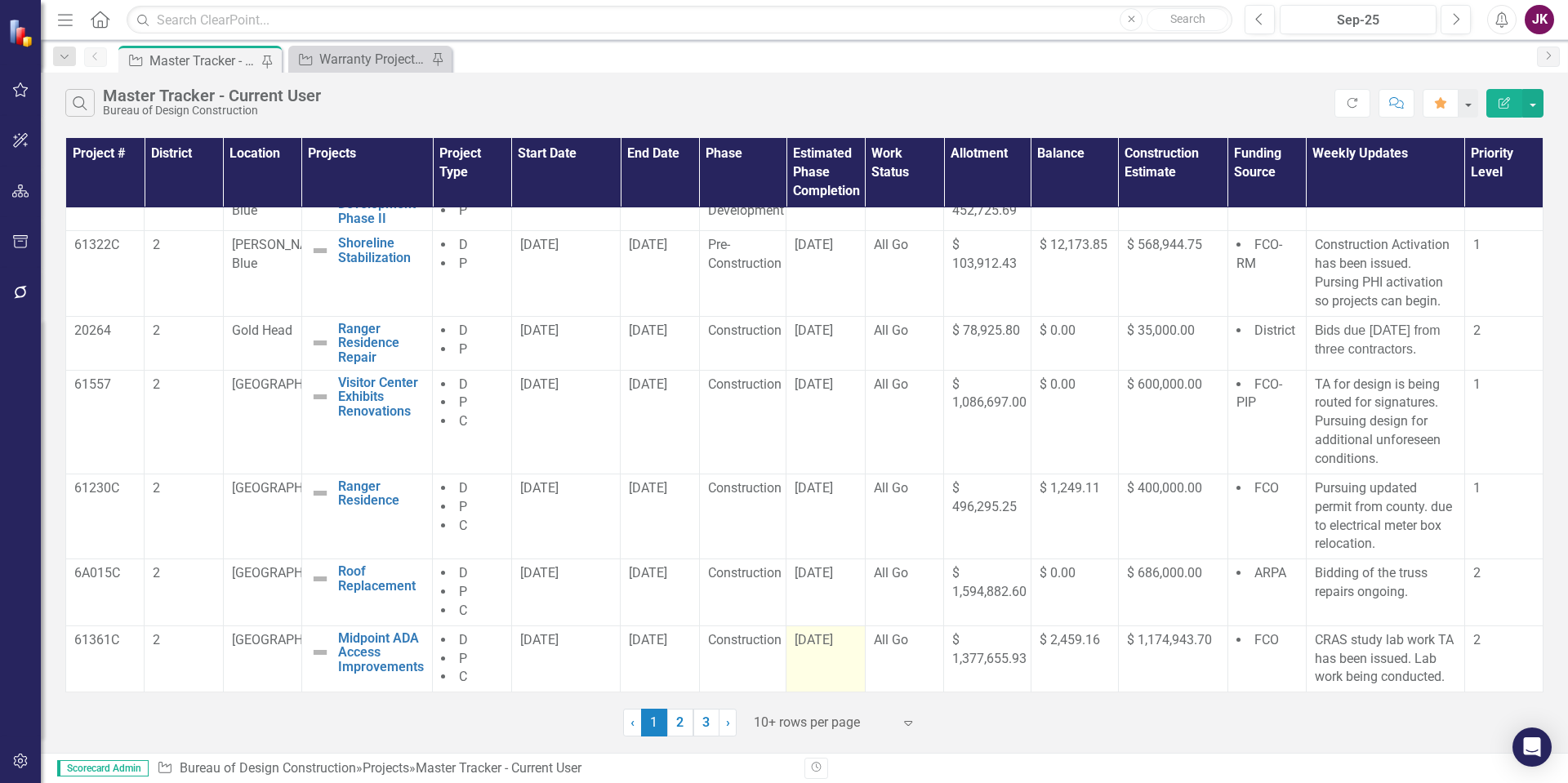
click at [797, 643] on span "[DATE]" at bounding box center [814, 640] width 38 height 15
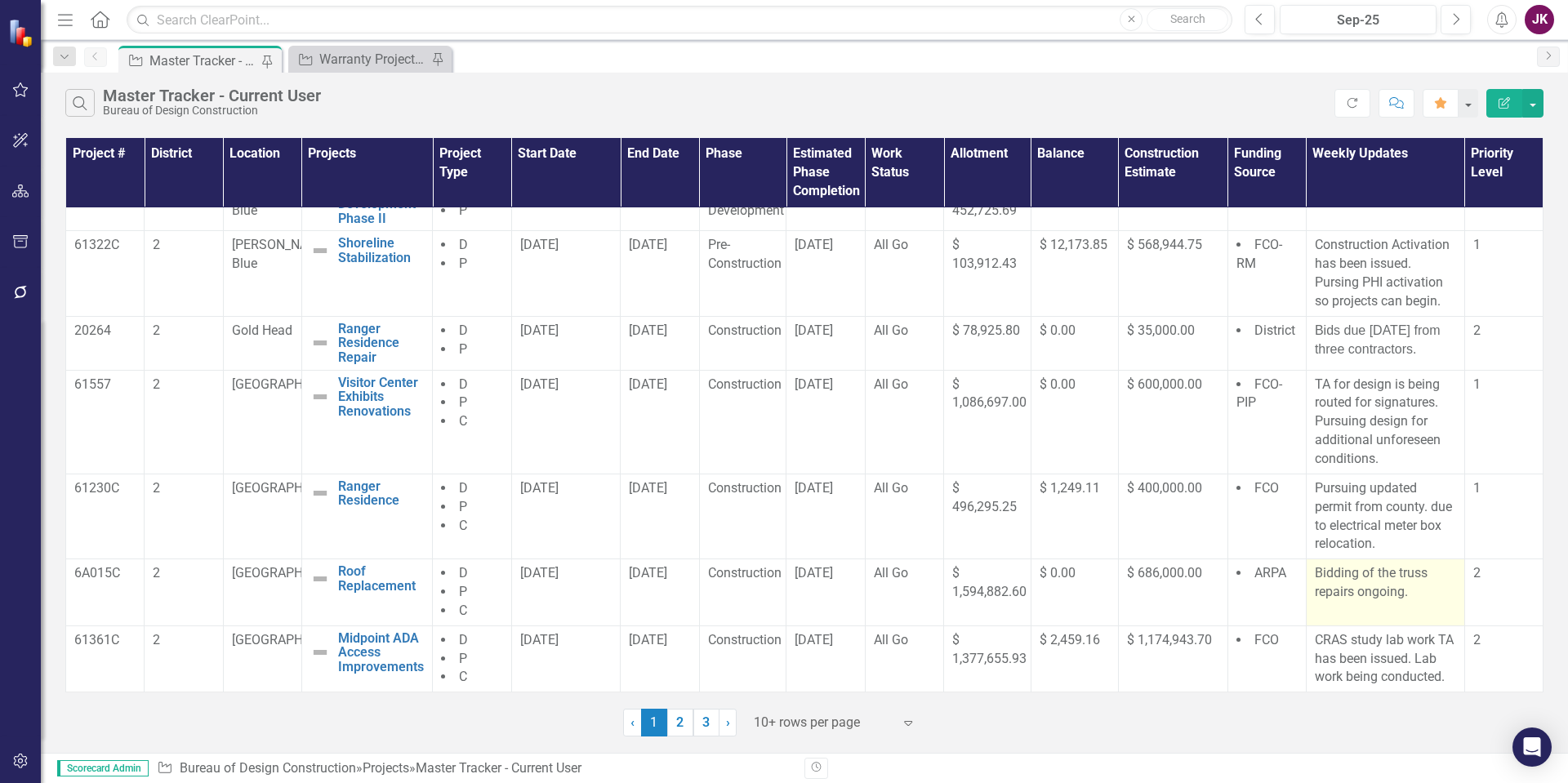
click at [1307, 574] on td "Bidding of the truss repairs ongoing." at bounding box center [1385, 593] width 159 height 67
click at [1315, 574] on p "Bidding of the truss repairs ongoing." at bounding box center [1385, 583] width 141 height 37
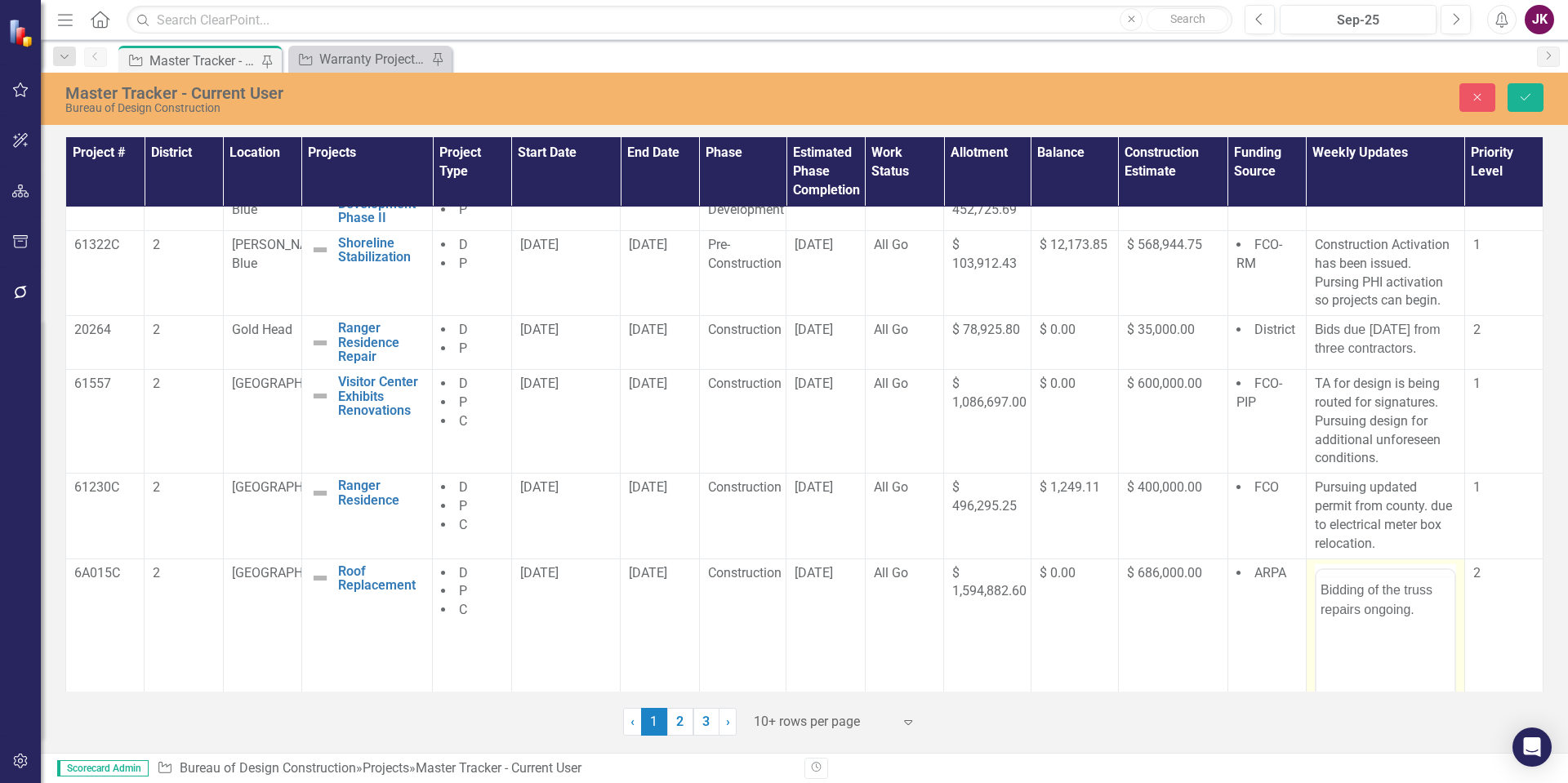
scroll to position [0, 0]
click at [1321, 621] on p "Bidding of the truss repairs ongoing." at bounding box center [1384, 631] width 130 height 39
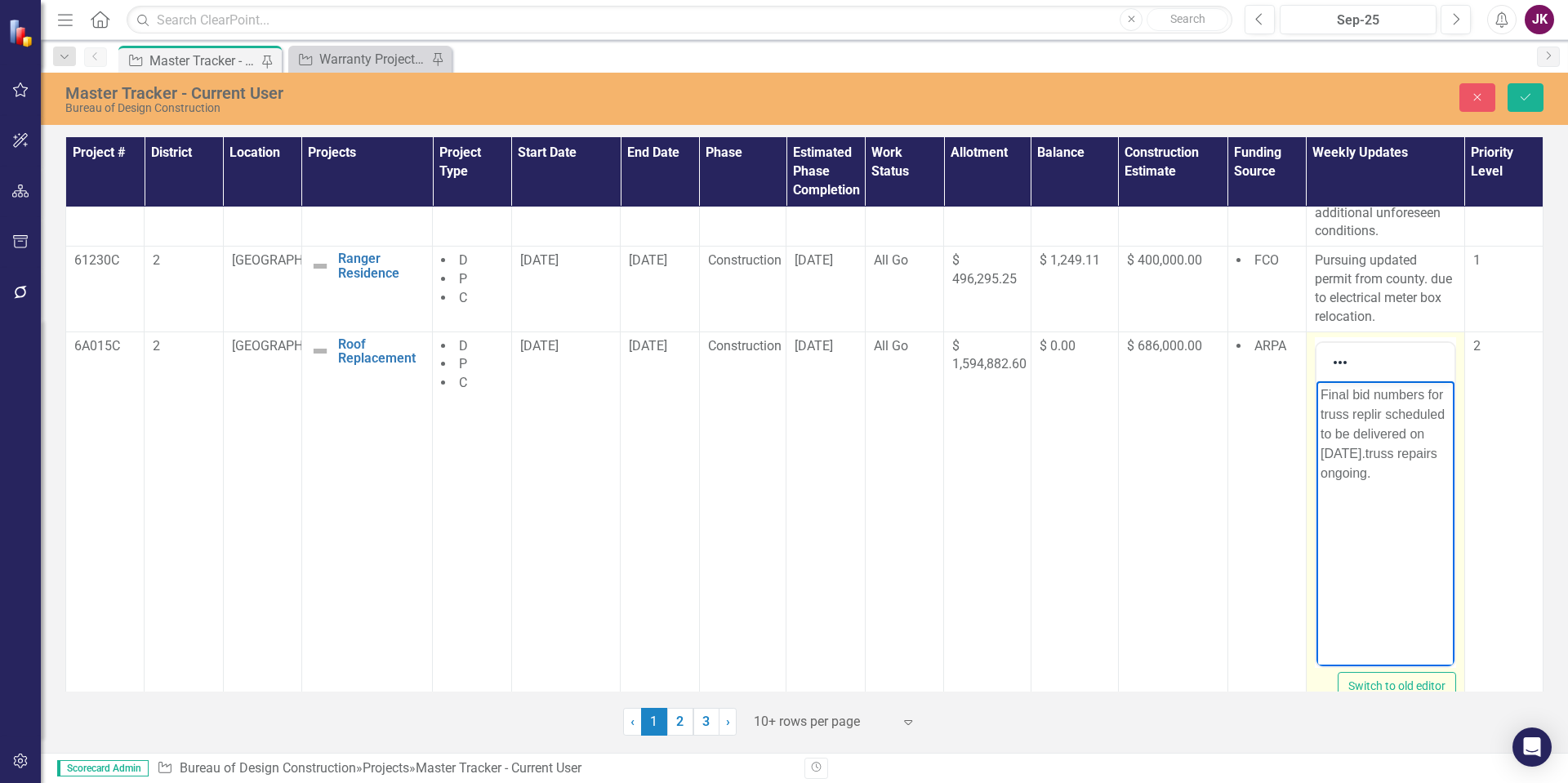
scroll to position [531, 0]
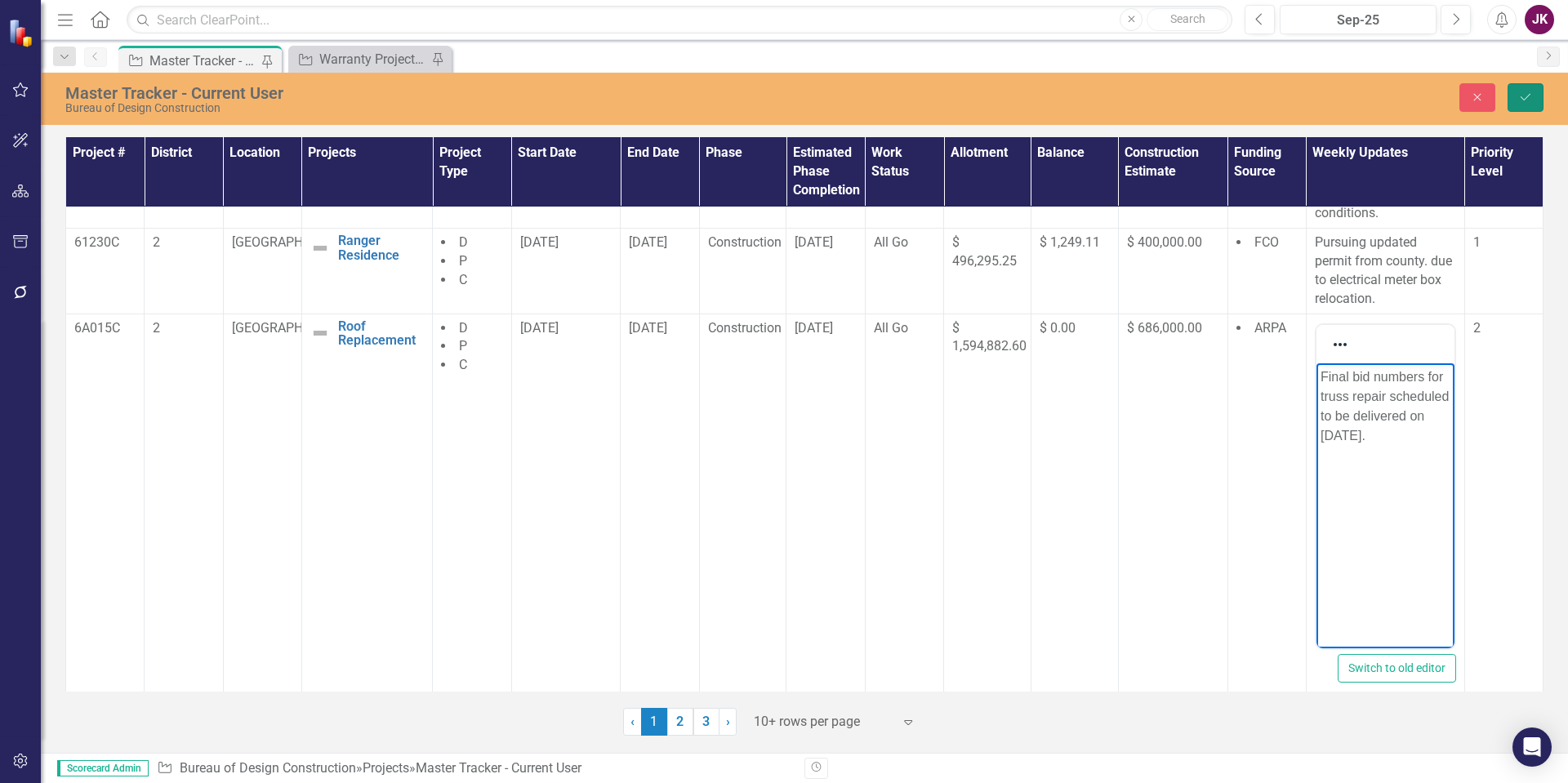
click at [1525, 89] on button "Save" at bounding box center [1526, 98] width 36 height 29
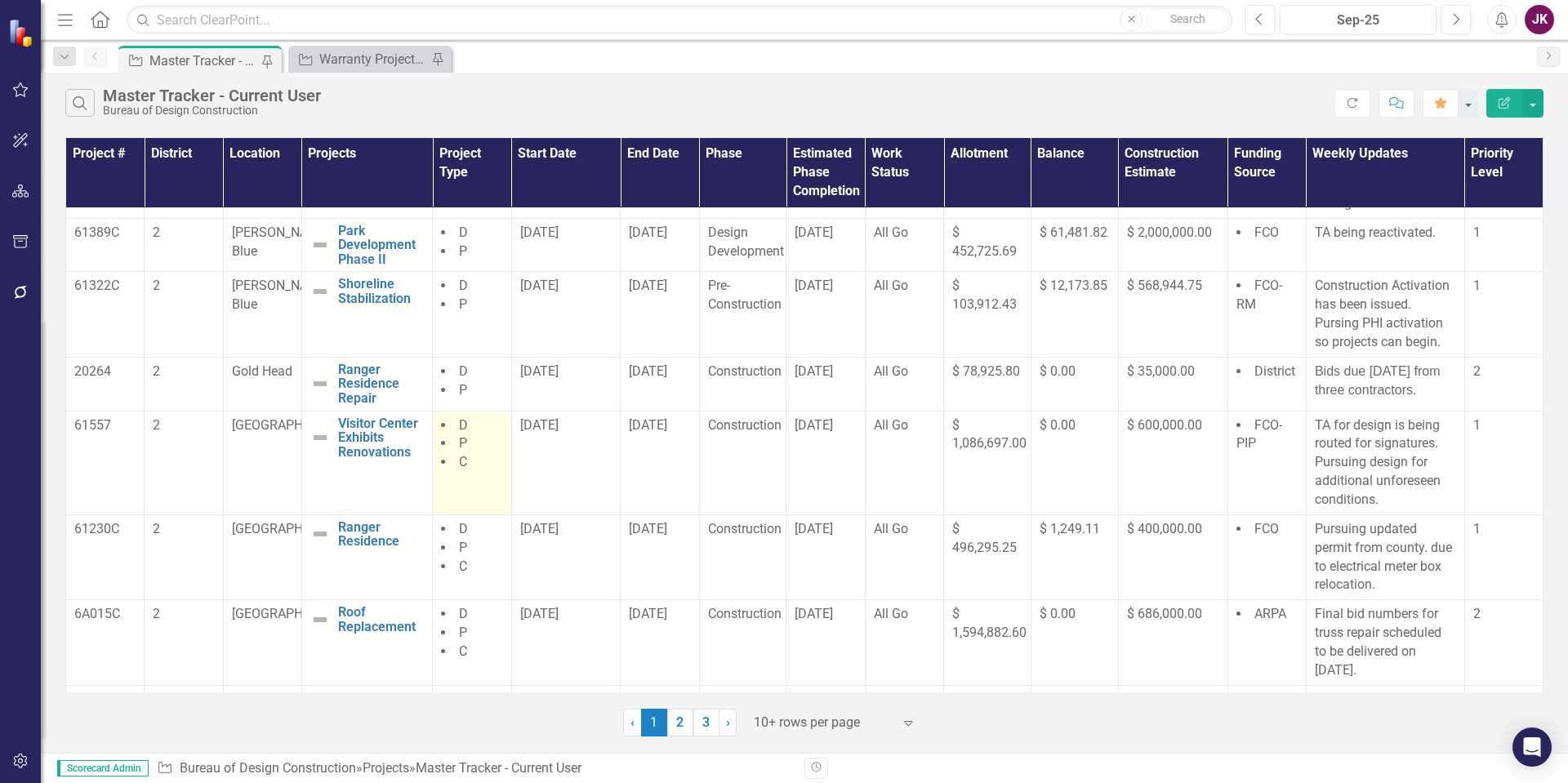
scroll to position [305, 0]
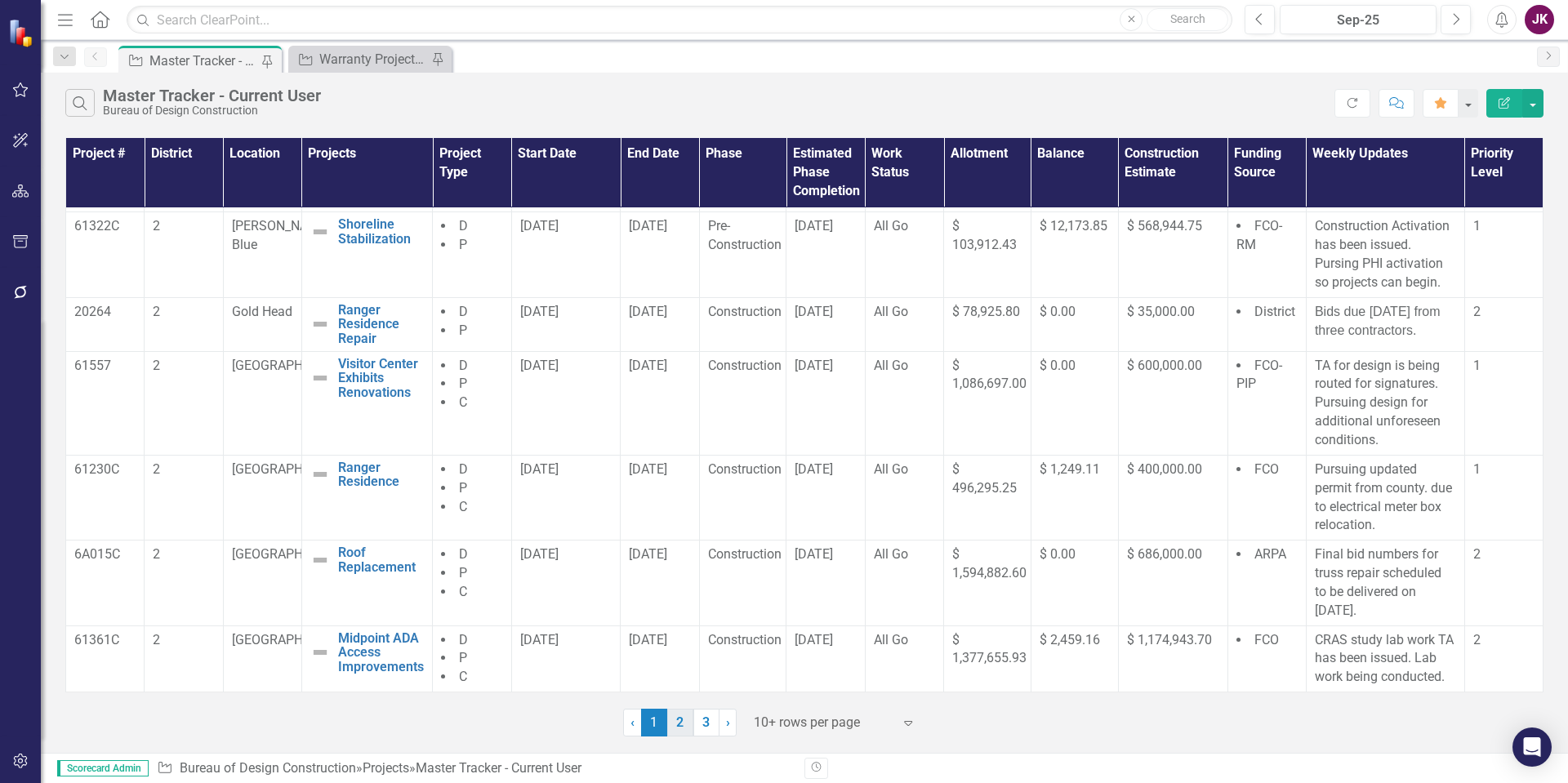
click at [683, 722] on link "2" at bounding box center [680, 722] width 26 height 28
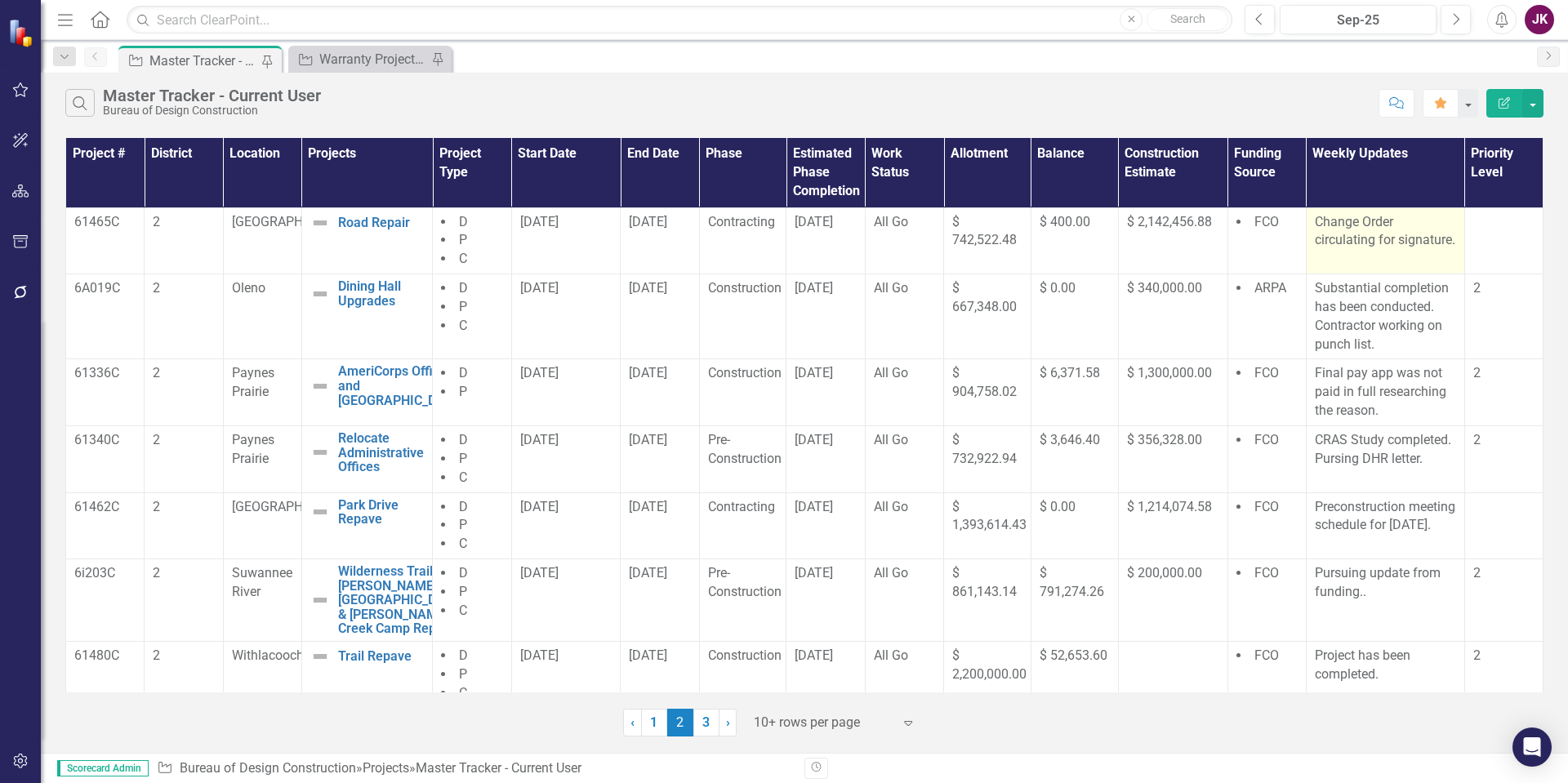
click at [1376, 251] on p "Change Order circulating for signature." at bounding box center [1385, 232] width 141 height 37
click at [1373, 251] on p "Change Order circulating for signature." at bounding box center [1385, 232] width 141 height 37
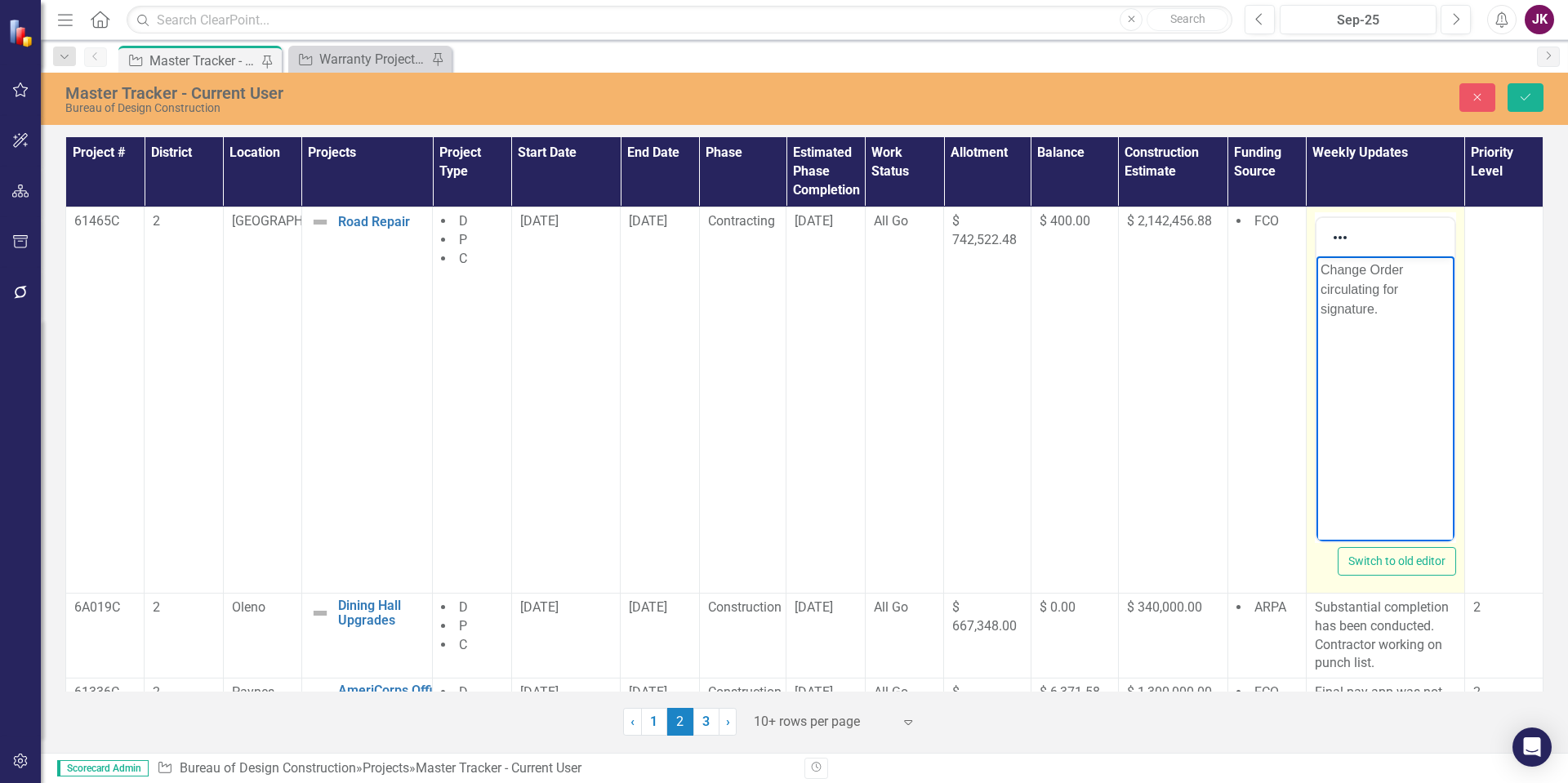
click at [1382, 314] on p "Change Order circulating for signature." at bounding box center [1384, 288] width 130 height 59
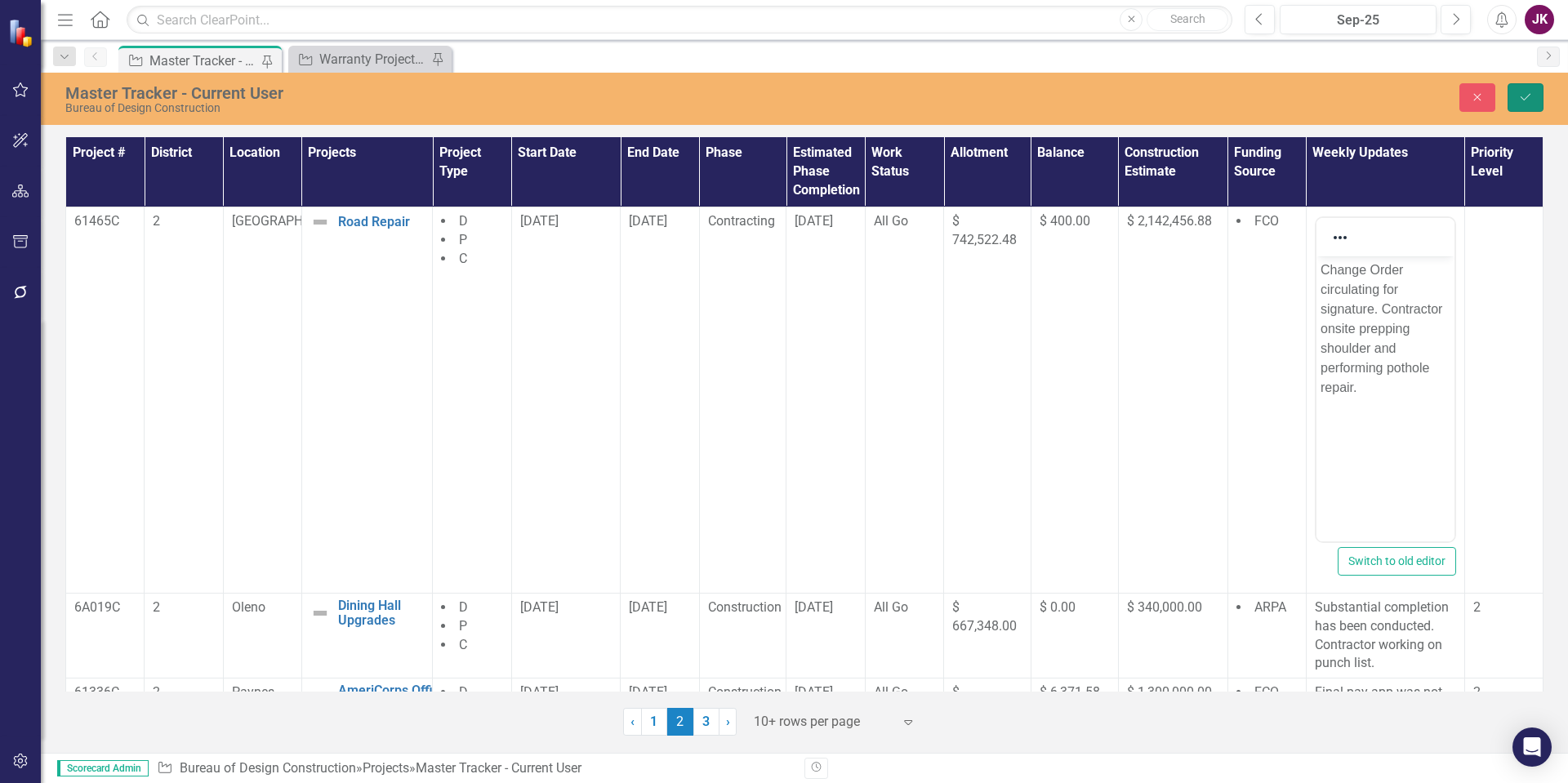
click at [1525, 100] on icon "submit" at bounding box center [1526, 97] width 10 height 7
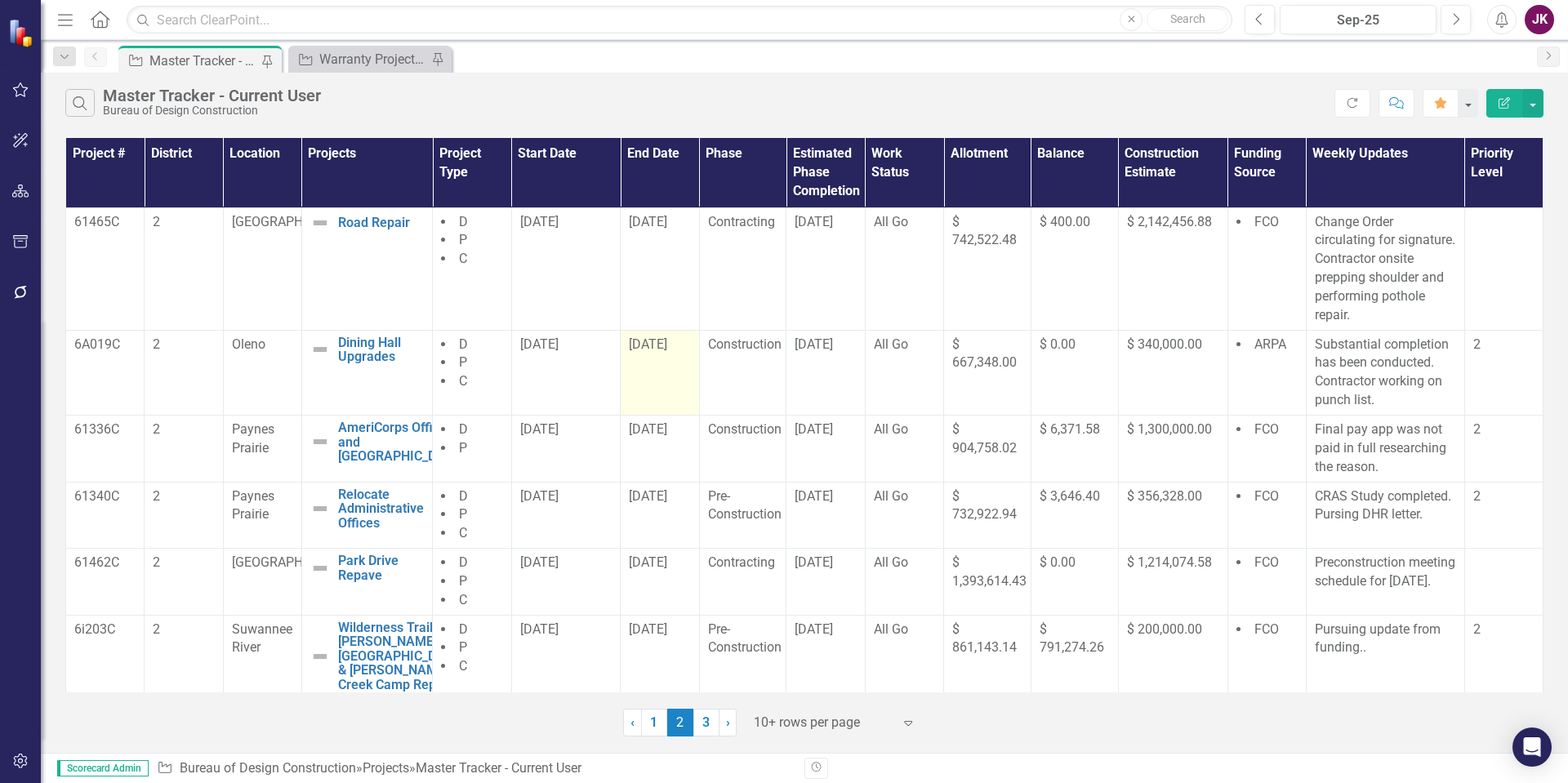
click at [653, 383] on td "[DATE]" at bounding box center [660, 372] width 79 height 85
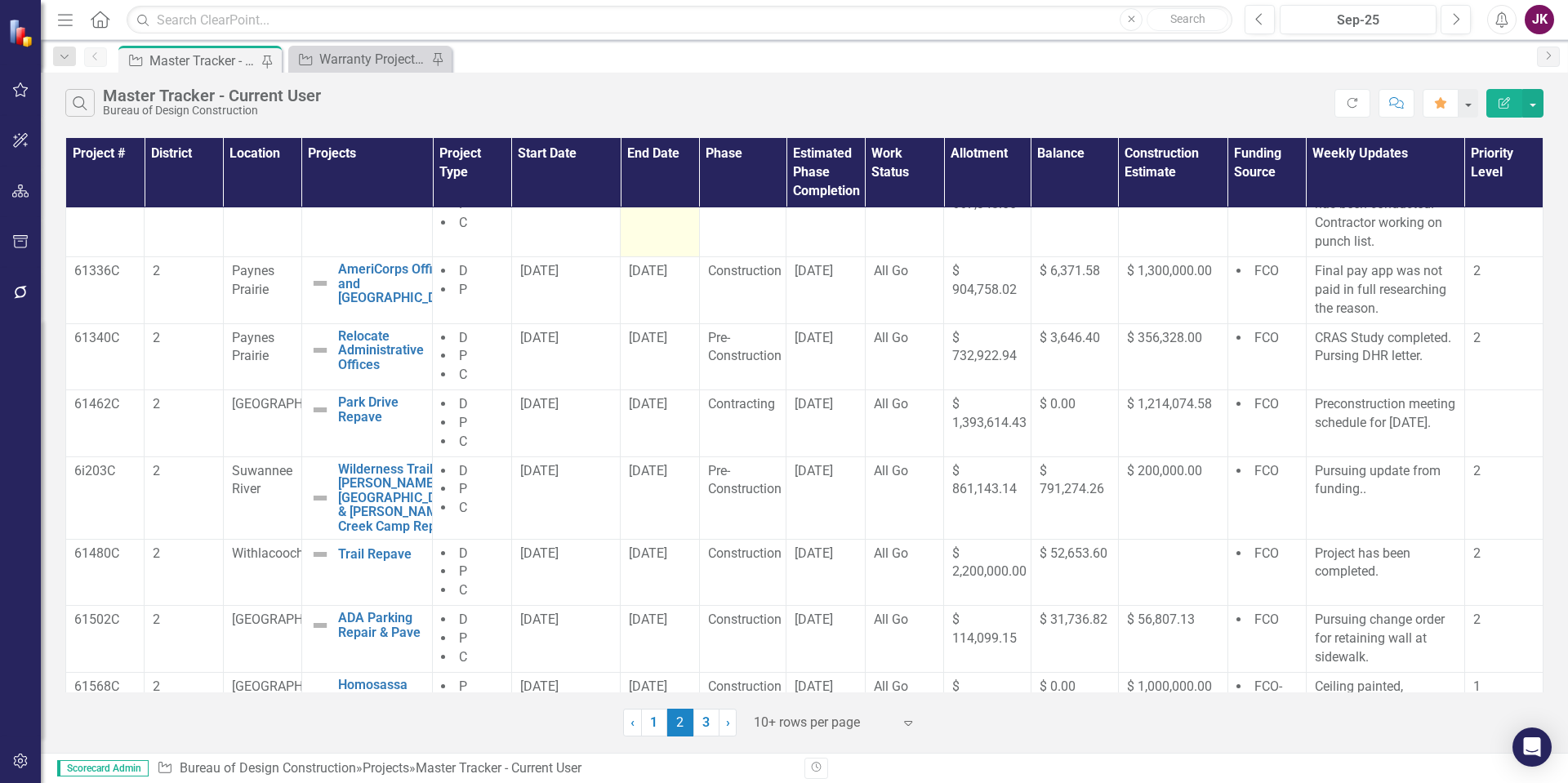
scroll to position [163, 0]
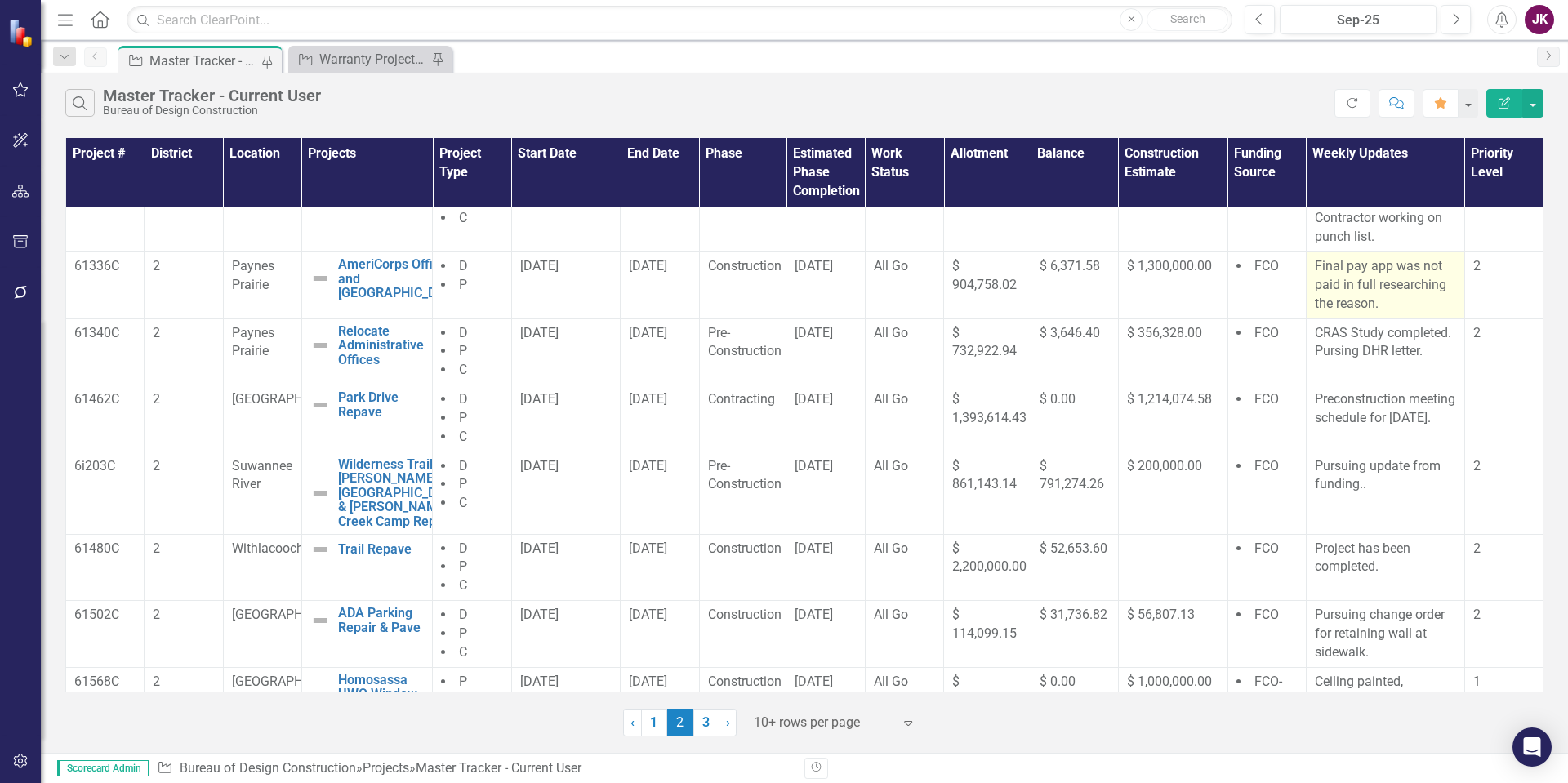
click at [1376, 313] on p "Final pay app was not paid in full researching the reason." at bounding box center [1385, 285] width 141 height 57
click at [1373, 313] on p "Final pay app was not paid in full researching the reason." at bounding box center [1385, 285] width 141 height 57
click at [1360, 313] on p "Final pay app was not paid in full researching the reason." at bounding box center [1385, 285] width 141 height 57
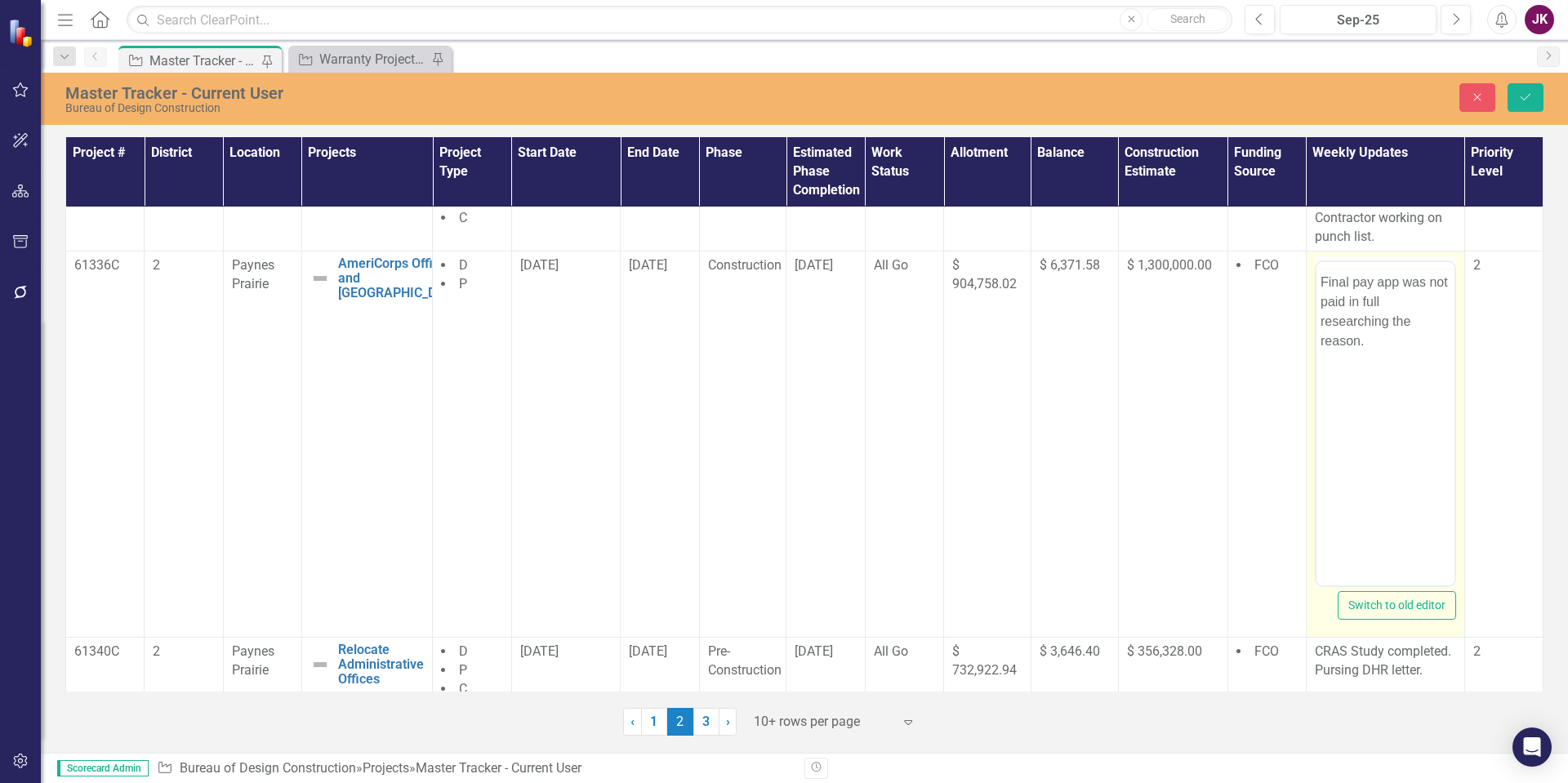
scroll to position [0, 0]
click at [1315, 335] on div at bounding box center [1385, 424] width 141 height 327
click at [1320, 314] on p "Final pay app was not paid in full researching the reason." at bounding box center [1384, 344] width 130 height 79
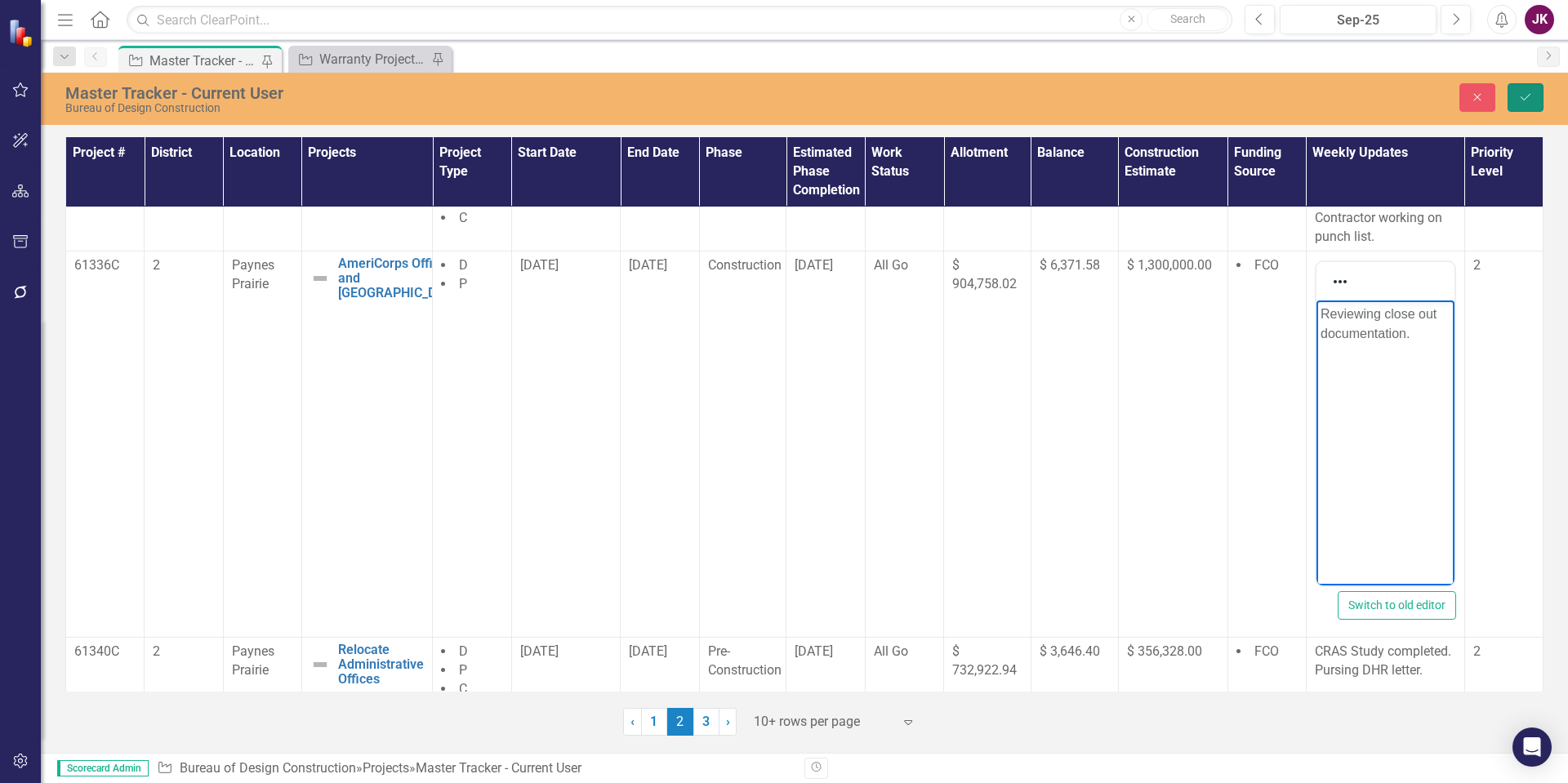
click at [1528, 102] on icon "Save" at bounding box center [1526, 97] width 14 height 12
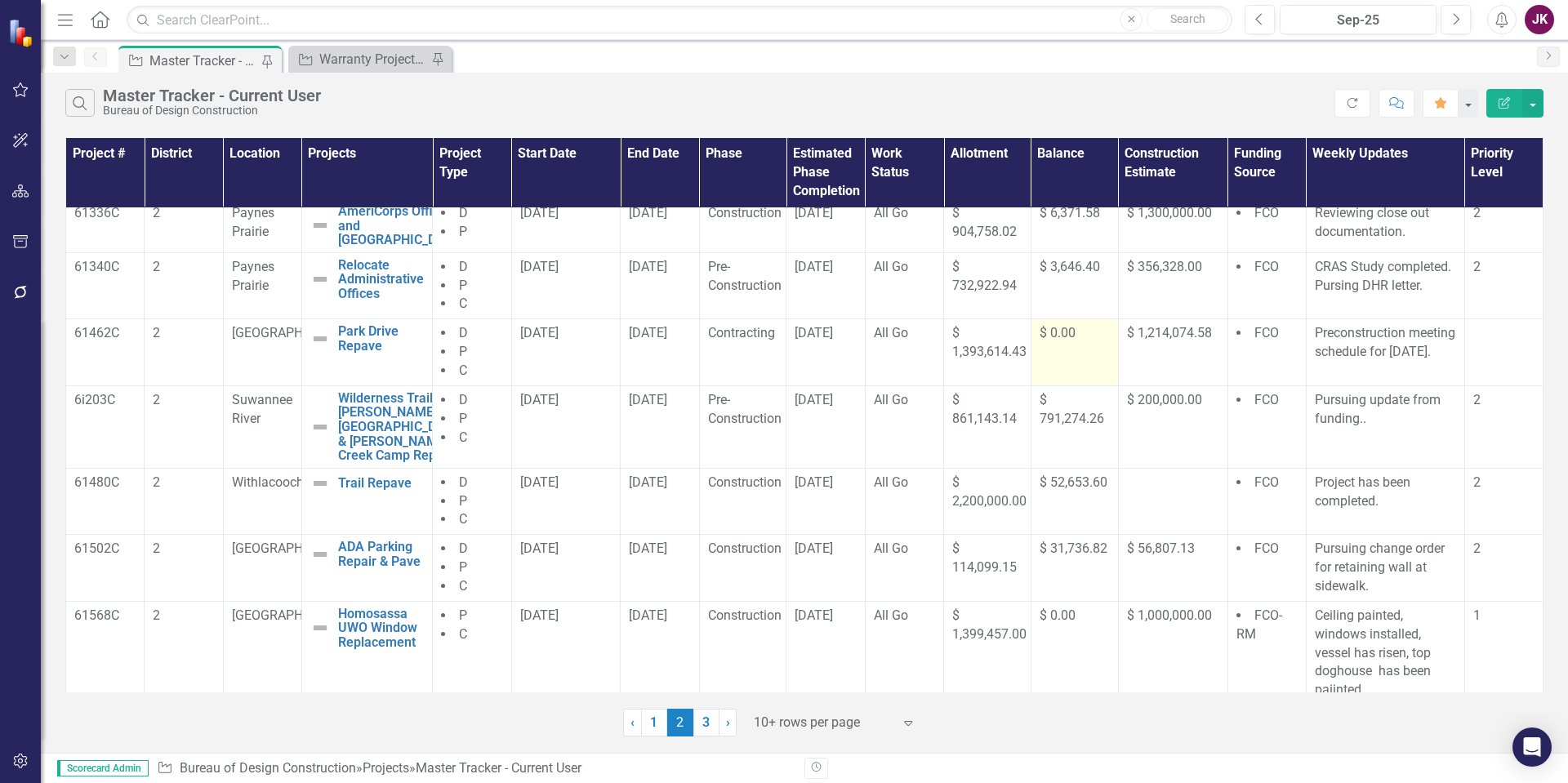
scroll to position [245, 0]
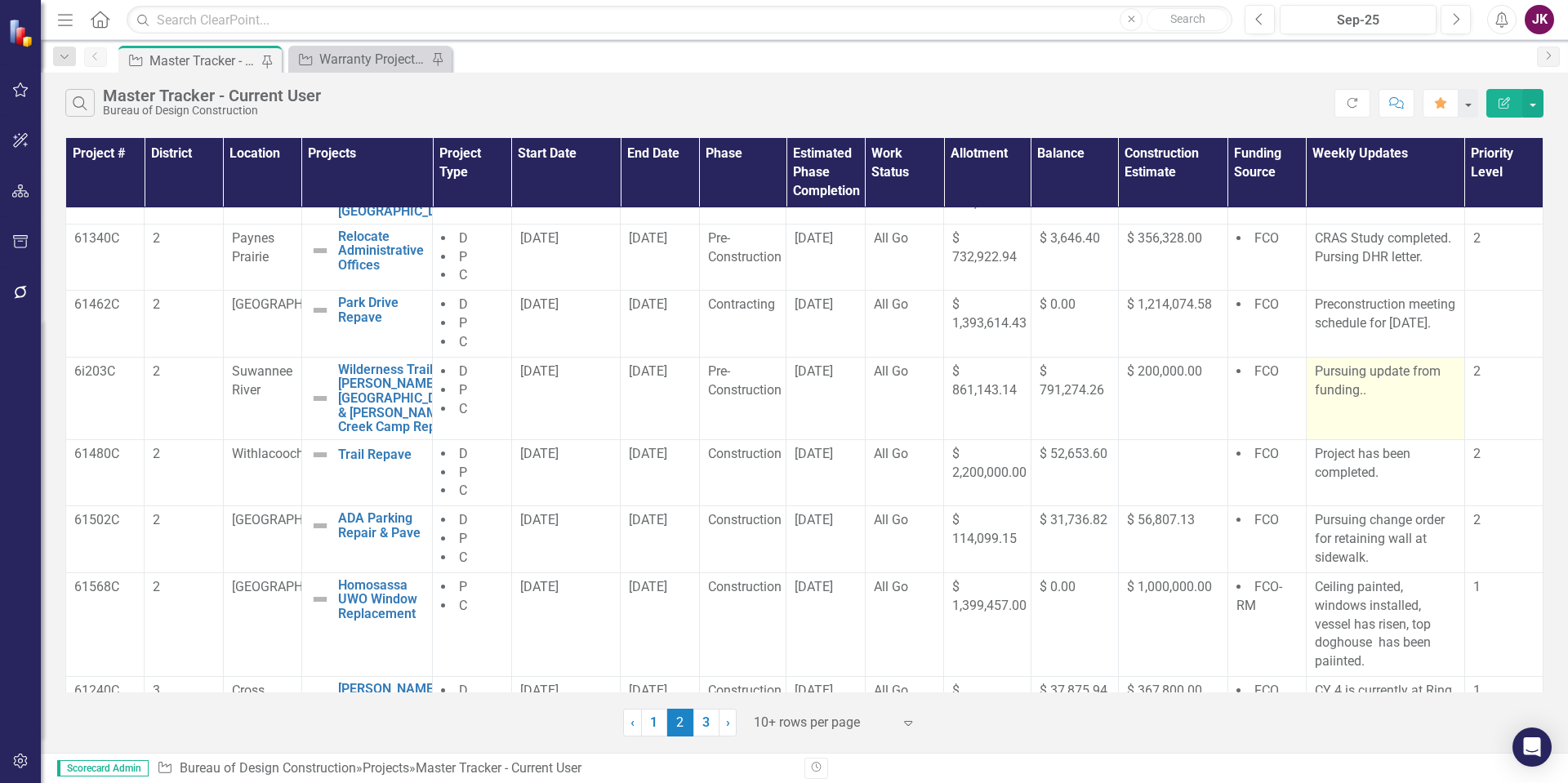
click at [1361, 401] on p "Pursuing update from funding.." at bounding box center [1385, 381] width 141 height 37
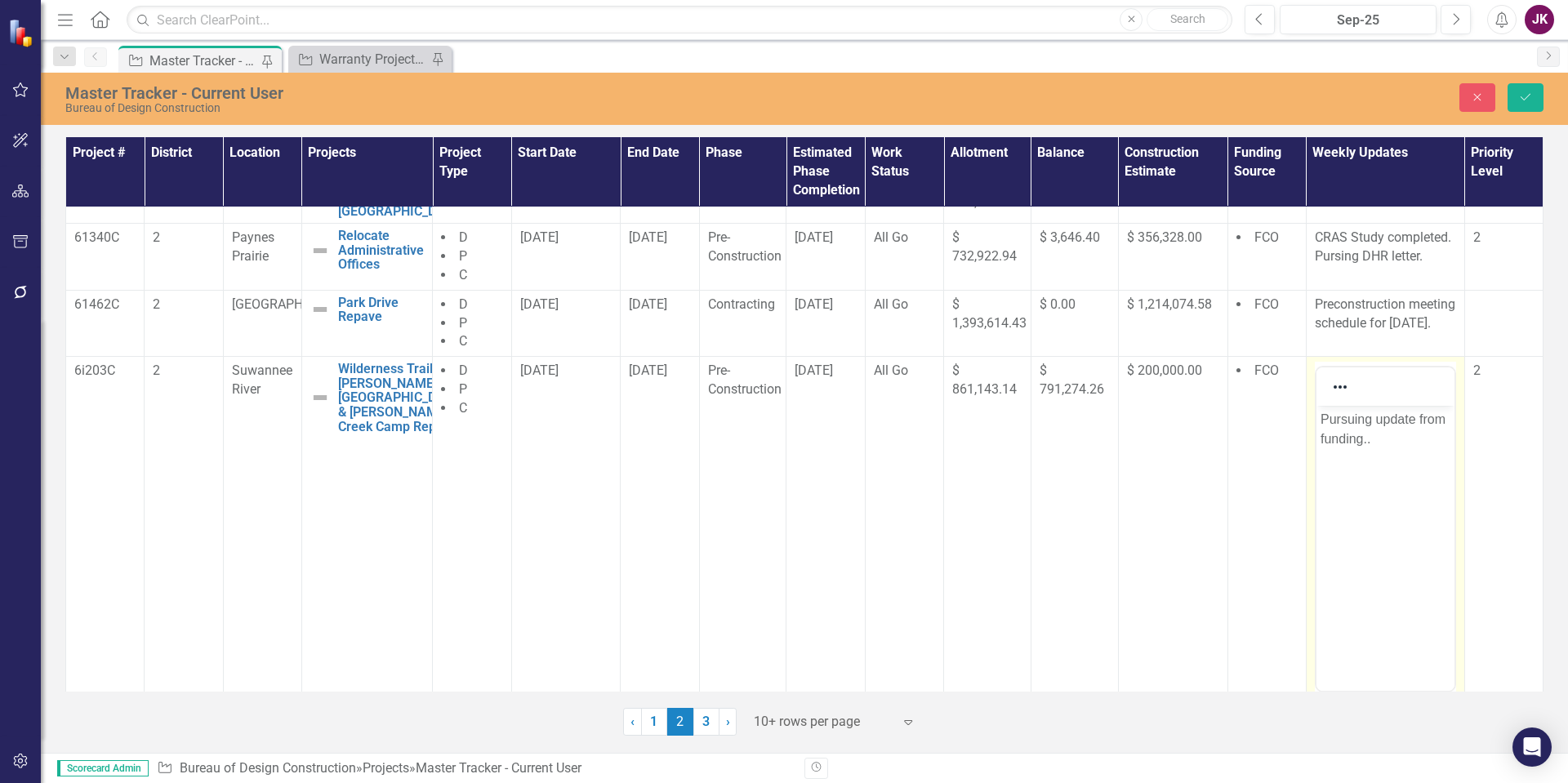
scroll to position [0, 0]
click at [1370, 442] on p "Pursuing update from funding.." at bounding box center [1384, 429] width 130 height 39
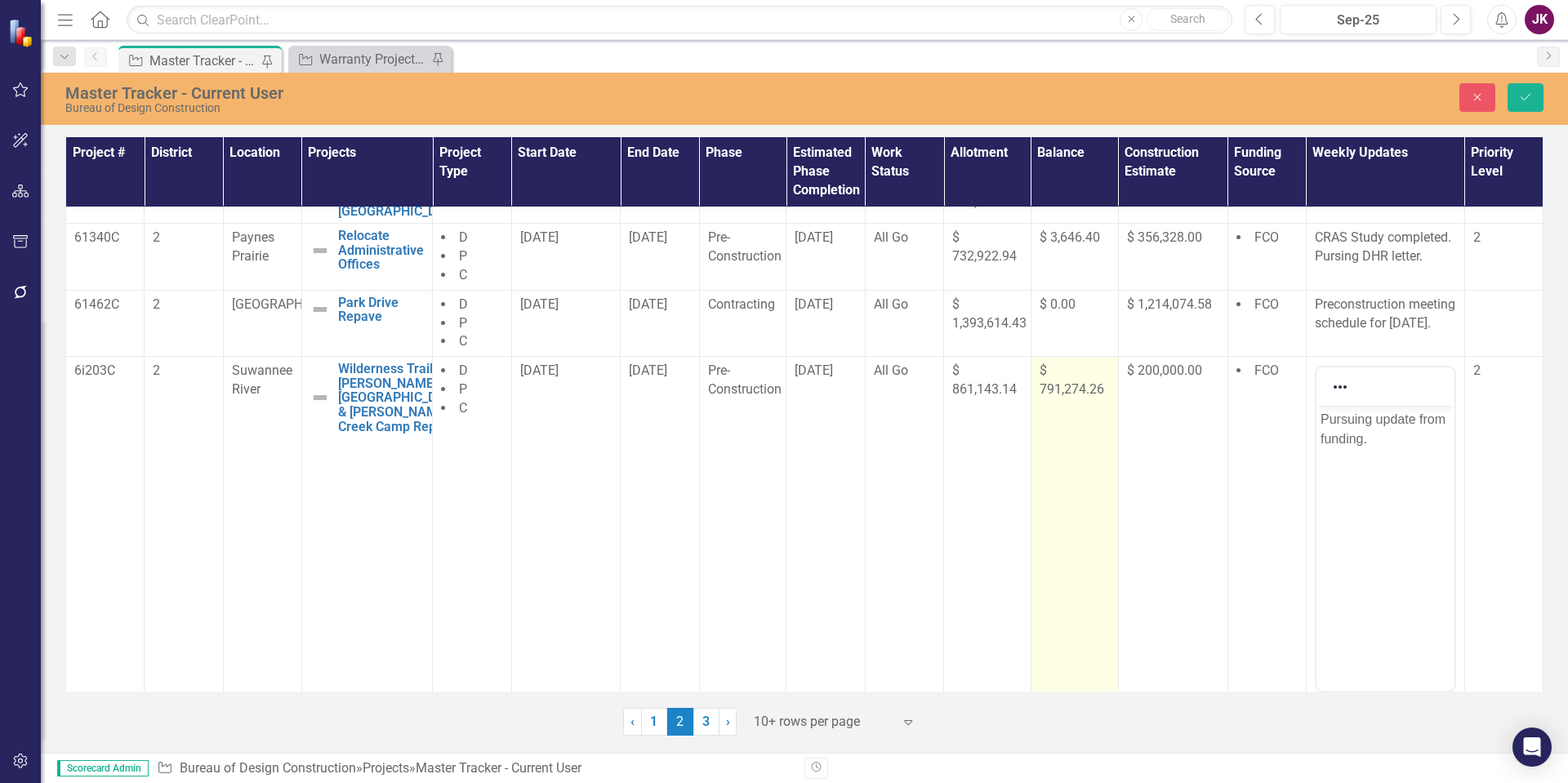
click at [1081, 397] on span "$ 791,274.26" at bounding box center [1071, 380] width 64 height 35
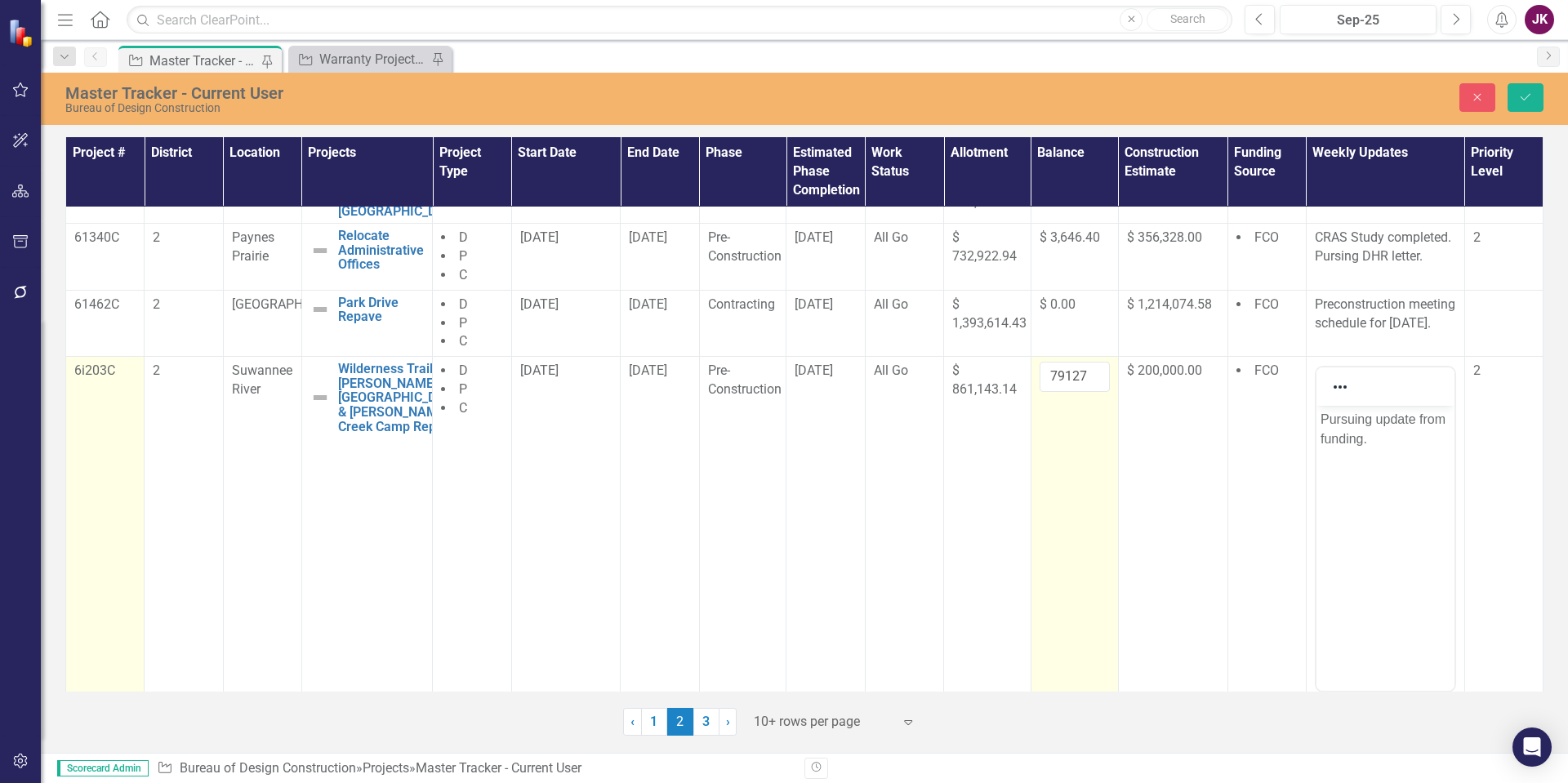
click at [103, 381] on div "6i203C" at bounding box center [105, 372] width 61 height 19
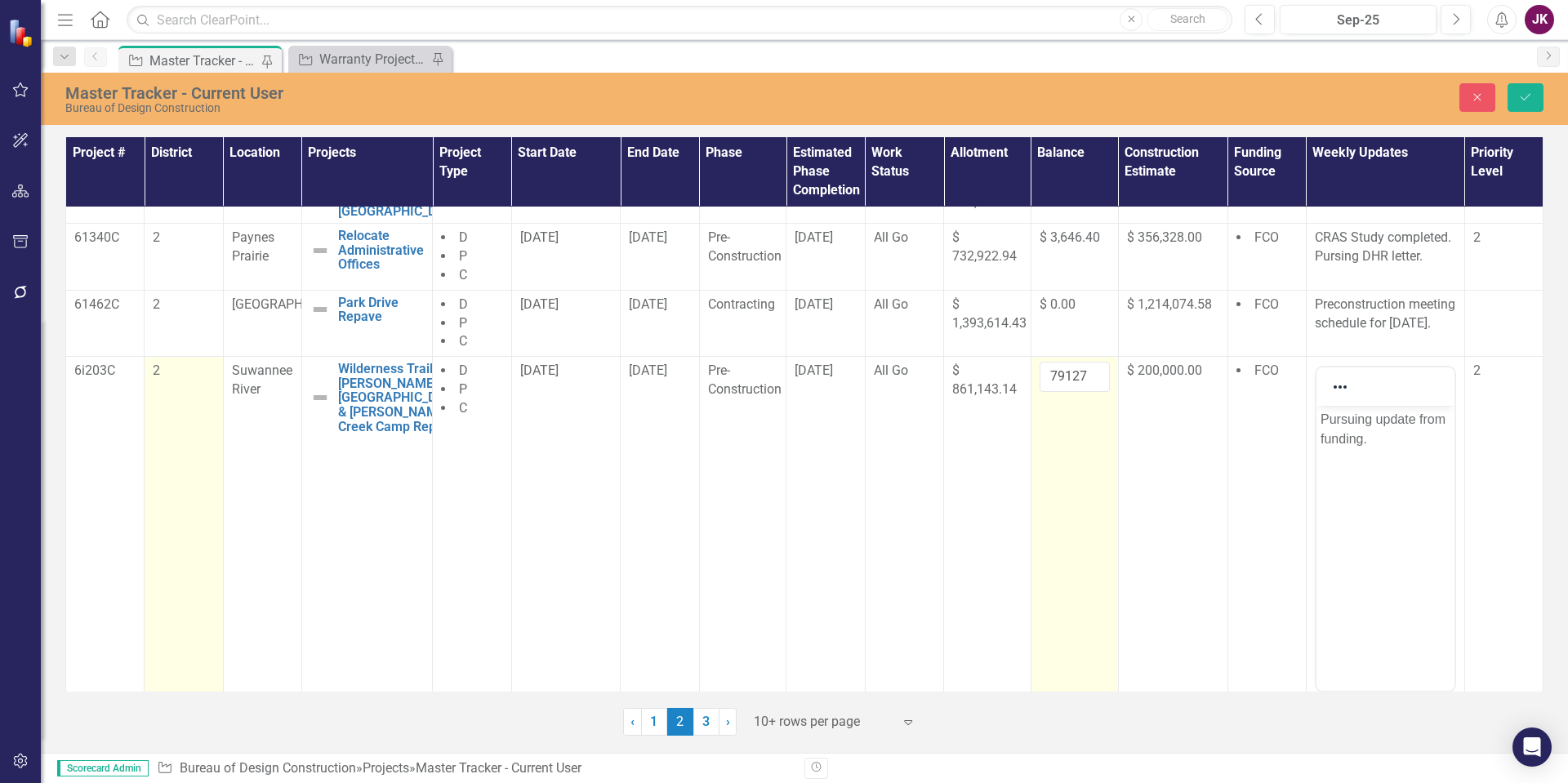
click at [185, 380] on div "2" at bounding box center [184, 372] width 61 height 19
click at [185, 390] on div "Expand" at bounding box center [198, 376] width 30 height 26
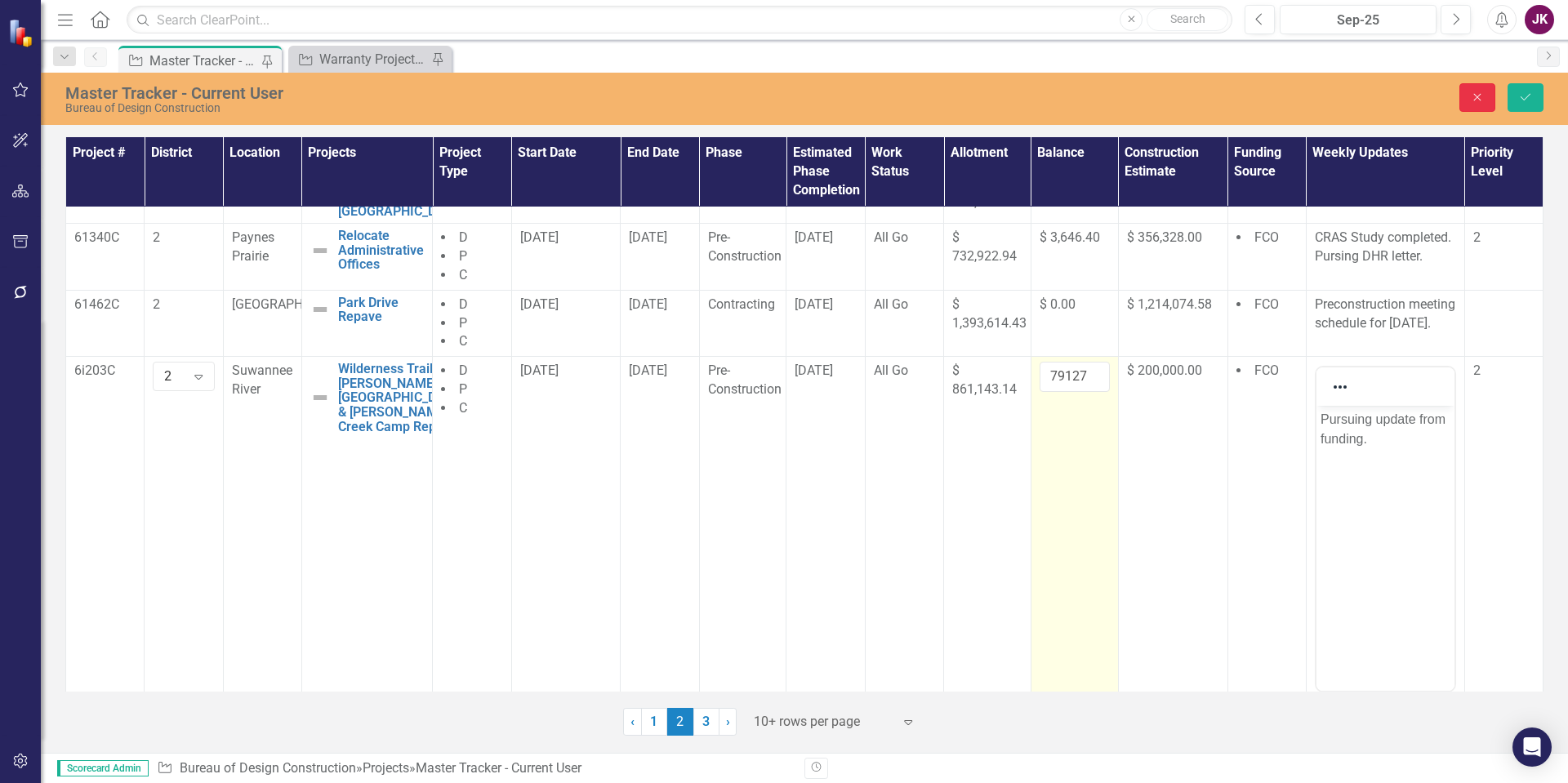
click at [1478, 97] on icon "button" at bounding box center [1479, 98] width 8 height 8
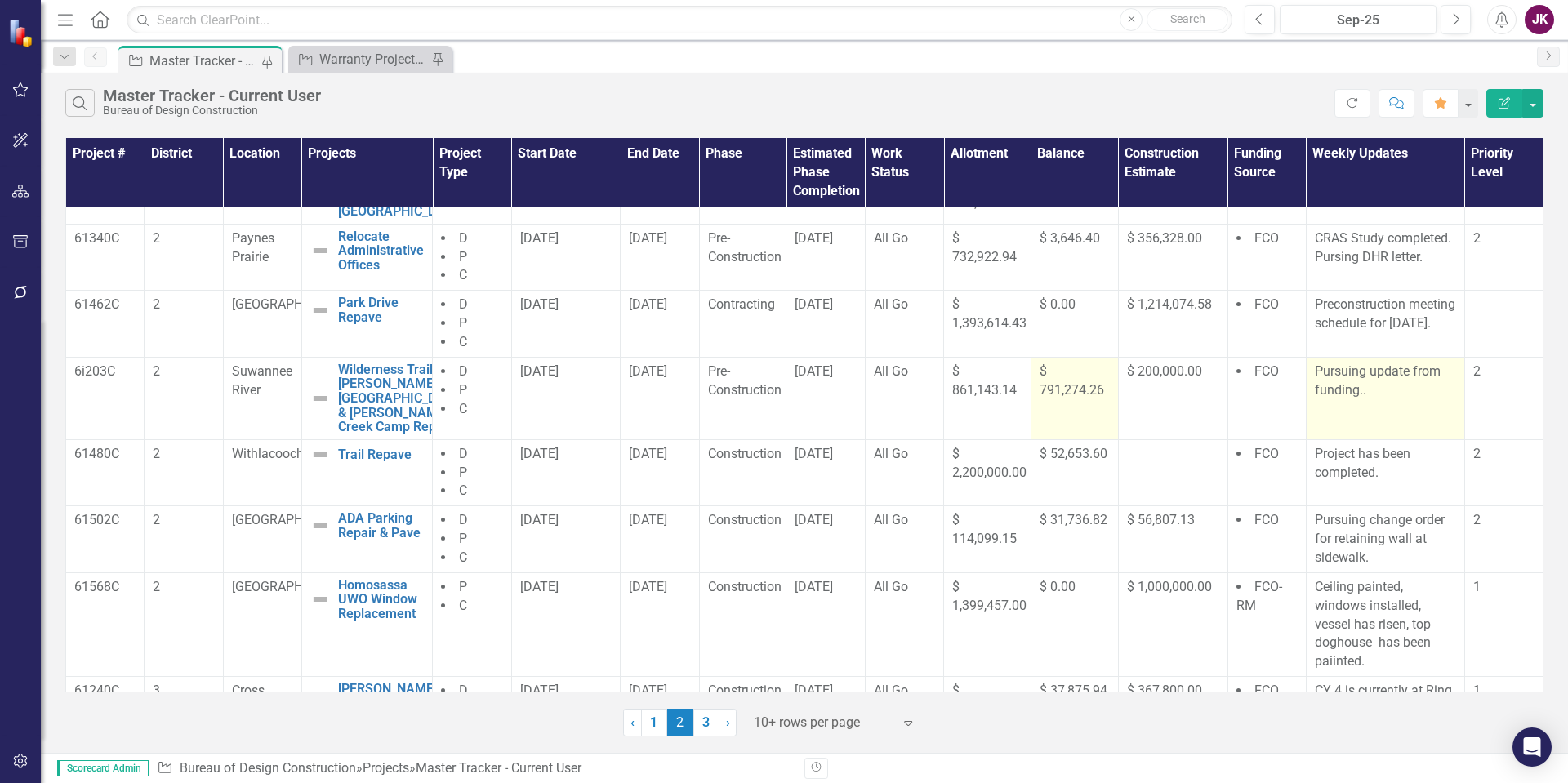
click at [1360, 401] on p "Pursuing update from funding.." at bounding box center [1385, 381] width 141 height 37
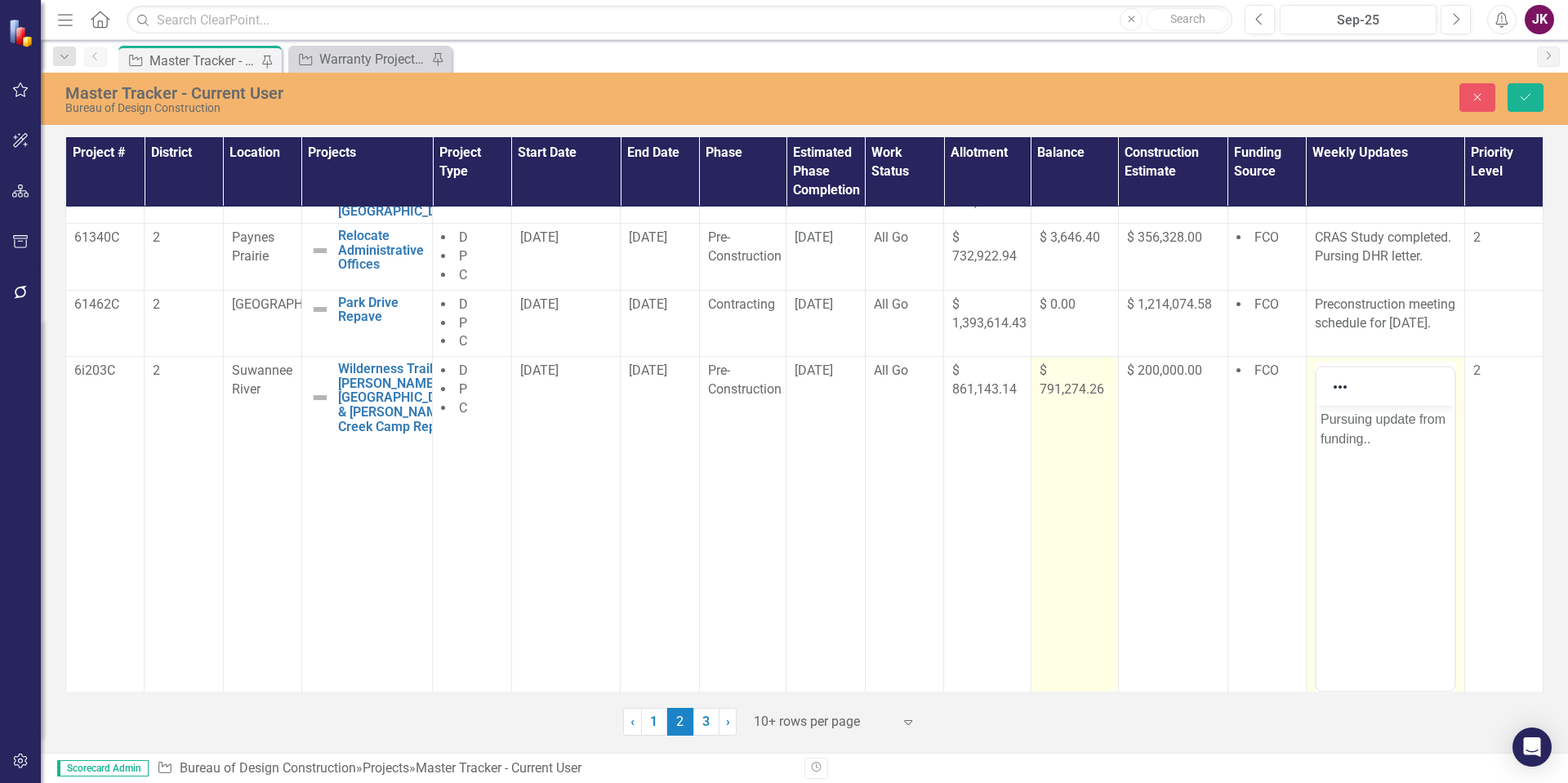
click at [1320, 417] on p "Pursuing update from funding.." at bounding box center [1384, 429] width 130 height 39
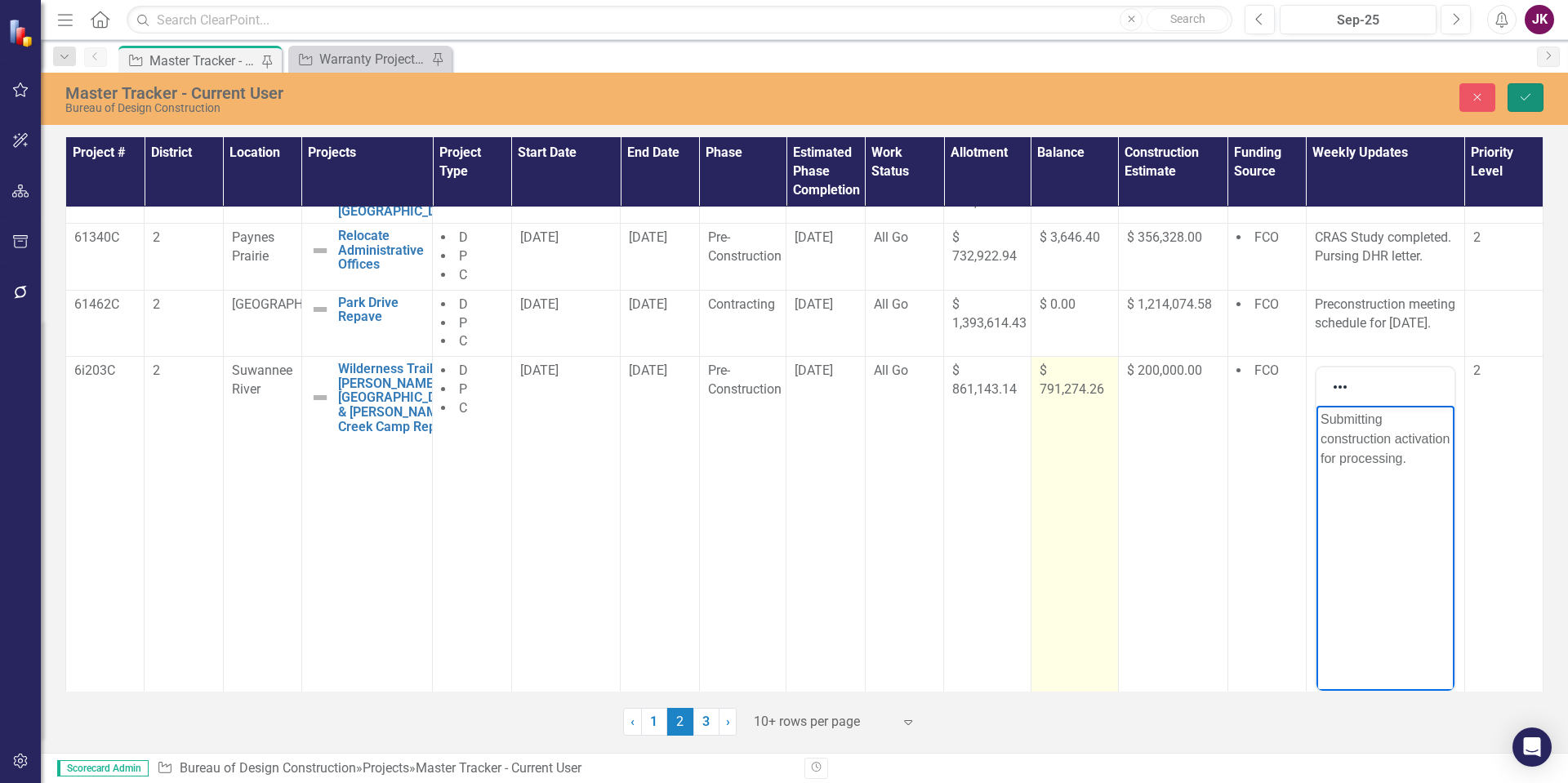
click at [1527, 102] on icon "Save" at bounding box center [1526, 97] width 14 height 12
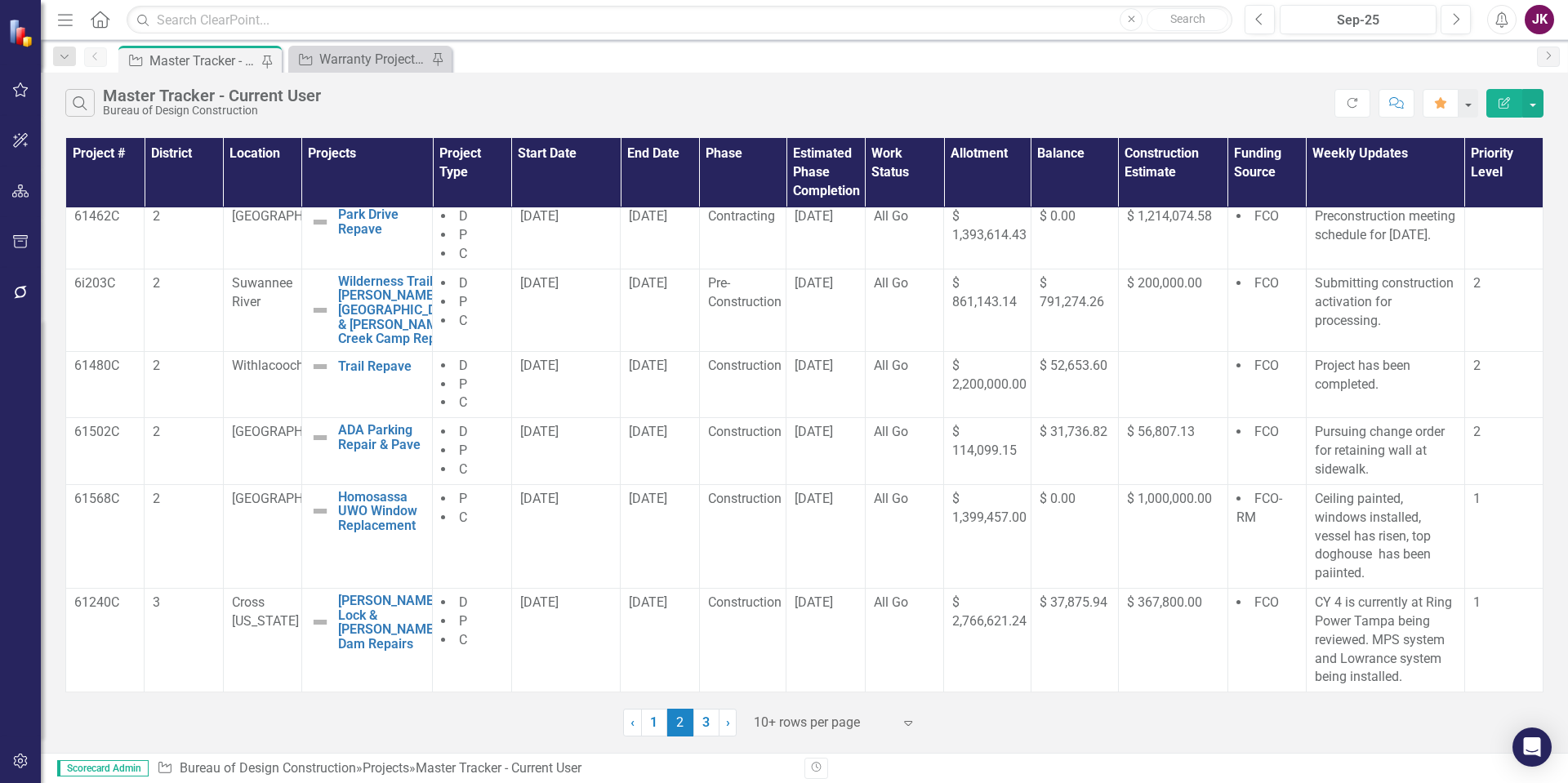
scroll to position [352, 0]
click at [1315, 500] on p "Ceiling painted, windows installed, vessel has risen, top doghouse has been pai…" at bounding box center [1385, 536] width 141 height 93
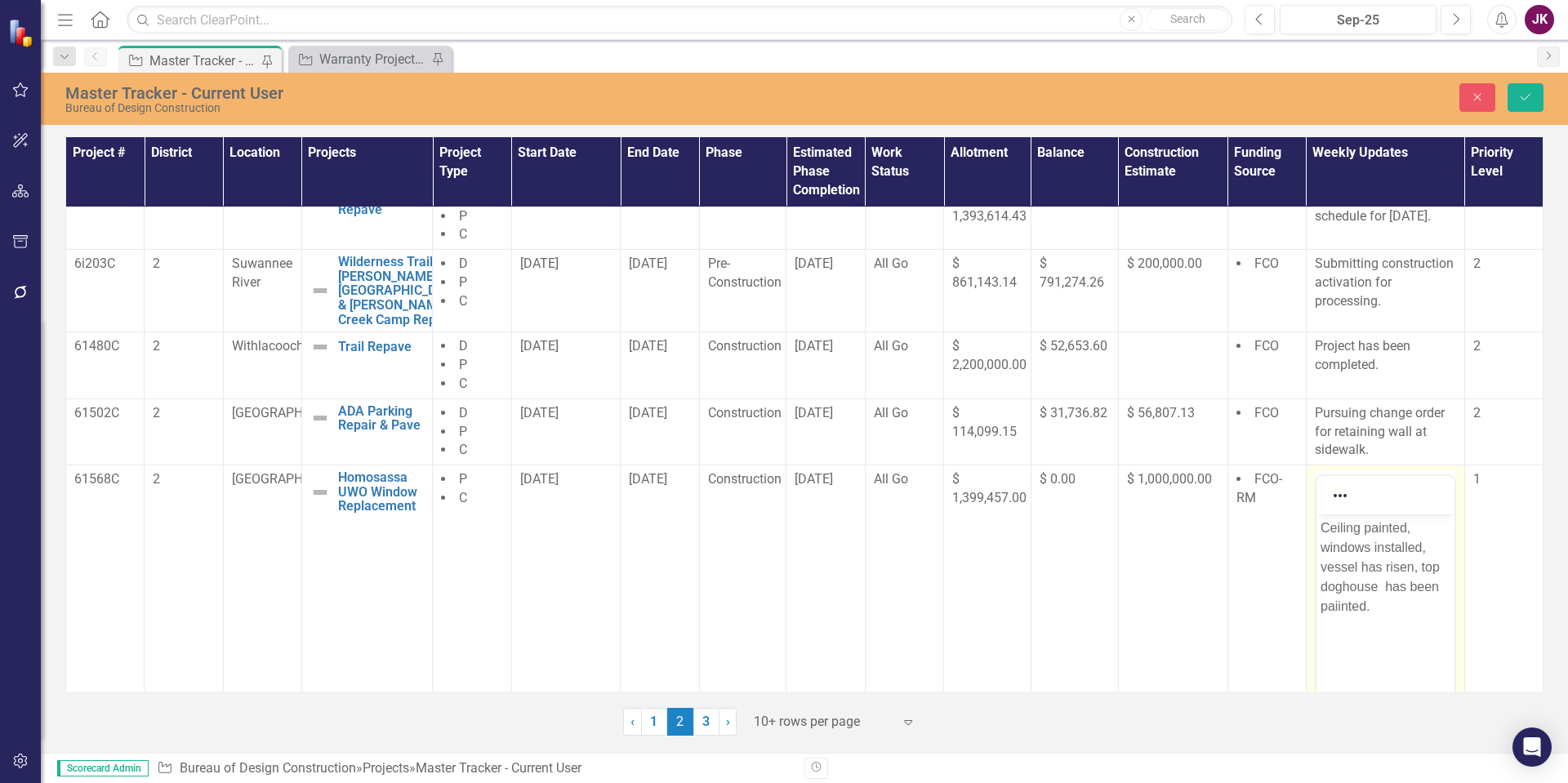
scroll to position [0, 0]
click at [1318, 525] on body "Ceiling painted, windows installed, vessel has risen, top doghouse has been pai…" at bounding box center [1385, 637] width 138 height 245
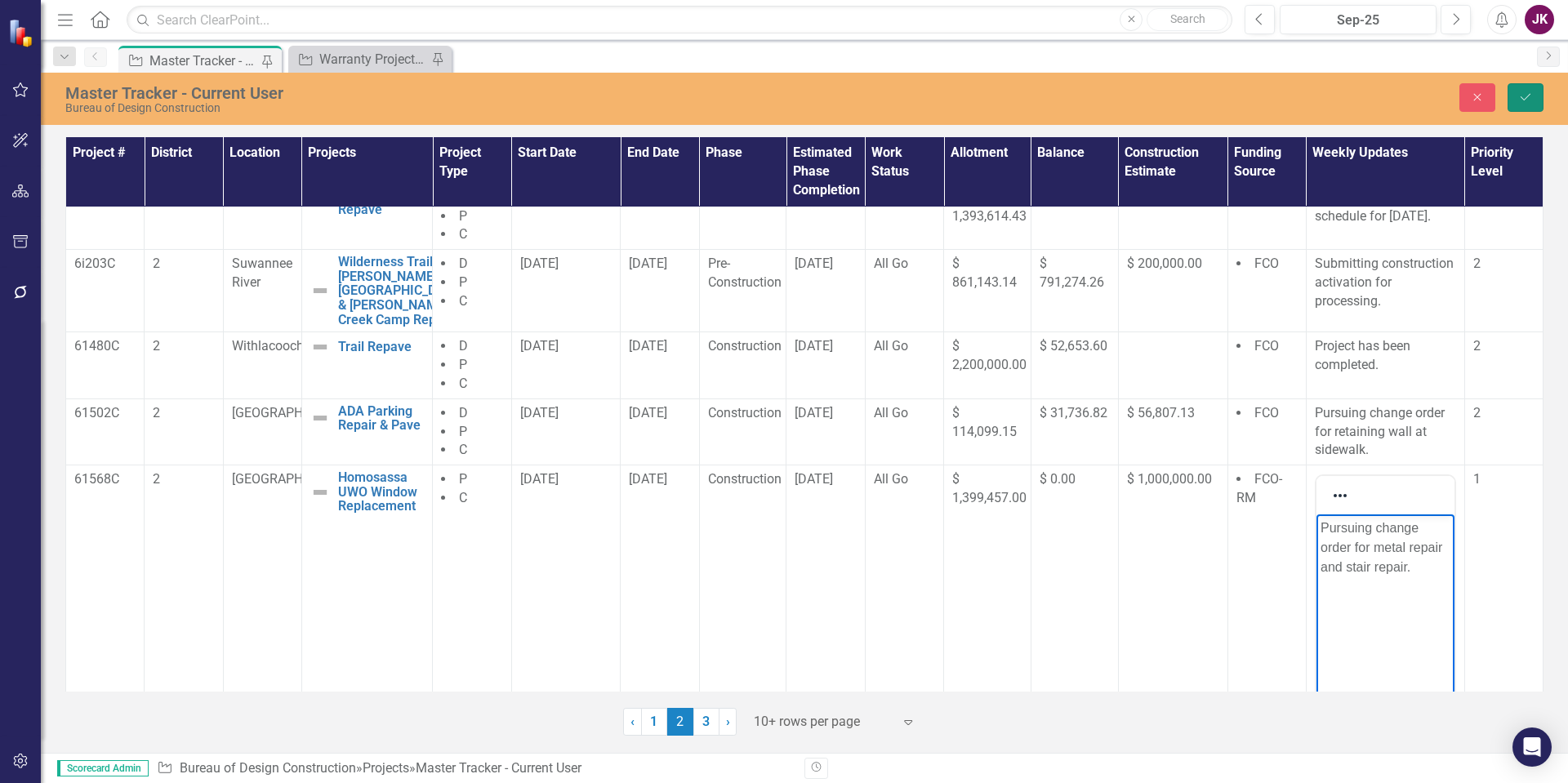
click at [1523, 100] on icon "Save" at bounding box center [1526, 97] width 14 height 12
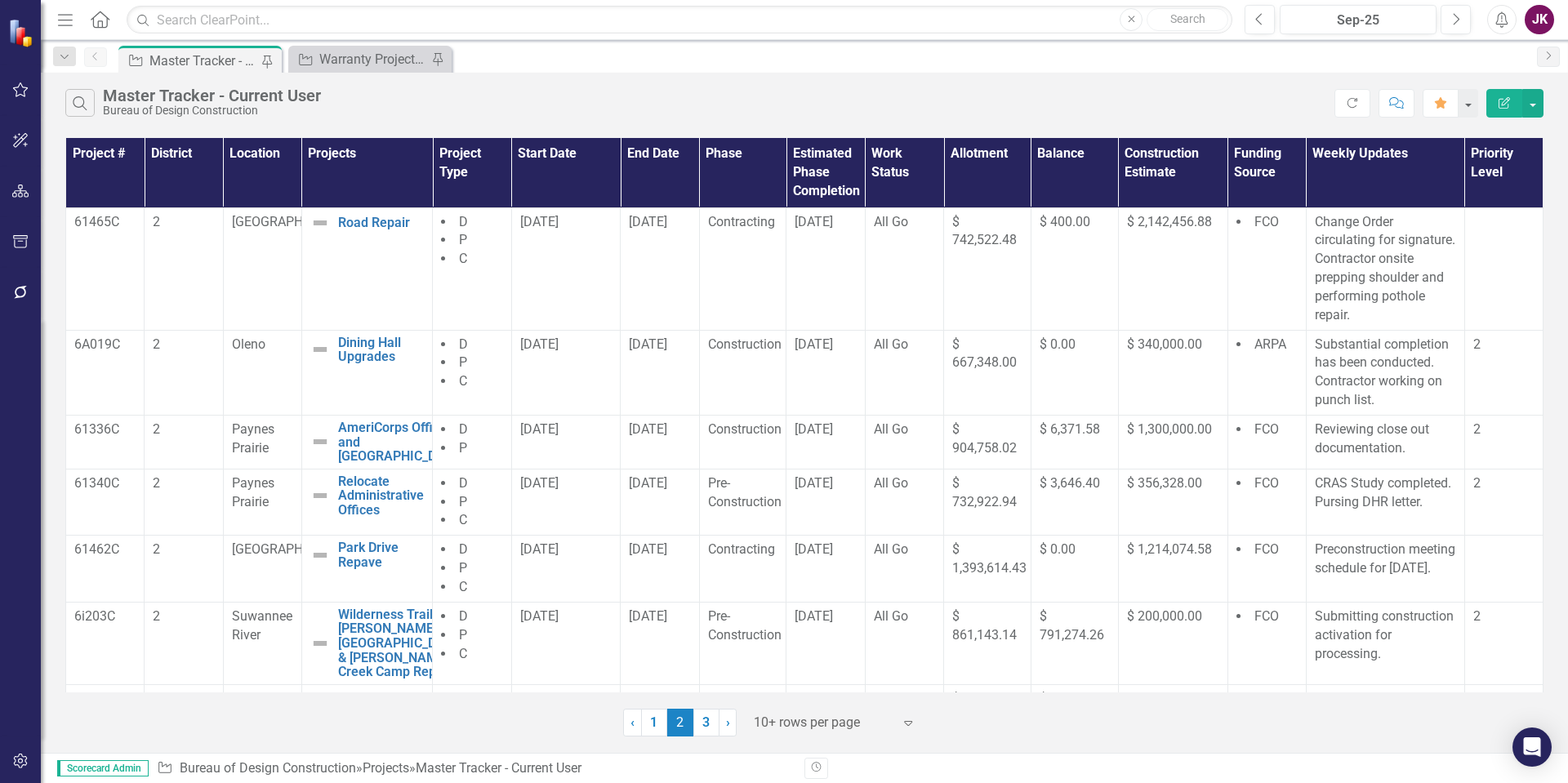
scroll to position [314, 0]
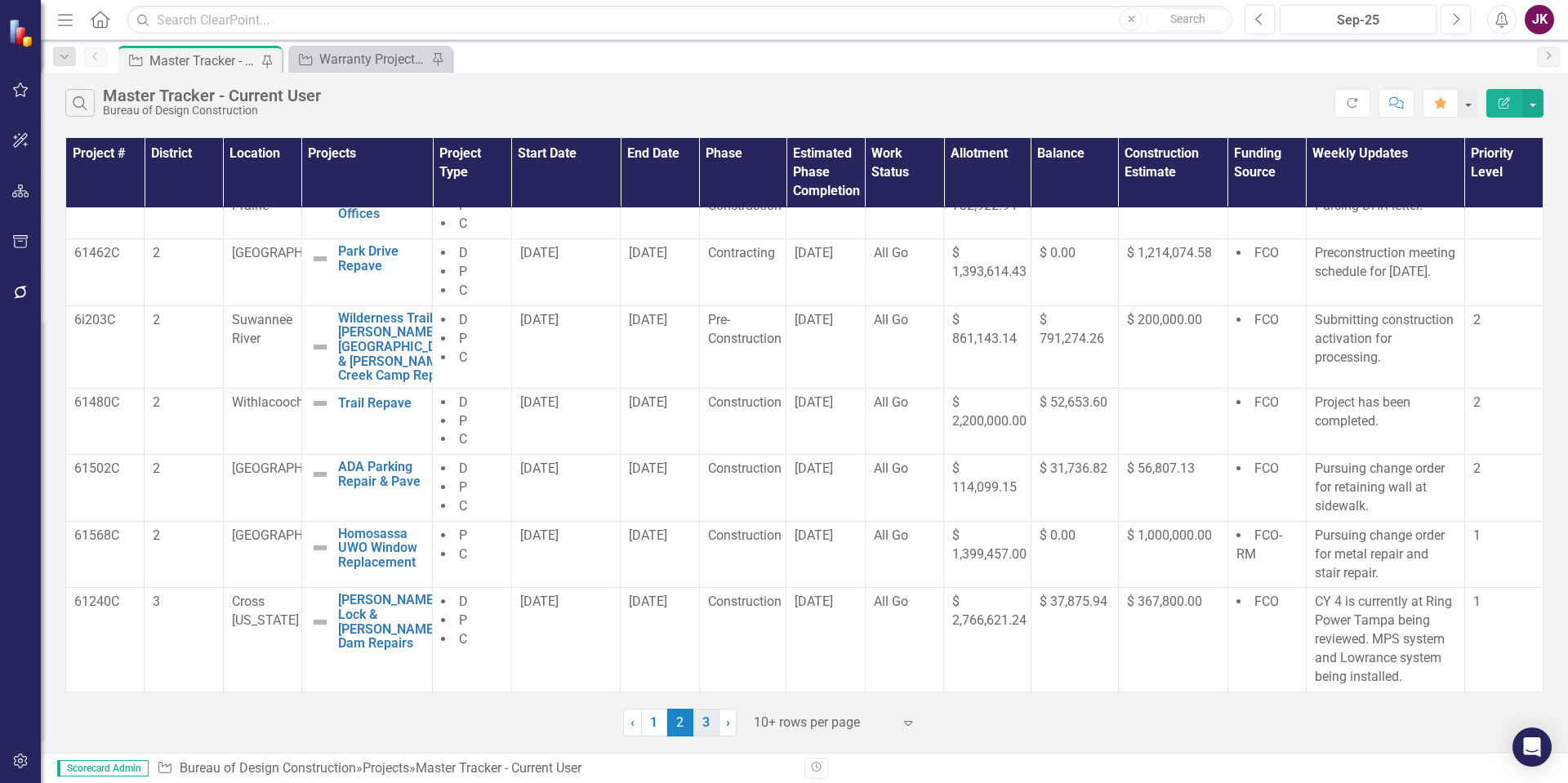
click at [706, 722] on link "3" at bounding box center [706, 722] width 26 height 28
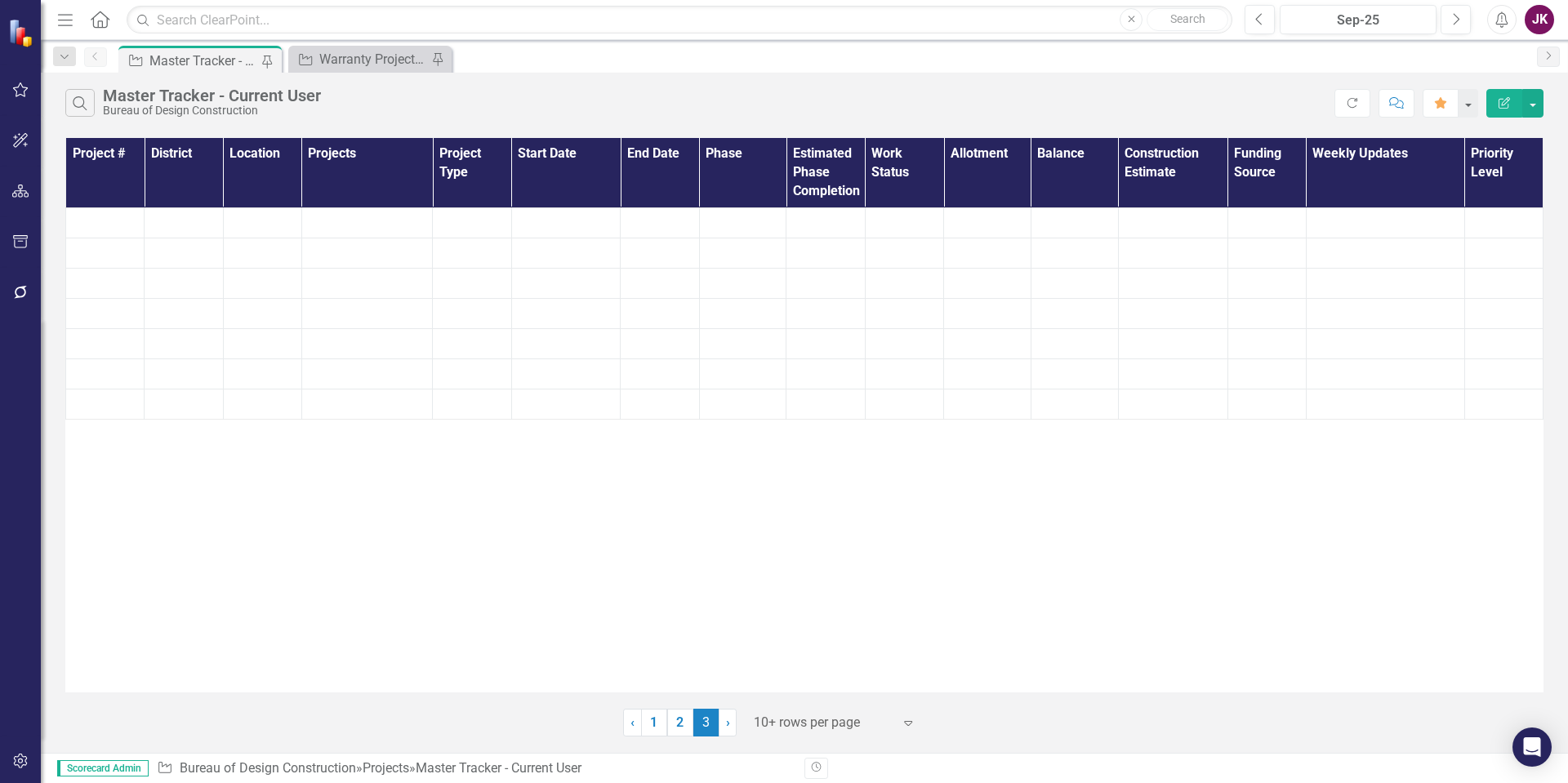
scroll to position [0, 0]
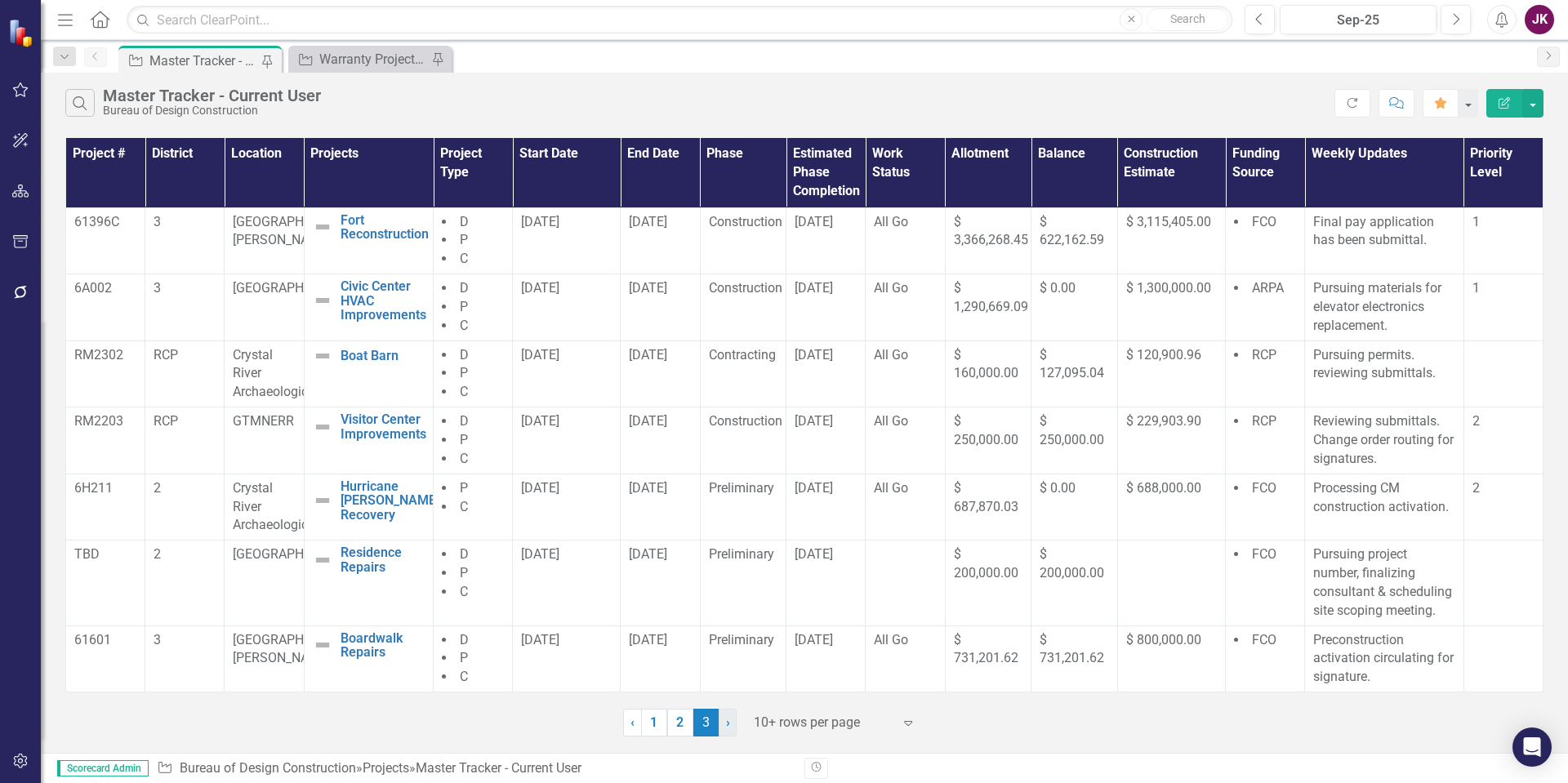
click at [723, 724] on link "› Next" at bounding box center [727, 722] width 18 height 28
click at [683, 726] on link "2" at bounding box center [680, 722] width 26 height 28
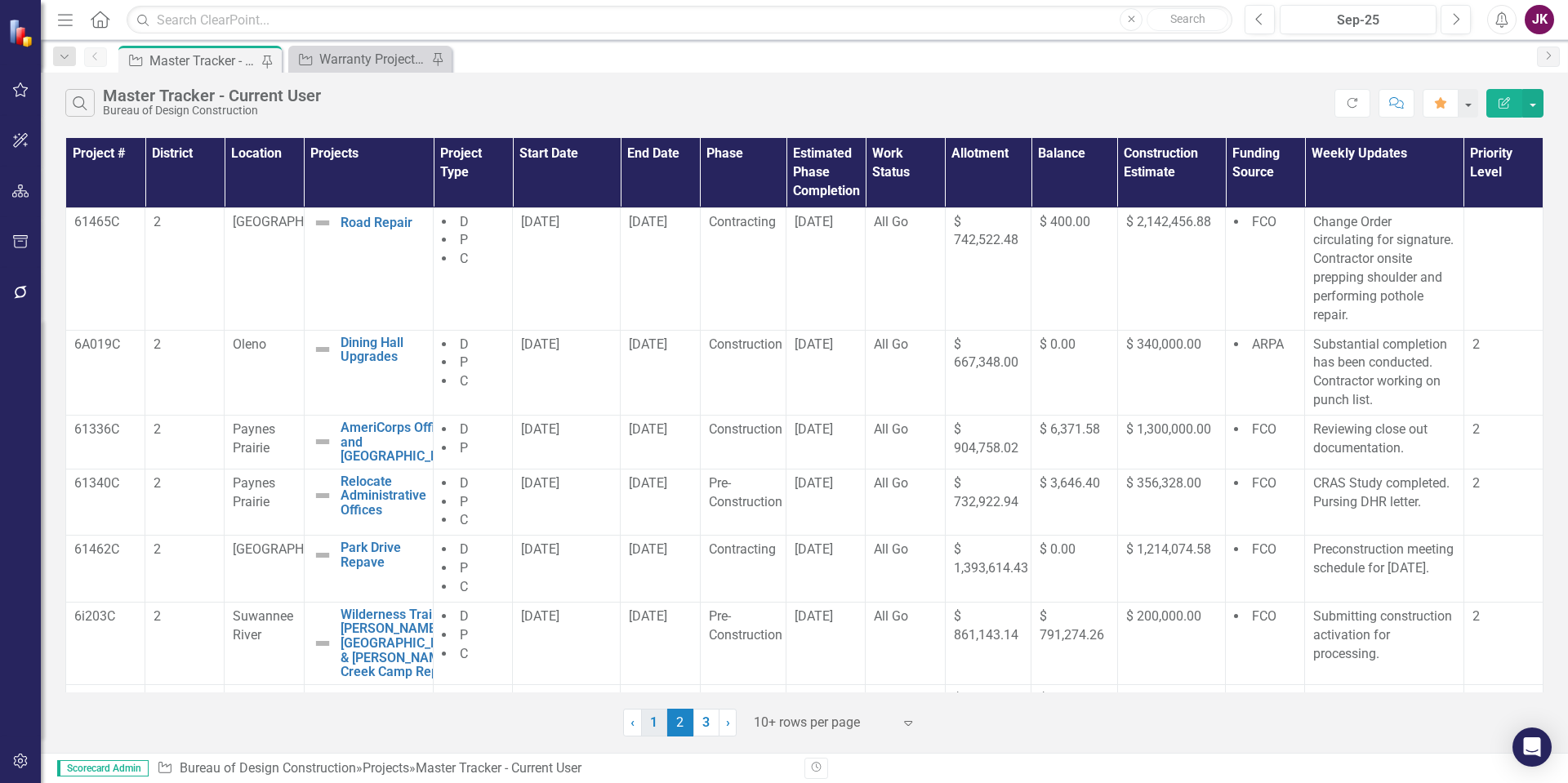
click at [658, 724] on link "1" at bounding box center [653, 722] width 26 height 28
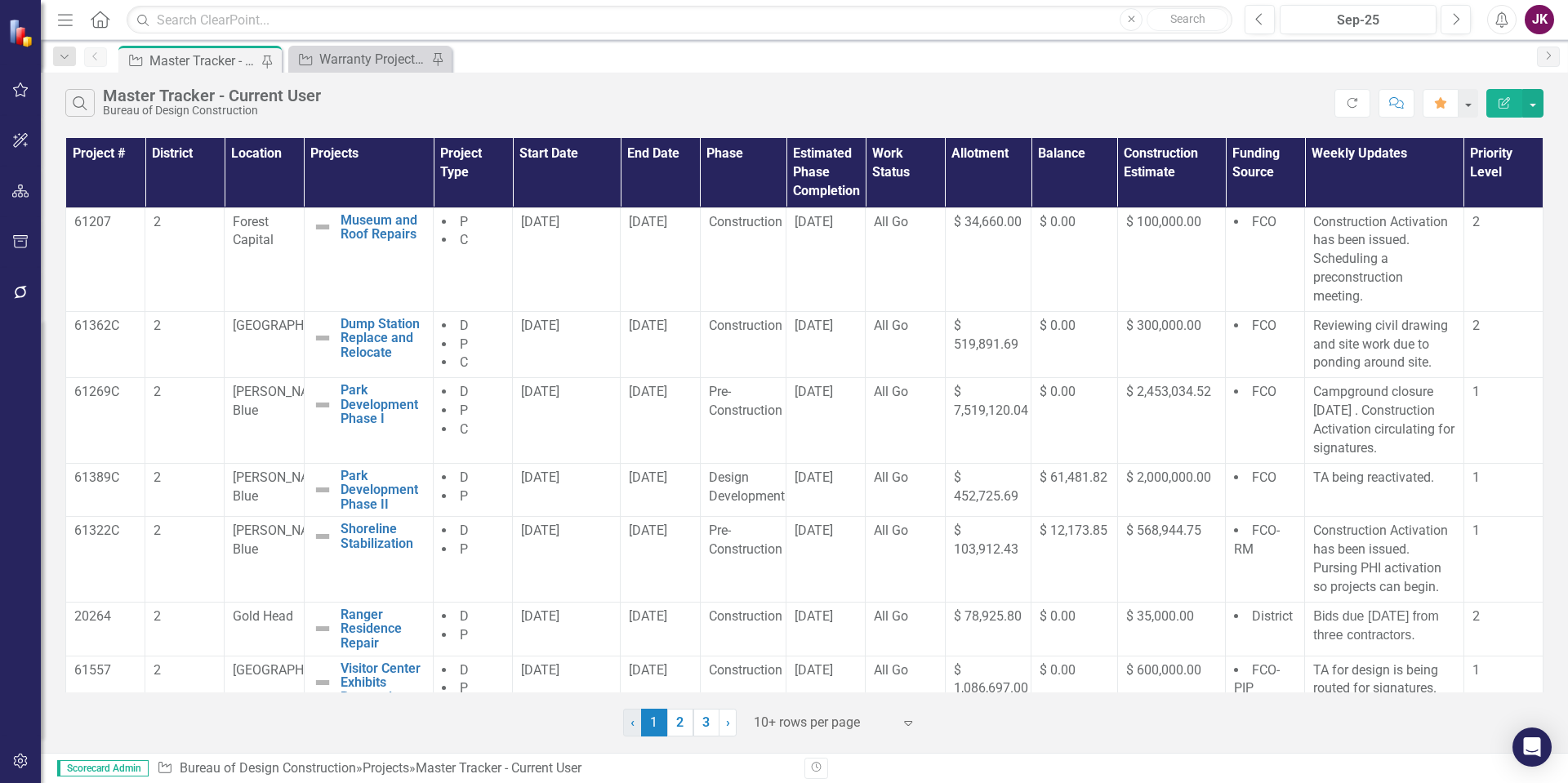
click at [632, 723] on span "‹" at bounding box center [632, 722] width 4 height 15
click at [705, 722] on link "3" at bounding box center [706, 722] width 26 height 28
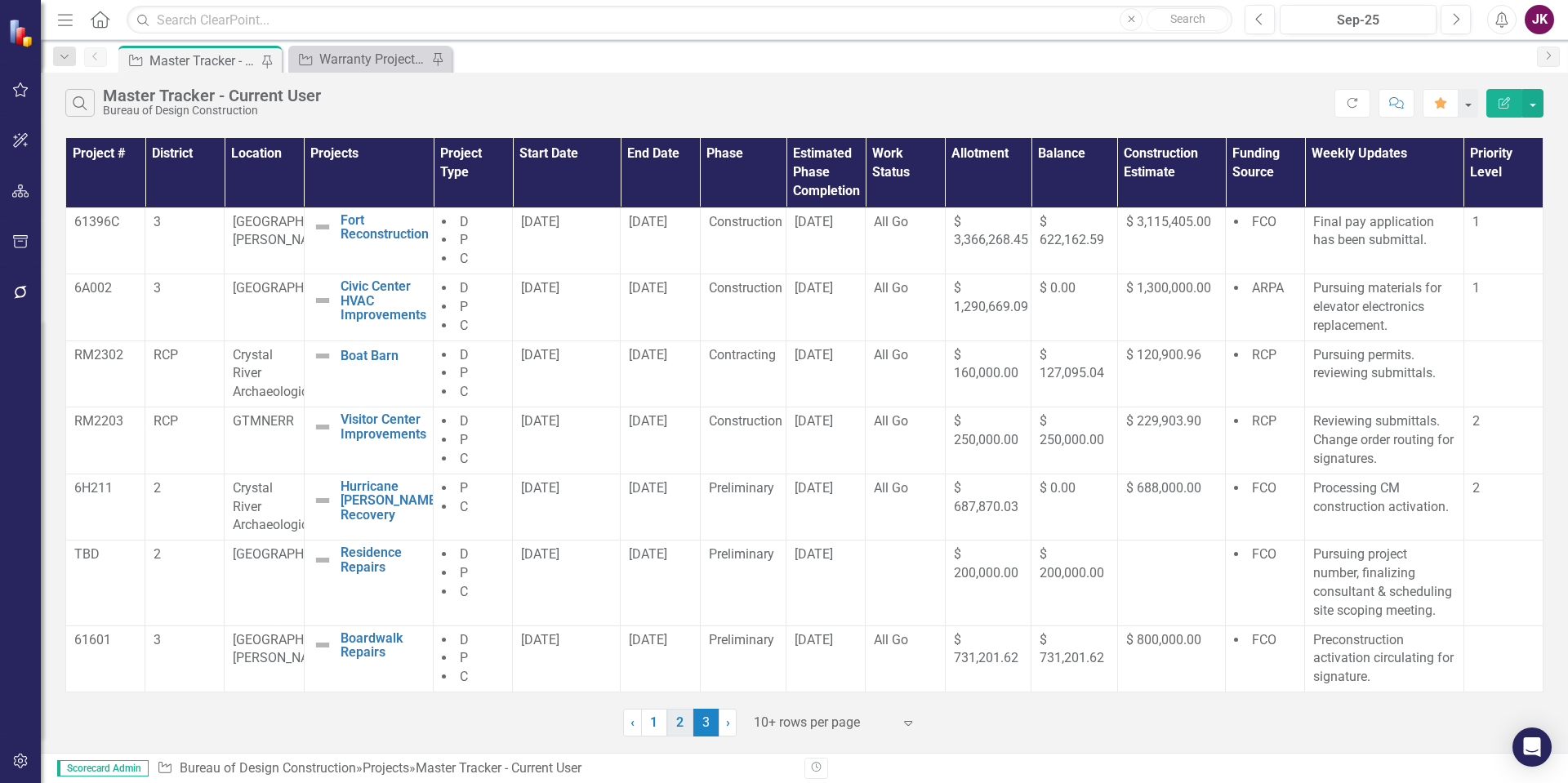
click at [686, 719] on link "2" at bounding box center [680, 722] width 26 height 28
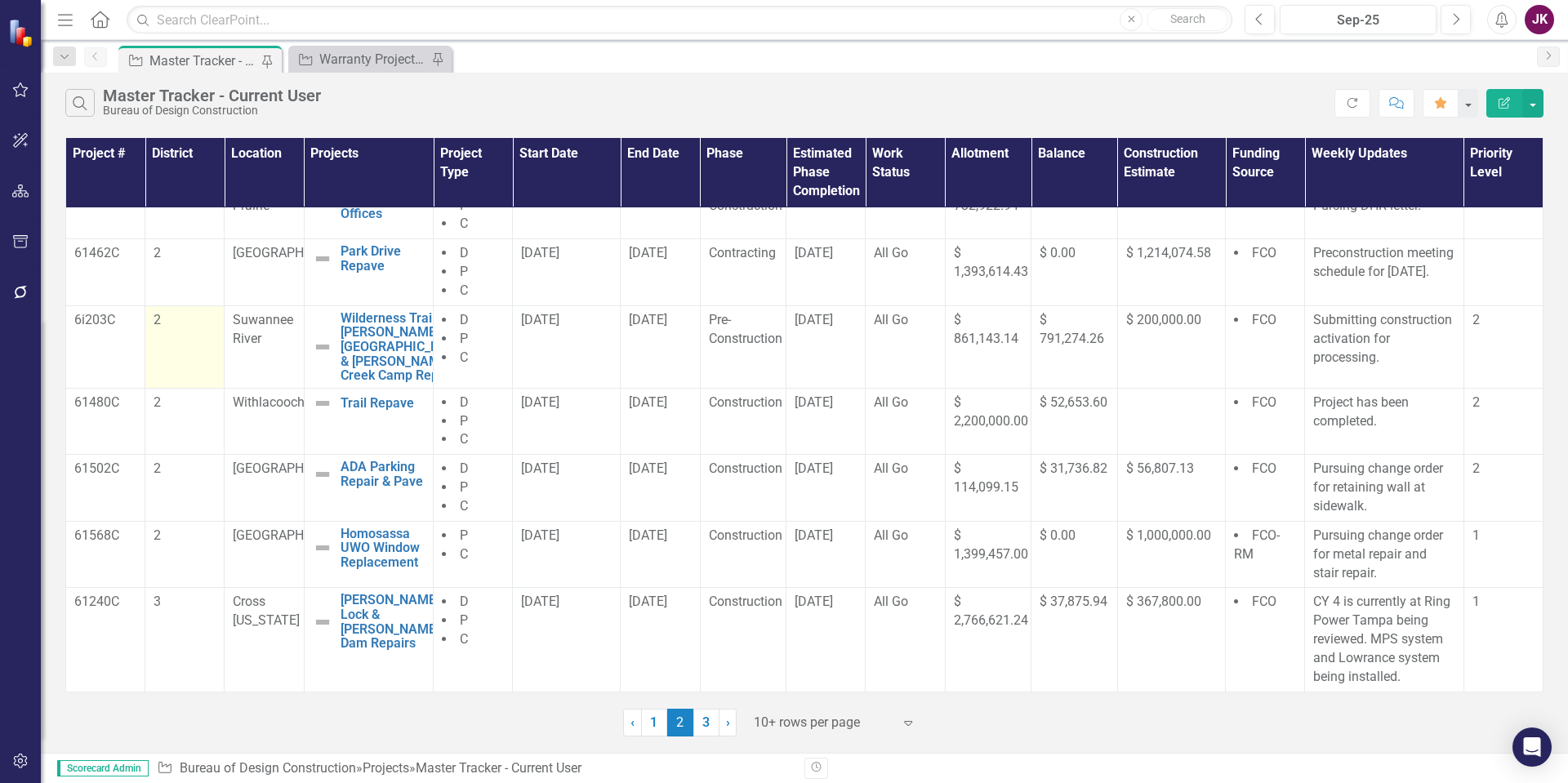
scroll to position [330, 0]
click at [649, 722] on link "1" at bounding box center [653, 722] width 26 height 28
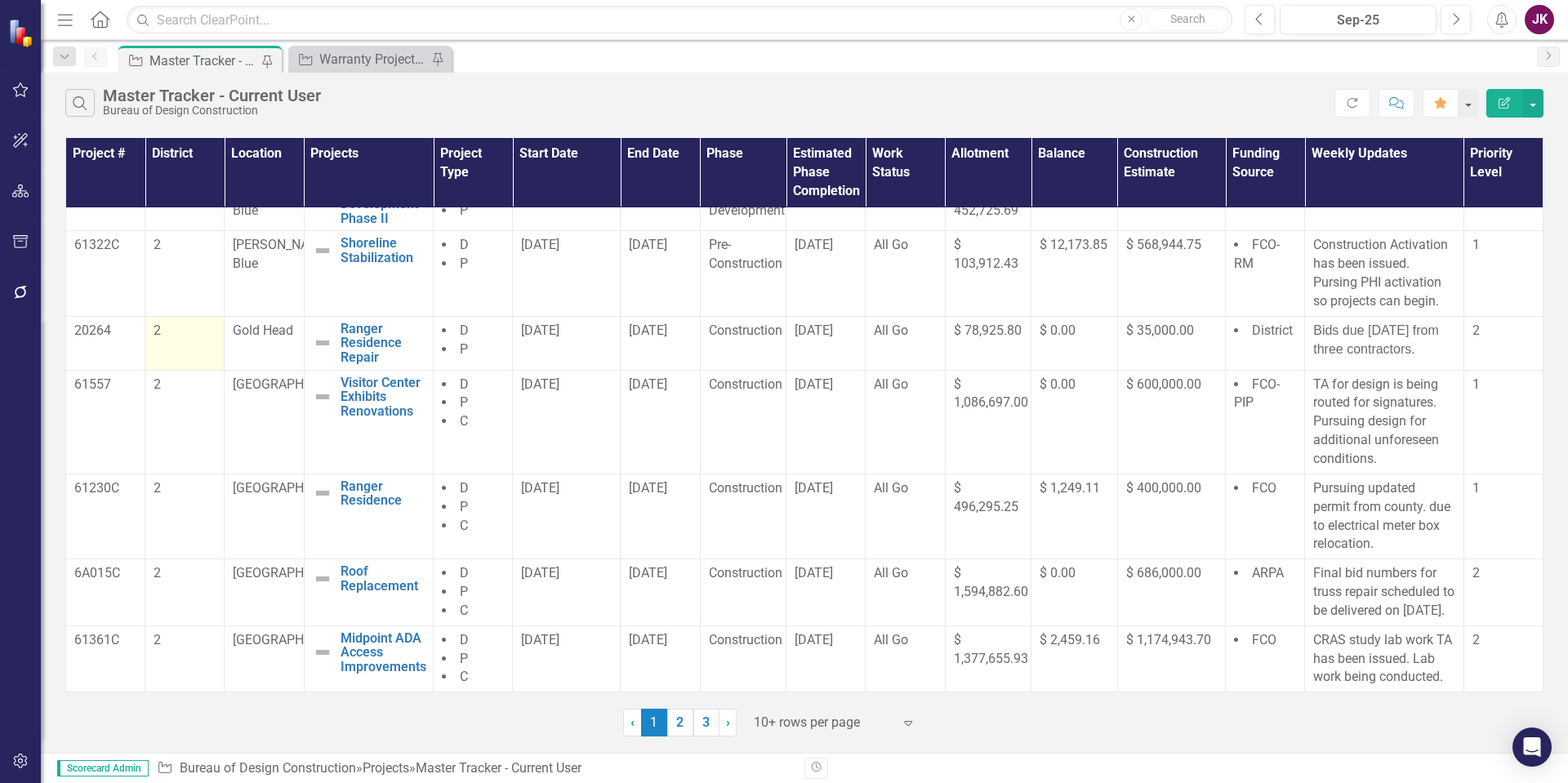
scroll to position [305, 0]
click at [711, 721] on link "3" at bounding box center [706, 722] width 26 height 28
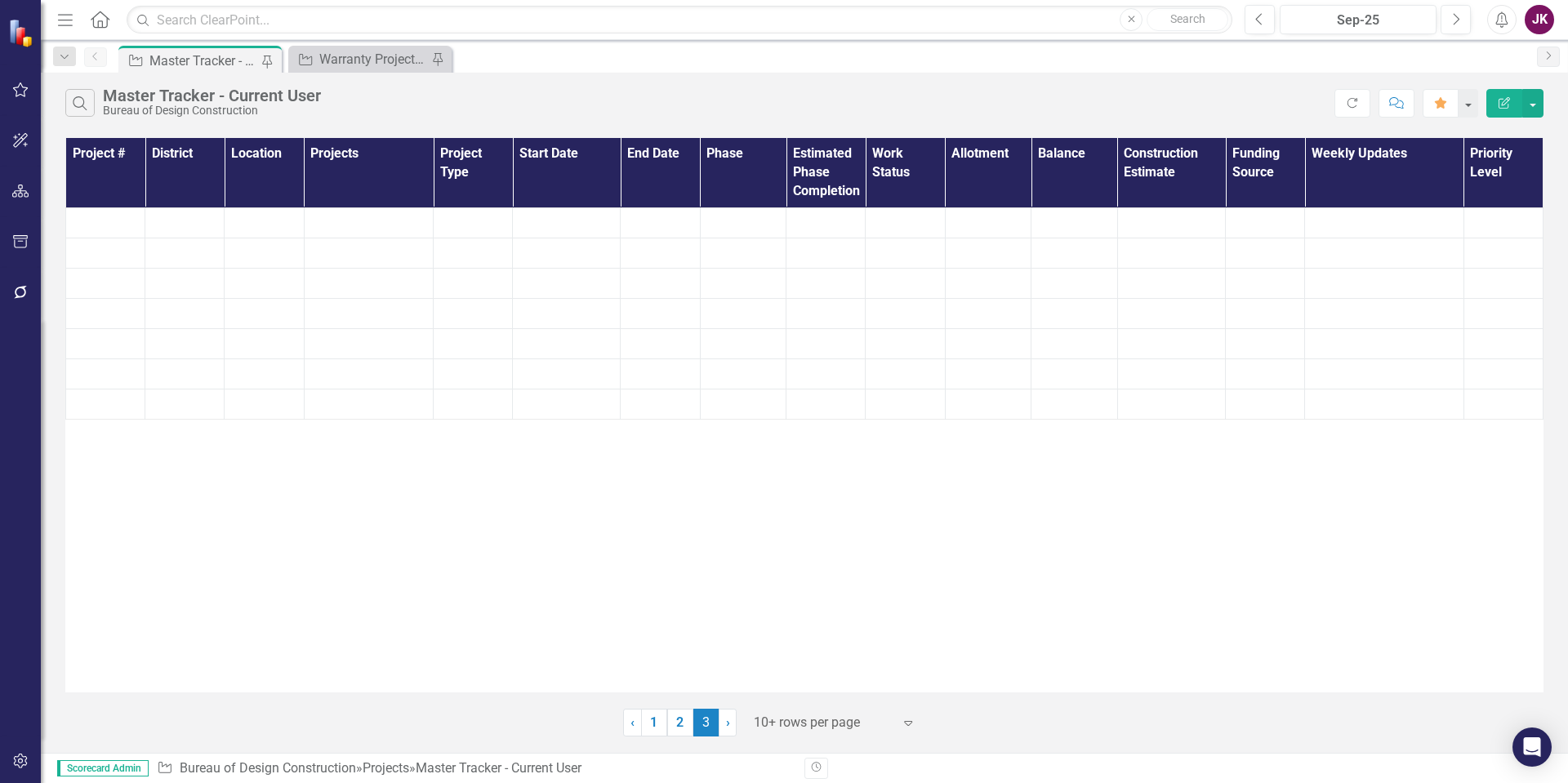
scroll to position [0, 0]
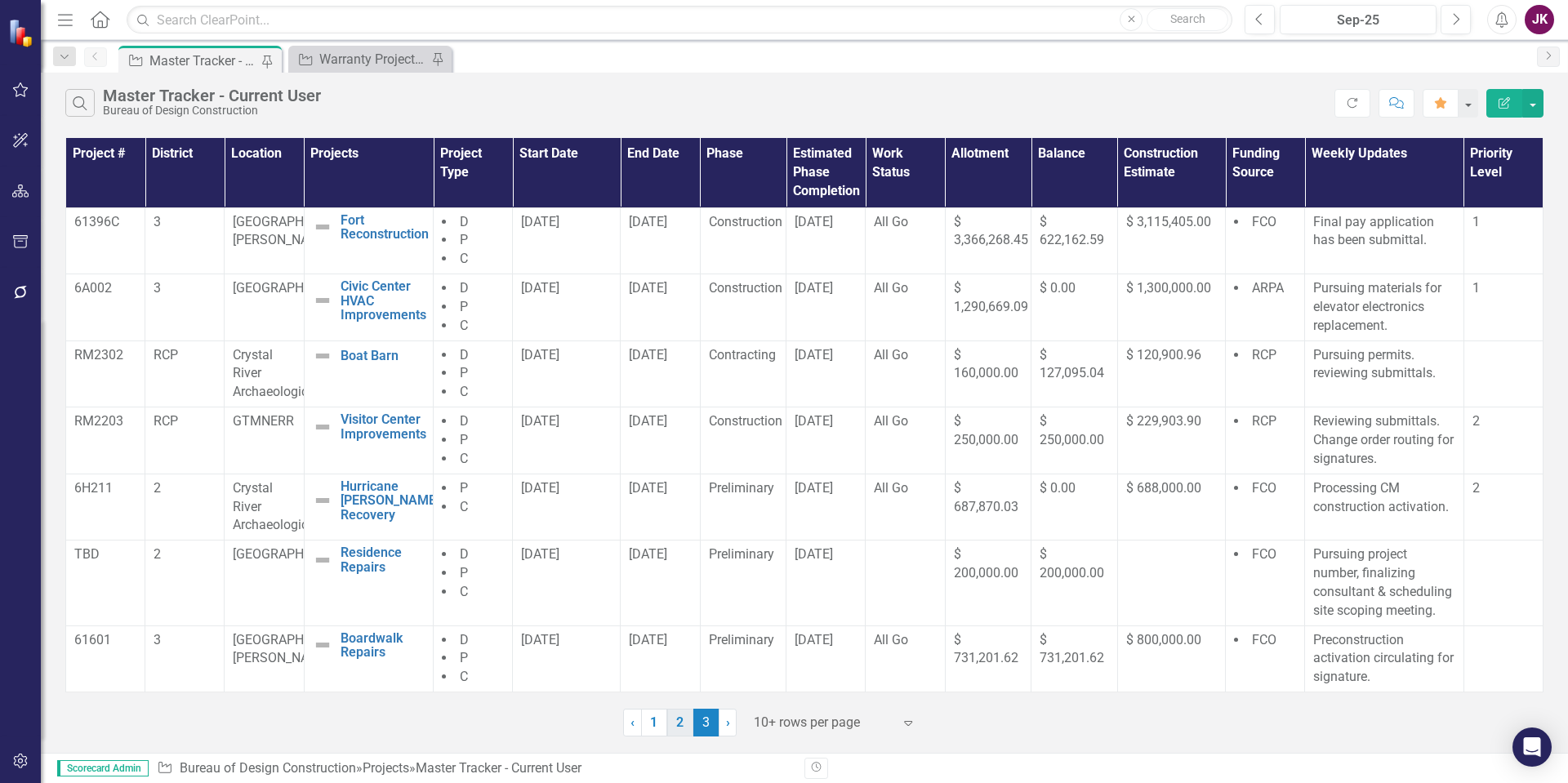
drag, startPoint x: 653, startPoint y: 731, endPoint x: 668, endPoint y: 710, distance: 25.8
click at [654, 731] on link "1" at bounding box center [653, 722] width 26 height 28
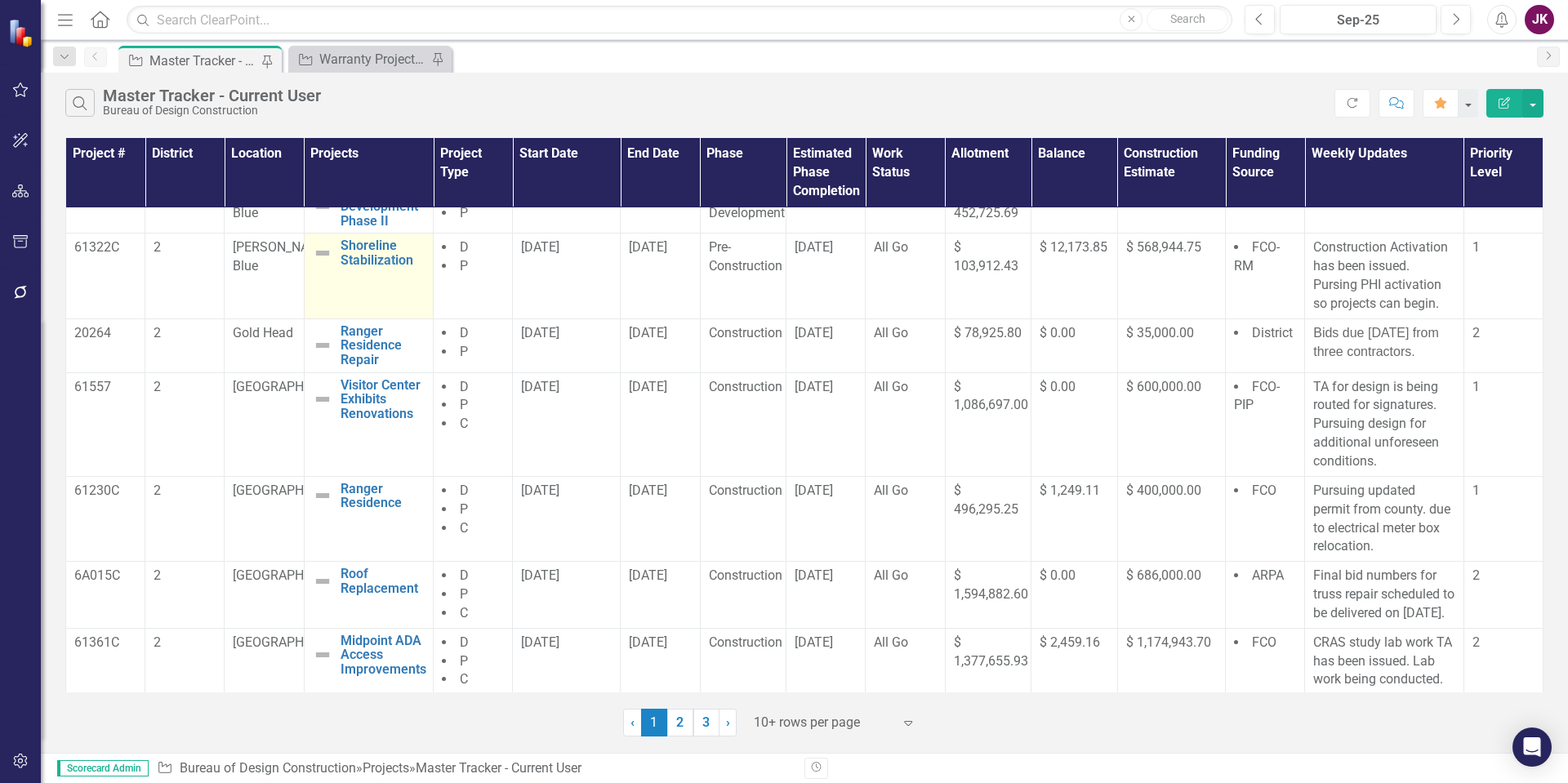
scroll to position [305, 0]
drag, startPoint x: 680, startPoint y: 720, endPoint x: 559, endPoint y: 547, distance: 211.1
click at [681, 720] on link "2" at bounding box center [680, 722] width 26 height 28
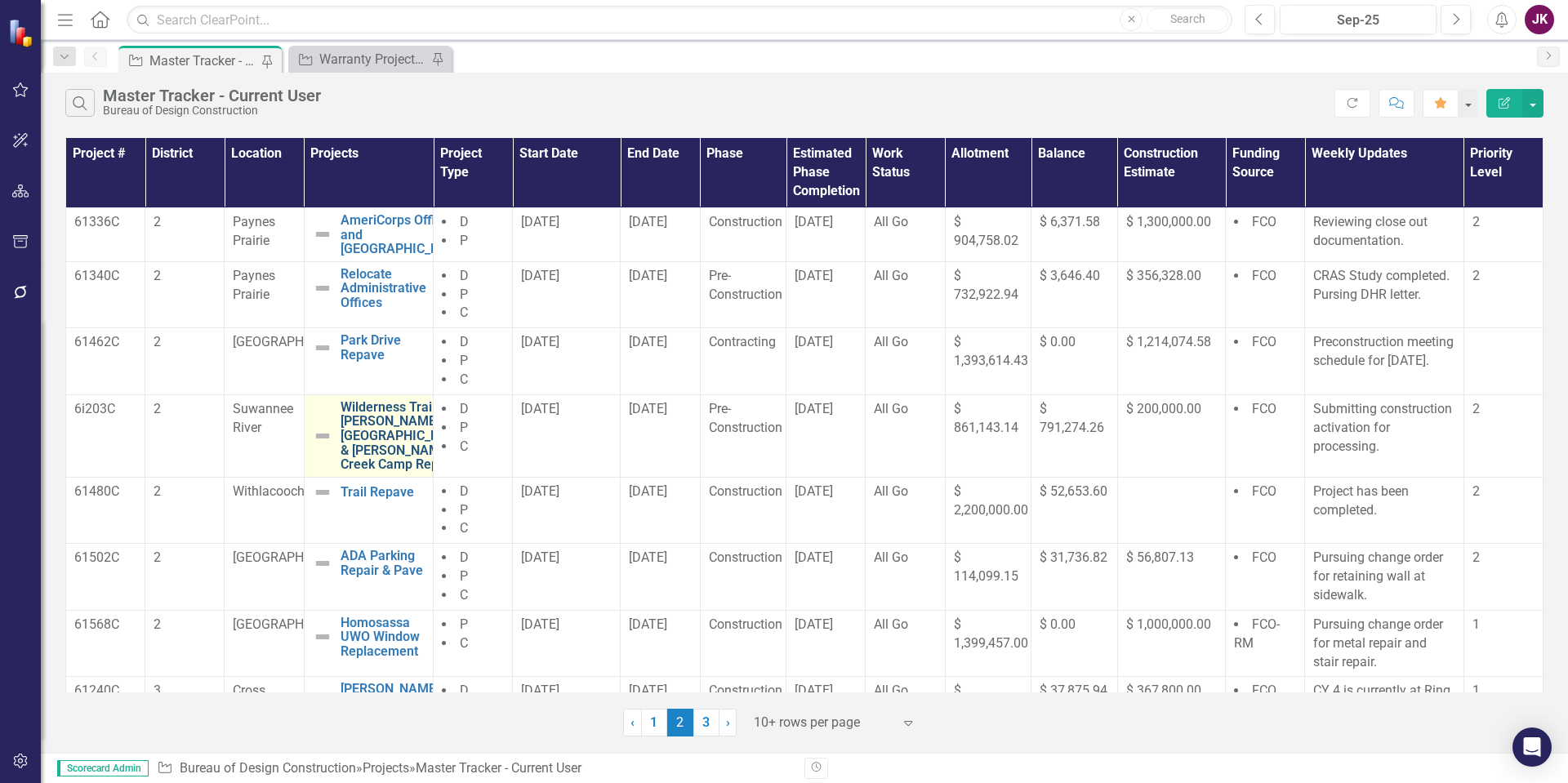
scroll to position [245, 0]
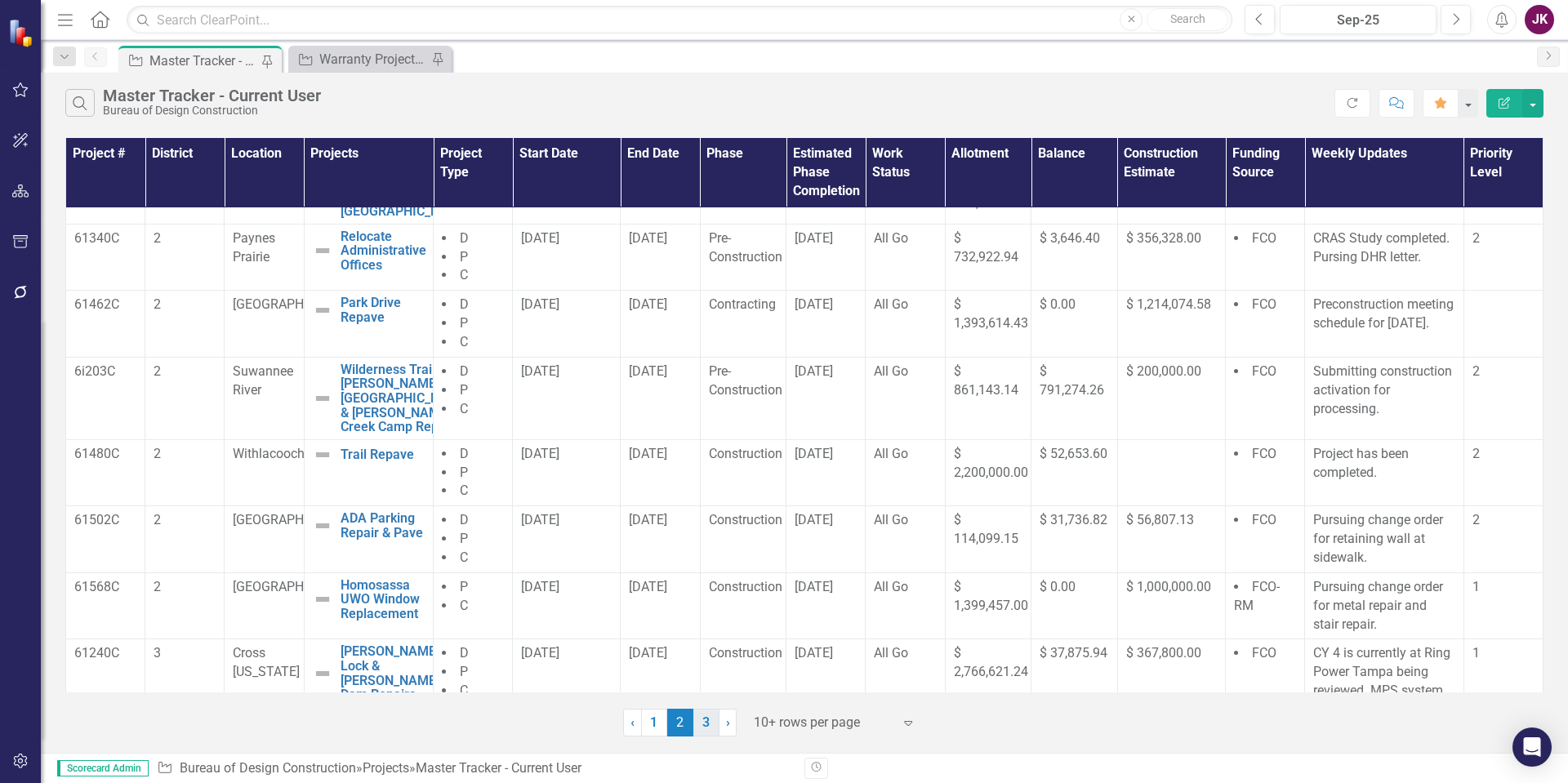
click at [708, 727] on link "3" at bounding box center [706, 722] width 26 height 28
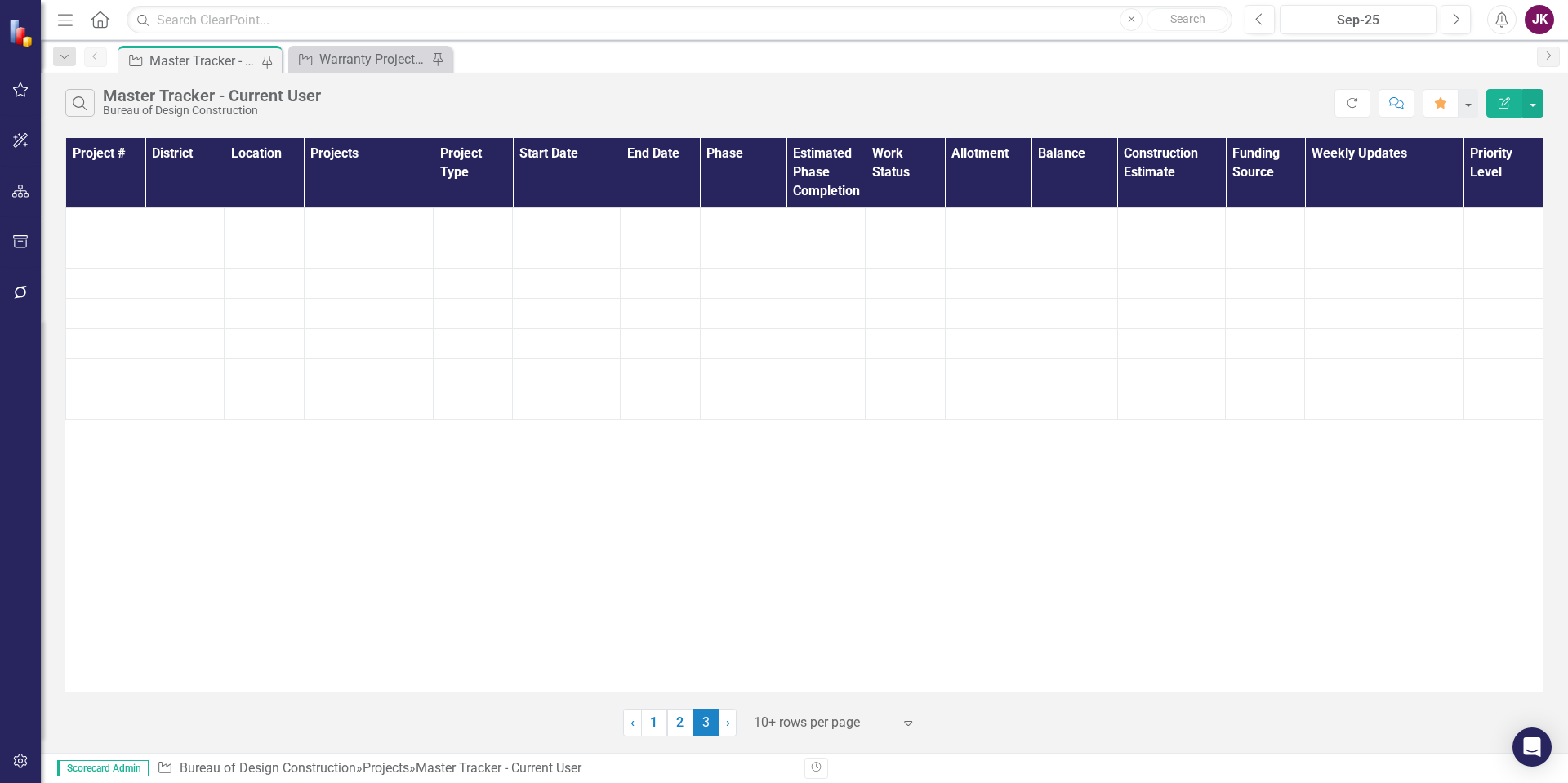
scroll to position [0, 0]
